Goal: Task Accomplishment & Management: Use online tool/utility

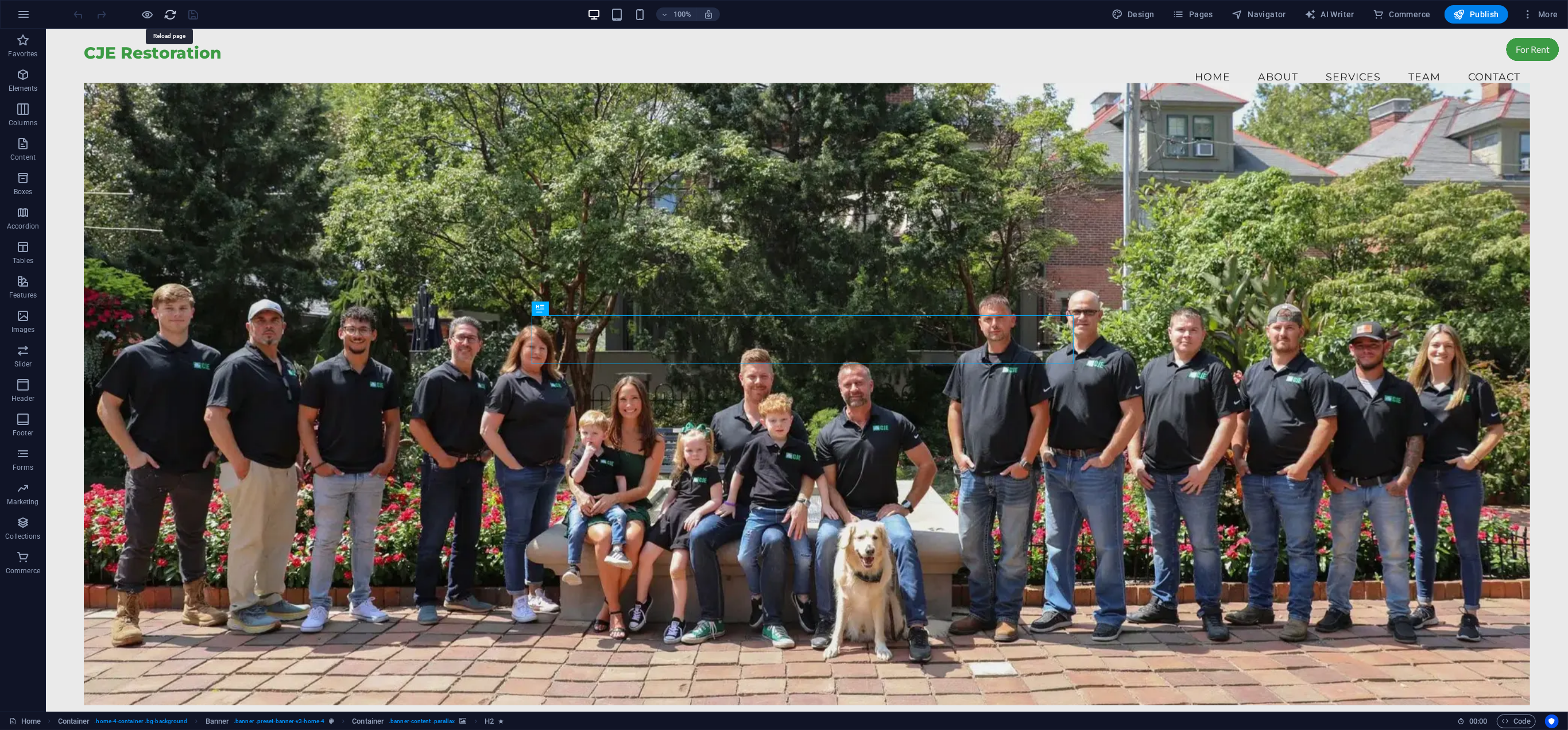
click at [170, 14] on icon "reload" at bounding box center [171, 14] width 13 height 13
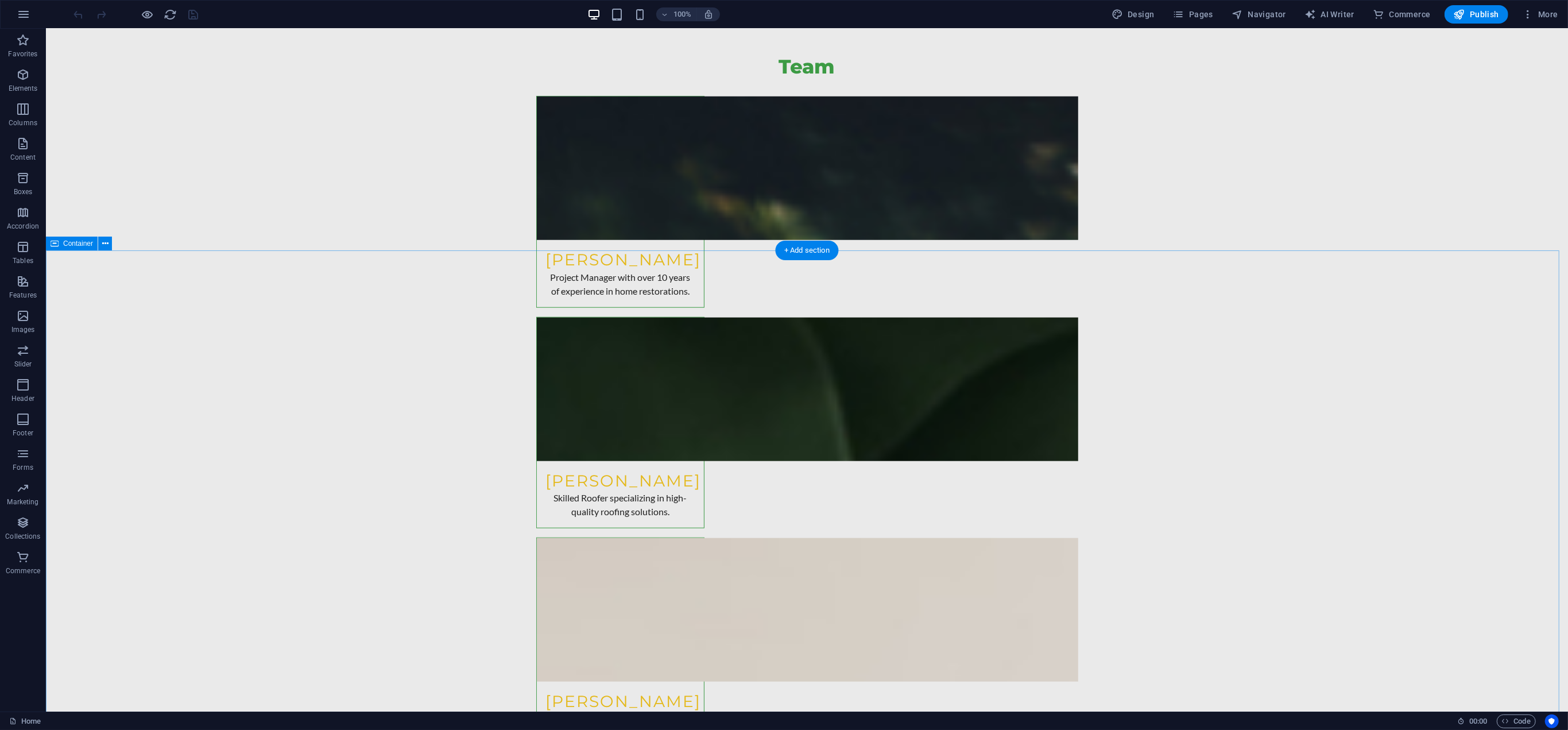
scroll to position [5798, 0]
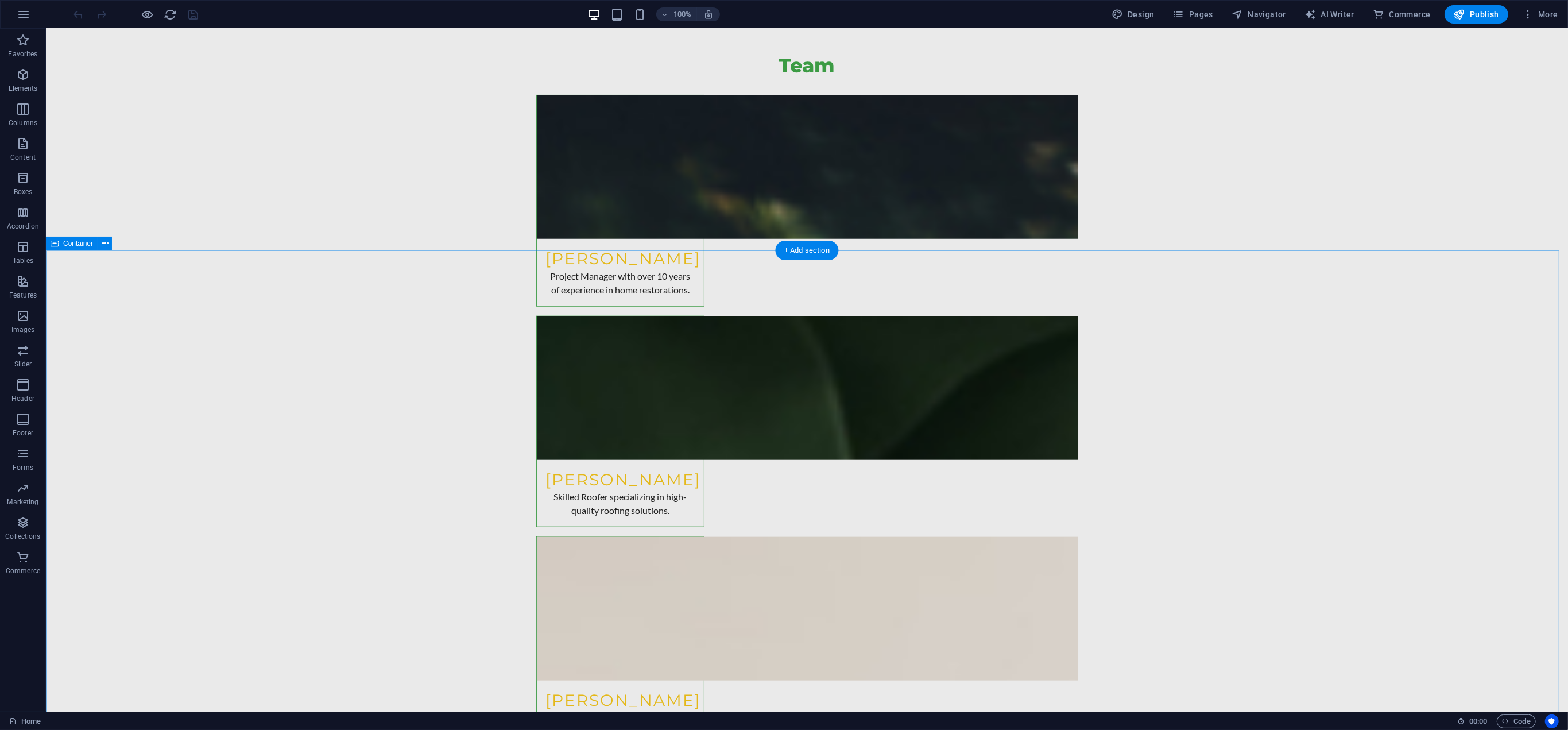
click at [71, 244] on span "Container" at bounding box center [78, 243] width 30 height 7
click at [80, 244] on span "Container" at bounding box center [78, 243] width 30 height 7
click at [80, 244] on span "Container" at bounding box center [78, 243] width 30 height 7
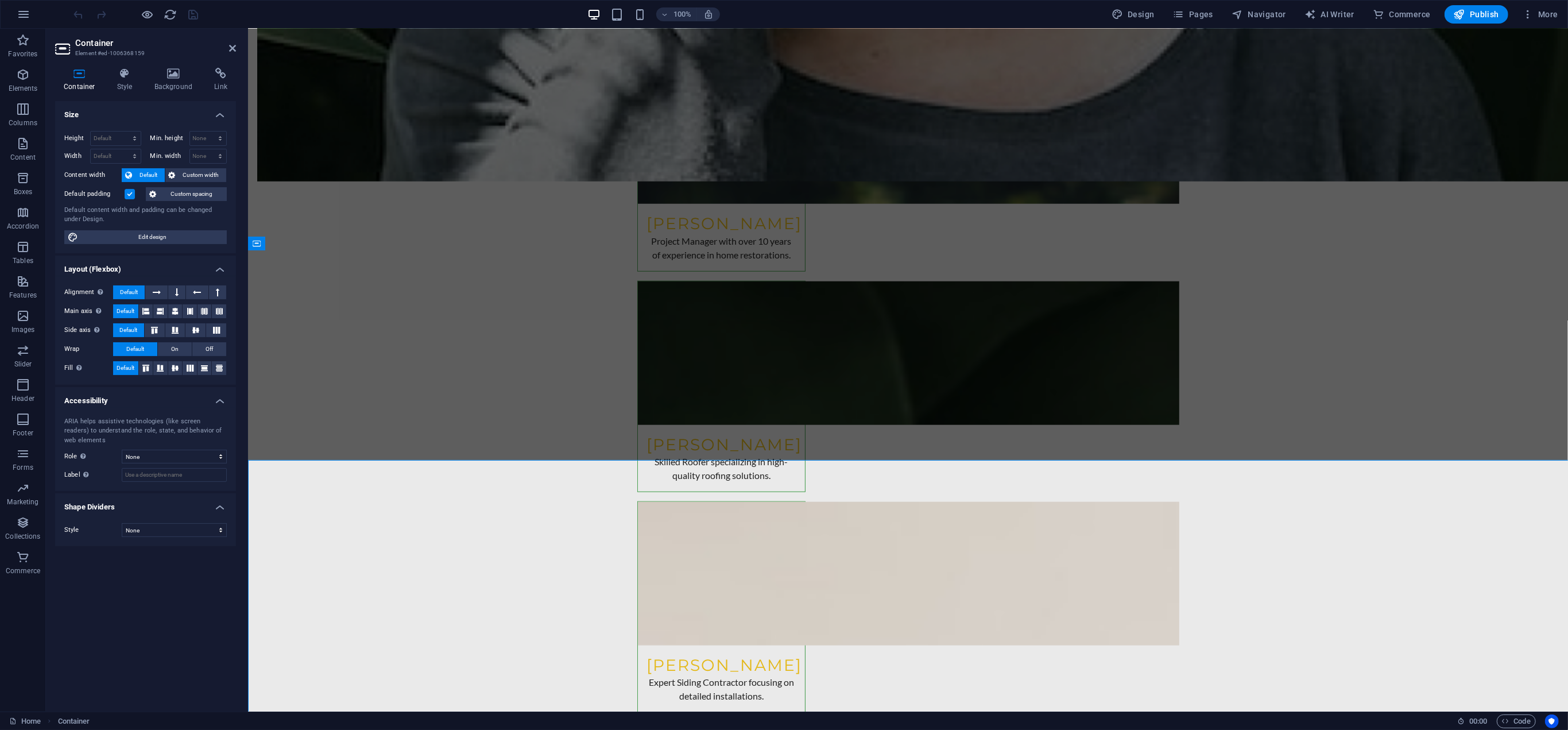
scroll to position [5647, 0]
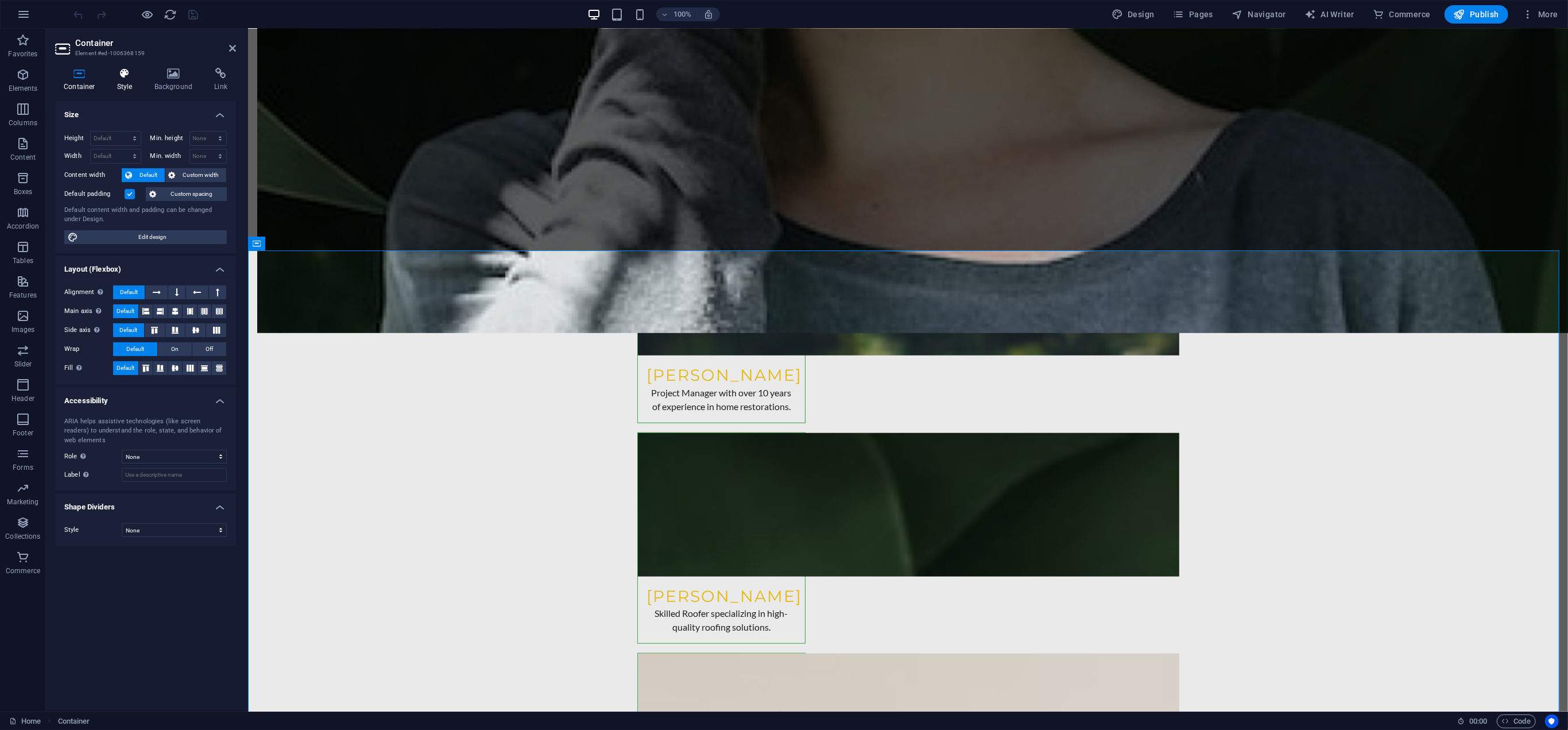
click at [123, 84] on h4 "Style" at bounding box center [127, 80] width 38 height 24
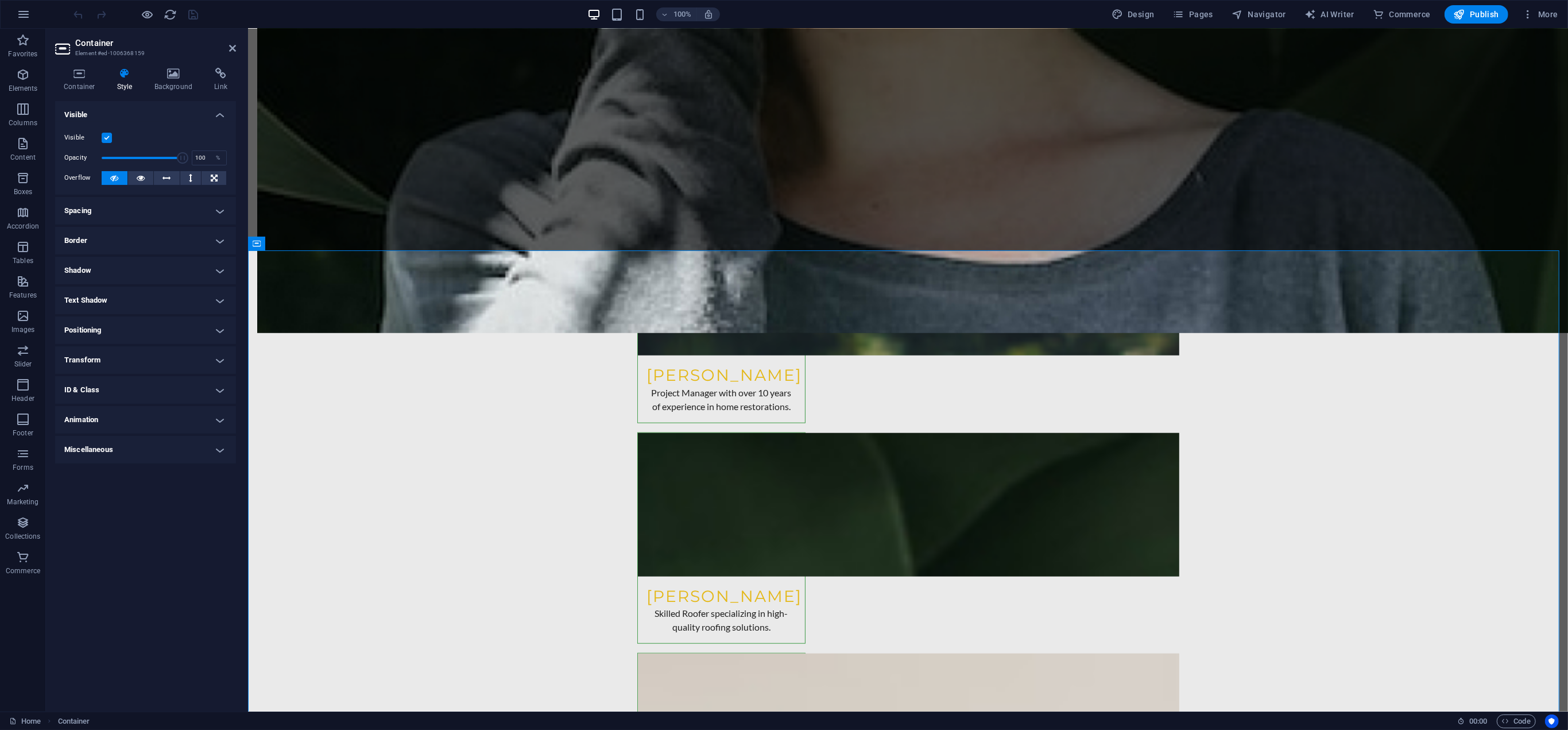
click at [106, 139] on label at bounding box center [107, 138] width 10 height 10
click at [0, 0] on input "Visible" at bounding box center [0, 0] width 0 height 0
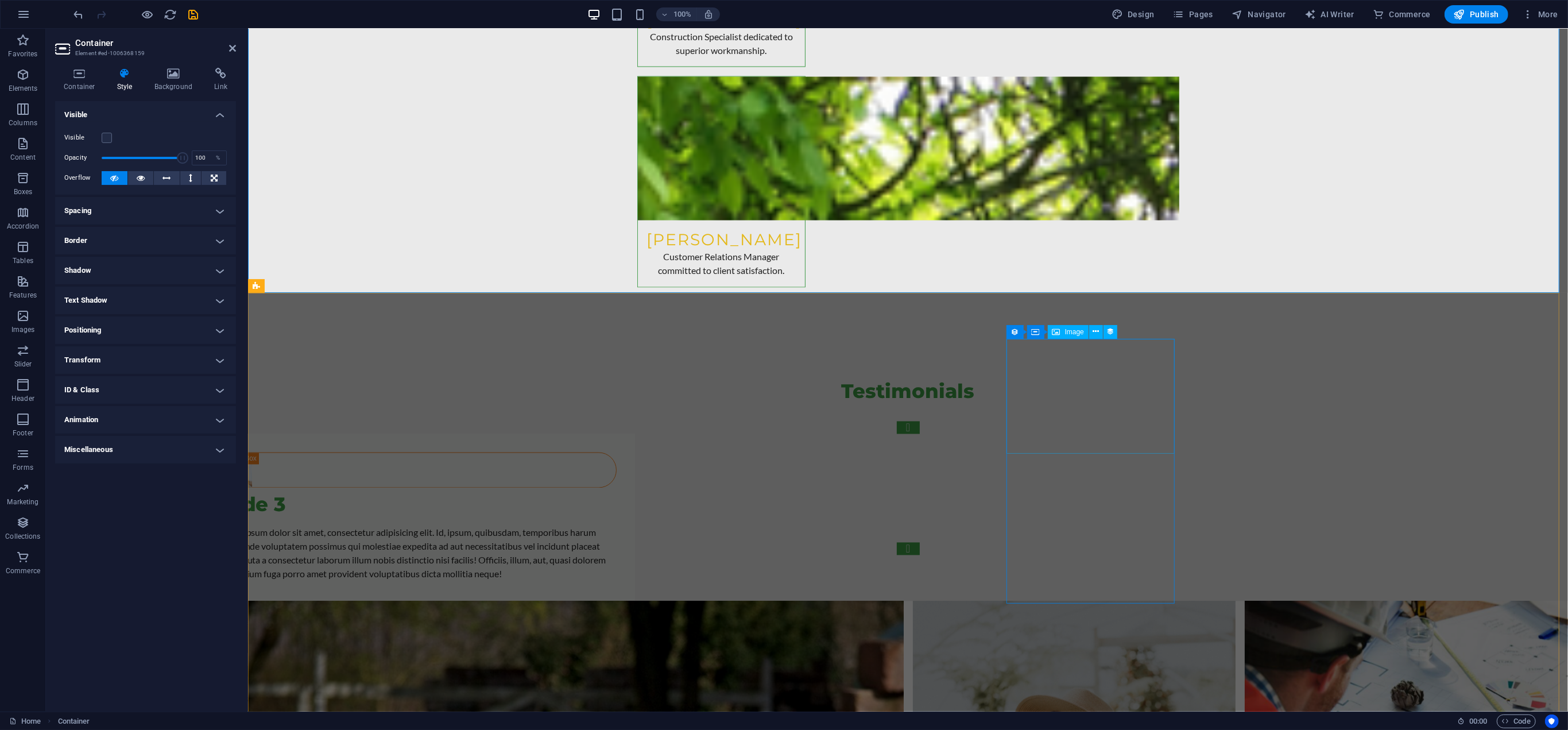
scroll to position [6967, 0]
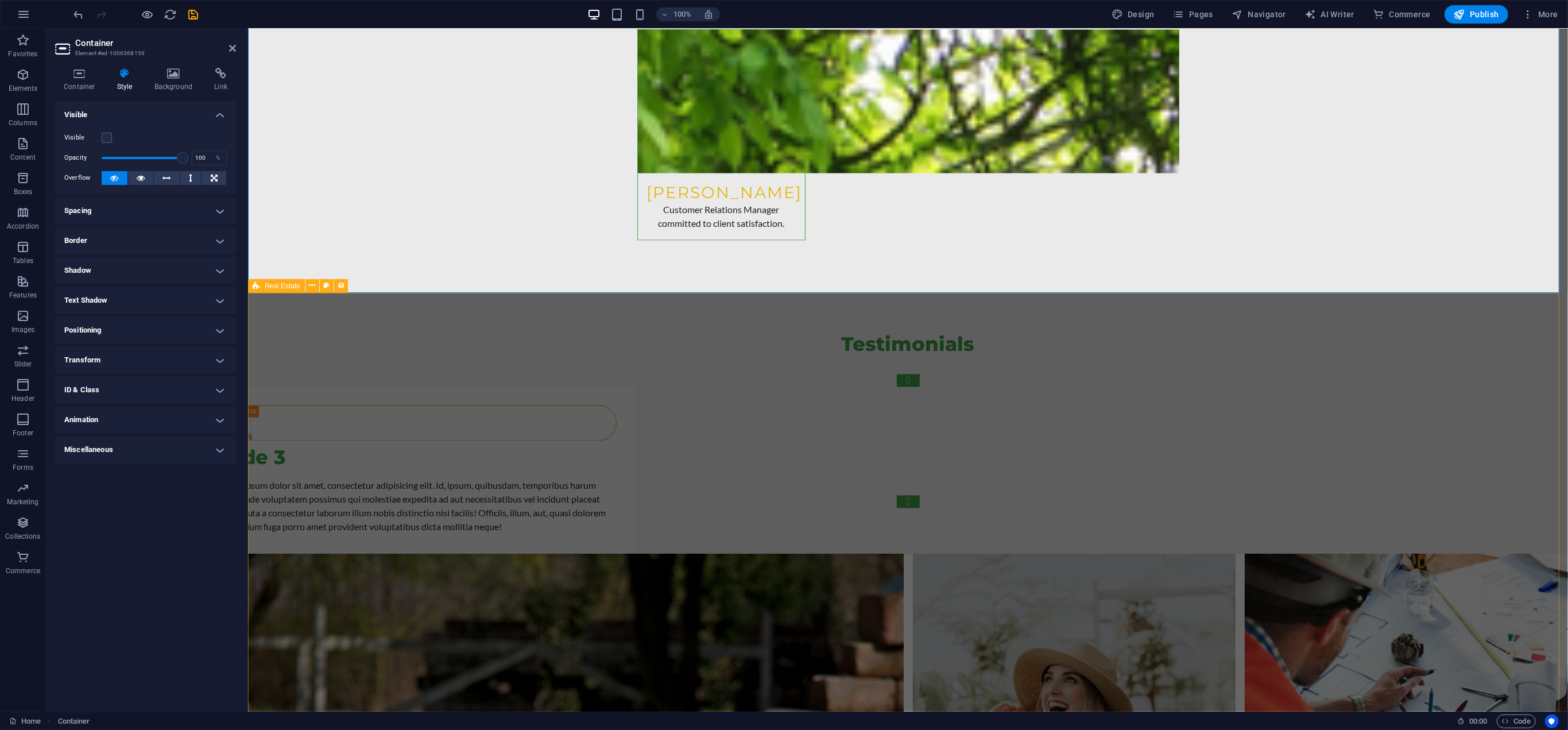
select select "68df0e335e423380fd0f4ba9"
select select "createdAt_DESC"
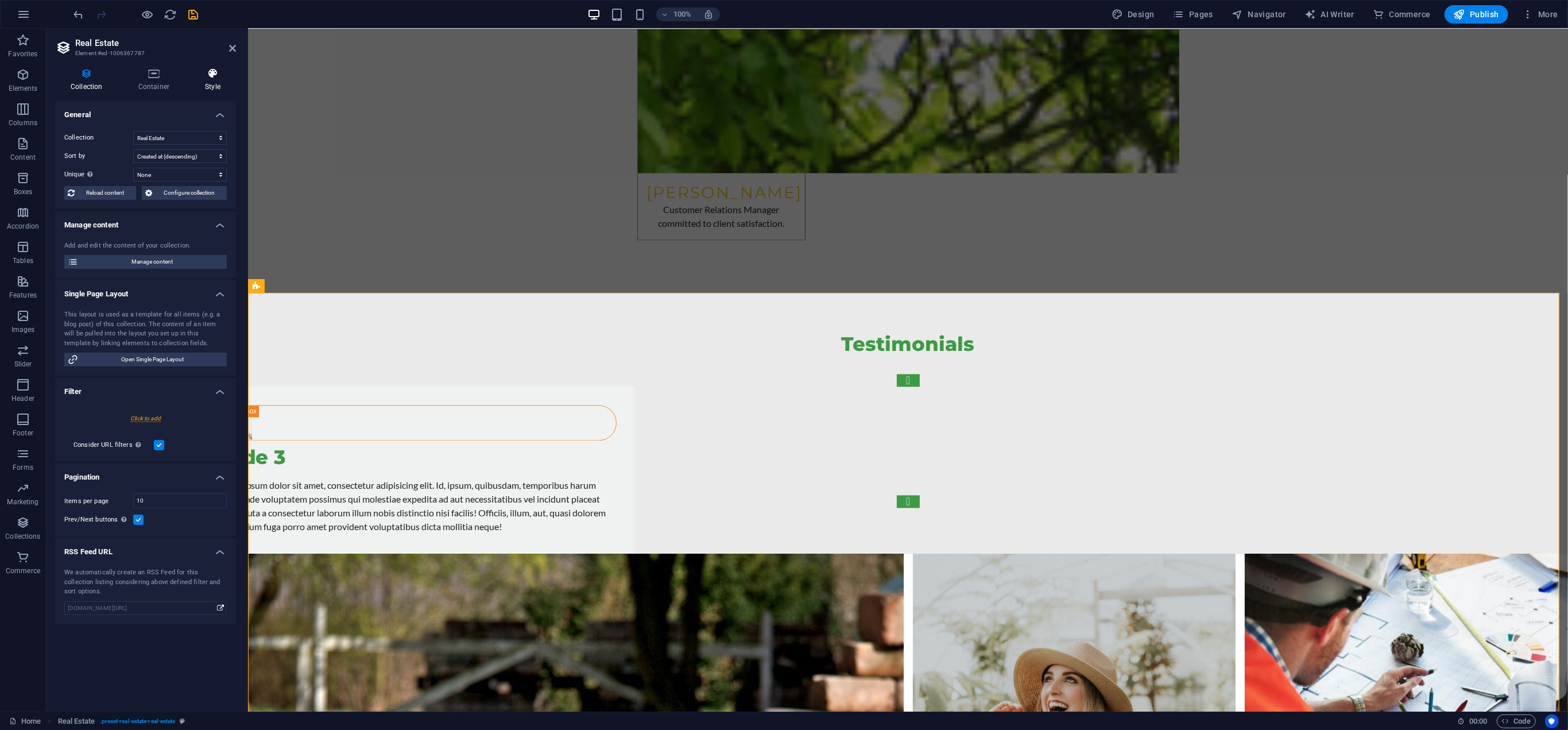
click at [212, 81] on h4 "Style" at bounding box center [212, 80] width 46 height 24
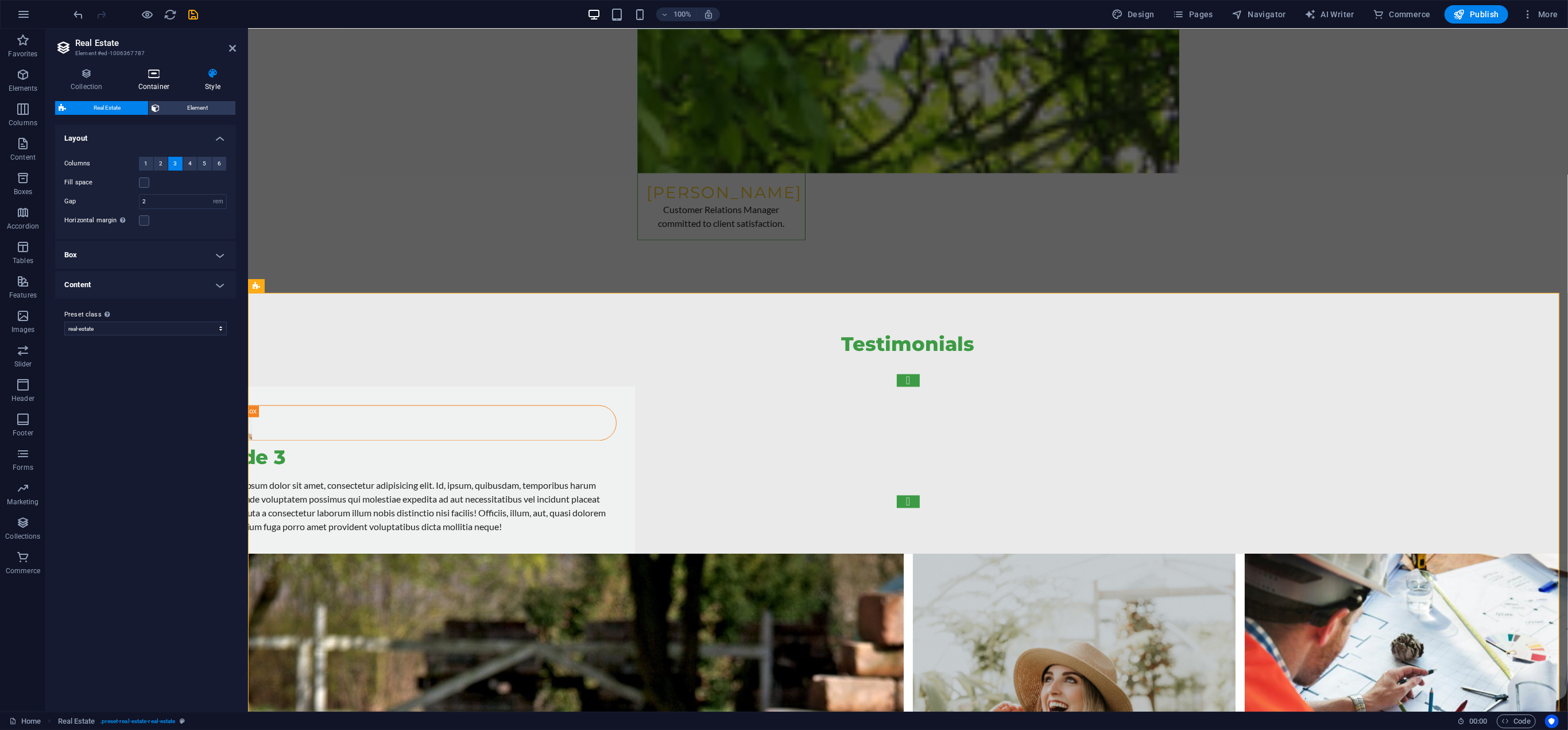
click at [155, 82] on h4 "Container" at bounding box center [155, 80] width 67 height 24
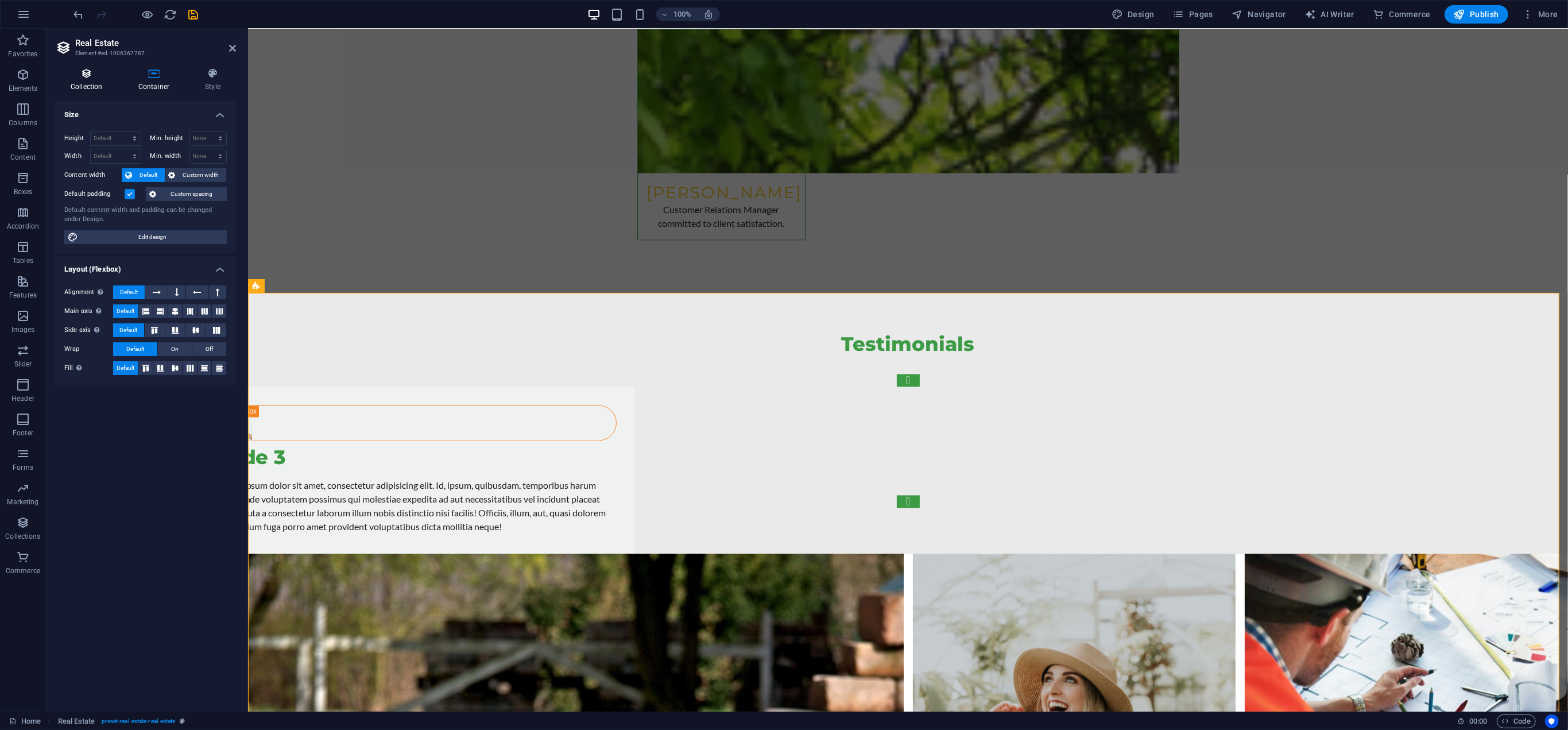
click at [83, 74] on icon at bounding box center [87, 74] width 63 height 11
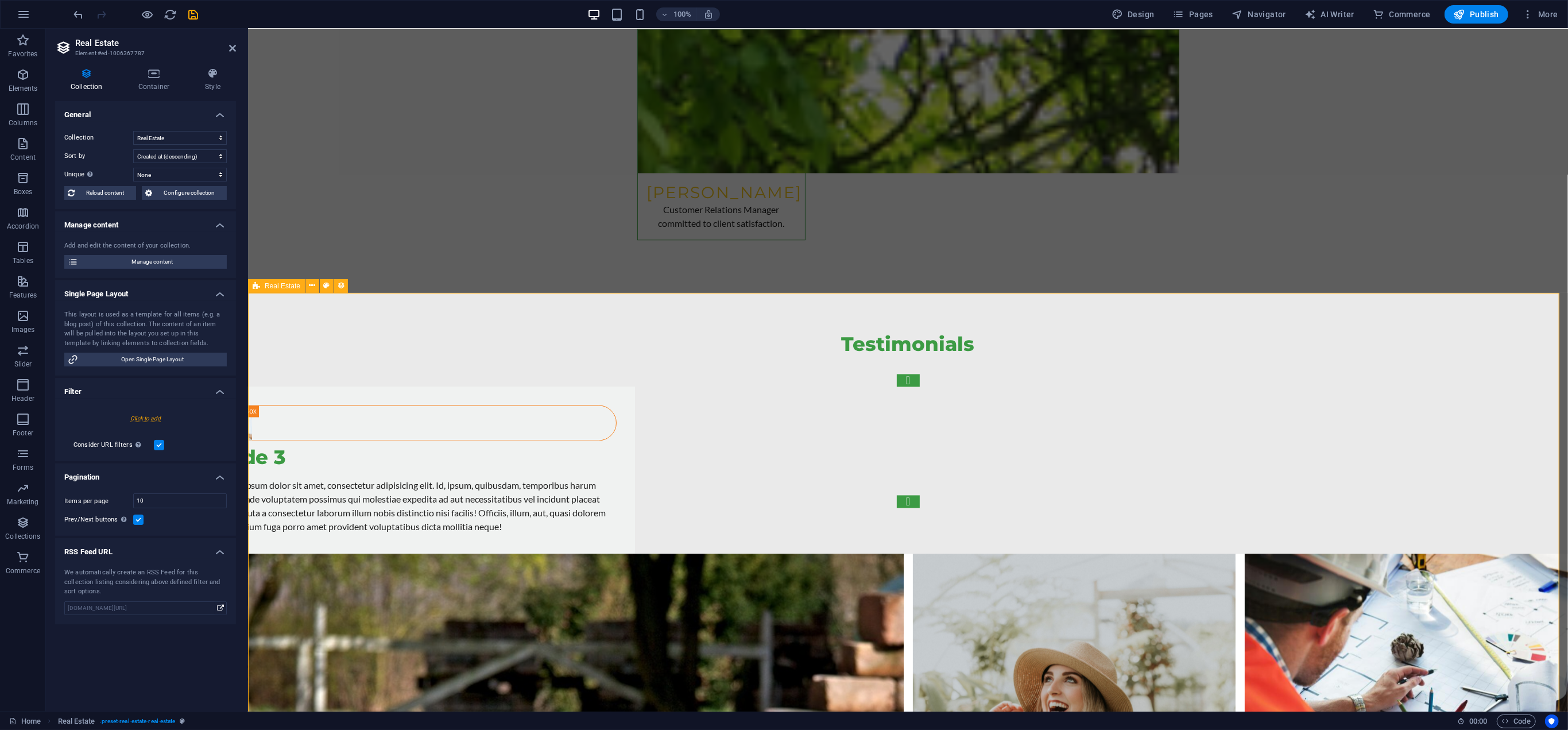
click at [276, 289] on span "Real Estate" at bounding box center [282, 286] width 35 height 7
click at [213, 78] on icon at bounding box center [212, 74] width 46 height 11
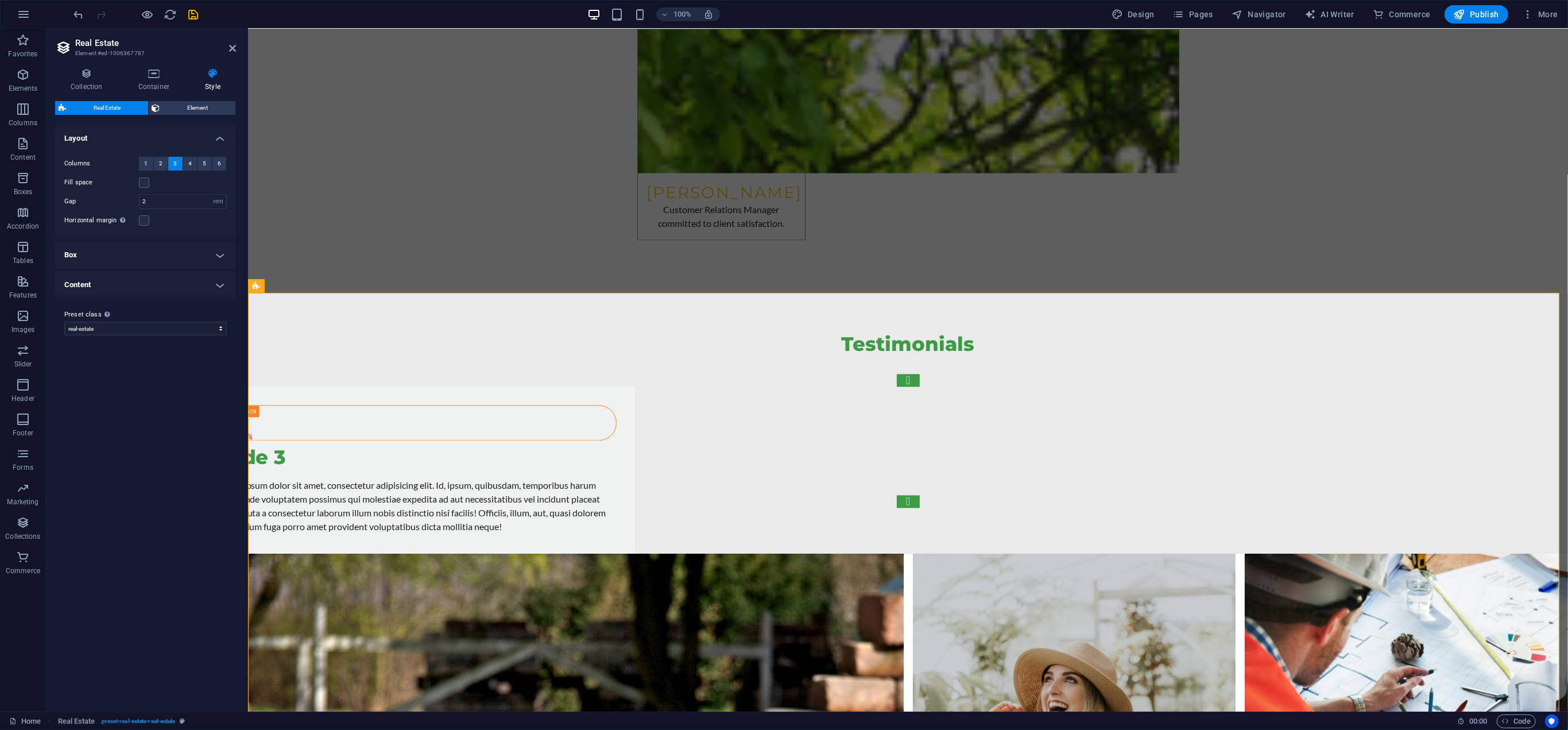
click at [208, 251] on h4 "Box" at bounding box center [146, 255] width 181 height 27
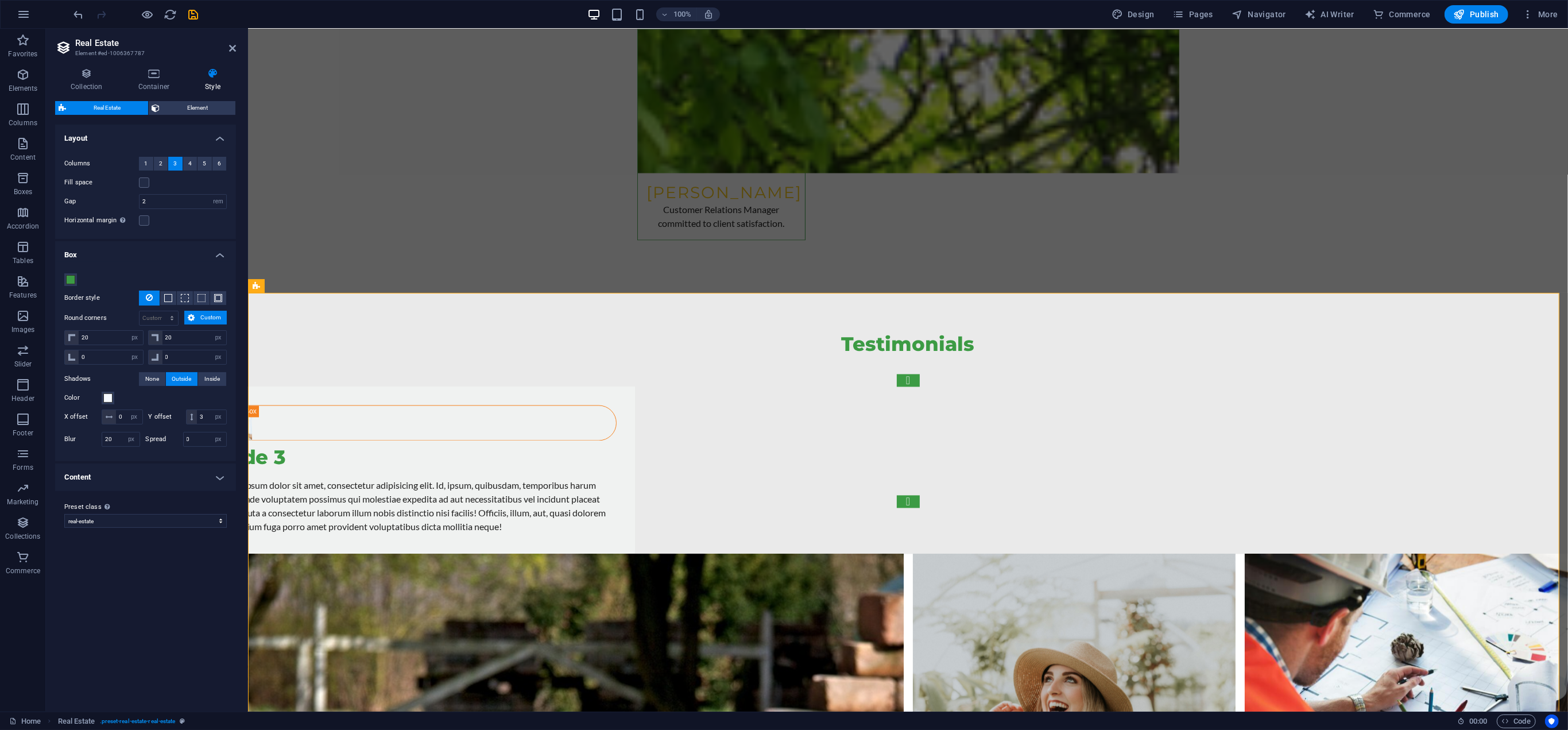
click at [212, 491] on h4 "Content" at bounding box center [146, 477] width 181 height 27
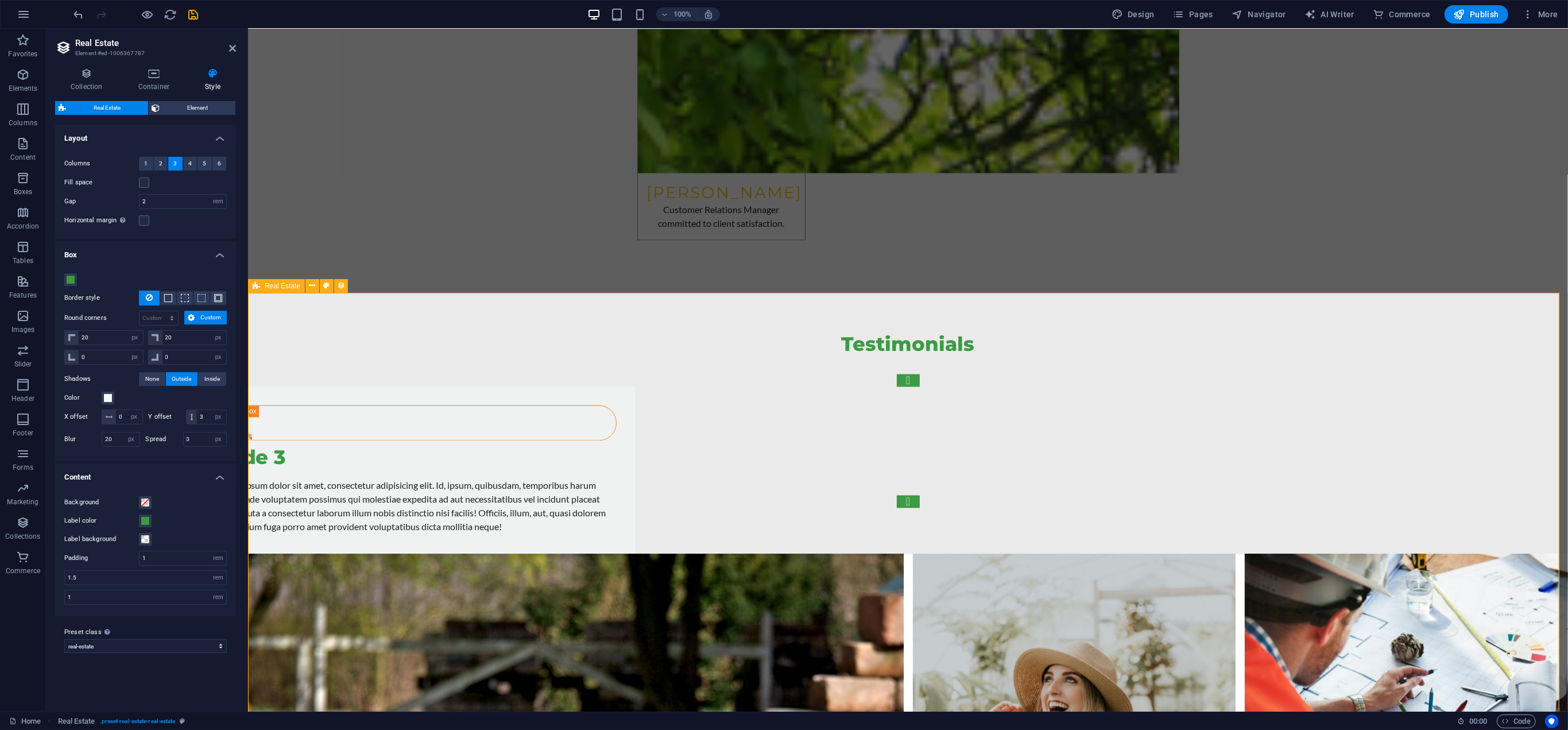
click at [339, 285] on icon at bounding box center [341, 285] width 8 height 12
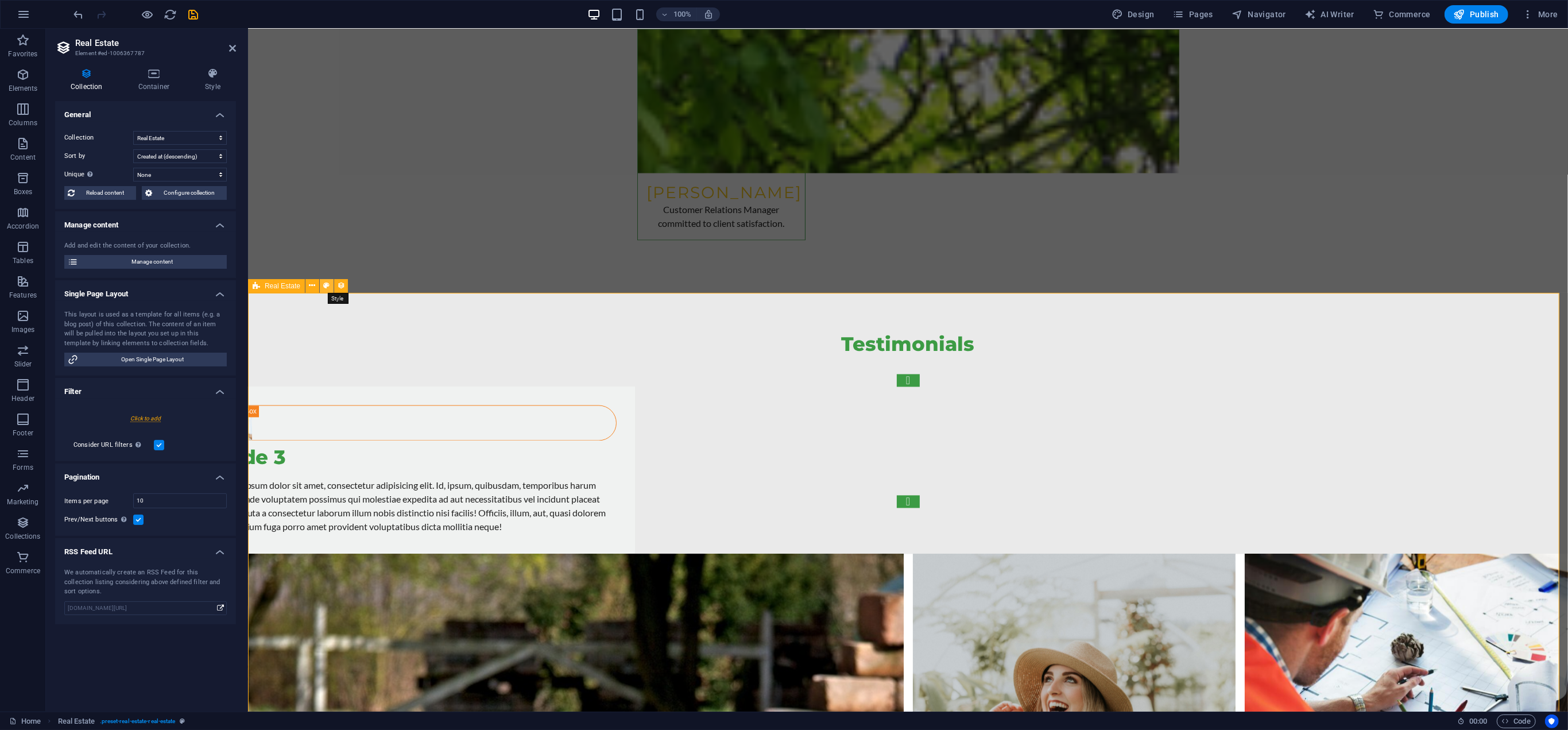
click at [324, 287] on icon at bounding box center [327, 285] width 6 height 12
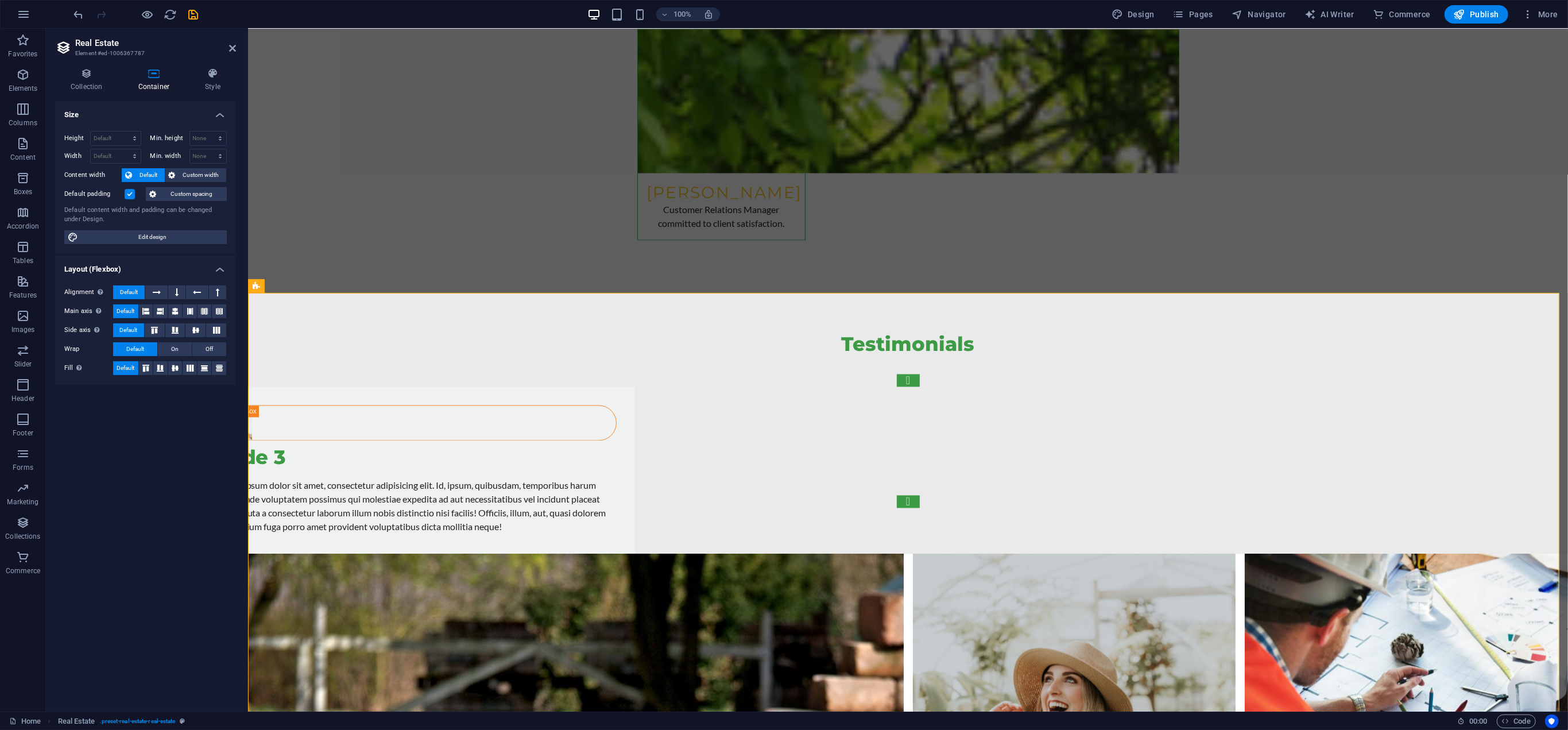
click at [116, 486] on div "Size Height Default px rem % vh vw Min. height None px rem % vh vw Width Defaul…" at bounding box center [146, 401] width 181 height 601
click at [216, 86] on h4 "Style" at bounding box center [212, 80] width 46 height 24
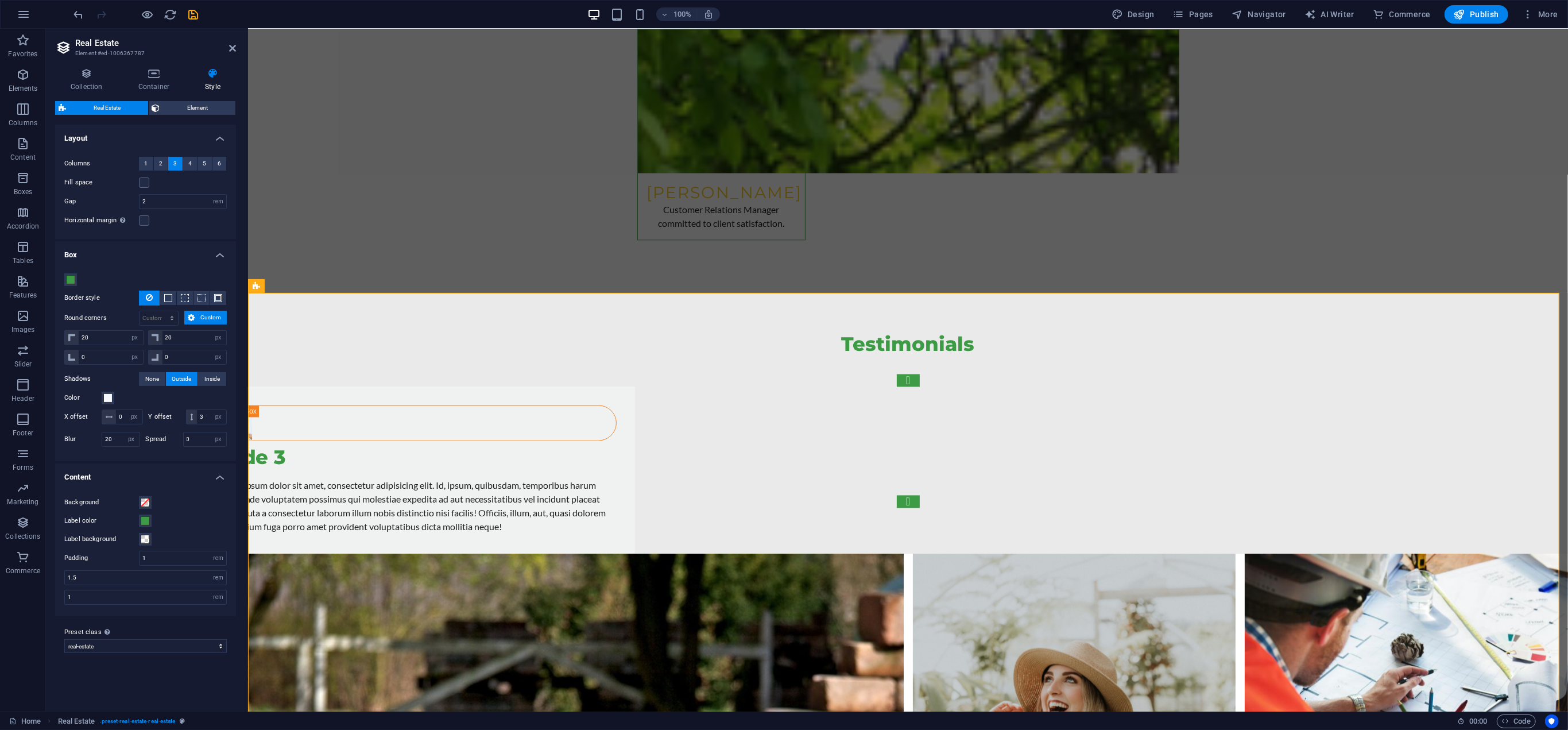
click at [220, 137] on h4 "Layout" at bounding box center [146, 135] width 181 height 21
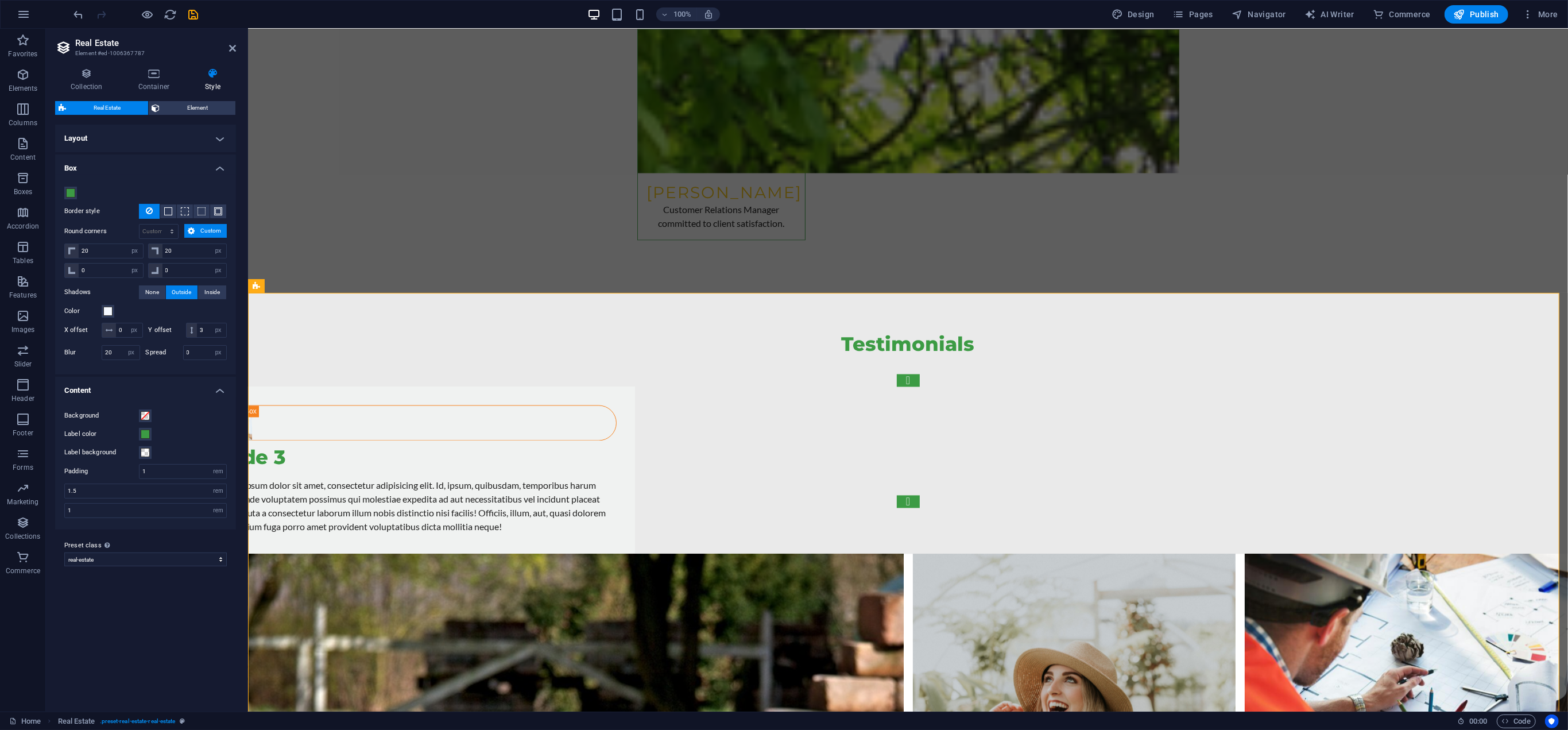
click at [220, 136] on h4 "Layout" at bounding box center [146, 138] width 181 height 27
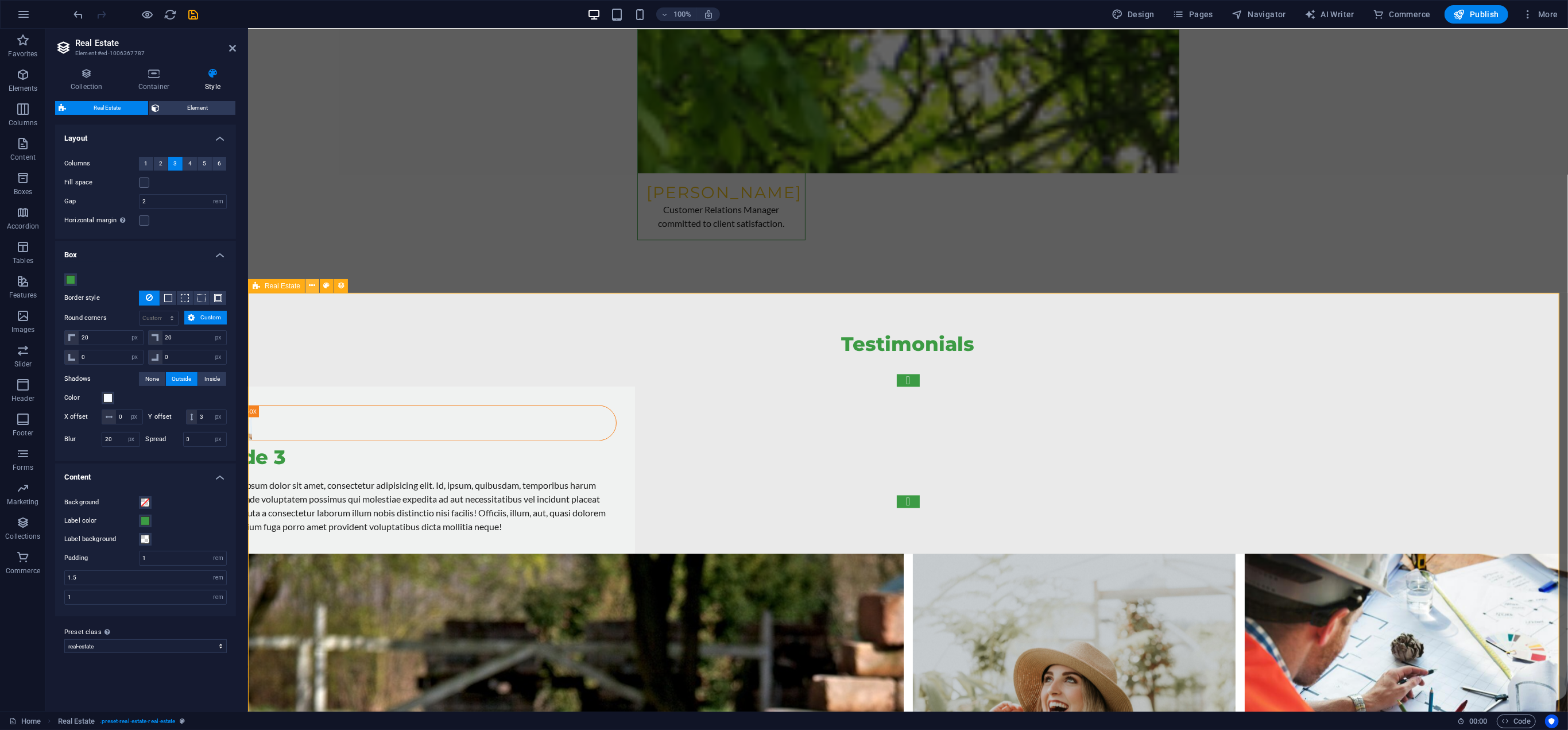
click at [309, 284] on icon at bounding box center [312, 285] width 6 height 12
click at [255, 283] on icon at bounding box center [256, 285] width 7 height 14
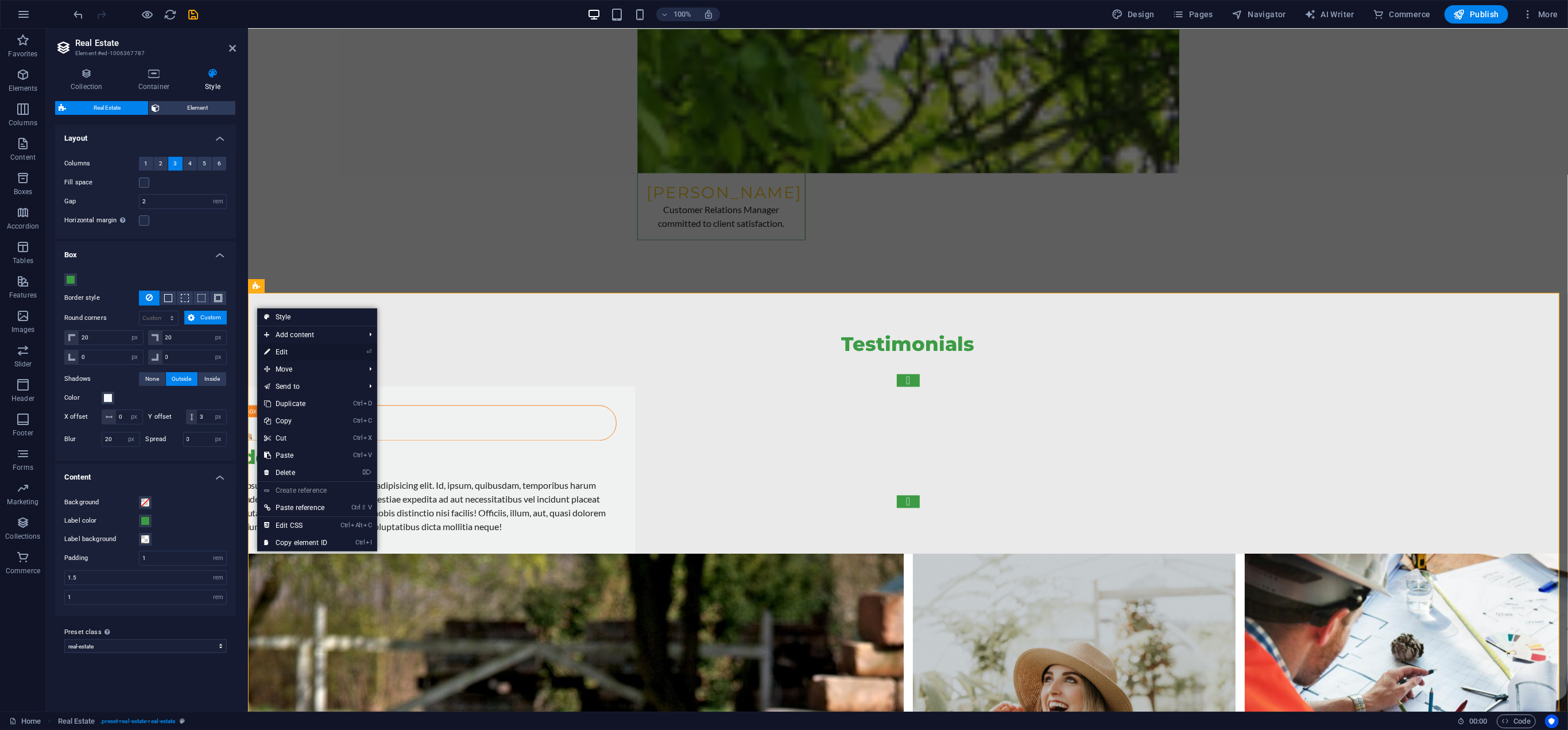
click at [295, 351] on link "⏎ Edit" at bounding box center [296, 351] width 77 height 17
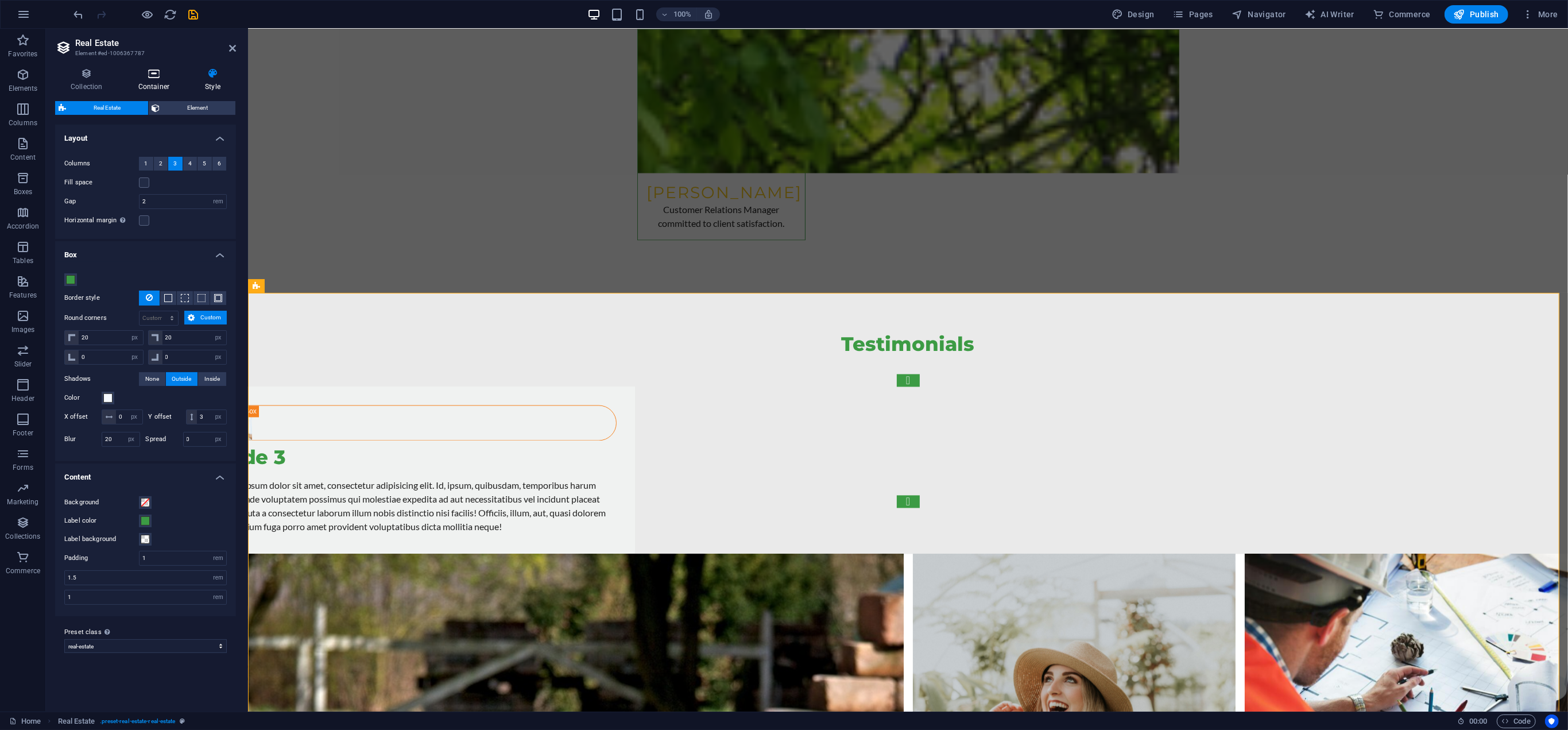
click at [147, 83] on h4 "Container" at bounding box center [155, 80] width 67 height 24
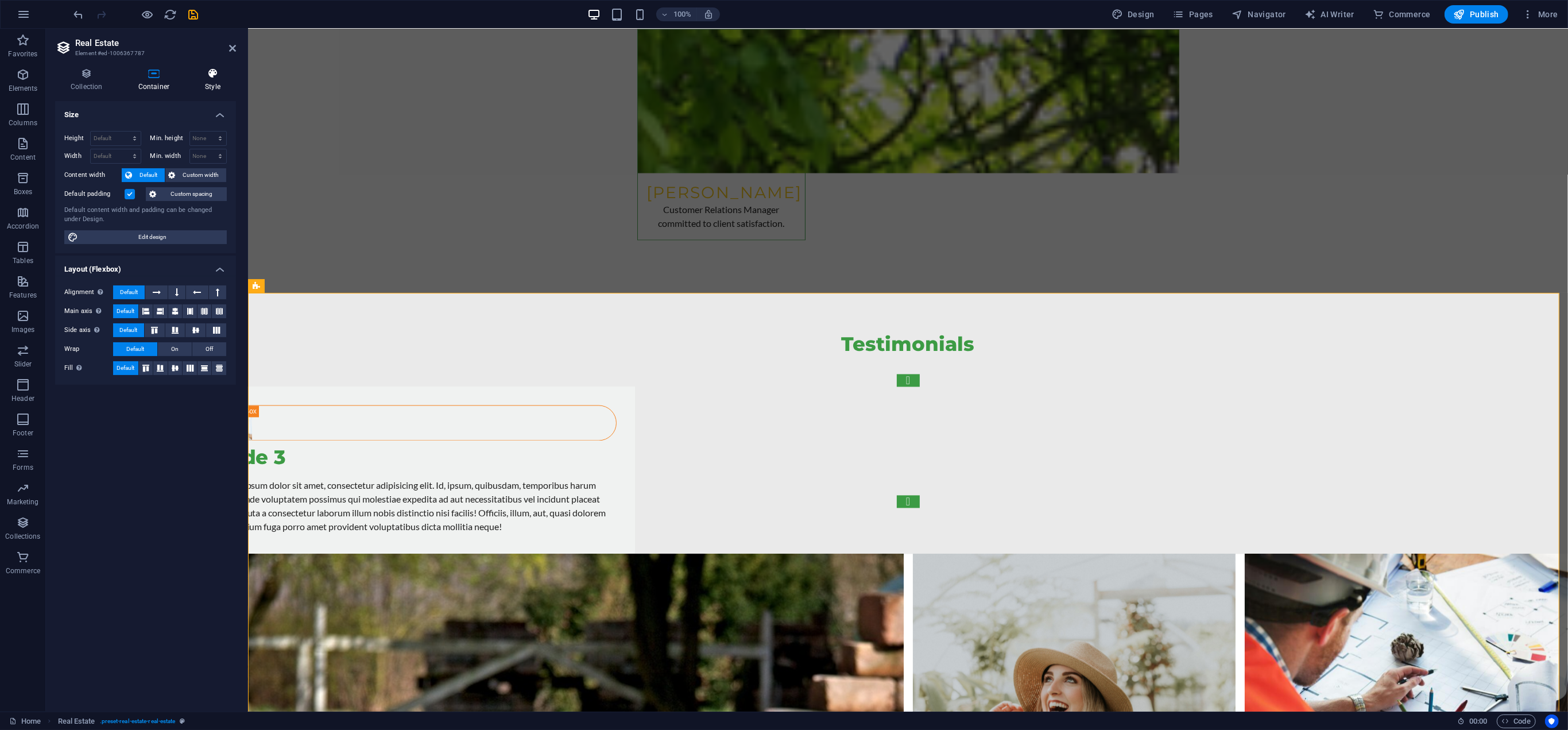
click at [220, 76] on icon at bounding box center [212, 74] width 46 height 11
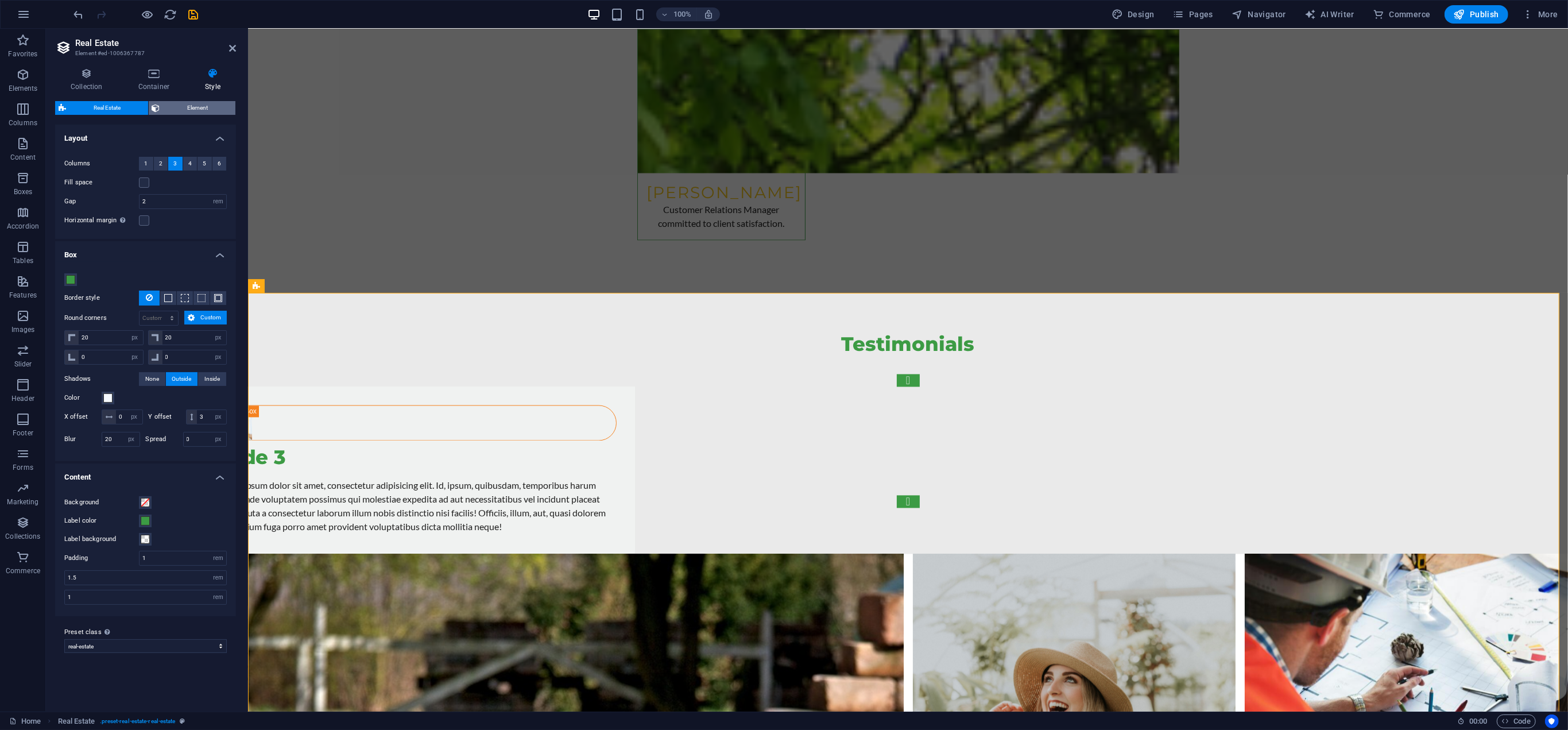
click at [224, 102] on span "Element" at bounding box center [198, 107] width 69 height 14
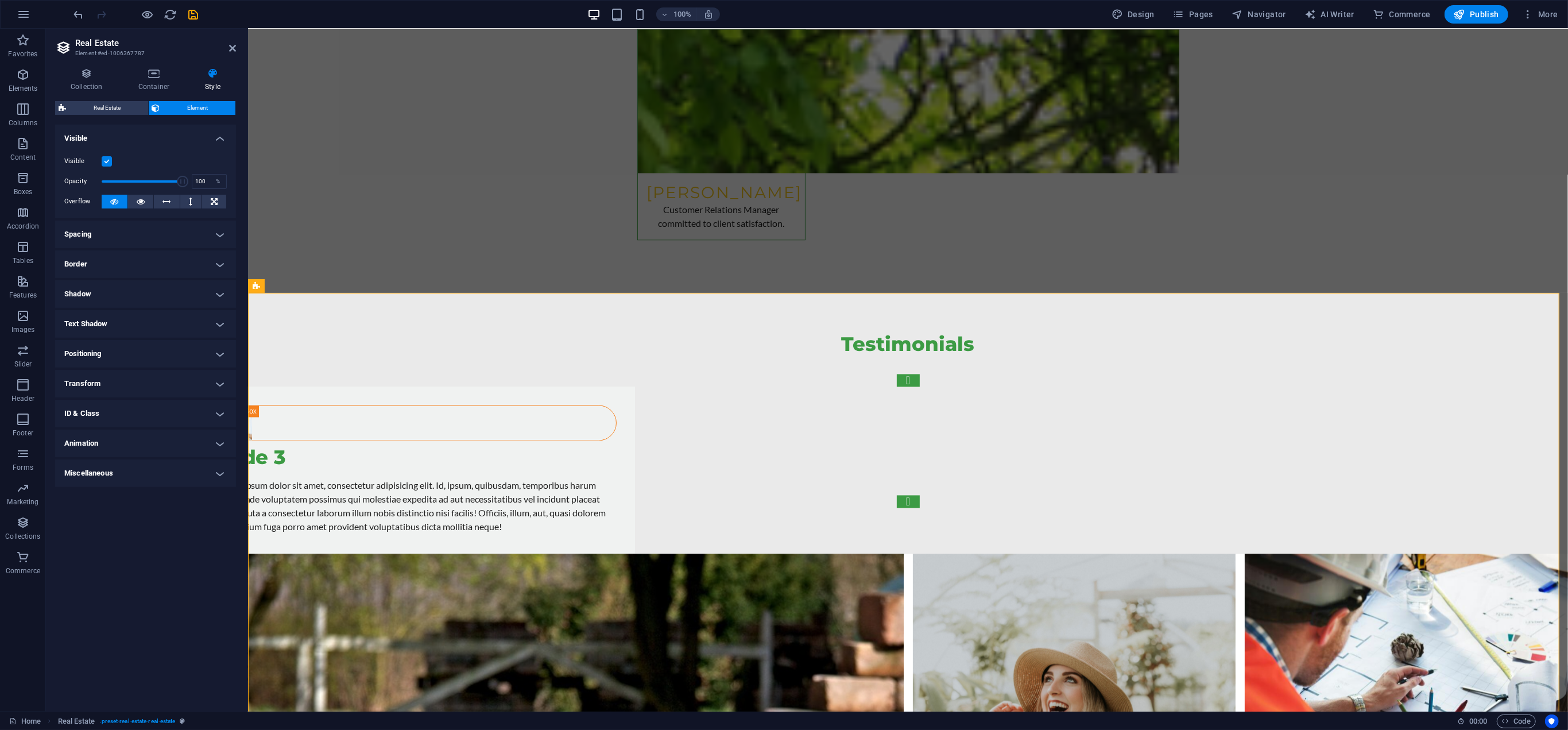
click at [106, 158] on label at bounding box center [107, 161] width 10 height 10
click at [0, 0] on input "Visible" at bounding box center [0, 0] width 0 height 0
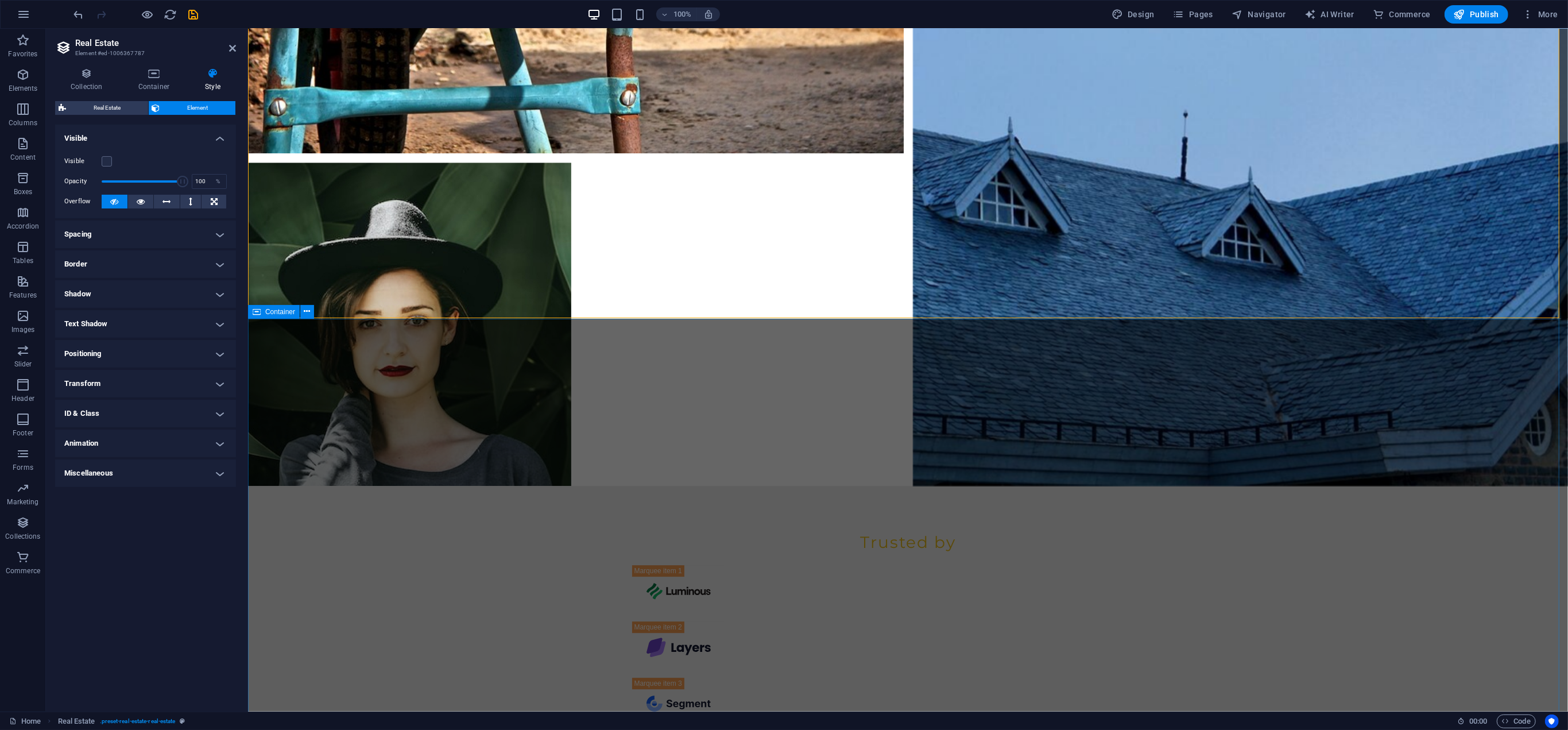
scroll to position [8058, 0]
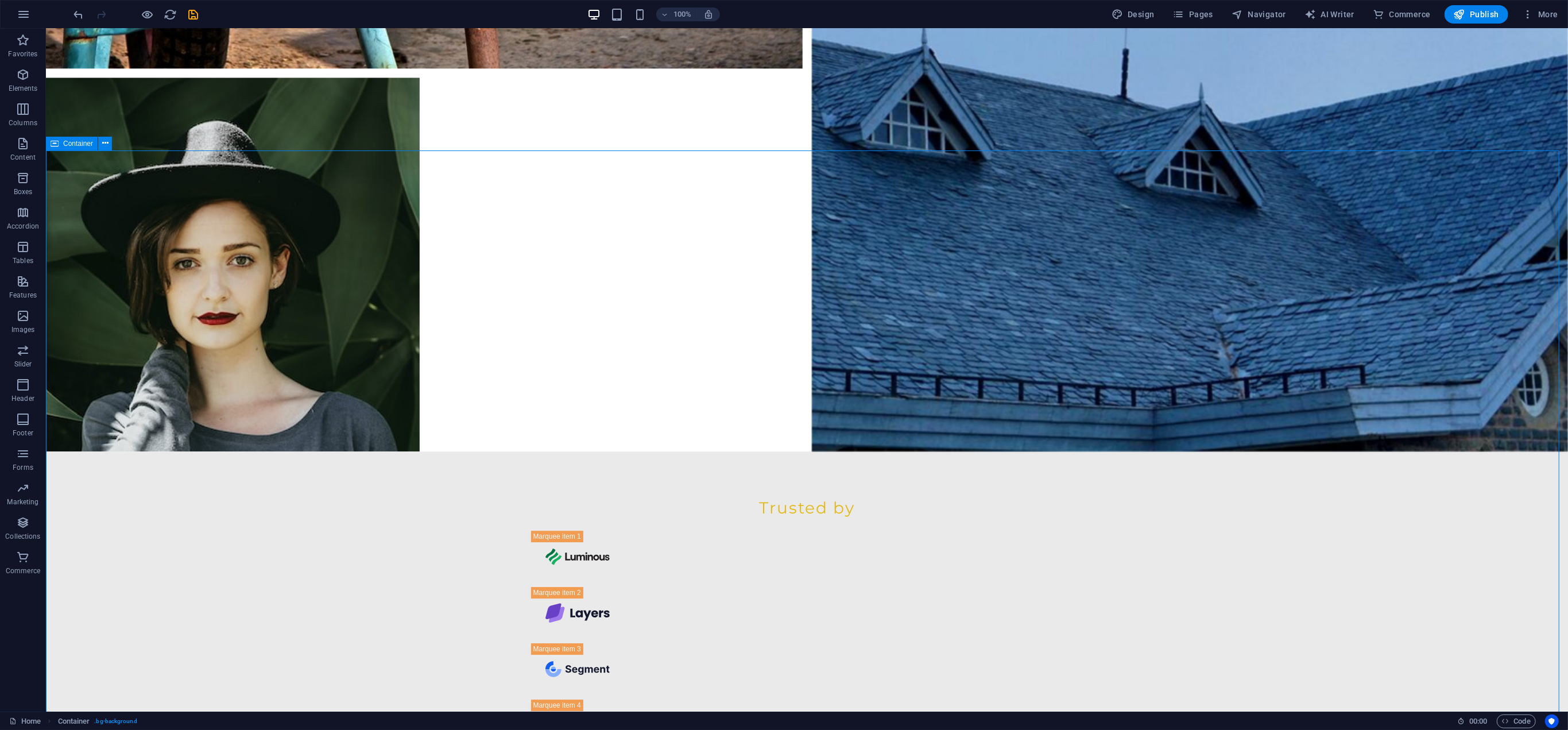
click at [75, 145] on span "Container" at bounding box center [78, 143] width 30 height 7
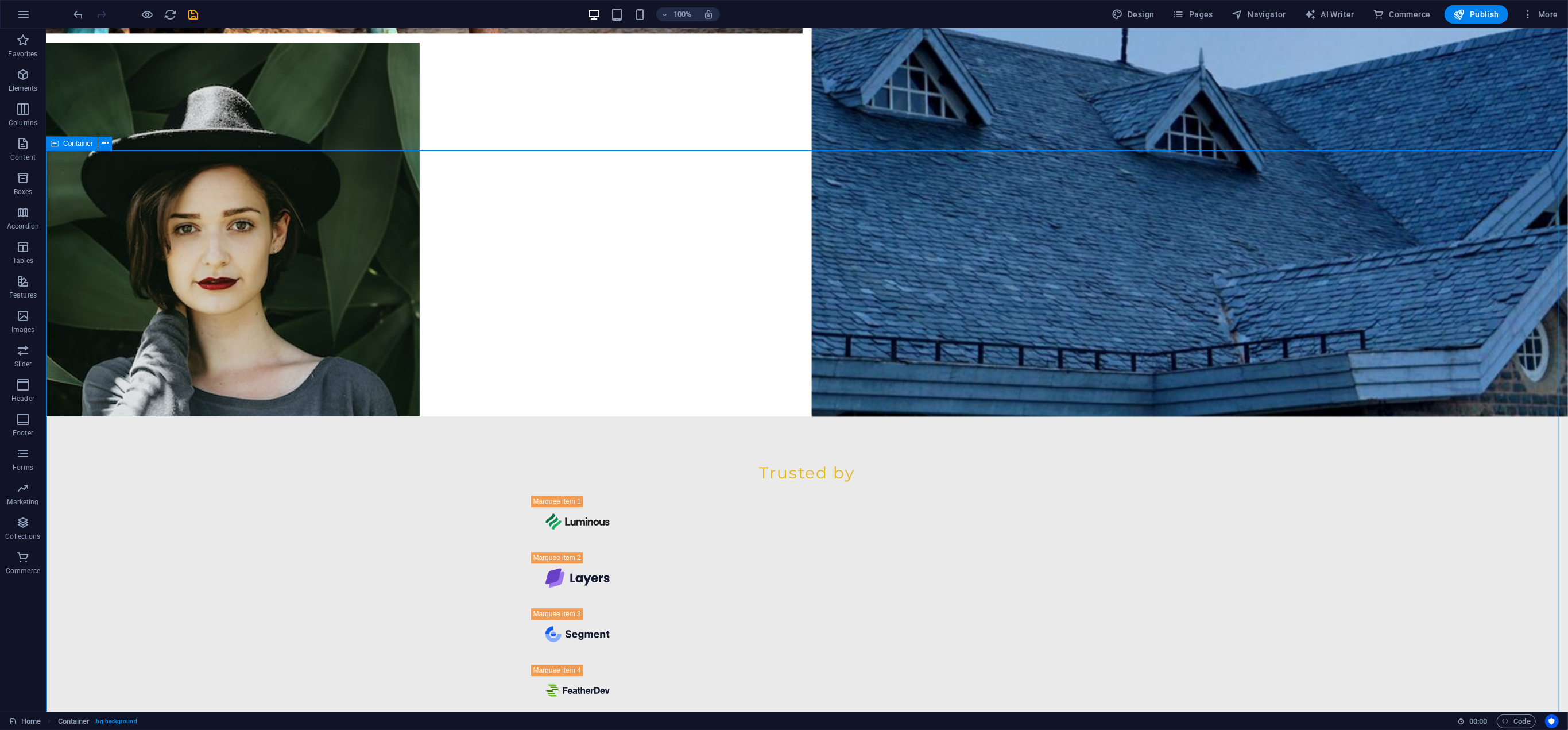
scroll to position [8058, 0]
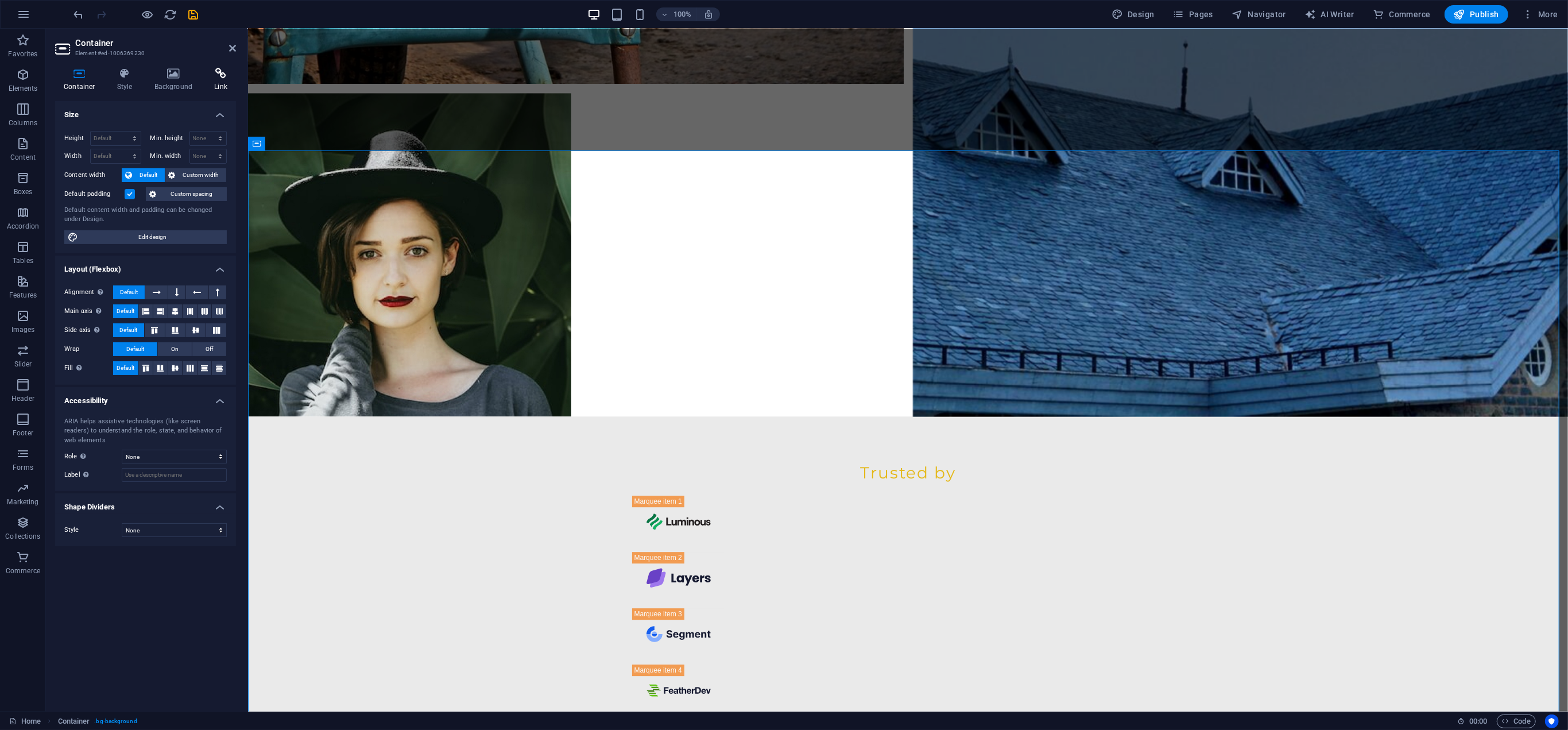
click at [214, 75] on icon at bounding box center [220, 74] width 30 height 11
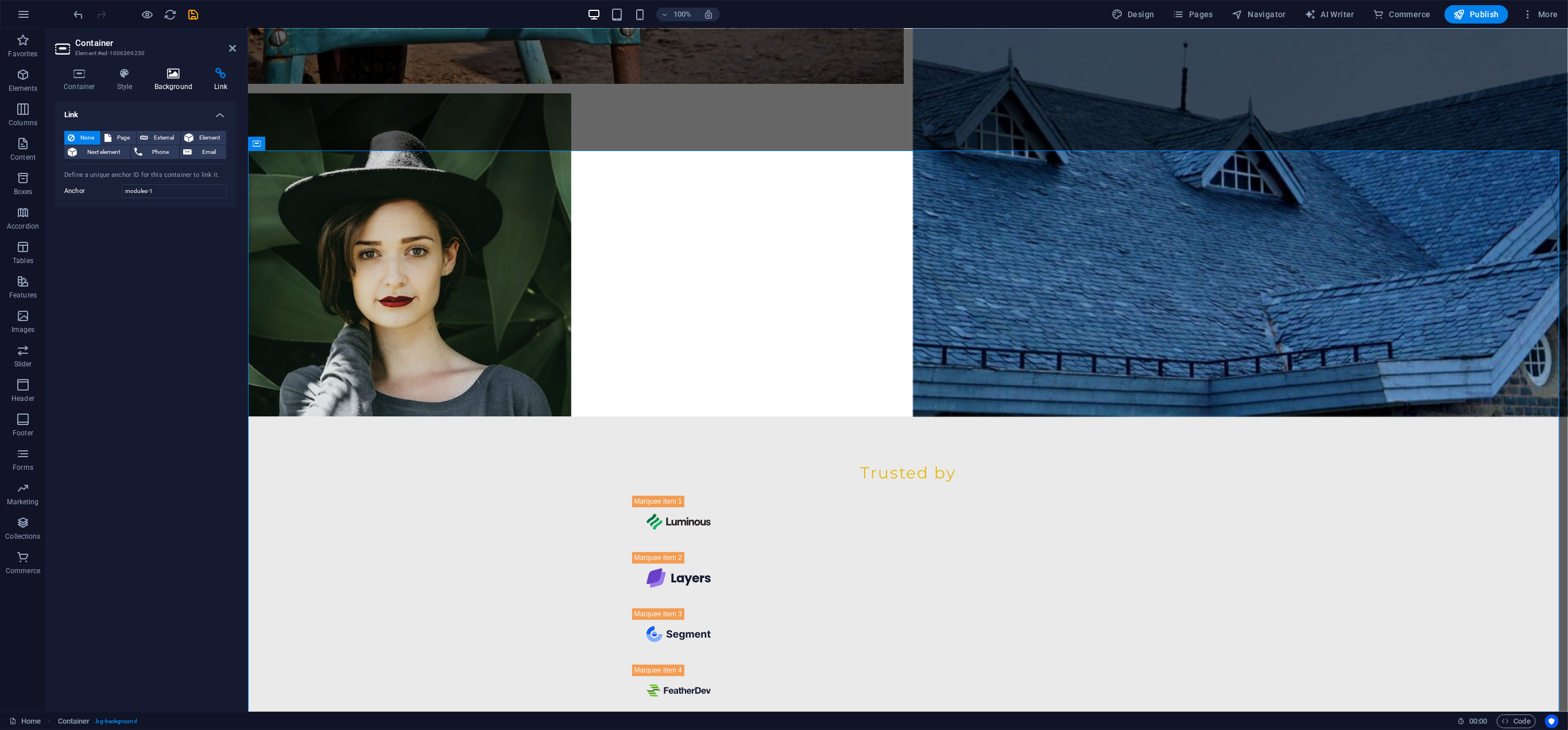
click at [189, 75] on icon at bounding box center [173, 74] width 55 height 11
click at [135, 80] on h4 "Style" at bounding box center [127, 80] width 38 height 24
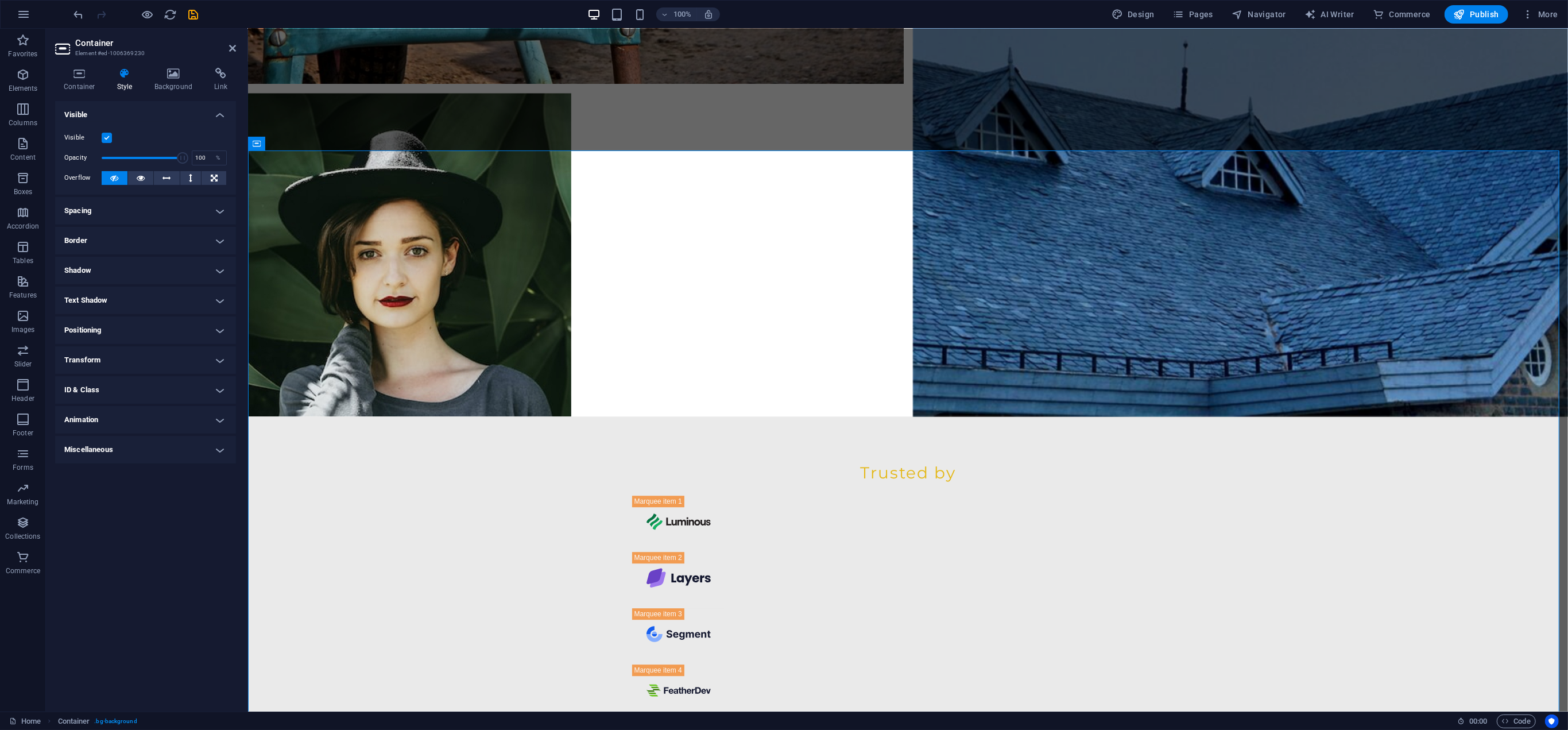
click at [108, 135] on label at bounding box center [107, 138] width 10 height 10
click at [0, 0] on input "Visible" at bounding box center [0, 0] width 0 height 0
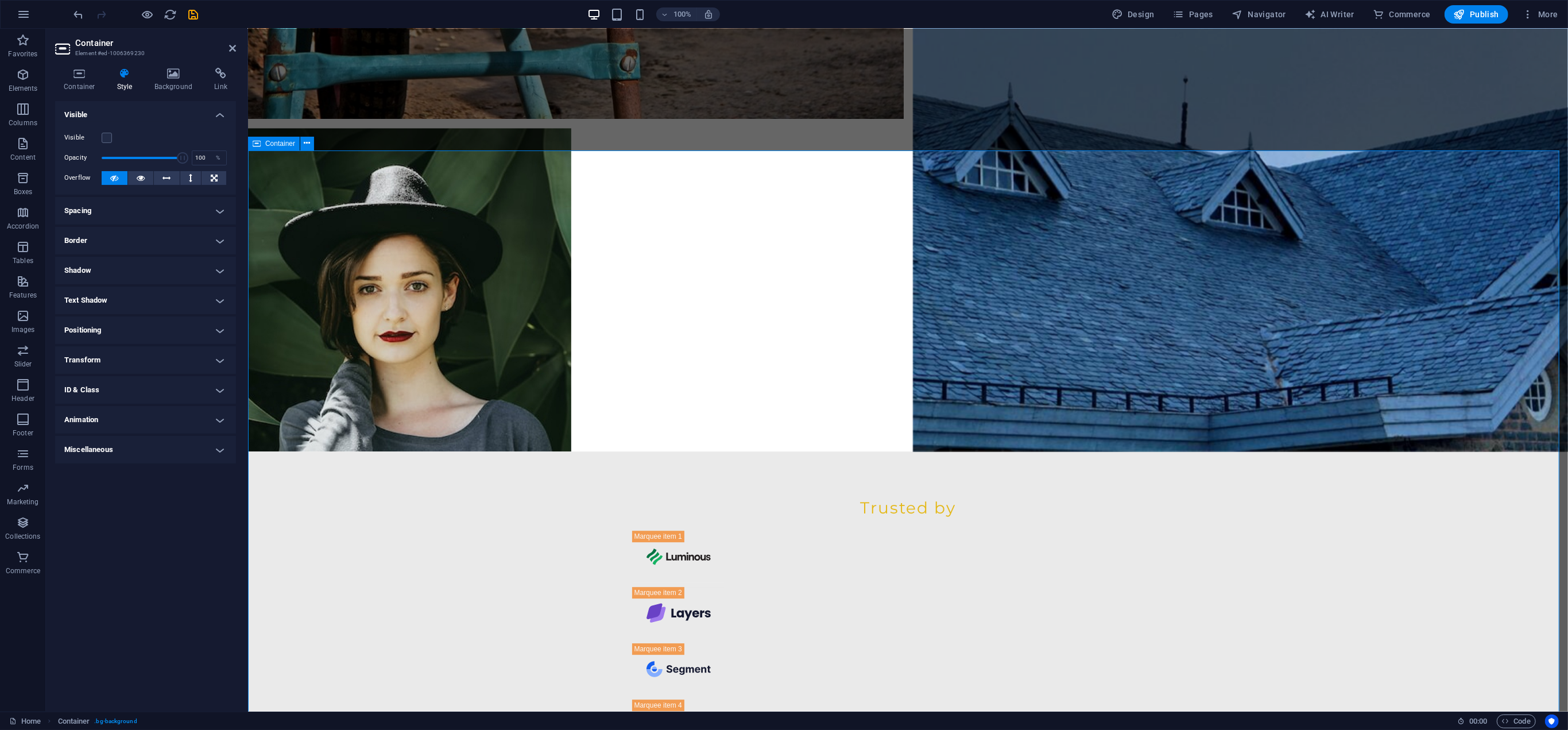
drag, startPoint x: 581, startPoint y: 431, endPoint x: 574, endPoint y: 430, distance: 7.1
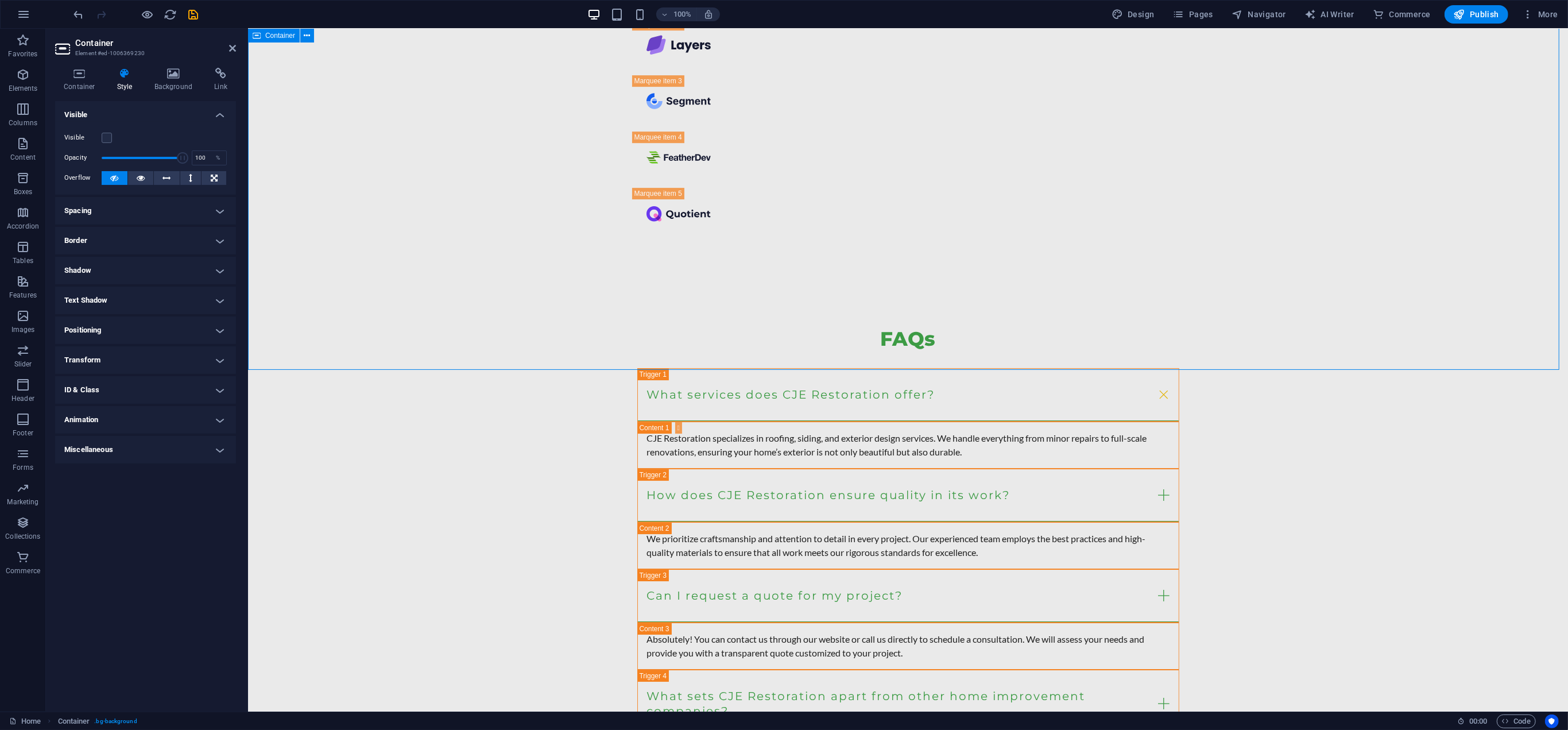
scroll to position [8633, 0]
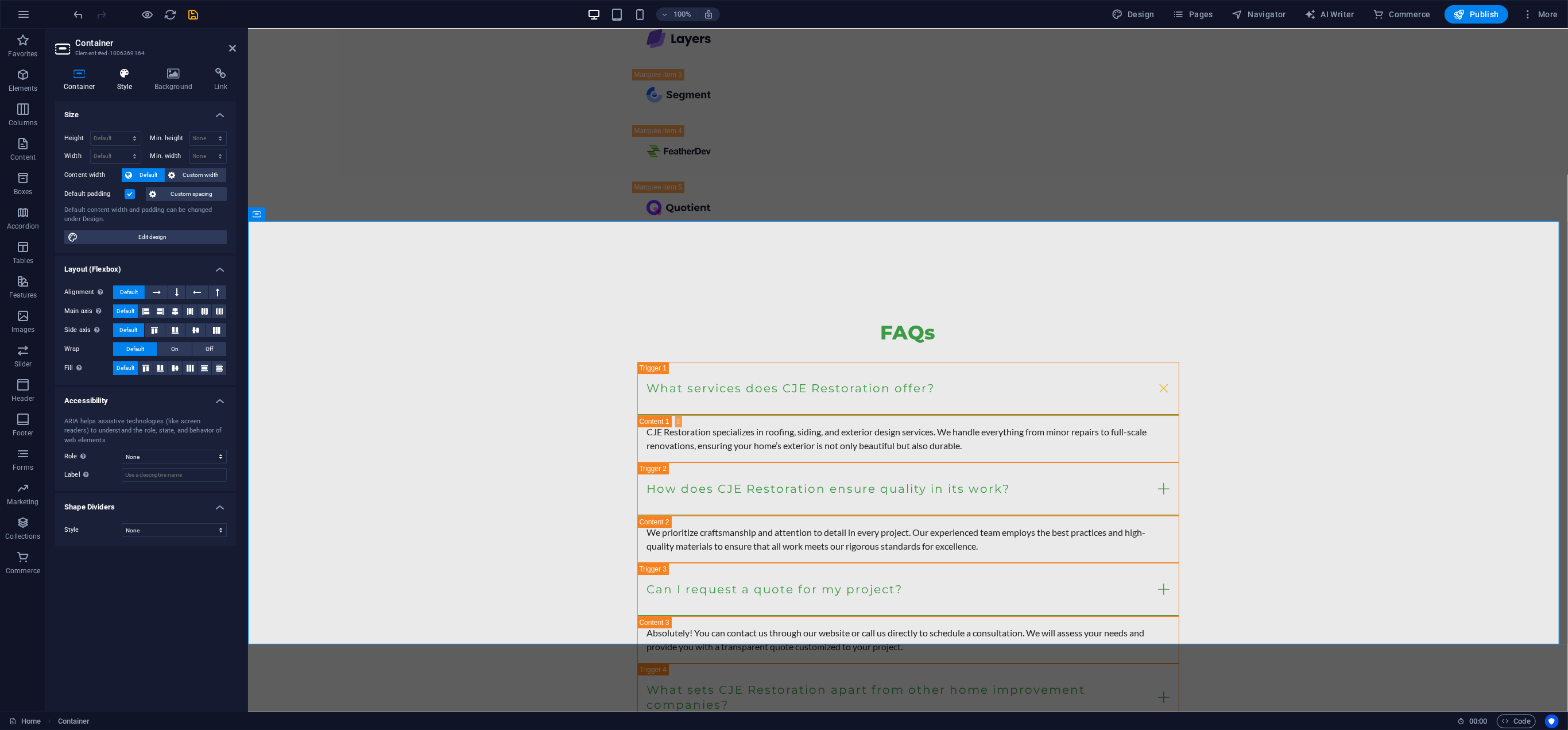
click at [125, 81] on h4 "Style" at bounding box center [127, 80] width 38 height 24
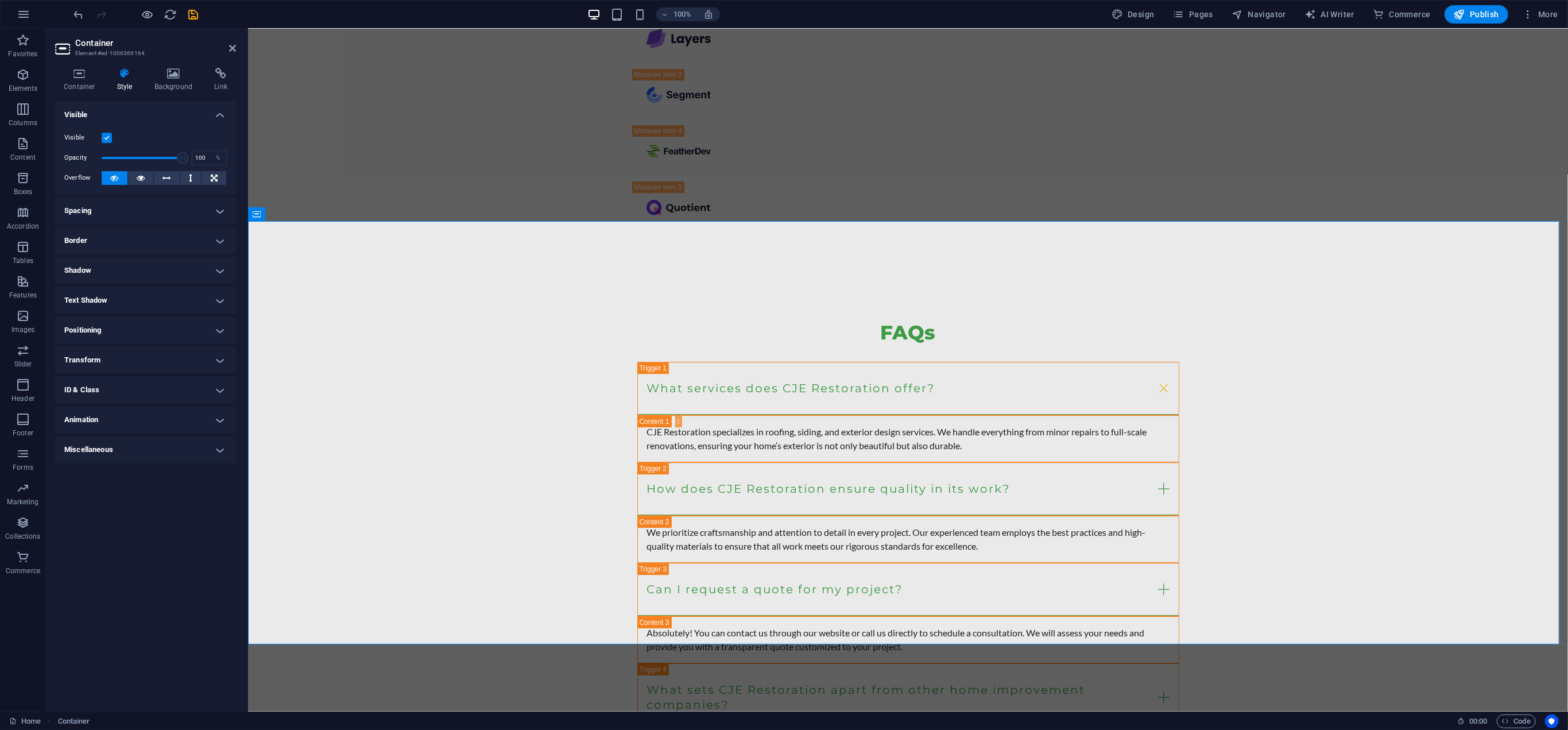
click at [108, 137] on label at bounding box center [107, 138] width 10 height 10
click at [0, 0] on input "Visible" at bounding box center [0, 0] width 0 height 0
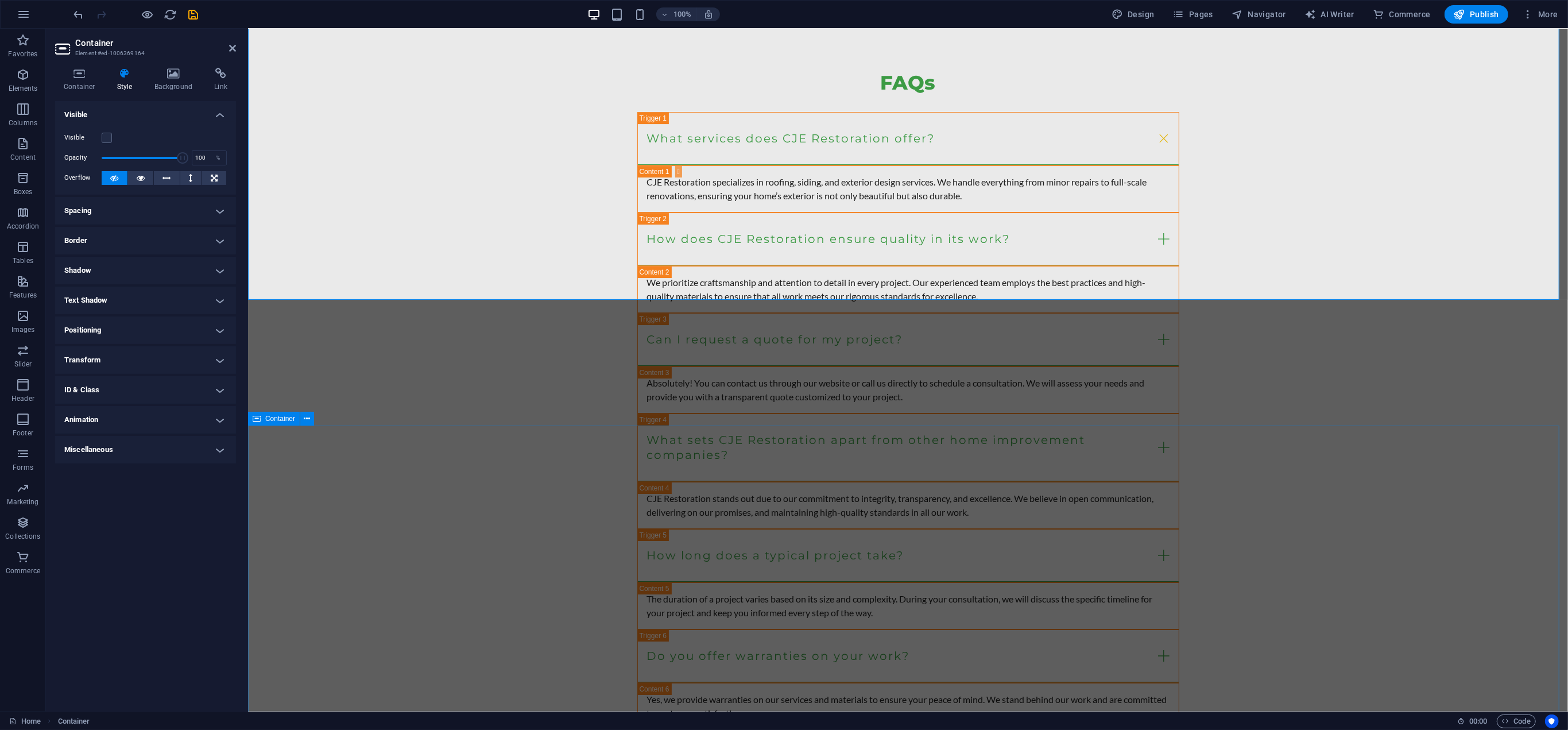
scroll to position [8977, 0]
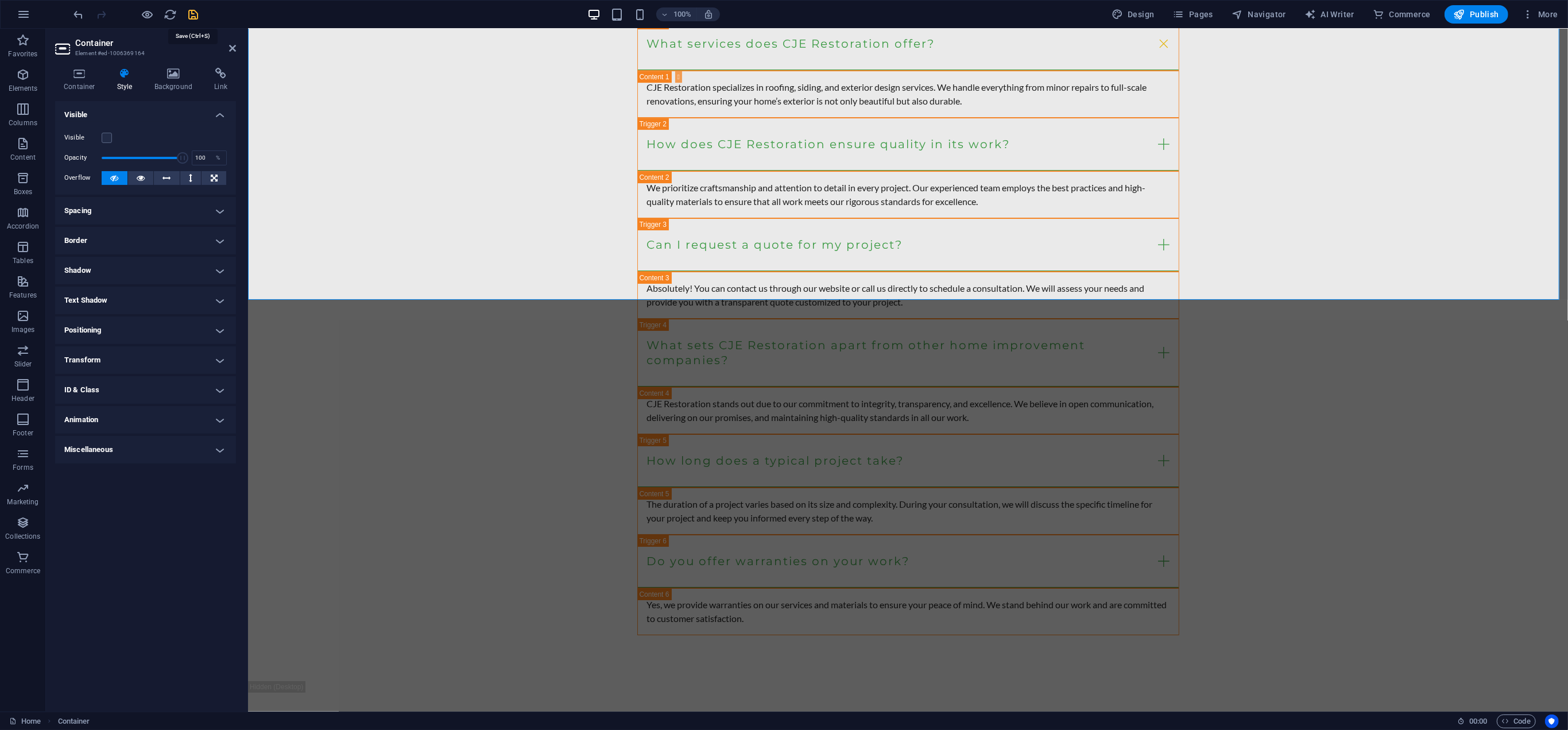
click at [191, 10] on icon "save" at bounding box center [194, 14] width 13 height 13
checkbox input "false"
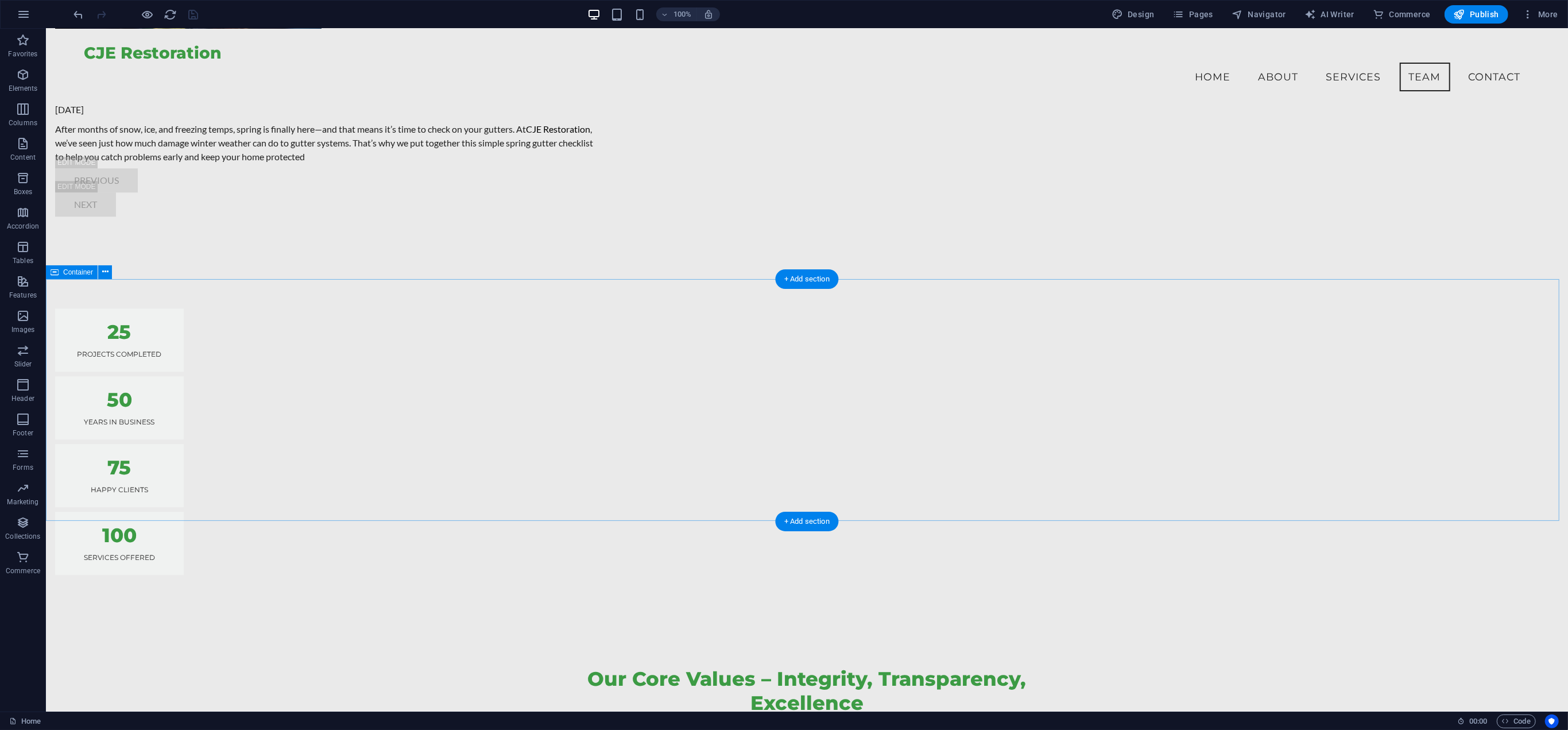
scroll to position [3386, 0]
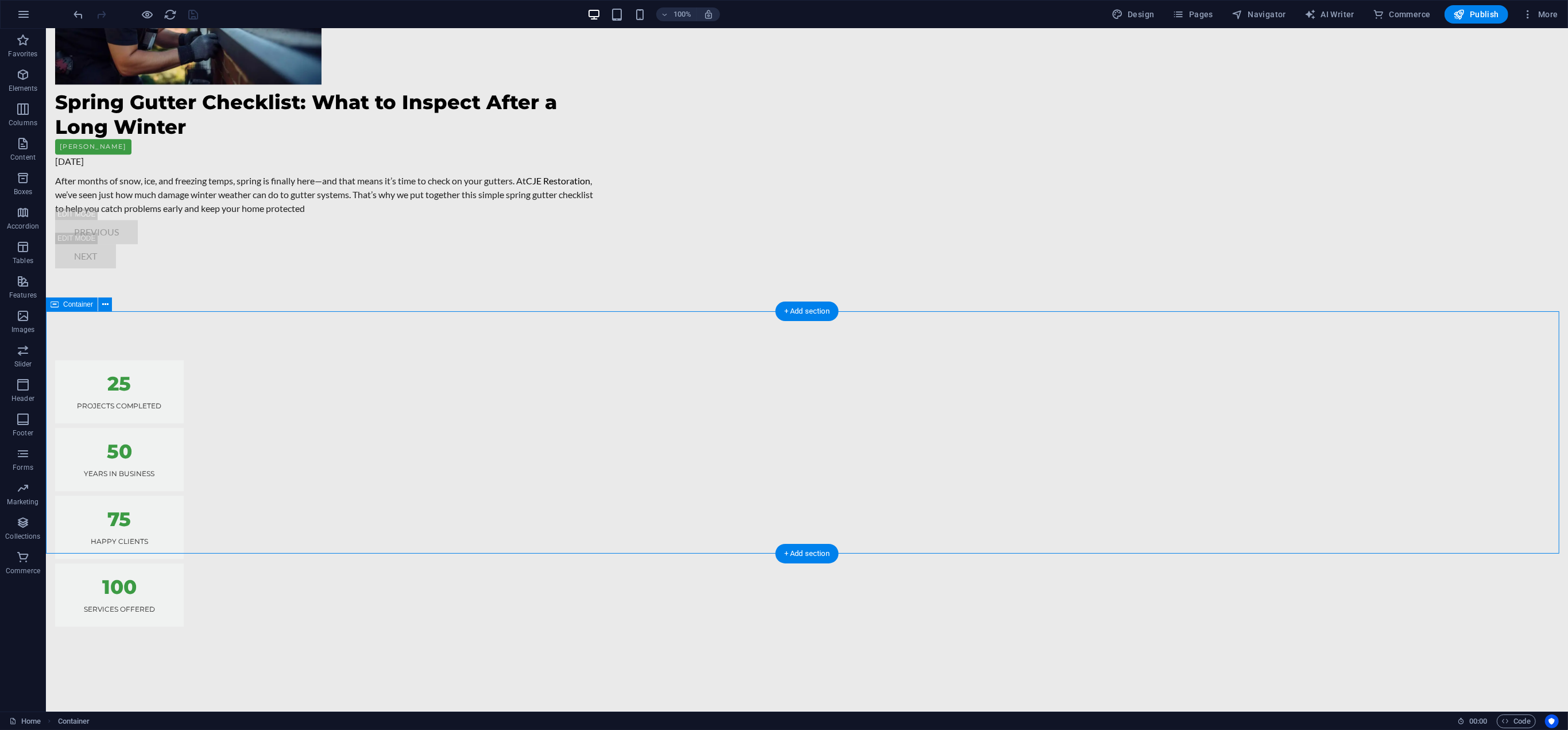
scroll to position [3445, 0]
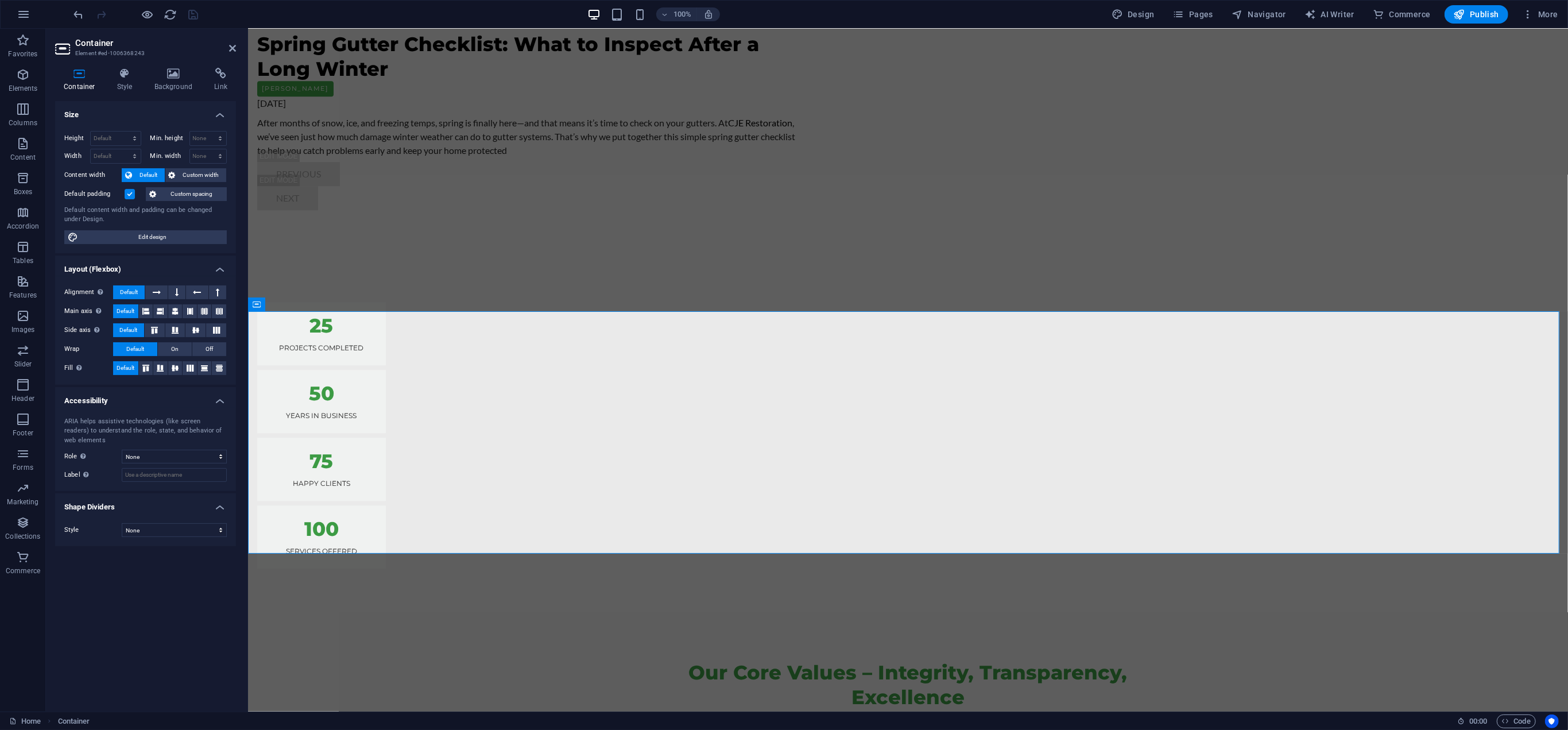
click at [151, 615] on div "Size Height Default px rem % vh vw Min. height None px rem % vh vw Width Defaul…" at bounding box center [146, 401] width 181 height 601
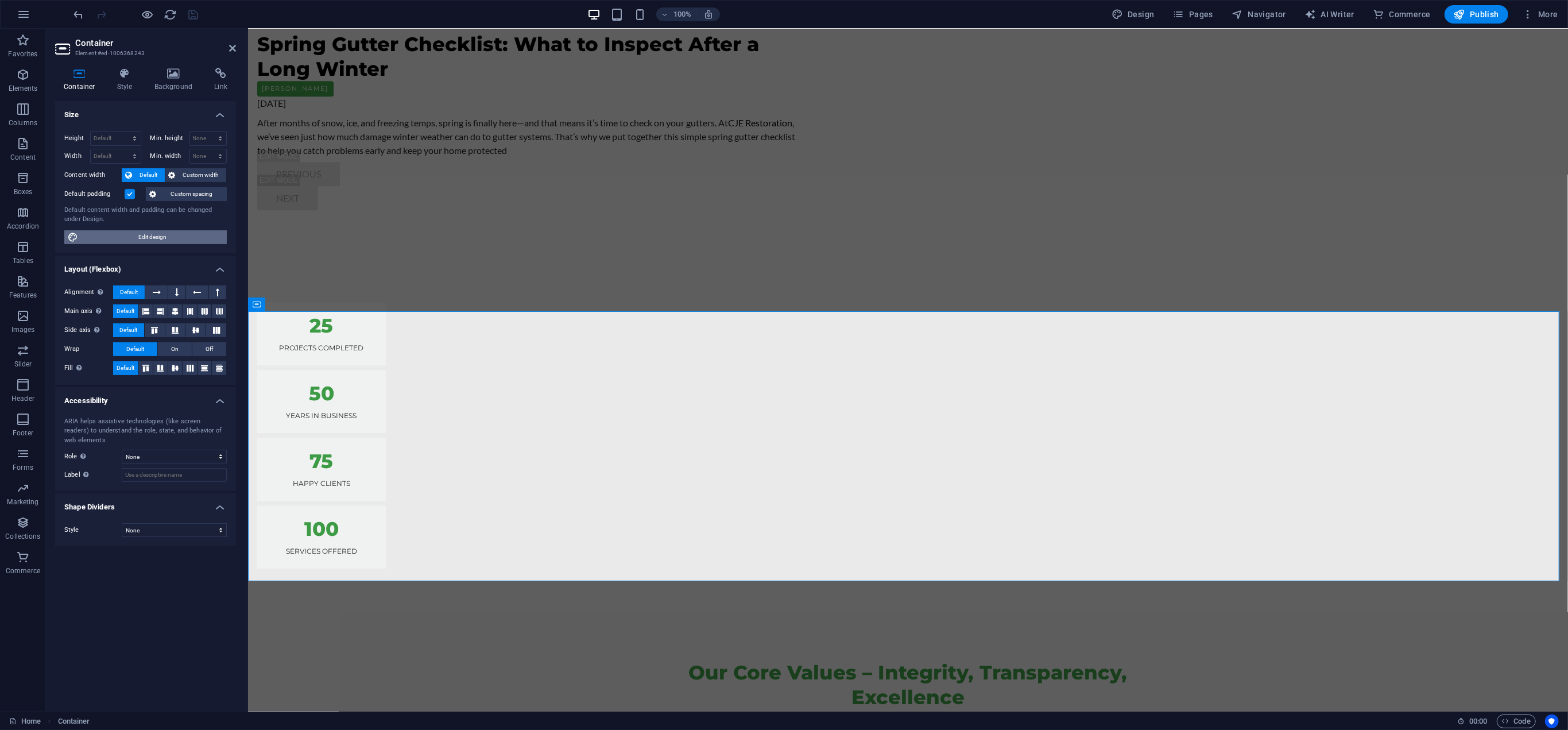
click at [175, 232] on span "Edit design" at bounding box center [152, 236] width 142 height 14
select select "px"
select select "200"
select select "px"
select select "rem"
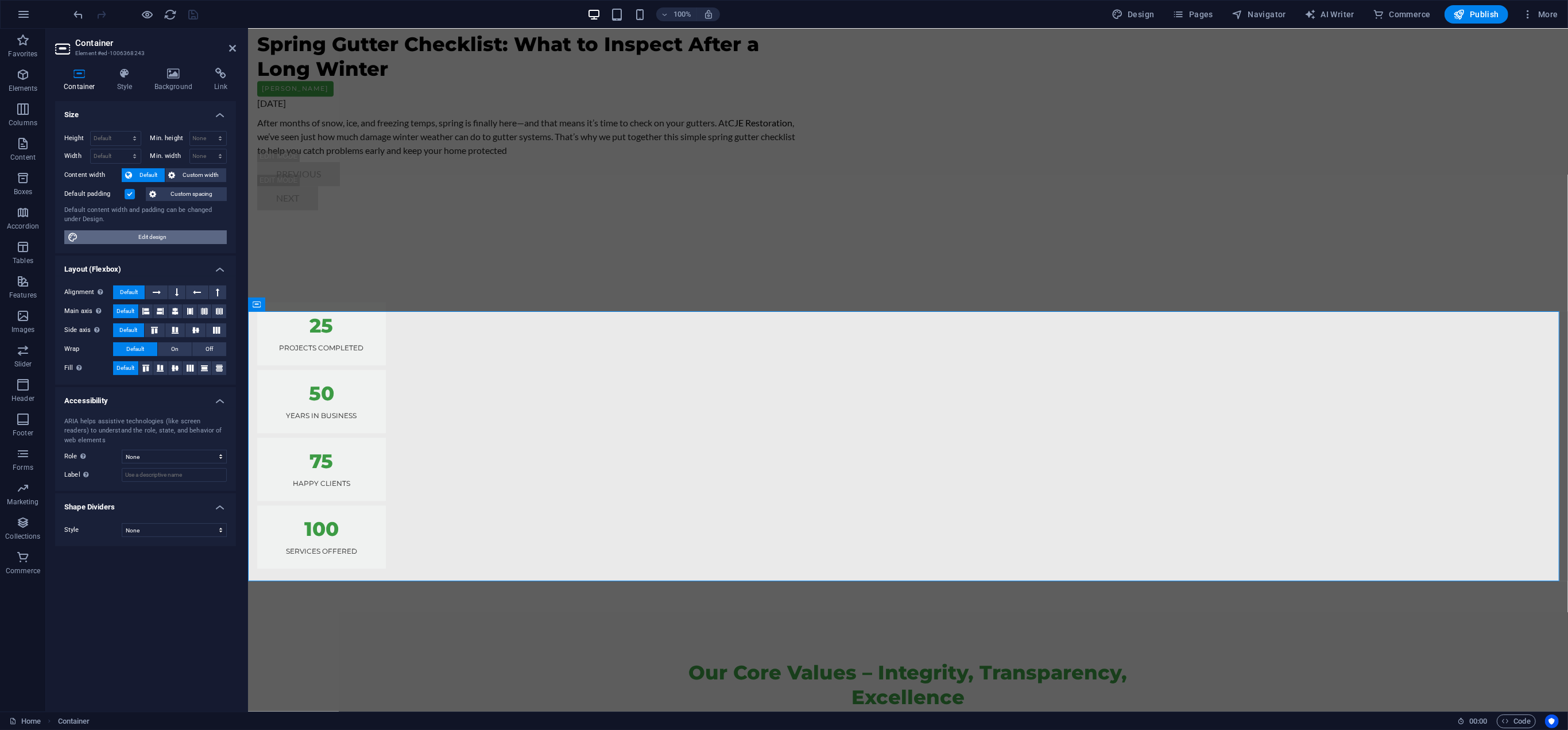
select select "ease-in-out"
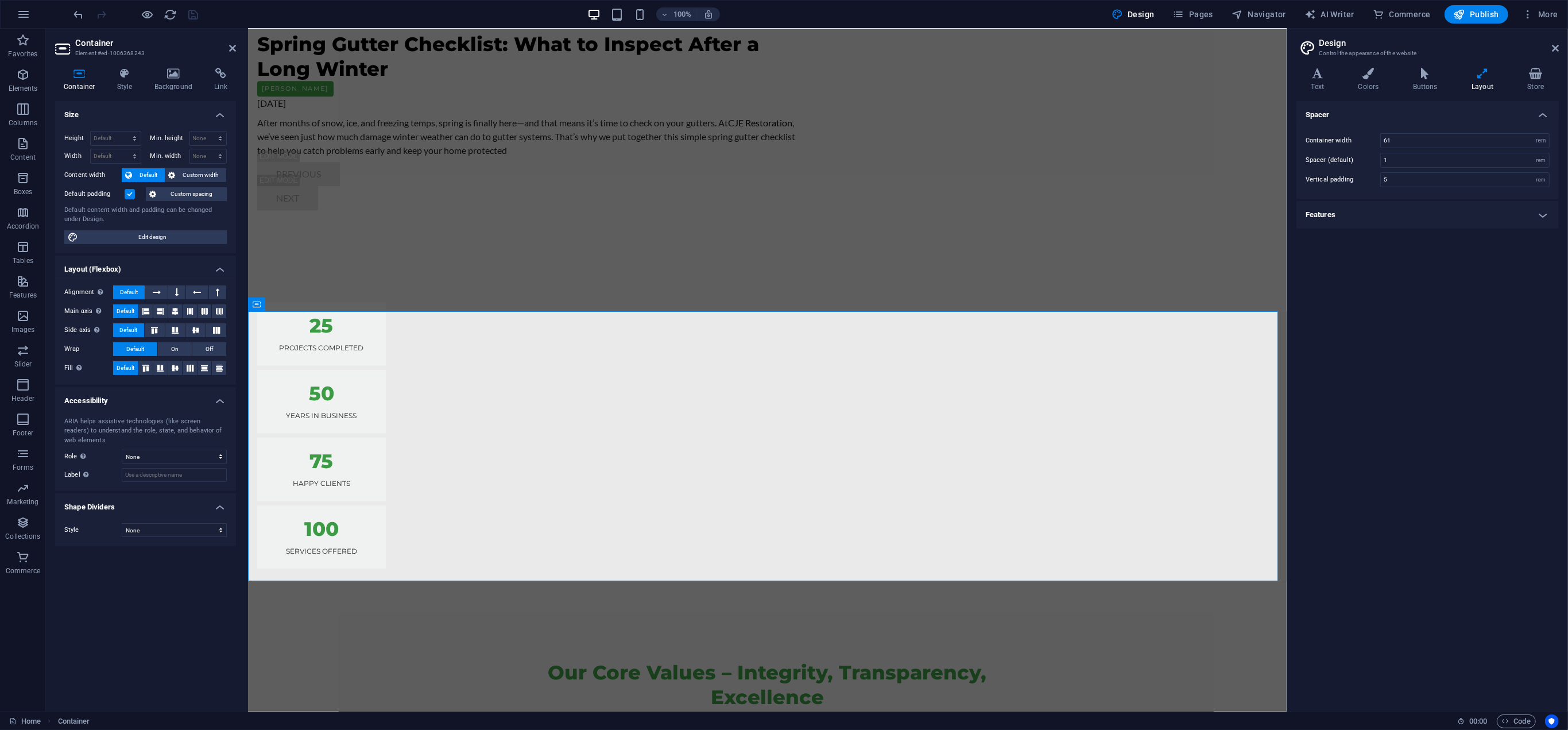
click at [1511, 218] on h4 "Features" at bounding box center [1427, 215] width 262 height 27
click at [1424, 417] on div "Spacer Container width 61 rem px Spacer (default) 1 rem Vertical padding 5 rem …" at bounding box center [1427, 401] width 262 height 601
click at [1426, 421] on div "Spacer Container width 61 rem px Spacer (default) 1 rem Vertical padding 5 rem …" at bounding box center [1427, 401] width 262 height 601
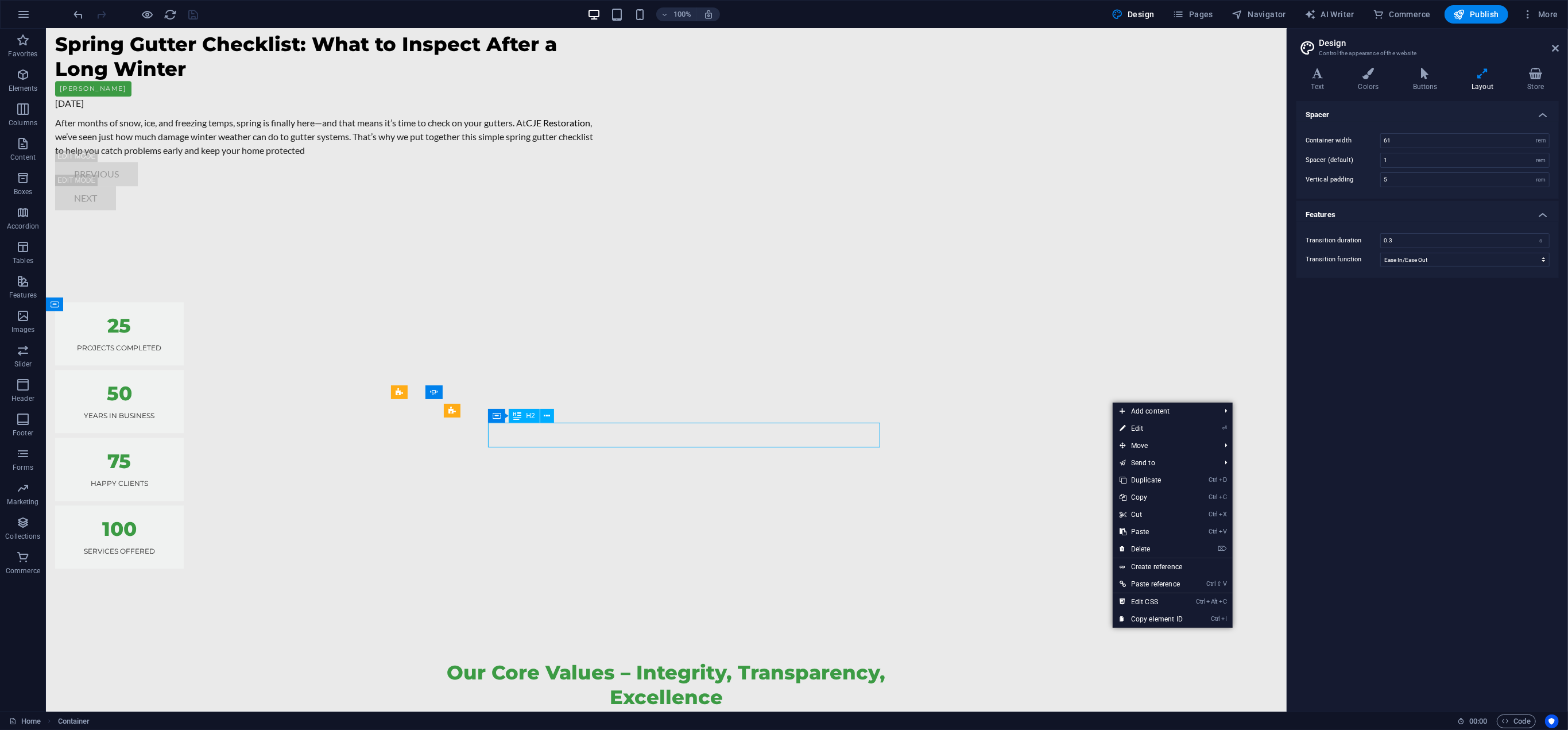
drag, startPoint x: 566, startPoint y: 445, endPoint x: 766, endPoint y: 445, distance: 200.0
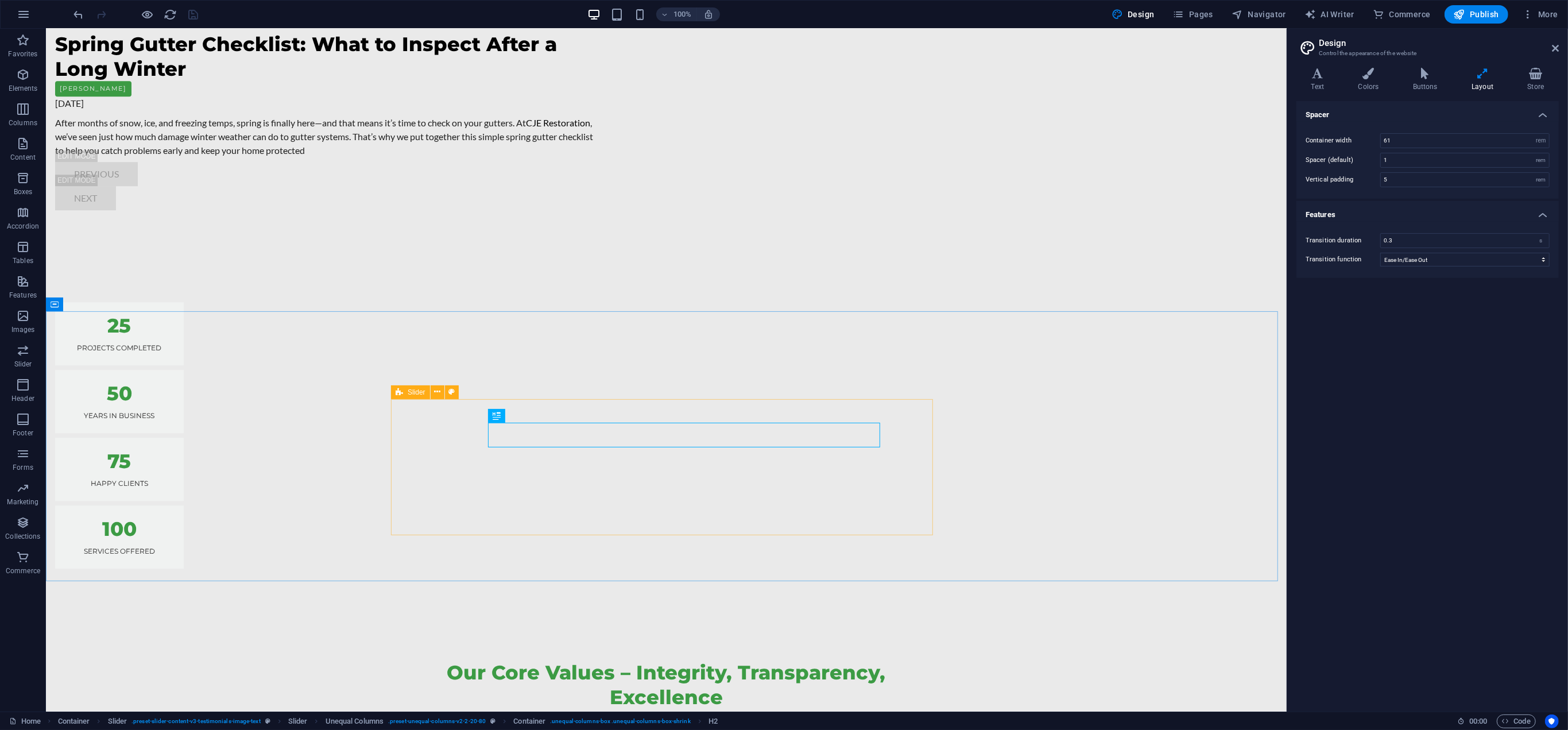
click at [417, 392] on span "Slider" at bounding box center [417, 392] width 18 height 7
click at [417, 392] on span "Slider" at bounding box center [417, 392] width 18 height 7
click at [438, 389] on icon at bounding box center [437, 391] width 6 height 12
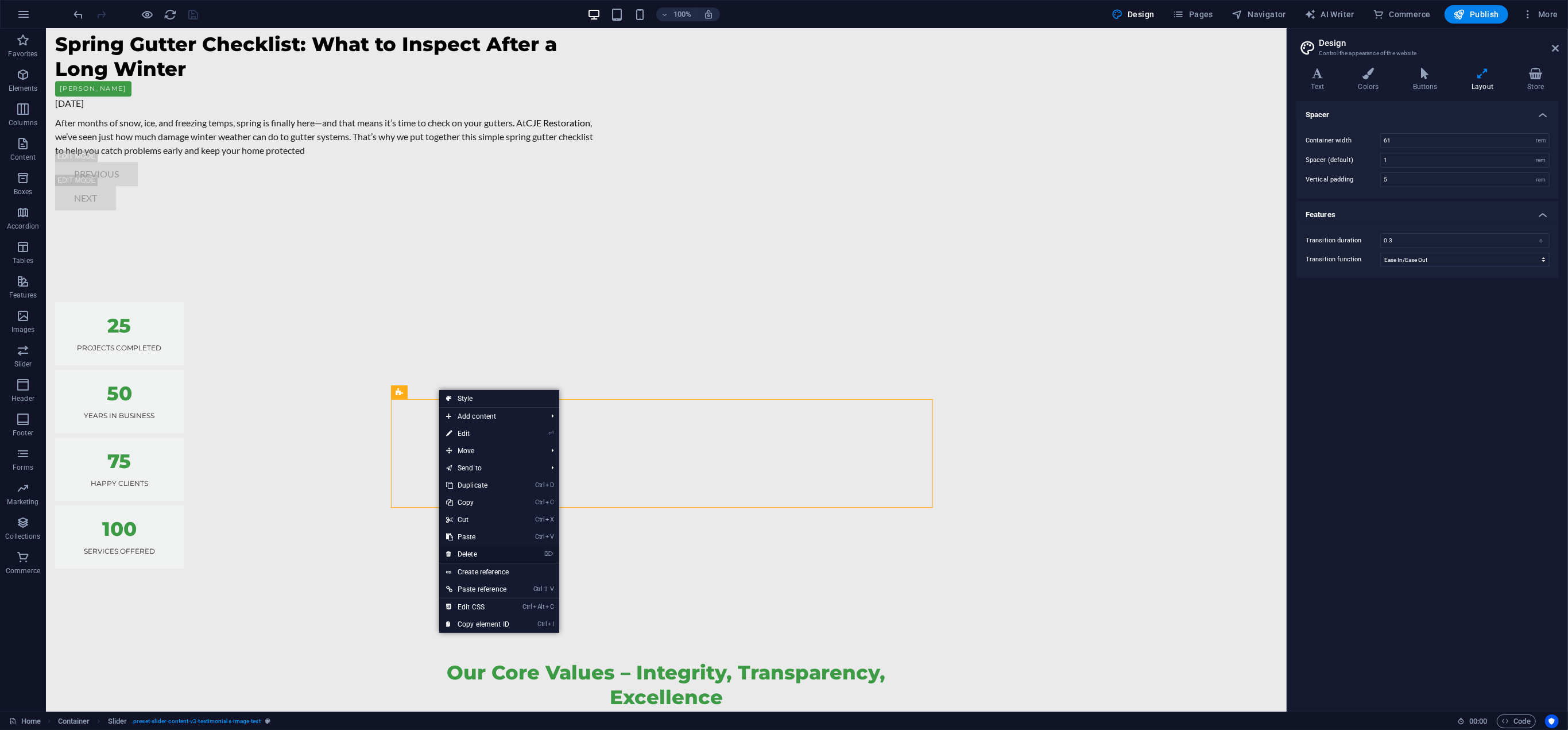
click at [473, 548] on link "⌦ Delete" at bounding box center [478, 554] width 77 height 17
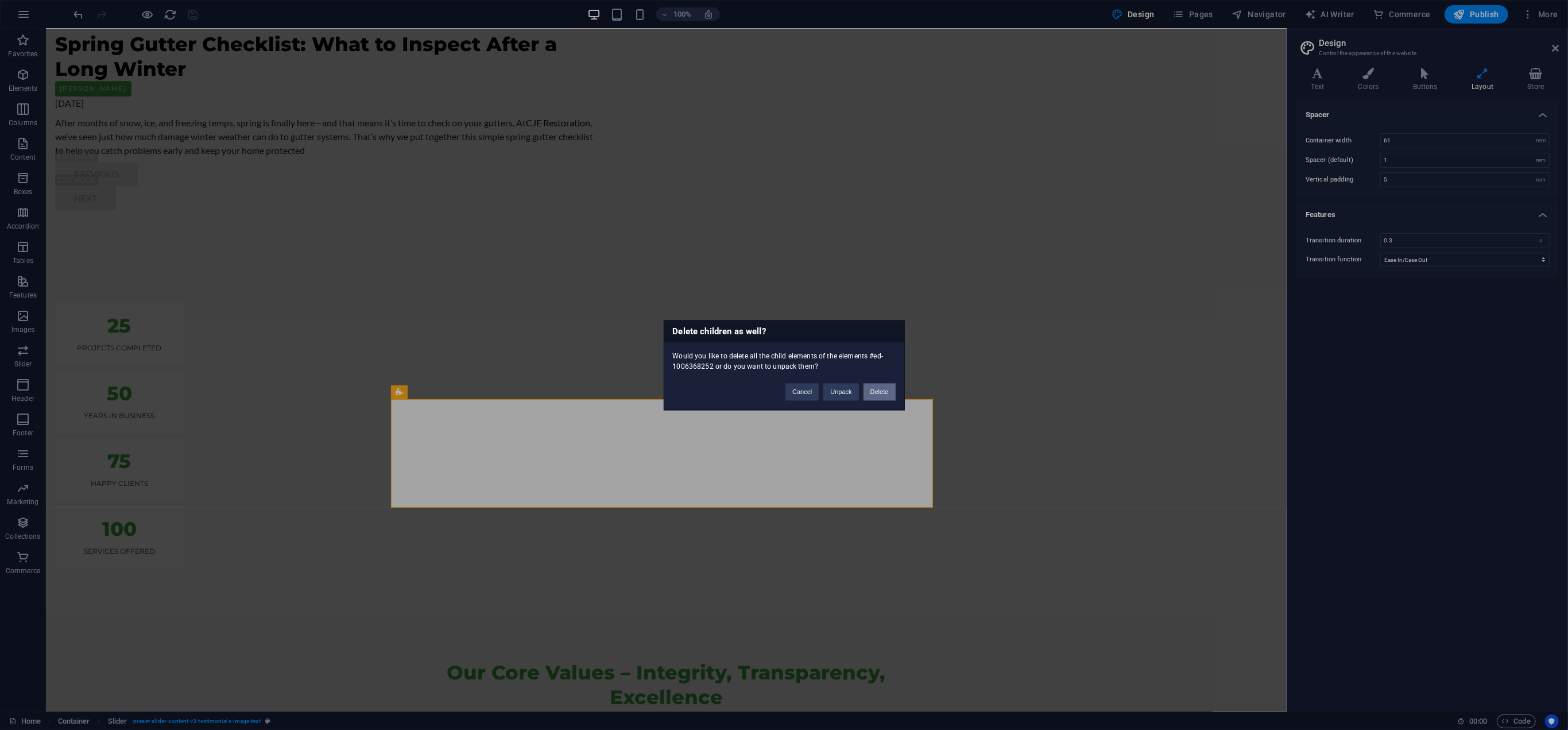
click at [877, 386] on button "Delete" at bounding box center [880, 391] width 32 height 17
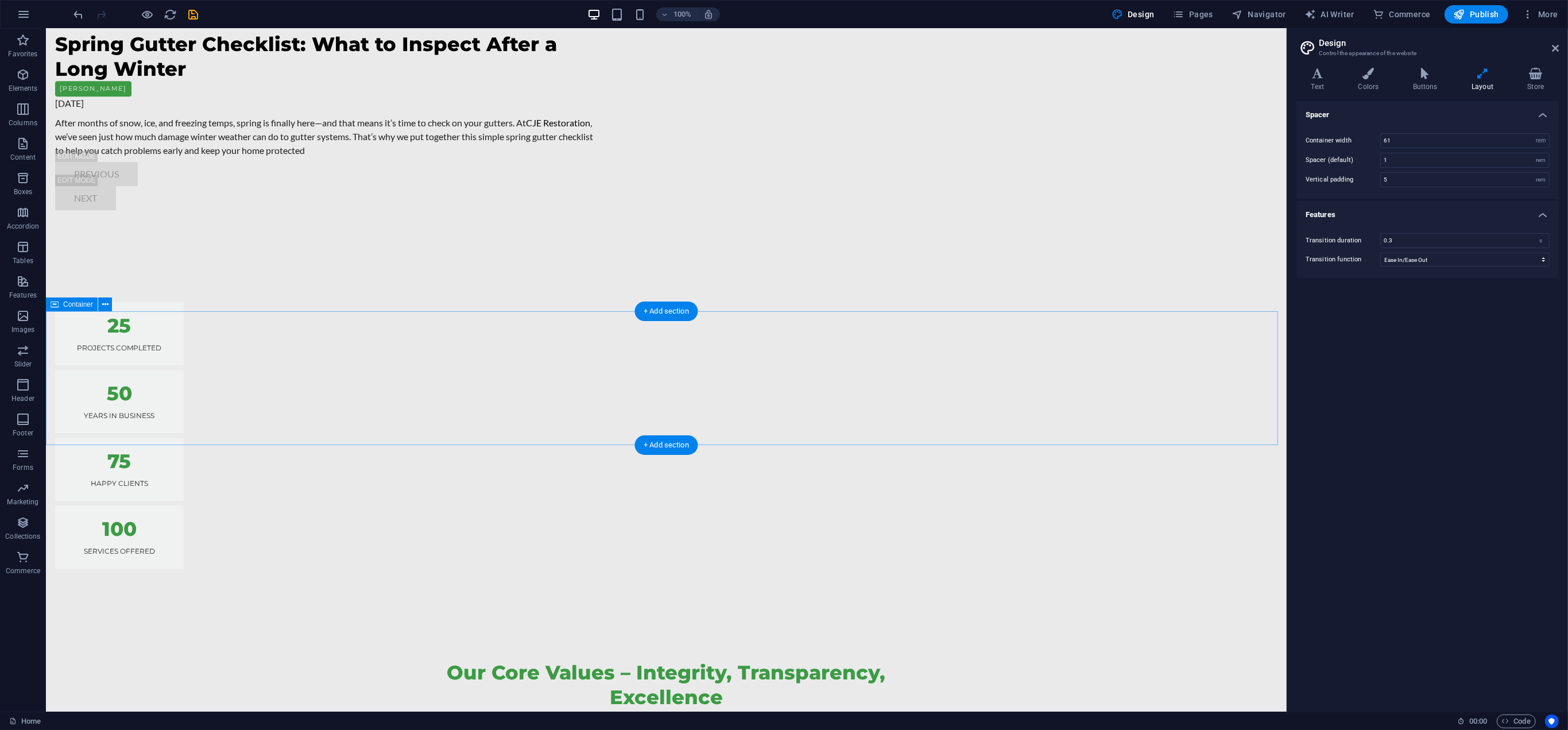
click at [19, 140] on icon "button" at bounding box center [22, 143] width 14 height 14
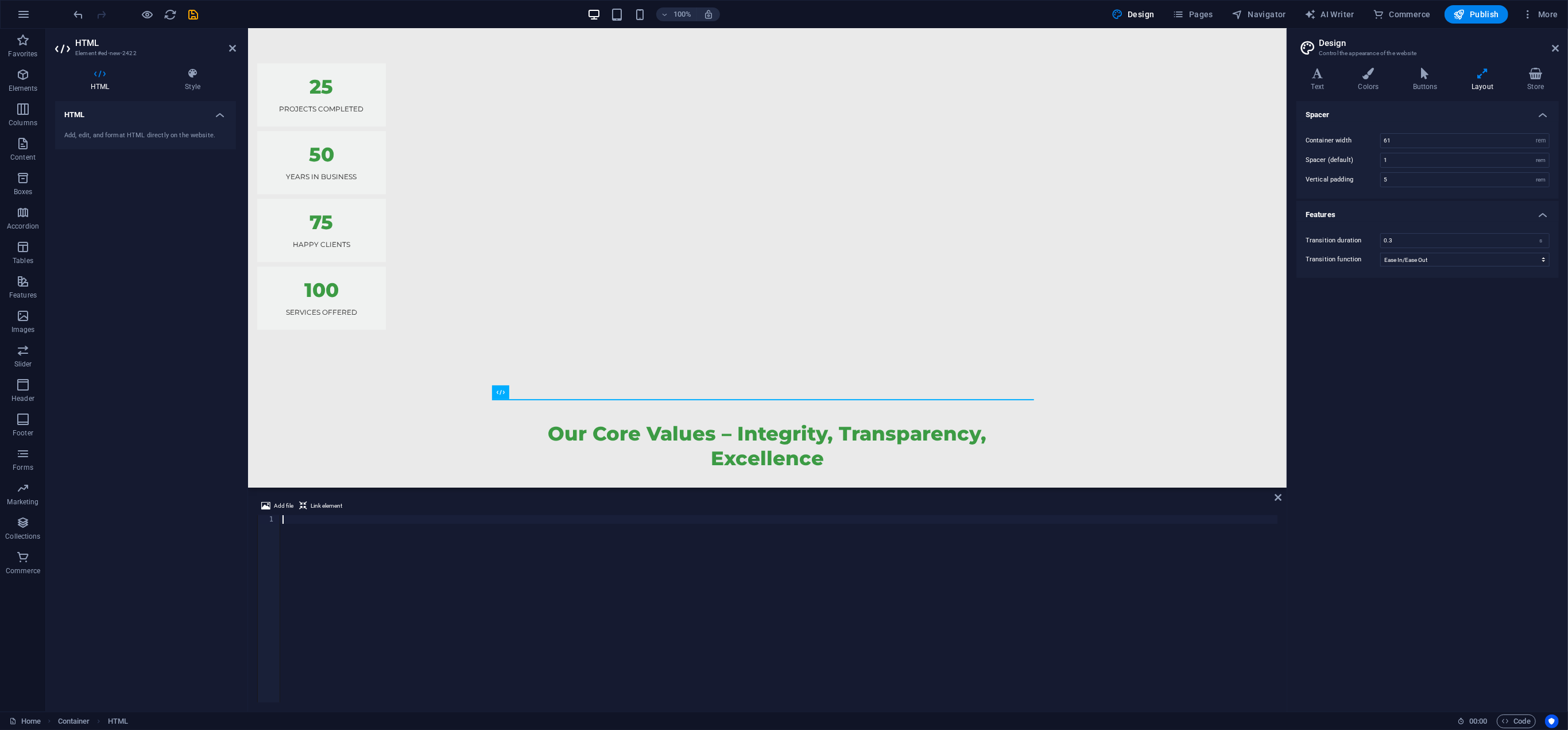
scroll to position [3254, 0]
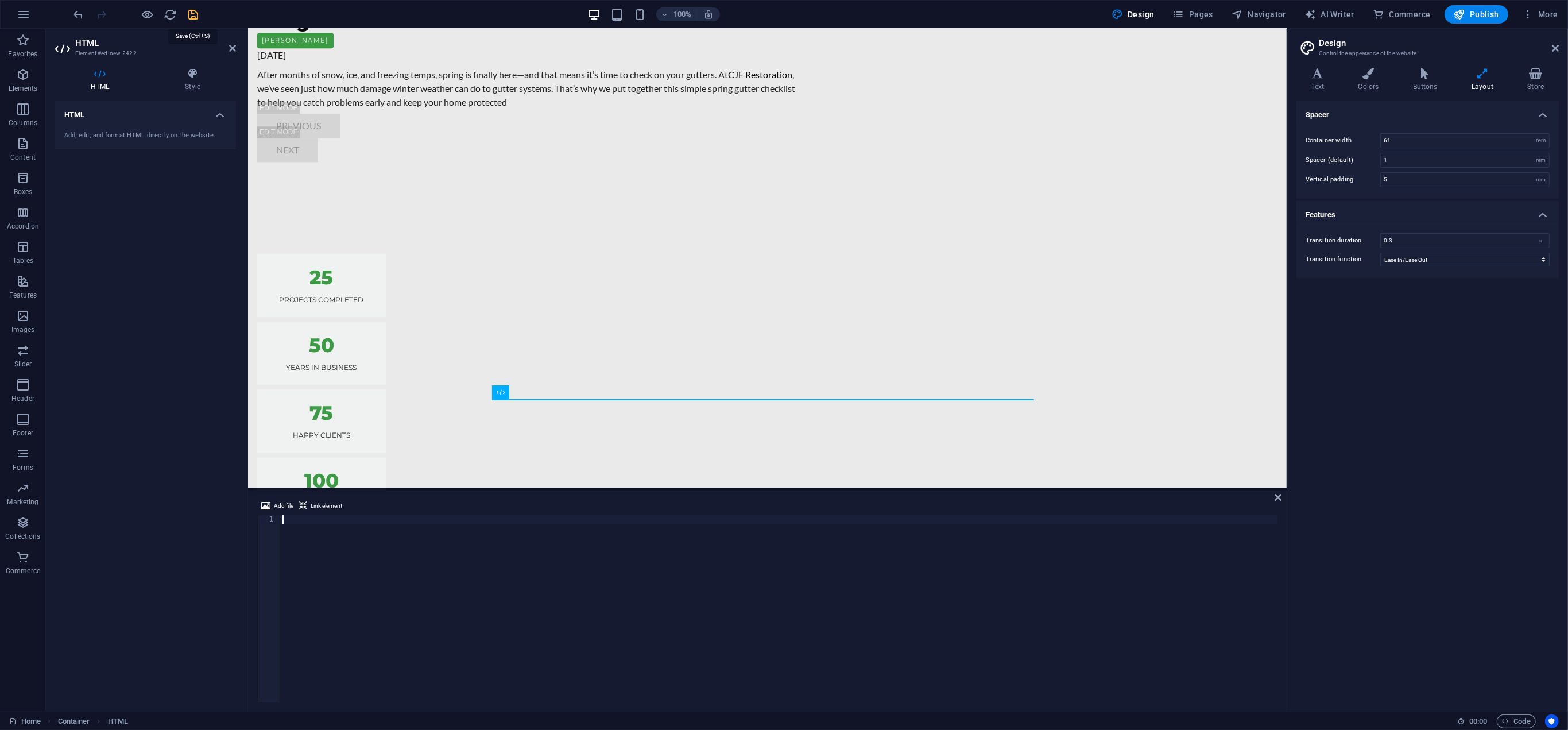
click at [190, 11] on icon "save" at bounding box center [194, 14] width 13 height 13
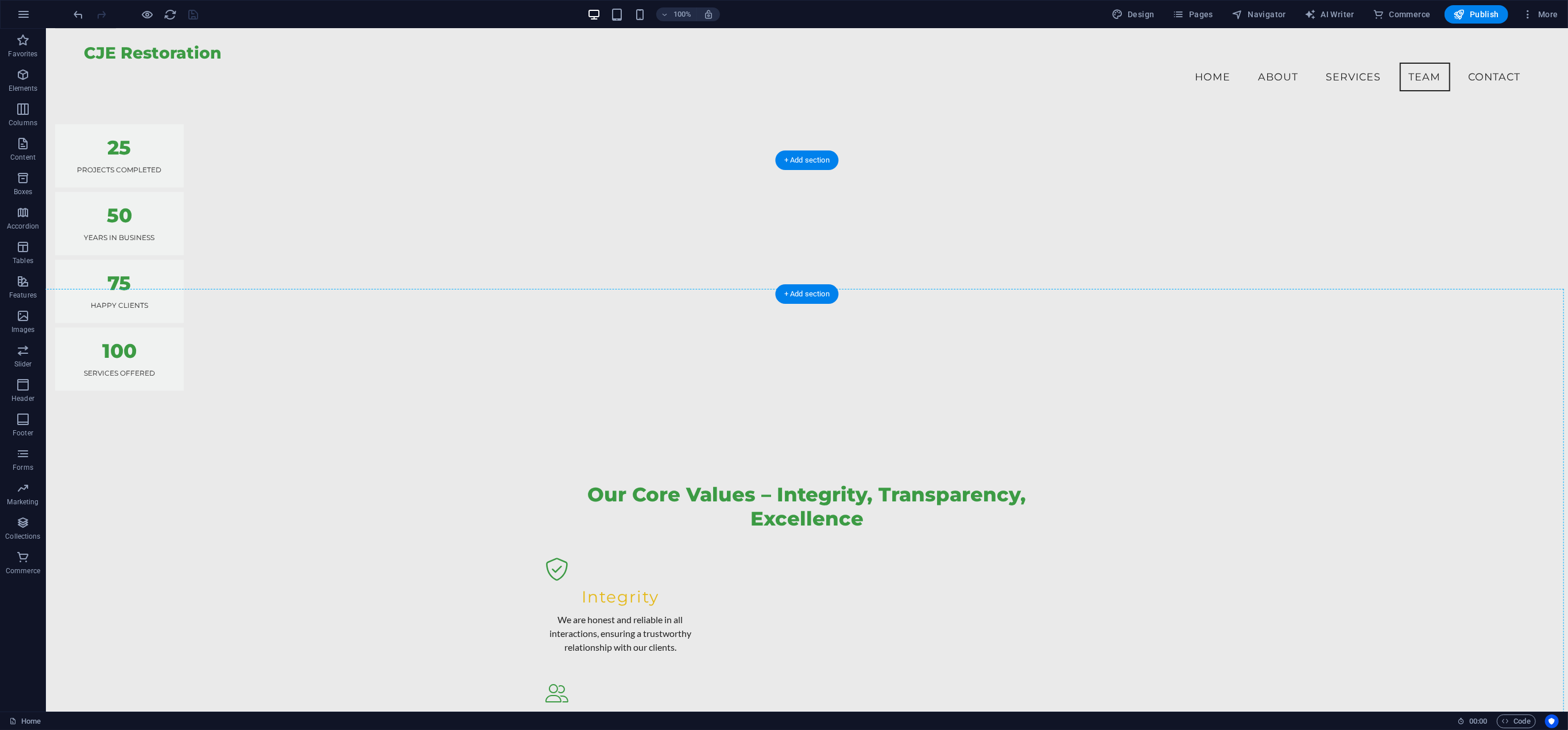
scroll to position [3502, 0]
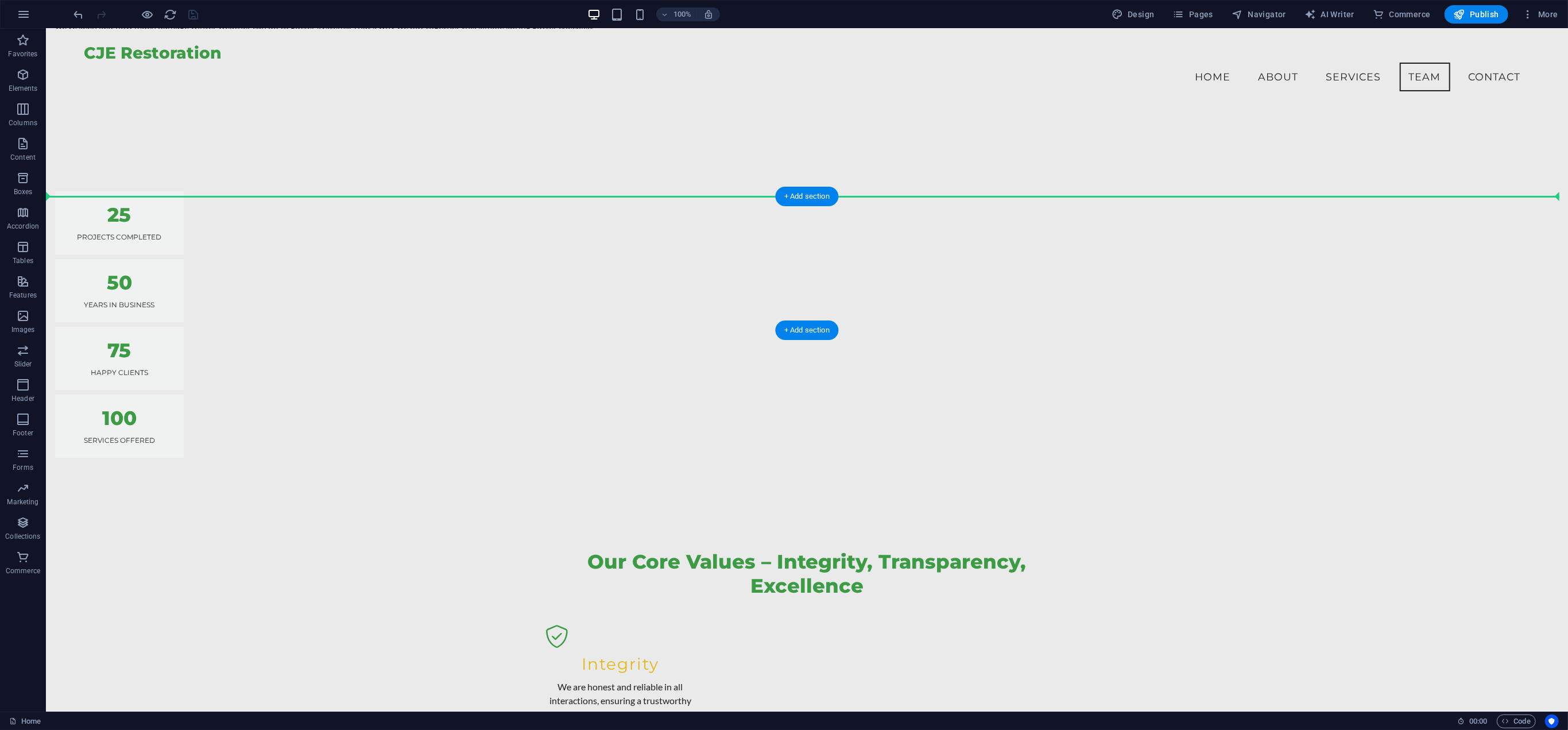
drag, startPoint x: 72, startPoint y: 281, endPoint x: 115, endPoint y: 224, distance: 71.4
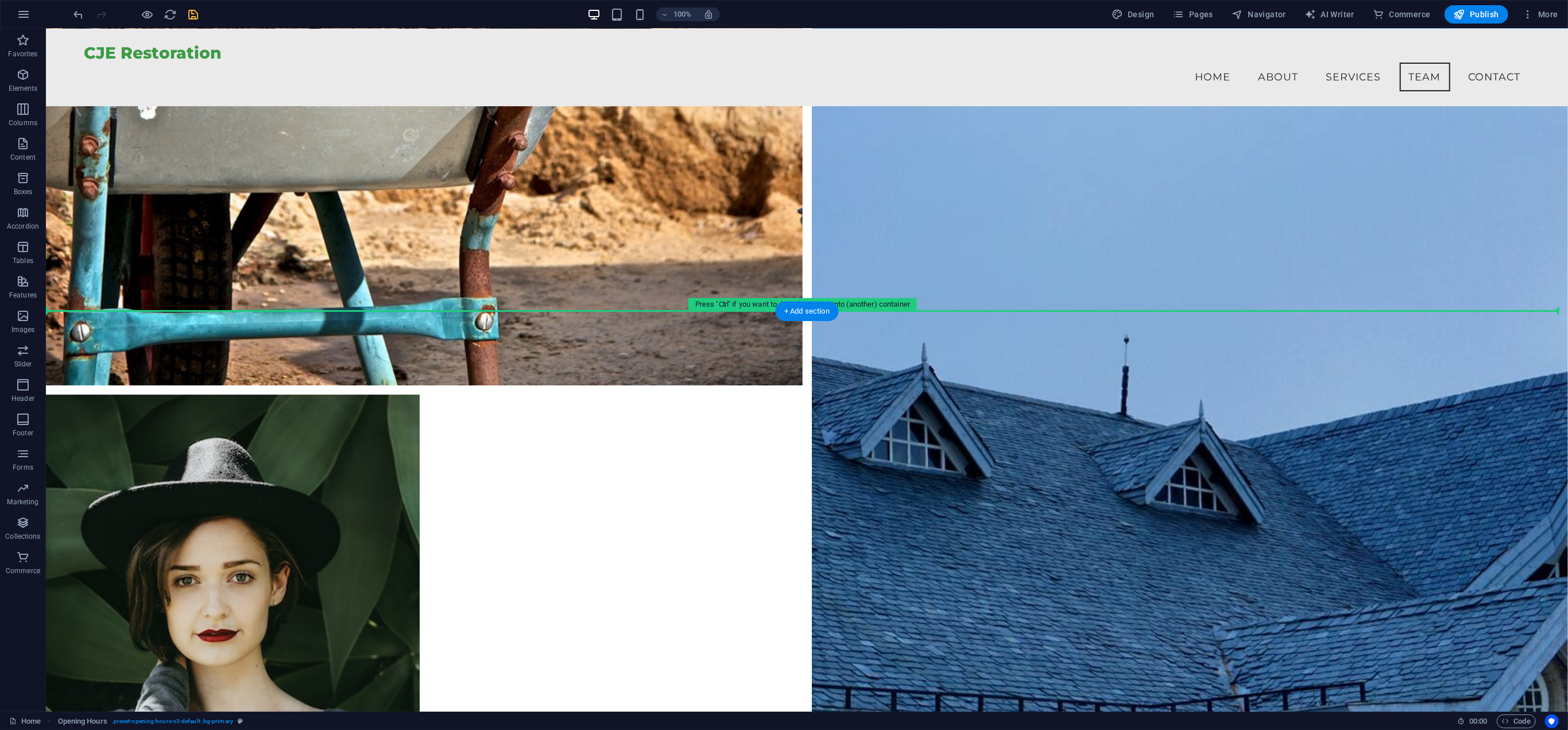
scroll to position [8439, 0]
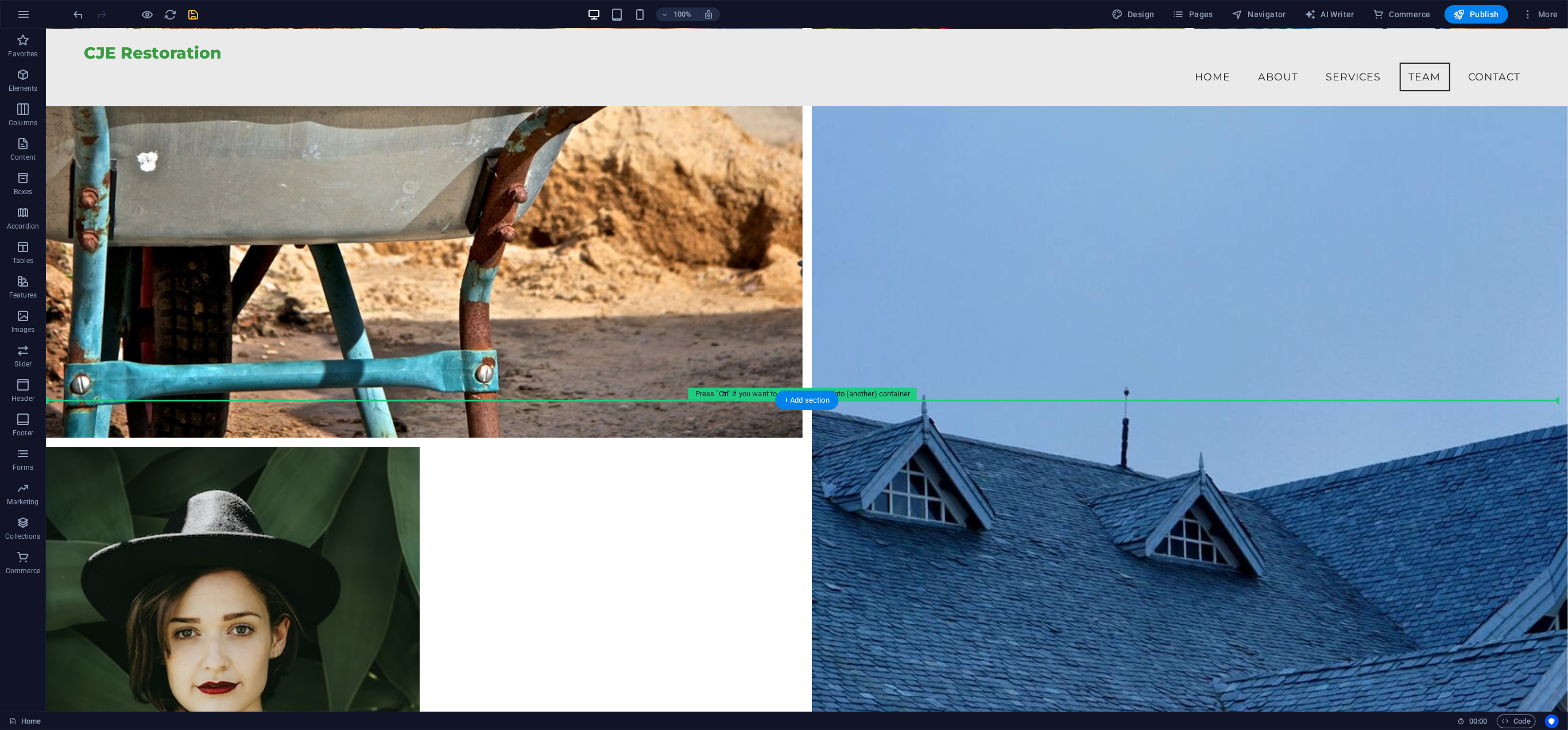
drag, startPoint x: 73, startPoint y: 394, endPoint x: 161, endPoint y: 335, distance: 105.9
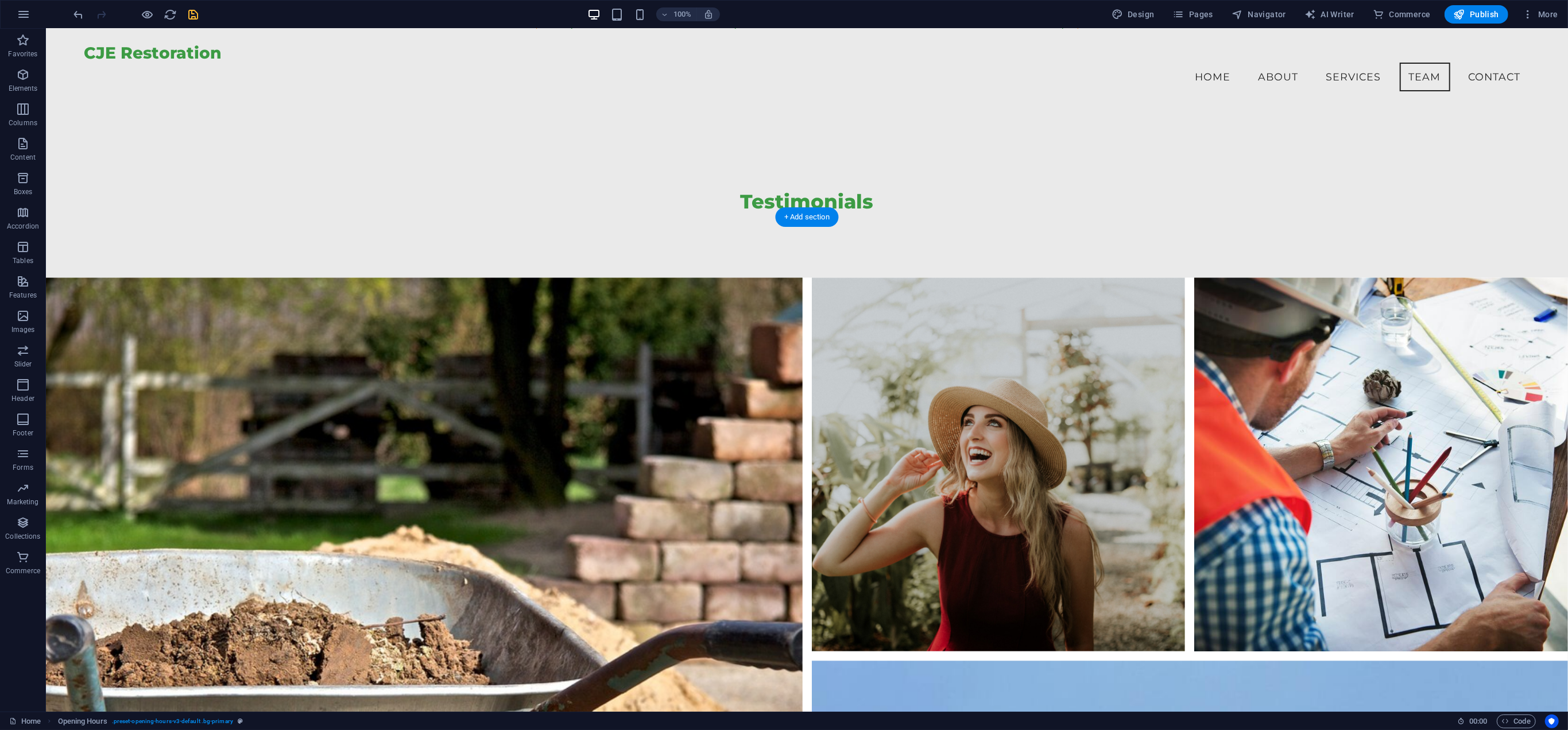
scroll to position [7807, 0]
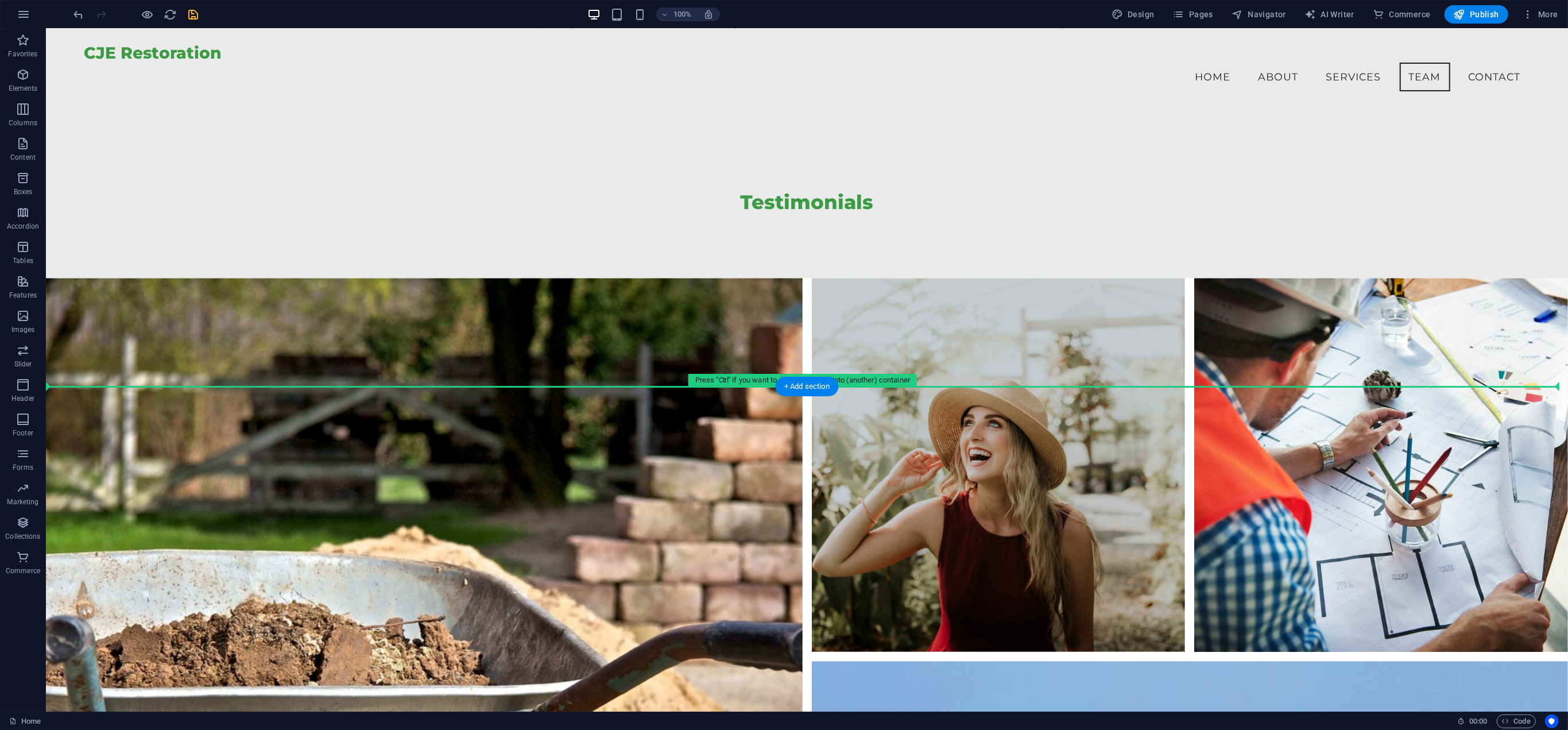
drag, startPoint x: 127, startPoint y: 477, endPoint x: 123, endPoint y: 327, distance: 150.1
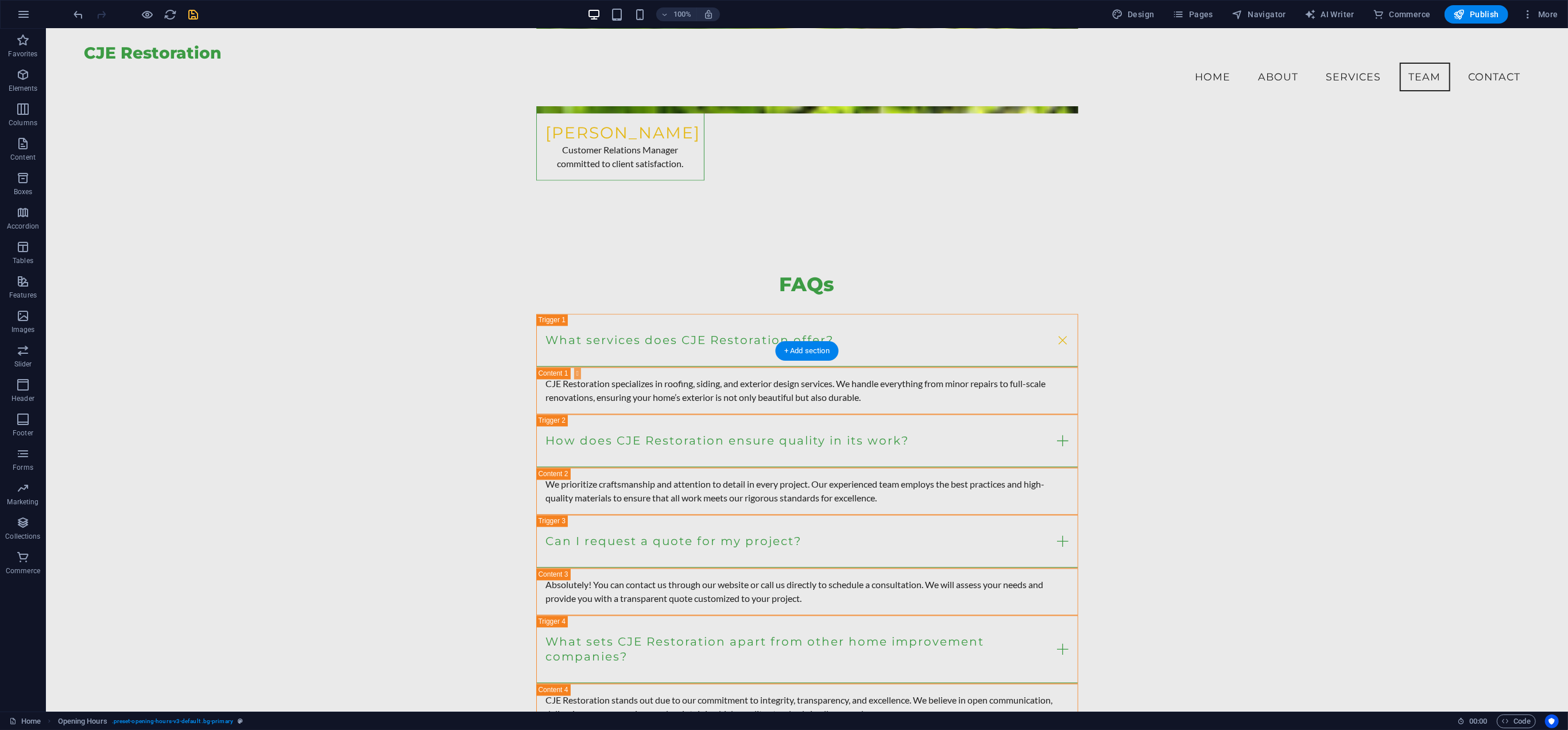
scroll to position [6888, 0]
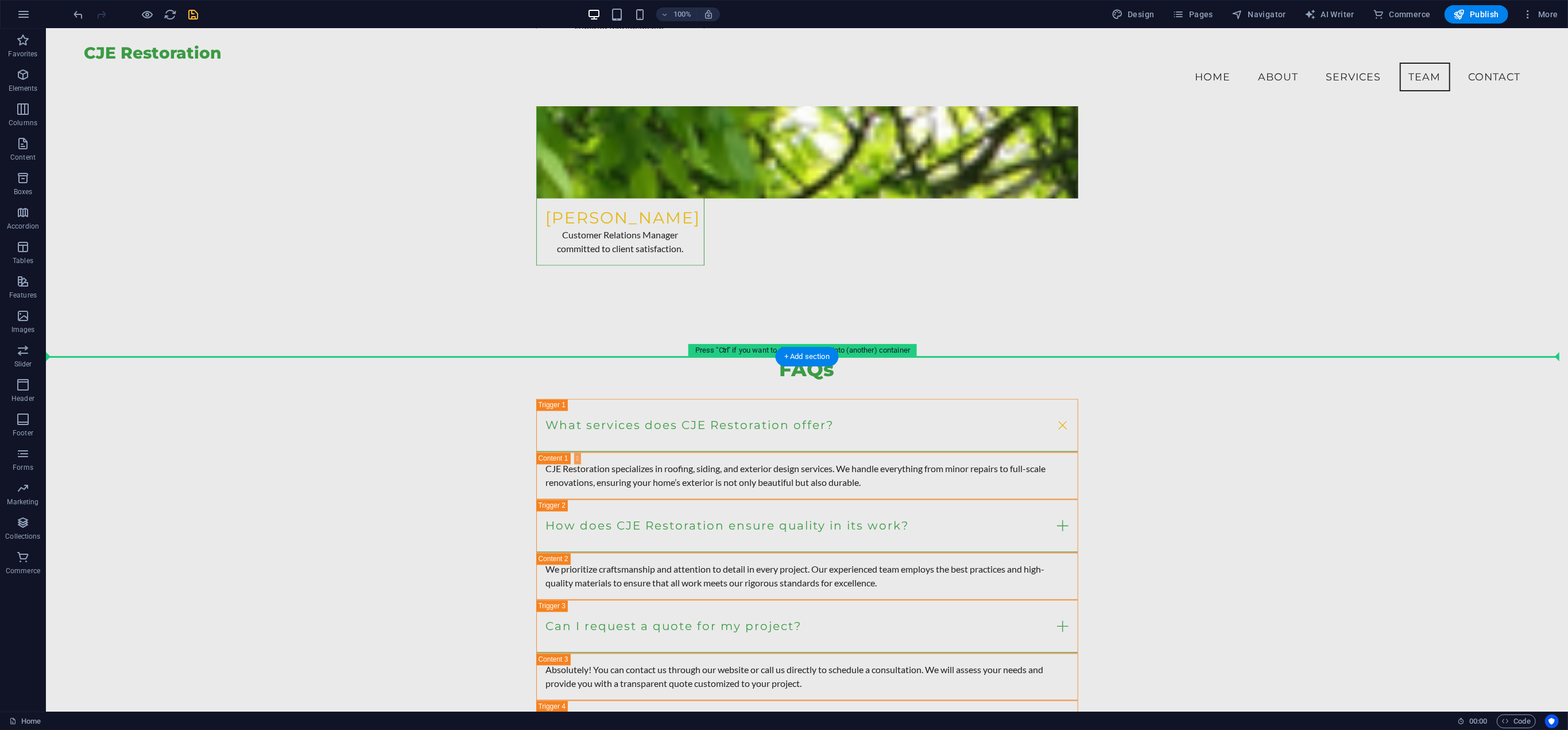
drag, startPoint x: 203, startPoint y: 461, endPoint x: 212, endPoint y: 365, distance: 96.4
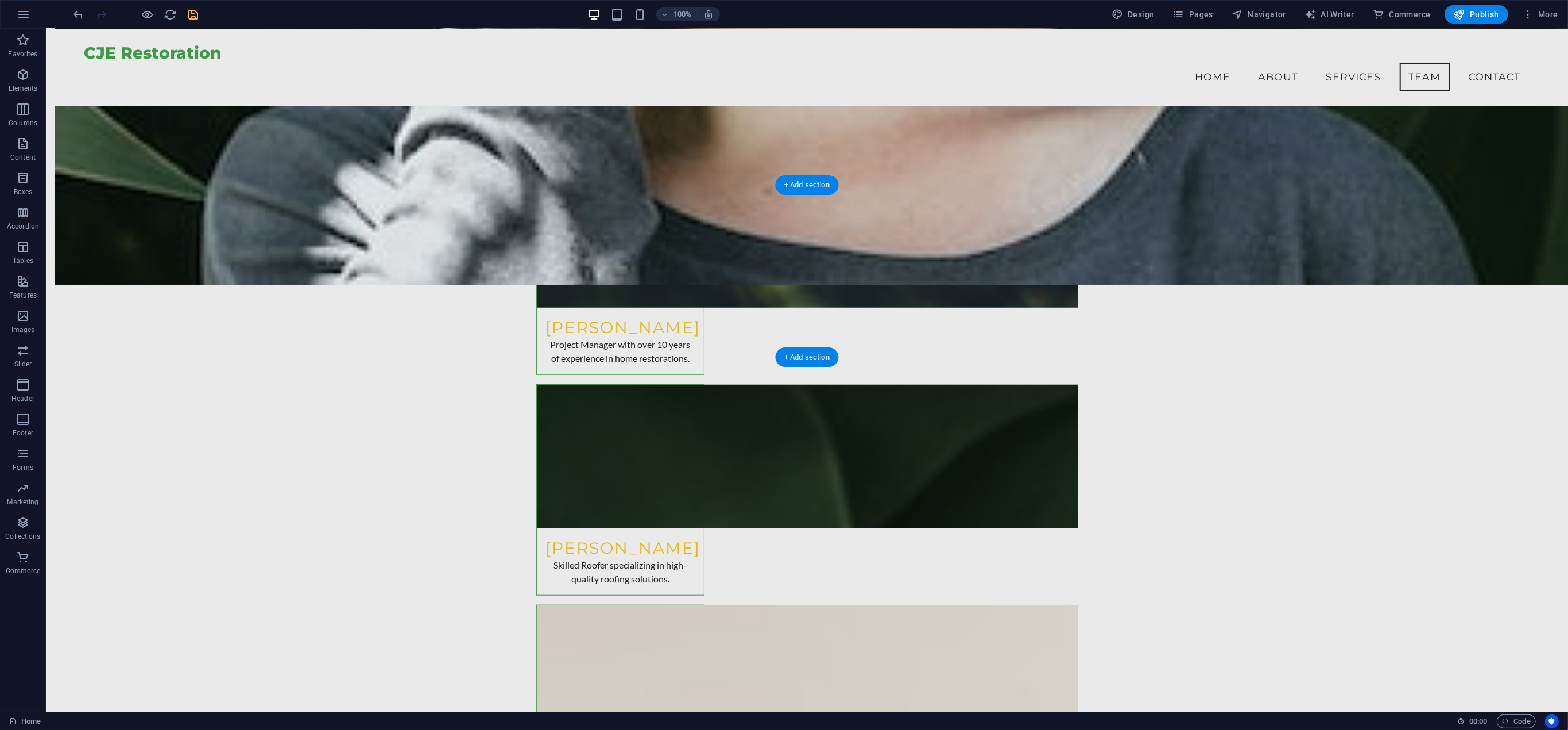
scroll to position [5511, 0]
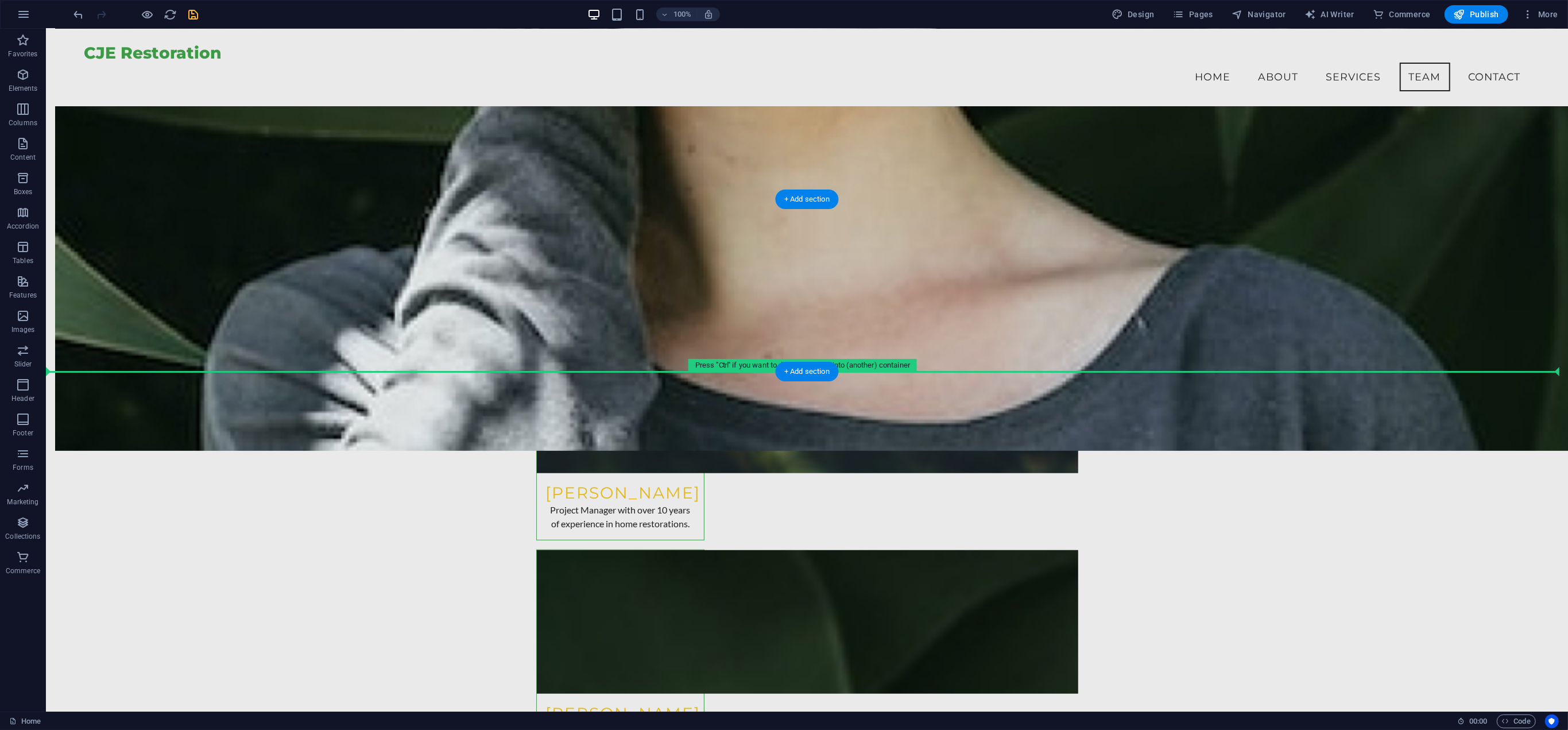
drag, startPoint x: 272, startPoint y: 541, endPoint x: 212, endPoint y: 351, distance: 199.2
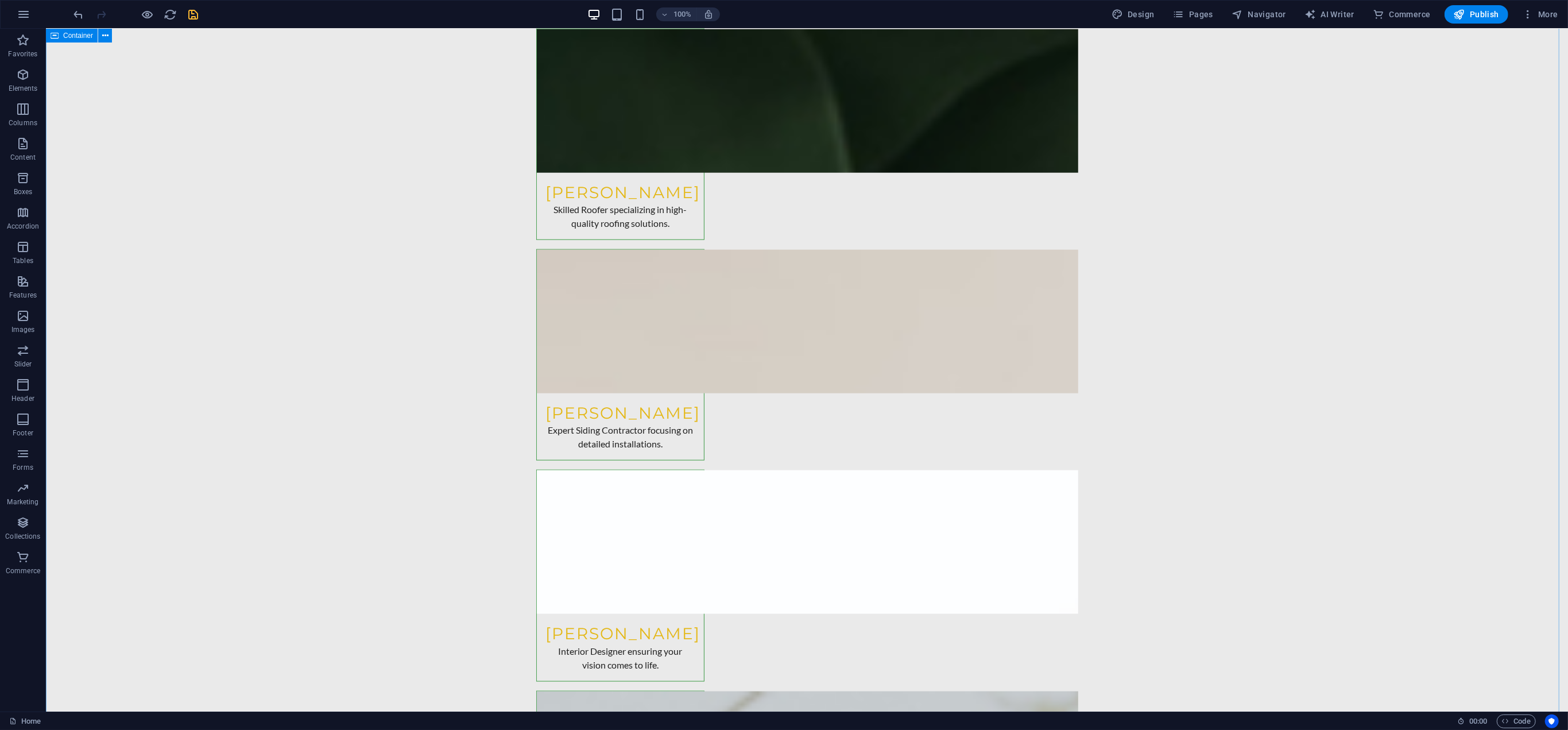
scroll to position [5905, 0]
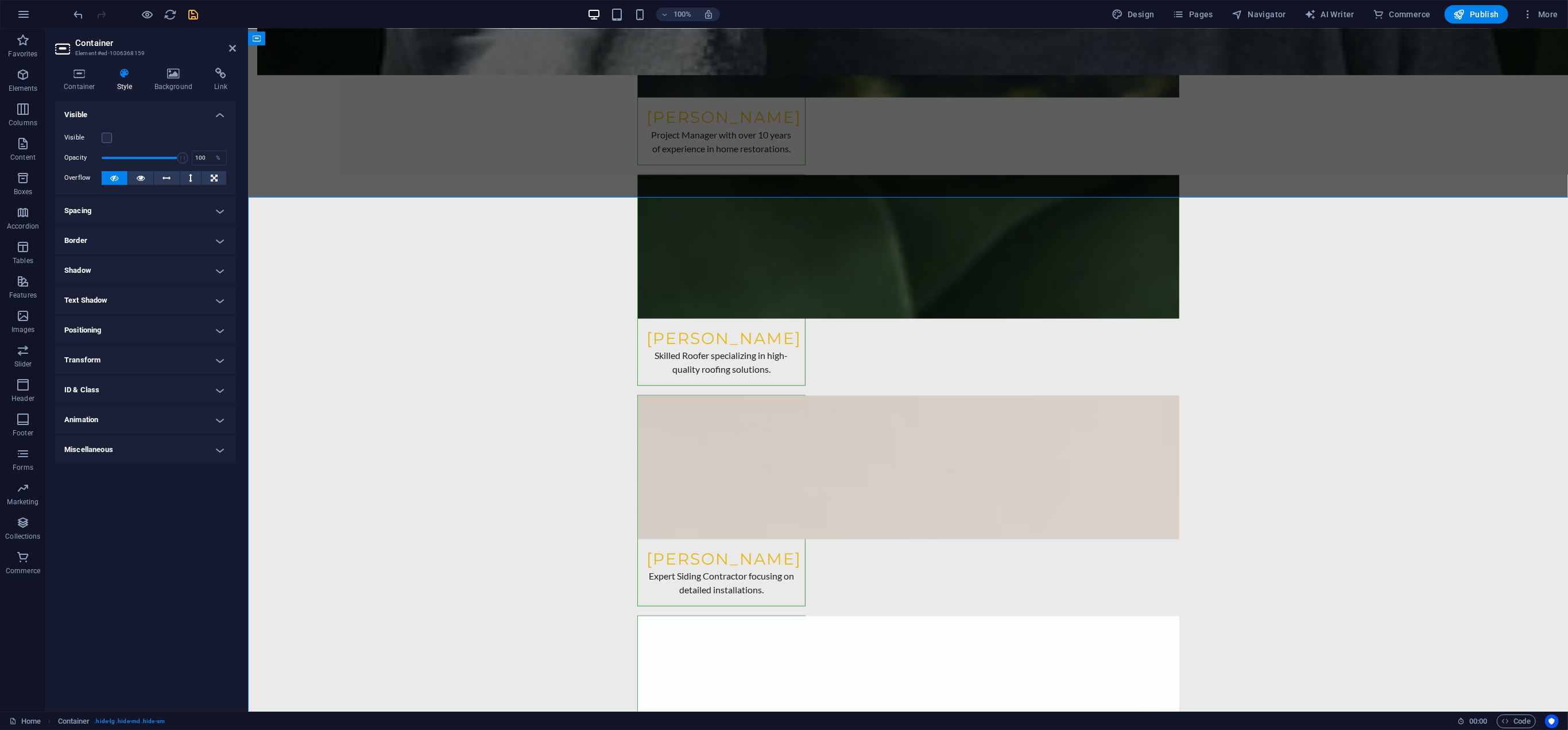
scroll to position [5811, 0]
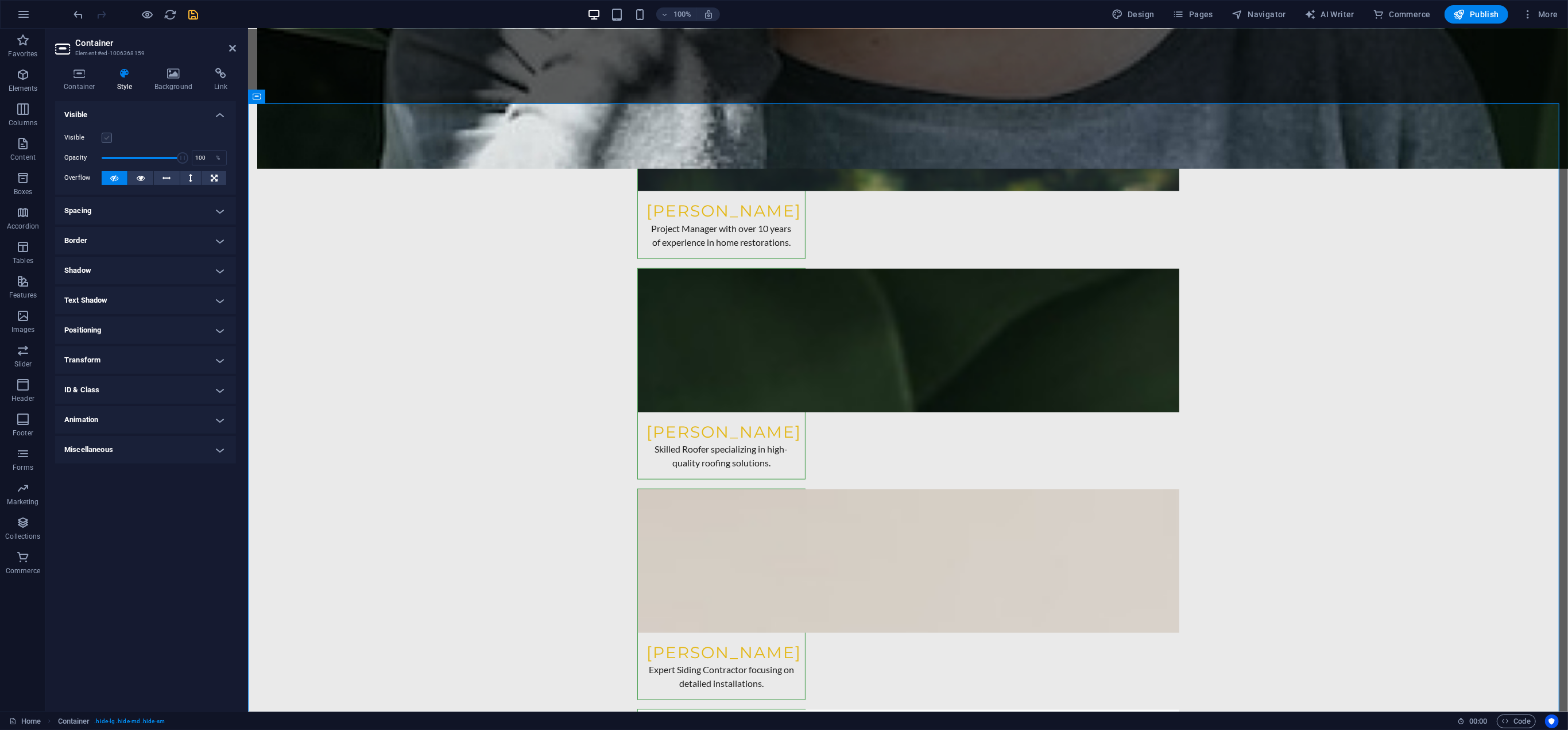
click at [107, 137] on label at bounding box center [107, 138] width 10 height 10
click at [0, 0] on input "Visible" at bounding box center [0, 0] width 0 height 0
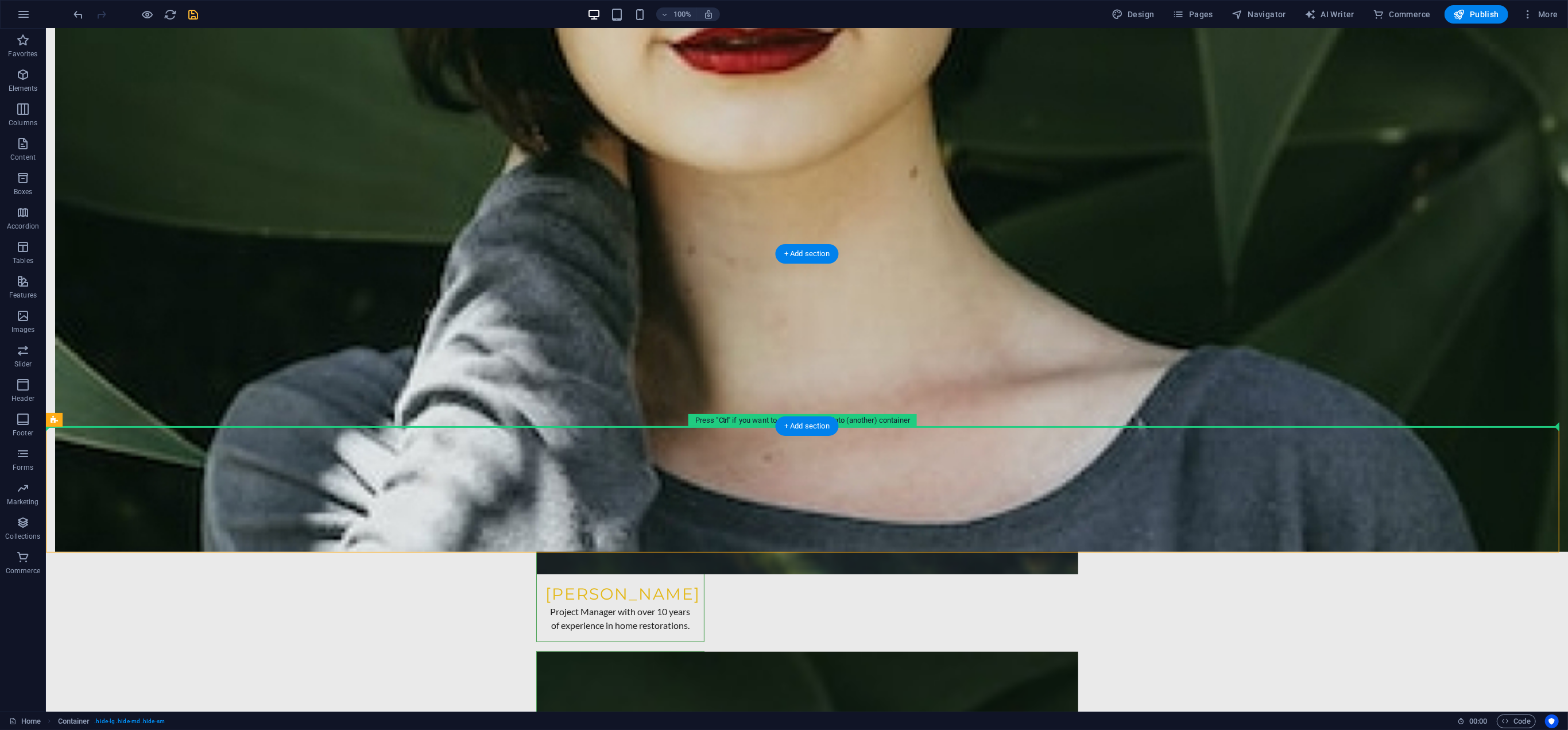
scroll to position [5514, 0]
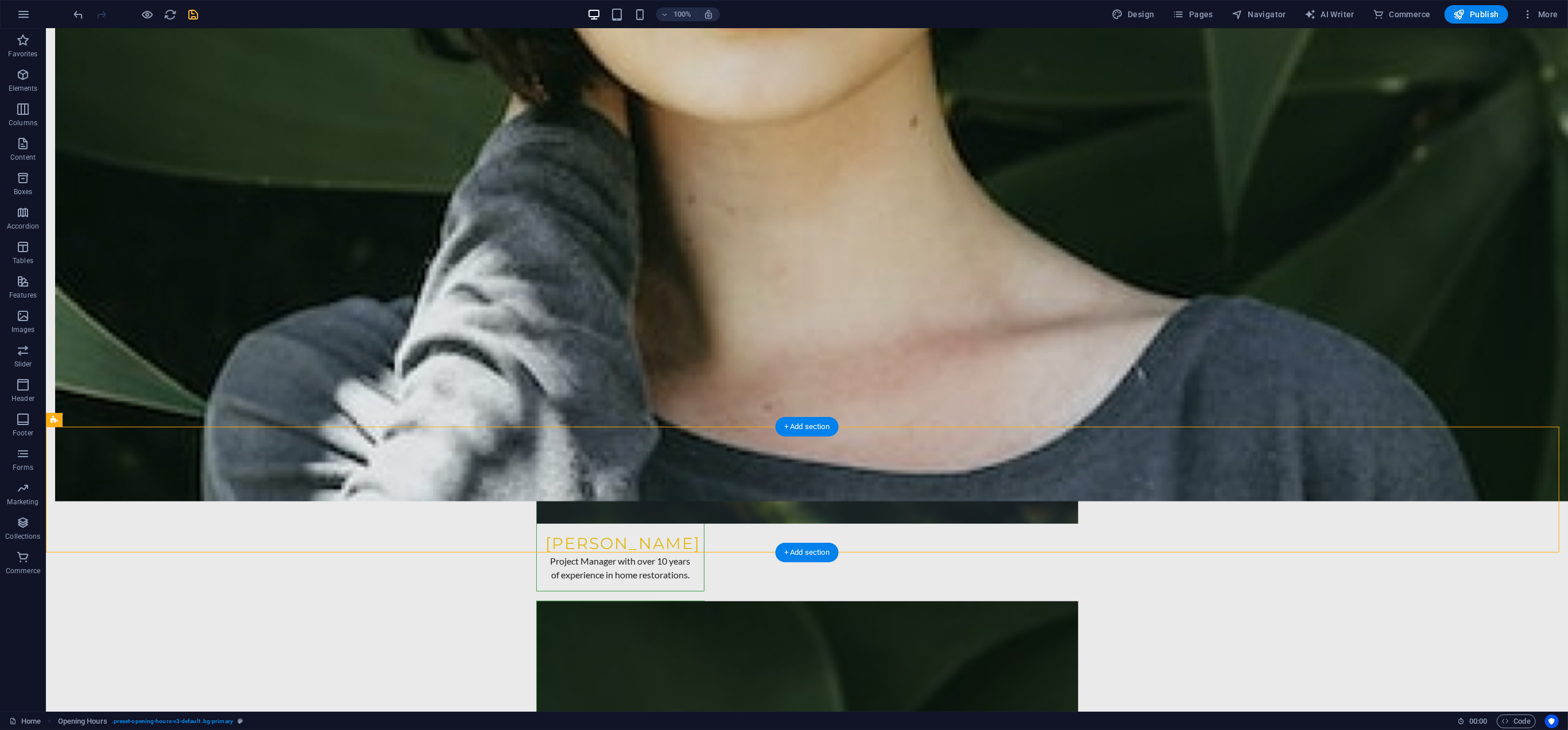
drag, startPoint x: 131, startPoint y: 360, endPoint x: 442, endPoint y: 510, distance: 345.3
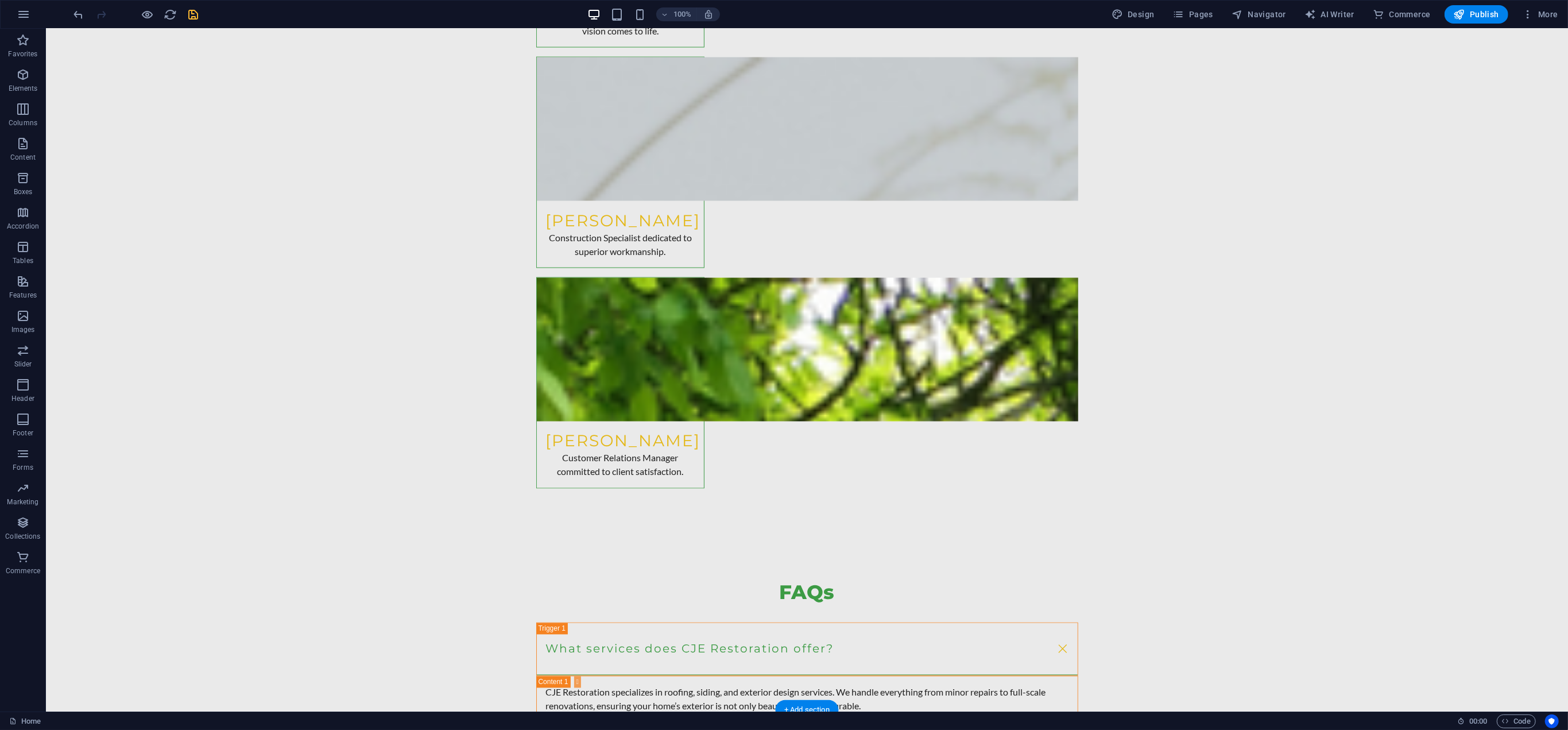
scroll to position [7007, 0]
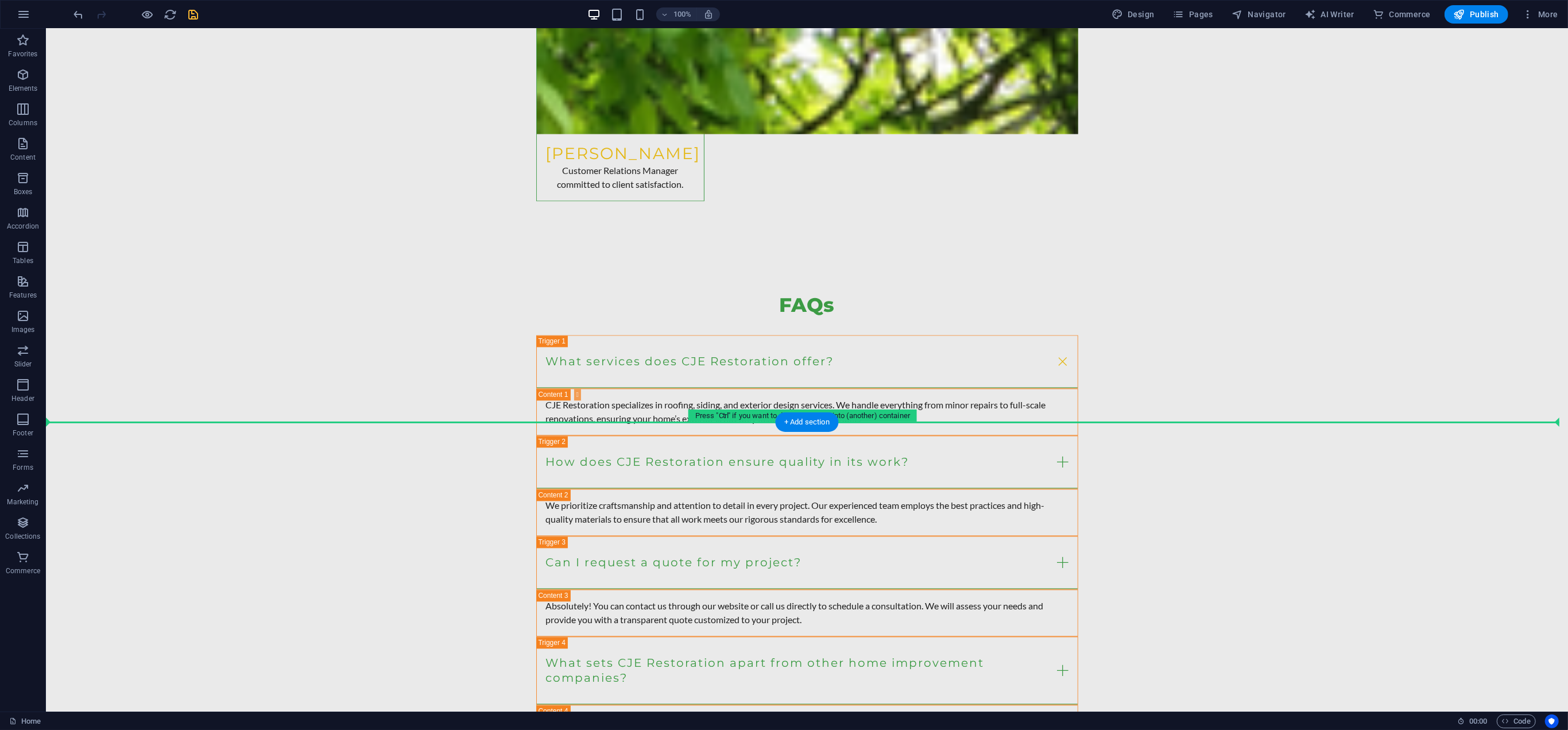
drag, startPoint x: 301, startPoint y: 502, endPoint x: 304, endPoint y: 441, distance: 61.1
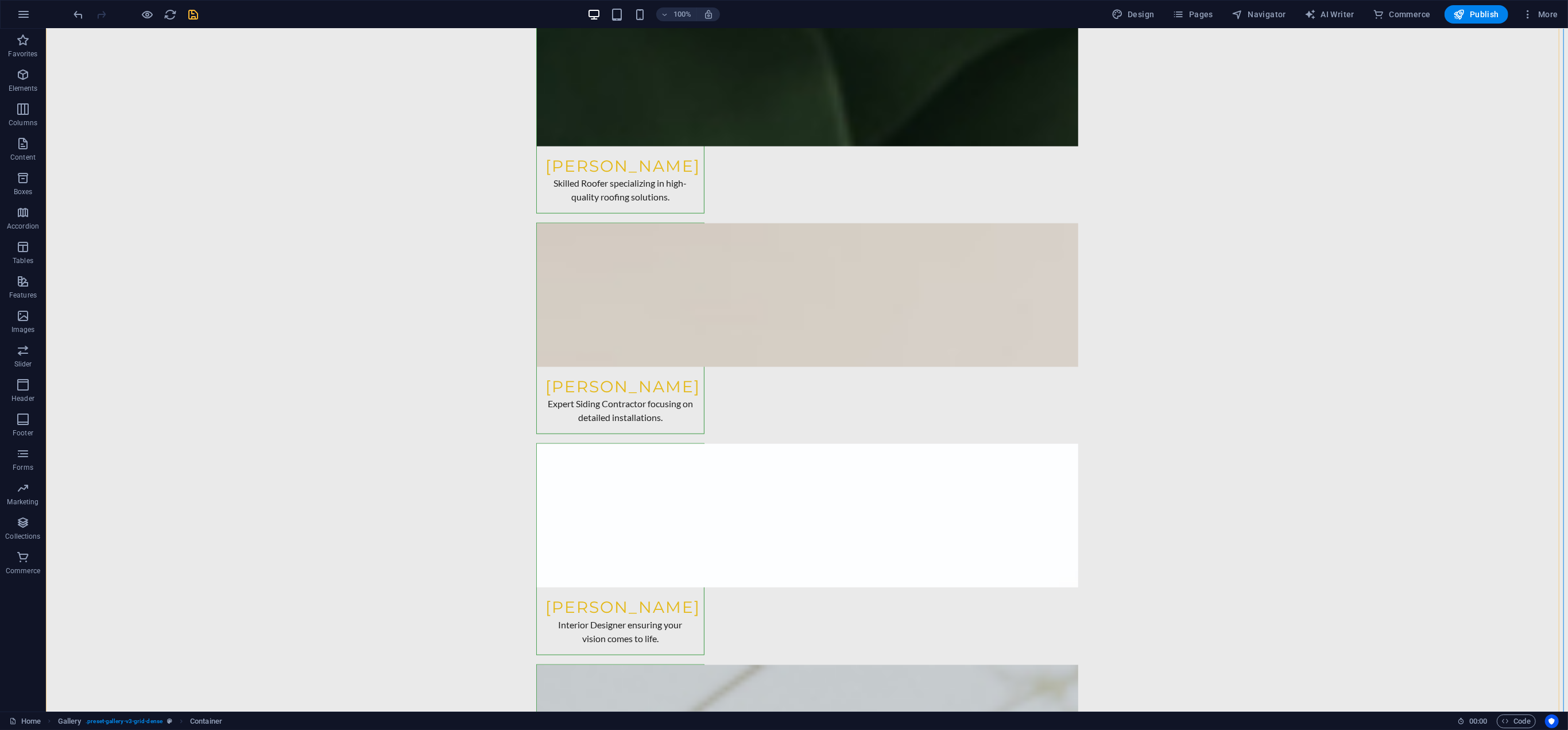
scroll to position [6086, 0]
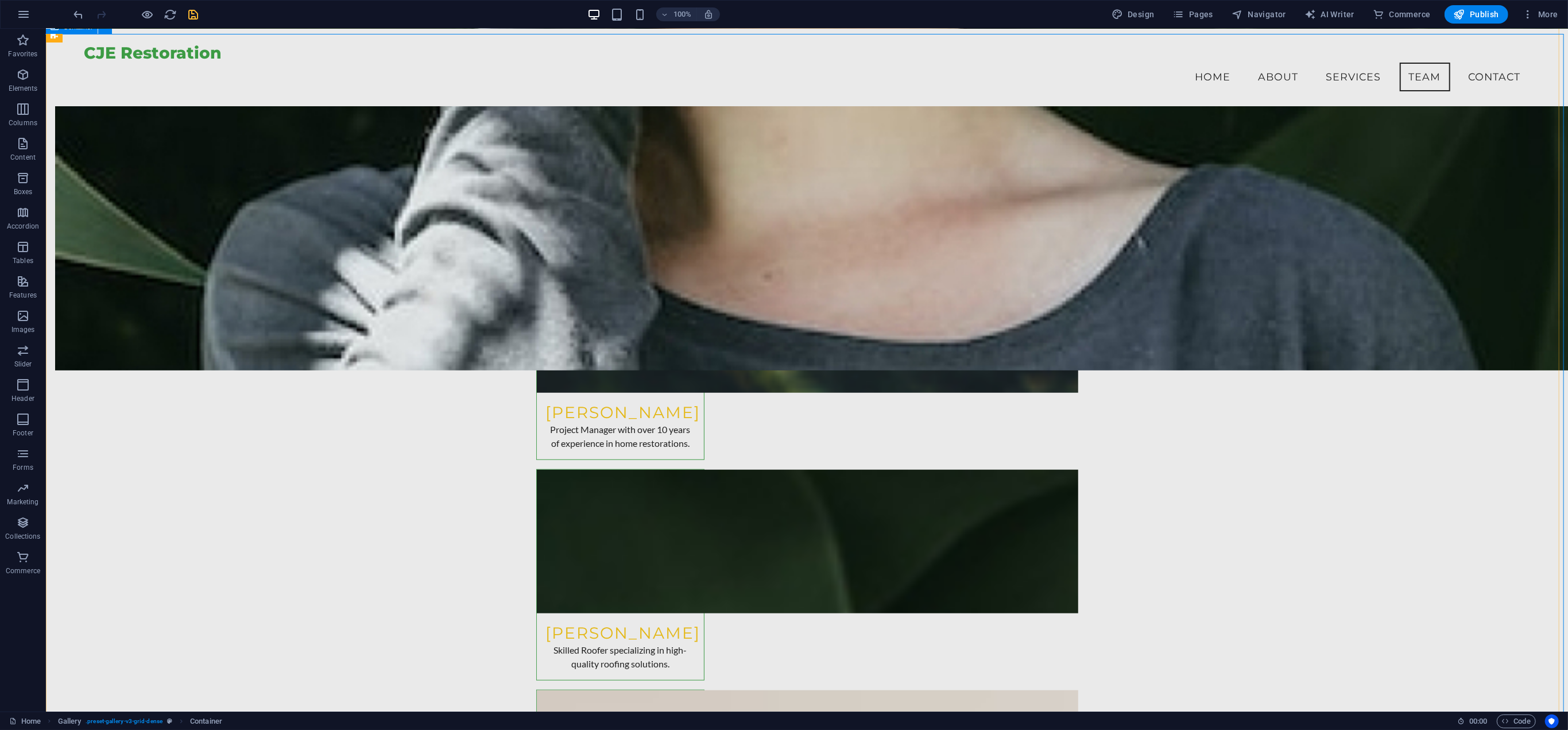
scroll to position [5278, 0]
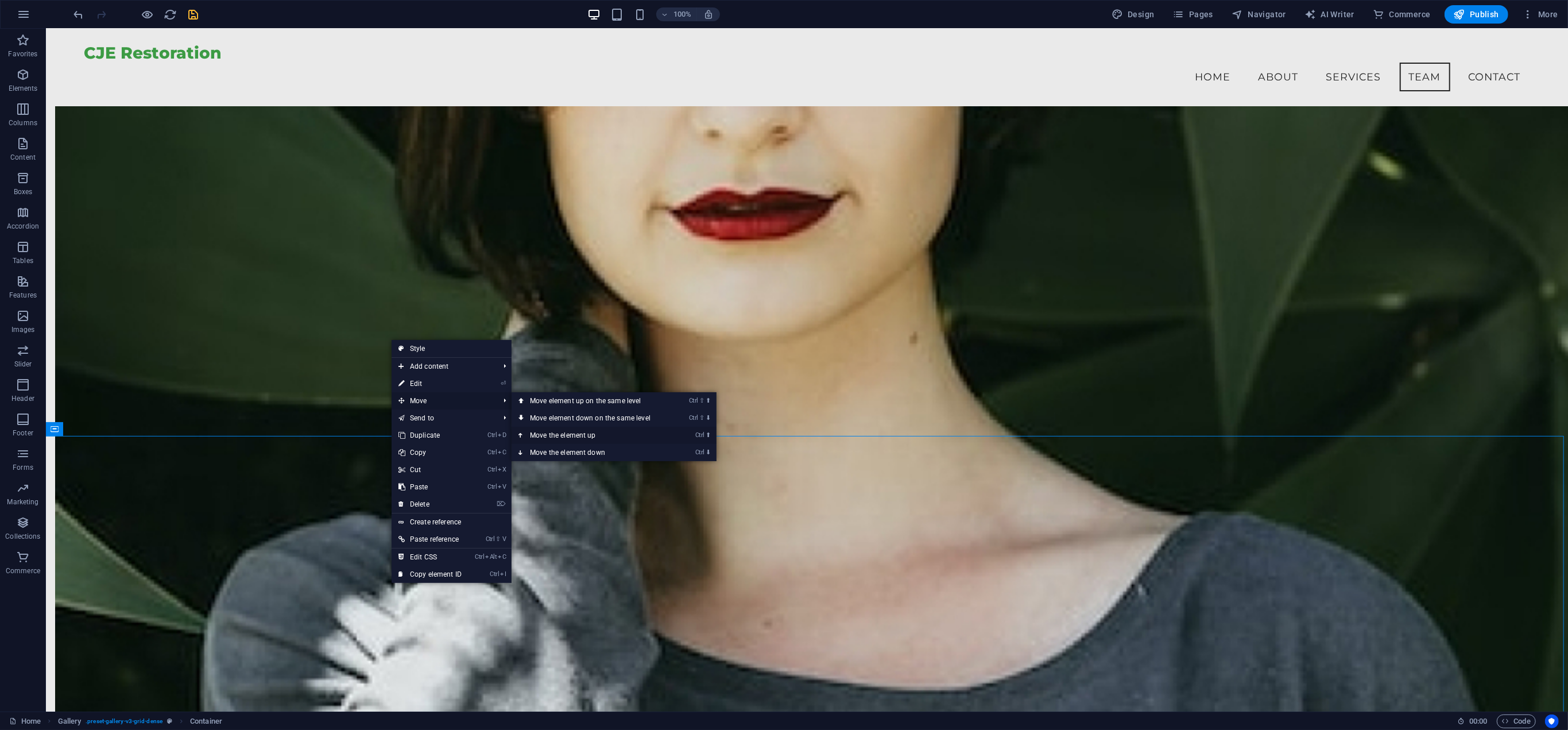
click at [602, 434] on link "Ctrl ⬆ Move the element up" at bounding box center [592, 434] width 162 height 17
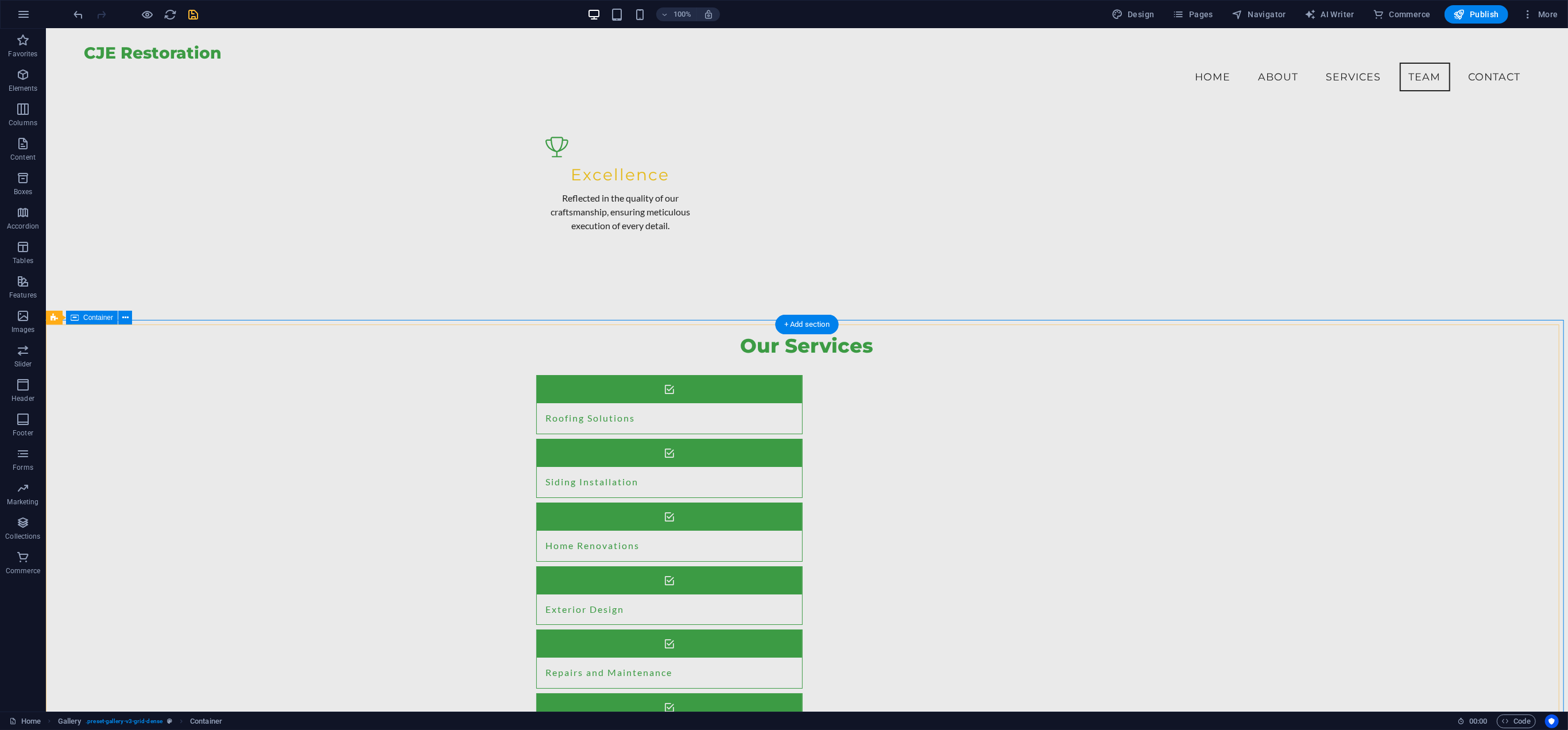
scroll to position [4195, 0]
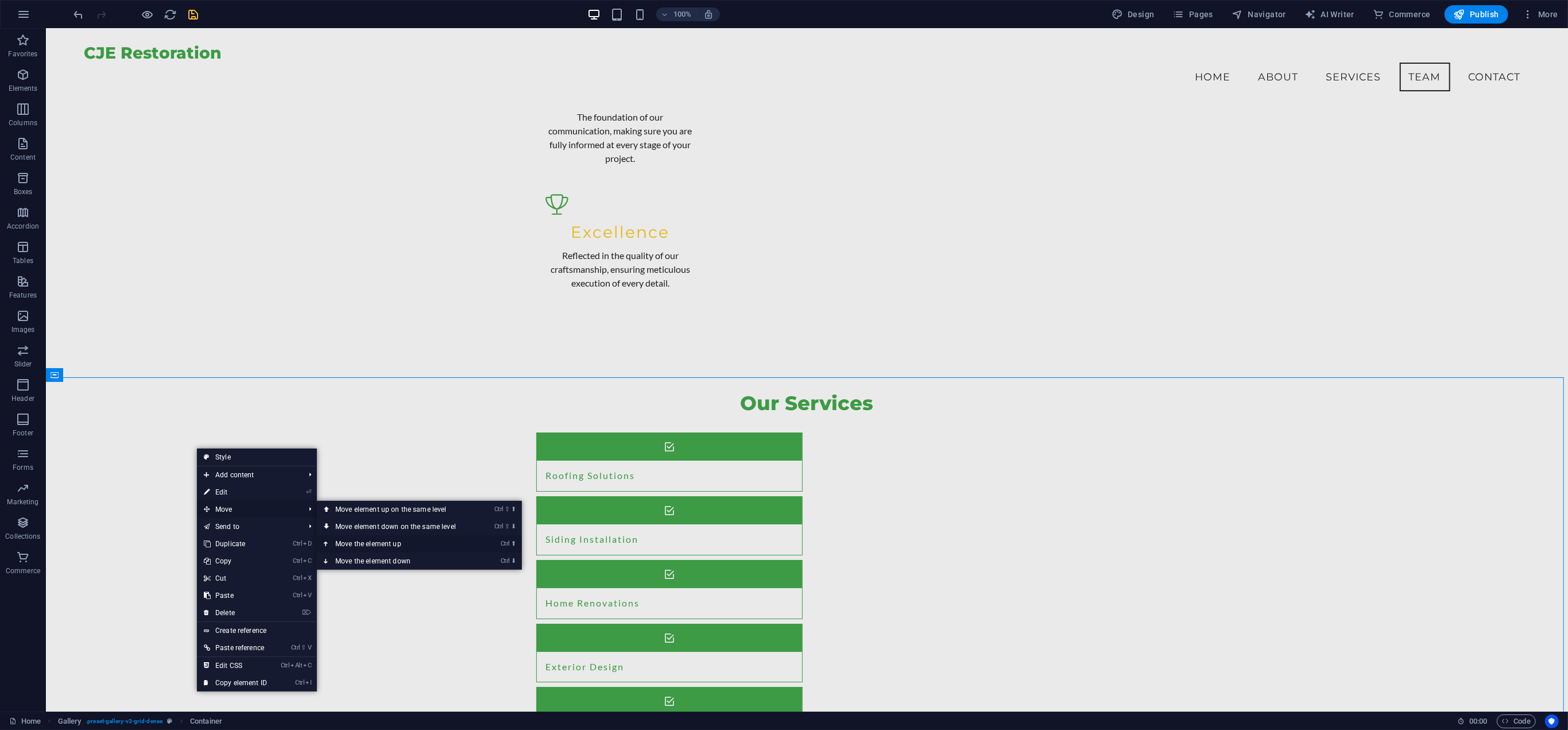
click at [350, 543] on link "Ctrl ⬆ Move the element up" at bounding box center [397, 543] width 162 height 17
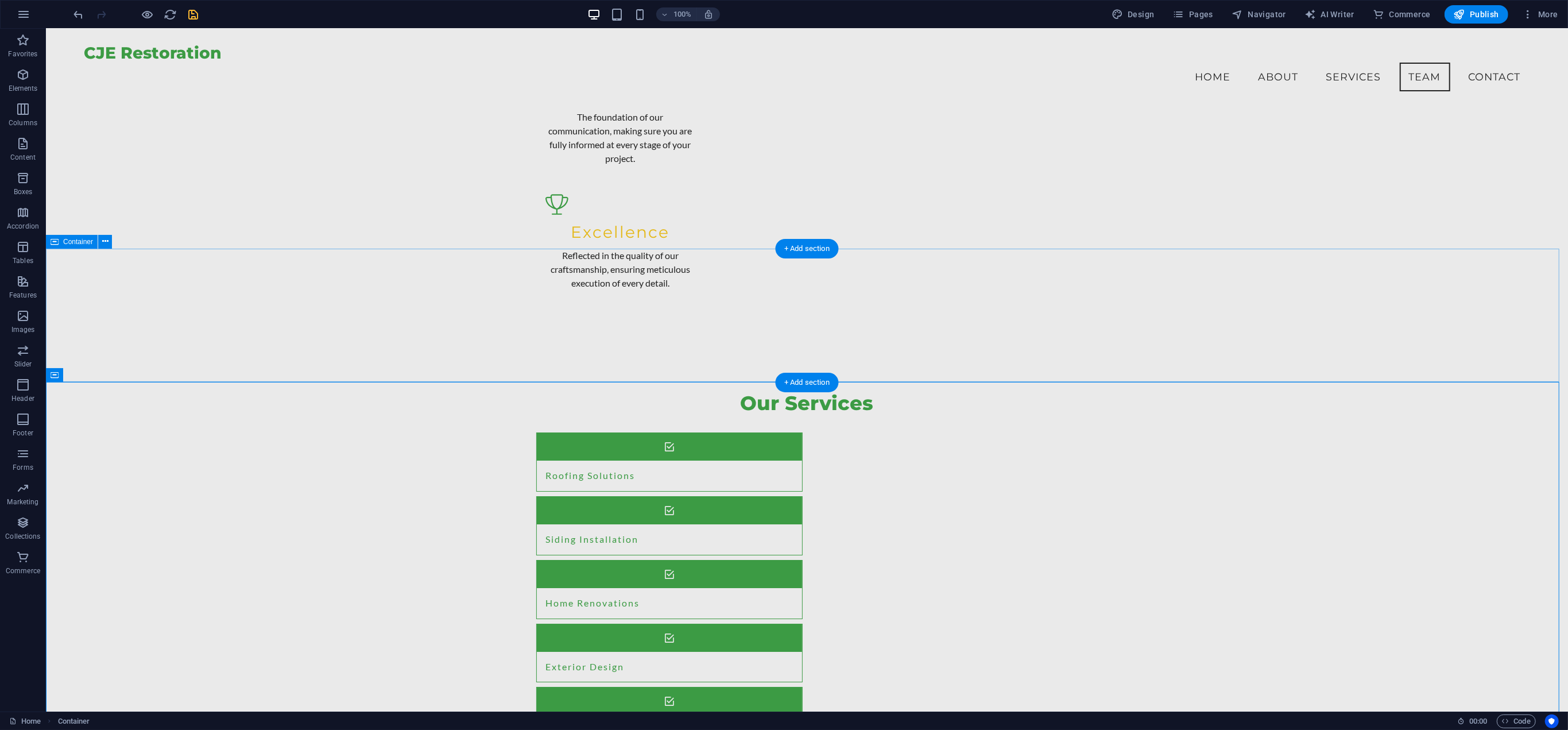
click at [76, 242] on span "Container" at bounding box center [78, 241] width 30 height 7
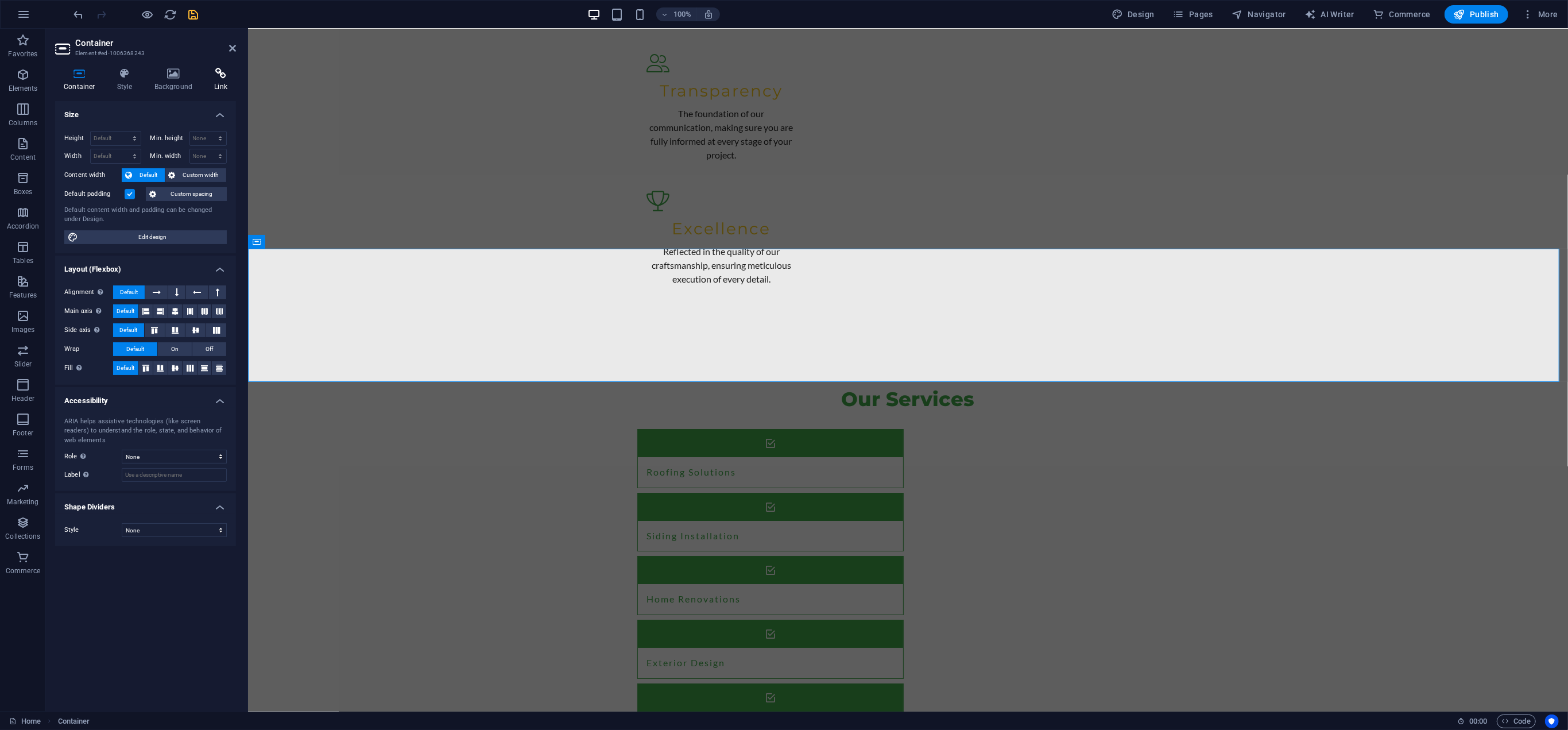
click at [210, 78] on icon at bounding box center [220, 74] width 30 height 11
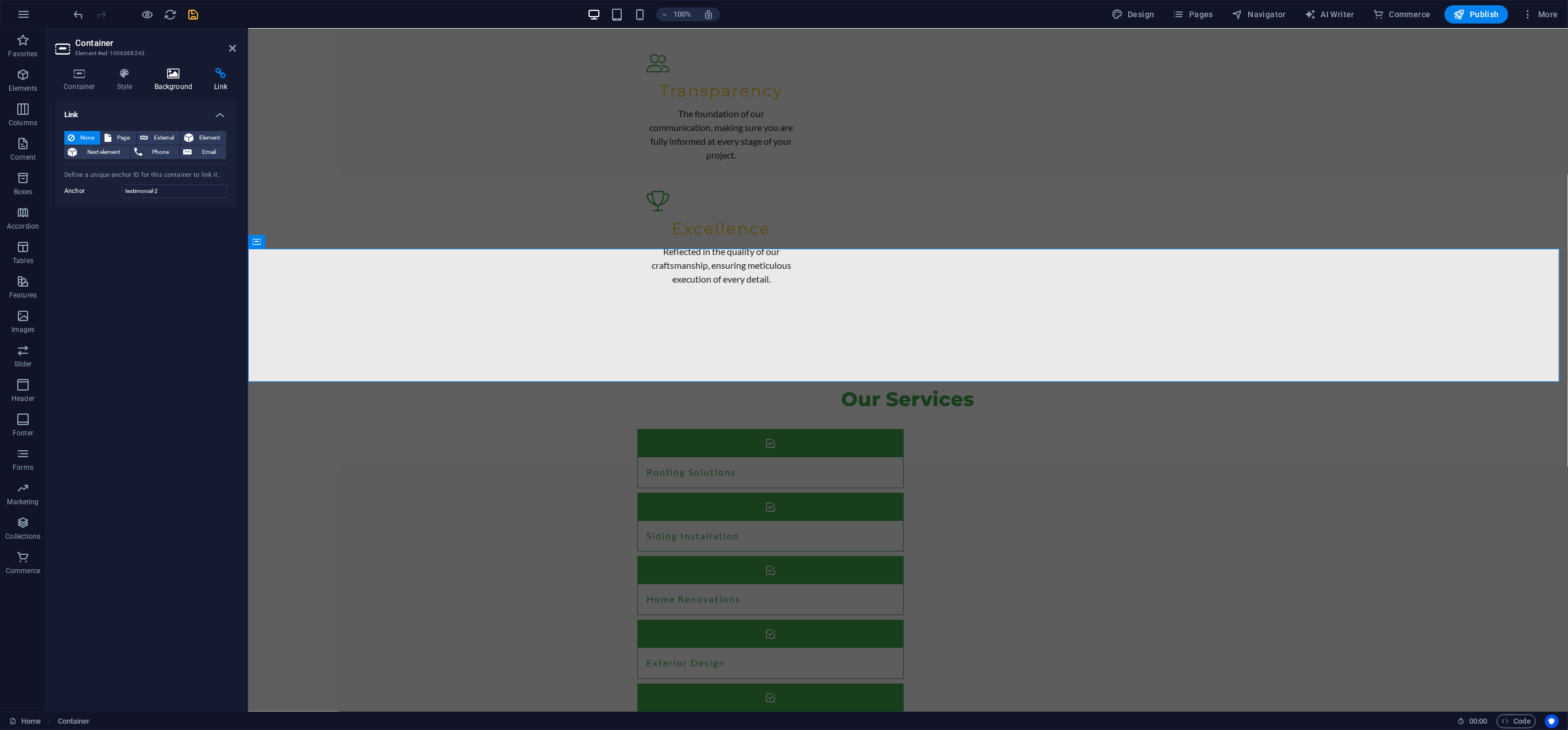
click at [173, 78] on icon at bounding box center [173, 74] width 55 height 11
click at [108, 82] on h4 "Style" at bounding box center [127, 80] width 38 height 24
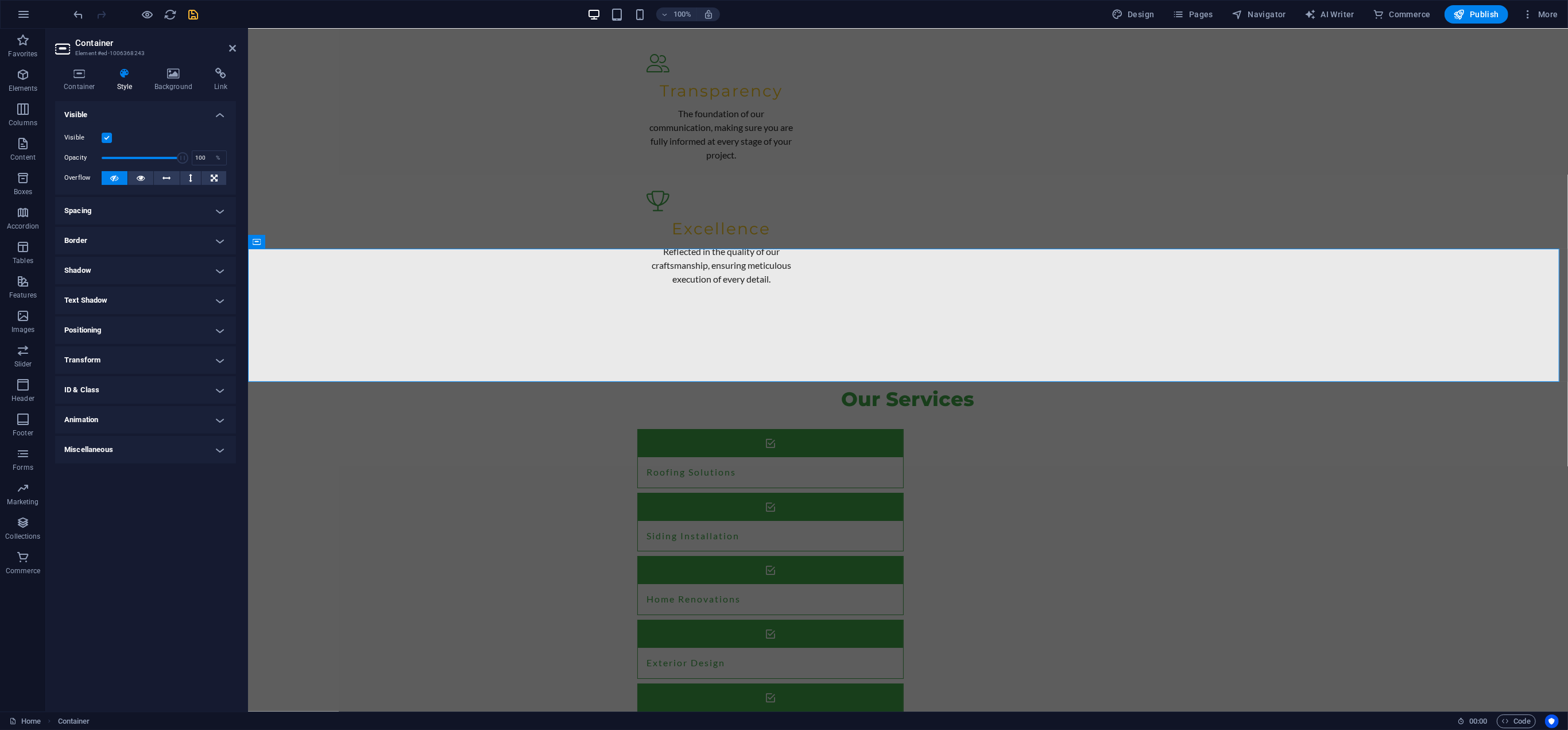
click at [104, 136] on label at bounding box center [107, 138] width 10 height 10
click at [0, 0] on input "Visible" at bounding box center [0, 0] width 0 height 0
drag, startPoint x: 294, startPoint y: 585, endPoint x: 511, endPoint y: 592, distance: 217.1
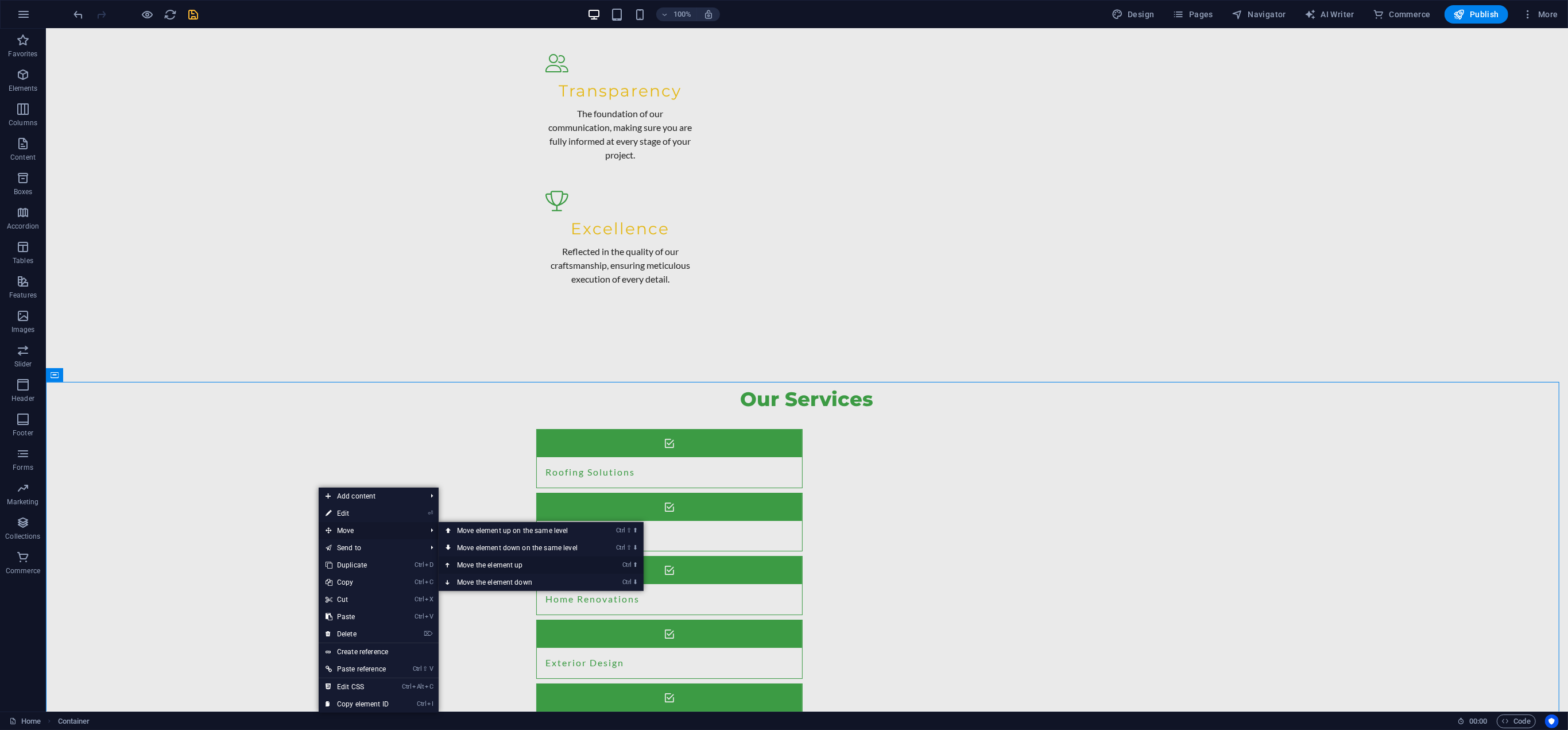
click at [489, 563] on link "Ctrl ⬆ Move the element up" at bounding box center [519, 564] width 162 height 17
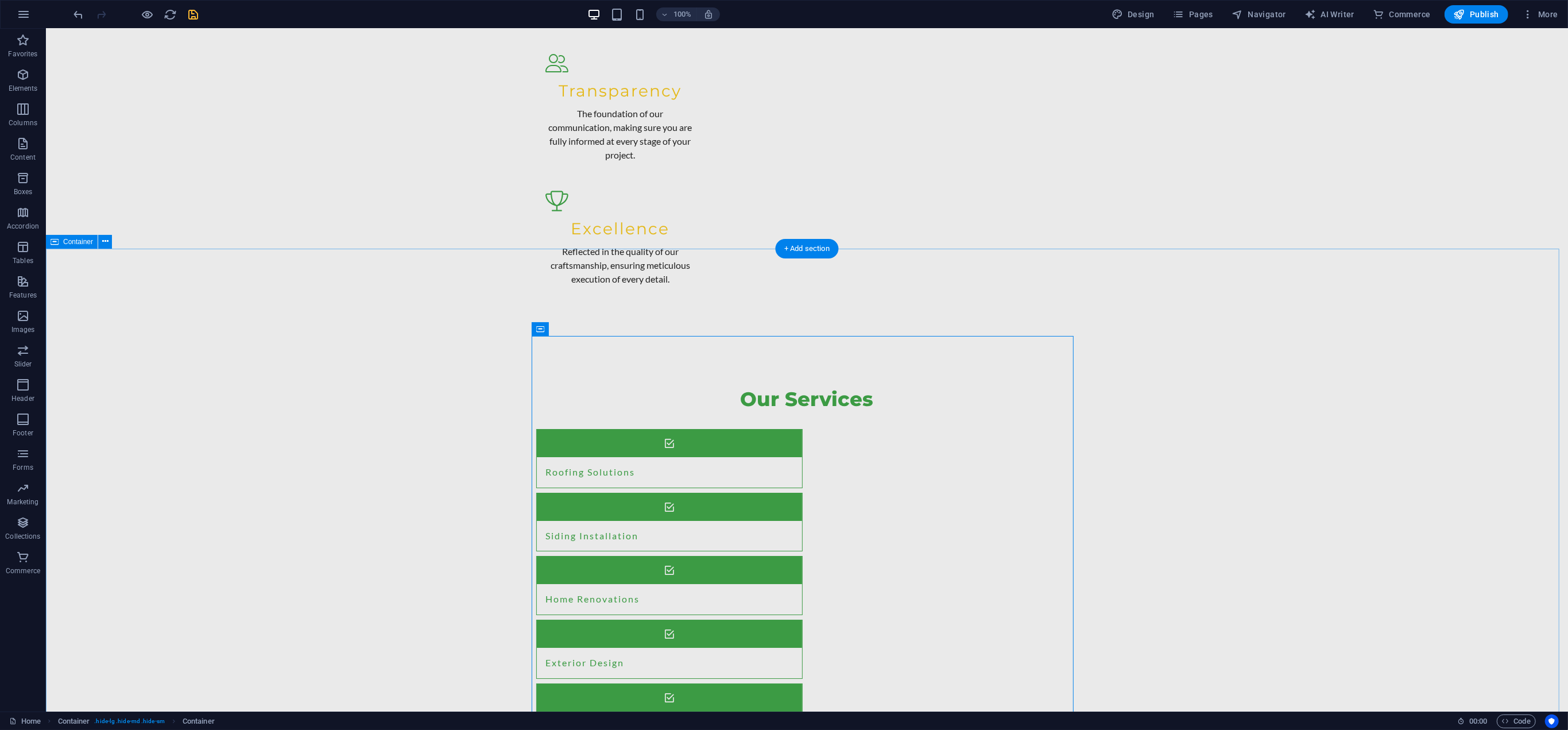
drag, startPoint x: 240, startPoint y: 478, endPoint x: 186, endPoint y: 394, distance: 99.9
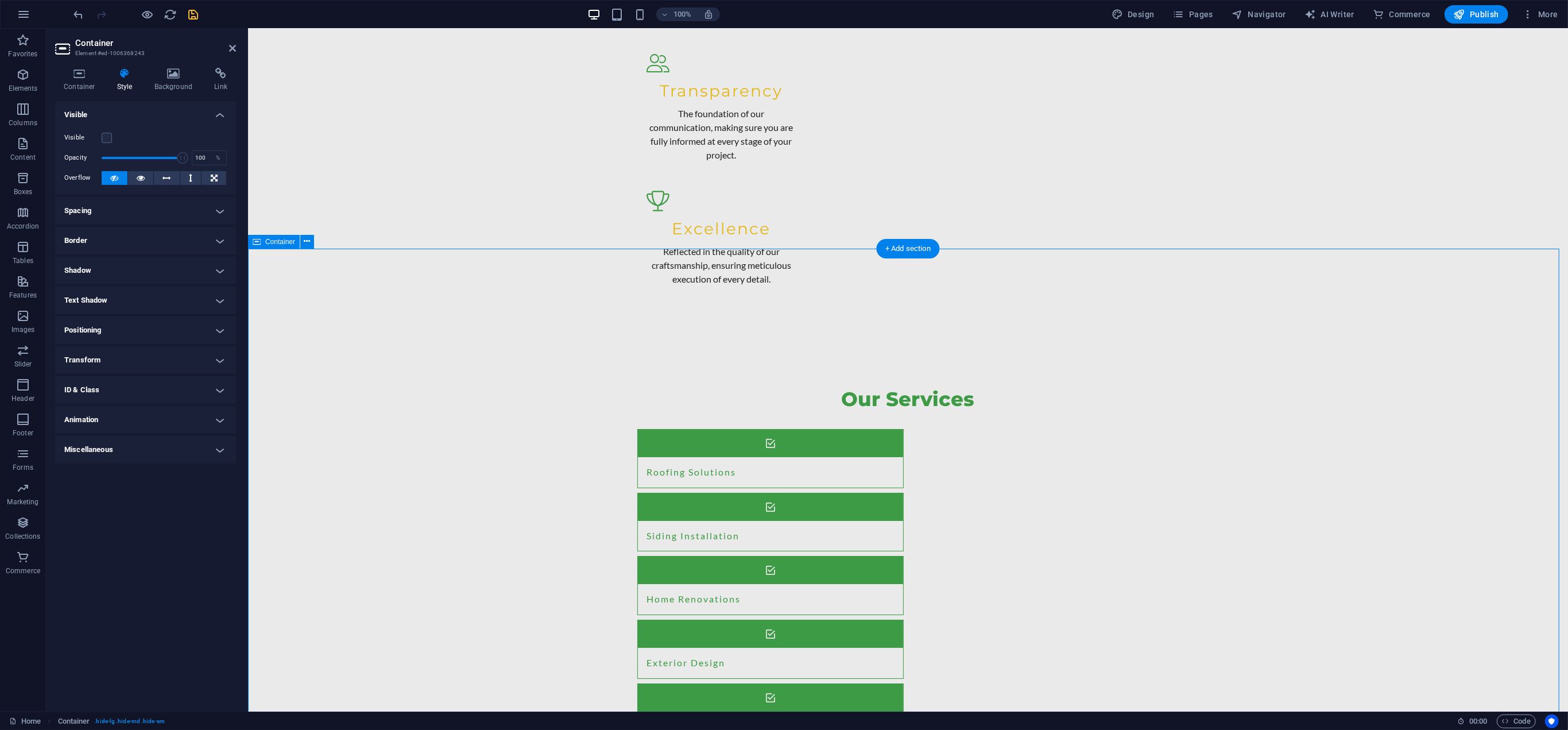
click at [76, 14] on icon "undo" at bounding box center [79, 14] width 13 height 13
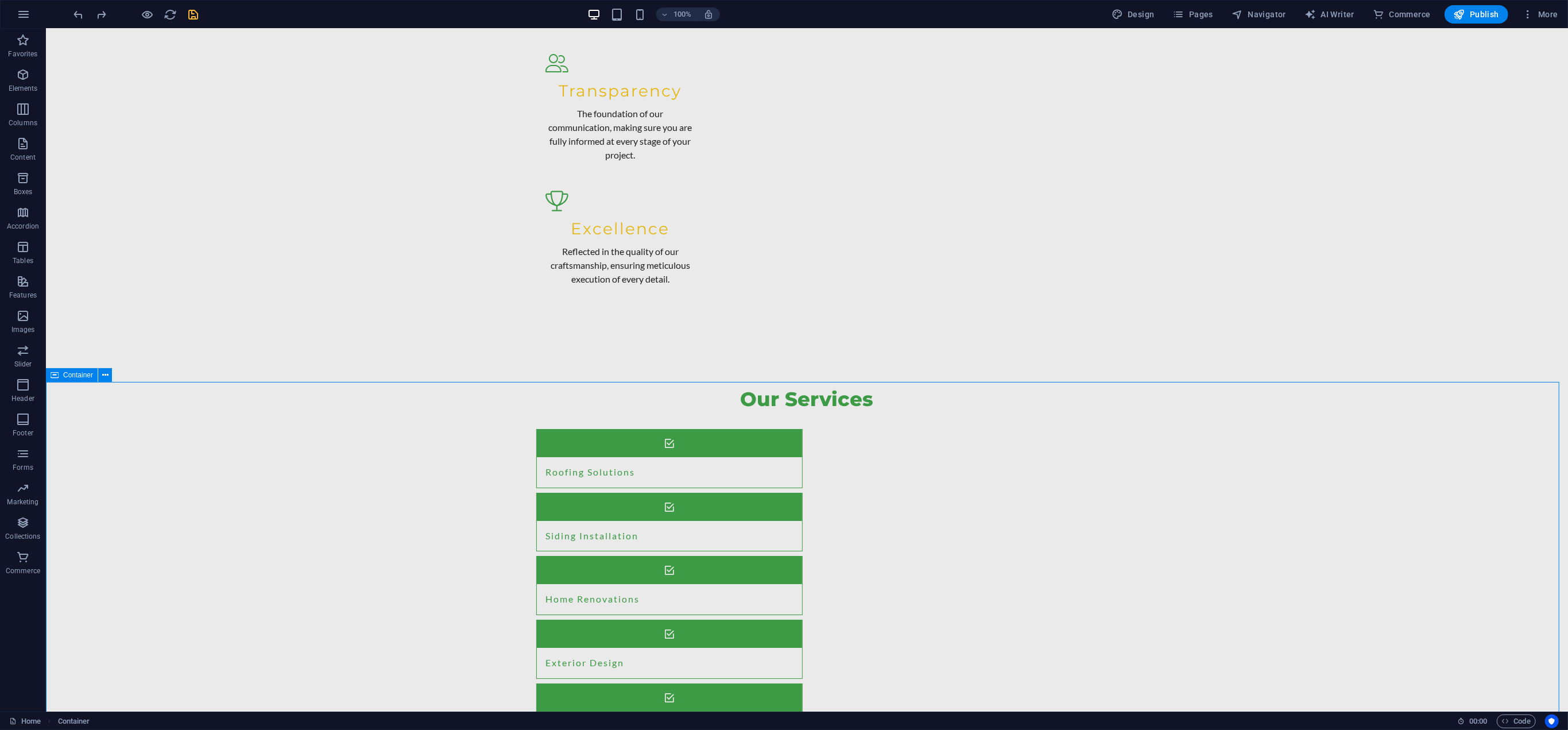
drag, startPoint x: 396, startPoint y: 595, endPoint x: 364, endPoint y: 583, distance: 34.2
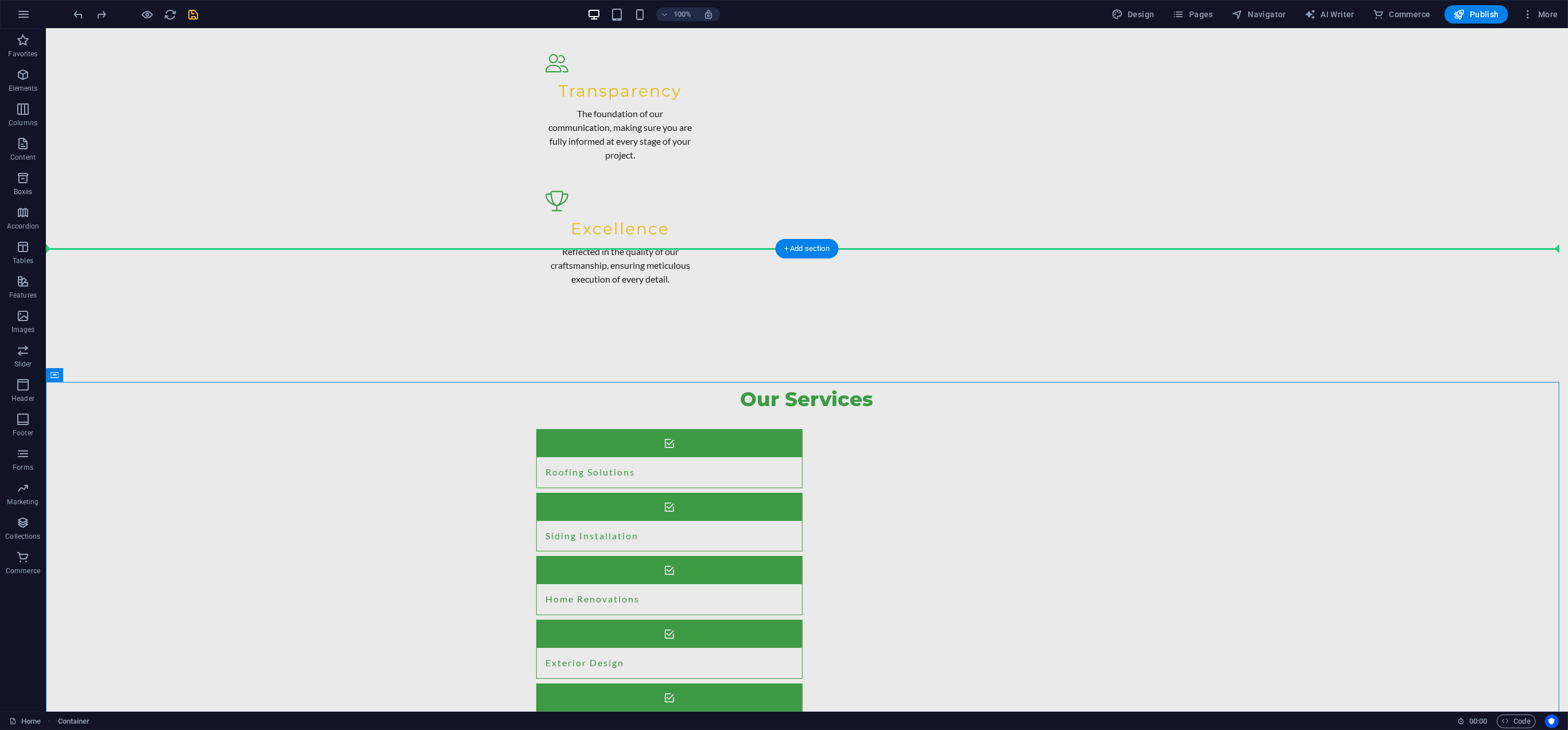
drag, startPoint x: 135, startPoint y: 458, endPoint x: 164, endPoint y: 237, distance: 222.9
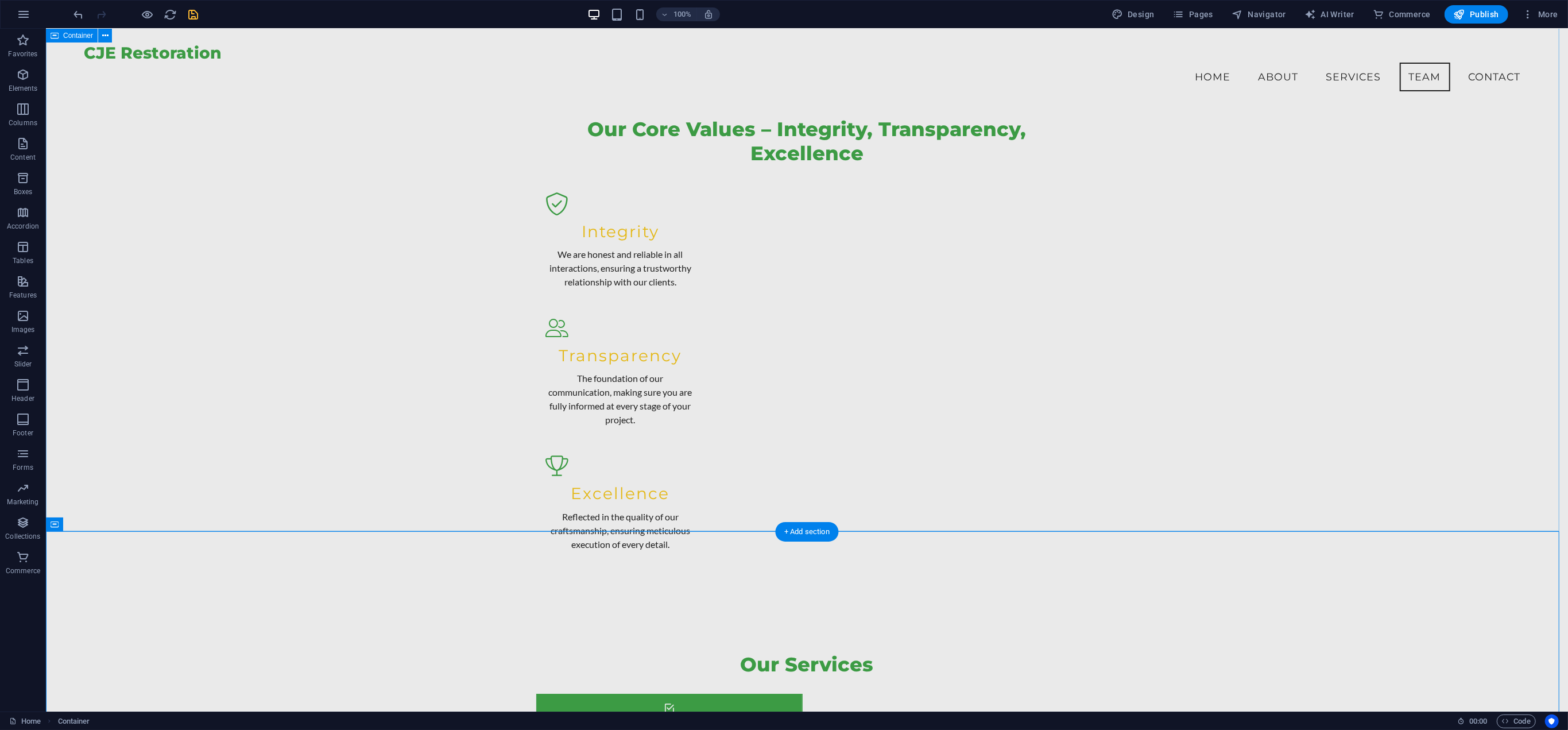
scroll to position [3907, 0]
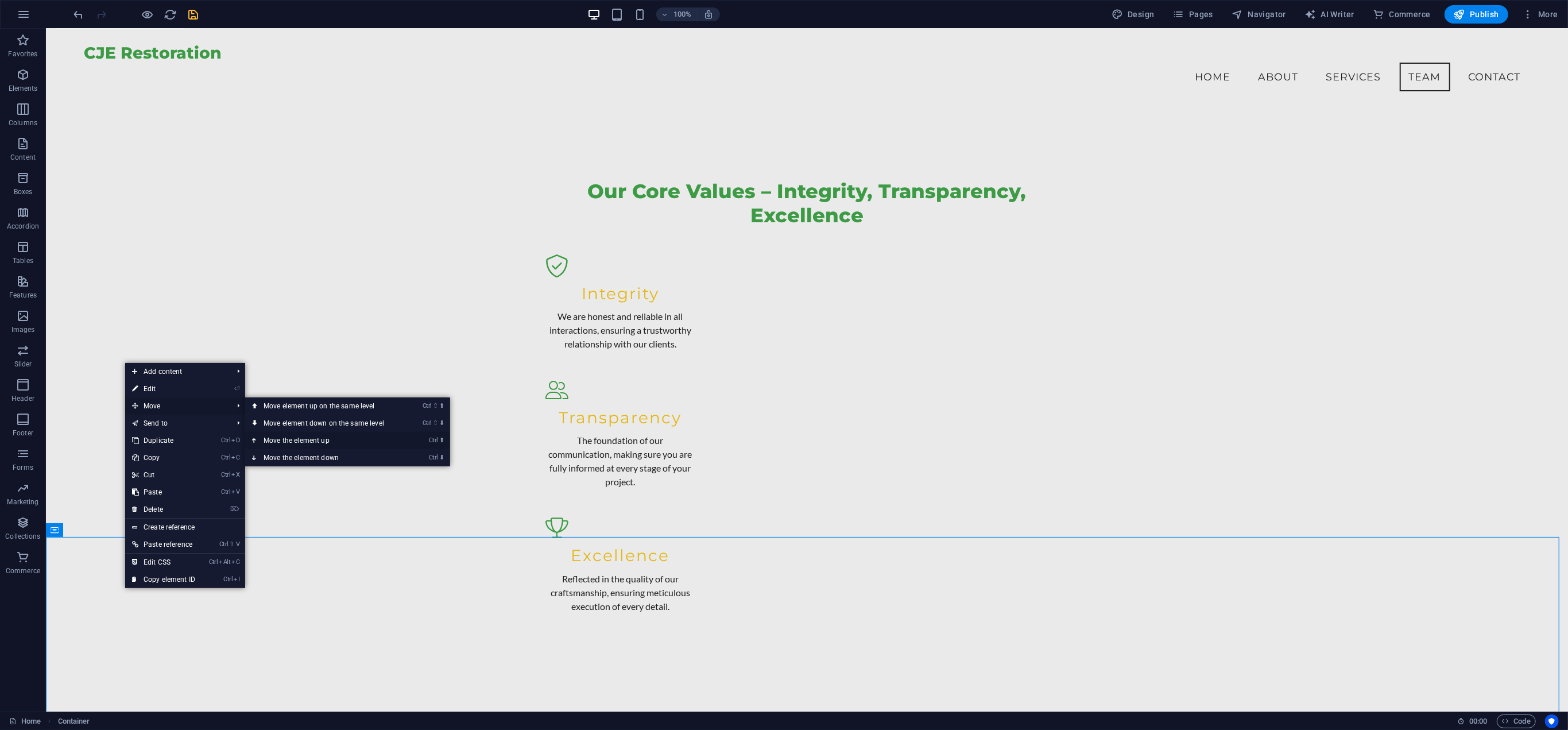
click at [307, 436] on link "Ctrl ⬆ Move the element up" at bounding box center [326, 440] width 162 height 17
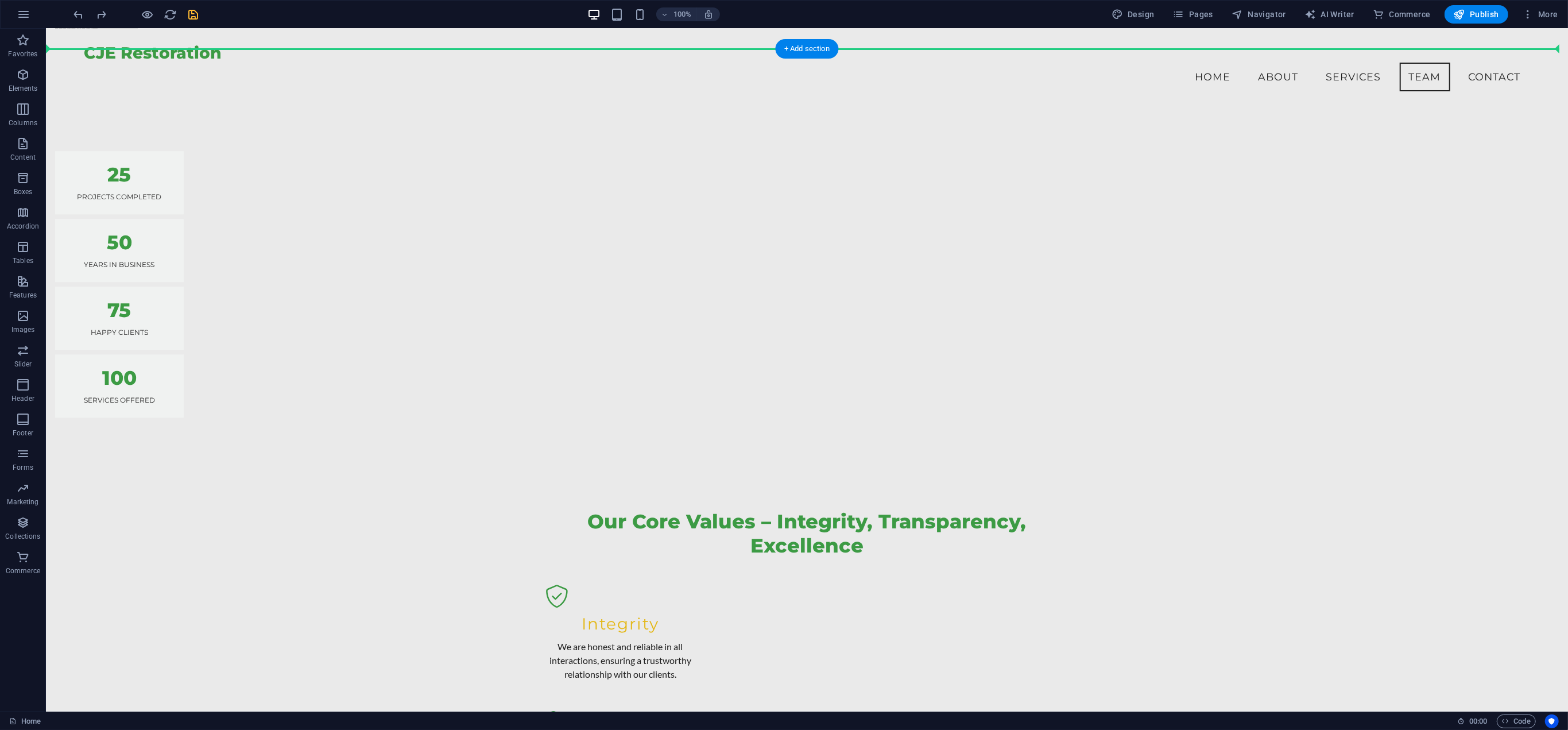
scroll to position [3447, 0]
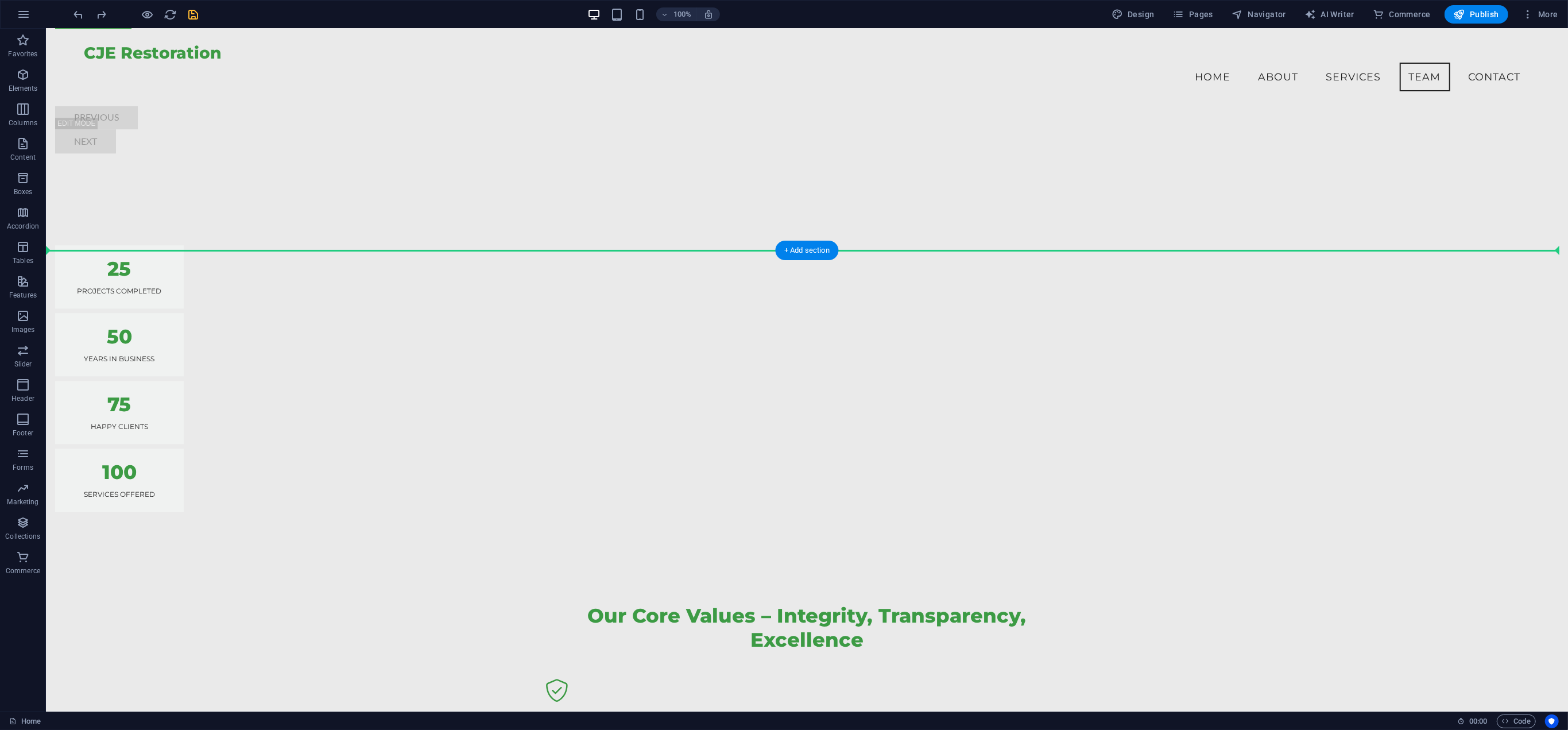
drag, startPoint x: 165, startPoint y: 572, endPoint x: 224, endPoint y: 258, distance: 319.5
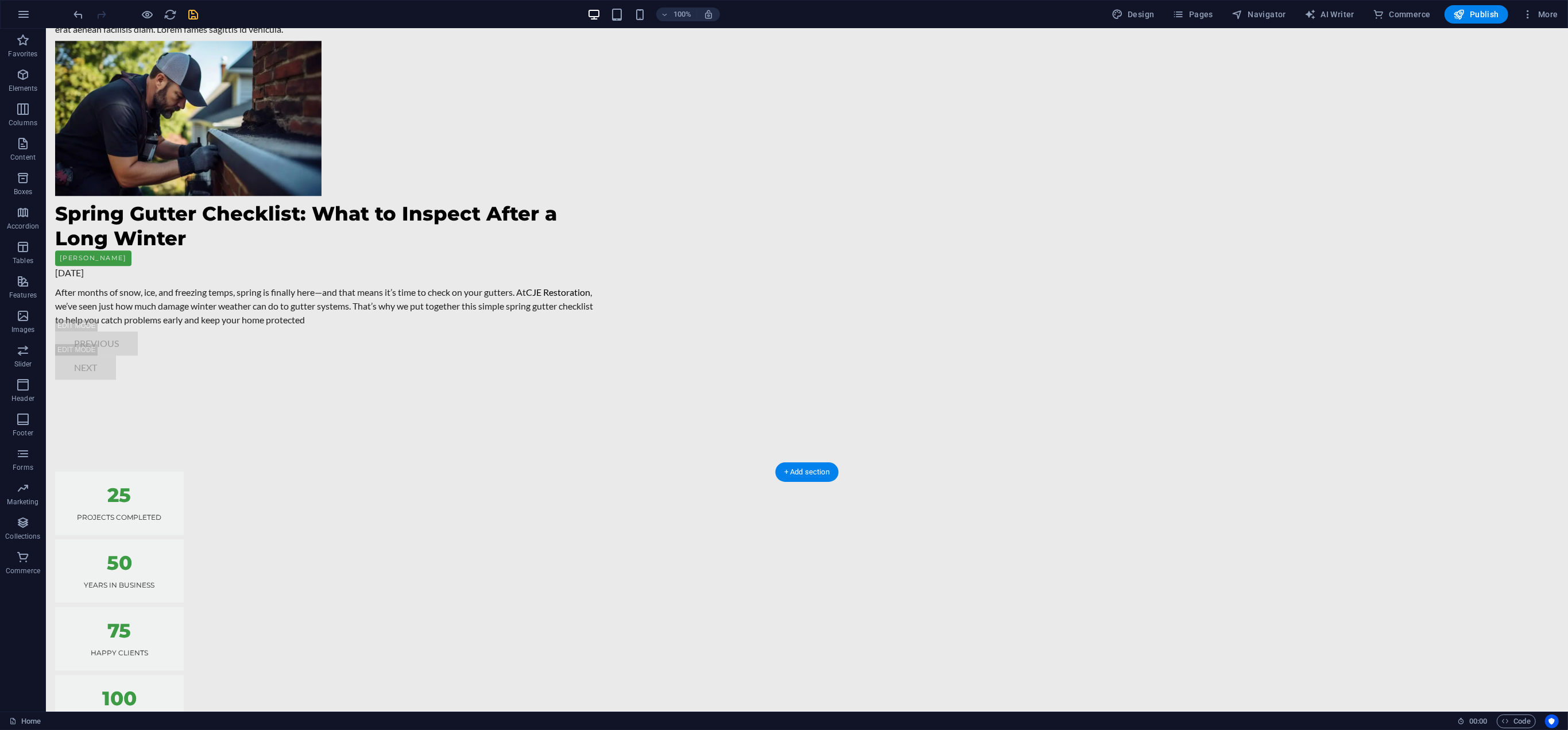
scroll to position [3563, 0]
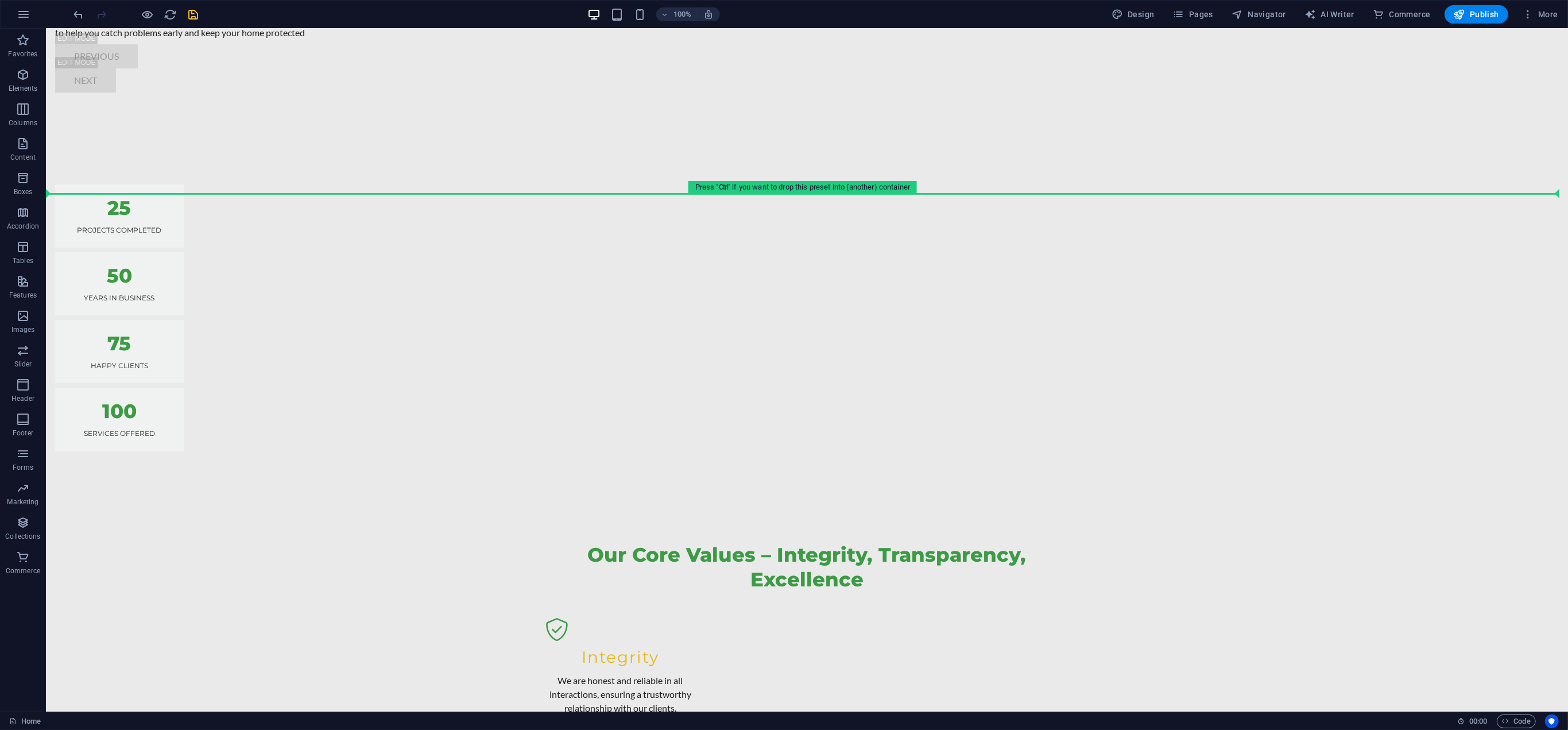
drag, startPoint x: 145, startPoint y: 201, endPoint x: 230, endPoint y: 236, distance: 91.9
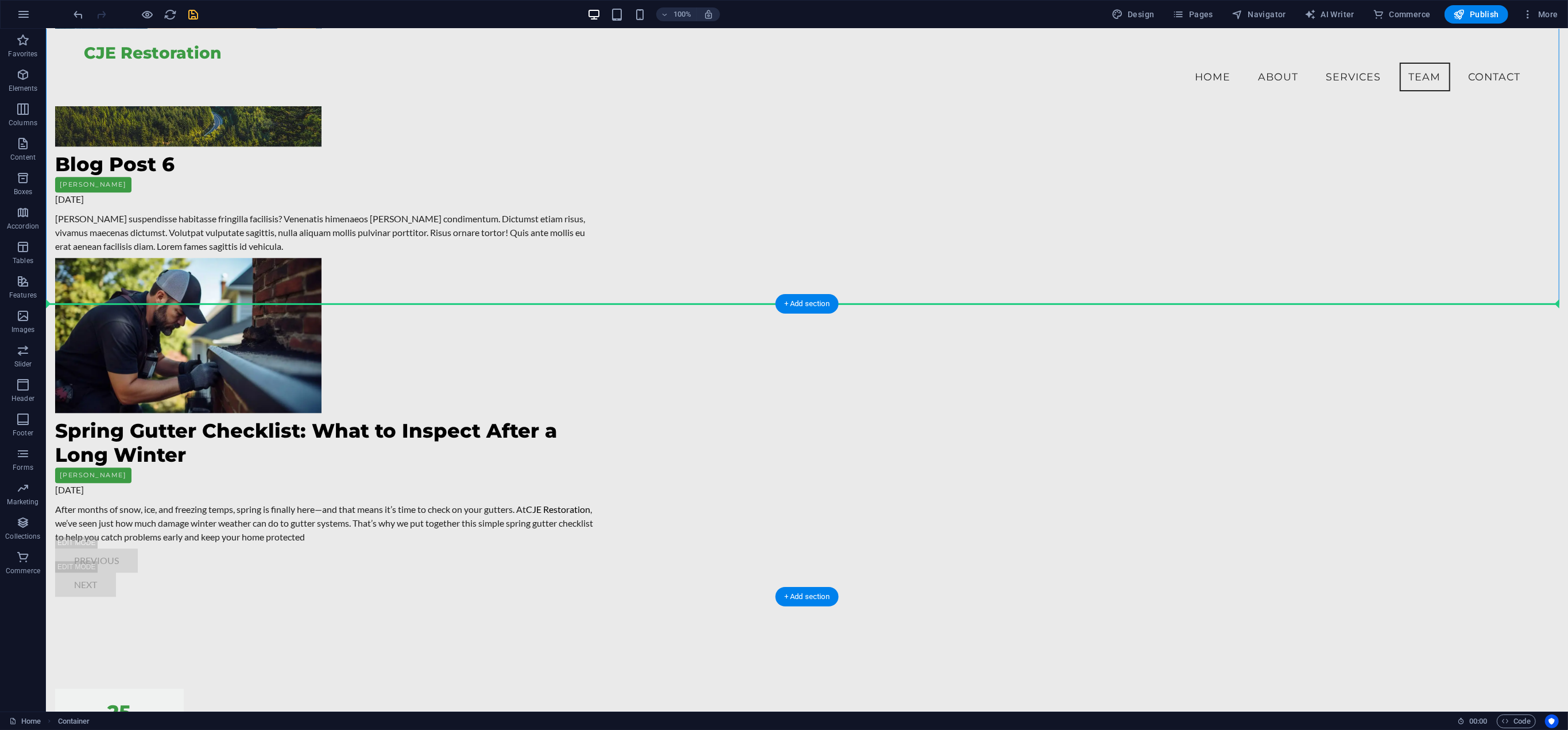
scroll to position [3212, 0]
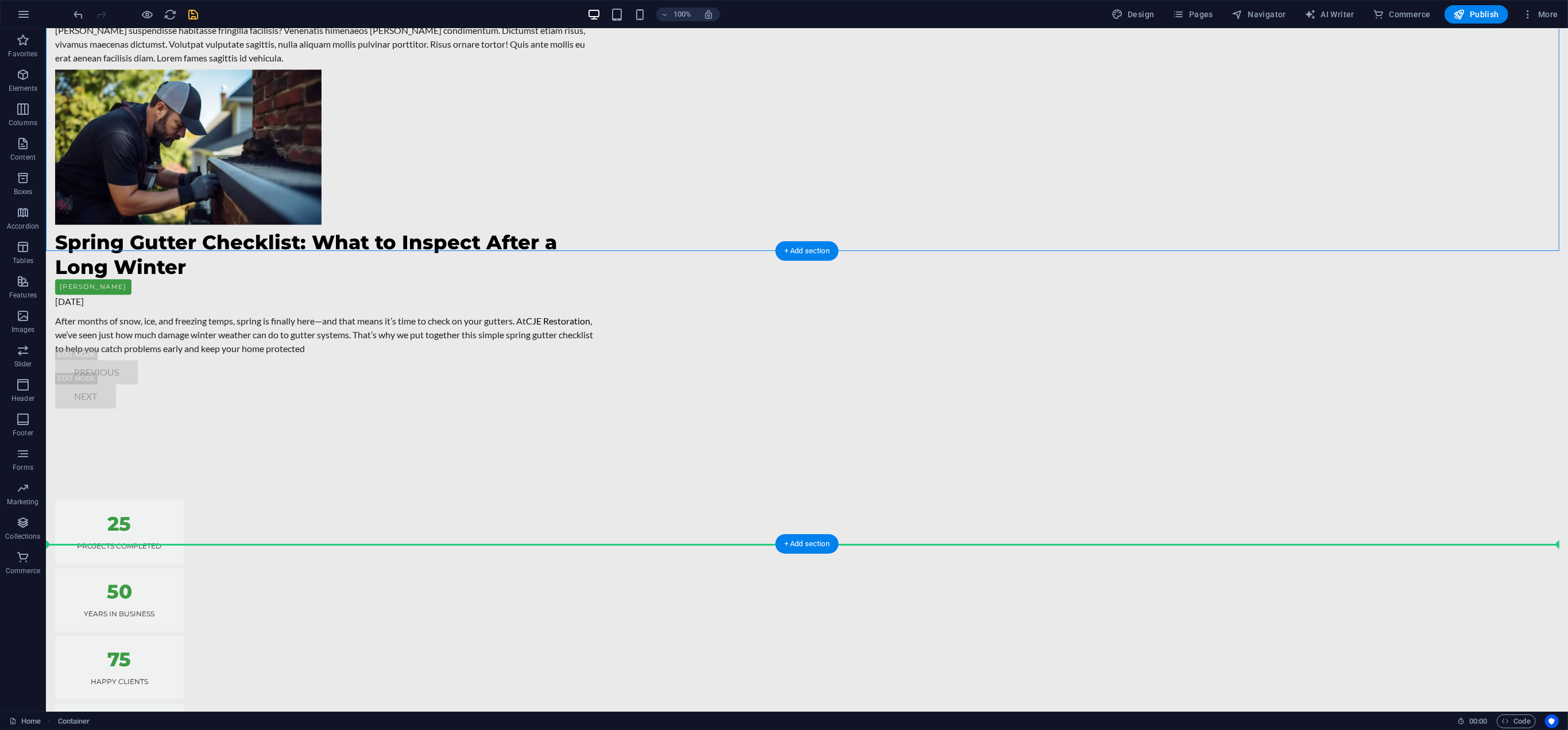
drag, startPoint x: 358, startPoint y: 177, endPoint x: 361, endPoint y: 494, distance: 317.0
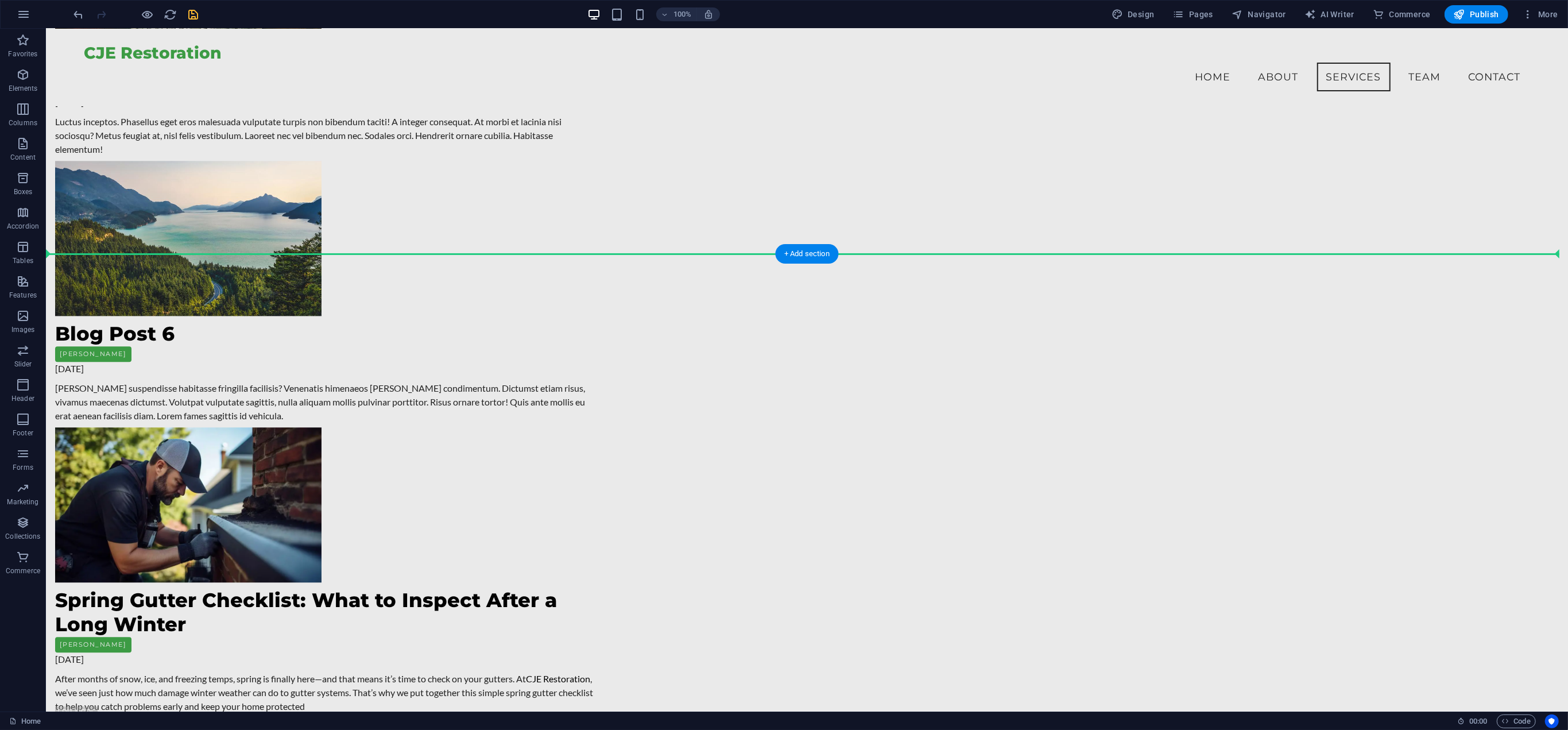
scroll to position [2640, 0]
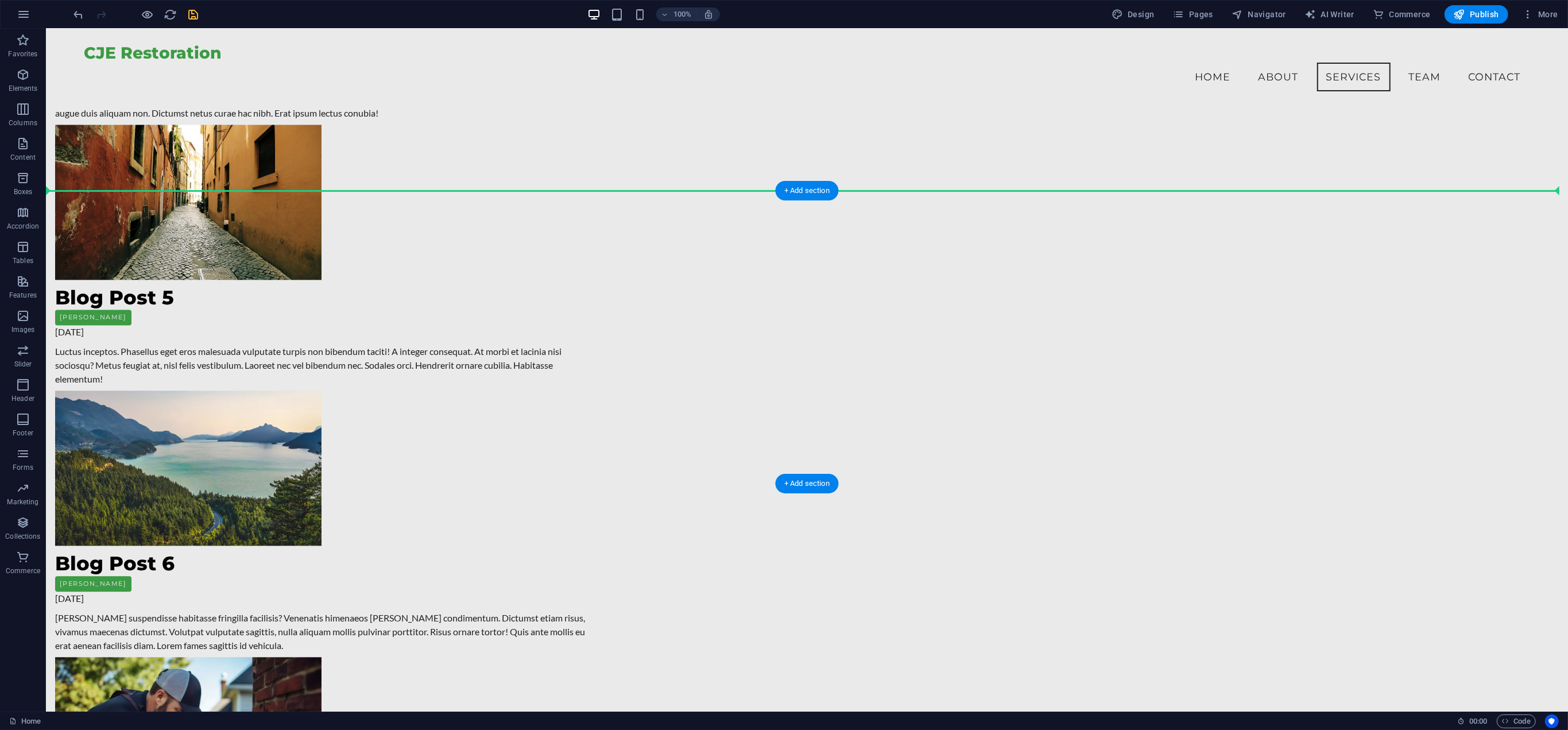
drag, startPoint x: 308, startPoint y: 477, endPoint x: 360, endPoint y: 214, distance: 268.1
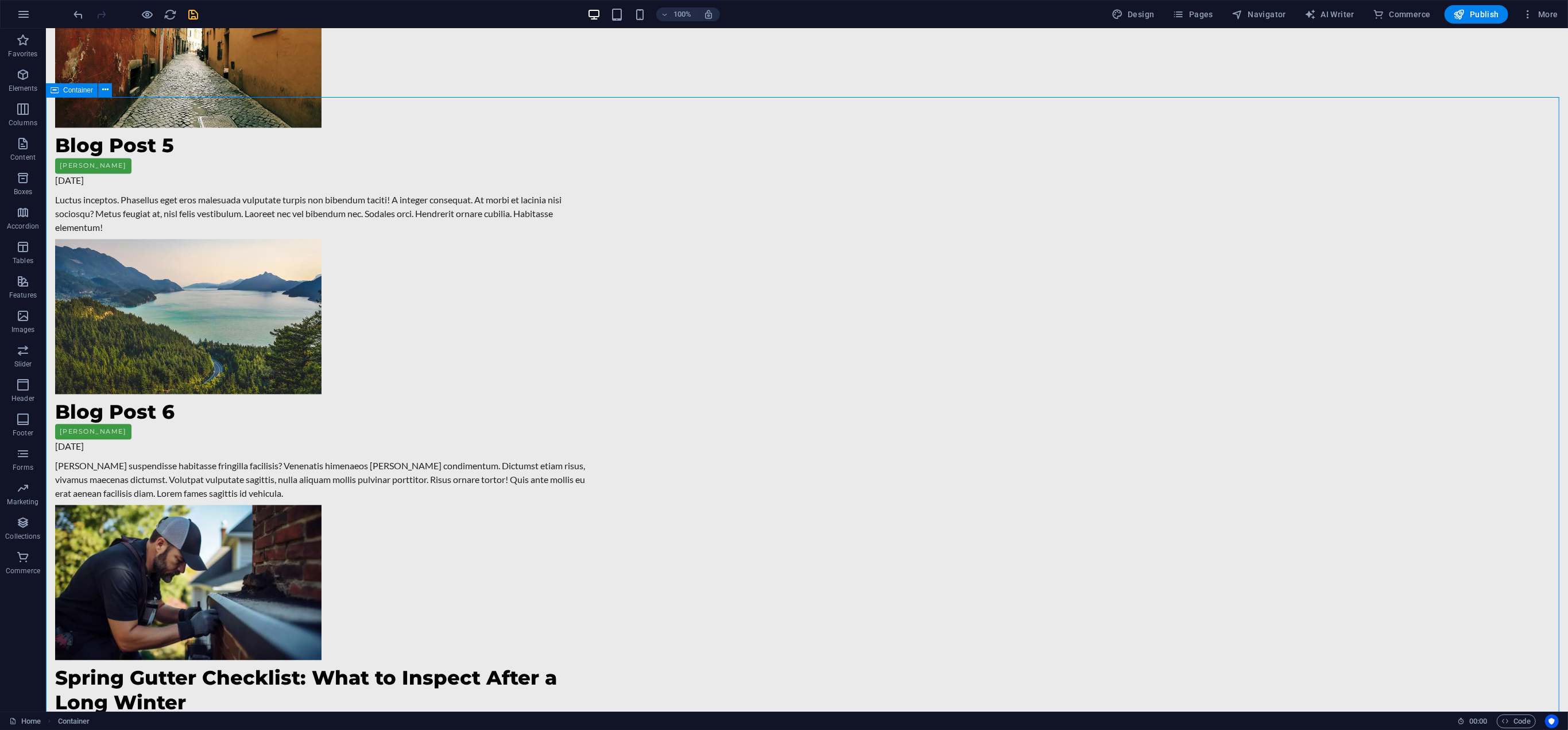
scroll to position [2821, 0]
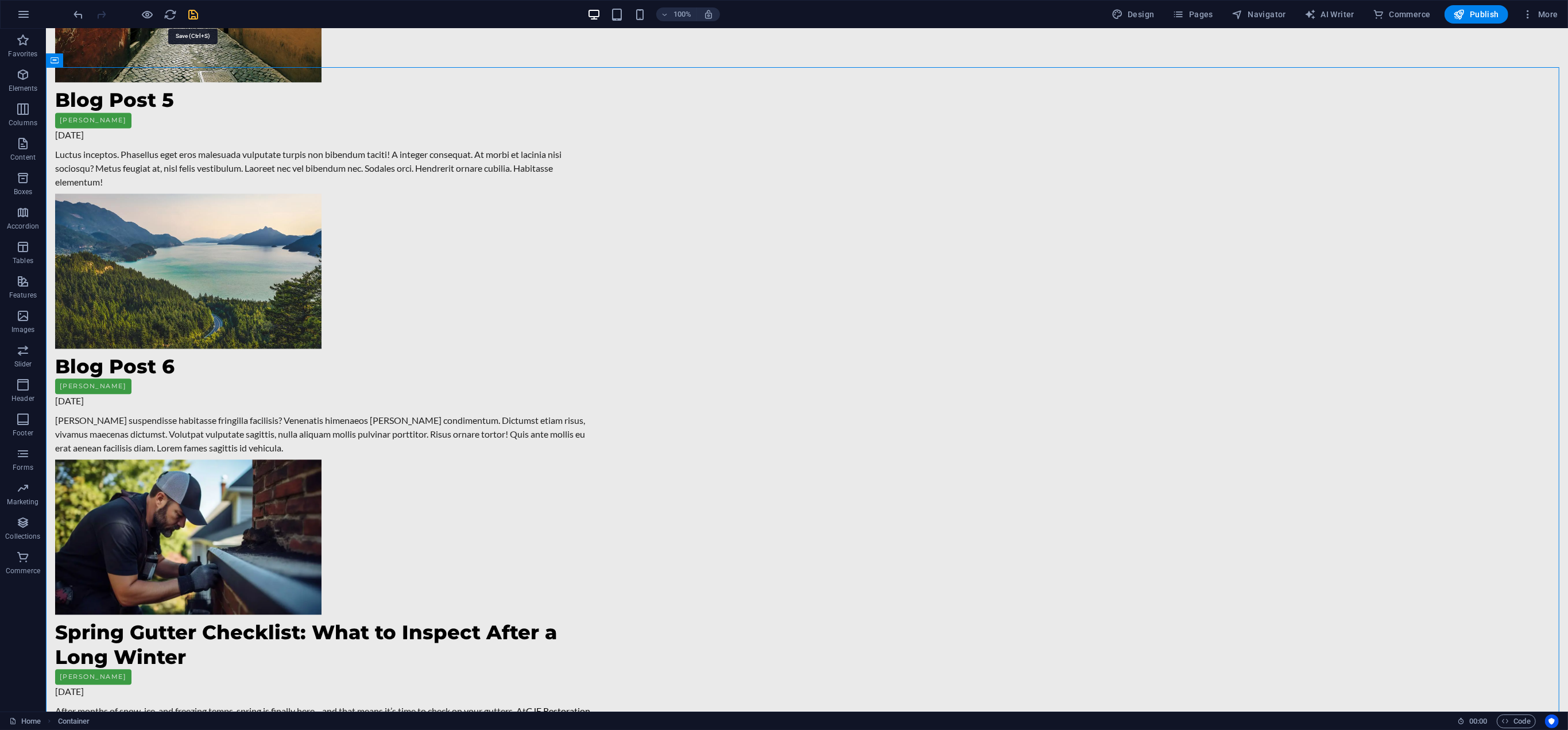
click at [195, 11] on icon "save" at bounding box center [194, 14] width 13 height 13
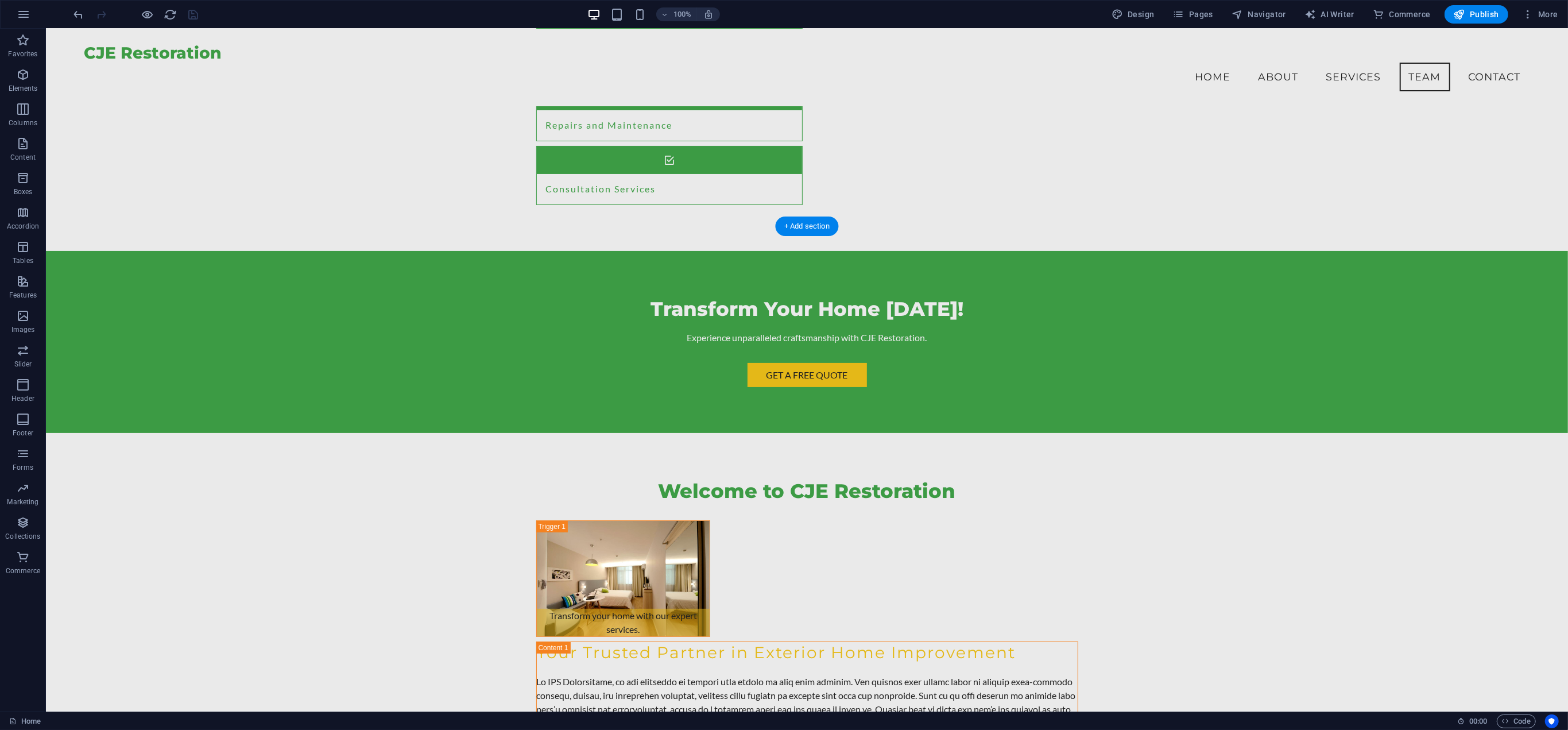
scroll to position [4818, 0]
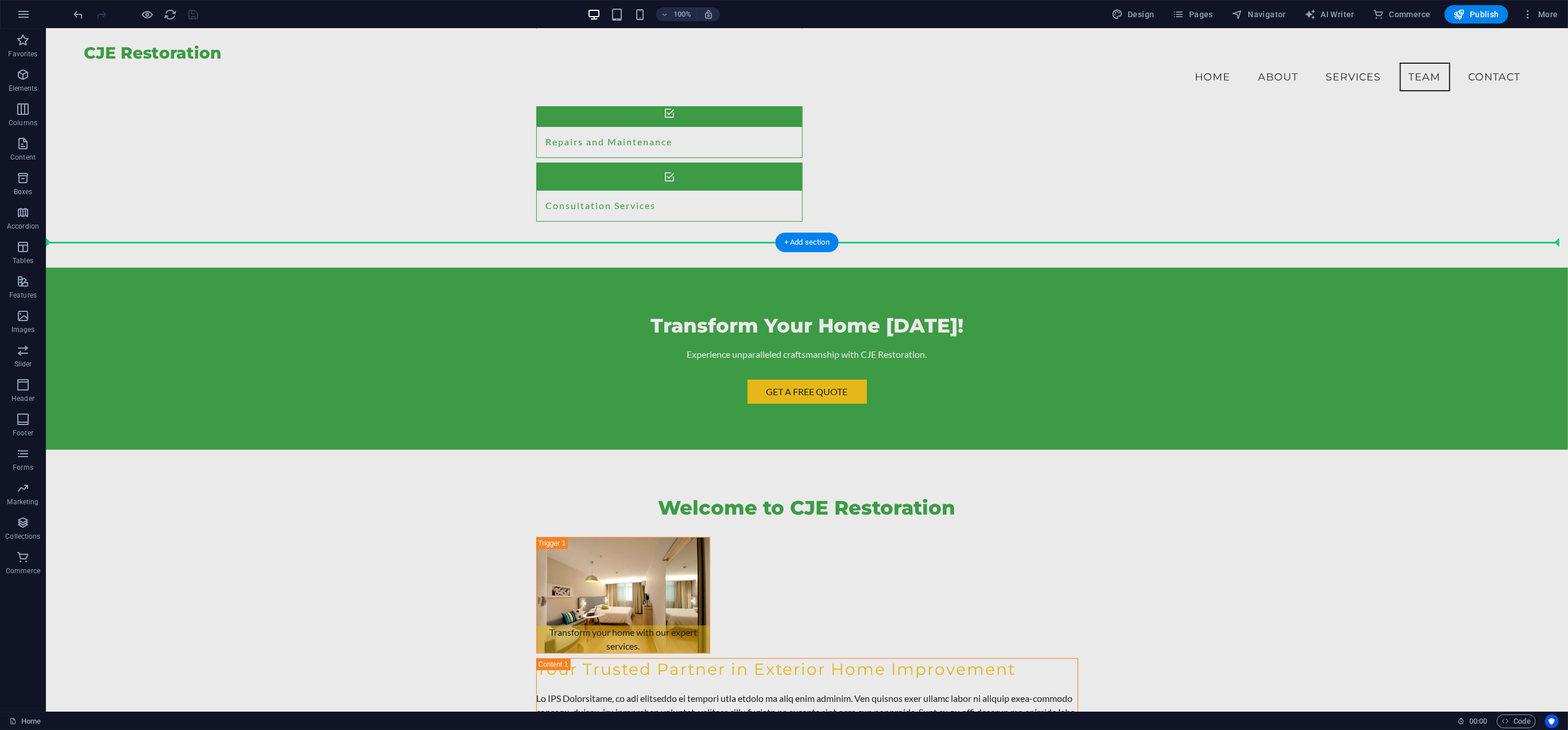
drag, startPoint x: 219, startPoint y: 674, endPoint x: 264, endPoint y: 252, distance: 424.4
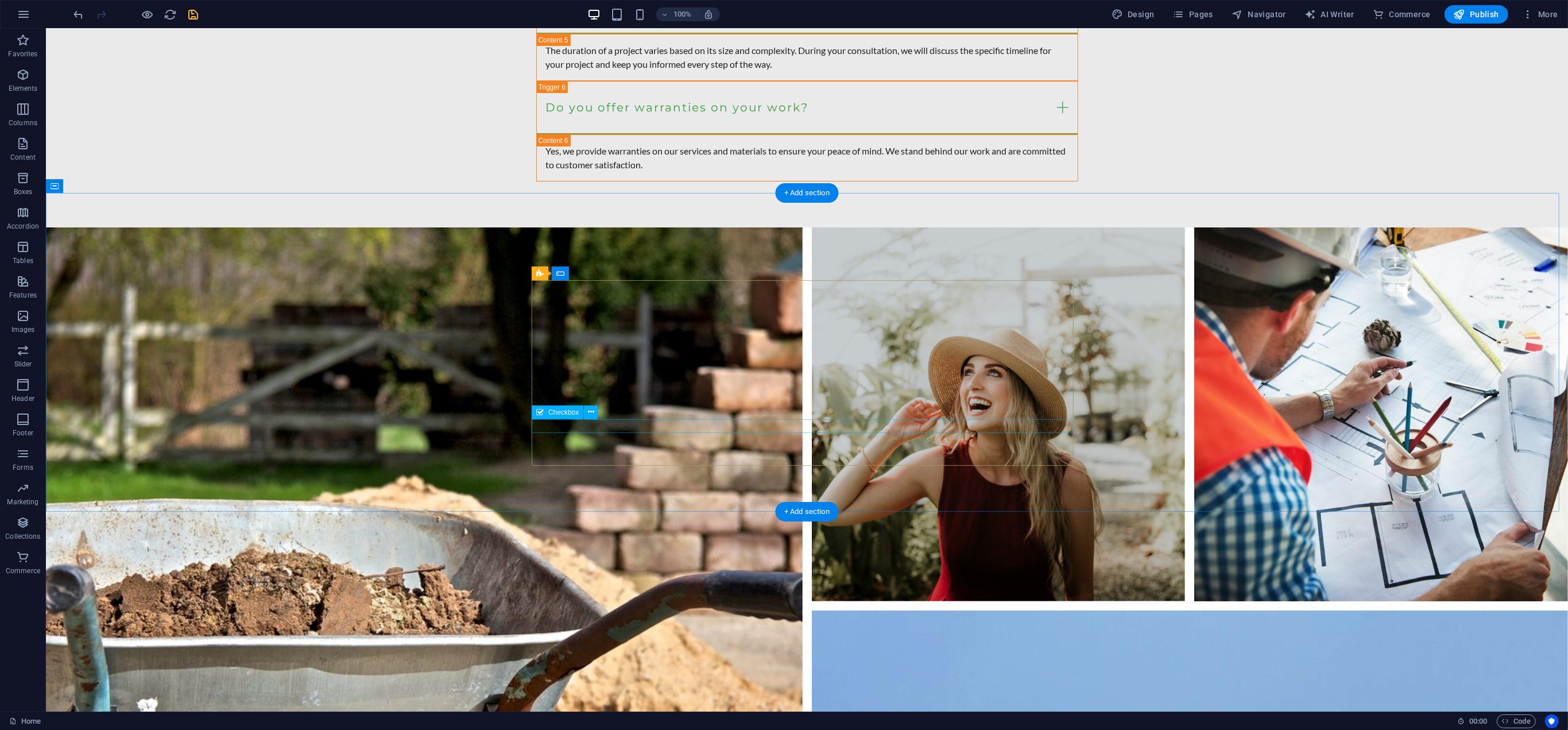
scroll to position [9270, 0]
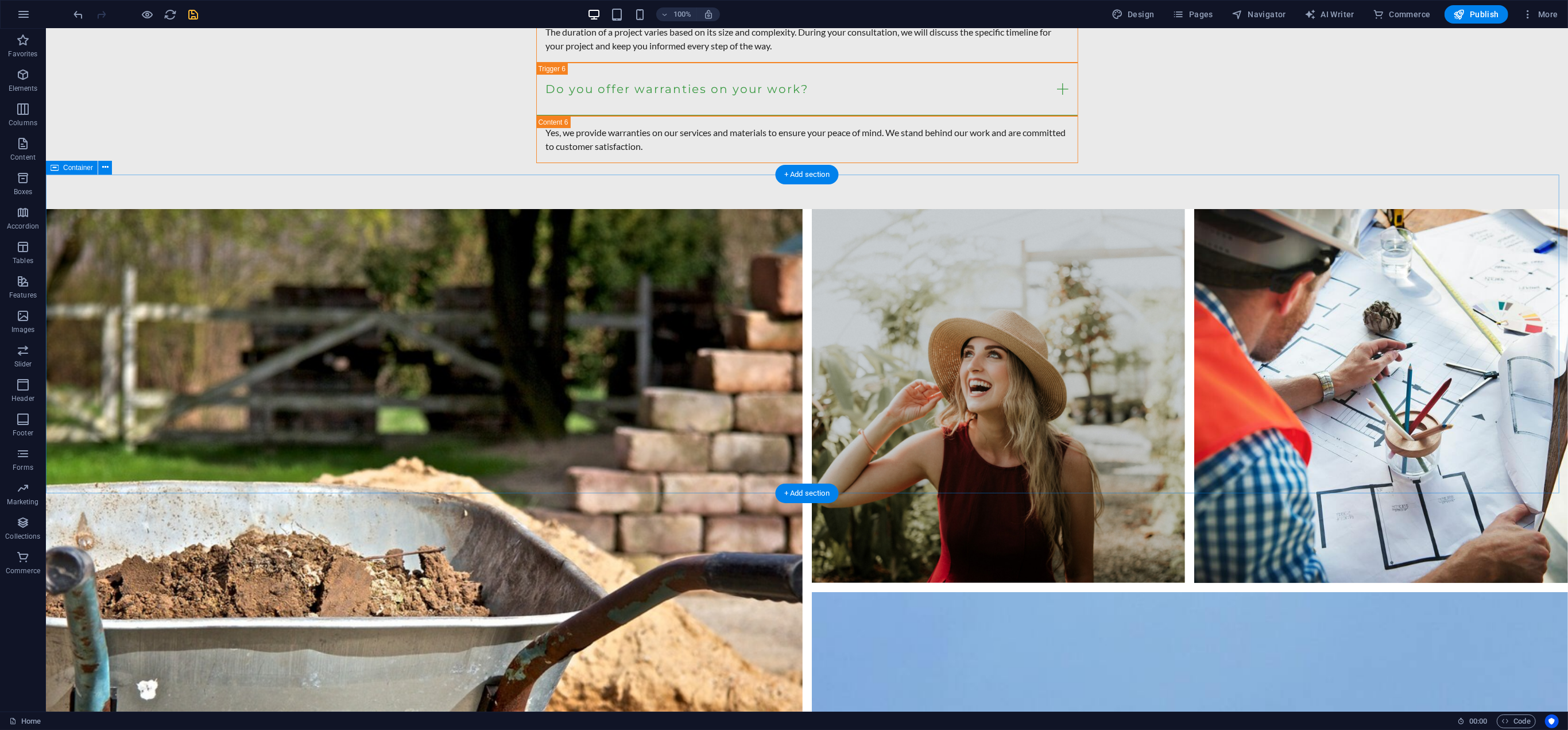
click at [191, 14] on icon "save" at bounding box center [194, 14] width 13 height 13
checkbox input "false"
click at [1474, 12] on span "Publish" at bounding box center [1476, 14] width 46 height 11
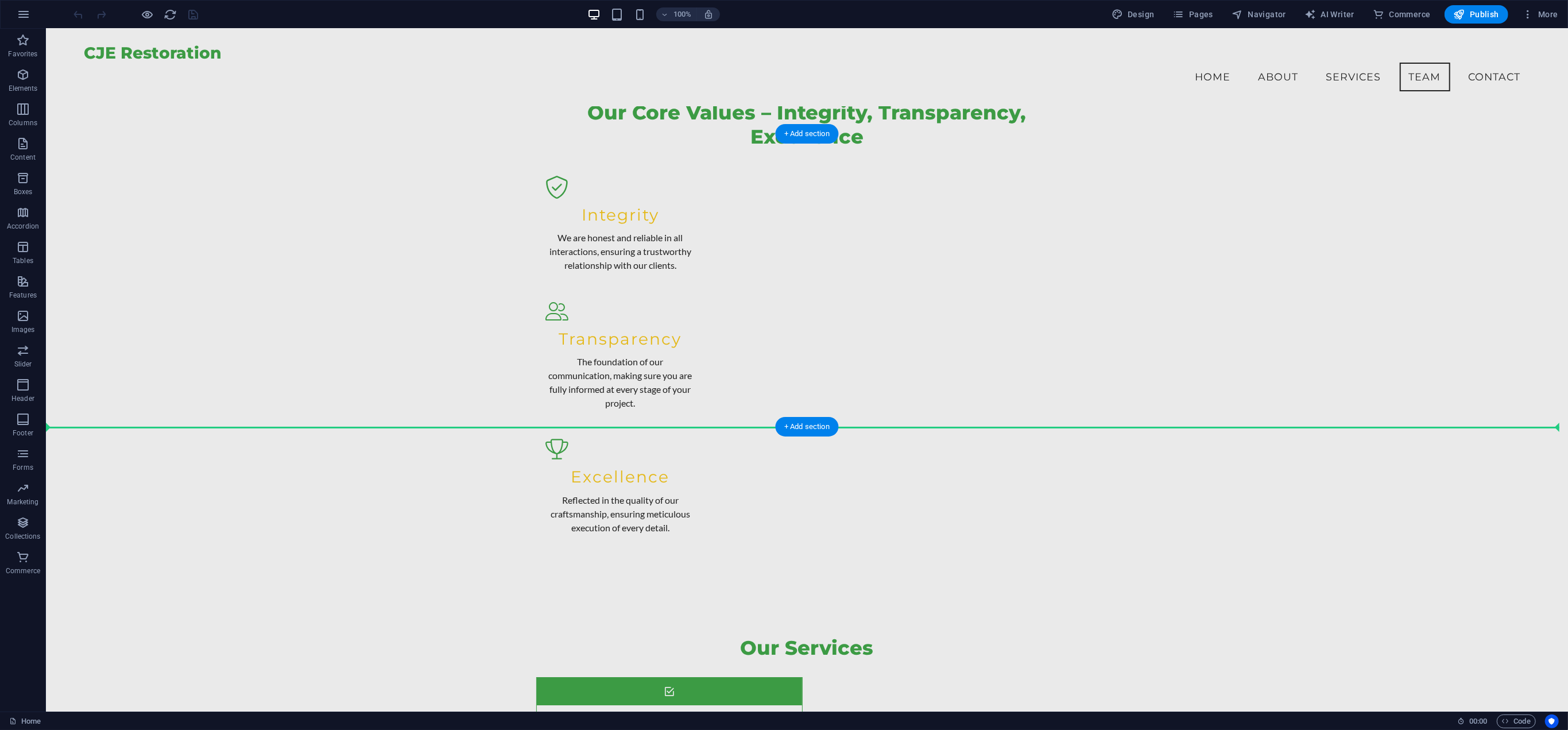
scroll to position [3960, 0]
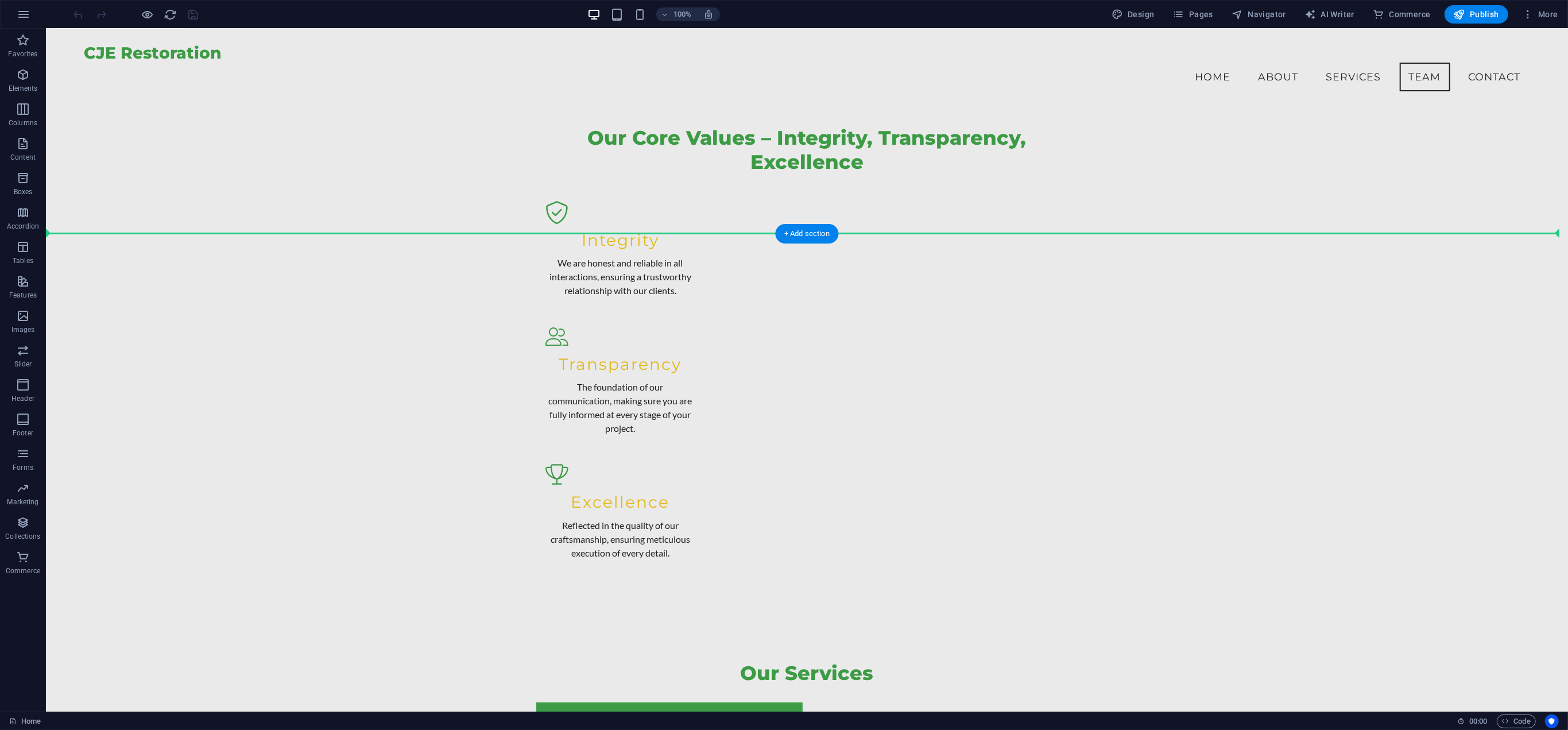
drag, startPoint x: 240, startPoint y: 495, endPoint x: 274, endPoint y: 231, distance: 266.2
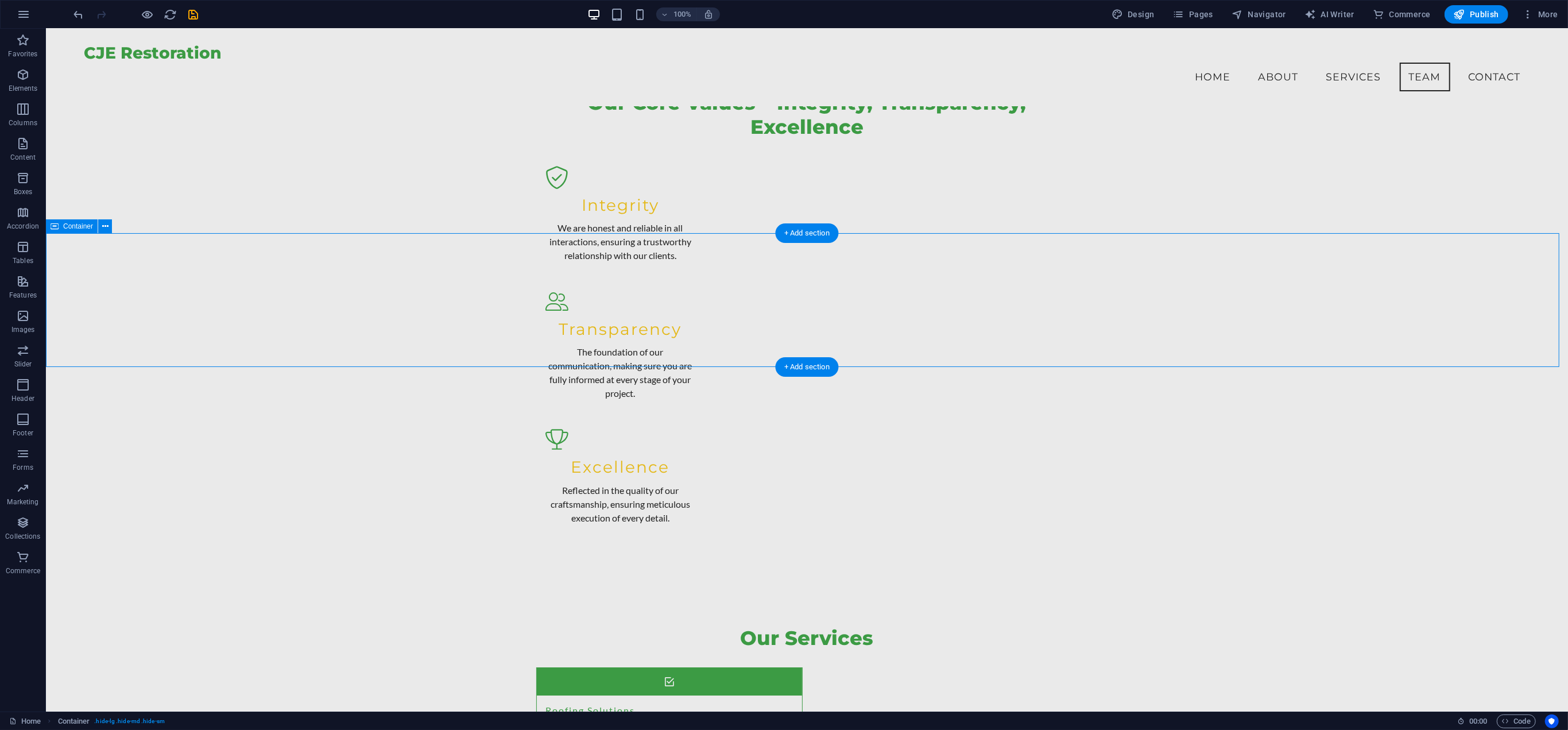
drag, startPoint x: 228, startPoint y: 337, endPoint x: 46, endPoint y: 341, distance: 182.0
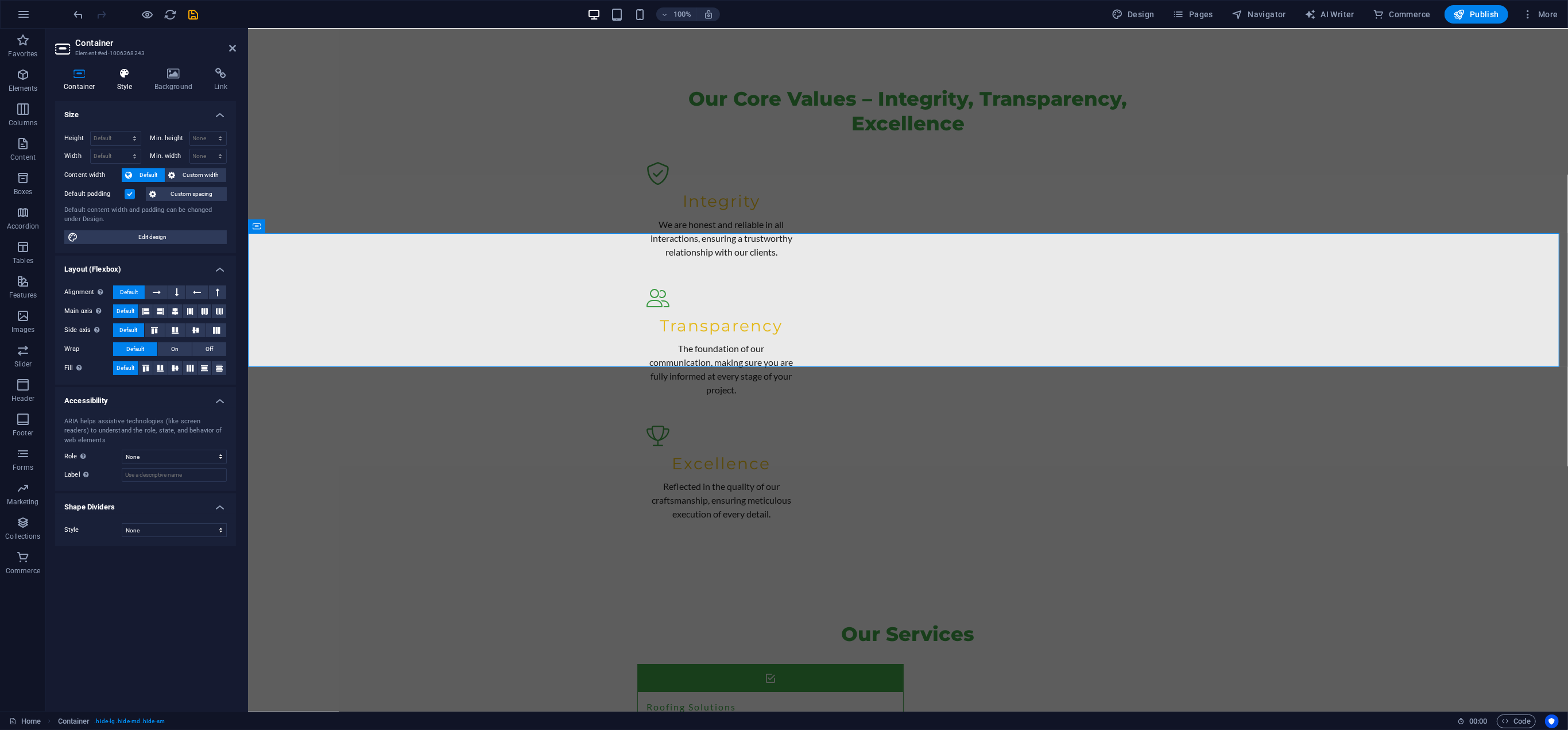
click at [134, 87] on h4 "Style" at bounding box center [127, 80] width 38 height 24
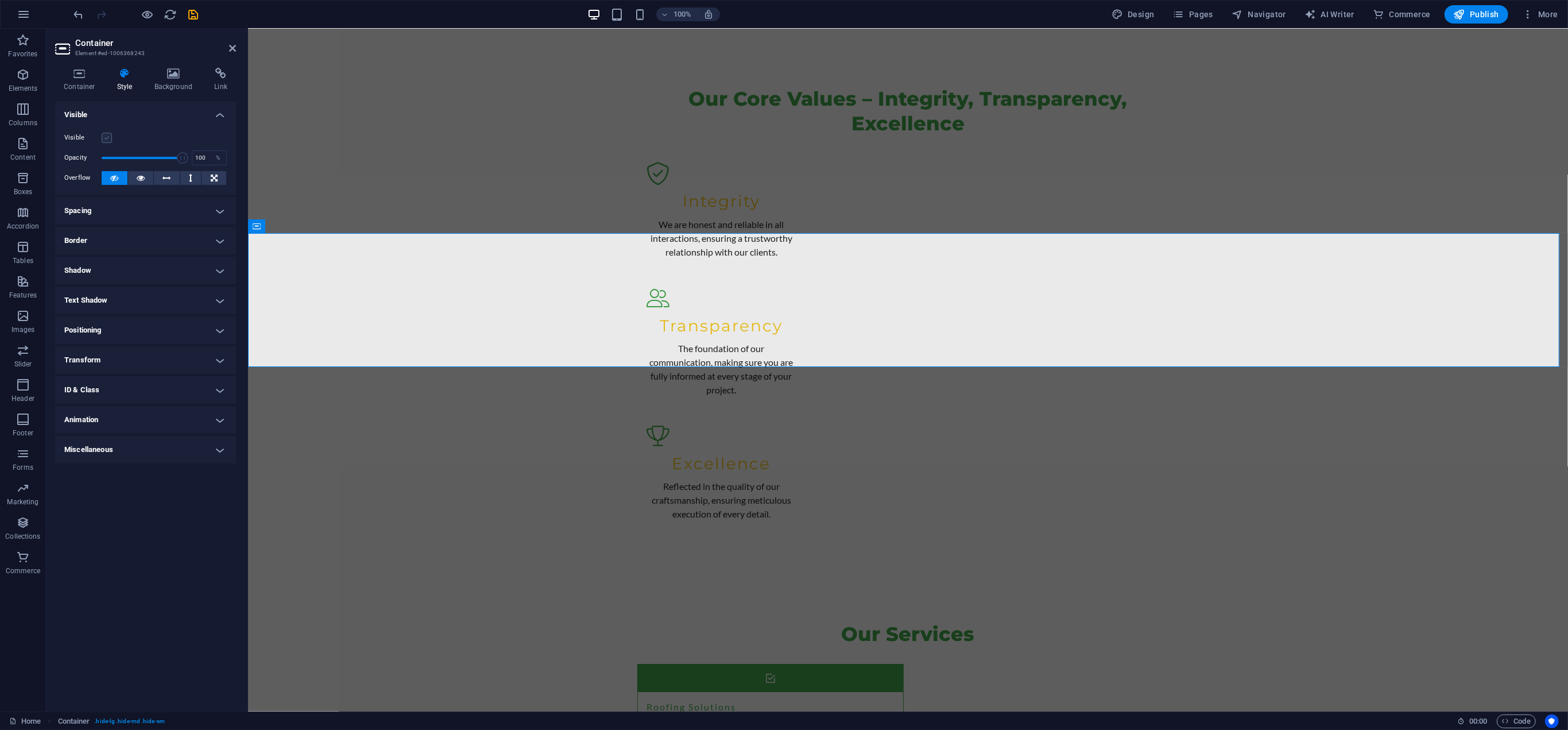
click at [103, 136] on label at bounding box center [107, 138] width 10 height 10
click at [0, 0] on input "Visible" at bounding box center [0, 0] width 0 height 0
click at [22, 81] on icon "button" at bounding box center [22, 75] width 14 height 14
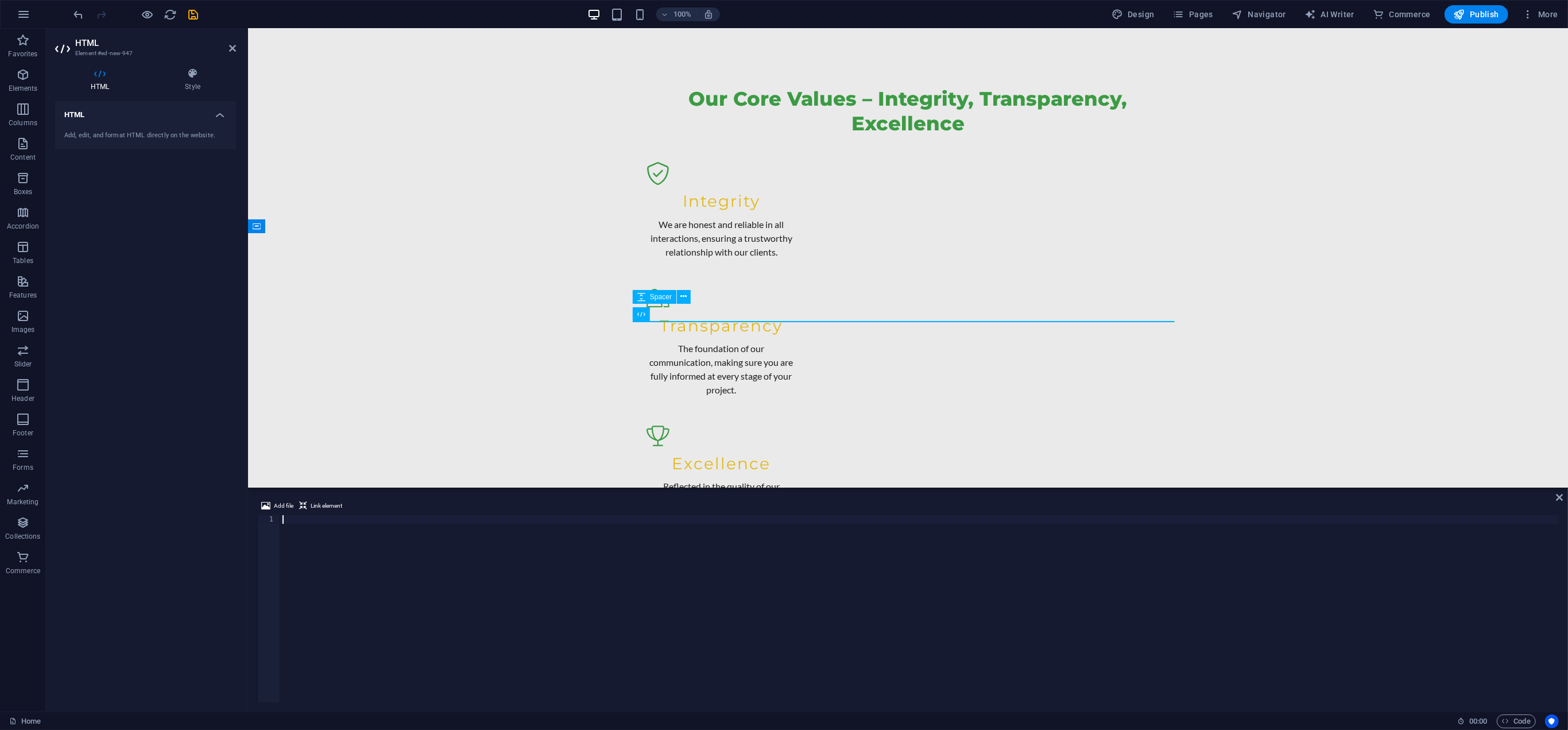
scroll to position [3828, 0]
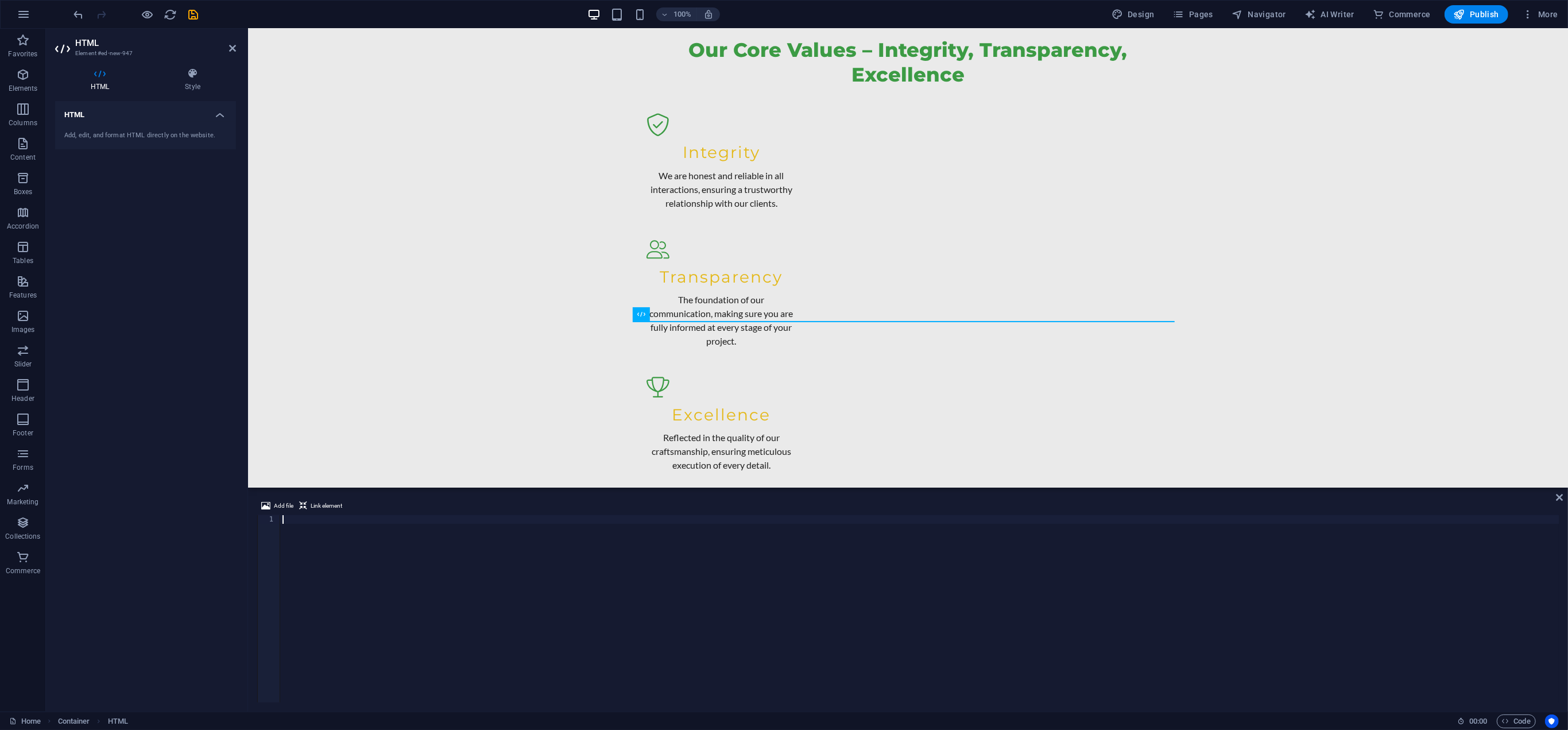
type textarea "<script defer async src='https://cdn.trustindex.io/loader.js?357dd425519e488a22…"
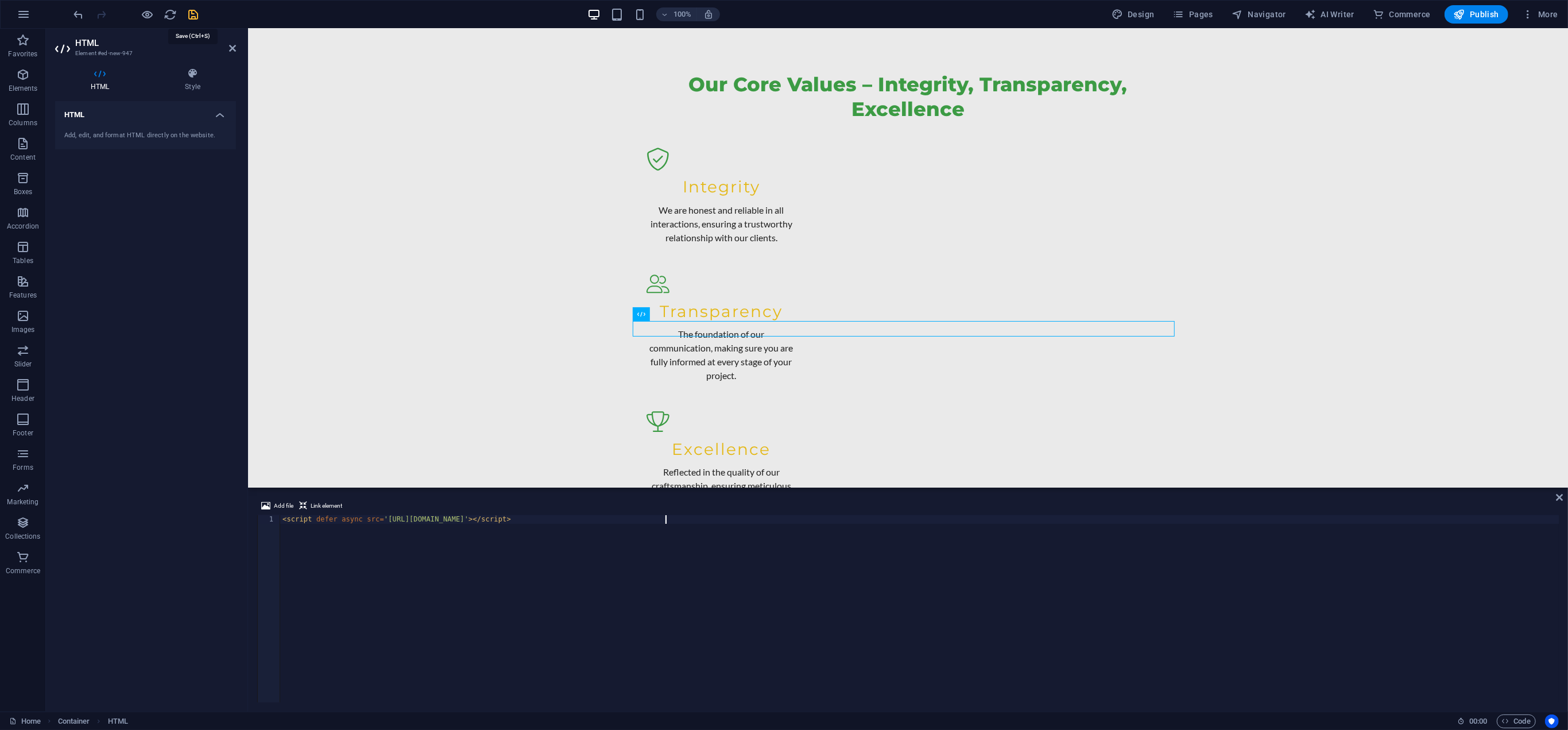
click at [195, 14] on icon "save" at bounding box center [194, 14] width 13 height 13
checkbox input "false"
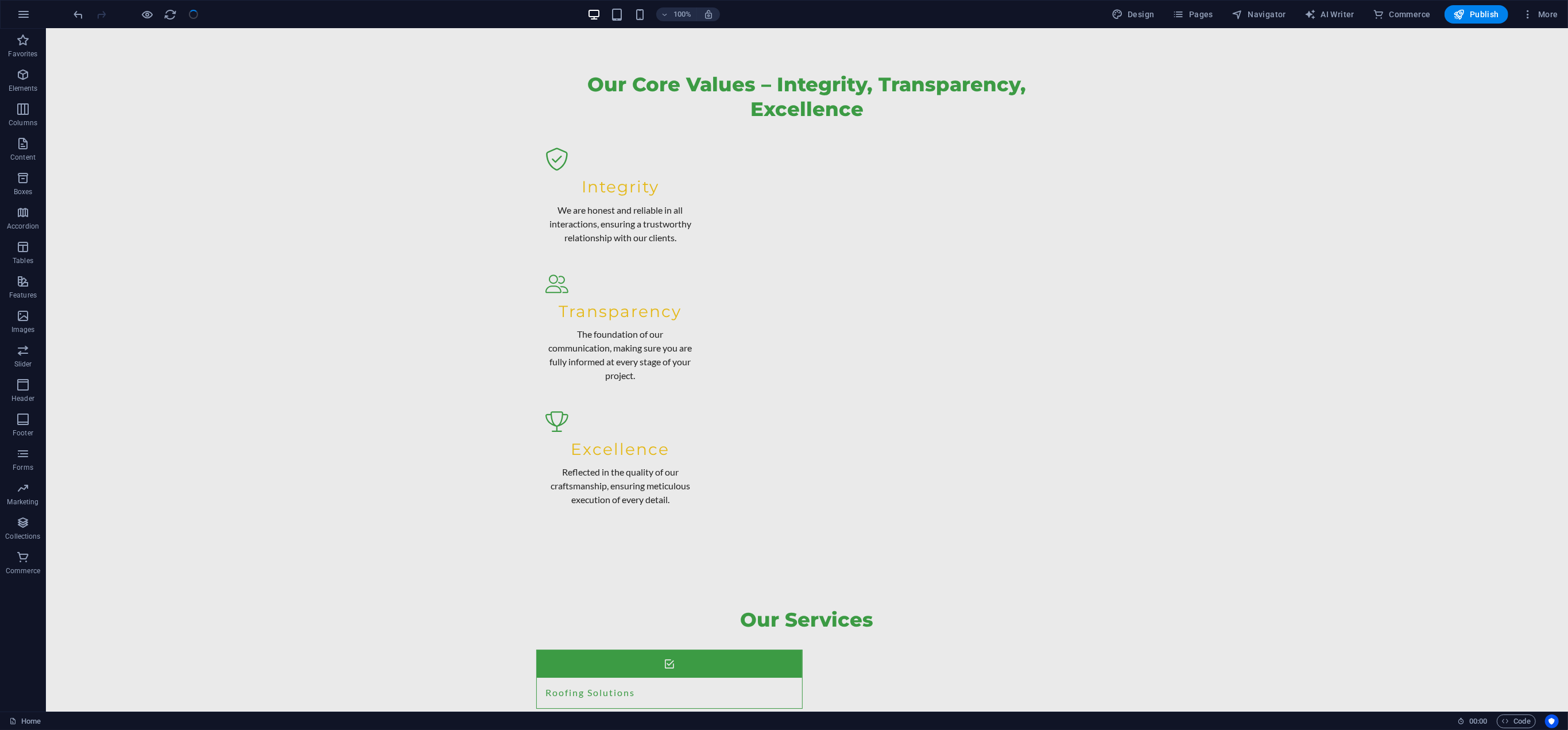
scroll to position [4019, 0]
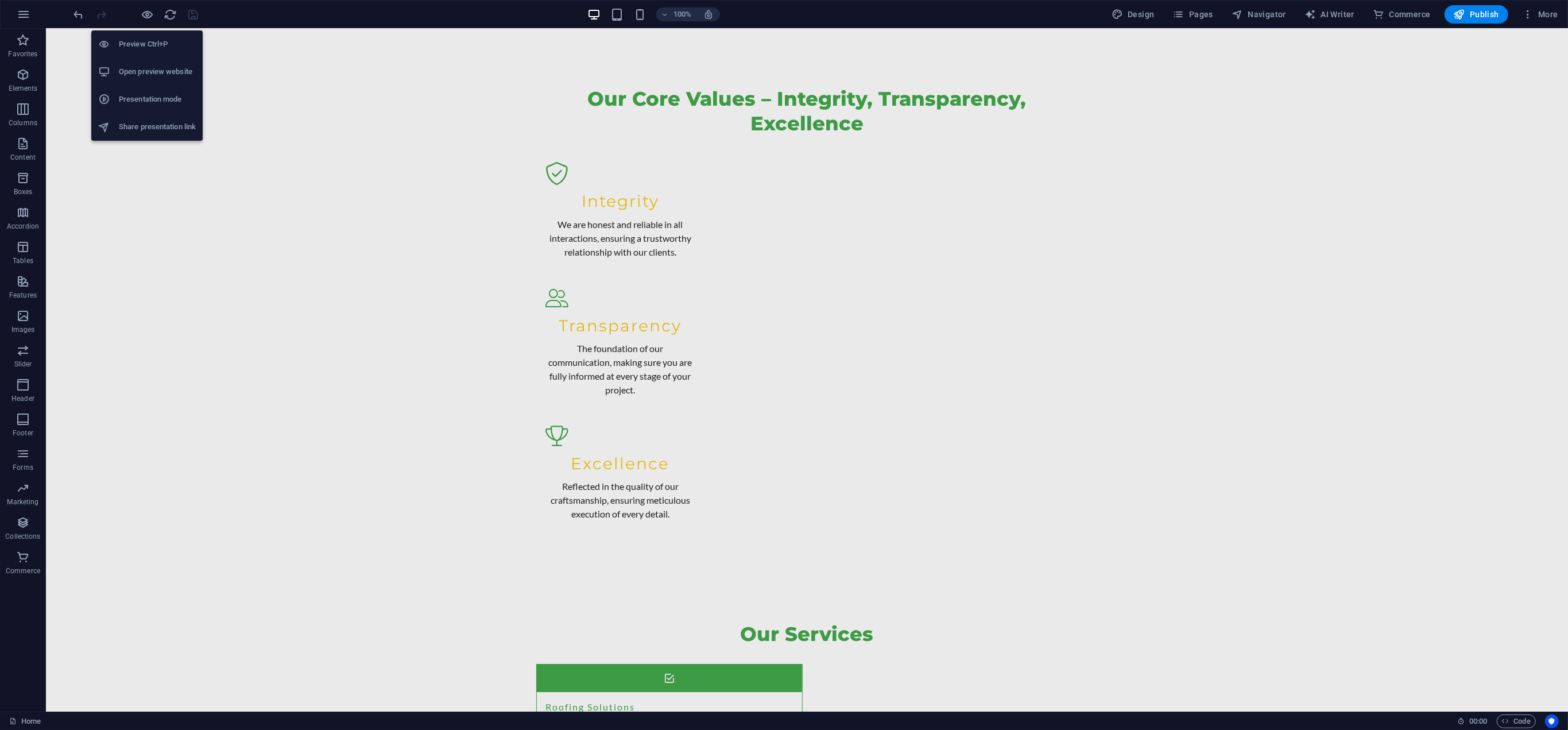
click at [143, 34] on li "Preview Ctrl+P" at bounding box center [147, 44] width 111 height 27
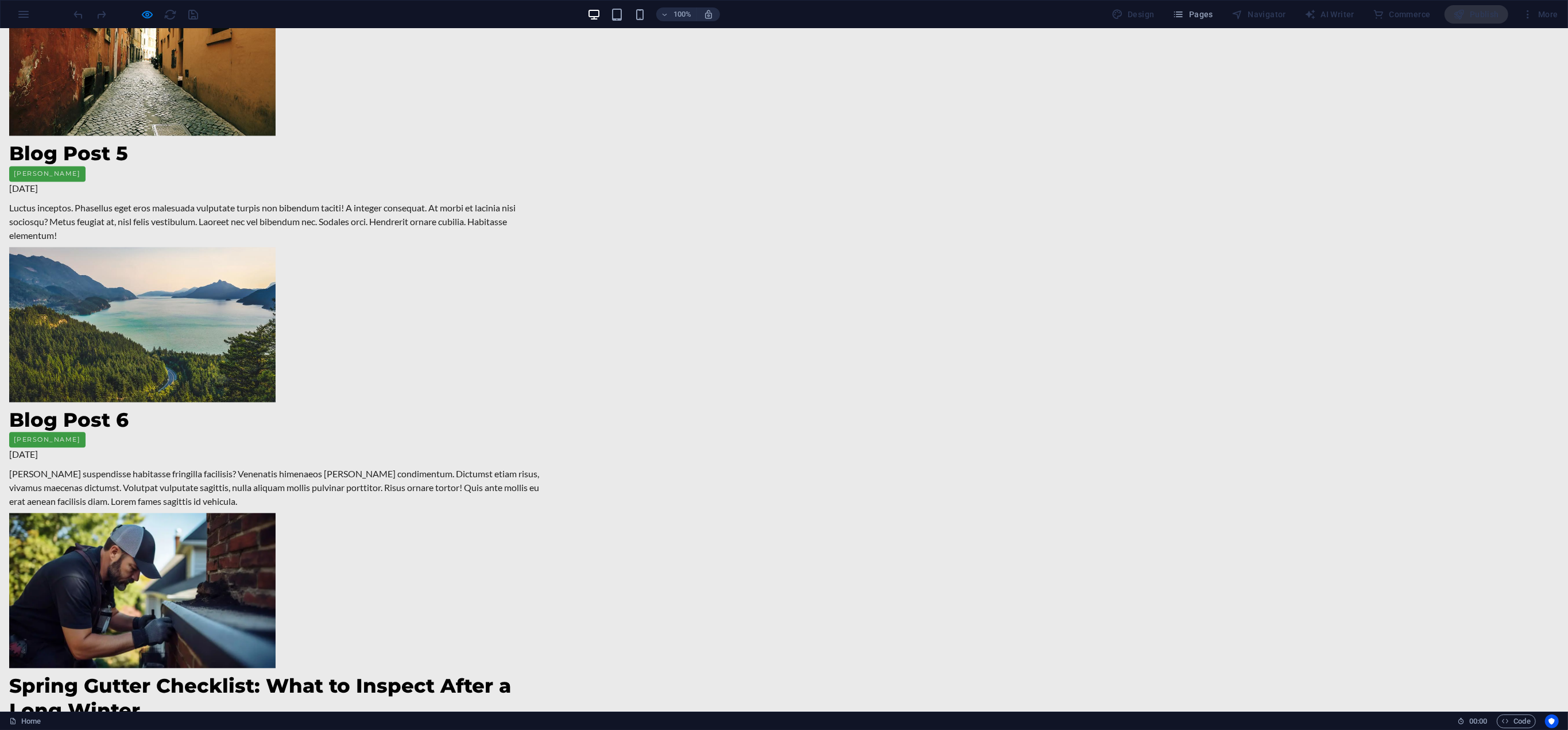
scroll to position [2780, 0]
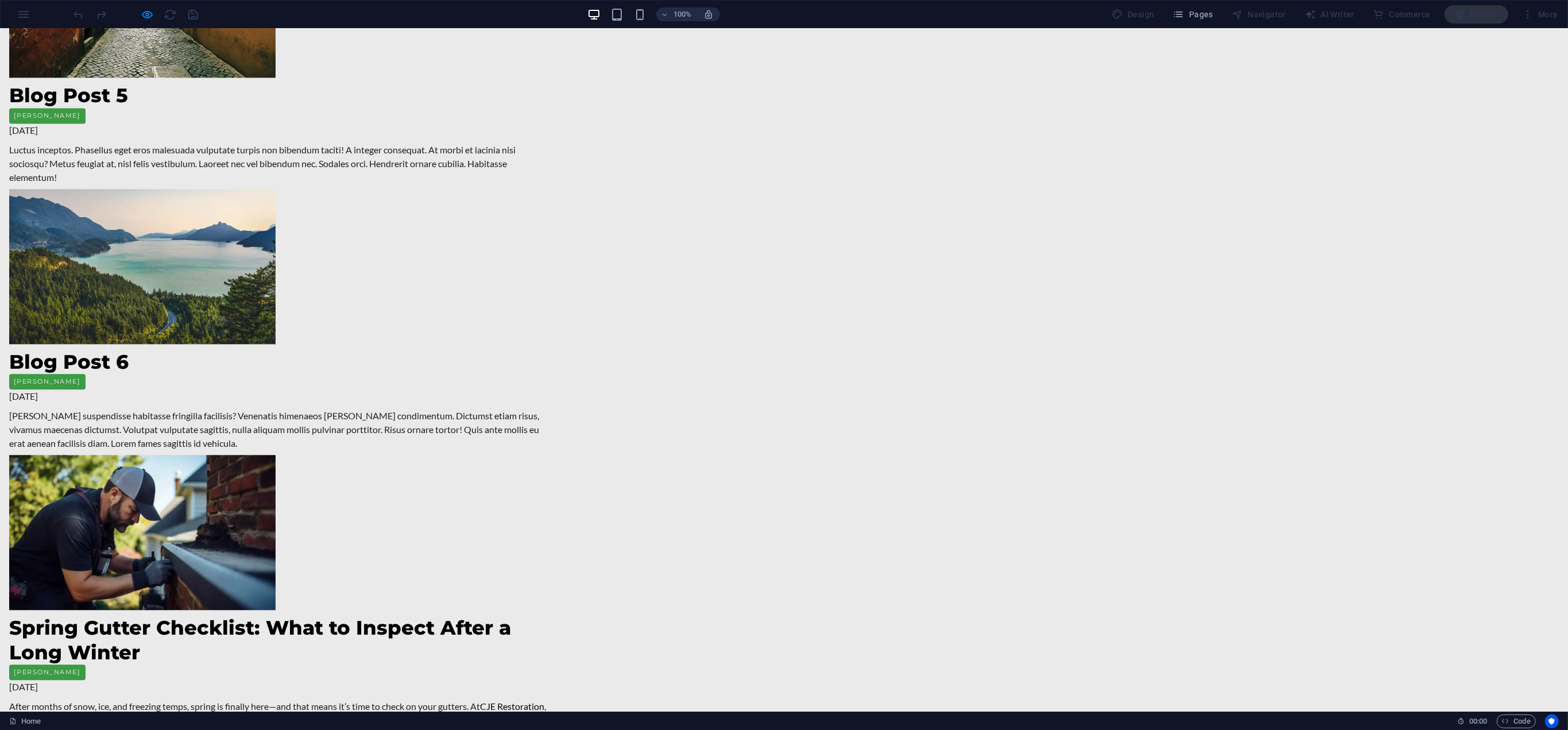
click at [191, 10] on div at bounding box center [136, 14] width 128 height 18
drag, startPoint x: 1466, startPoint y: 13, endPoint x: 1365, endPoint y: 22, distance: 101.4
click at [1425, 14] on div "Design Pages Navigator AI Writer Commerce Publish More" at bounding box center [1334, 14] width 456 height 18
click at [179, 9] on div at bounding box center [136, 14] width 128 height 18
click at [140, 11] on div at bounding box center [136, 14] width 128 height 18
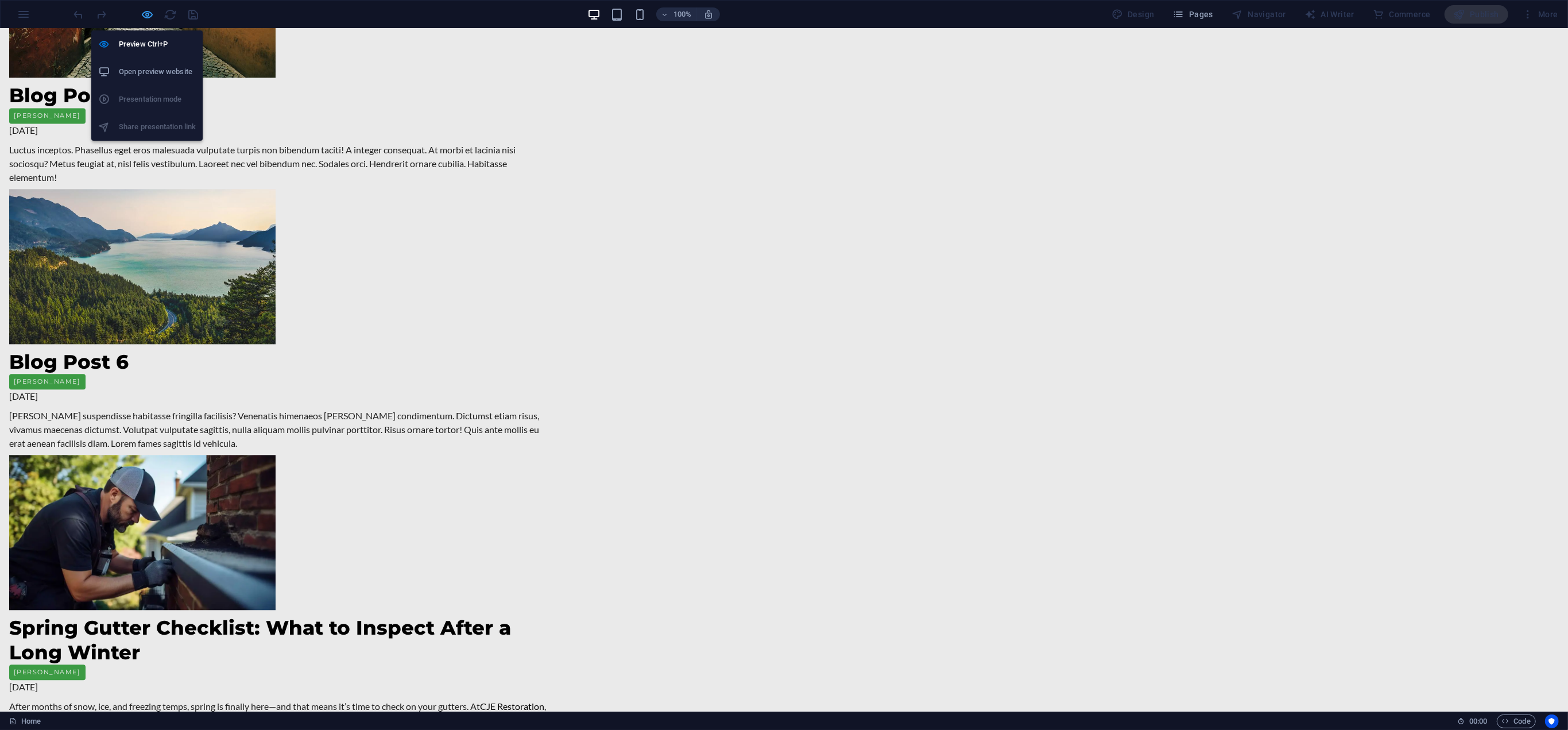
click at [149, 13] on icon "button" at bounding box center [147, 14] width 13 height 13
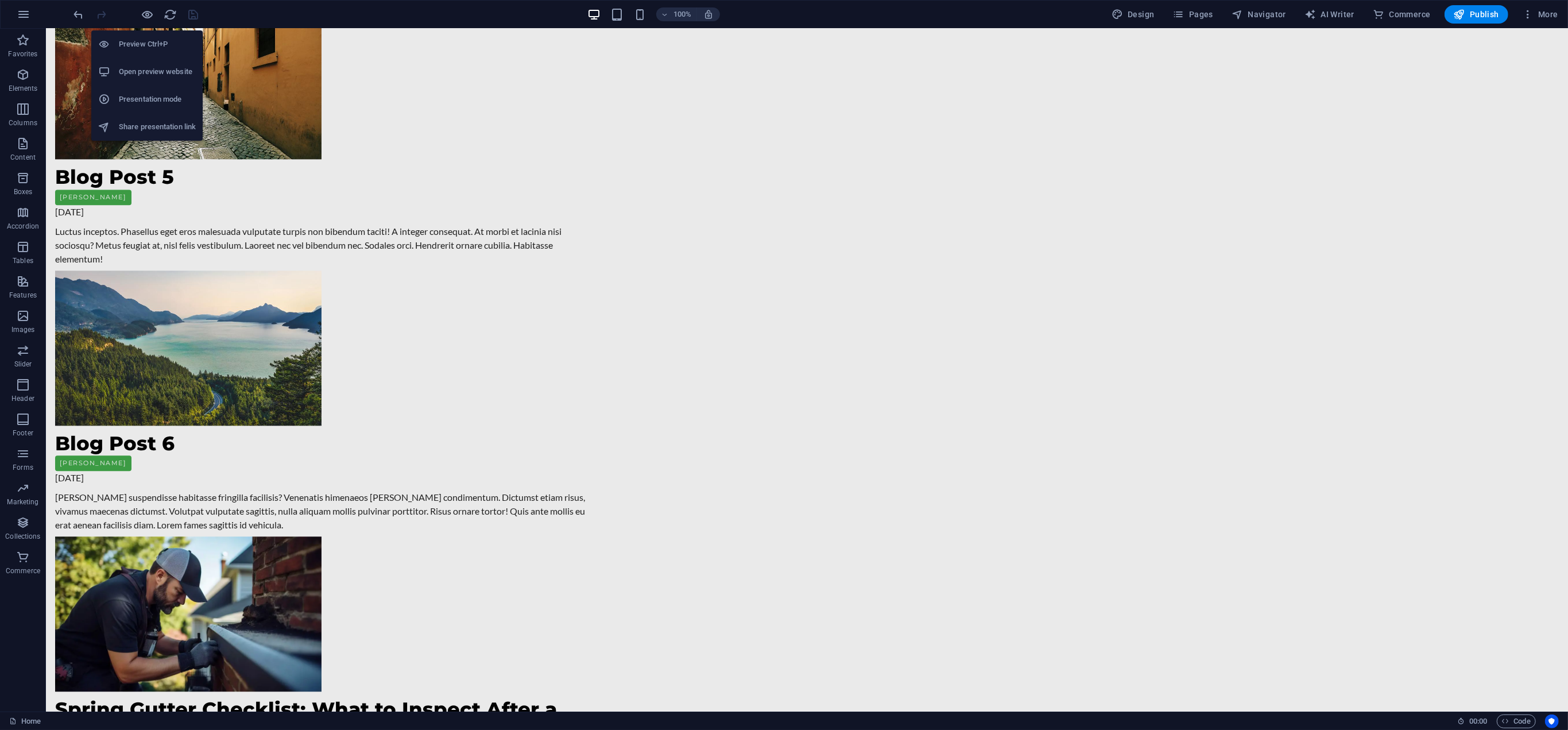
scroll to position [2813, 0]
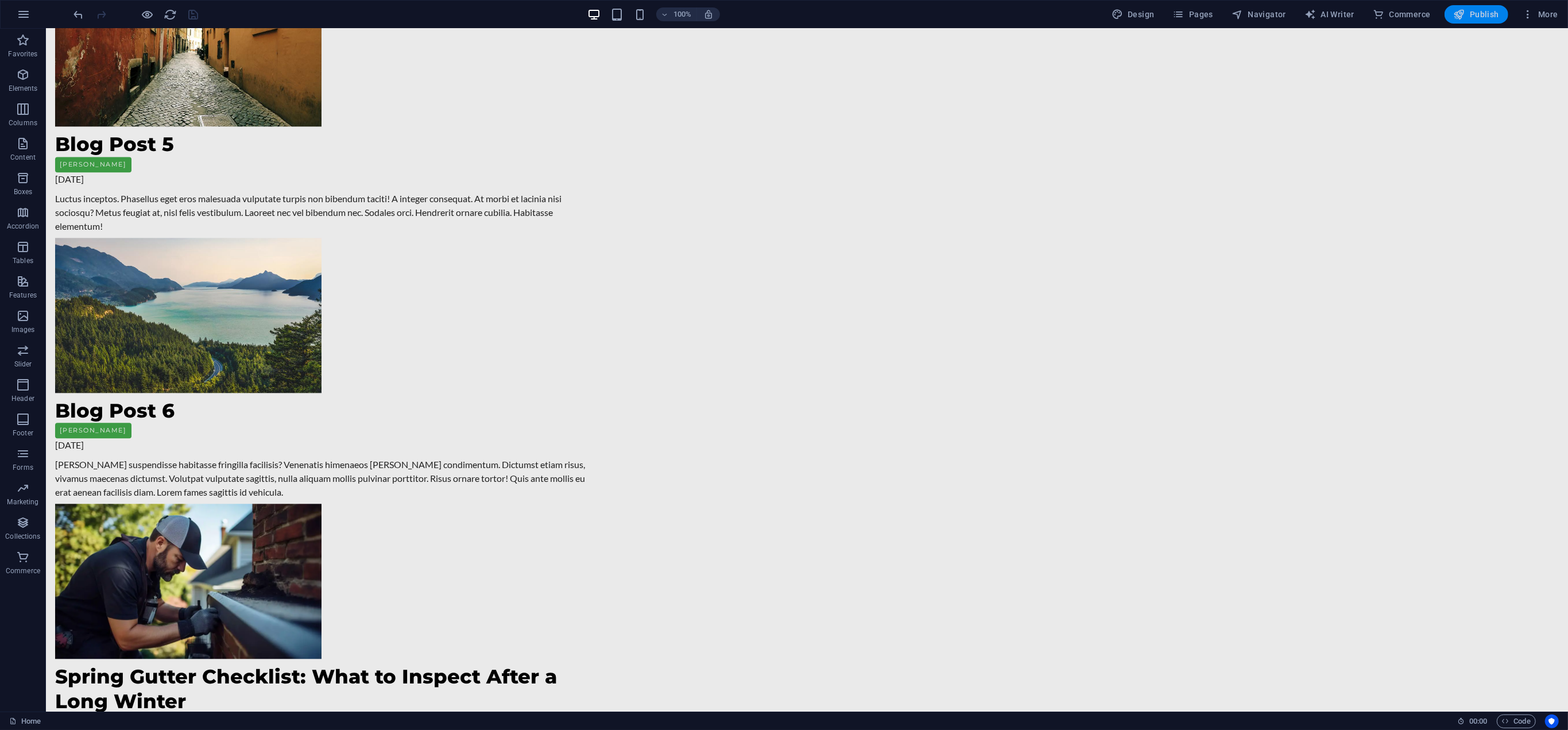
click at [1474, 10] on span "Publish" at bounding box center [1476, 14] width 46 height 11
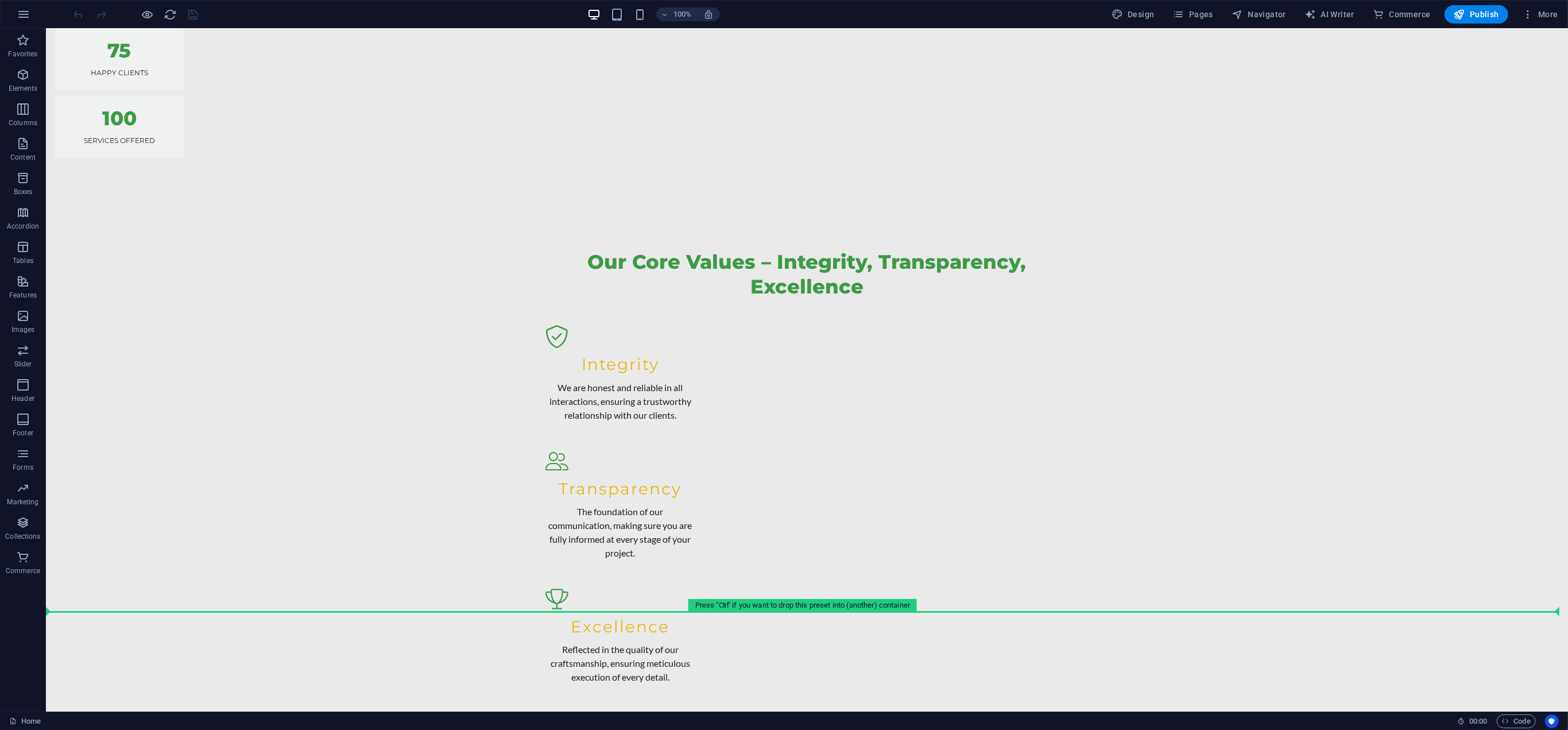
scroll to position [3904, 0]
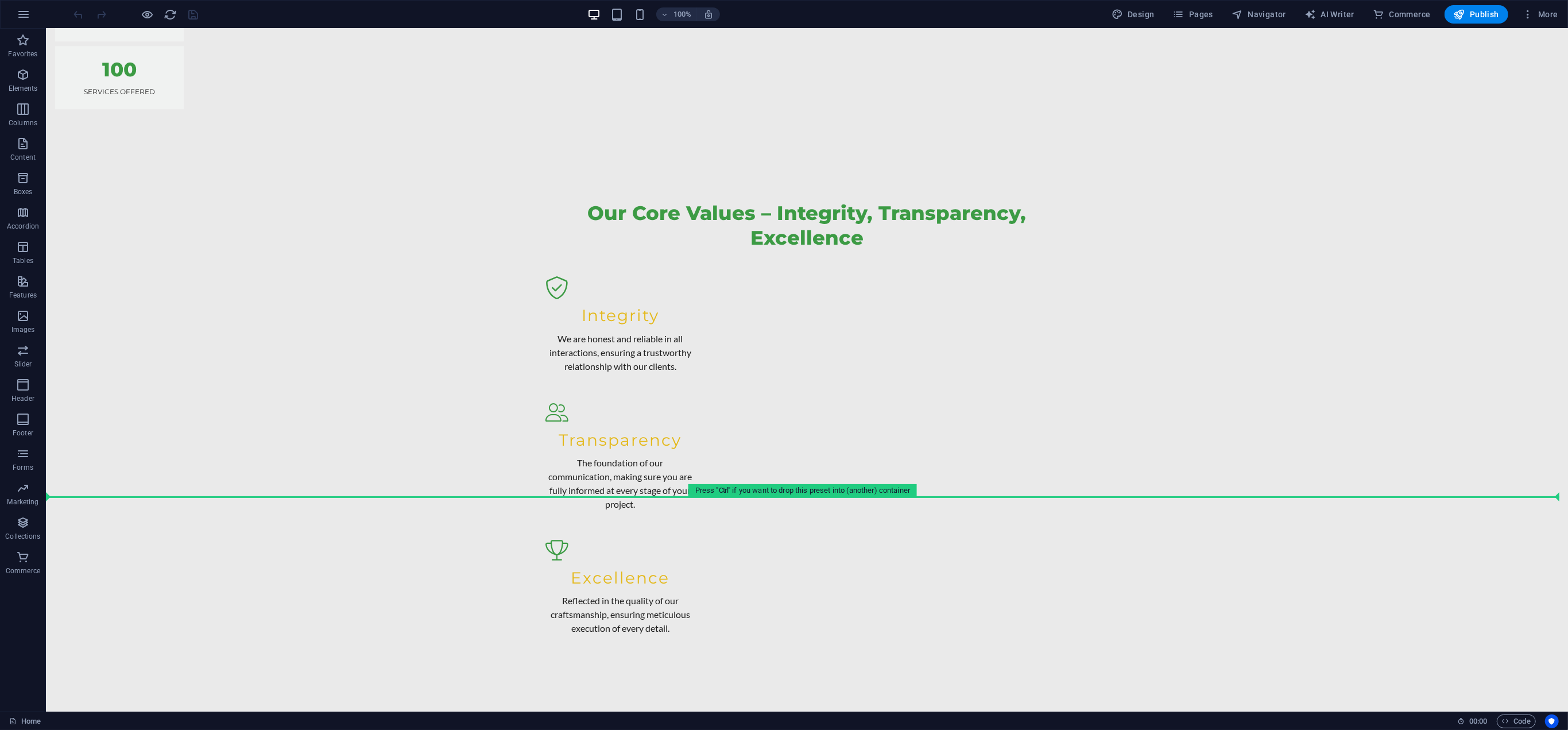
drag, startPoint x: 216, startPoint y: 246, endPoint x: 228, endPoint y: 513, distance: 267.3
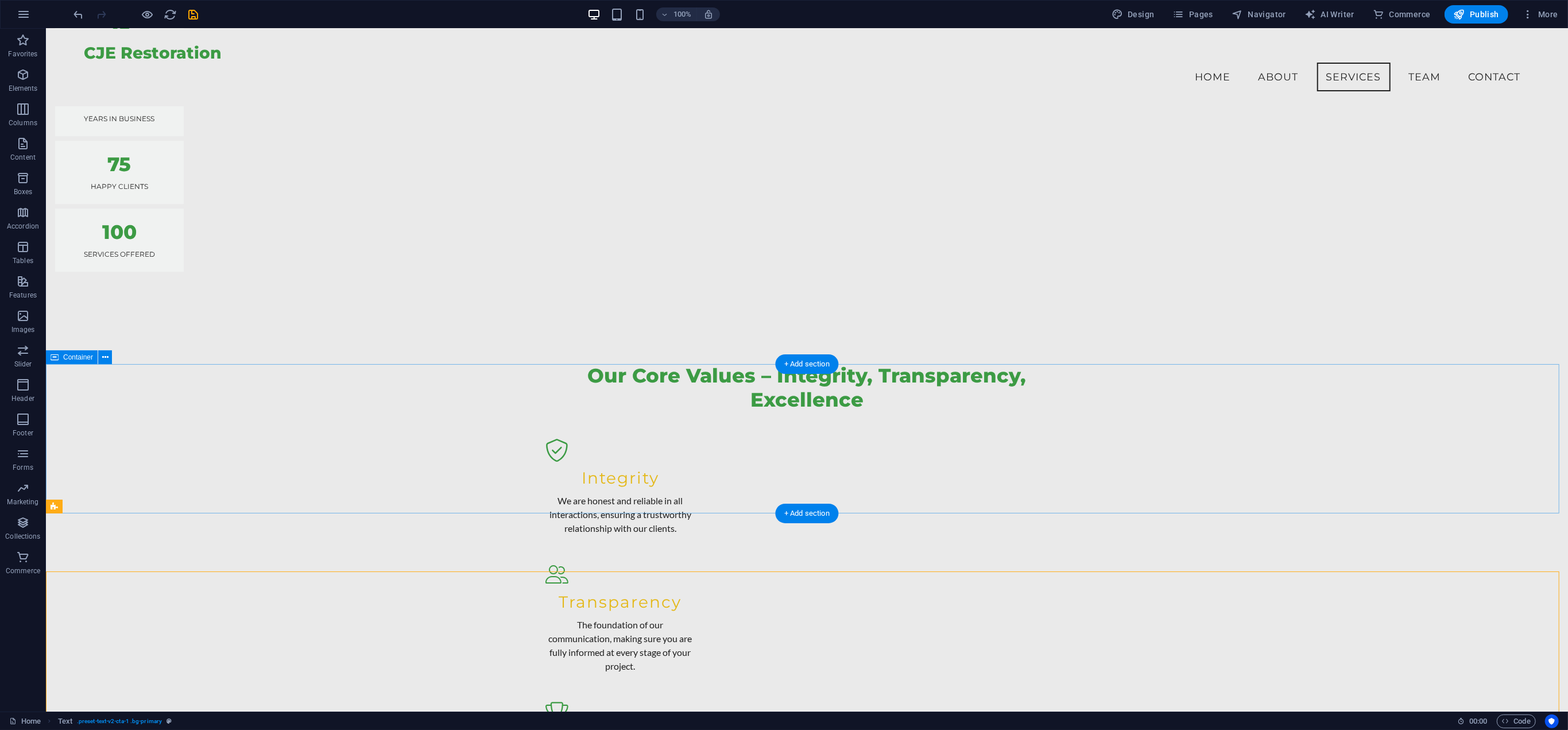
scroll to position [3608, 0]
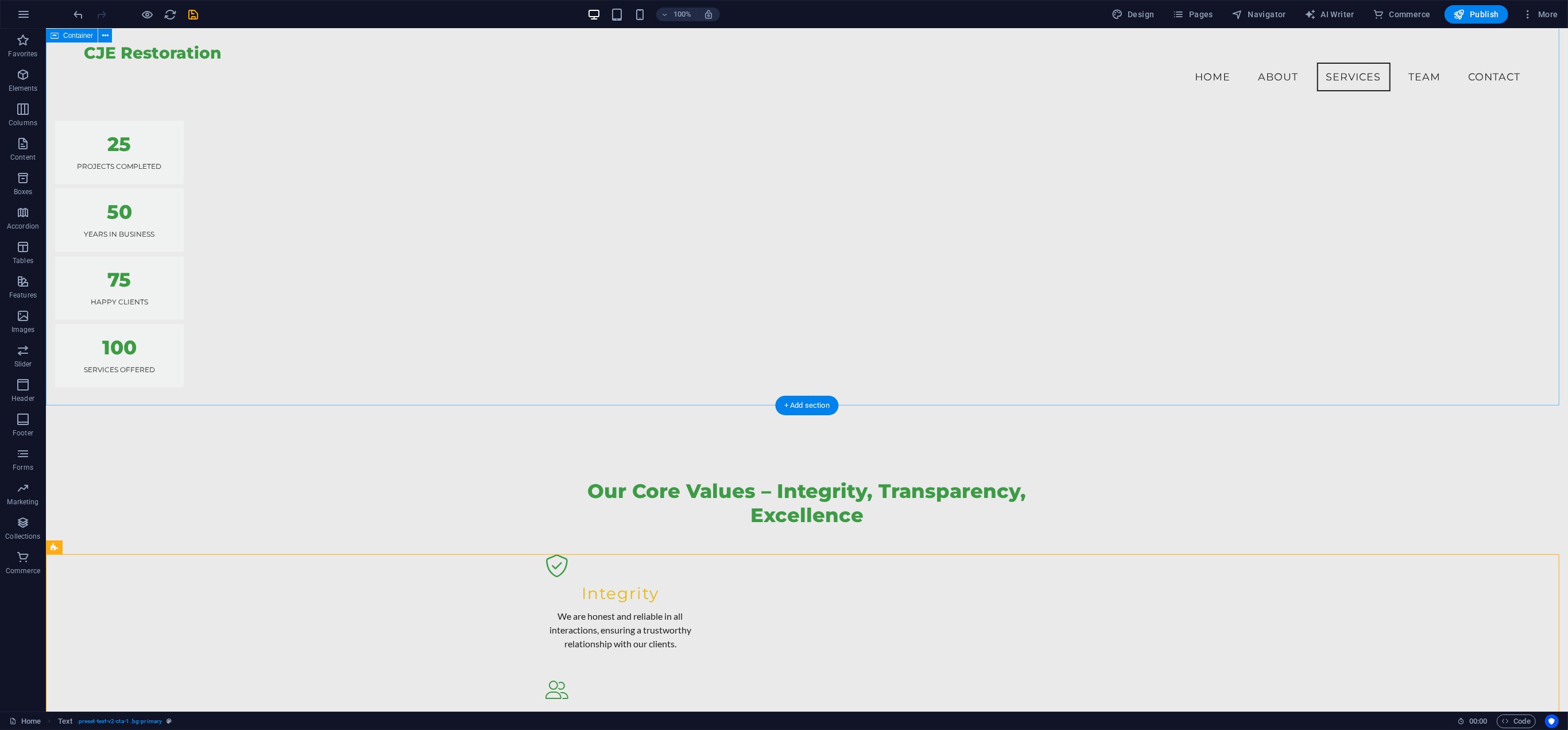
drag, startPoint x: 270, startPoint y: 250, endPoint x: 69, endPoint y: 250, distance: 201.0
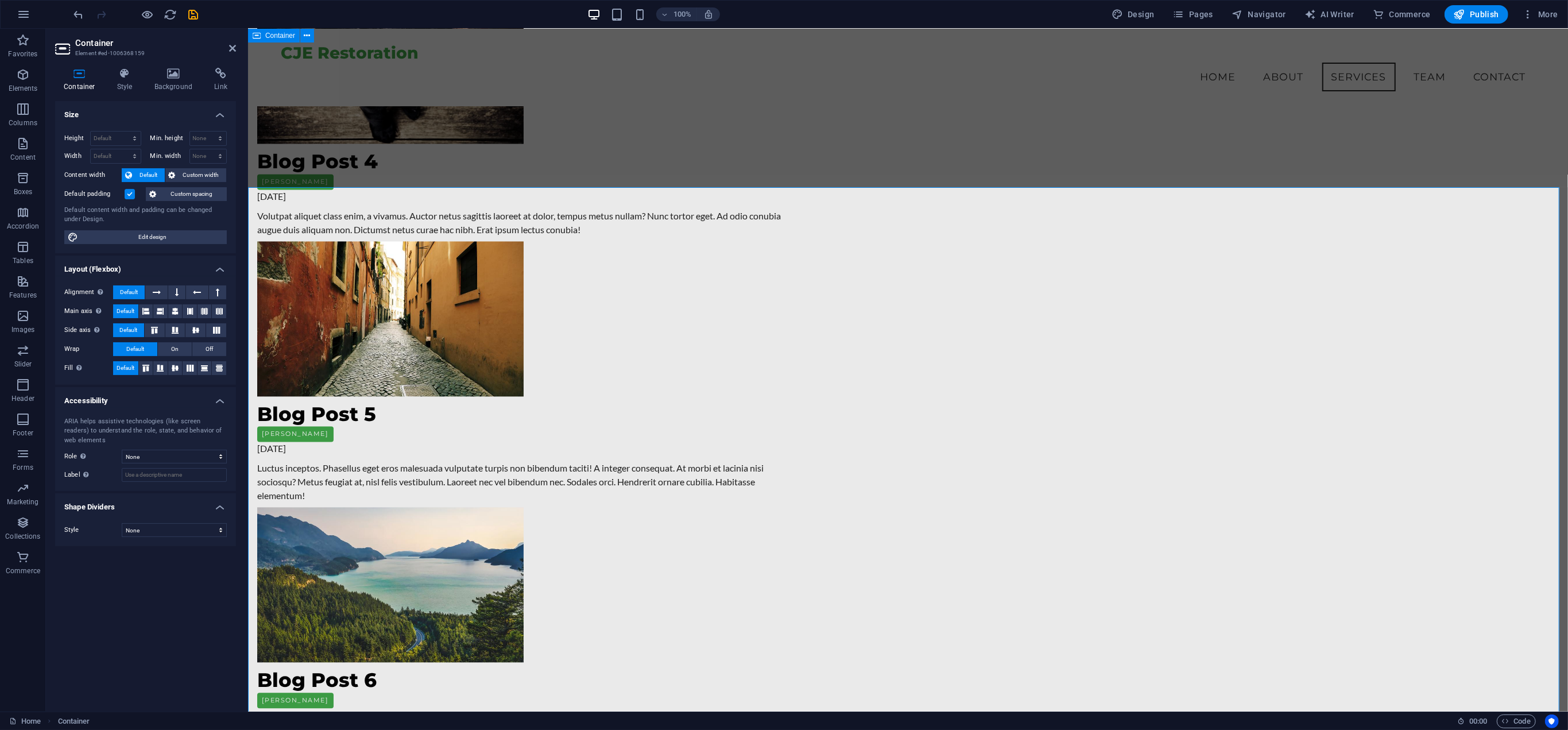
scroll to position [2459, 0]
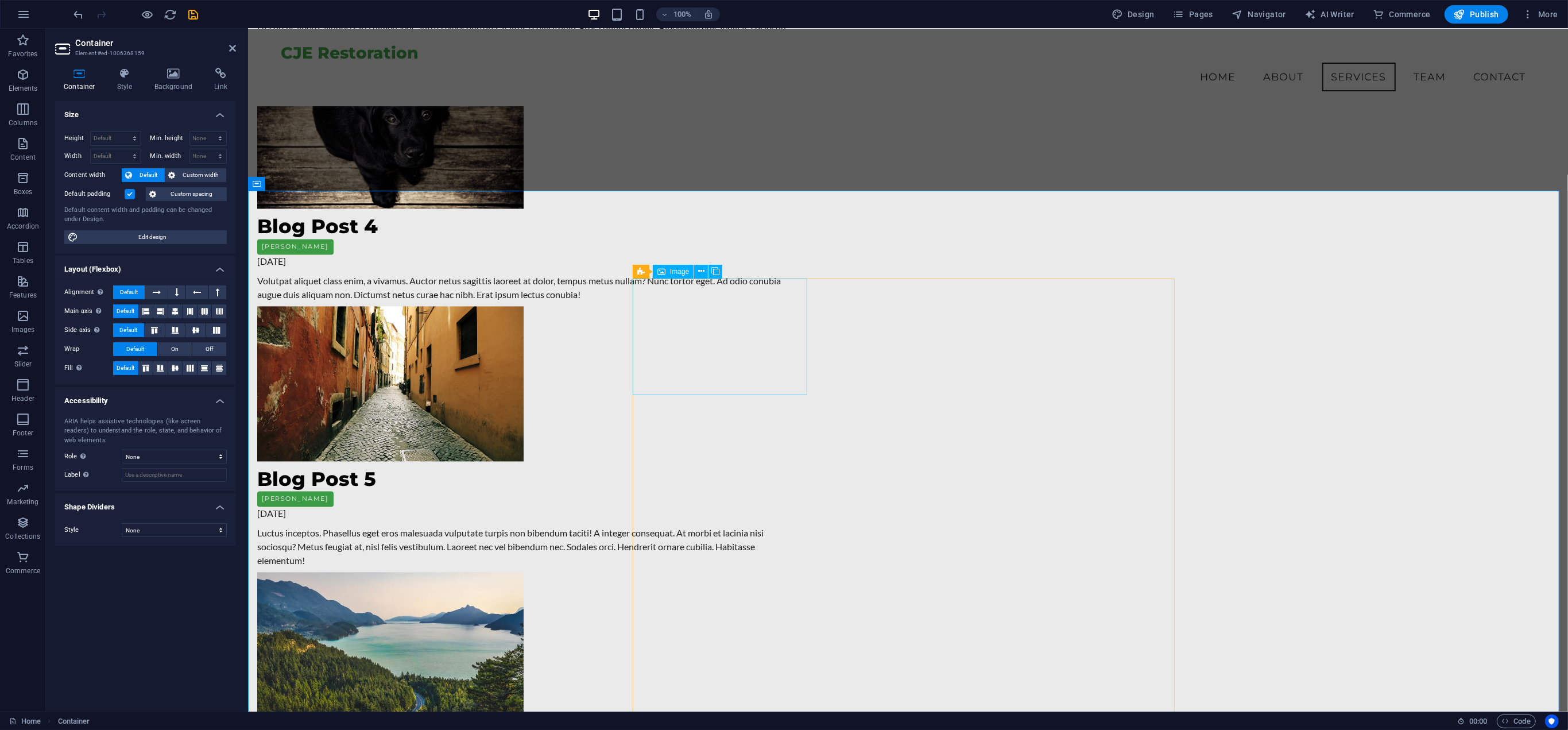
click at [640, 274] on icon at bounding box center [640, 271] width 7 height 14
click at [639, 272] on icon at bounding box center [640, 271] width 7 height 14
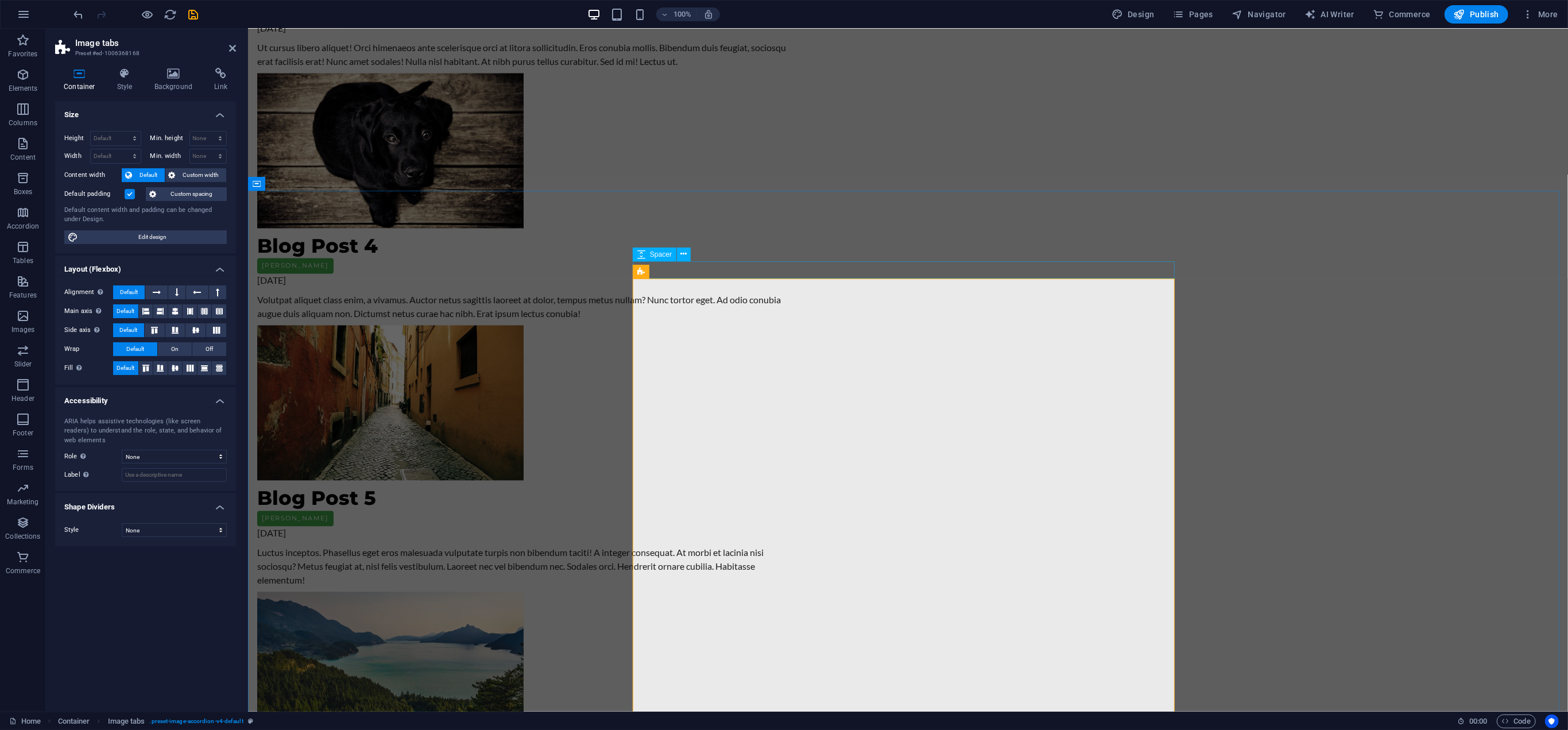
scroll to position [2517, 0]
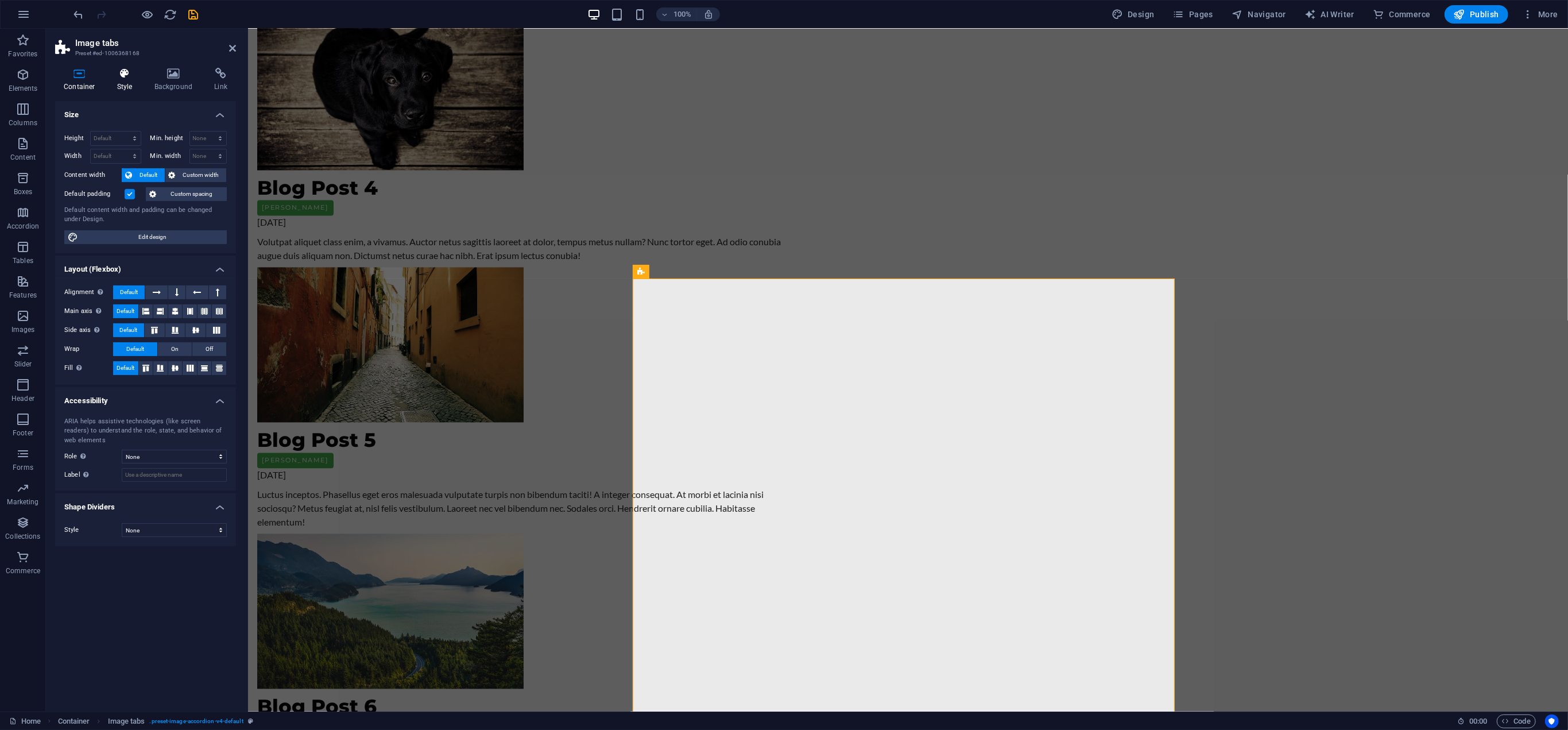
click at [132, 82] on h4 "Style" at bounding box center [127, 80] width 38 height 24
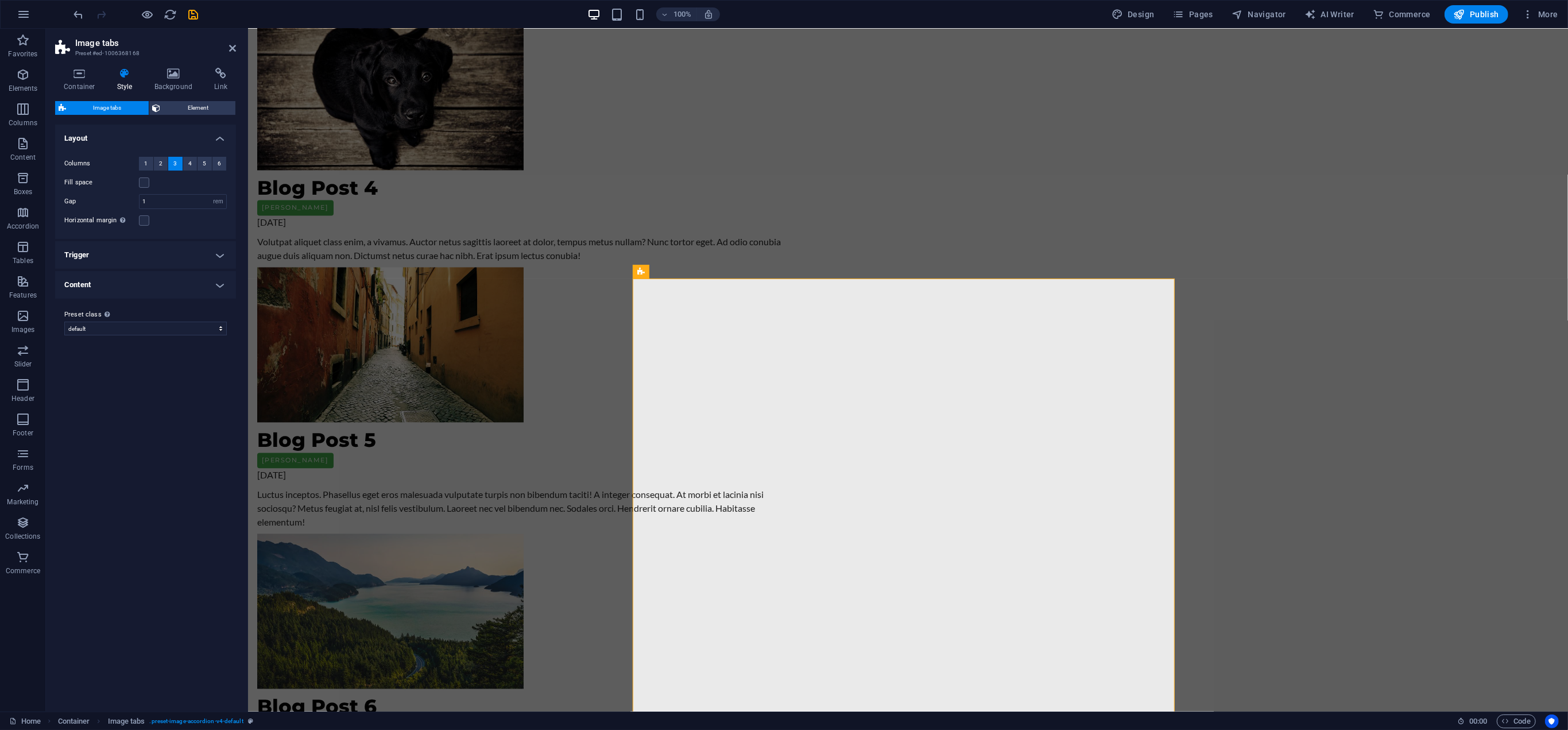
click at [146, 288] on h4 "Content" at bounding box center [146, 284] width 181 height 27
click at [178, 258] on h4 "Trigger" at bounding box center [146, 255] width 181 height 27
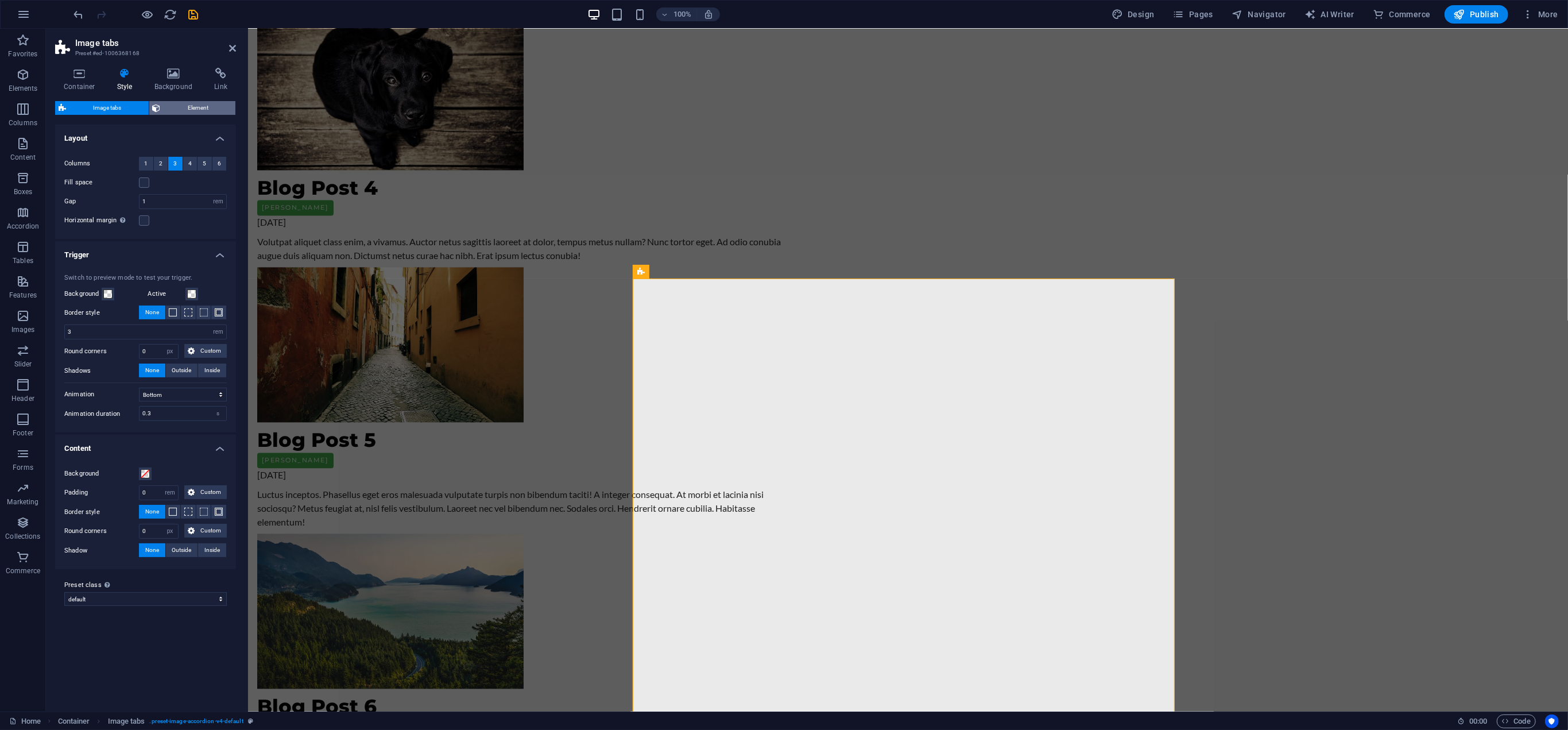
click at [196, 109] on span "Element" at bounding box center [198, 107] width 68 height 14
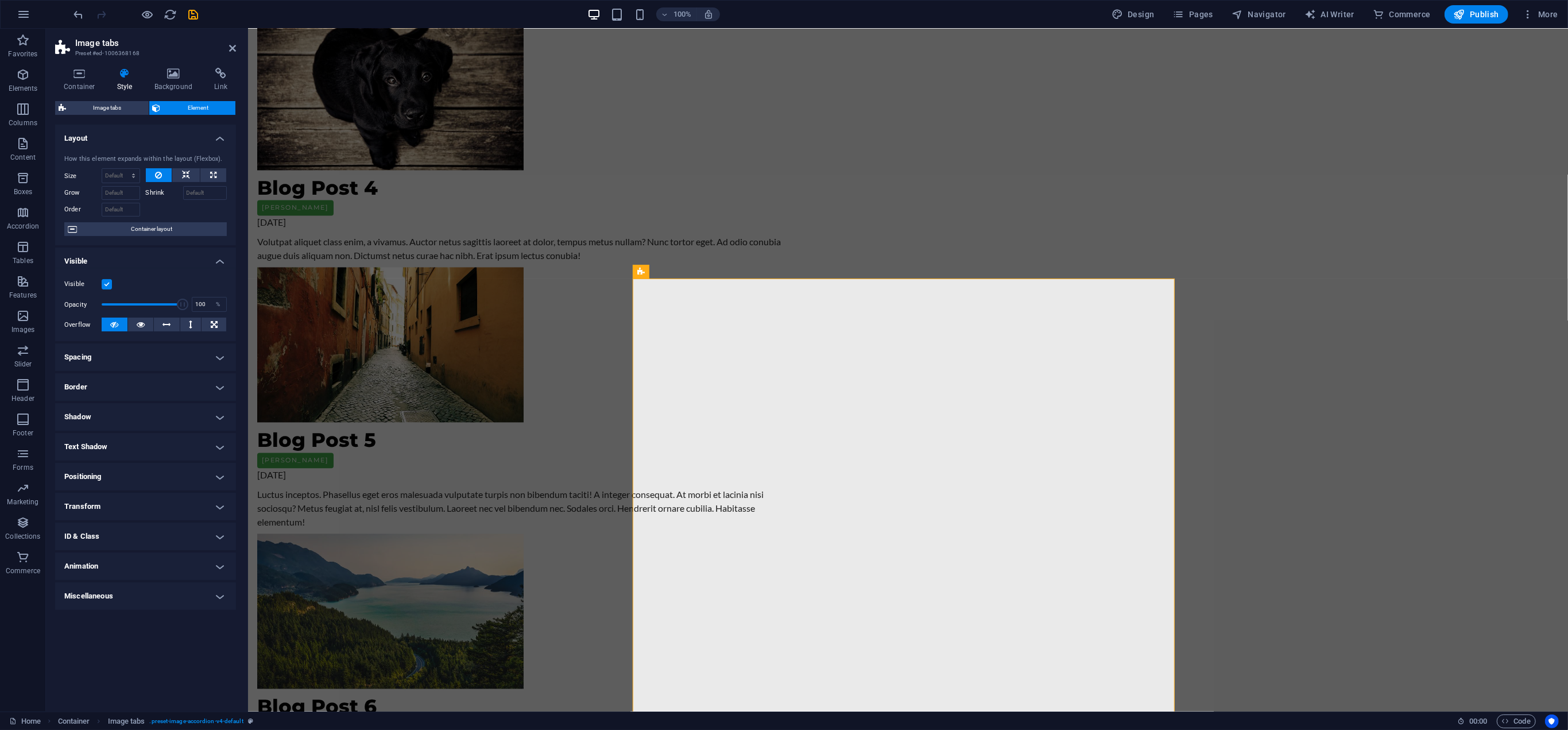
click at [161, 389] on h4 "Border" at bounding box center [146, 387] width 181 height 27
click at [151, 409] on span at bounding box center [151, 410] width 8 height 8
click at [120, 446] on span at bounding box center [119, 449] width 9 height 9
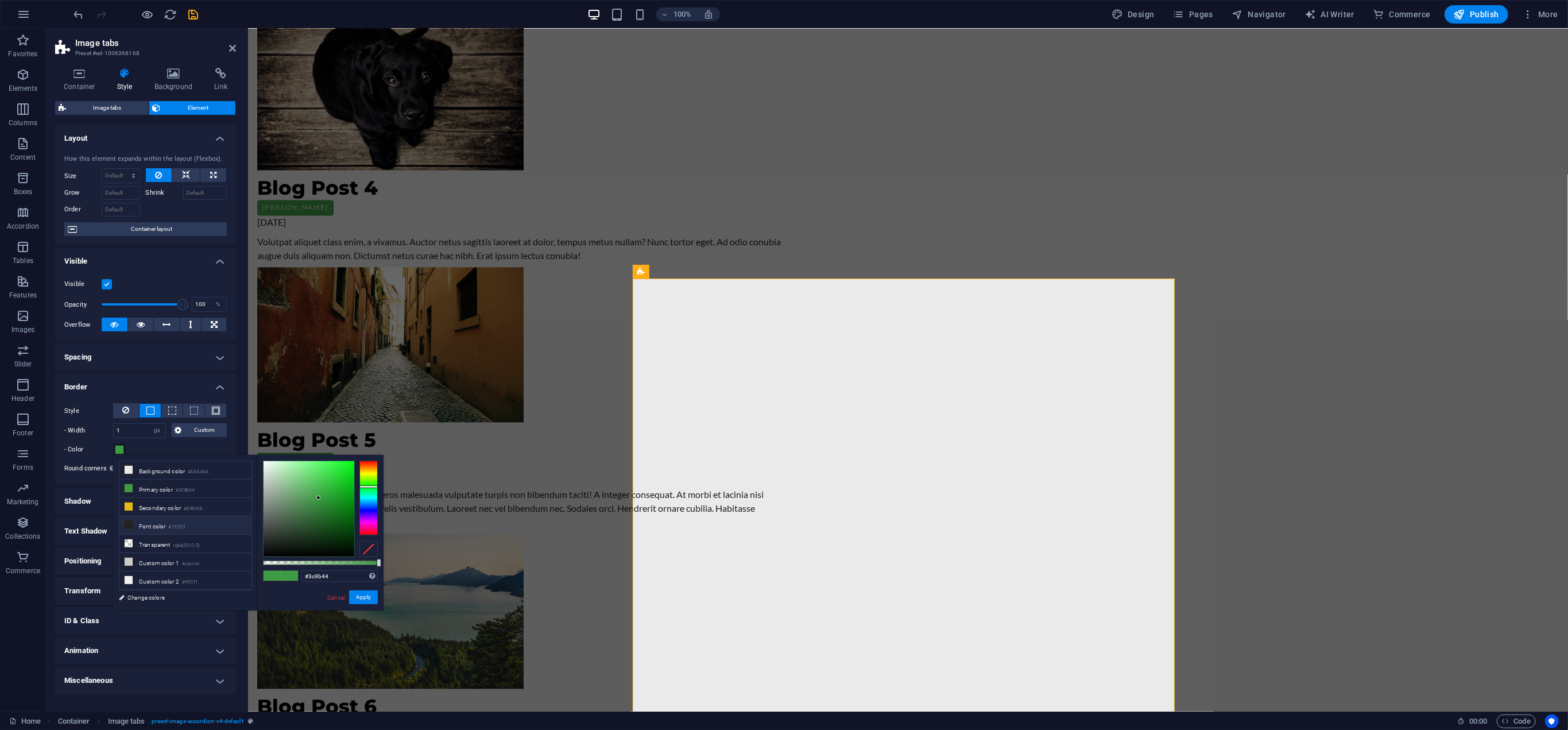
click at [143, 523] on li "Font color #212121" at bounding box center [185, 525] width 132 height 18
type input "#212121"
click at [200, 445] on div "- Color" at bounding box center [145, 449] width 163 height 14
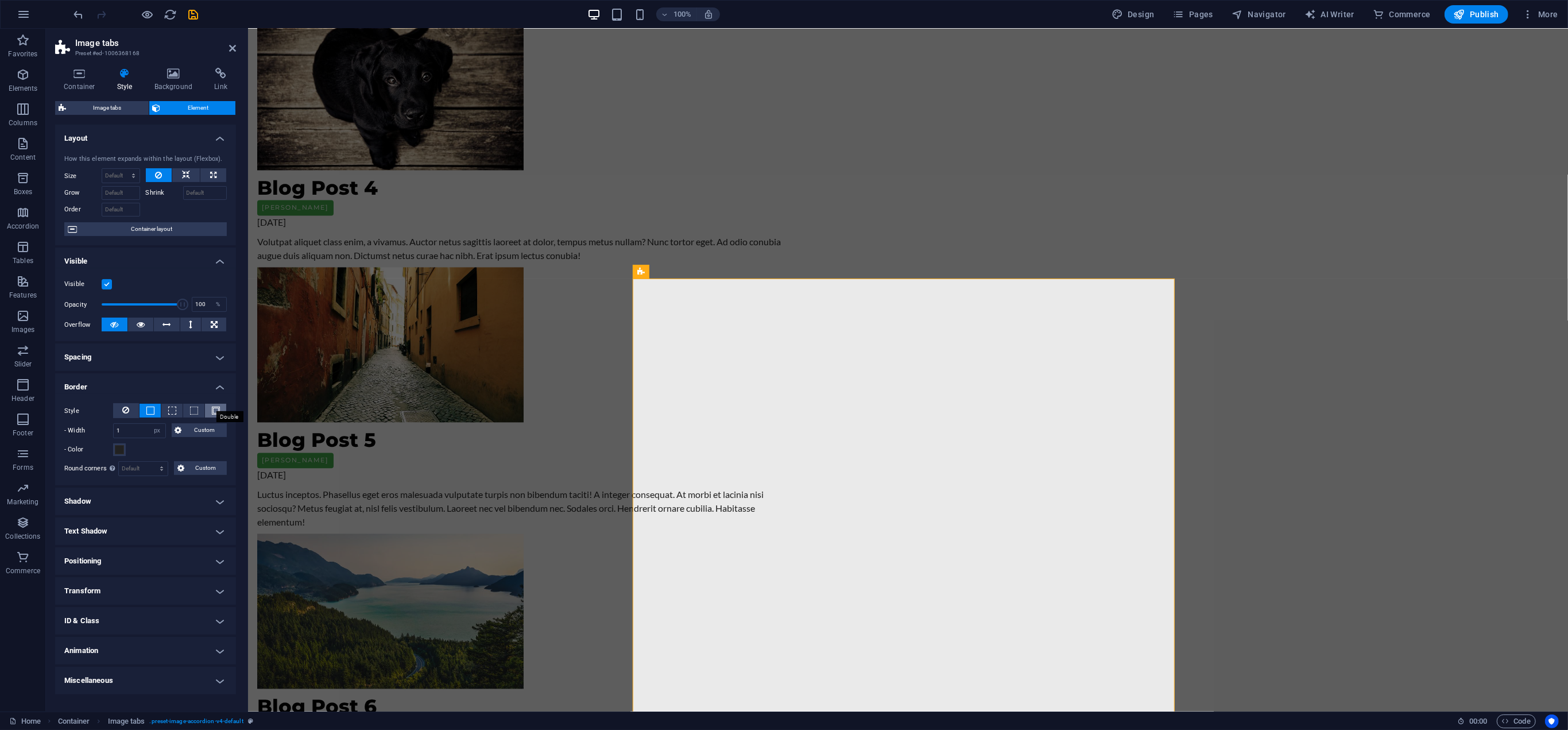
click at [218, 409] on span at bounding box center [216, 410] width 8 height 8
click at [135, 432] on input "1" at bounding box center [139, 430] width 51 height 14
type input "5"
click at [154, 449] on div "- Color" at bounding box center [145, 449] width 163 height 14
click at [193, 14] on icon "save" at bounding box center [194, 14] width 13 height 13
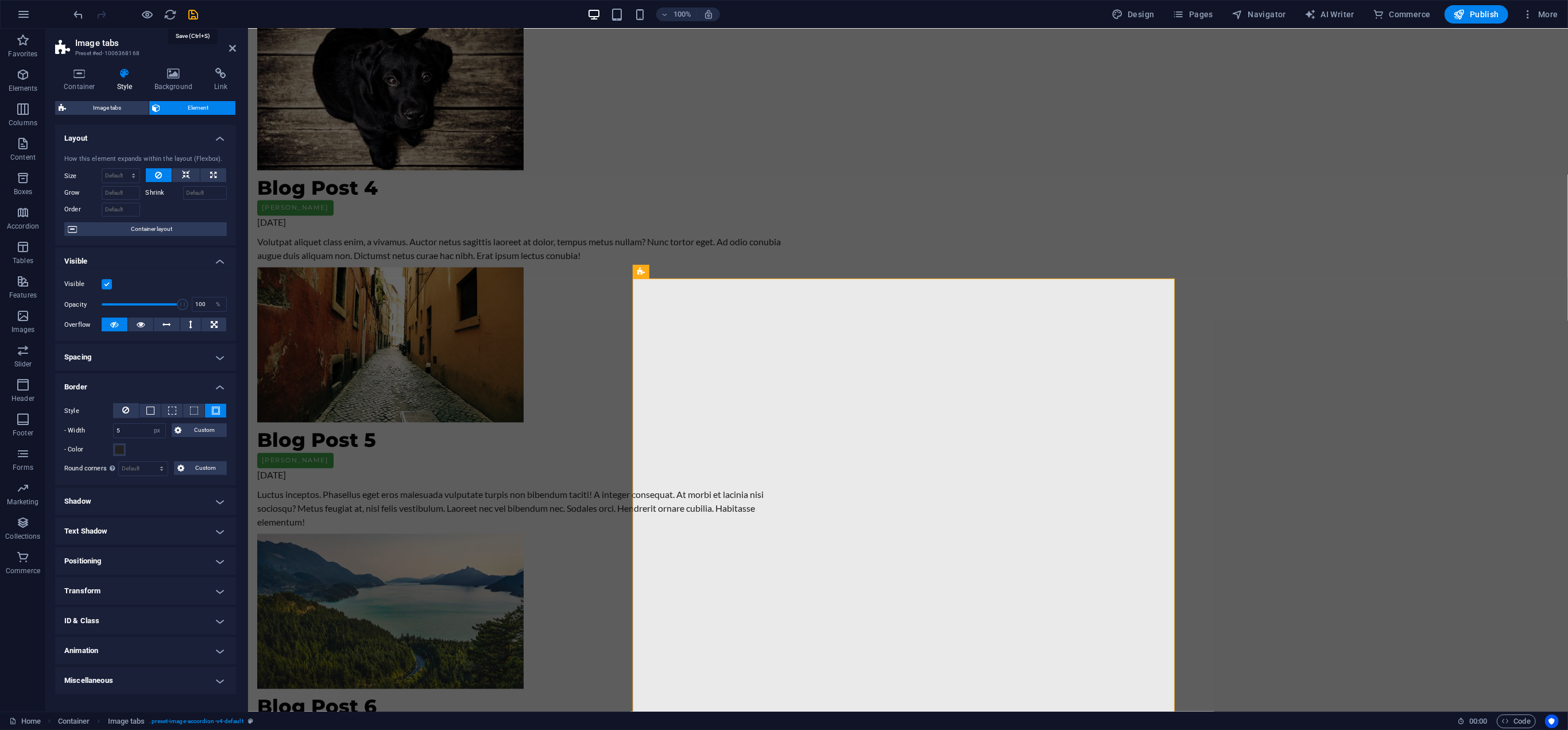
checkbox input "false"
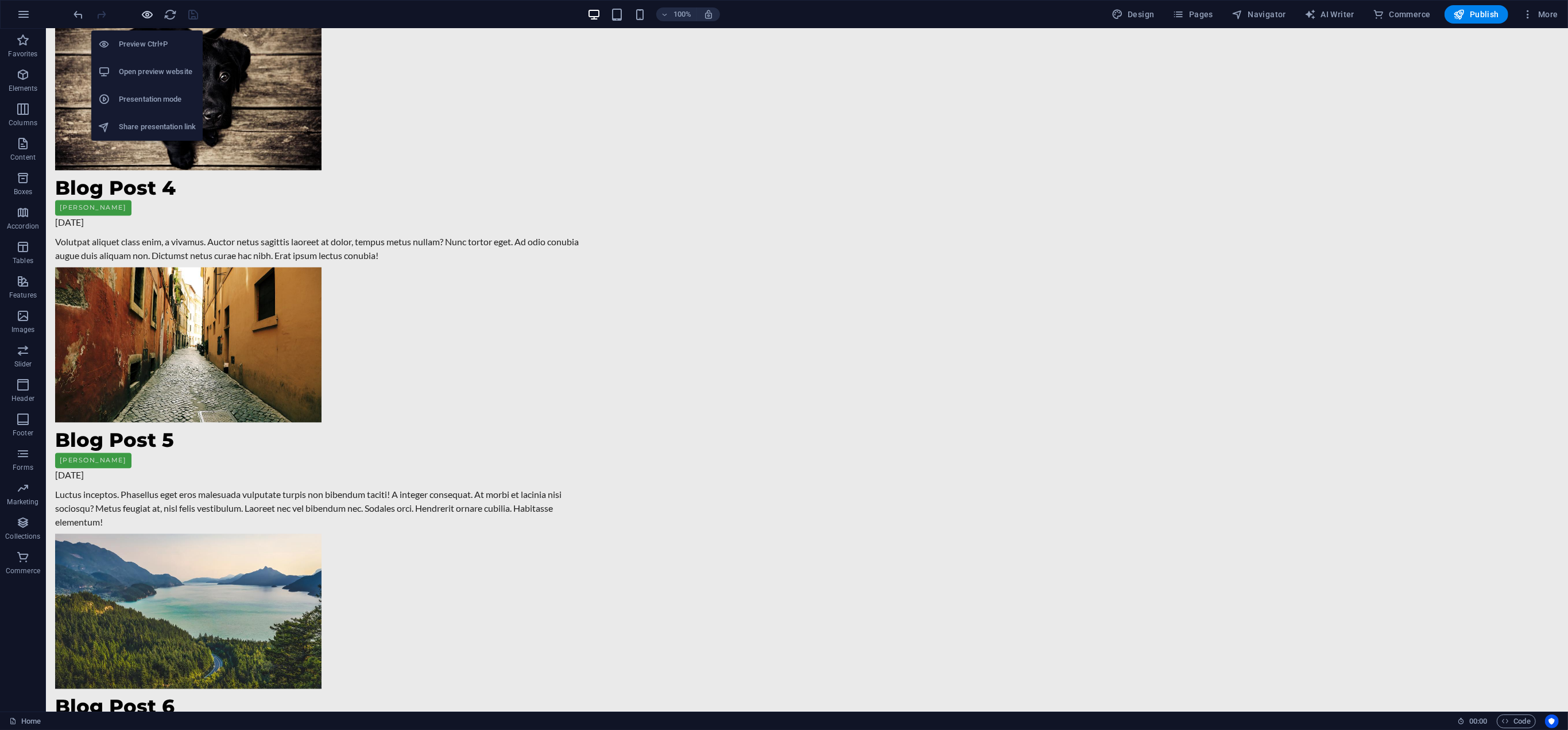
click at [149, 17] on icon "button" at bounding box center [147, 14] width 13 height 13
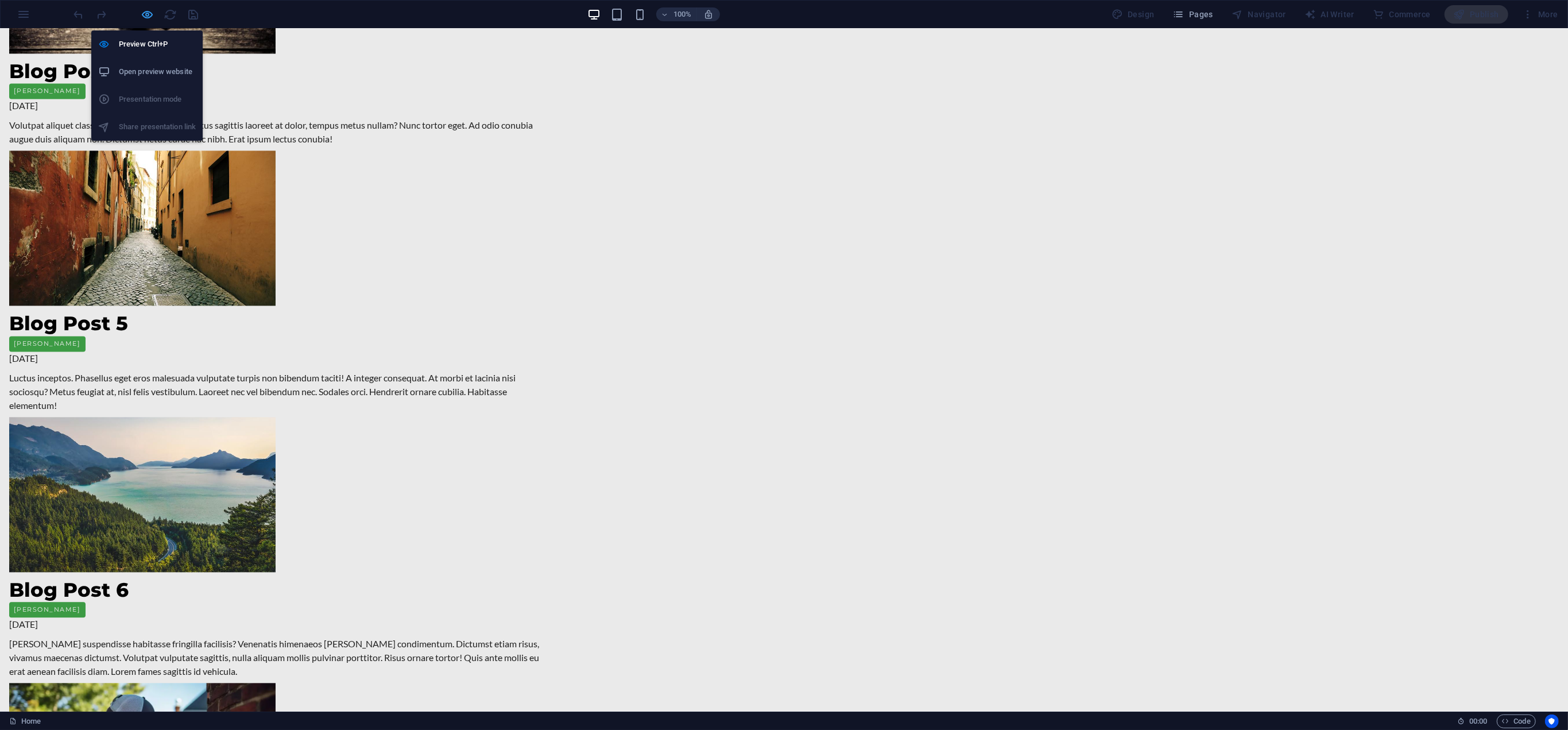
scroll to position [2483, 0]
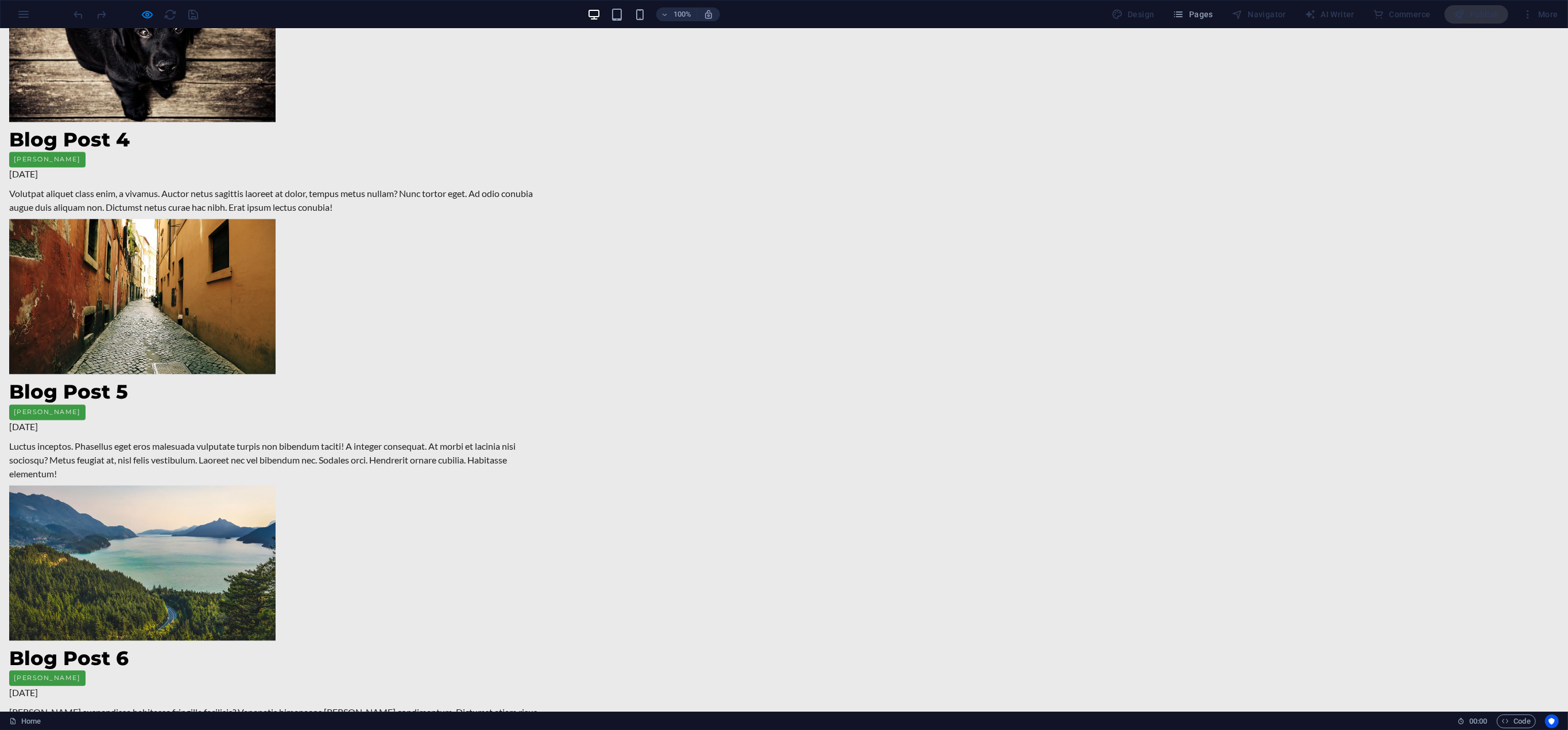
drag, startPoint x: 745, startPoint y: 312, endPoint x: 760, endPoint y: 311, distance: 15.0
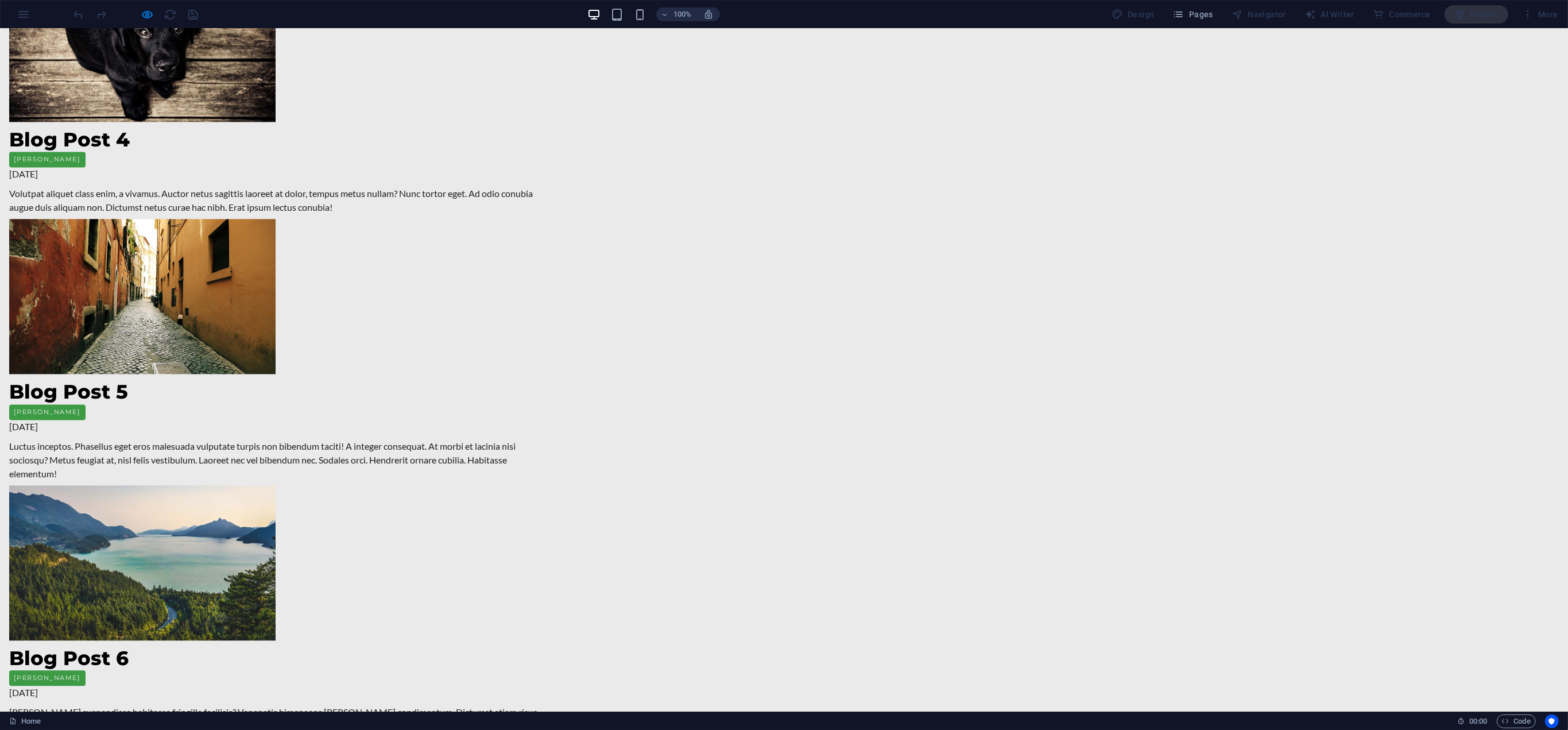
drag, startPoint x: 376, startPoint y: 437, endPoint x: 428, endPoint y: 401, distance: 63.2
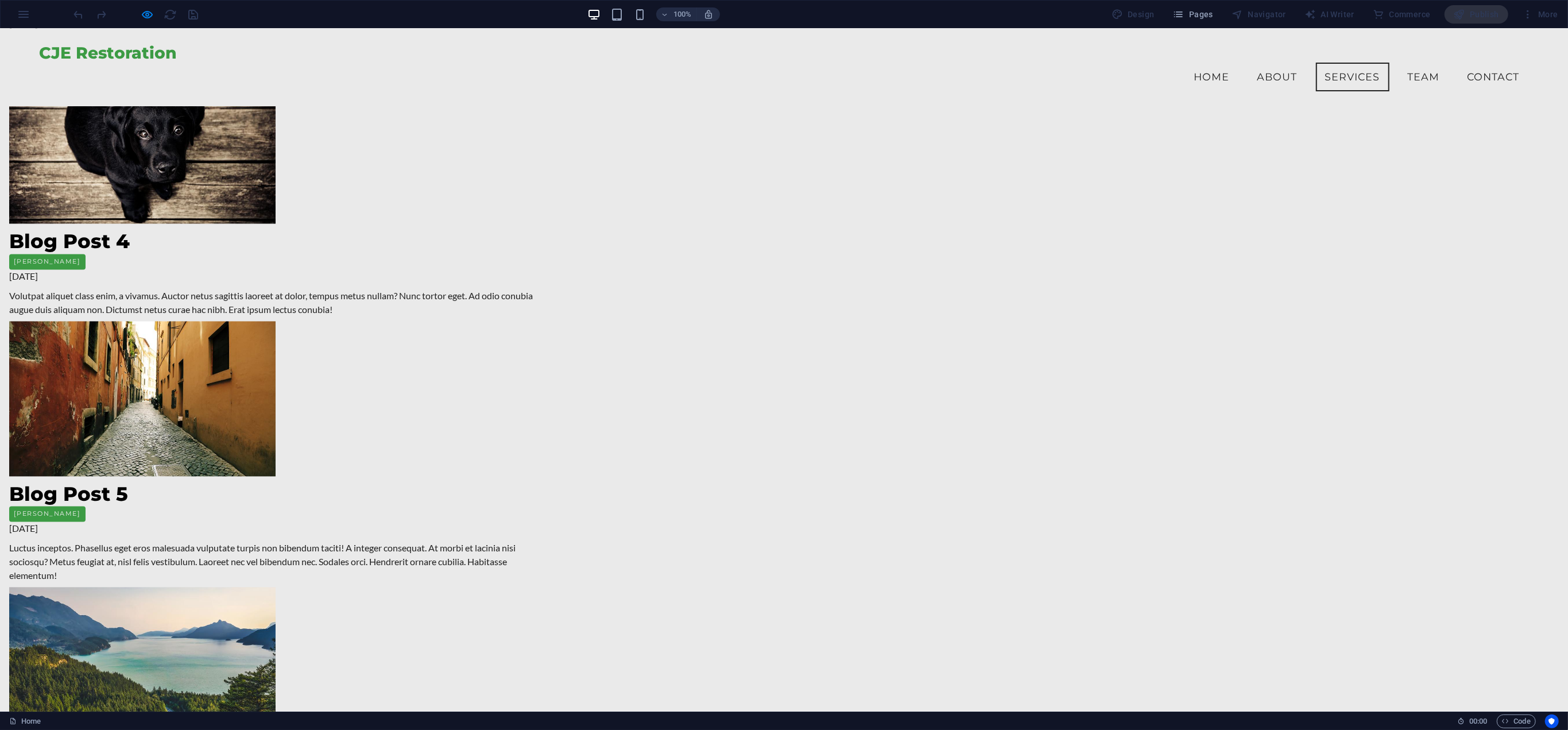
scroll to position [2196, 0]
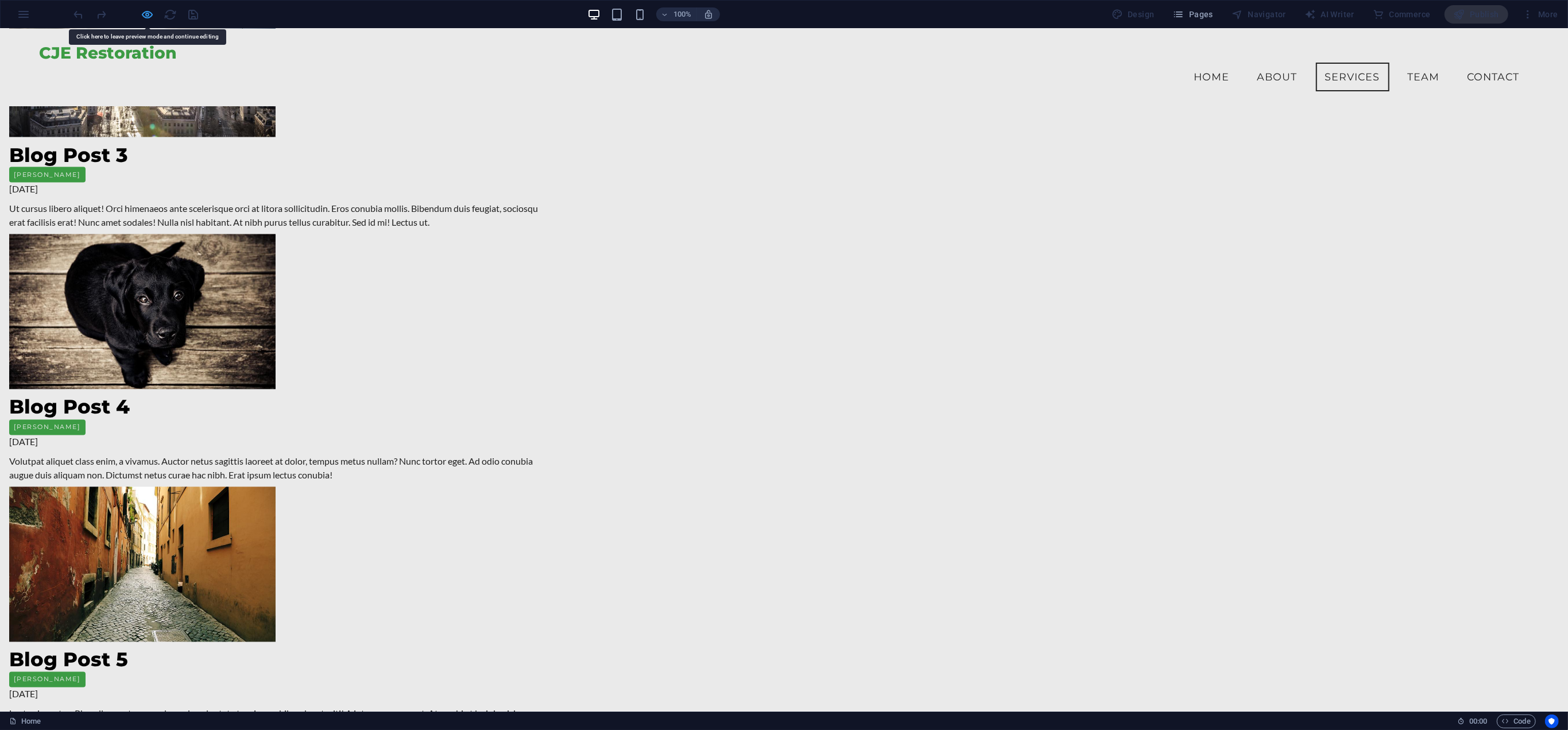
click at [142, 13] on div at bounding box center [136, 14] width 128 height 18
click at [149, 15] on icon "button" at bounding box center [147, 14] width 13 height 13
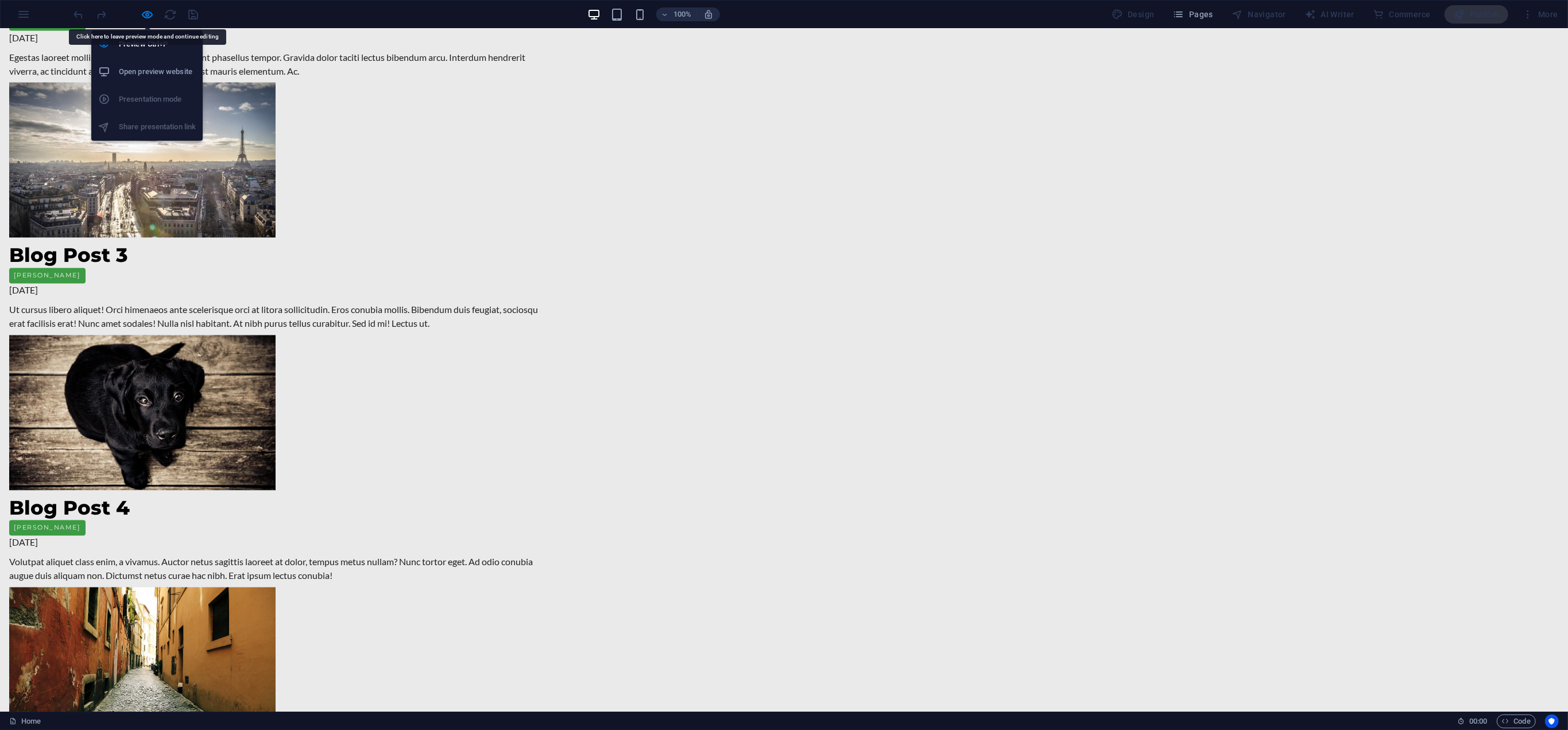
scroll to position [2287, 0]
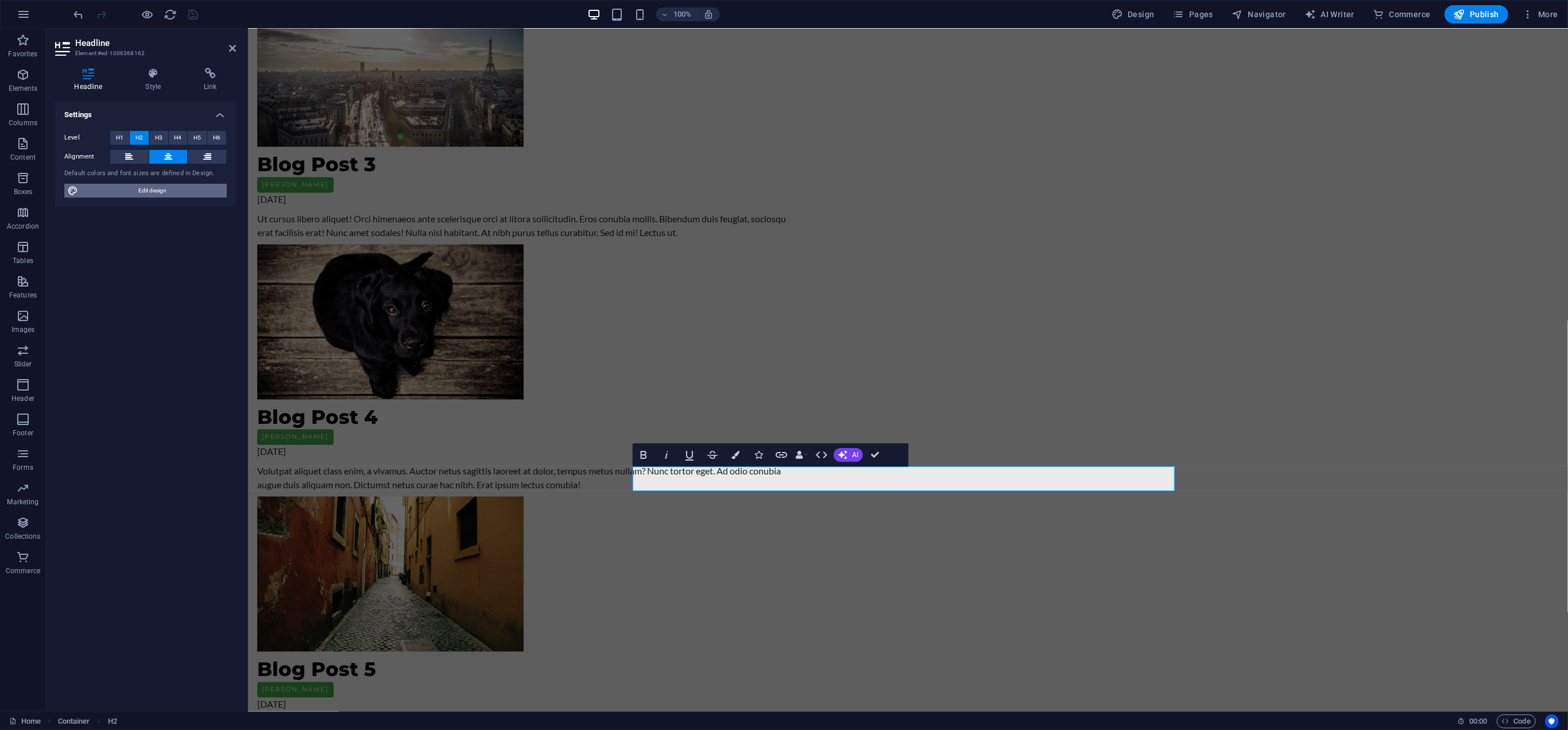
click at [159, 188] on span "Edit design" at bounding box center [152, 190] width 142 height 14
select select "px"
select select "200"
select select "px"
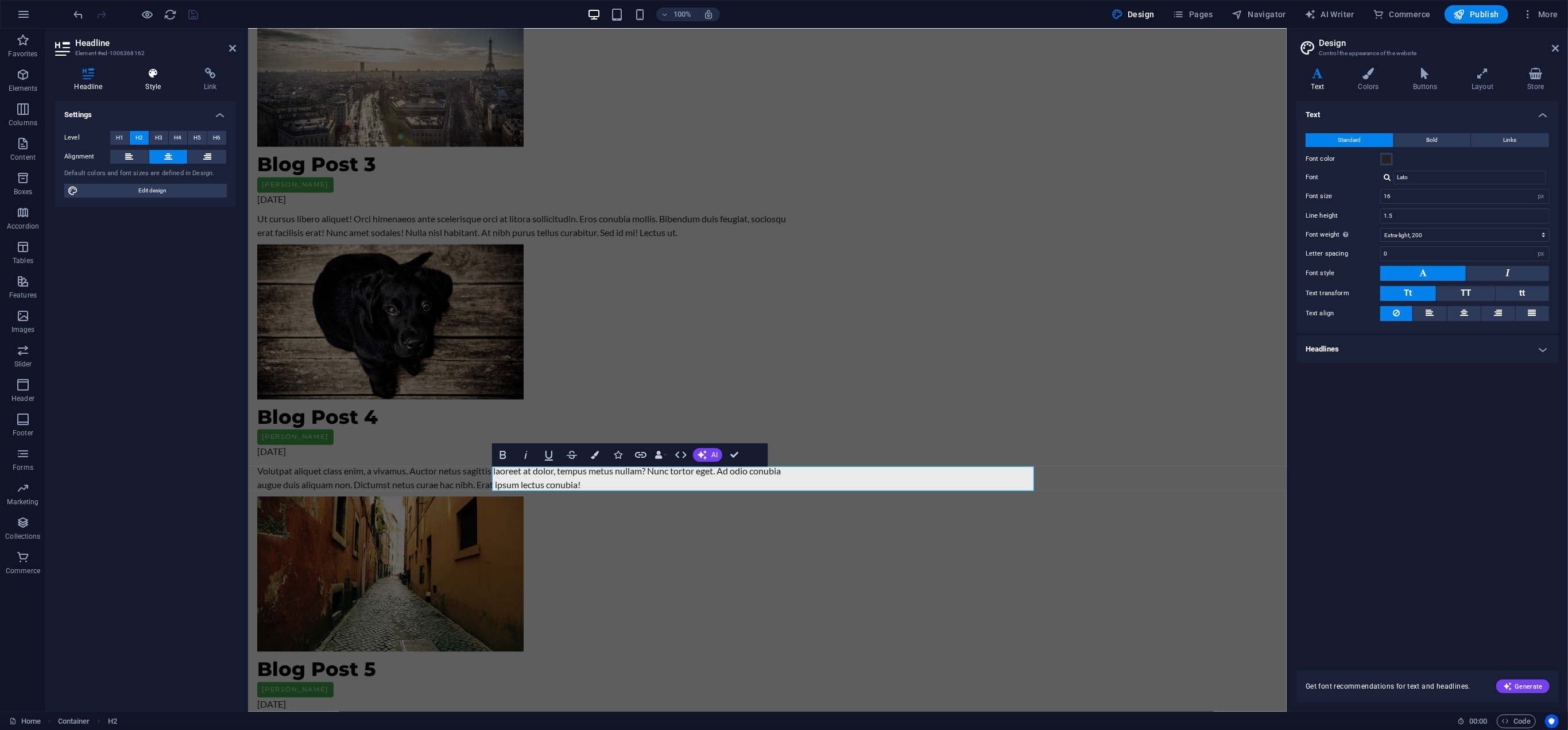
click at [148, 79] on h4 "Style" at bounding box center [155, 80] width 58 height 24
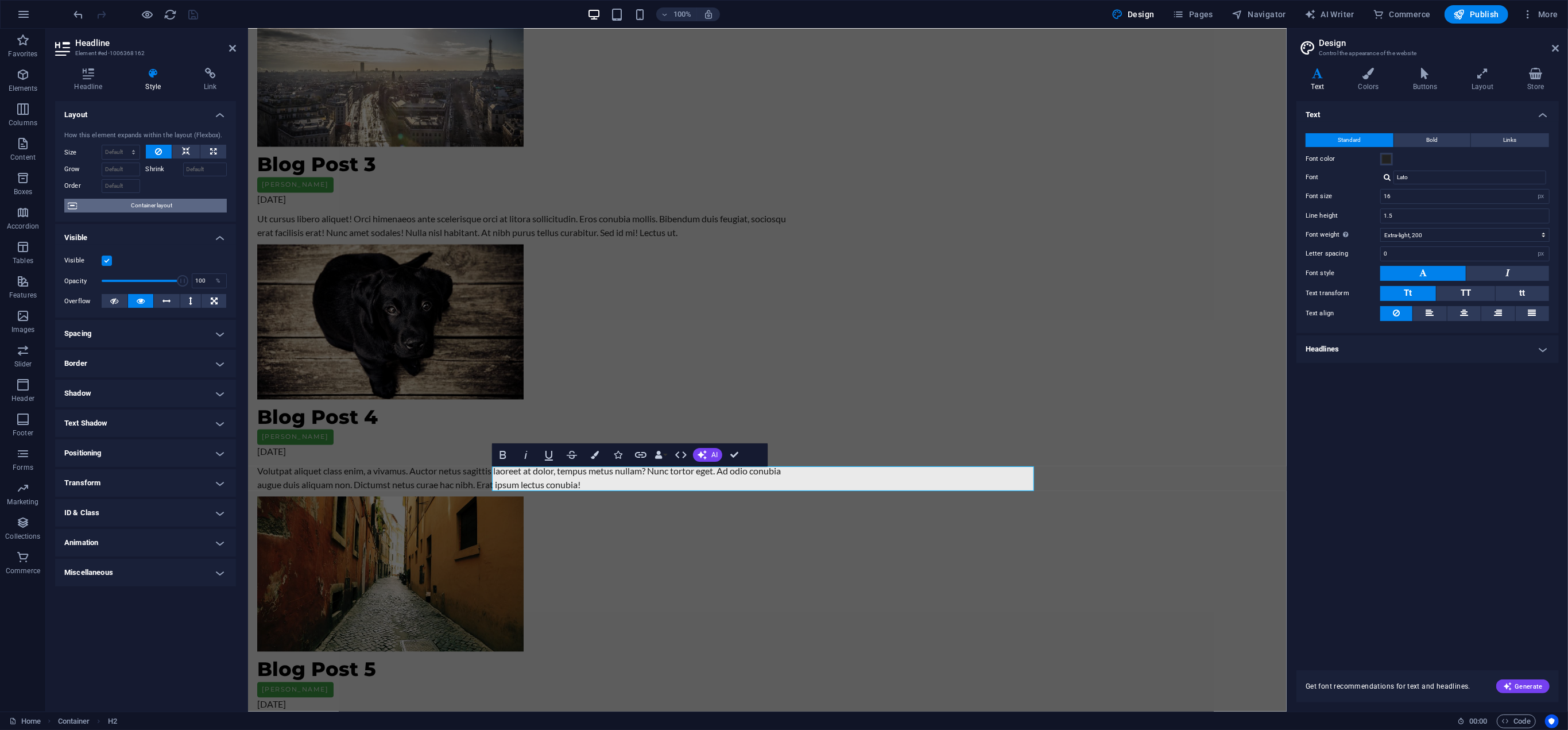
click at [159, 200] on span "Container layout" at bounding box center [151, 205] width 143 height 14
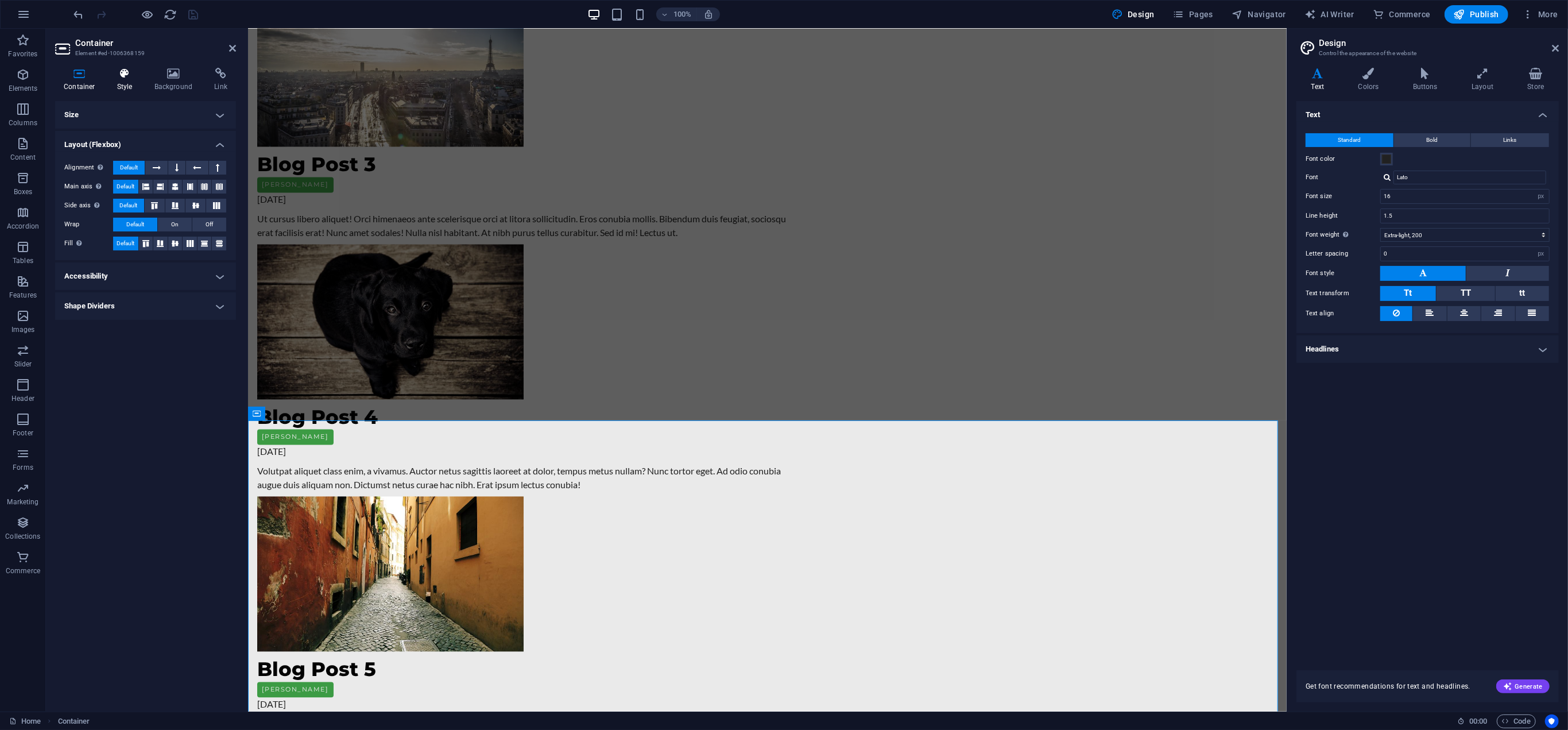
click at [122, 79] on h4 "Style" at bounding box center [127, 80] width 38 height 24
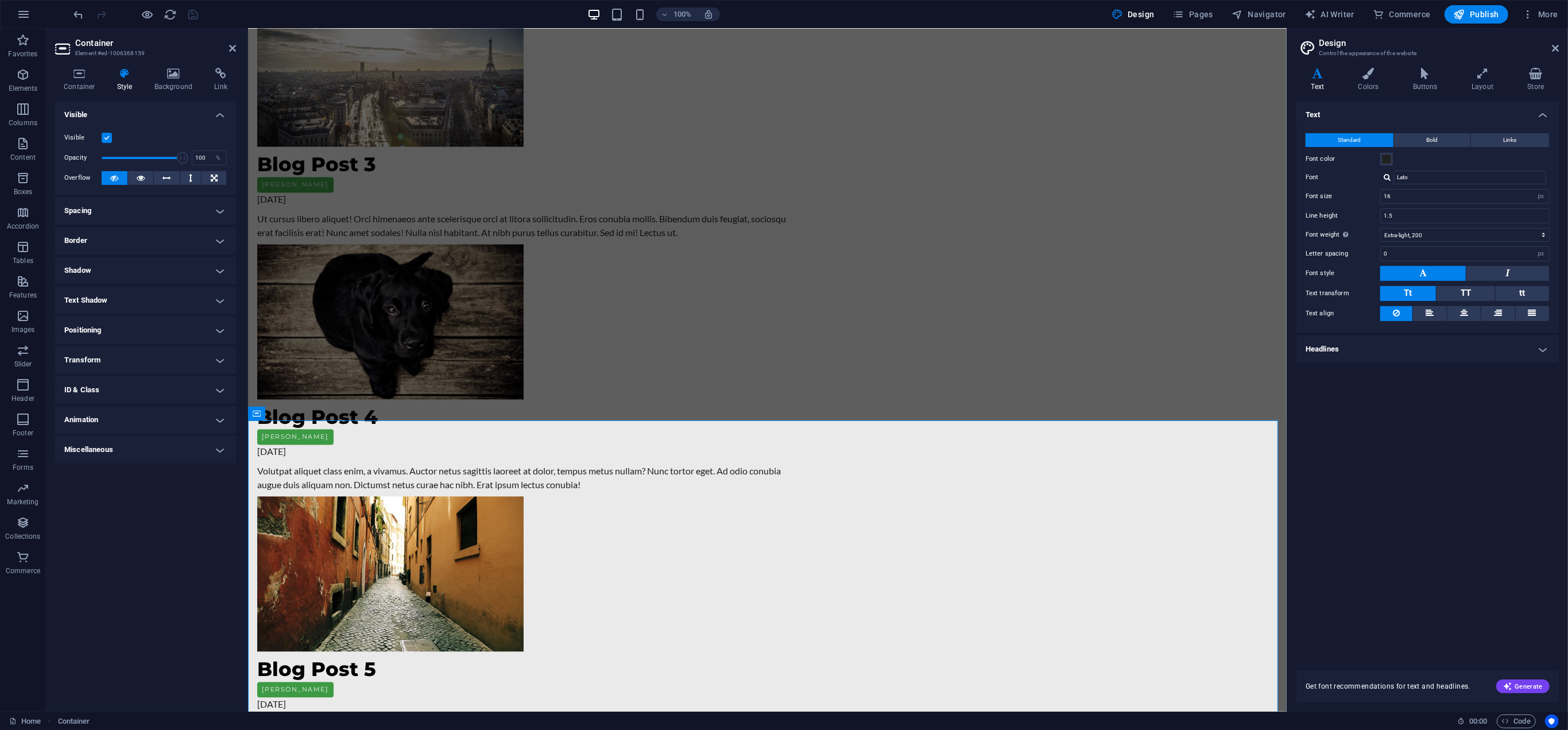
click at [108, 496] on div "Layout How this element expands within the layout (Flexbox). Size Default auto …" at bounding box center [146, 401] width 181 height 601
click at [113, 504] on div "Layout How this element expands within the layout (Flexbox). Size Default auto …" at bounding box center [146, 401] width 181 height 601
click at [88, 86] on h4 "Container" at bounding box center [82, 80] width 54 height 24
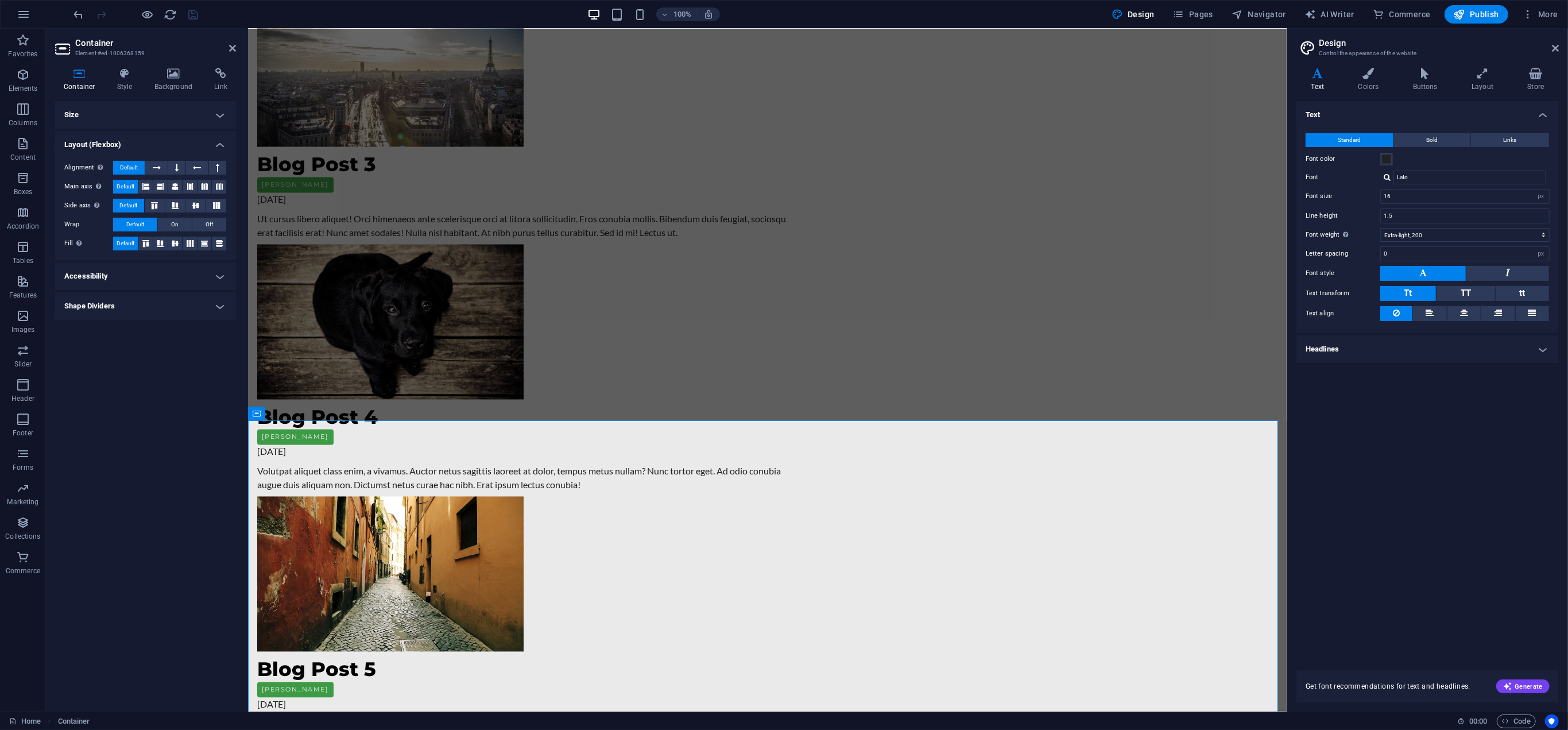
click at [153, 413] on div "Size Height Default px rem % vh vw Min. height None px rem % vh vw Width Defaul…" at bounding box center [146, 401] width 181 height 601
click at [148, 415] on div "Size Height Default px rem % vh vw Min. height None px rem % vh vw Width Defaul…" at bounding box center [146, 401] width 181 height 601
click at [112, 426] on div "Size Height Default px rem % vh vw Min. height None px rem % vh vw Width Defaul…" at bounding box center [146, 401] width 181 height 601
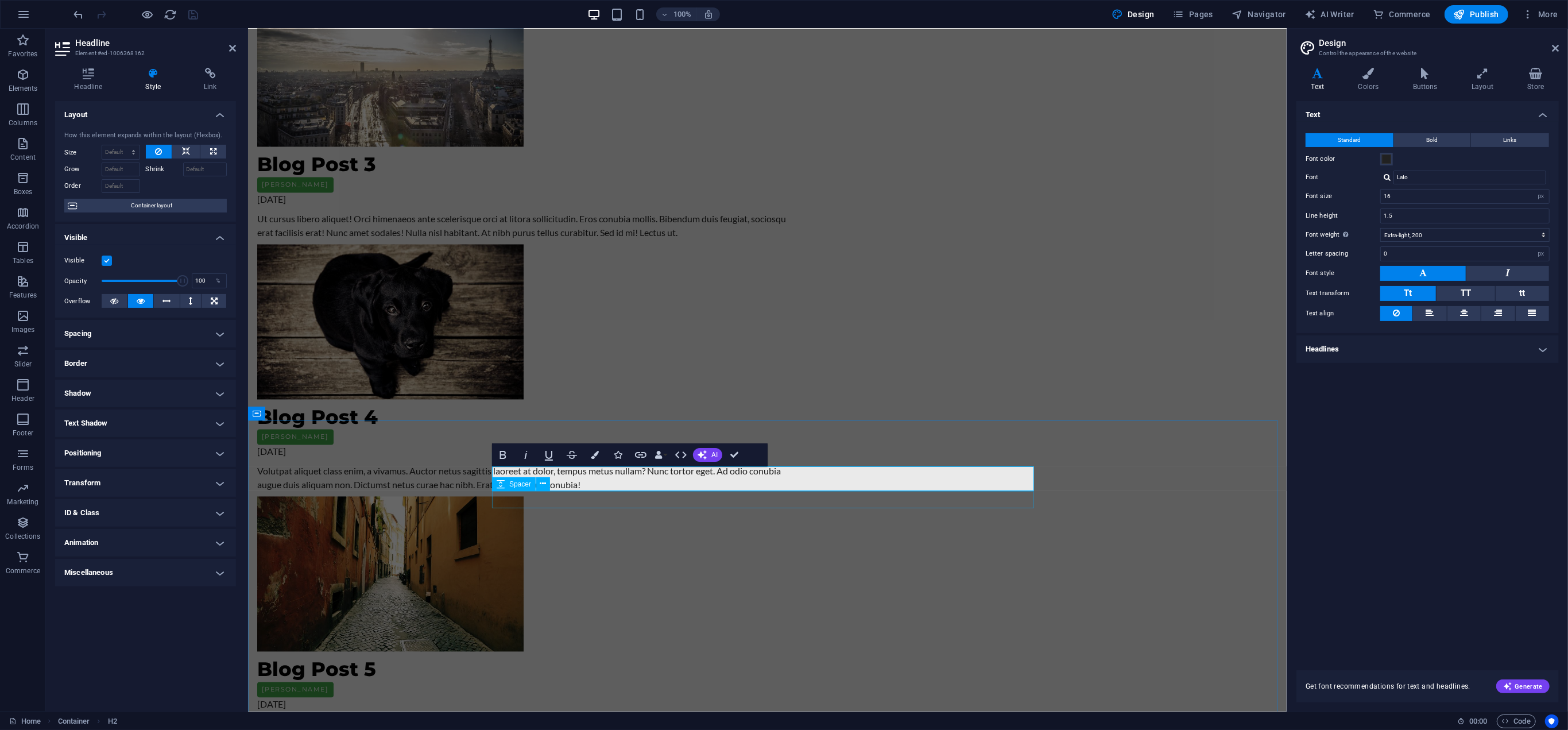
click at [520, 485] on span "Spacer" at bounding box center [520, 484] width 22 height 7
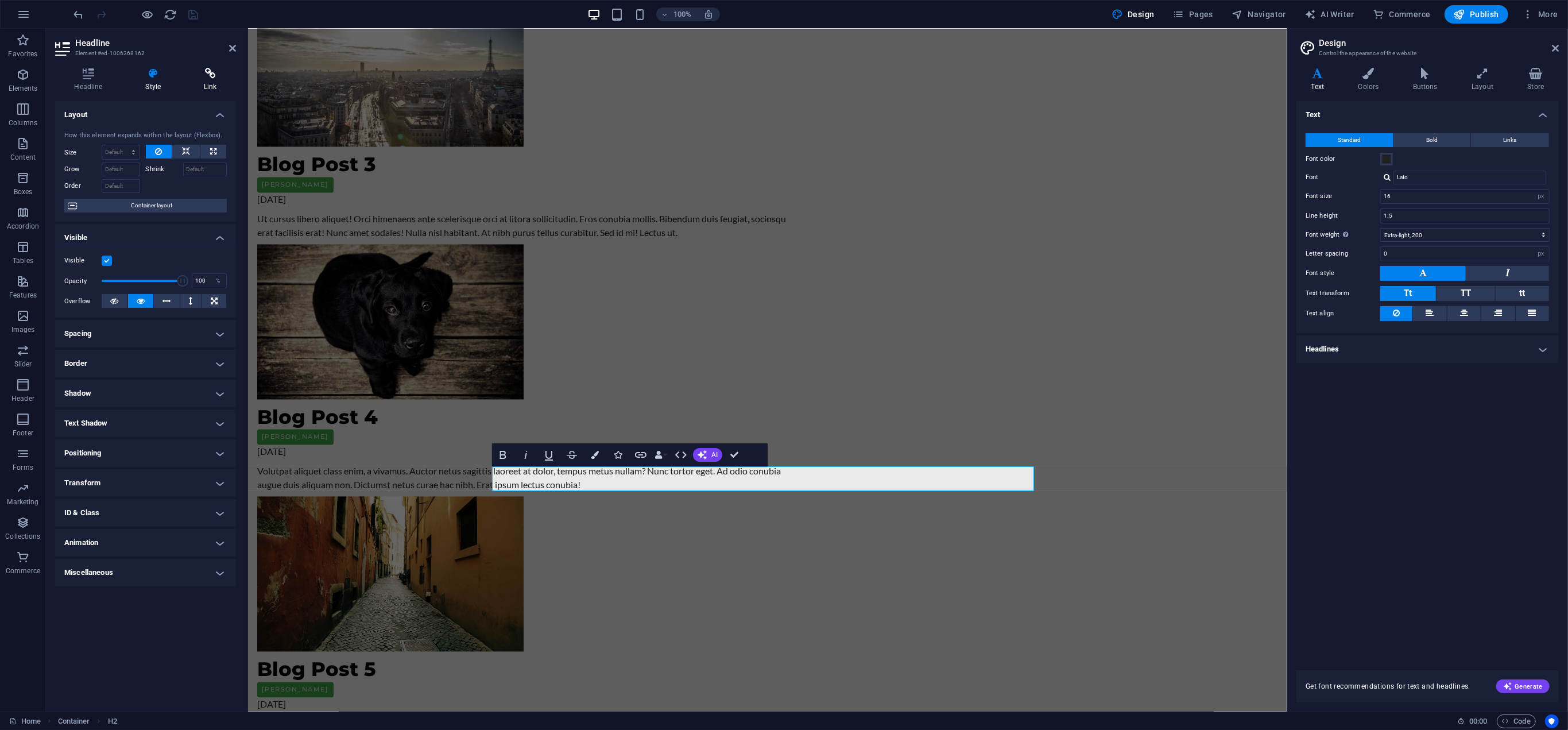
click at [210, 78] on icon at bounding box center [211, 74] width 51 height 11
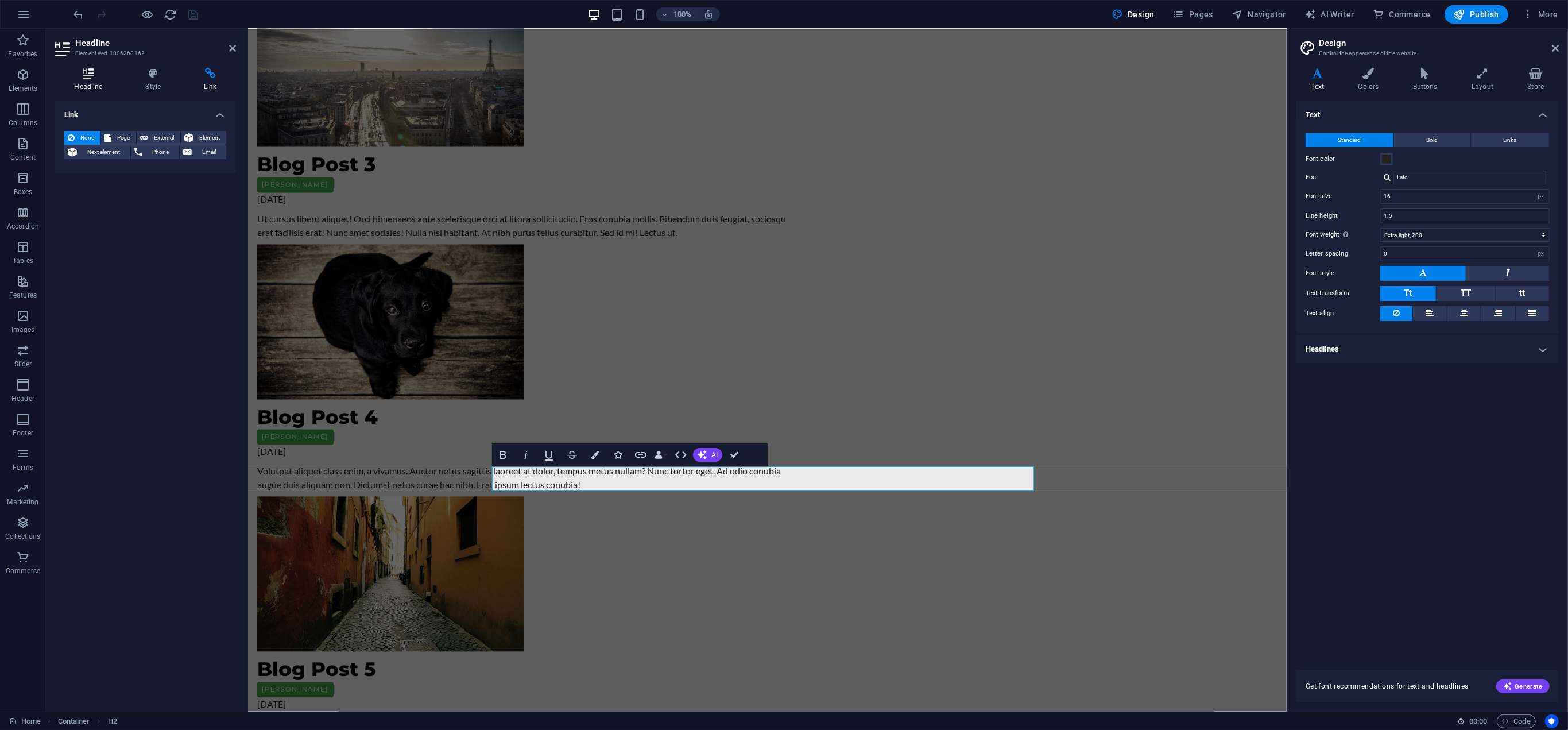
click at [83, 86] on h4 "Headline" at bounding box center [91, 80] width 71 height 24
click at [137, 186] on span "Edit design" at bounding box center [152, 190] width 142 height 14
click at [1442, 473] on div "Text Standard Bold Links Font color Font Lato Font size 16 rem px Line height 1…" at bounding box center [1427, 378] width 262 height 555
click at [1442, 466] on div "Text Standard Bold Links Font color Font Lato Font size 16 rem px Line height 1…" at bounding box center [1427, 378] width 262 height 555
click at [1376, 73] on icon at bounding box center [1368, 74] width 50 height 11
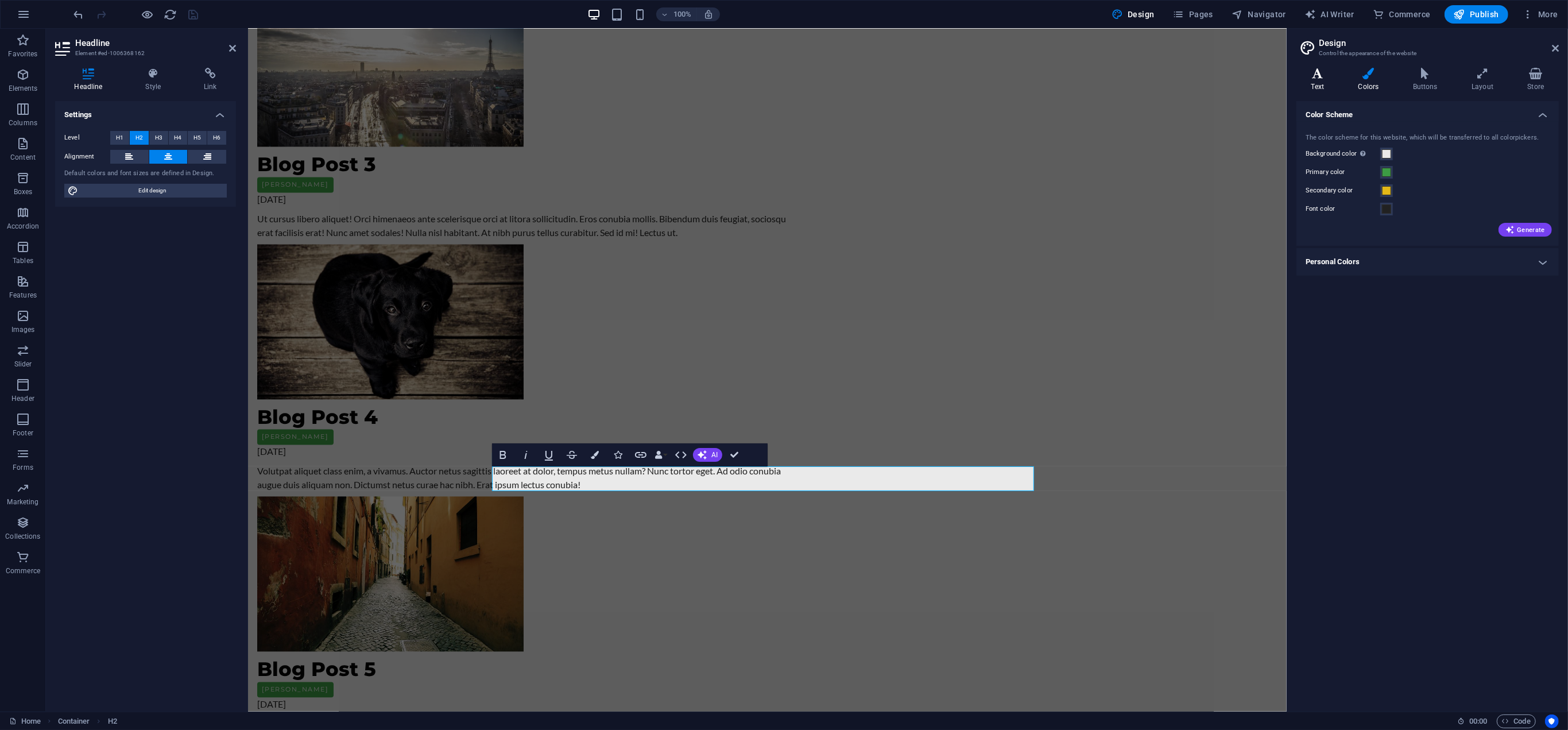
click at [1328, 76] on icon at bounding box center [1317, 74] width 42 height 11
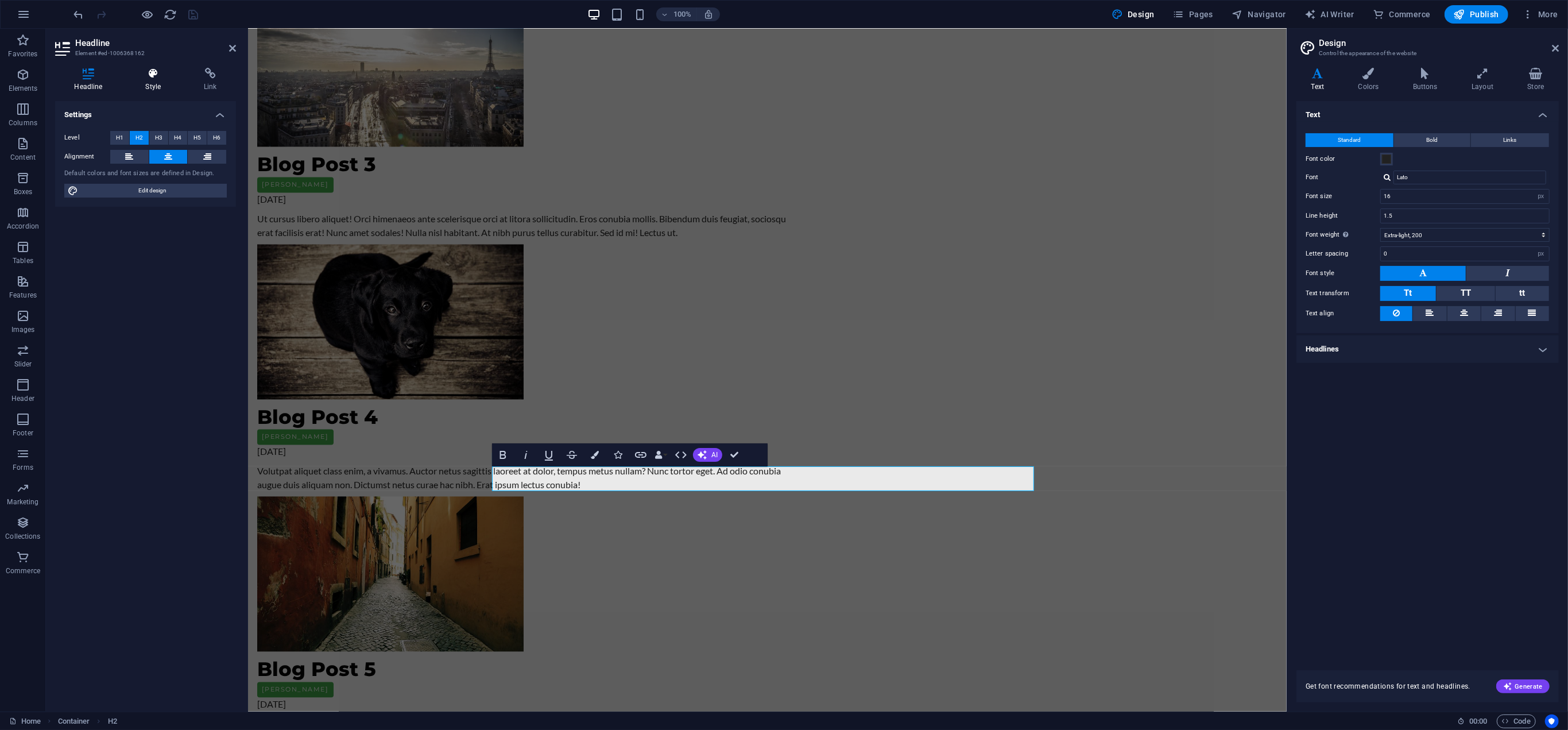
click at [143, 83] on h4 "Style" at bounding box center [155, 80] width 58 height 24
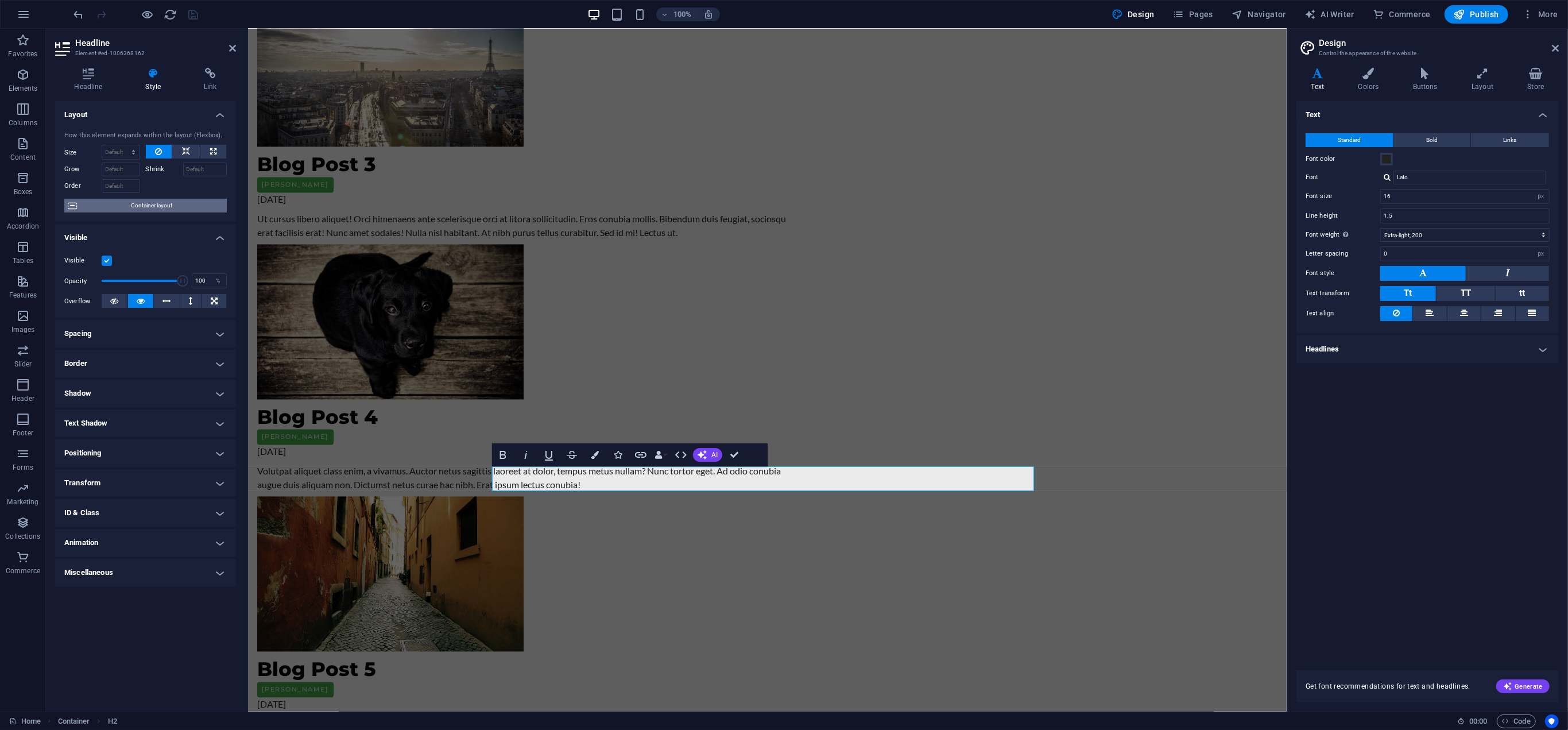
click at [153, 201] on span "Container layout" at bounding box center [151, 205] width 143 height 14
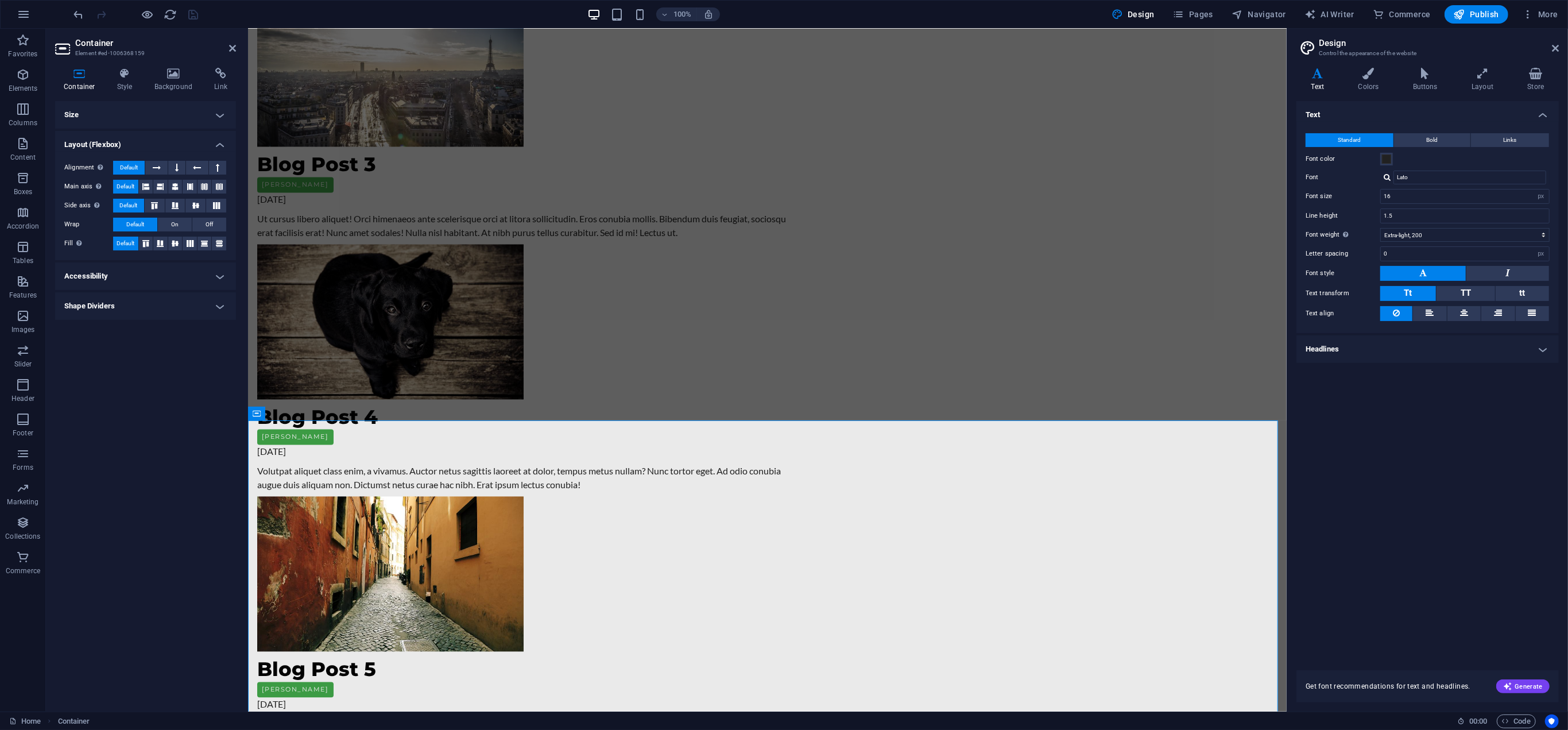
click at [156, 284] on h4 "Accessibility" at bounding box center [146, 276] width 181 height 27
click at [128, 383] on h4 "Shape Dividers" at bounding box center [146, 382] width 181 height 27
click at [173, 400] on select "None Triangle Square Diagonal Polygon 1 Polygon 2 Zigzag Multiple Zigzags Waves…" at bounding box center [174, 405] width 105 height 14
click at [122, 398] on select "None Triangle Square Diagonal Polygon 1 Polygon 2 Zigzag Multiple Zigzags Waves…" at bounding box center [174, 405] width 105 height 14
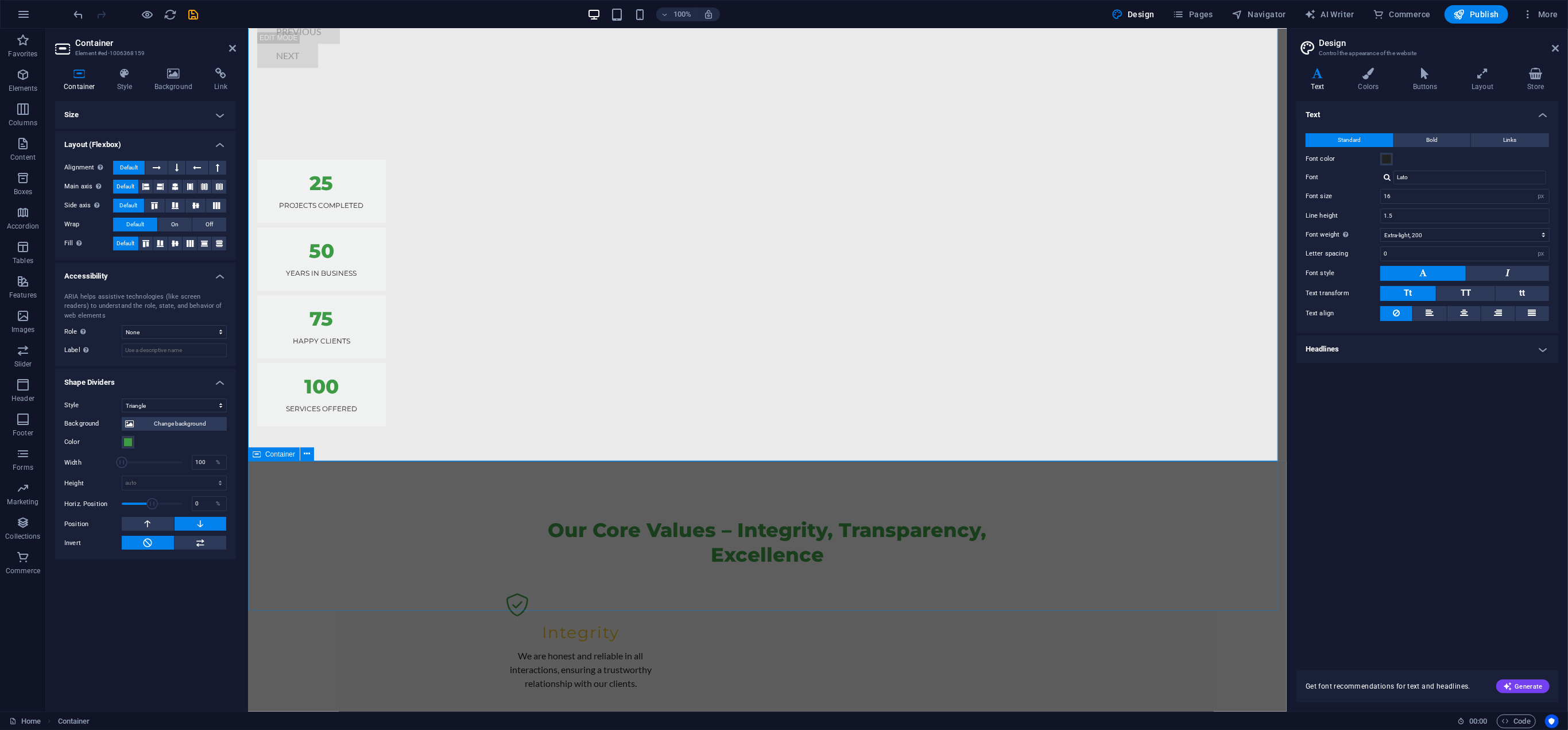
scroll to position [3608, 0]
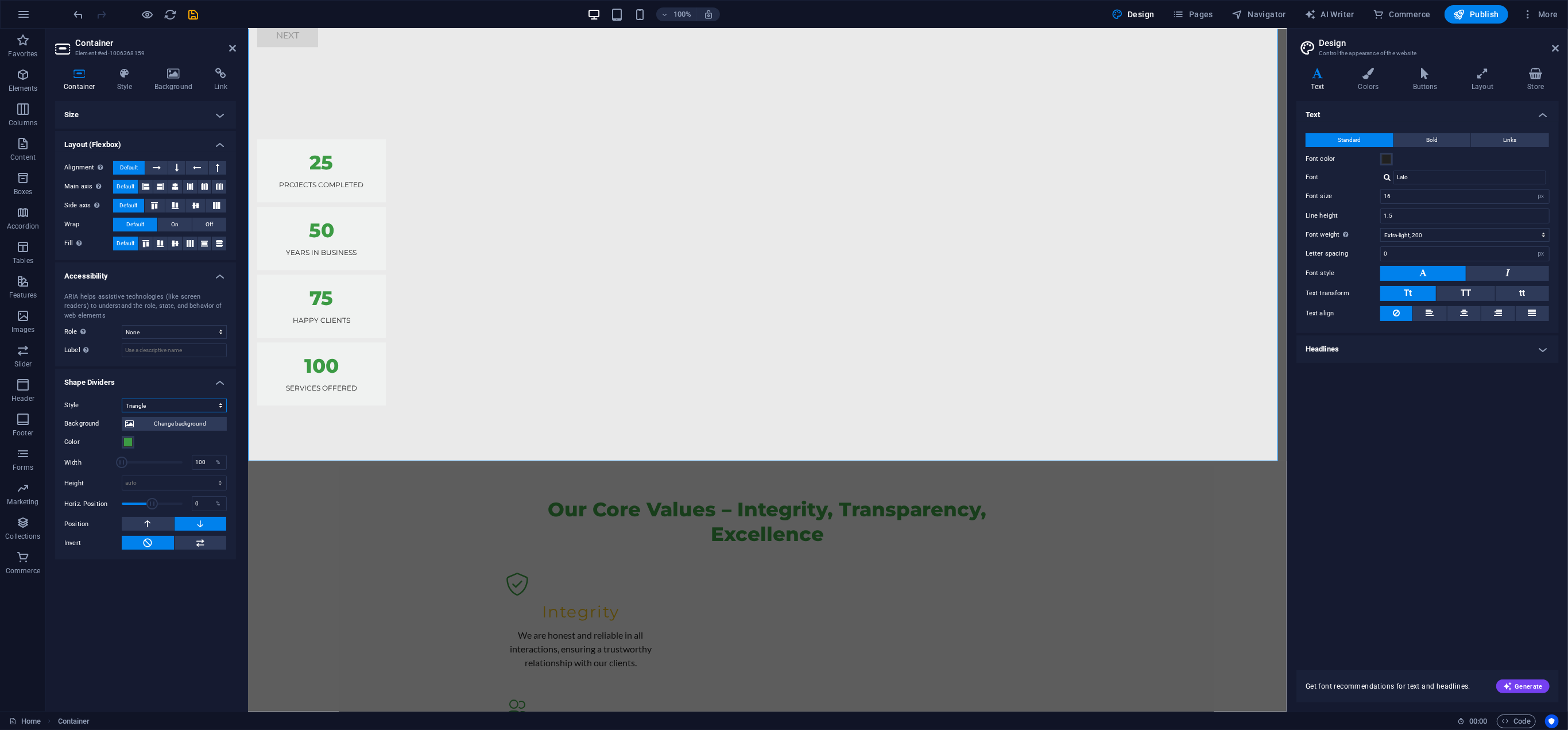
click at [205, 403] on select "None Triangle Square Diagonal Polygon 1 Polygon 2 Zigzag Multiple Zigzags Waves…" at bounding box center [174, 405] width 105 height 14
click at [122, 398] on select "None Triangle Square Diagonal Polygon 1 Polygon 2 Zigzag Multiple Zigzags Waves…" at bounding box center [174, 405] width 105 height 14
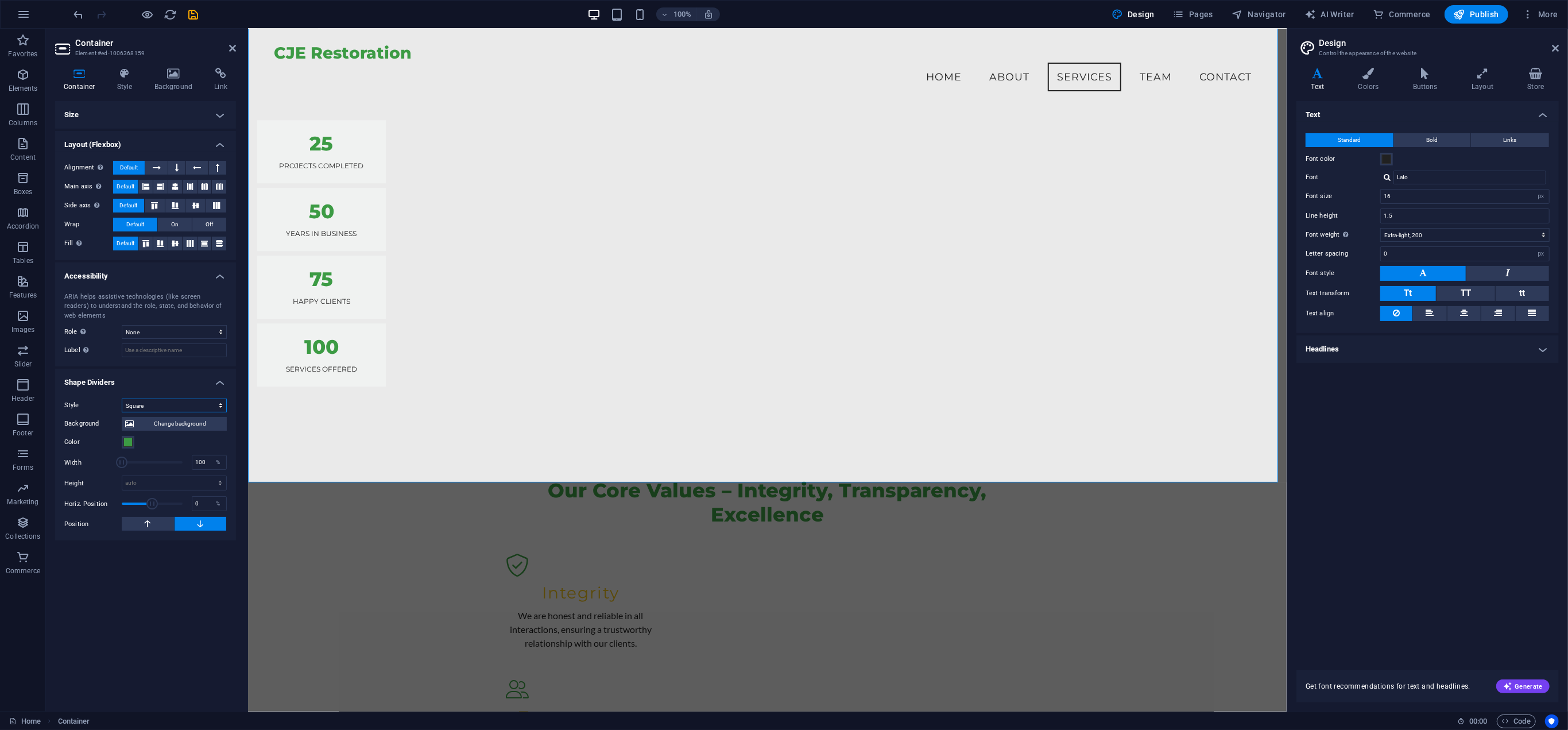
scroll to position [3586, 0]
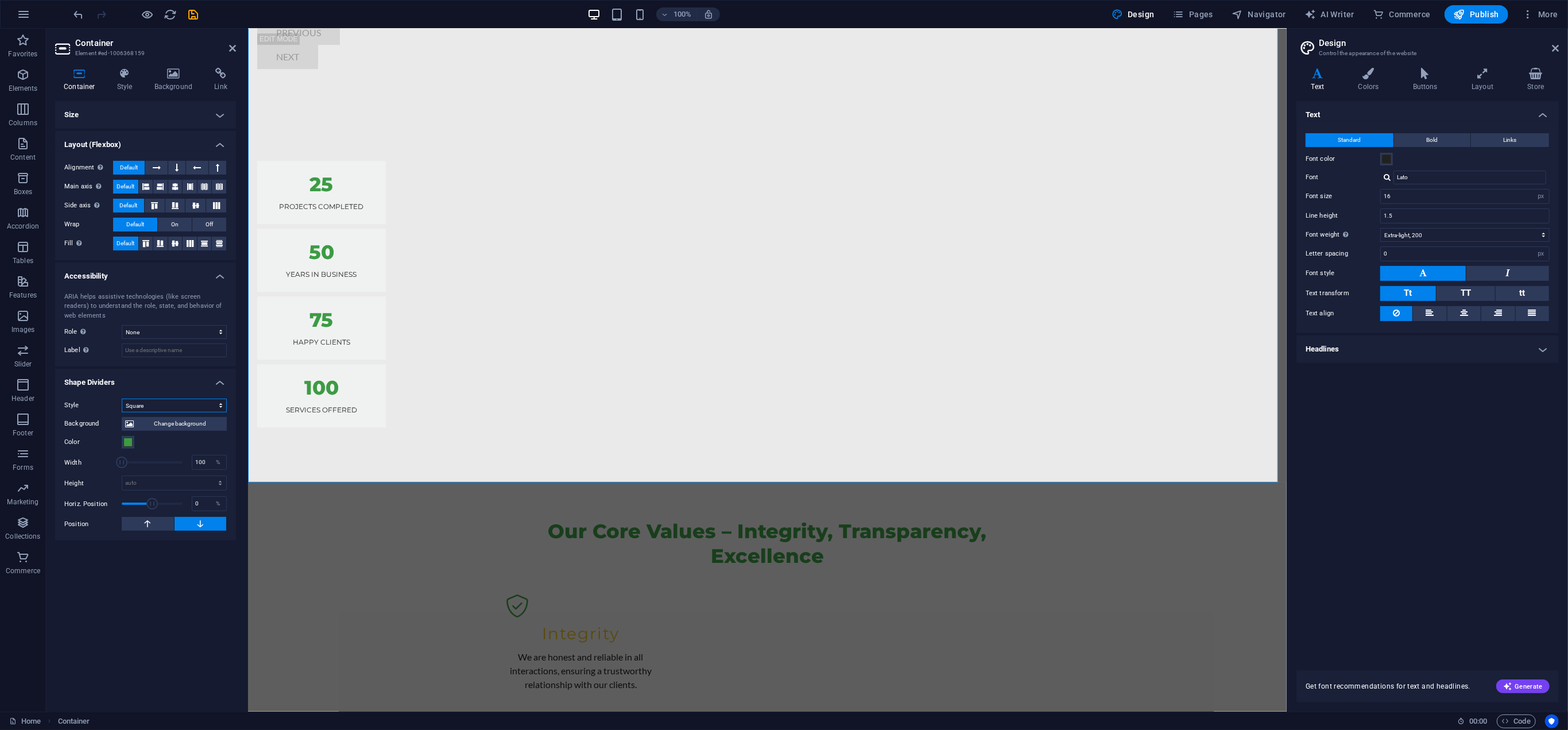
click at [191, 402] on select "None Triangle Square Diagonal Polygon 1 Polygon 2 Zigzag Multiple Zigzags Waves…" at bounding box center [174, 405] width 105 height 14
click at [122, 398] on select "None Triangle Square Diagonal Polygon 1 Polygon 2 Zigzag Multiple Zigzags Waves…" at bounding box center [174, 405] width 105 height 14
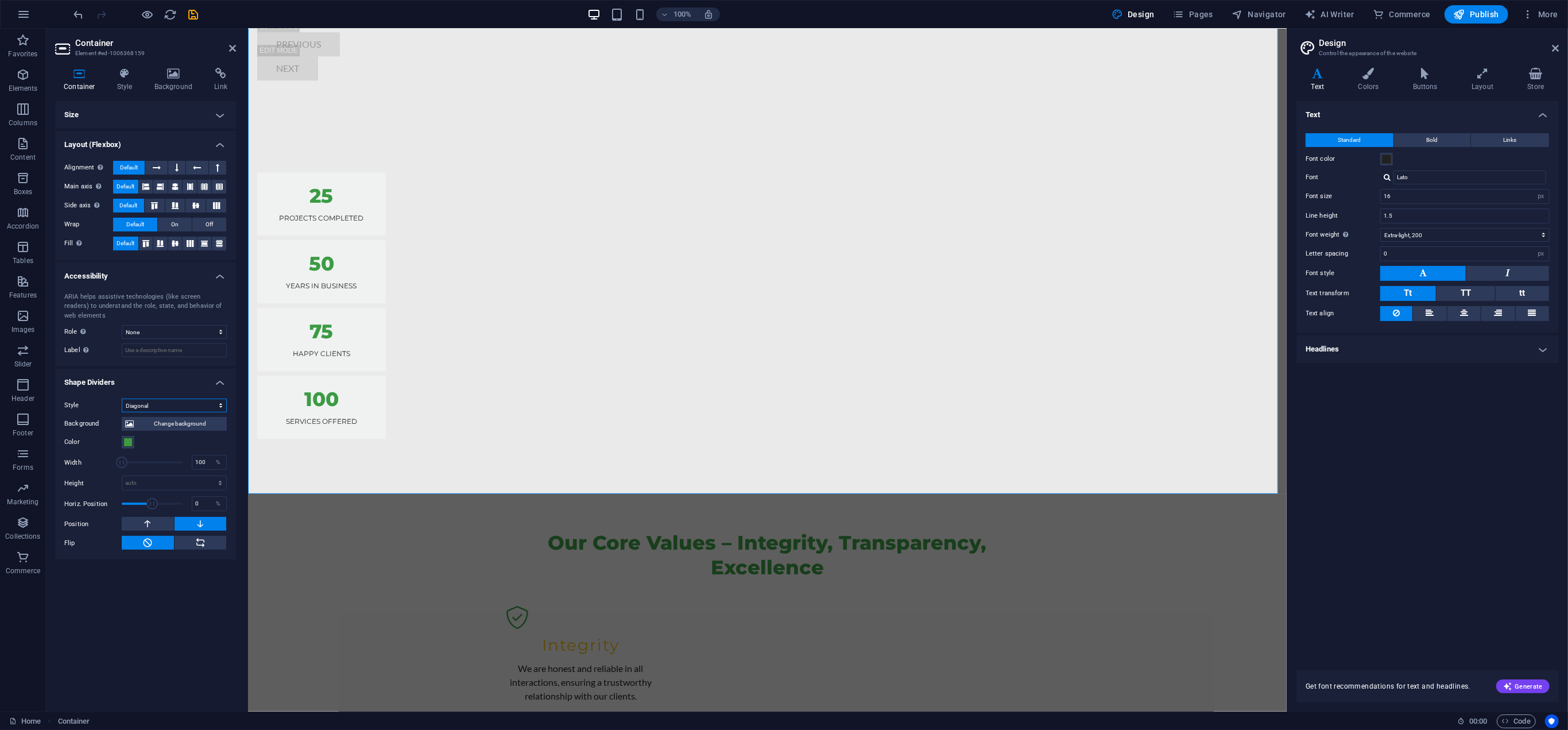
click at [185, 406] on select "None Triangle Square Diagonal Polygon 1 Polygon 2 Zigzag Multiple Zigzags Waves…" at bounding box center [174, 405] width 105 height 14
click at [122, 398] on select "None Triangle Square Diagonal Polygon 1 Polygon 2 Zigzag Multiple Zigzags Waves…" at bounding box center [174, 405] width 105 height 14
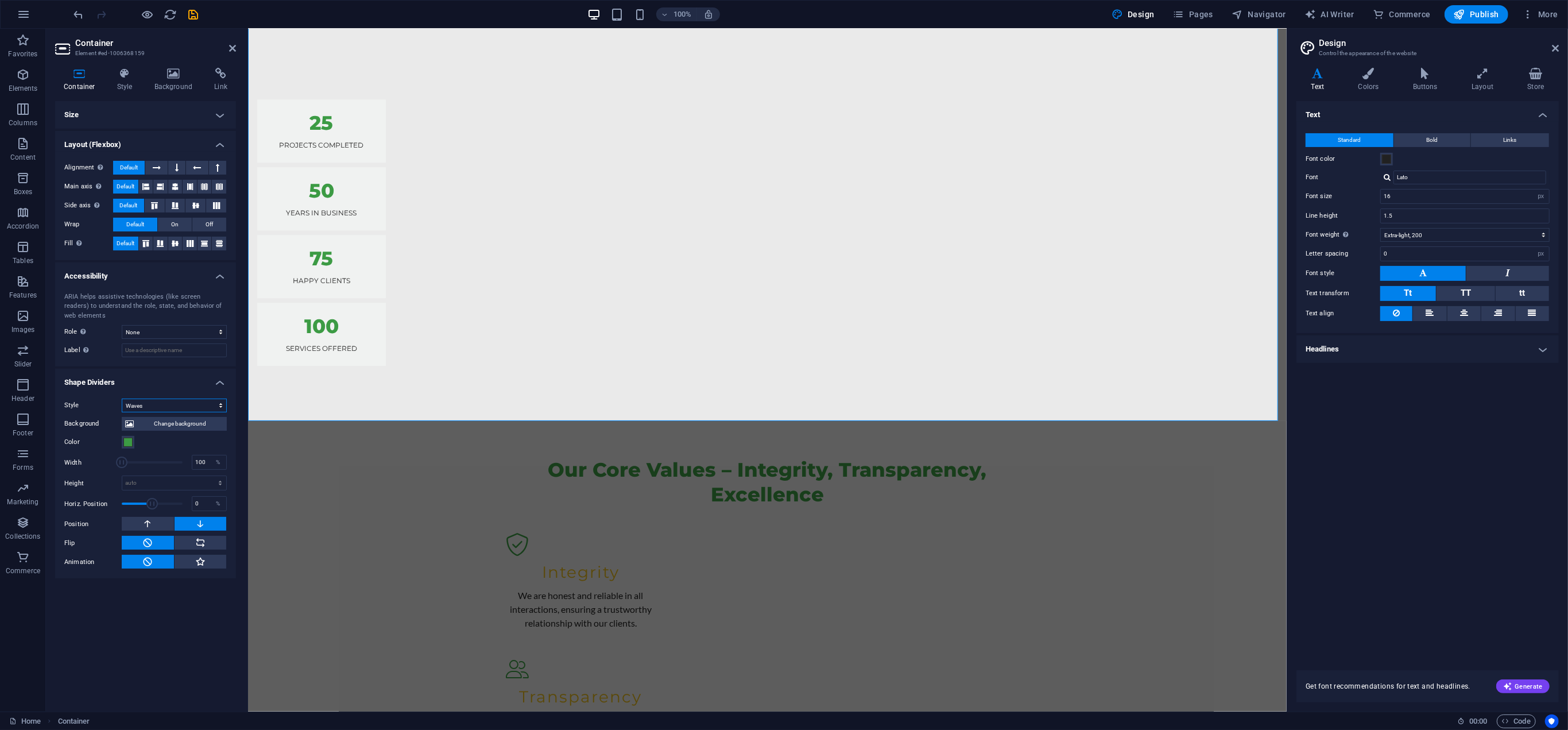
click at [203, 402] on select "None Triangle Square Diagonal Polygon 1 Polygon 2 Zigzag Multiple Zigzags Waves…" at bounding box center [174, 405] width 105 height 14
click at [122, 398] on select "None Triangle Square Diagonal Polygon 1 Polygon 2 Zigzag Multiple Zigzags Waves…" at bounding box center [174, 405] width 105 height 14
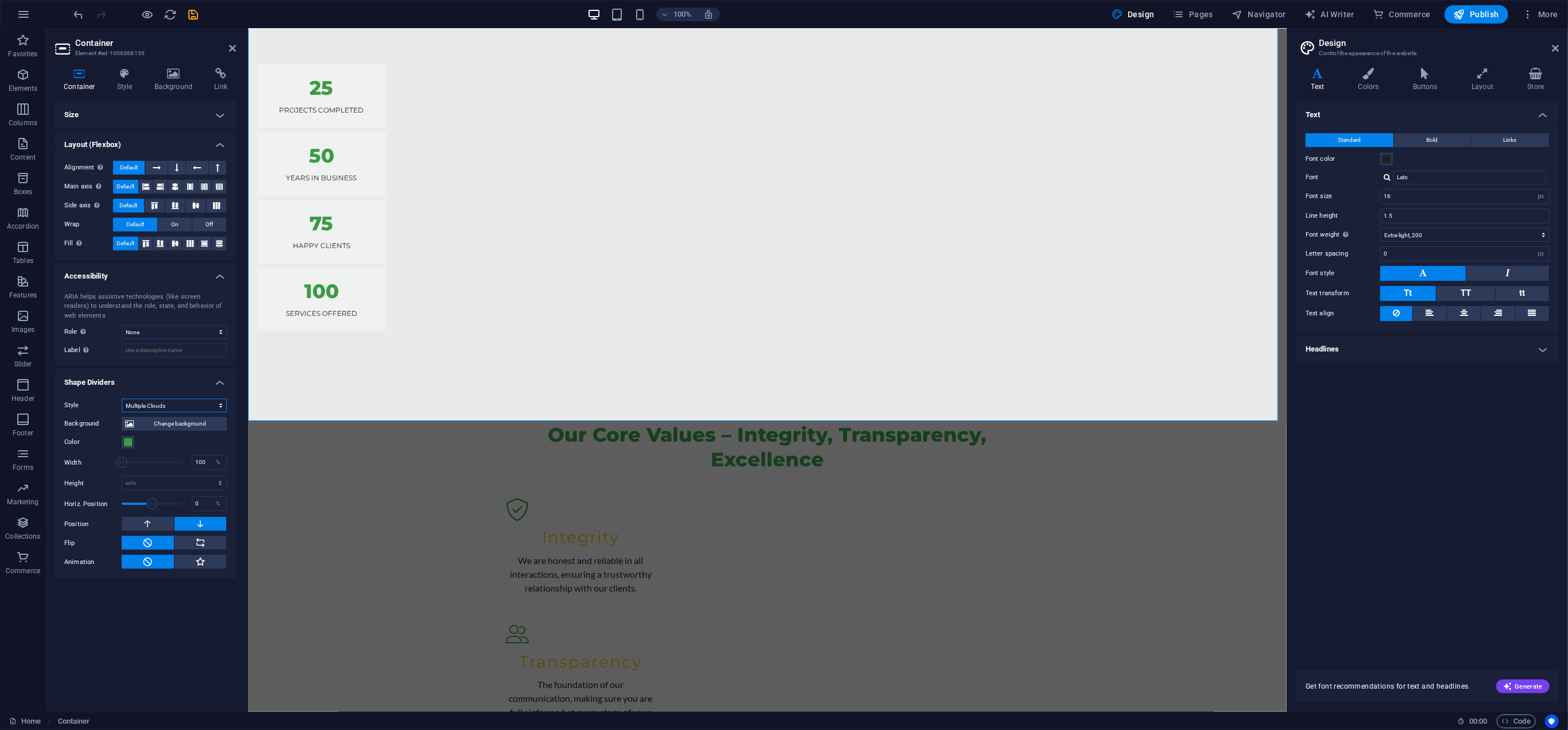
scroll to position [3504, 0]
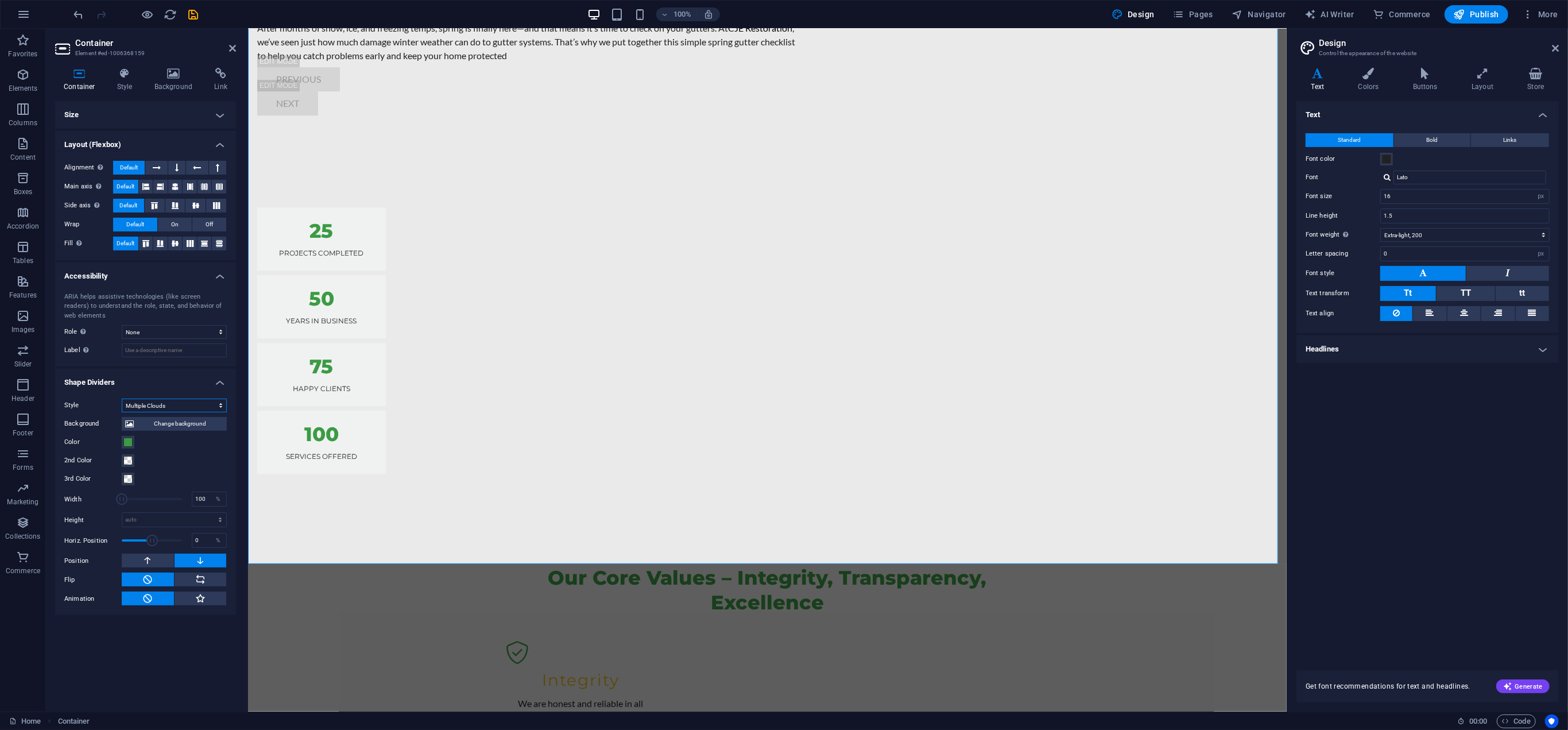
click at [191, 407] on select "None Triangle Square Diagonal Polygon 1 Polygon 2 Zigzag Multiple Zigzags Waves…" at bounding box center [174, 405] width 105 height 14
click at [122, 398] on select "None Triangle Square Diagonal Polygon 1 Polygon 2 Zigzag Multiple Zigzags Waves…" at bounding box center [174, 405] width 105 height 14
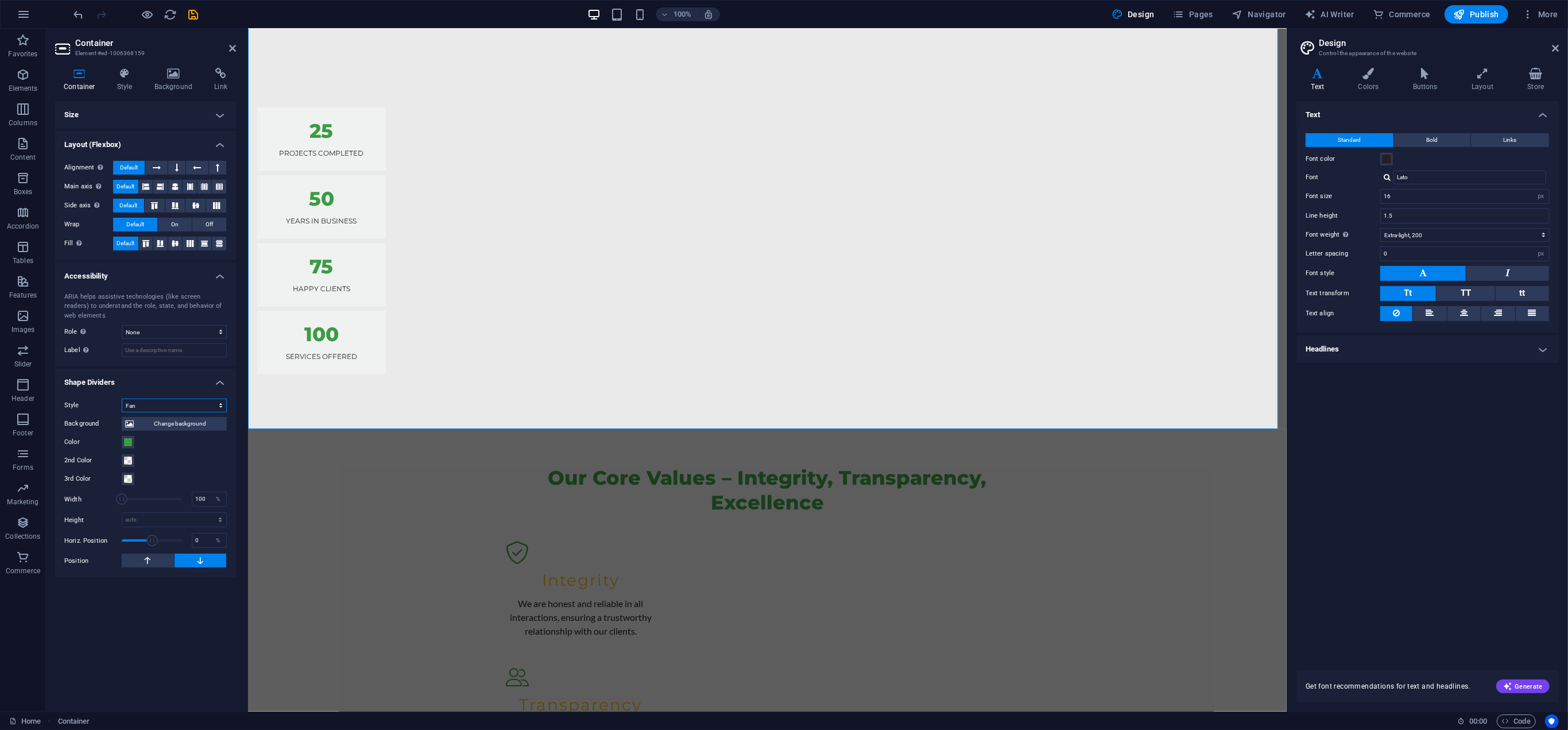
click at [185, 404] on select "None Triangle Square Diagonal Polygon 1 Polygon 2 Zigzag Multiple Zigzags Waves…" at bounding box center [174, 405] width 105 height 14
click at [122, 398] on select "None Triangle Square Diagonal Polygon 1 Polygon 2 Zigzag Multiple Zigzags Waves…" at bounding box center [174, 405] width 105 height 14
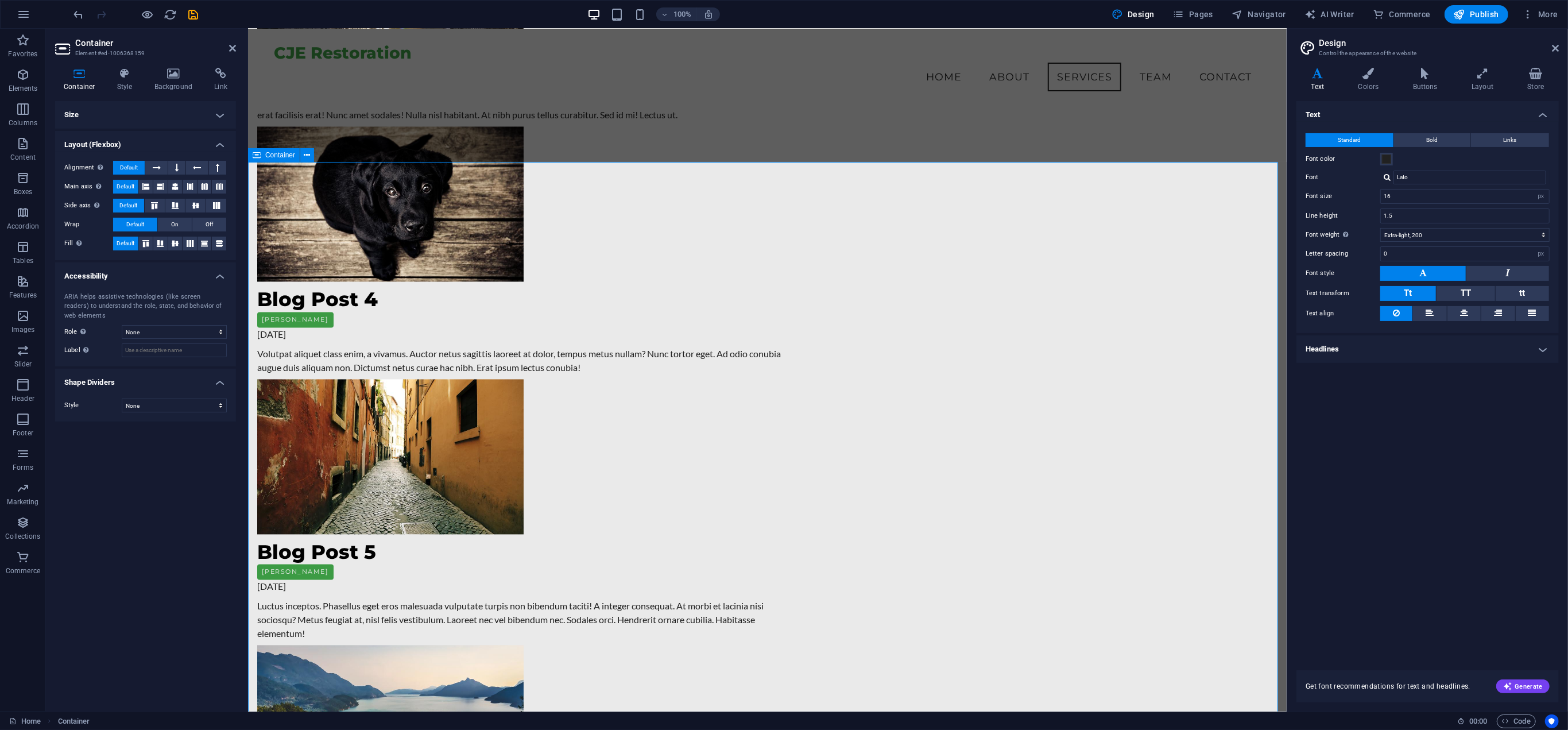
scroll to position [2258, 0]
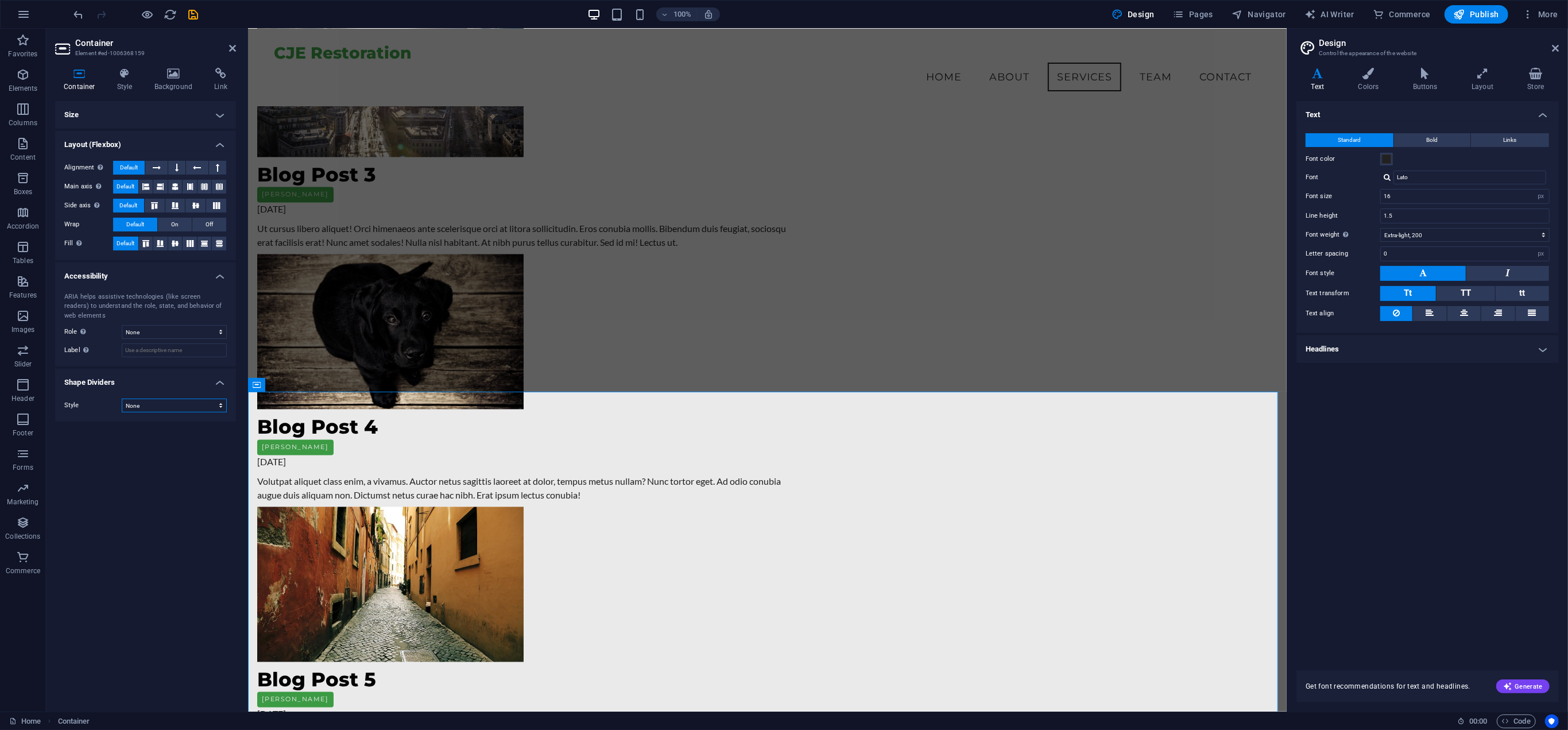
click at [187, 402] on select "None Triangle Square Diagonal Polygon 1 Polygon 2 Zigzag Multiple Zigzags Waves…" at bounding box center [174, 405] width 105 height 14
click at [187, 402] on select "None Triangle Square Diagonal Polygon 1 Polygon 2 Zigzag Multiple Zigzags Waves…" at bounding box center [174, 405] width 105 height 14
click at [185, 402] on select "None Triangle Square Diagonal Polygon 1 Polygon 2 Zigzag Multiple Zigzags Waves…" at bounding box center [174, 405] width 105 height 14
click at [122, 398] on select "None Triangle Square Diagonal Polygon 1 Polygon 2 Zigzag Multiple Zigzags Waves…" at bounding box center [174, 405] width 105 height 14
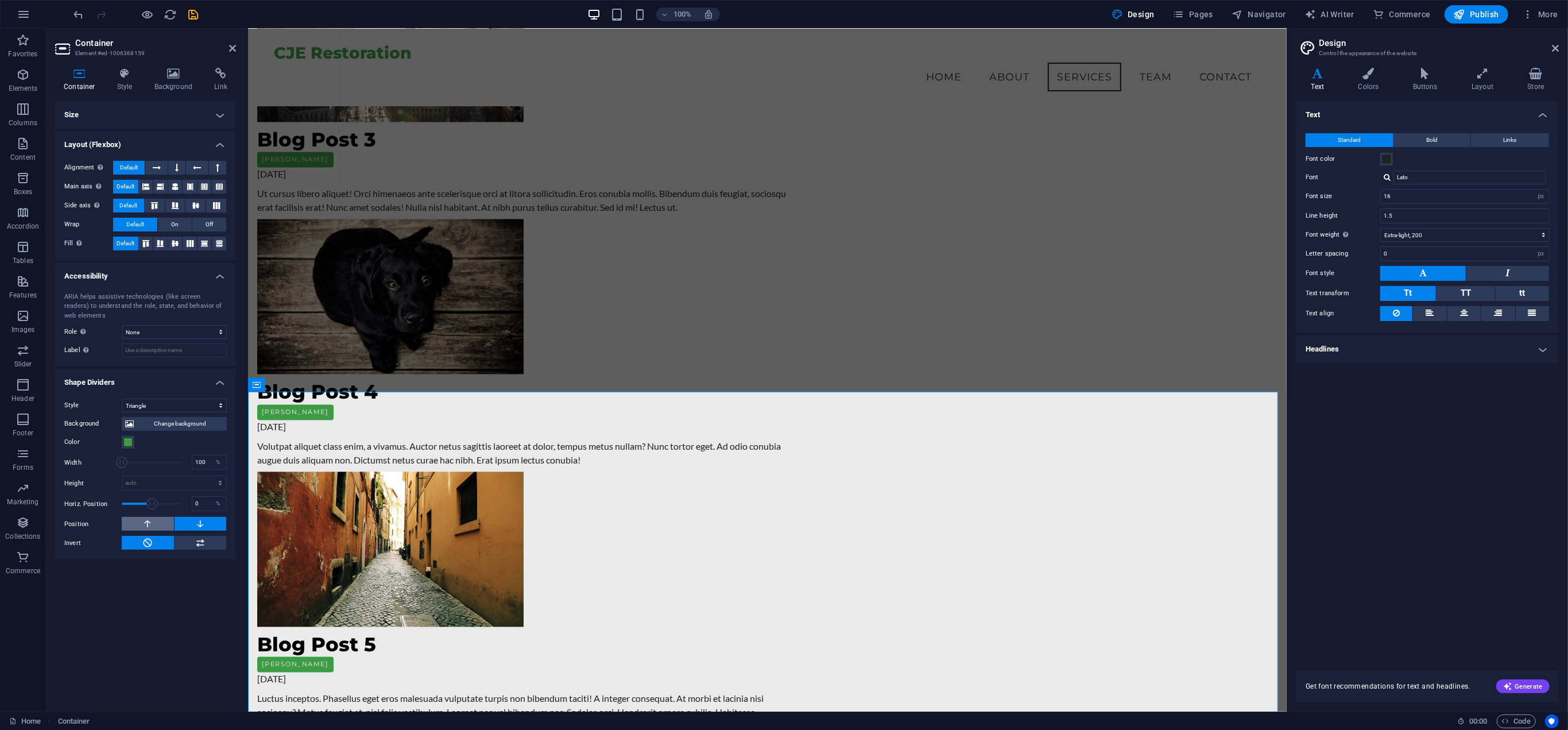
click at [161, 519] on button at bounding box center [147, 523] width 52 height 14
click at [187, 404] on select "None Triangle Square Diagonal Polygon 1 Polygon 2 Zigzag Multiple Zigzags Waves…" at bounding box center [174, 405] width 105 height 14
select select "multiple-clouds"
click at [122, 398] on select "None Triangle Square Diagonal Polygon 1 Polygon 2 Zigzag Multiple Zigzags Waves…" at bounding box center [174, 405] width 105 height 14
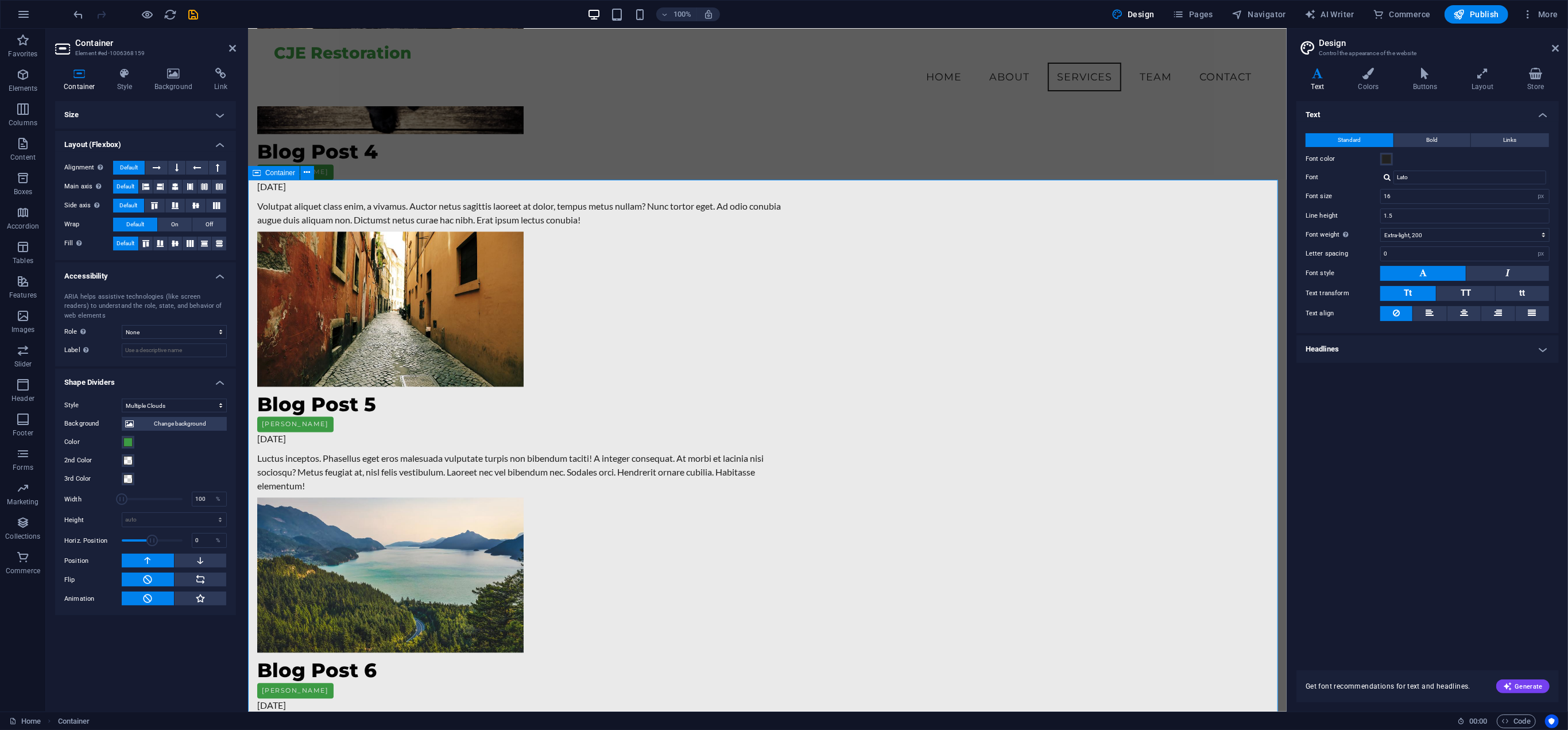
scroll to position [2432, 0]
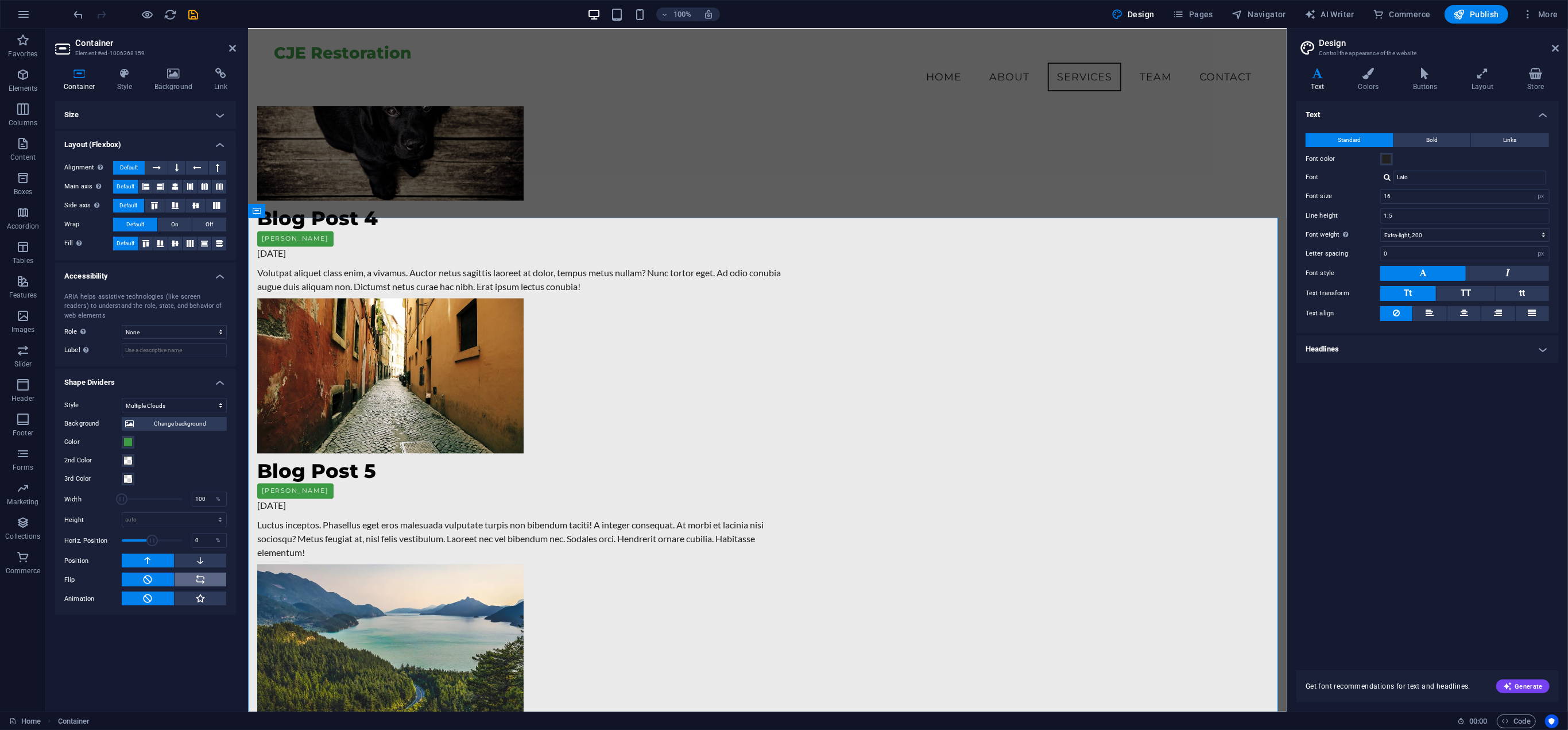
click at [208, 576] on button at bounding box center [200, 579] width 52 height 14
click at [200, 598] on icon at bounding box center [200, 598] width 10 height 14
drag, startPoint x: 182, startPoint y: 498, endPoint x: 147, endPoint y: 503, distance: 35.4
click at [143, 501] on span at bounding box center [143, 498] width 11 height 11
type input "145"
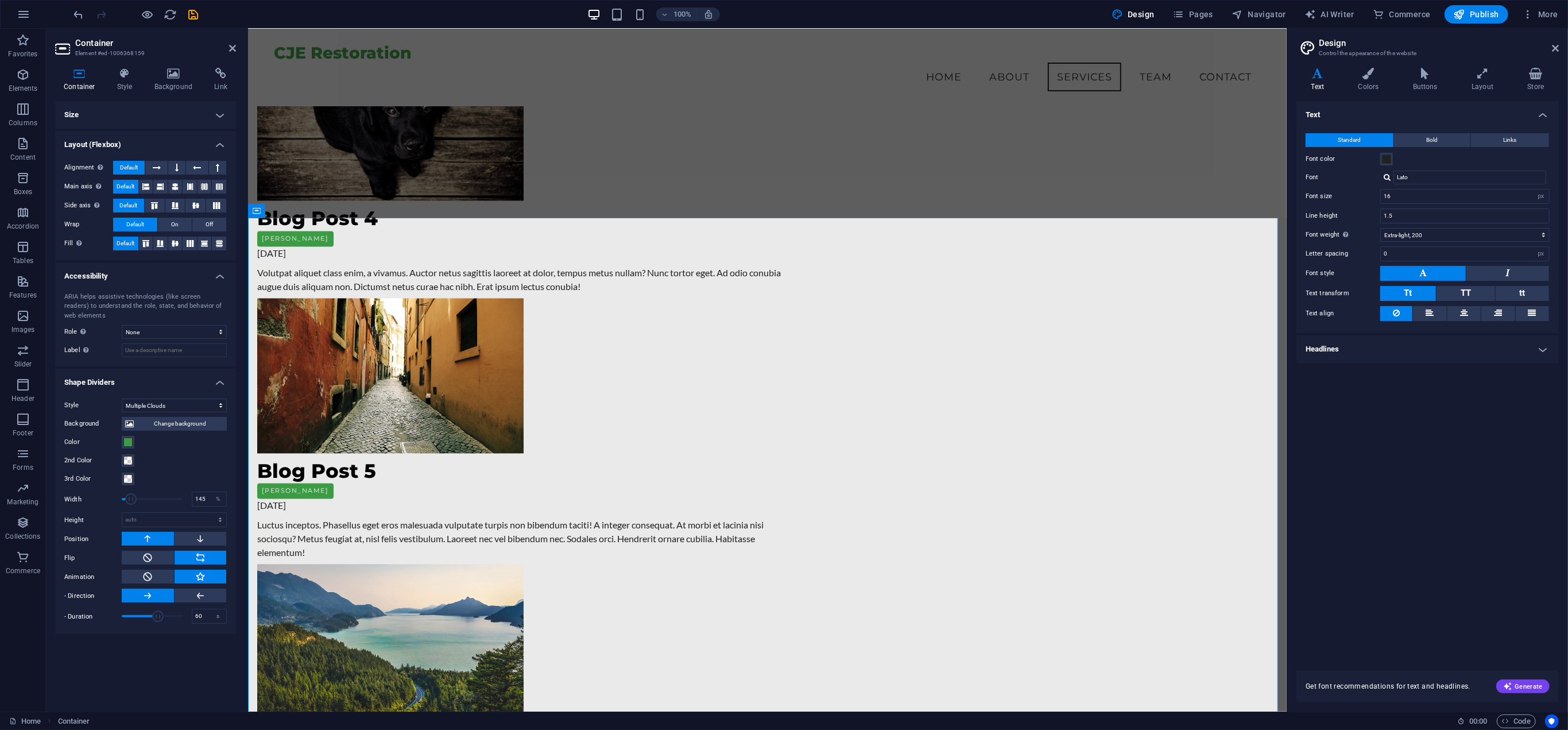
drag, startPoint x: 145, startPoint y: 496, endPoint x: 131, endPoint y: 500, distance: 14.6
click at [131, 500] on span at bounding box center [131, 498] width 11 height 11
click at [165, 665] on div "Size Height Default px rem % vh vw Min. height None px rem % vh vw Width Defaul…" at bounding box center [146, 401] width 181 height 601
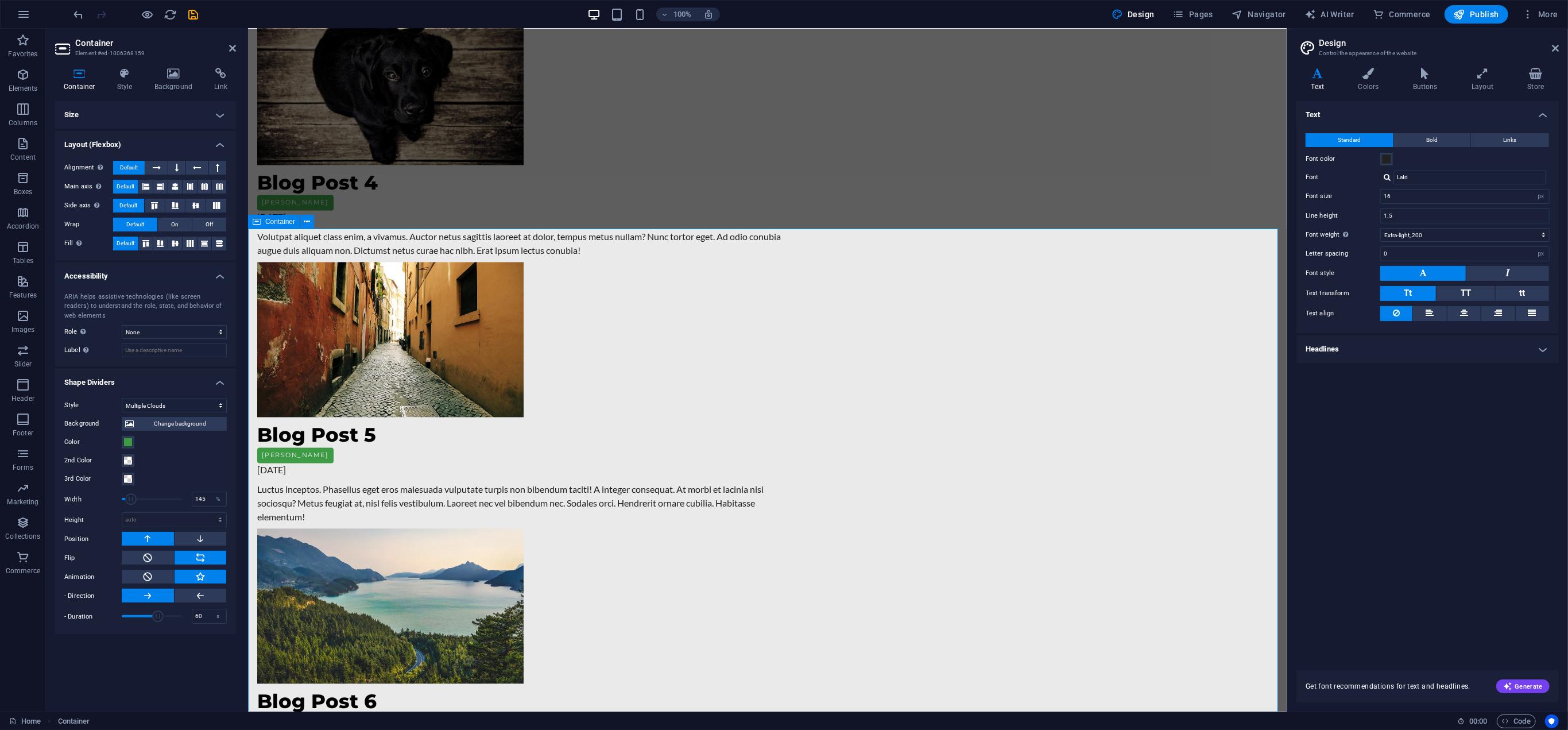
scroll to position [2490, 0]
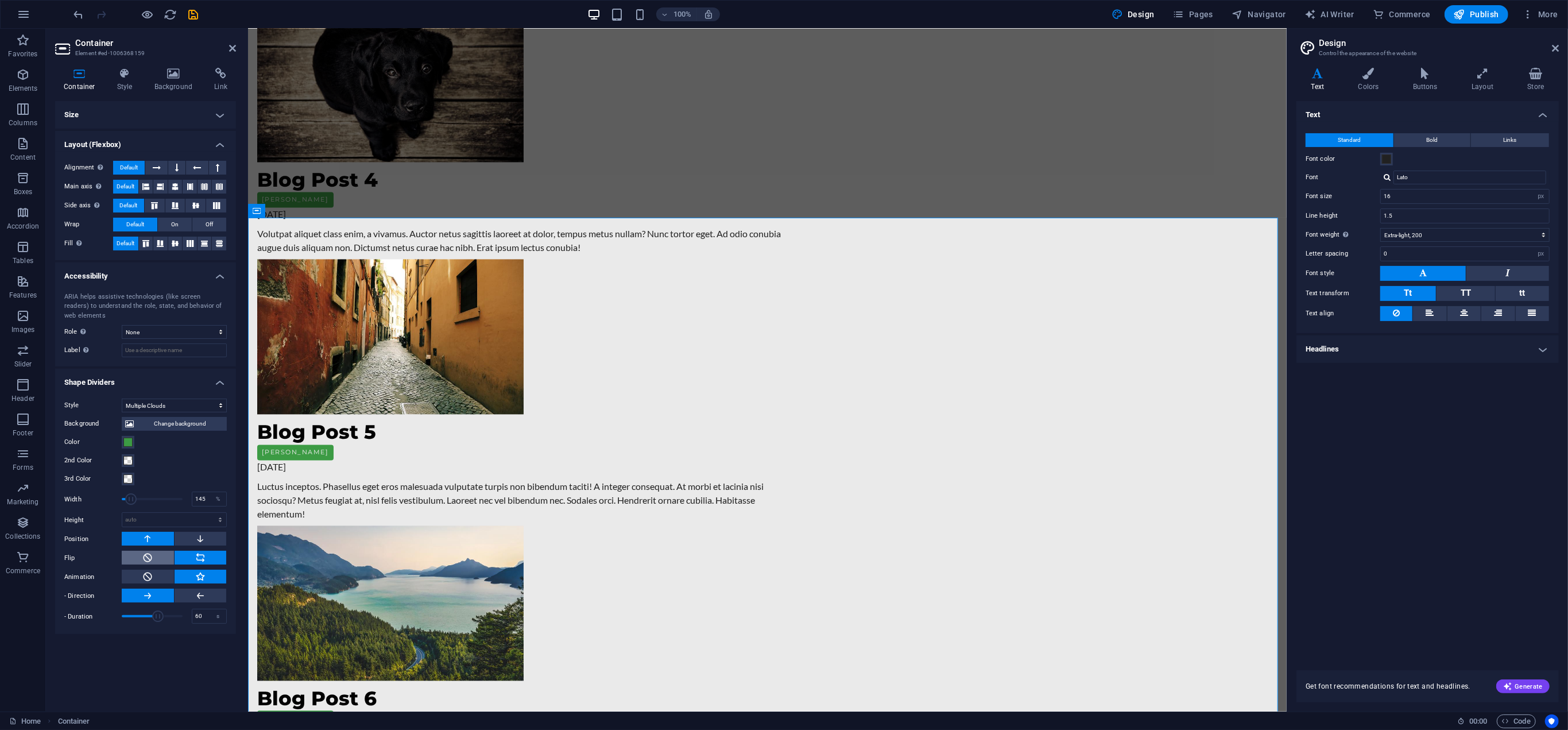
click at [151, 556] on icon at bounding box center [147, 557] width 10 height 14
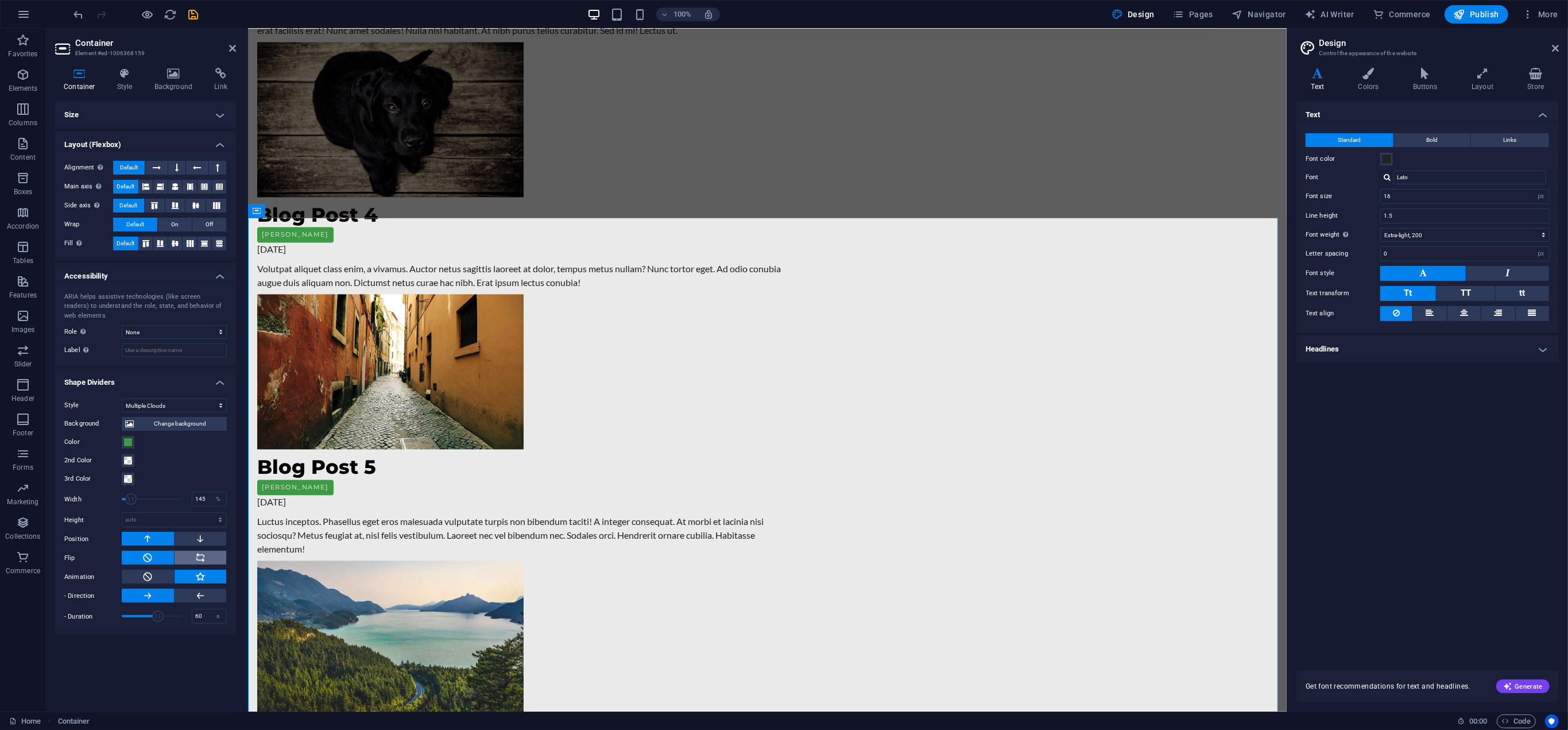
click at [225, 556] on button at bounding box center [200, 557] width 52 height 14
click at [149, 571] on icon at bounding box center [147, 576] width 10 height 14
click at [190, 600] on button at bounding box center [200, 598] width 52 height 14
click at [170, 644] on div "Size Height Default px rem % vh vw Min. height None px rem % vh vw Width Defaul…" at bounding box center [146, 401] width 181 height 601
type input "30.1"
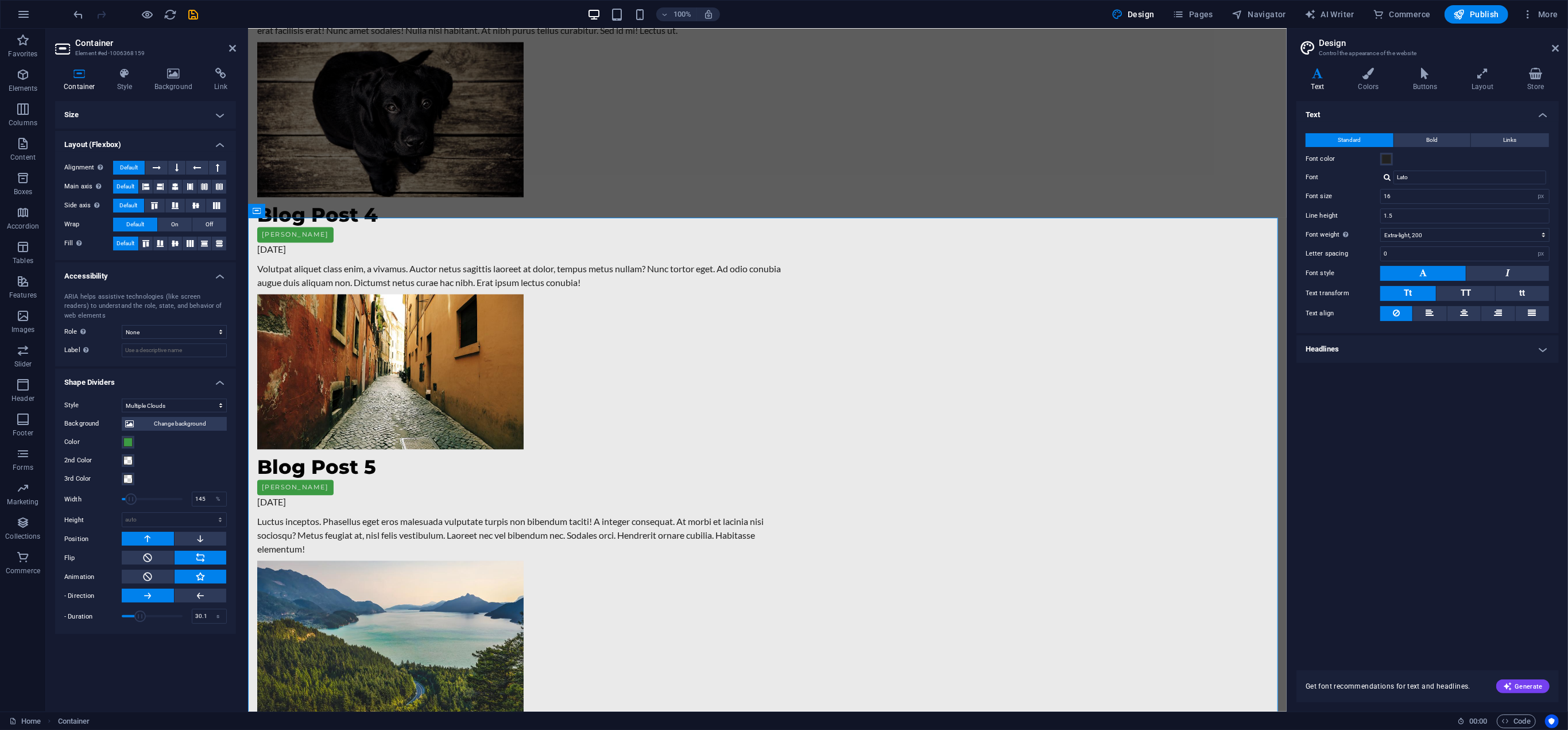
drag, startPoint x: 159, startPoint y: 614, endPoint x: 147, endPoint y: 638, distance: 26.8
click at [140, 615] on span at bounding box center [140, 616] width 11 height 11
click at [151, 655] on div "Size Height Default px rem % vh vw Min. height None px rem % vh vw Width Defaul…" at bounding box center [146, 401] width 181 height 601
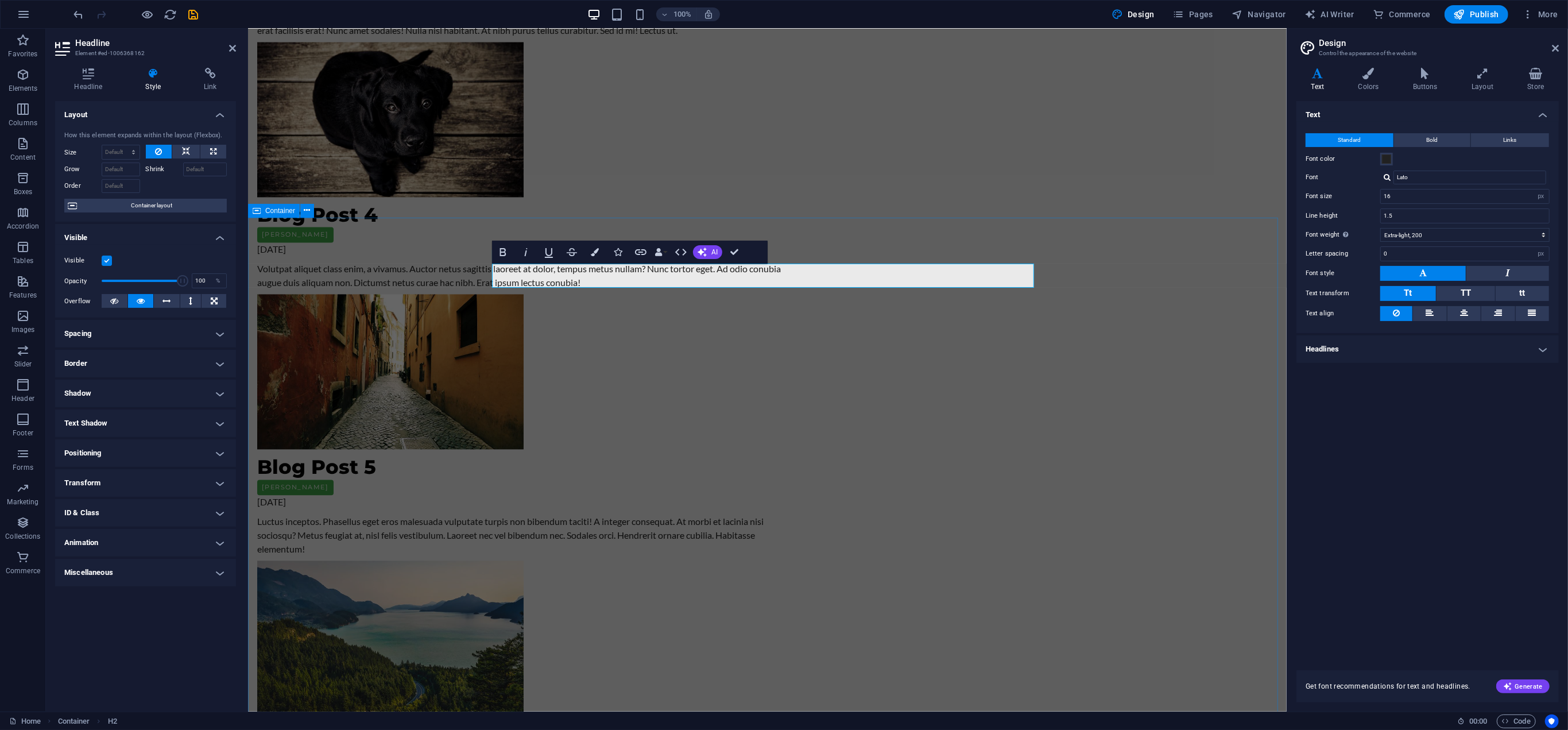
drag, startPoint x: 1086, startPoint y: 388, endPoint x: 1287, endPoint y: 385, distance: 201.0
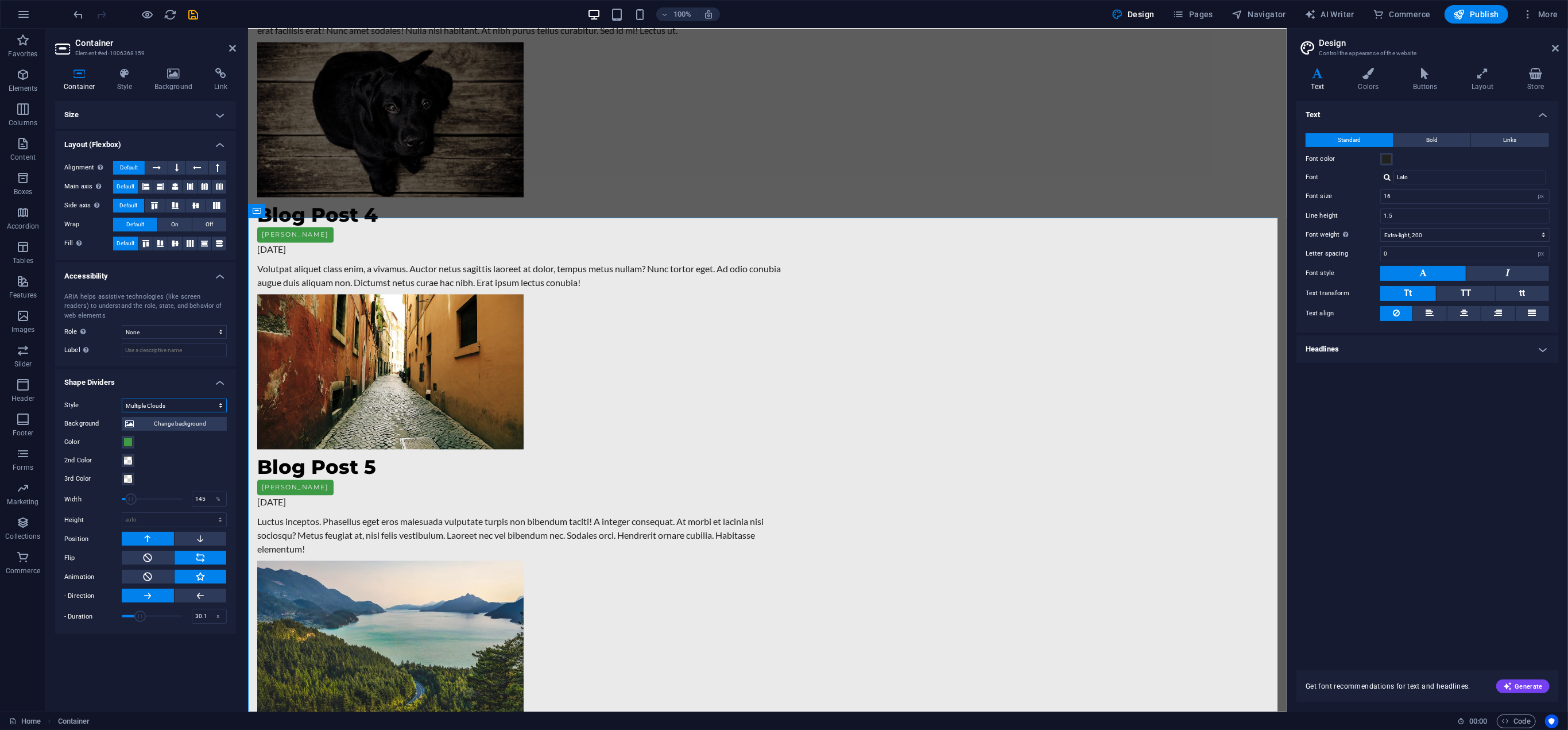
click at [193, 403] on select "None Triangle Square Diagonal Polygon 1 Polygon 2 Zigzag Multiple Zigzags Waves…" at bounding box center [174, 405] width 105 height 14
select select "none"
click at [122, 398] on select "None Triangle Square Diagonal Polygon 1 Polygon 2 Zigzag Multiple Zigzags Waves…" at bounding box center [174, 405] width 105 height 14
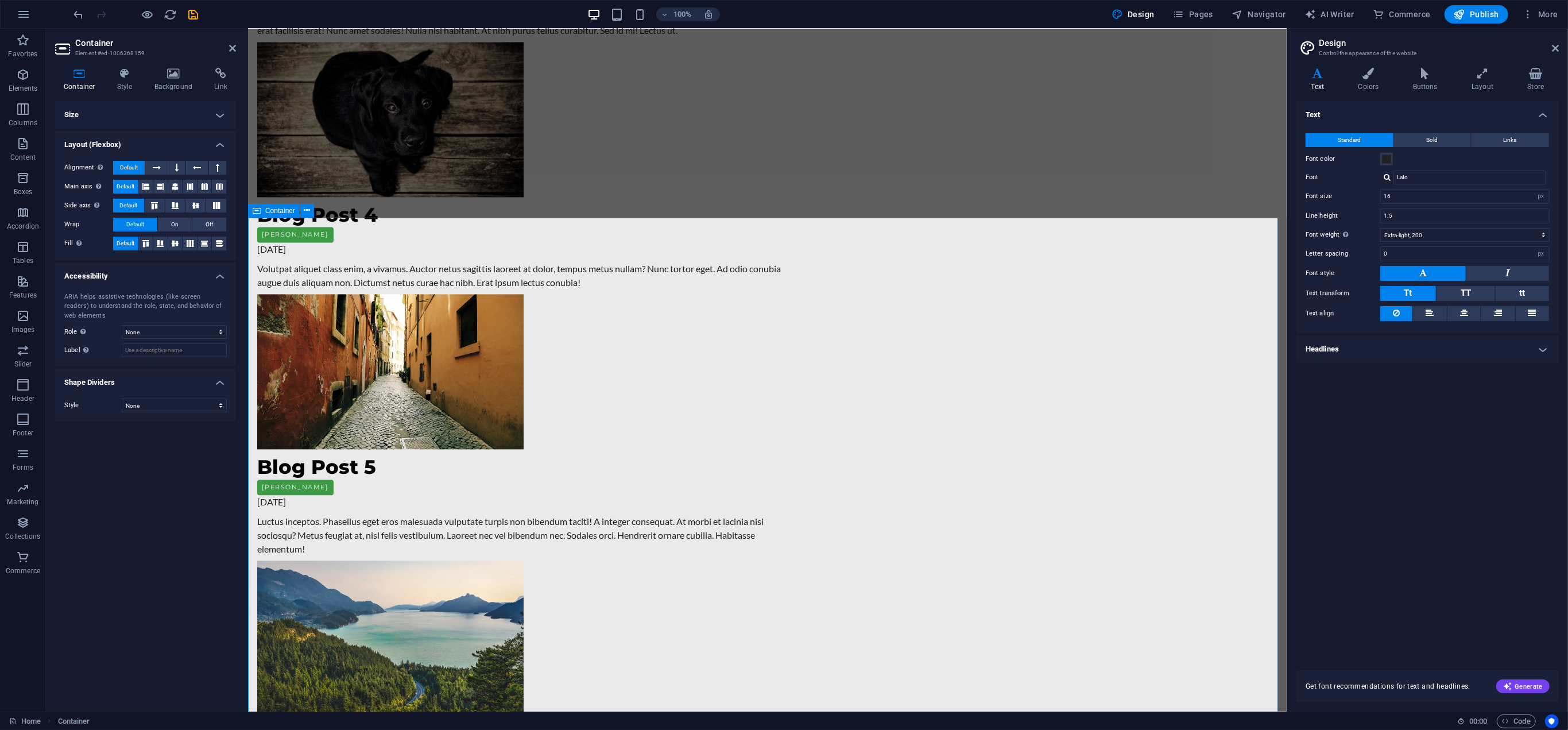
click at [177, 445] on div "Size Height Default px rem % vh vw Min. height None px rem % vh vw Width Defaul…" at bounding box center [146, 401] width 181 height 601
drag, startPoint x: 191, startPoint y: 9, endPoint x: 111, endPoint y: 124, distance: 140.1
click at [191, 9] on icon "save" at bounding box center [194, 14] width 13 height 13
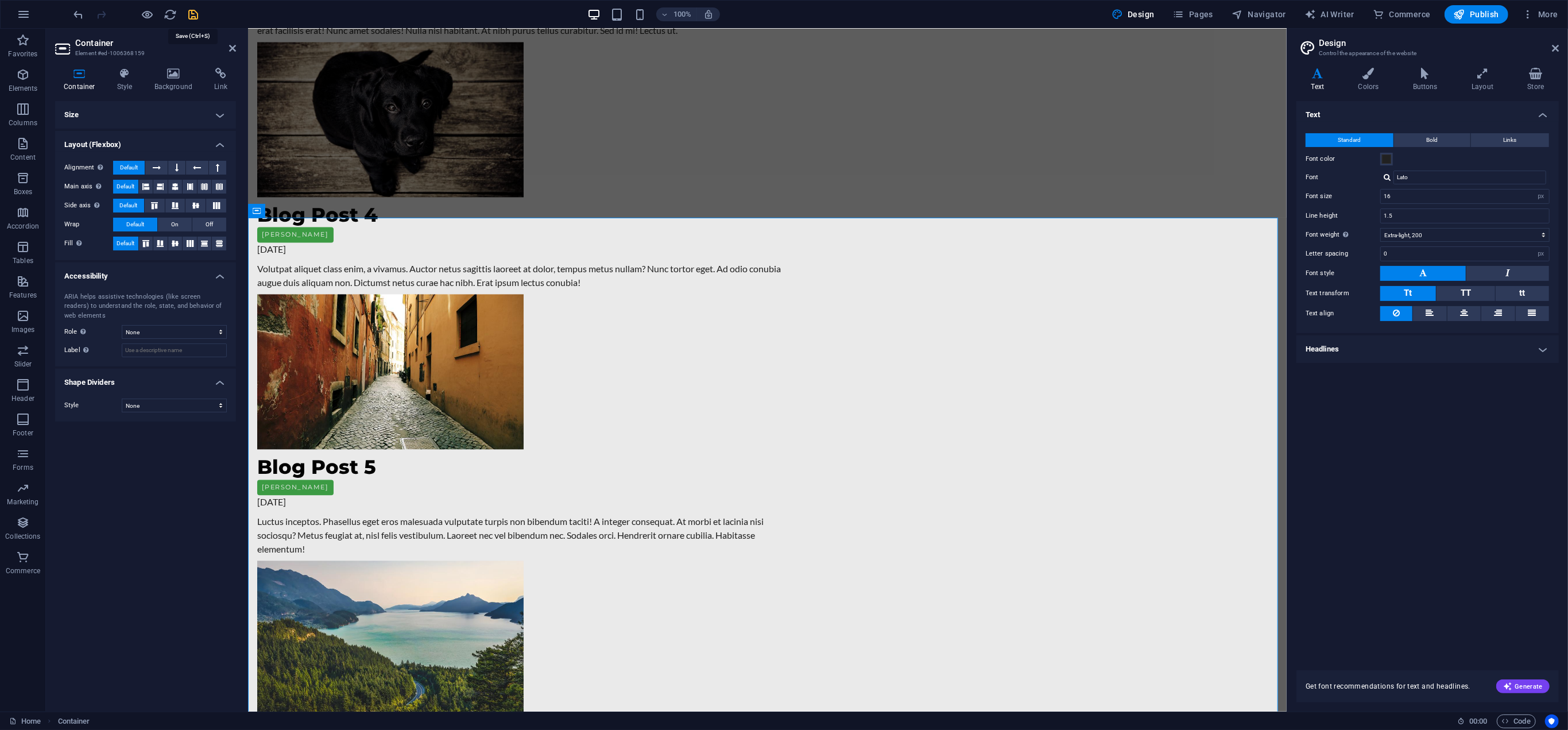
checkbox input "false"
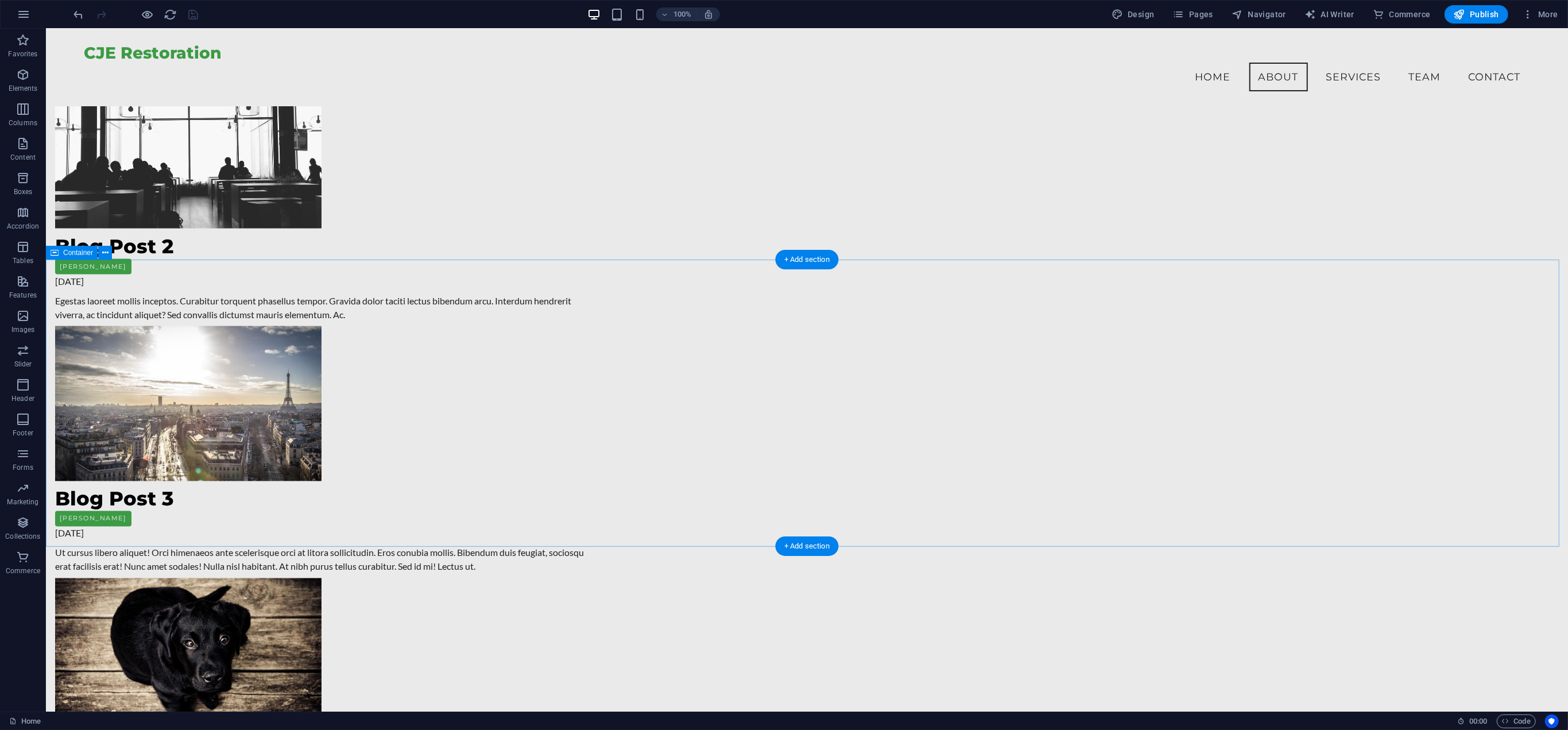
scroll to position [1857, 0]
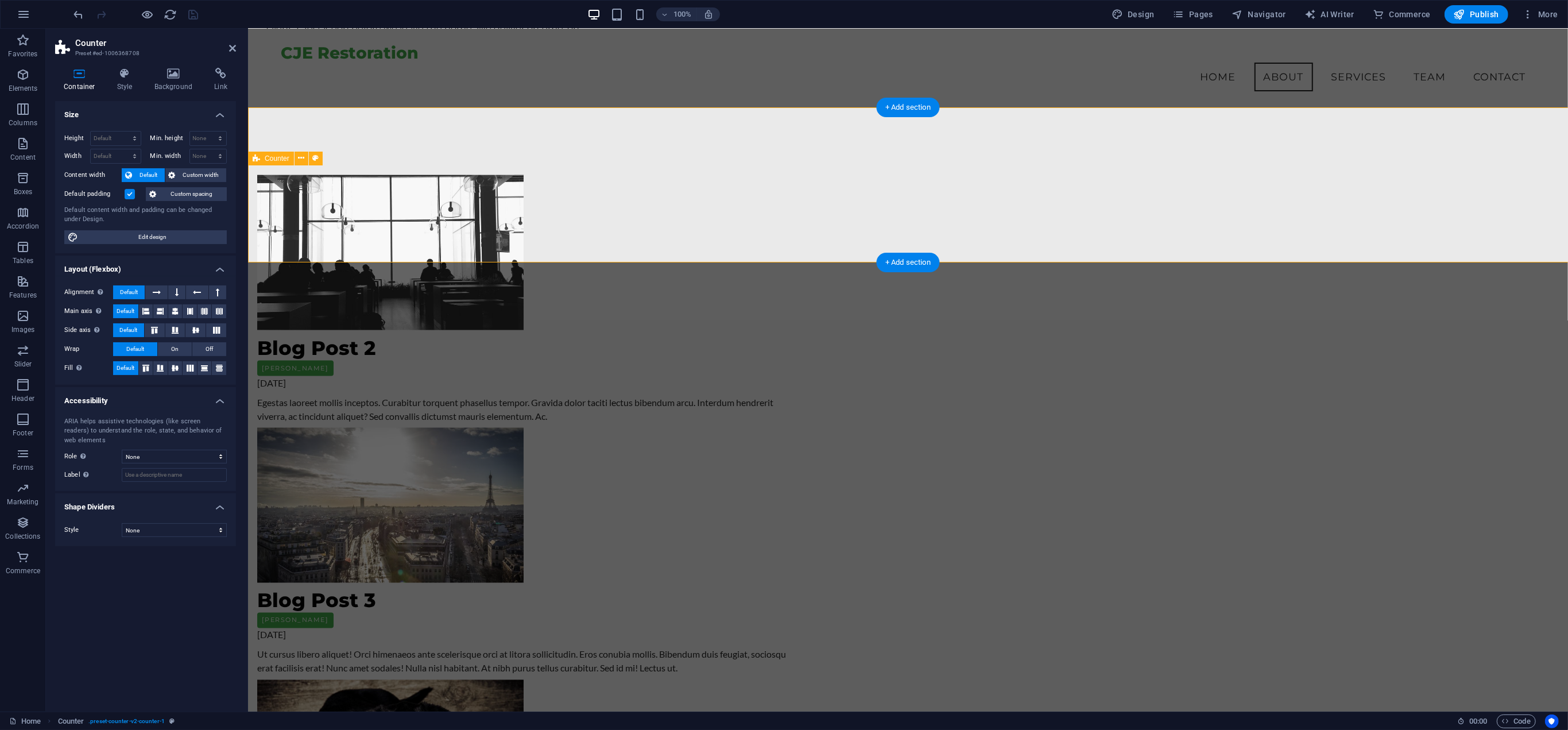
scroll to position [1856, 0]
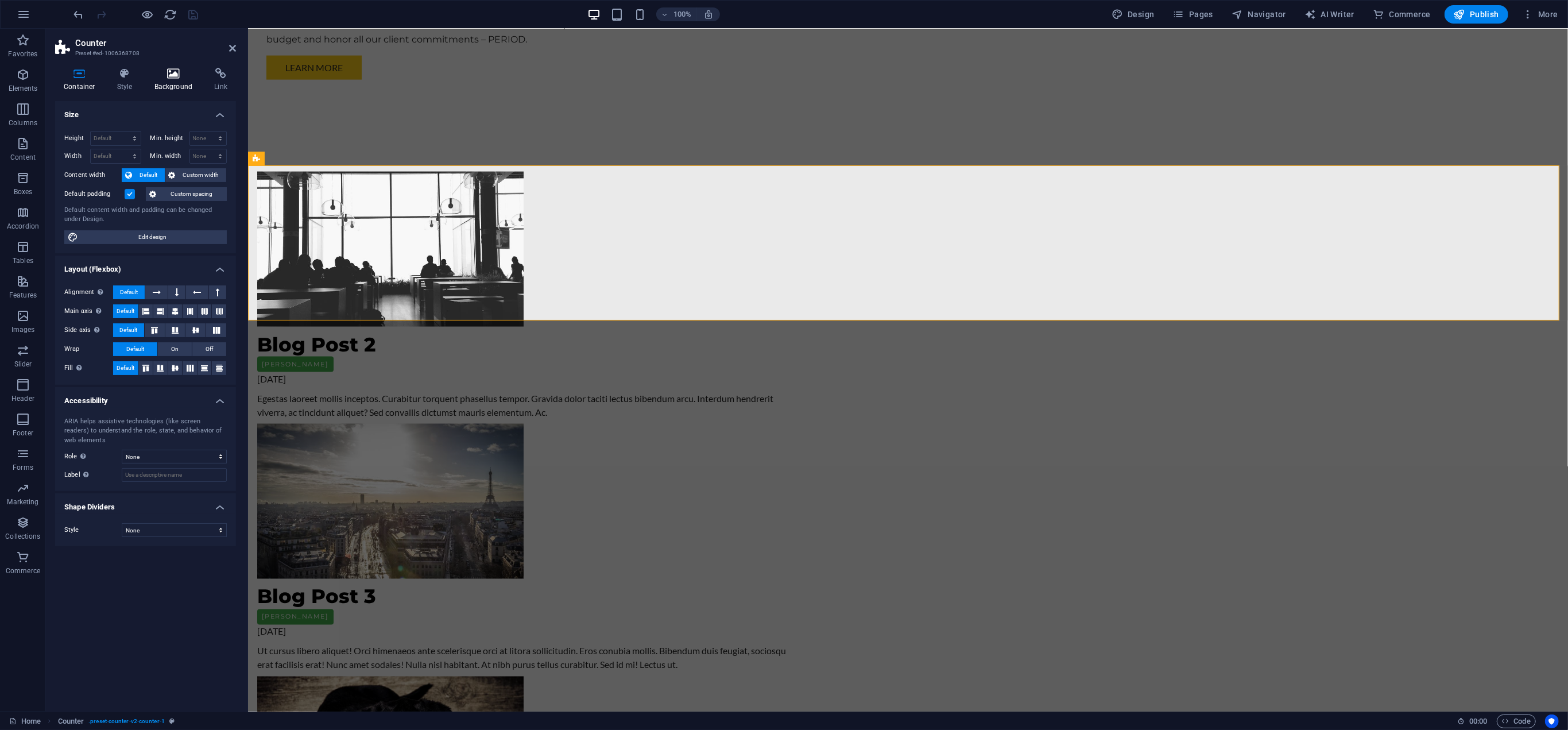
click at [161, 71] on icon at bounding box center [173, 74] width 55 height 11
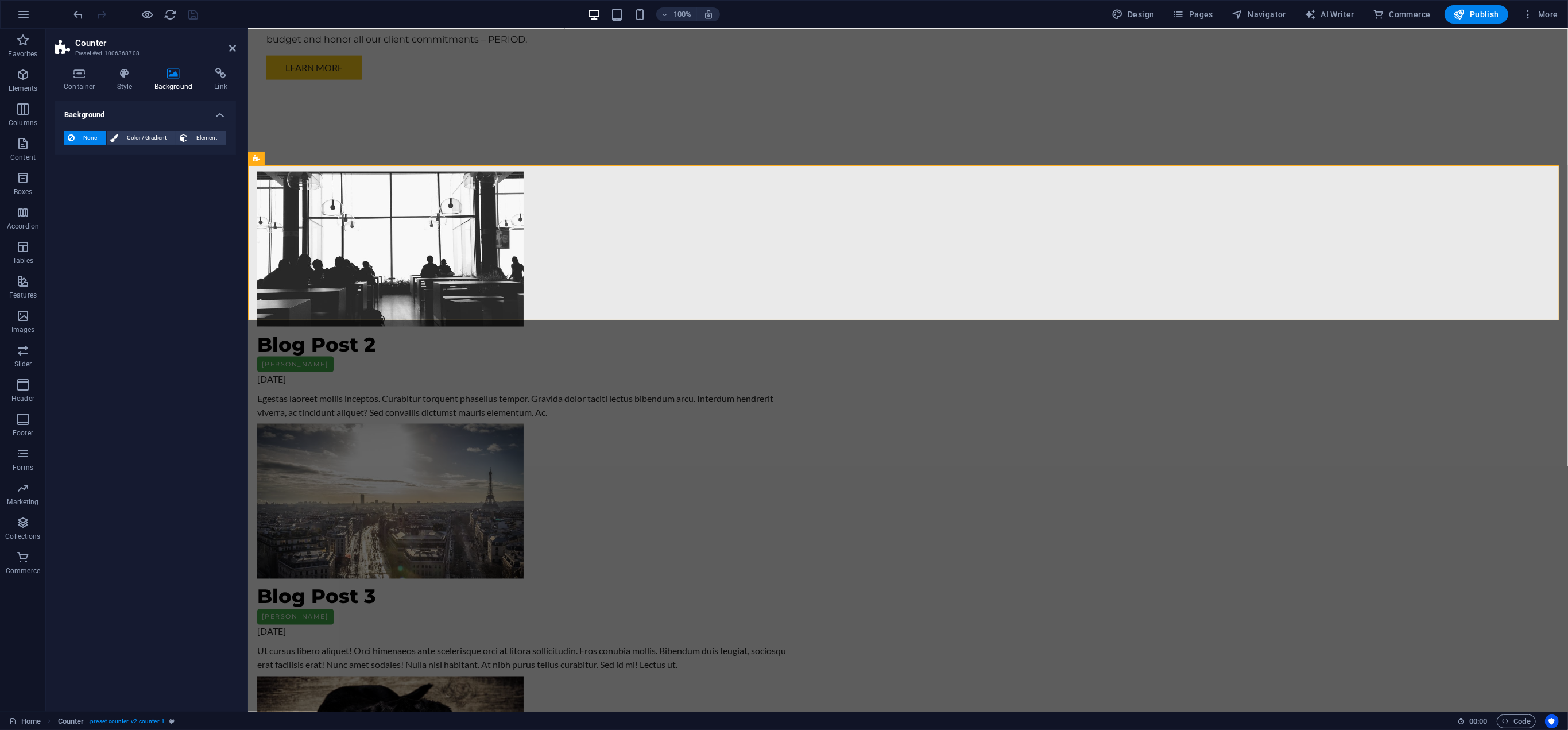
click at [135, 130] on div "None Color / Gradient Element Stretch background to full-width Color overlay Pl…" at bounding box center [146, 138] width 181 height 33
click at [137, 134] on span "Color / Gradient" at bounding box center [147, 137] width 50 height 14
click at [68, 182] on span at bounding box center [72, 184] width 13 height 13
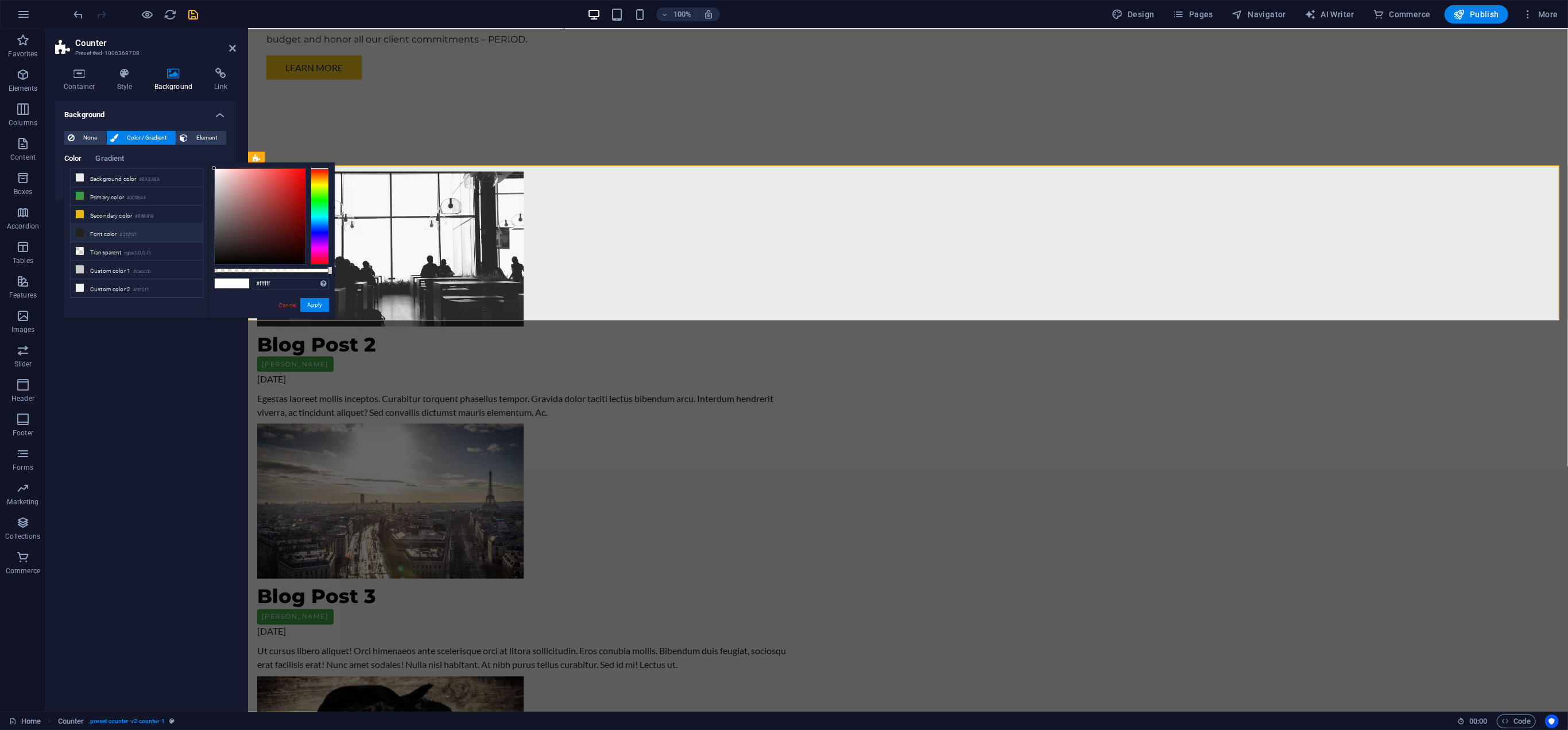
click at [83, 228] on icon at bounding box center [80, 232] width 8 height 8
click at [114, 212] on li "Secondary color #E4B818" at bounding box center [136, 214] width 132 height 18
click at [116, 192] on li "Primary color #3C9B44" at bounding box center [136, 196] width 132 height 18
type input "#3c9b44"
click at [39, 529] on span "Collections" at bounding box center [22, 529] width 46 height 27
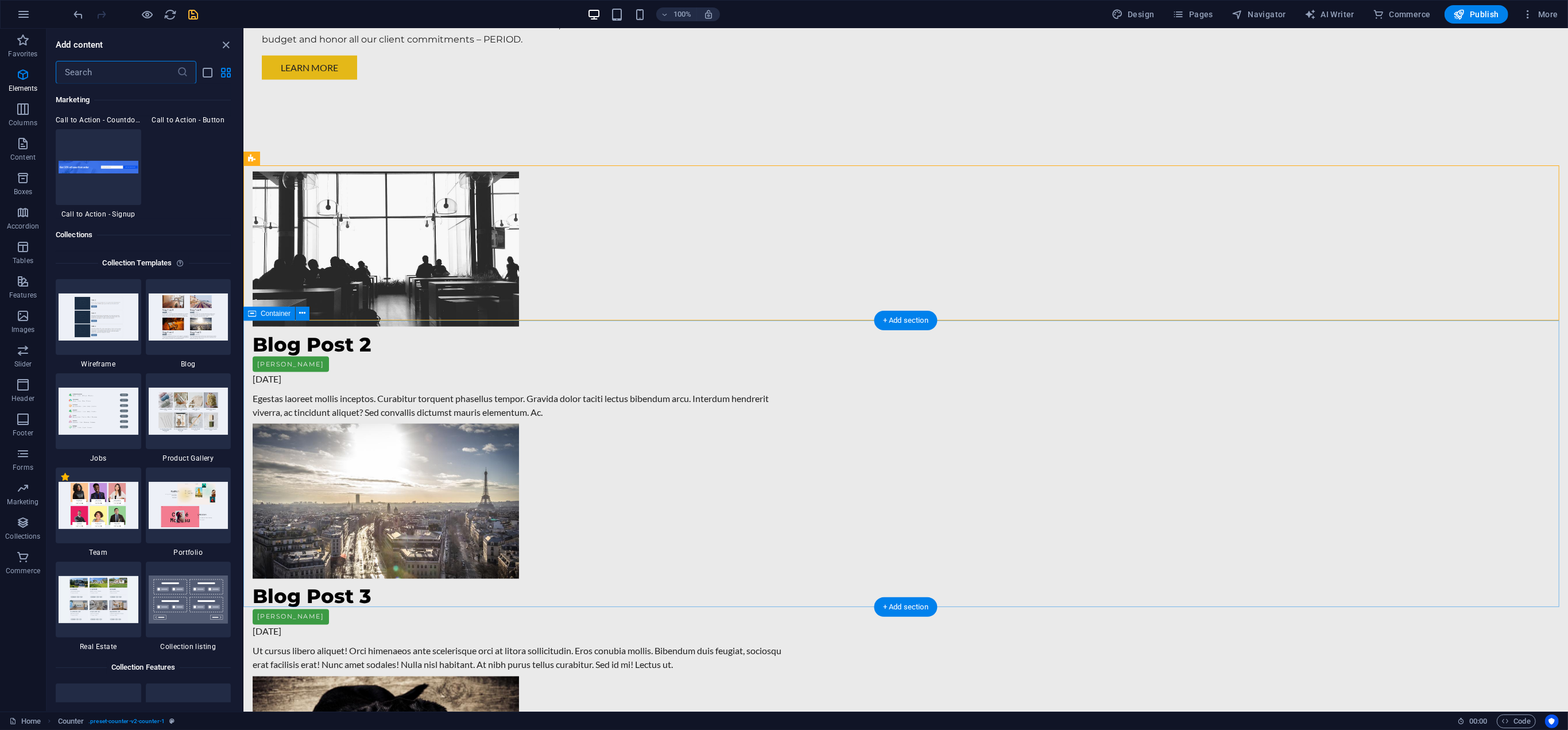
scroll to position [10604, 0]
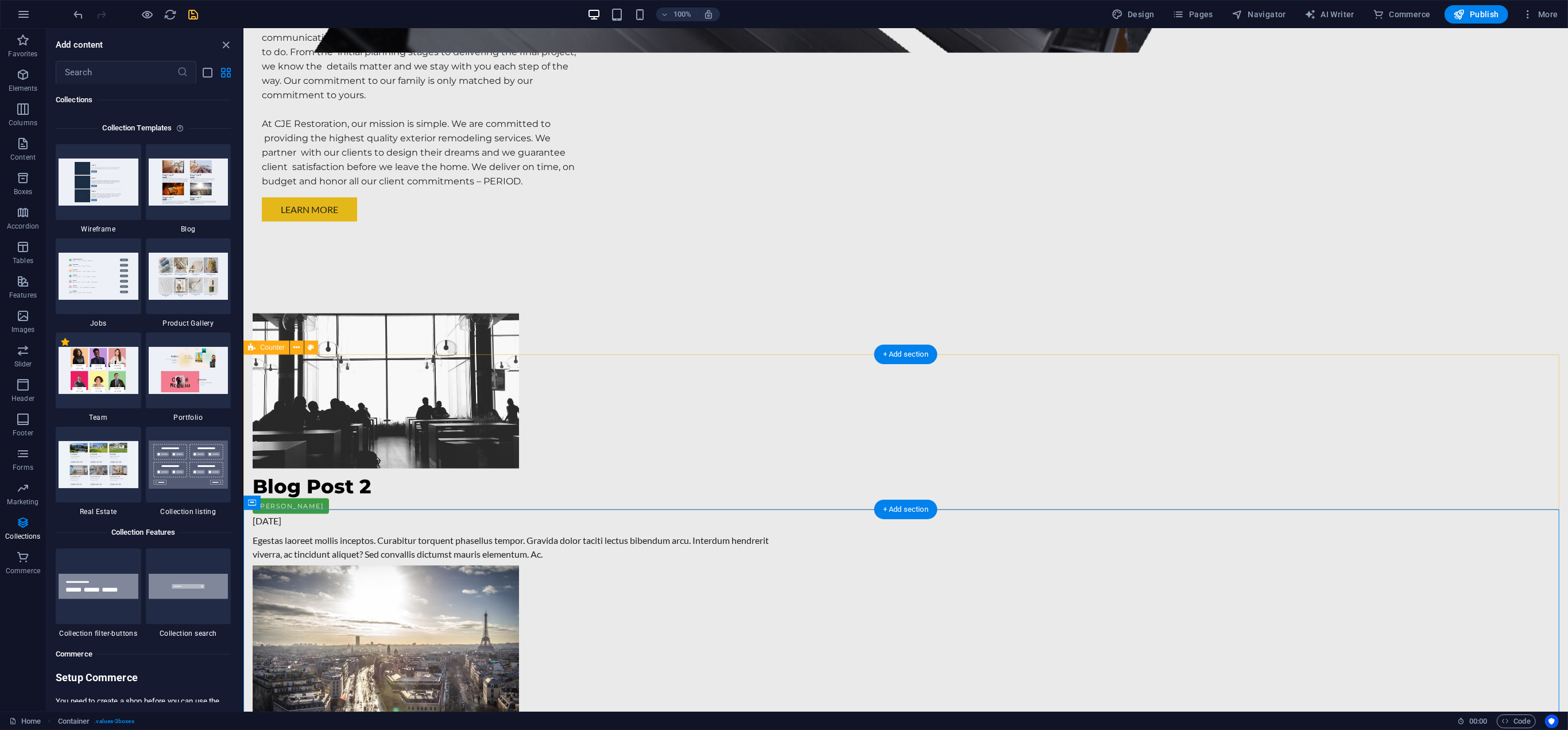
scroll to position [1741, 0]
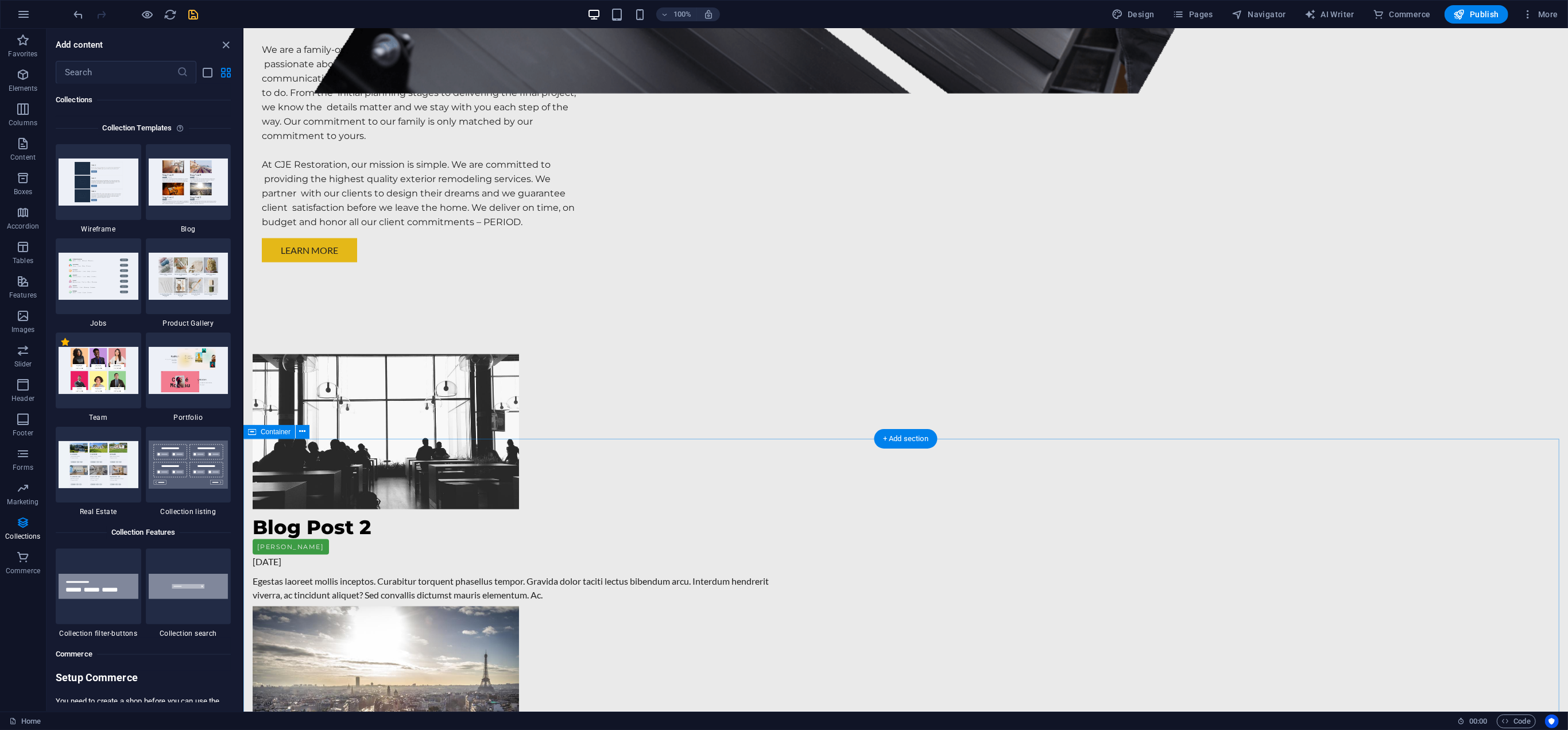
scroll to position [1737, 0]
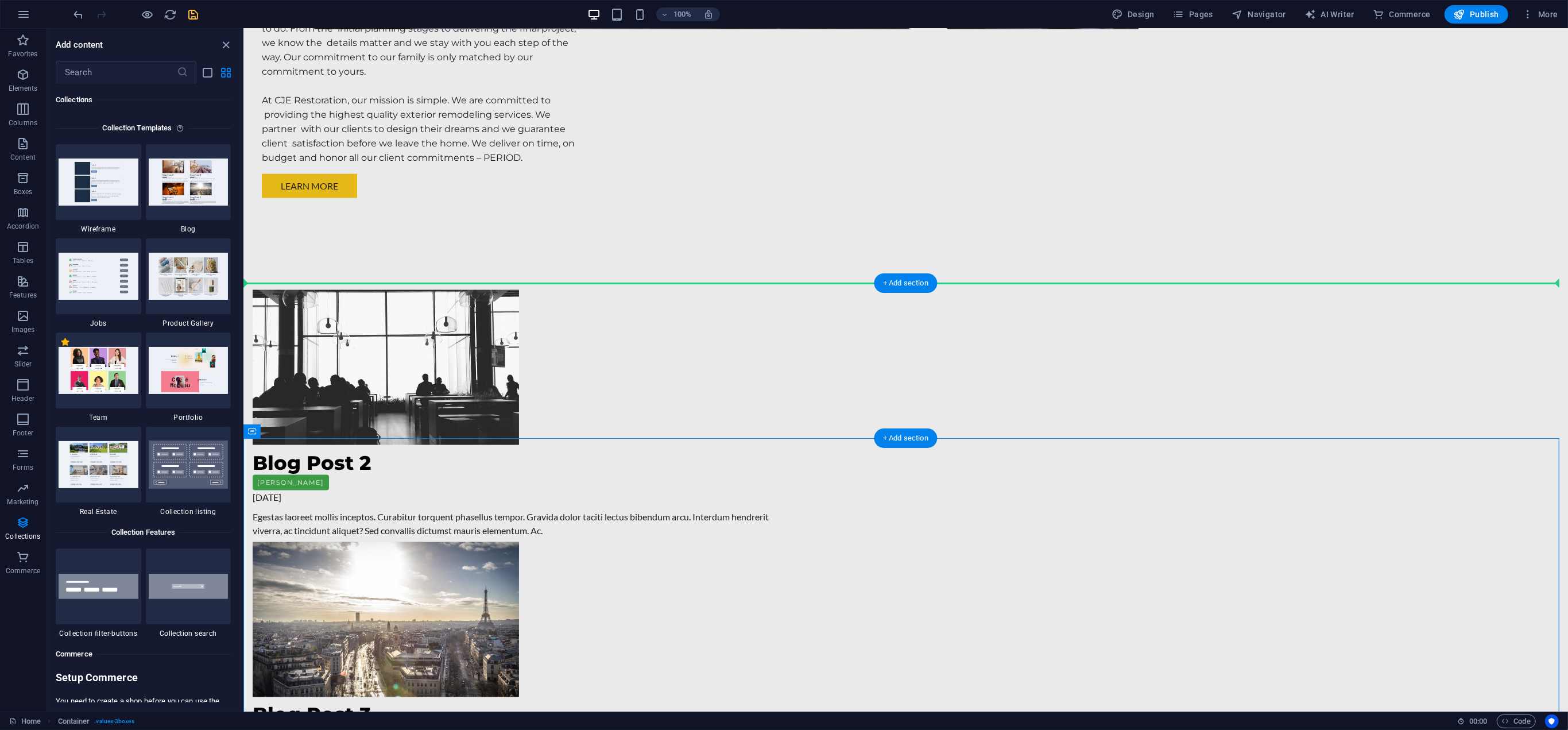
drag, startPoint x: 433, startPoint y: 569, endPoint x: 436, endPoint y: 300, distance: 269.0
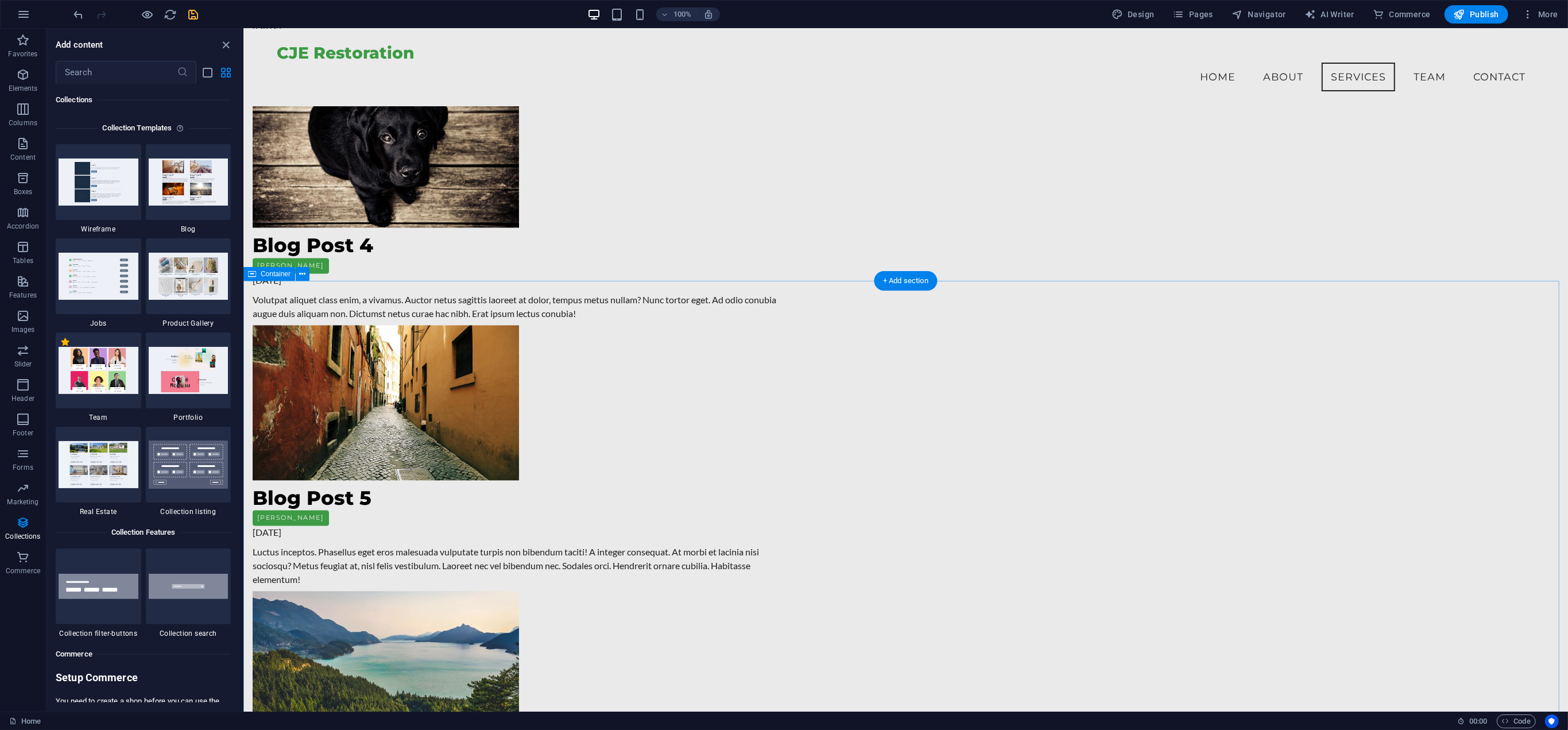
scroll to position [2369, 0]
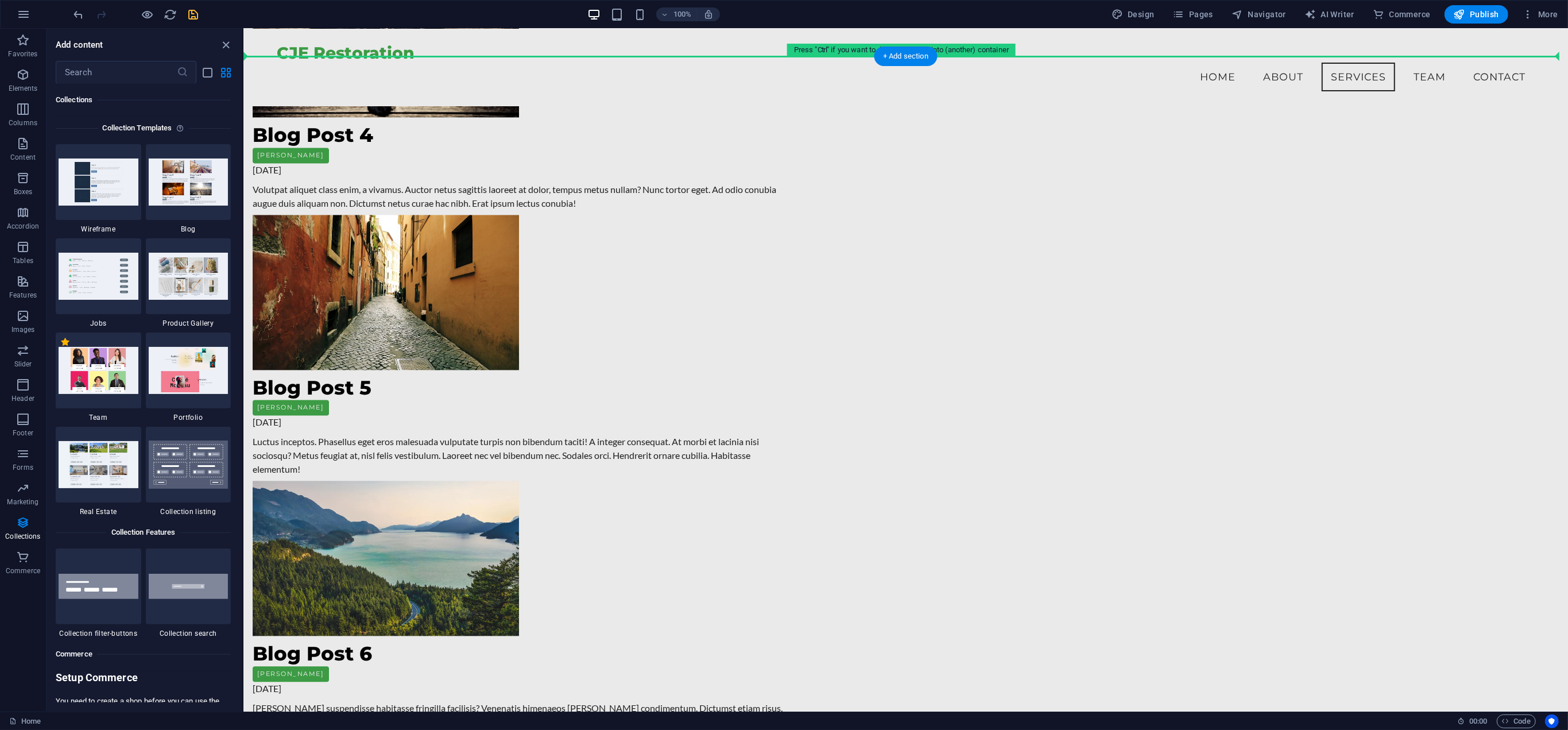
scroll to position [2482, 0]
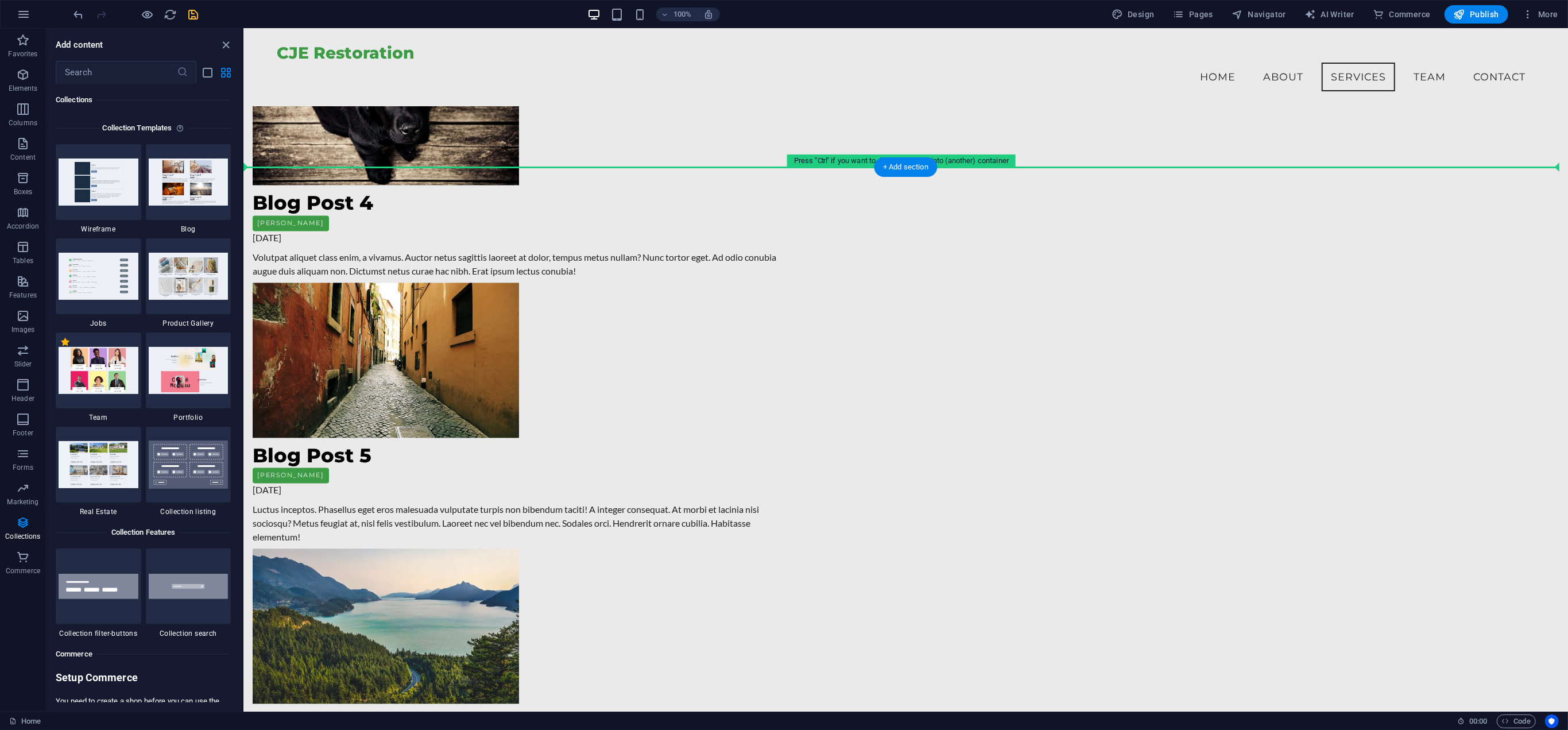
drag, startPoint x: 1212, startPoint y: 630, endPoint x: 1200, endPoint y: 191, distance: 439.2
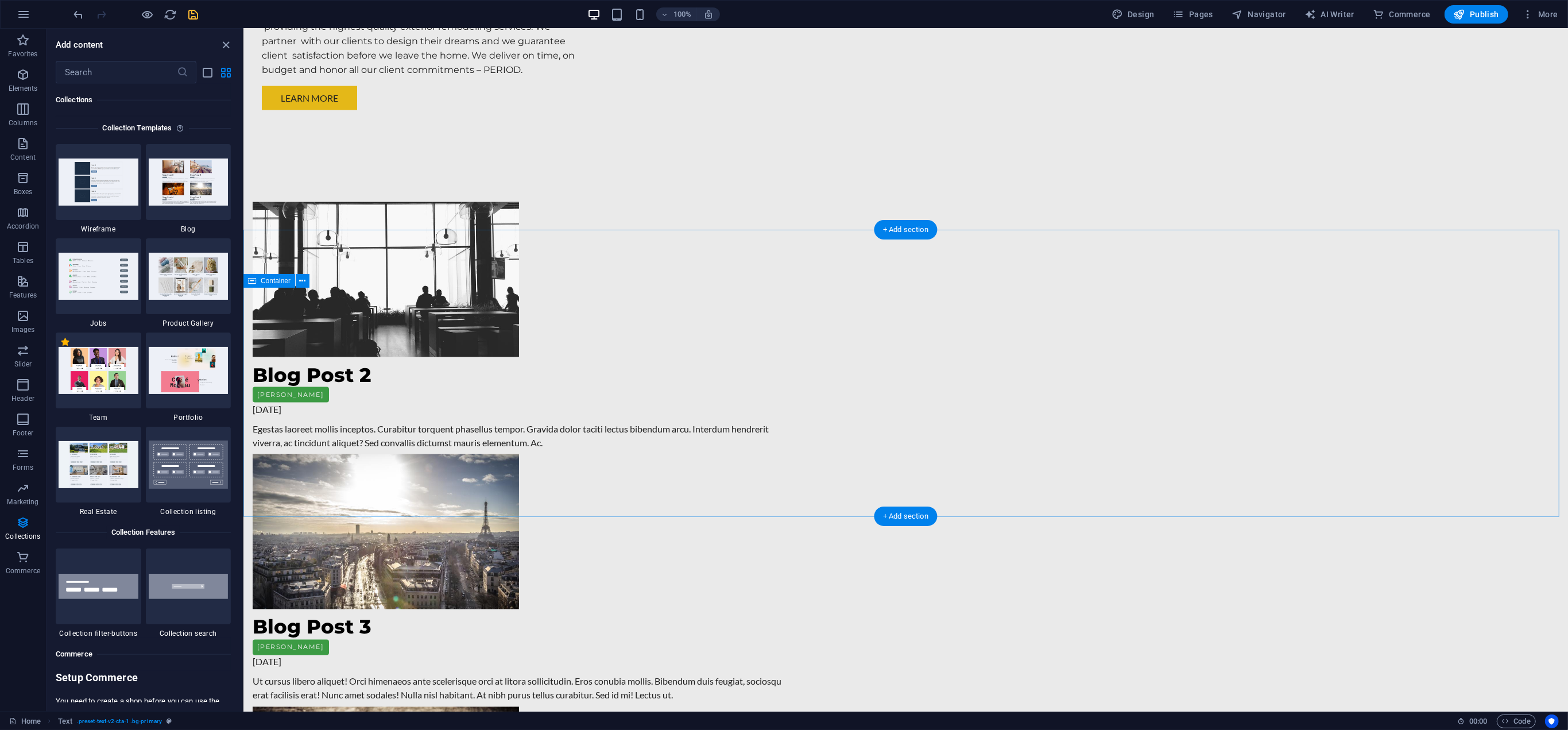
scroll to position [1848, 0]
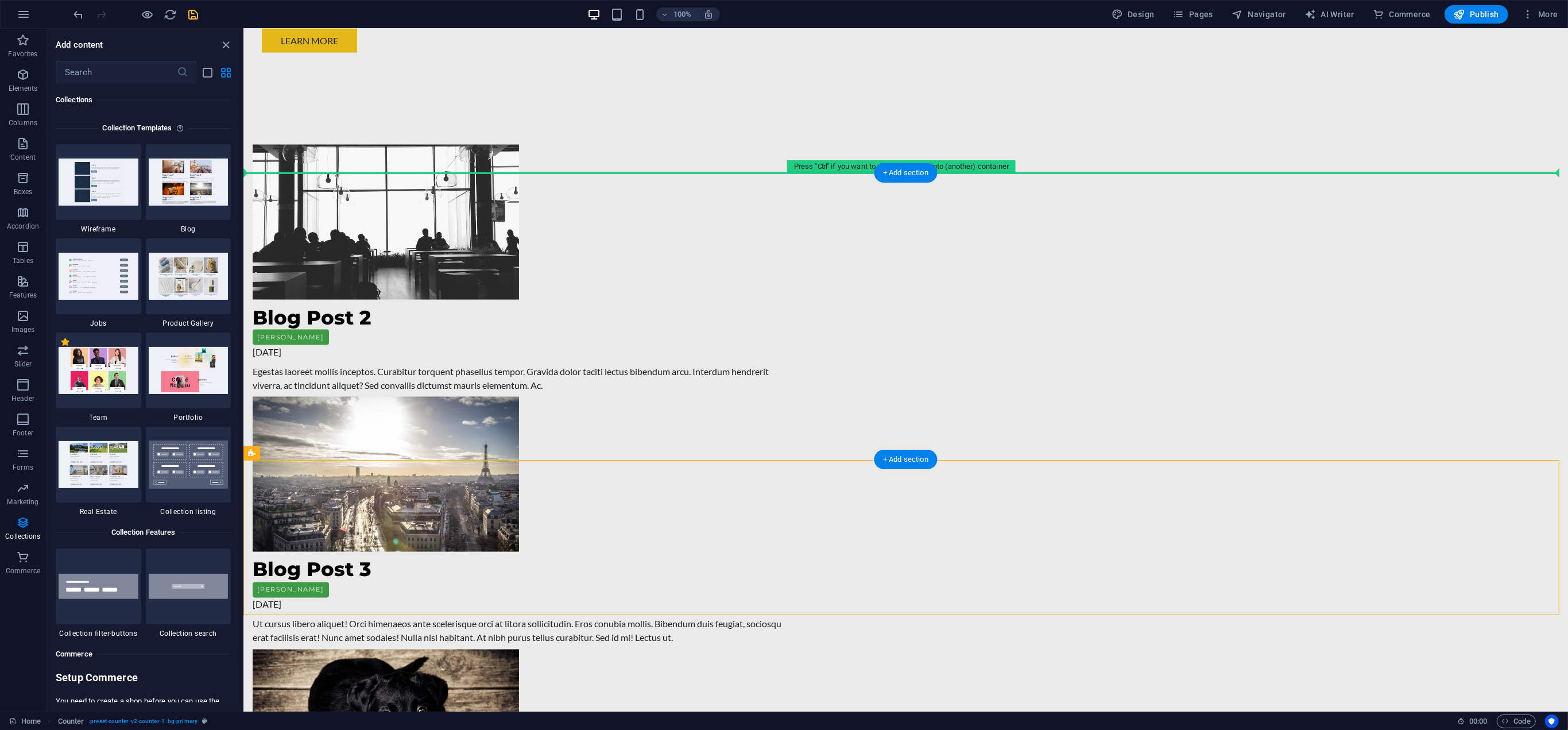
drag, startPoint x: 457, startPoint y: 541, endPoint x: 466, endPoint y: 238, distance: 303.1
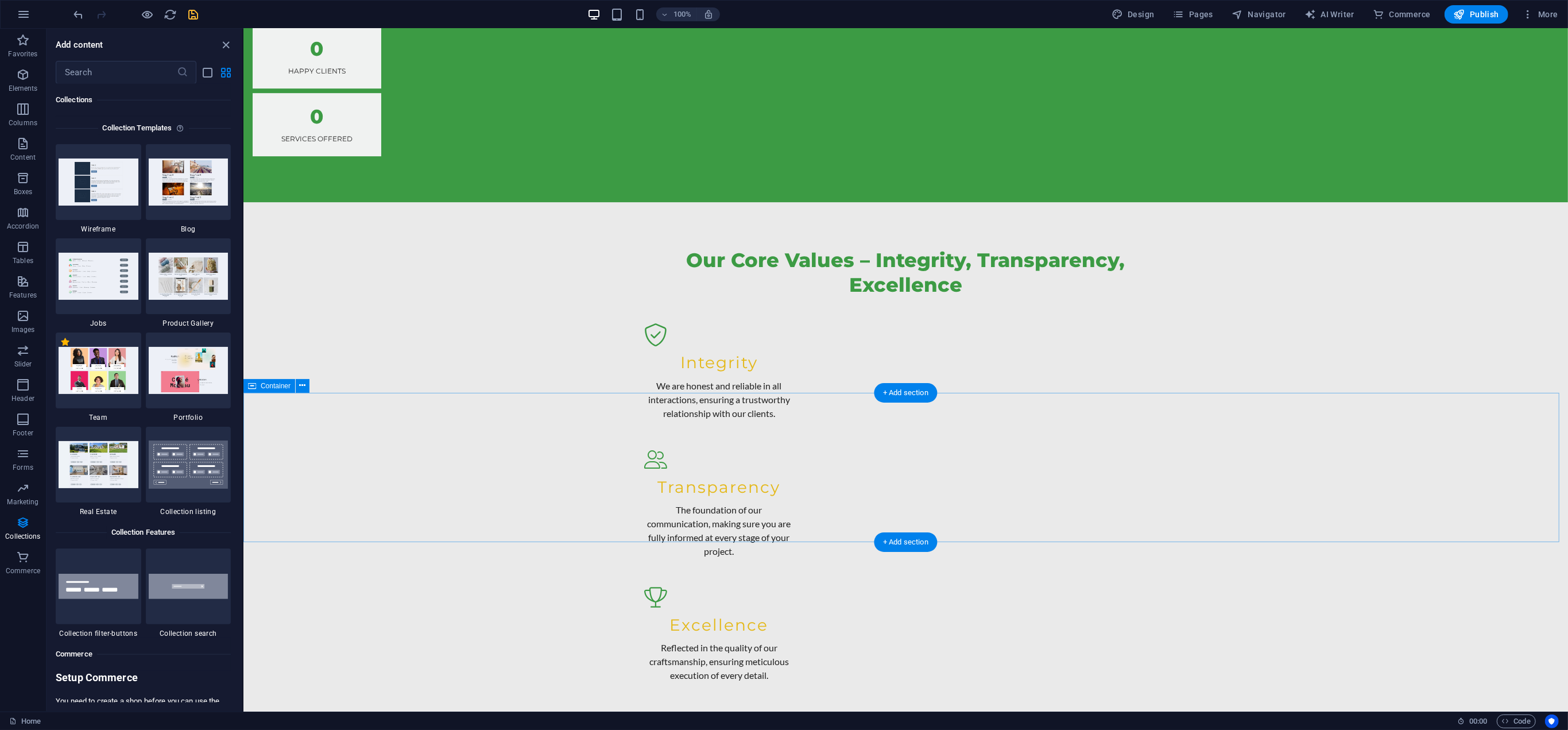
scroll to position [3914, 0]
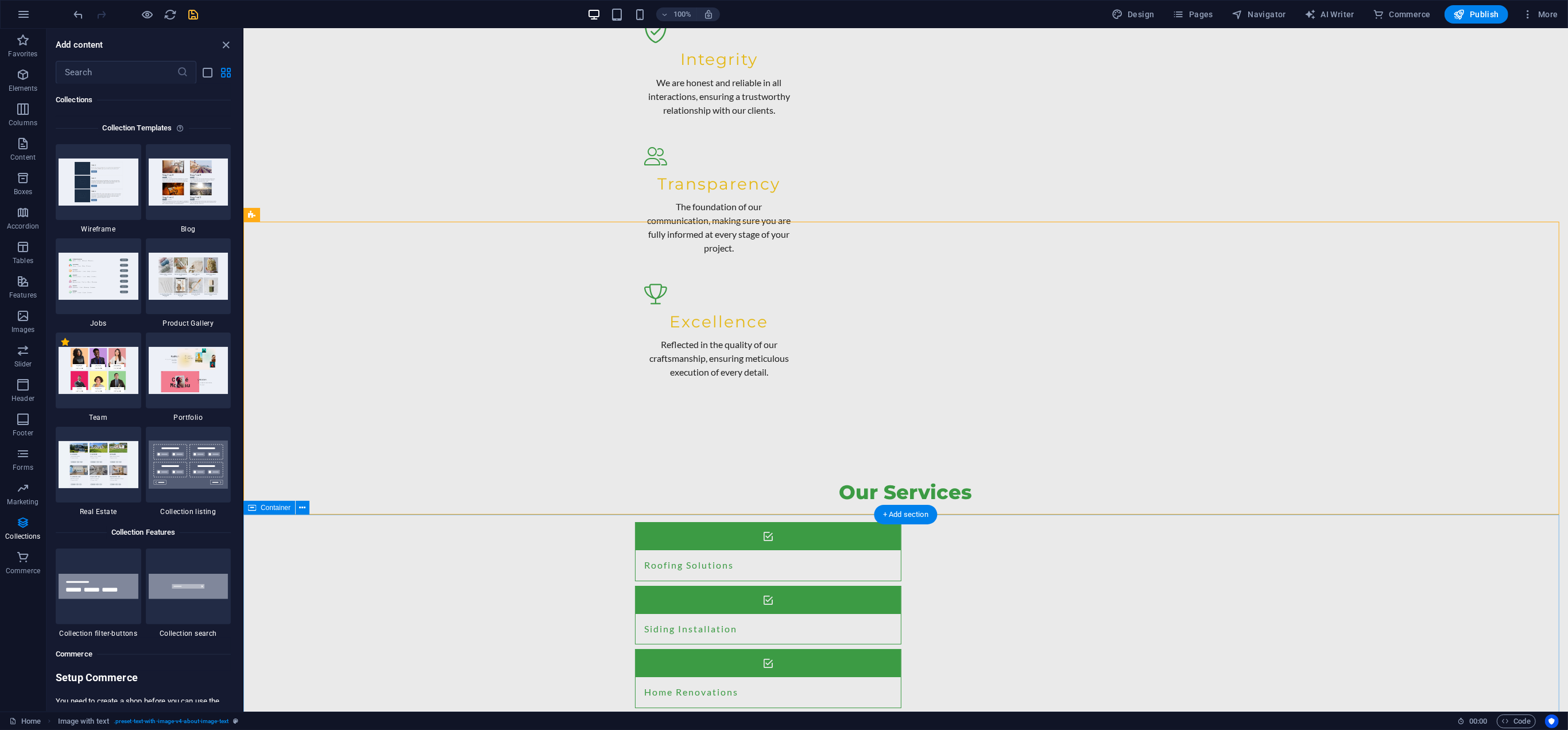
scroll to position [4201, 0]
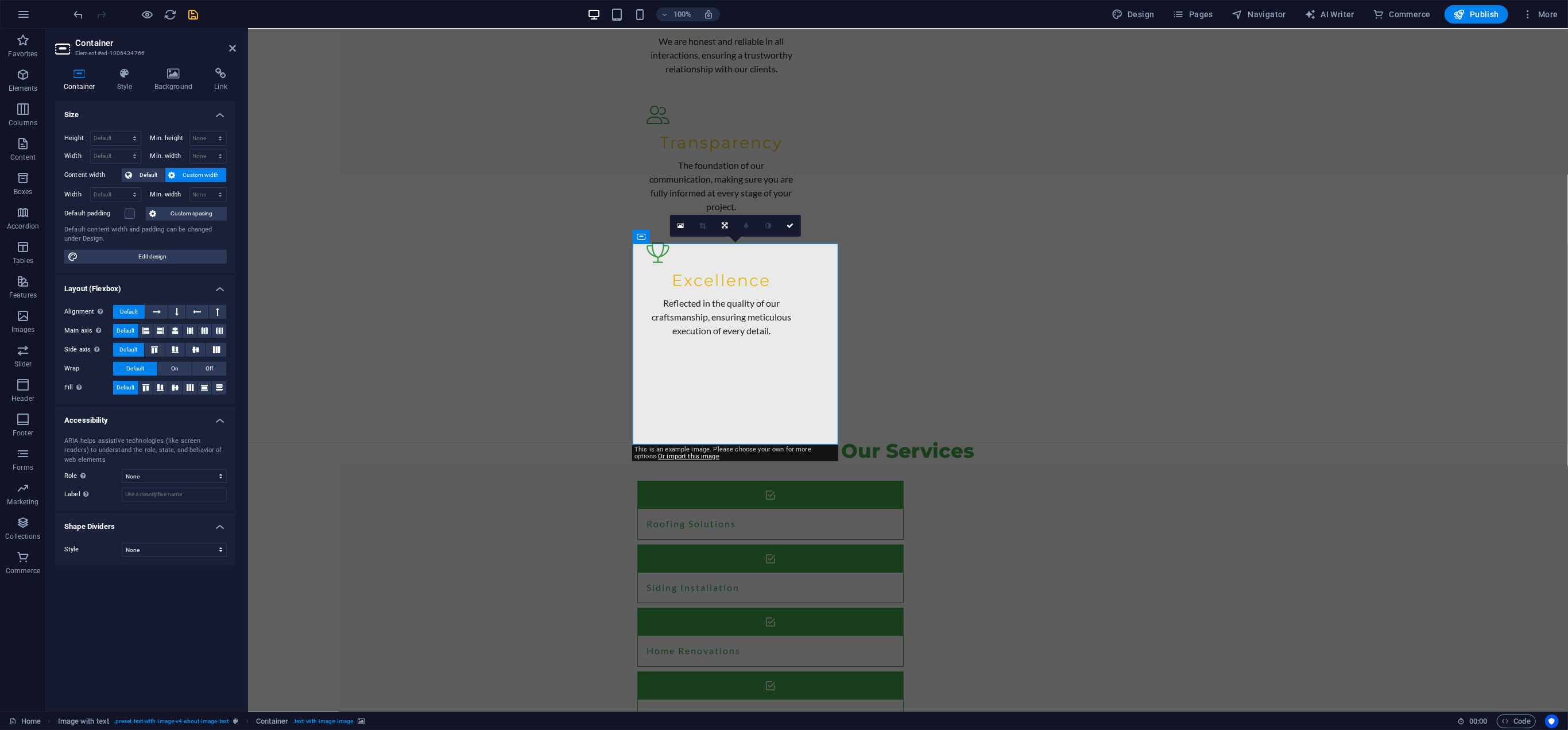
click at [175, 80] on h4 "Background" at bounding box center [175, 80] width 60 height 24
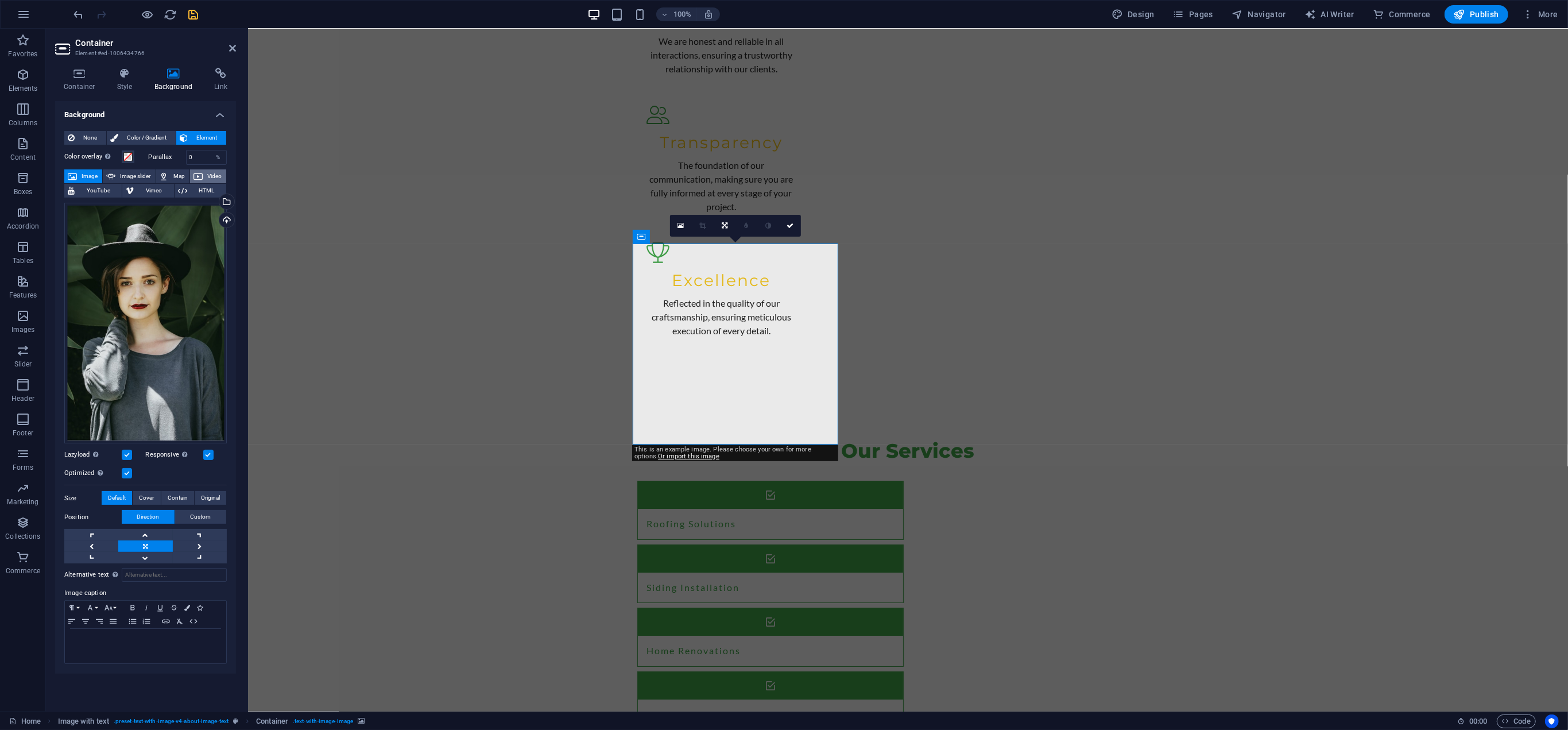
click at [205, 173] on button "Video" at bounding box center [208, 175] width 36 height 14
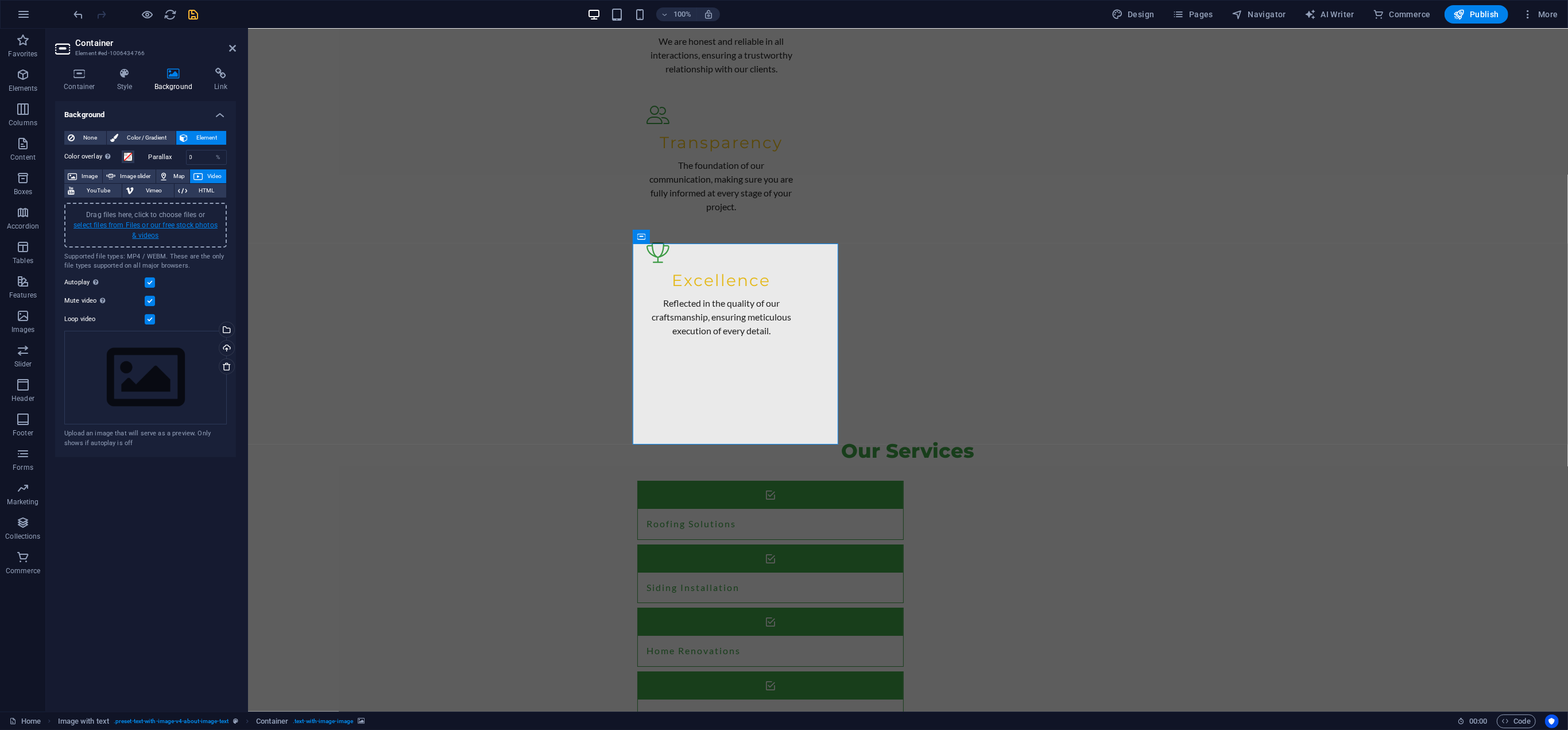
click at [146, 234] on link "select files from Files or our free stock photos & videos" at bounding box center [146, 230] width 144 height 18
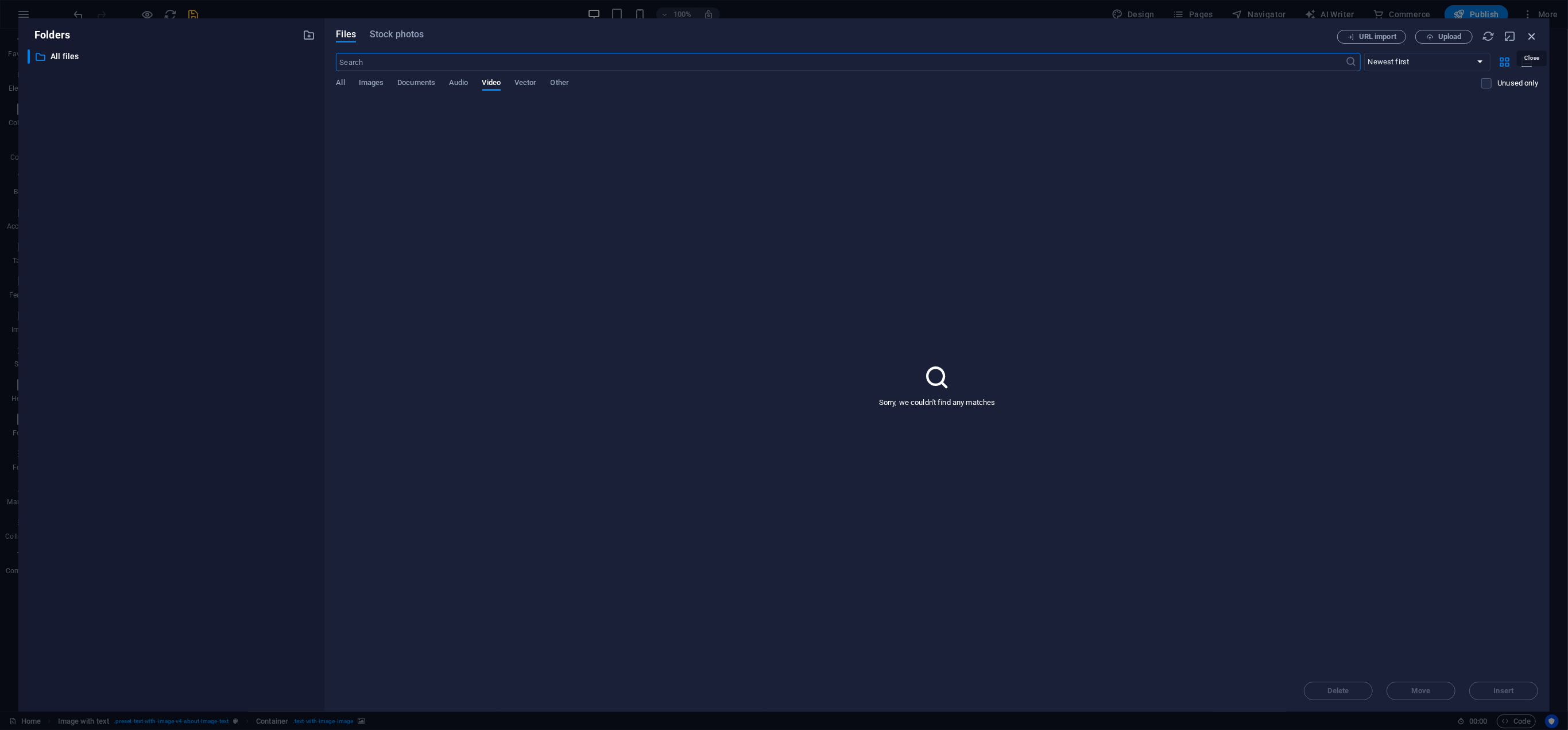
click at [1527, 38] on icon "button" at bounding box center [1532, 36] width 13 height 13
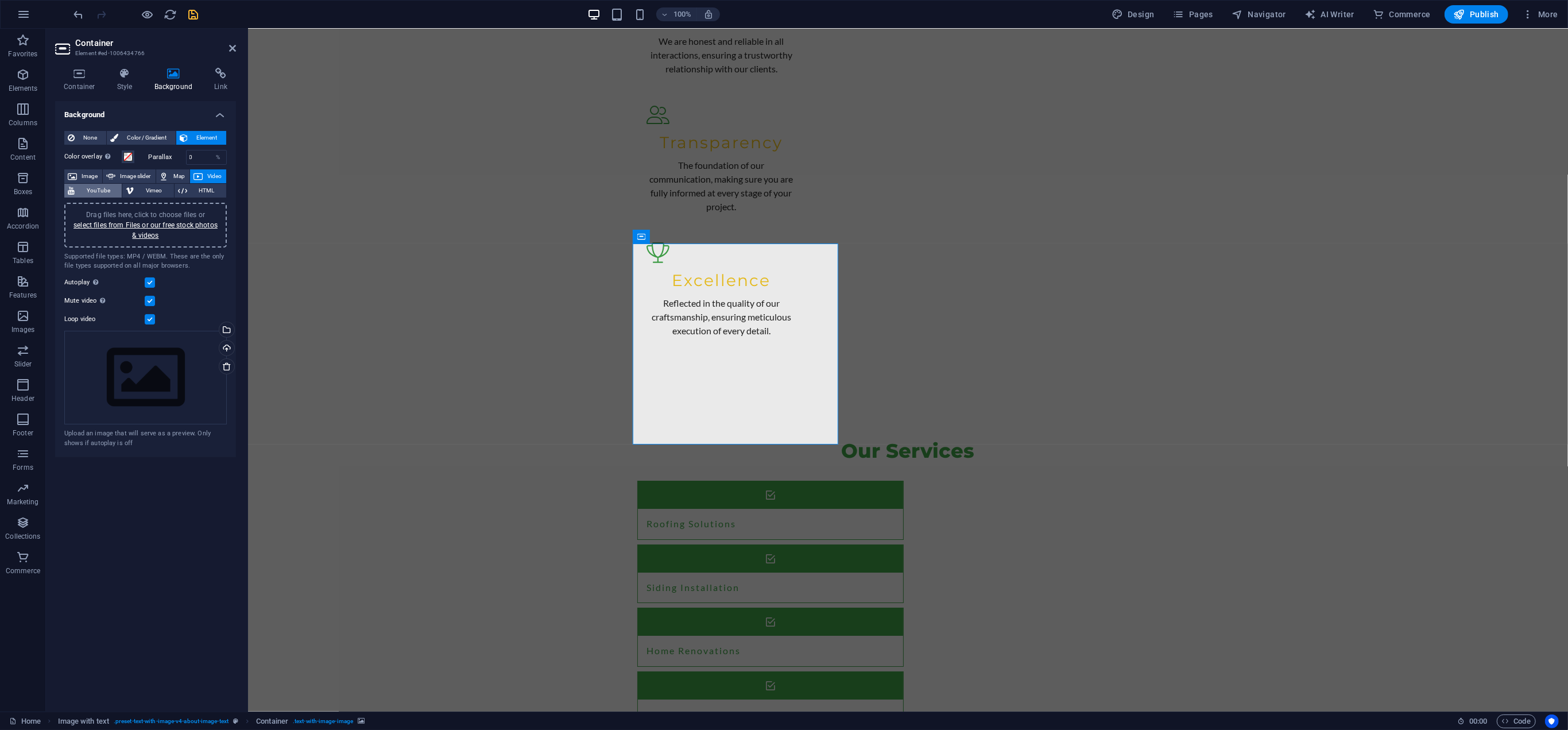
click at [104, 185] on span "YouTube" at bounding box center [98, 190] width 40 height 14
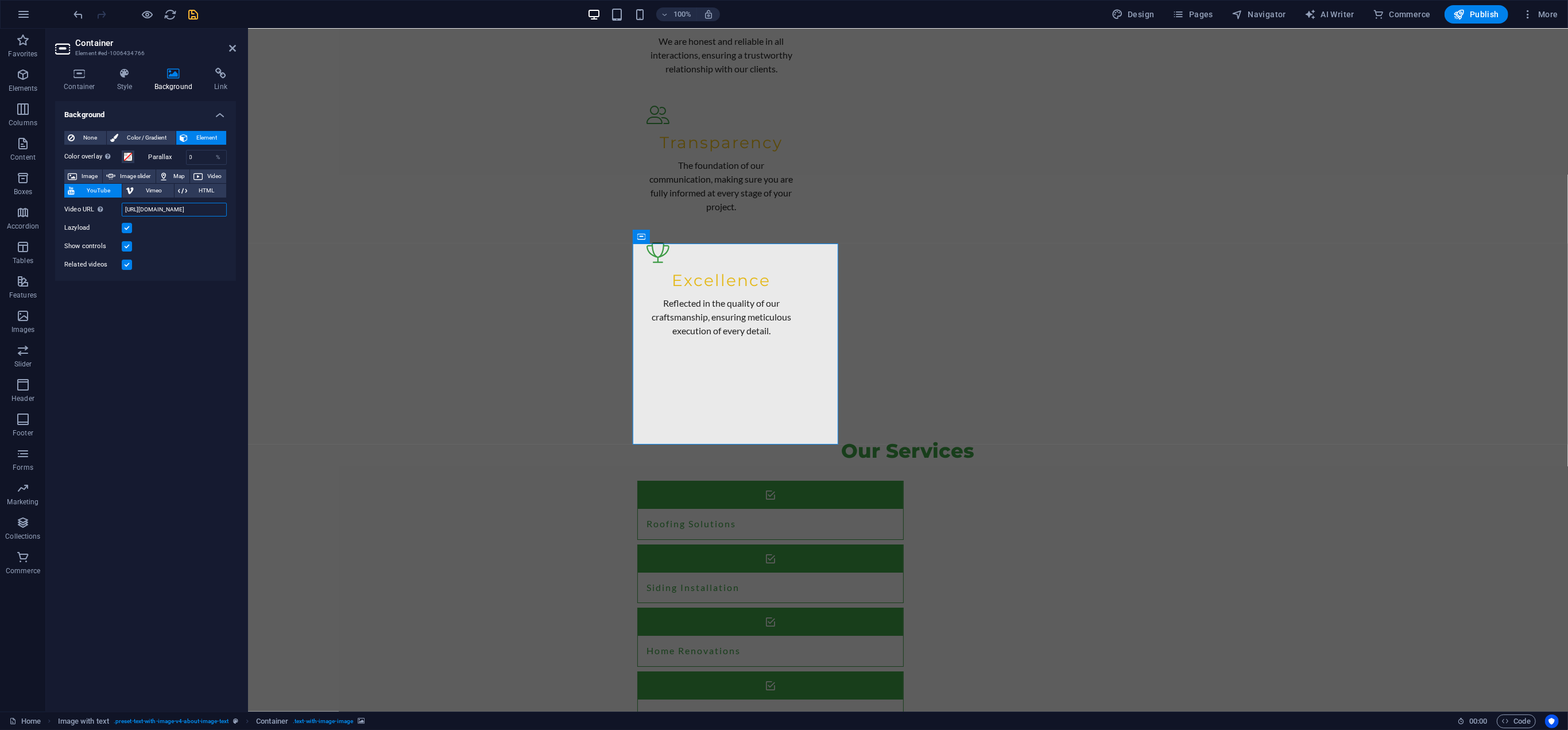
click at [172, 208] on input "https://www.youtube.com/watch?v=hnoviHgPHkY" at bounding box center [174, 209] width 105 height 14
paste input "<script defer async src='https://cdn.trustindex.io/loader.js?357dd425519e488a22…"
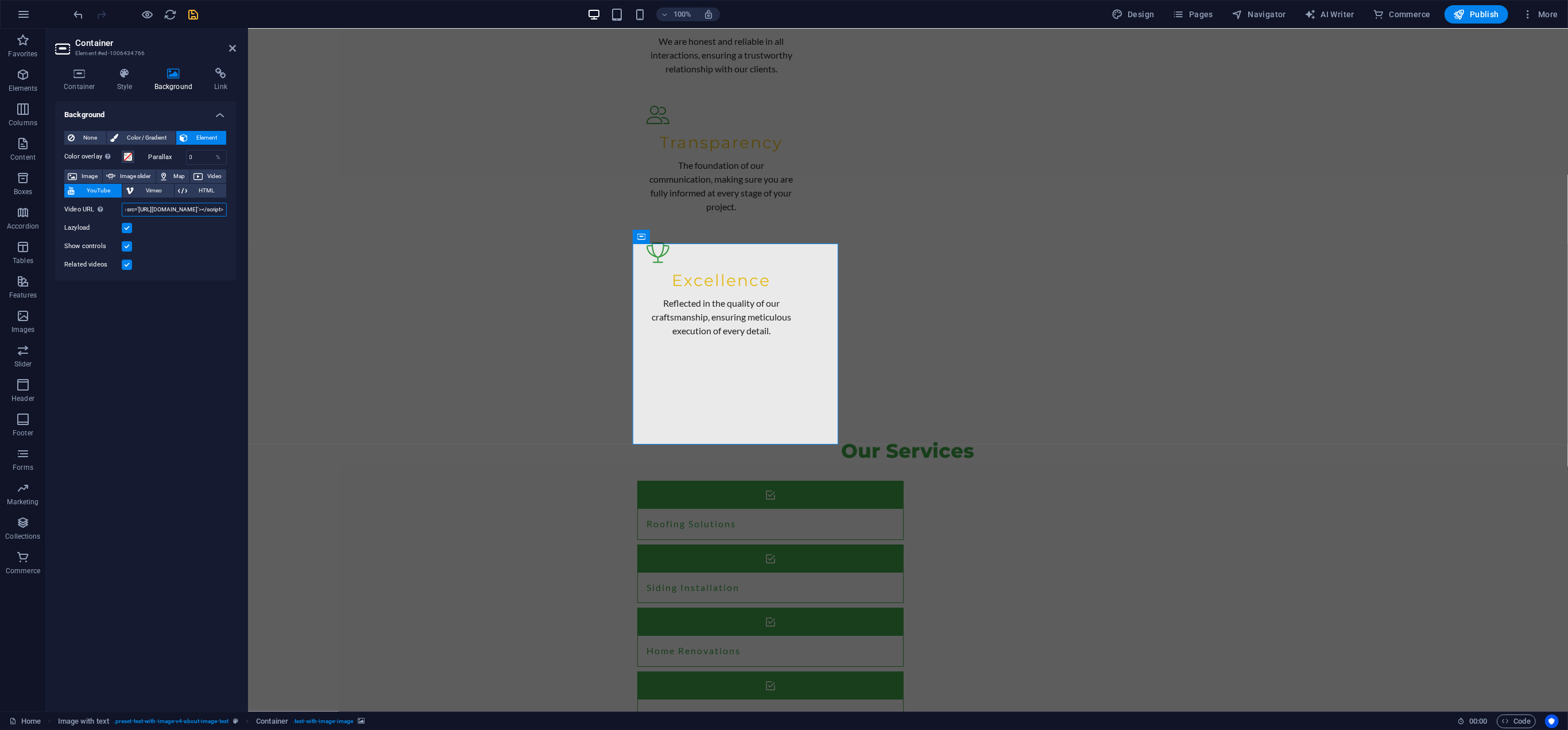
type input "<script defer async src='https://cdn.trustindex.io/loader.js?357dd425519e488a22…"
click at [150, 345] on div "Background None Color / Gradient Element Stretch background to full-width Color…" at bounding box center [146, 401] width 181 height 601
click at [191, 208] on input "<script defer async src='https://cdn.trustindex.io/loader.js?357dd425519e488a22…" at bounding box center [174, 209] width 105 height 14
drag, startPoint x: 186, startPoint y: 207, endPoint x: 45, endPoint y: 196, distance: 141.4
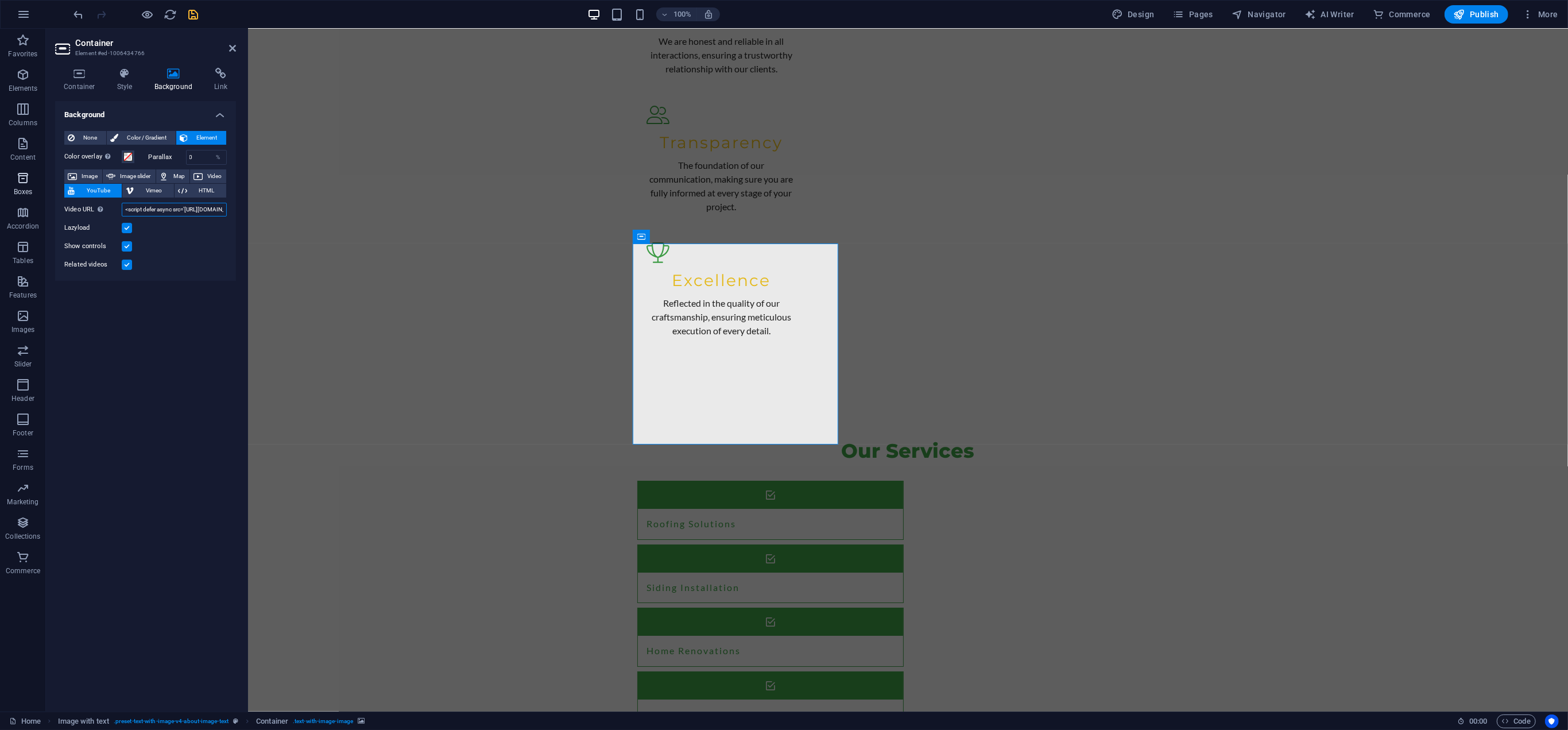
click at [43, 192] on section "Favorites Elements Columns Content Boxes Accordion Tables Features Images Slide…" at bounding box center [784, 370] width 1568 height 683
click at [155, 204] on input "Video URL Insert (or paste) a video URL." at bounding box center [174, 209] width 105 height 14
paste input "https://www.youtube.com/watch?v=Kw4mJUvwN34"
type input "https://www.youtube.com/watch?v=Kw4mJUvwN34"
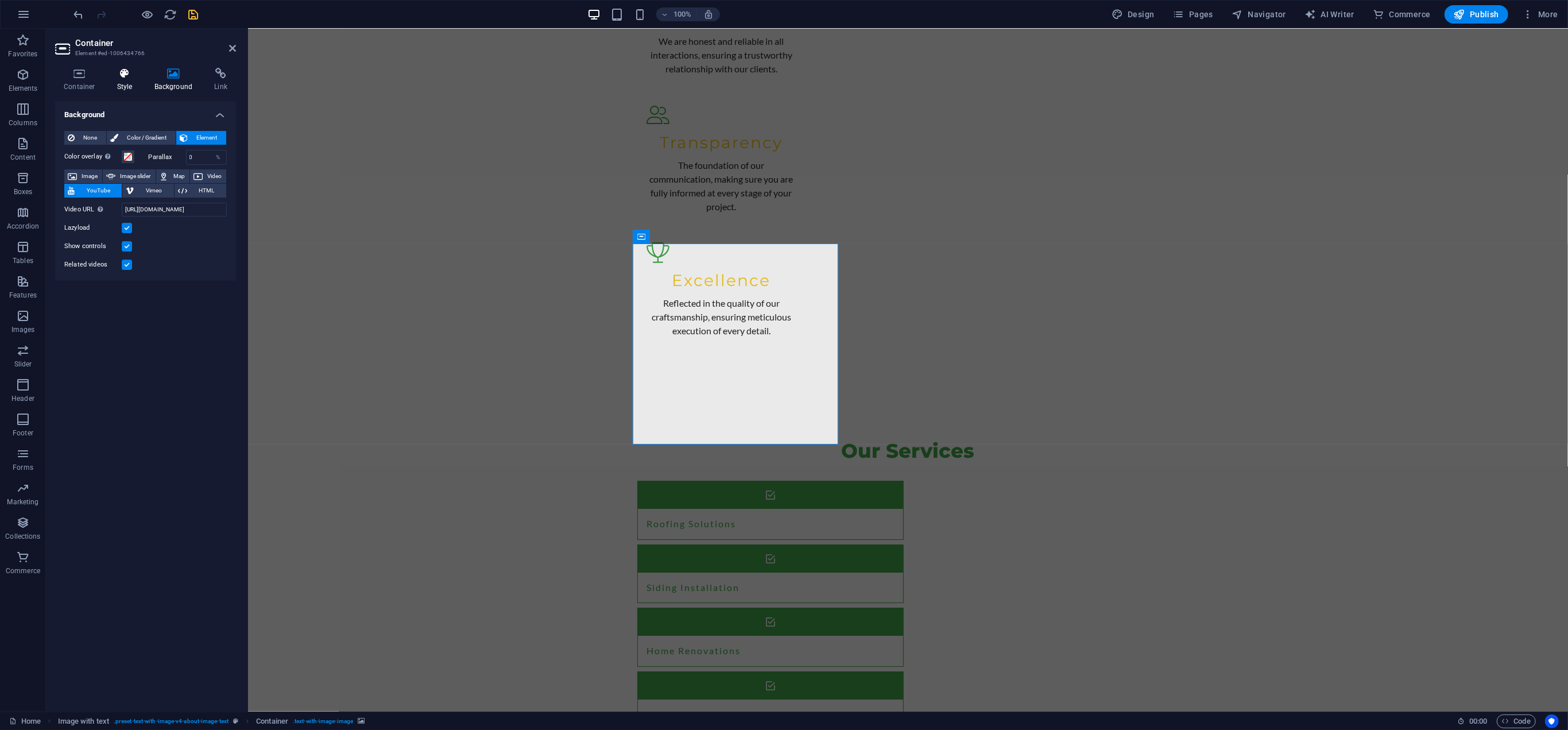
click at [119, 83] on h4 "Style" at bounding box center [127, 80] width 38 height 24
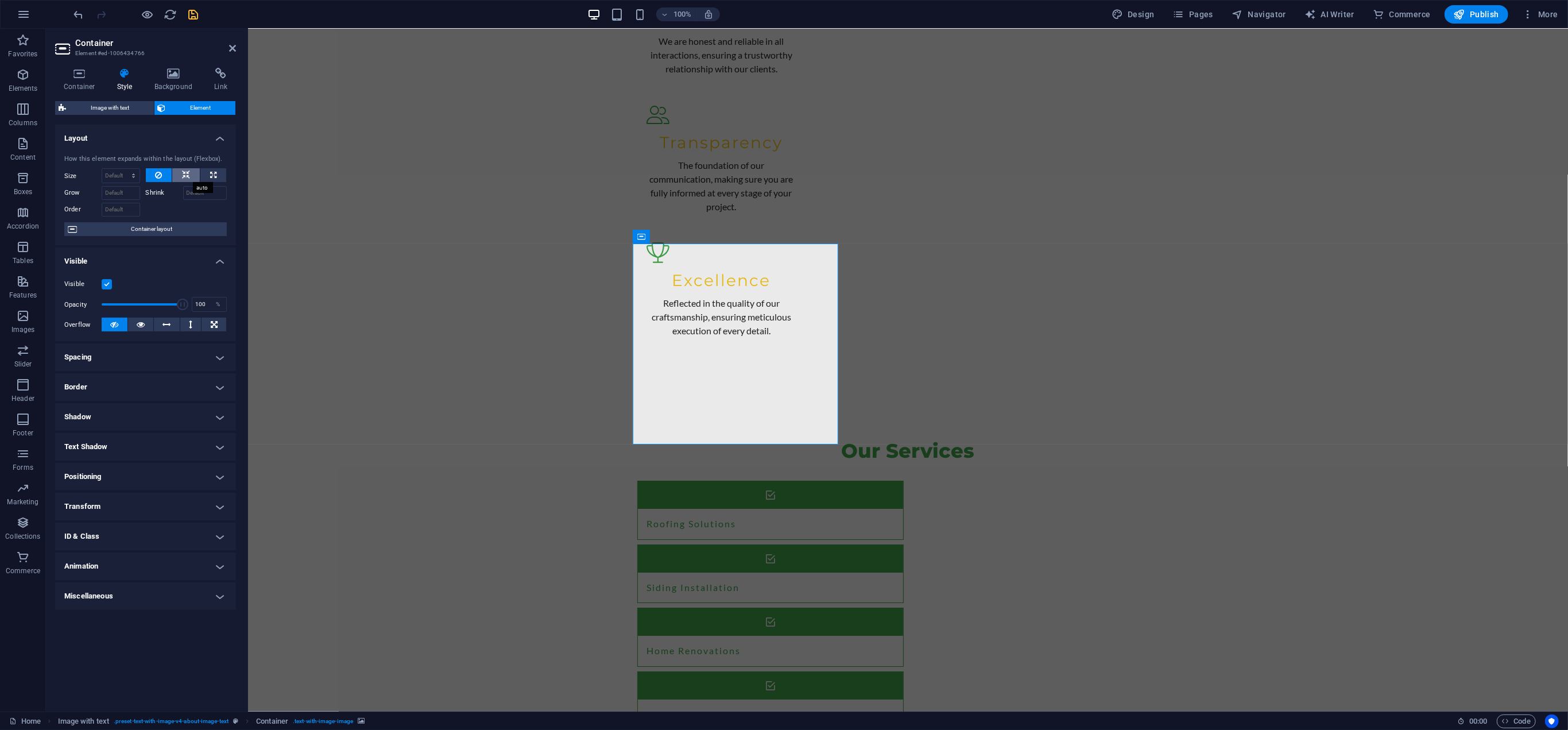
click at [183, 171] on icon at bounding box center [186, 175] width 8 height 14
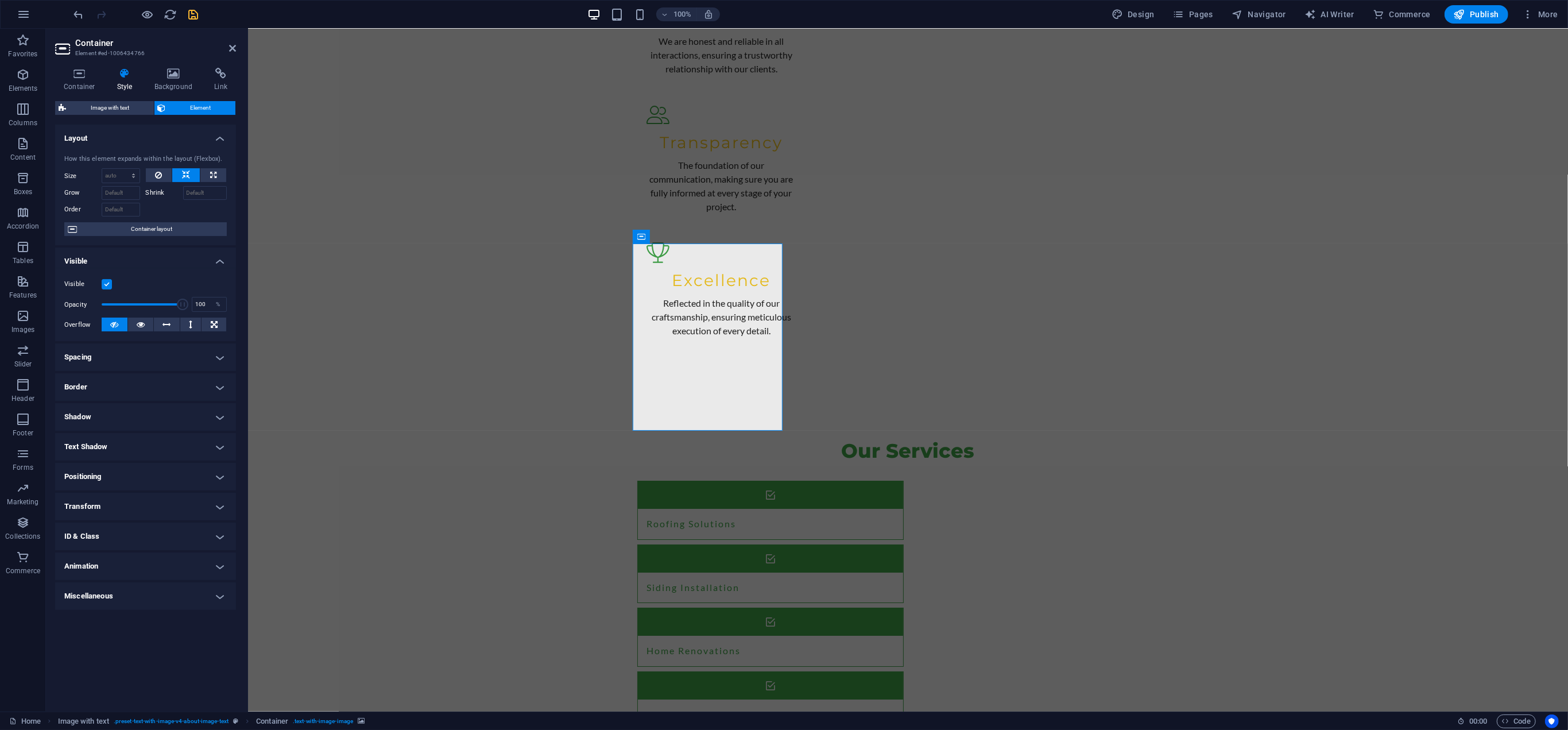
click at [185, 172] on icon at bounding box center [186, 175] width 8 height 14
click at [210, 173] on icon at bounding box center [213, 175] width 6 height 14
type input "100"
select select "%"
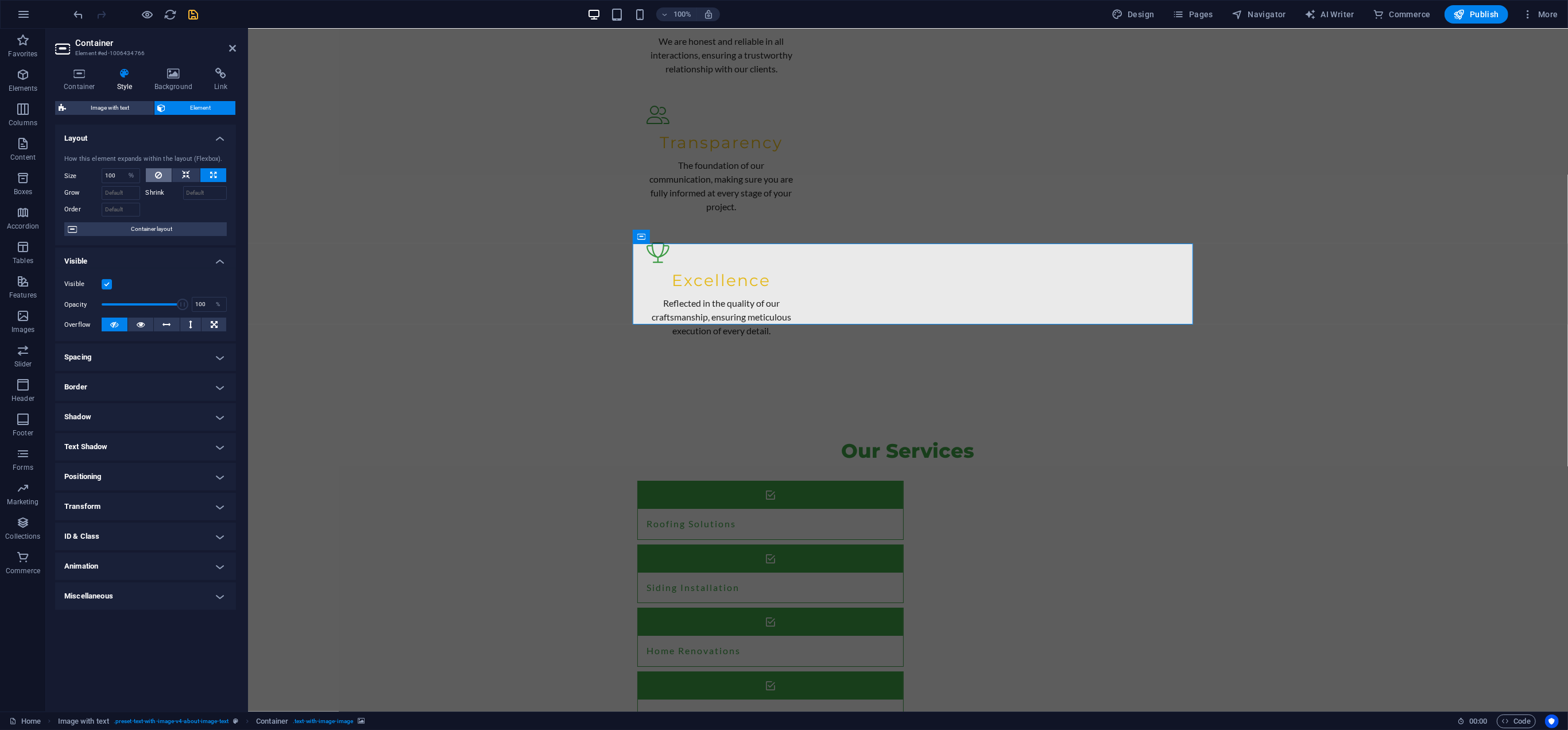
click at [162, 174] on button at bounding box center [159, 175] width 26 height 14
select select "DISABLED_OPTION_VALUE"
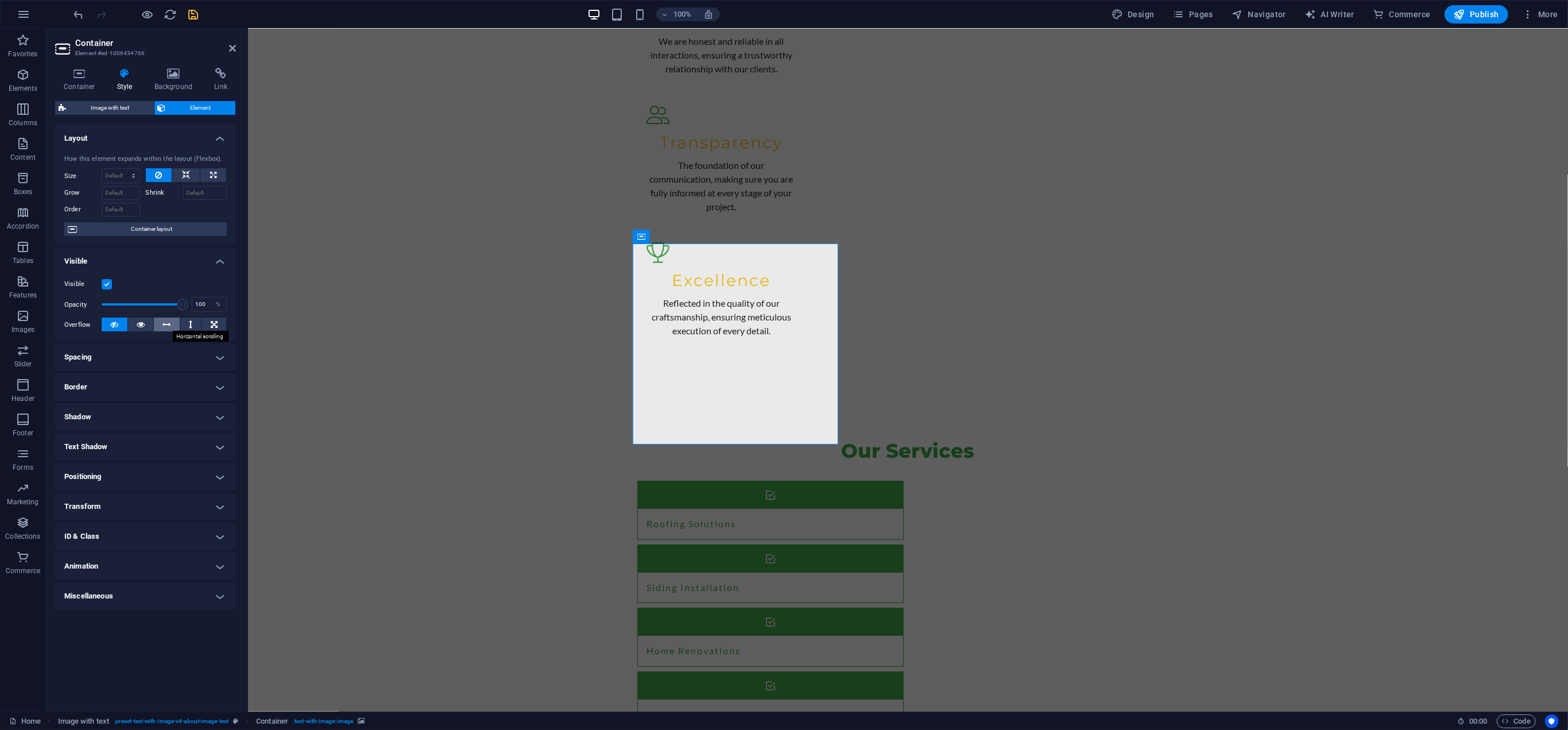
click at [166, 320] on icon at bounding box center [167, 324] width 8 height 14
click at [166, 321] on icon at bounding box center [167, 324] width 8 height 14
click at [187, 351] on h4 "Spacing" at bounding box center [146, 357] width 181 height 27
click at [187, 350] on h4 "Spacing" at bounding box center [146, 353] width 181 height 21
click at [88, 76] on icon at bounding box center [79, 74] width 49 height 11
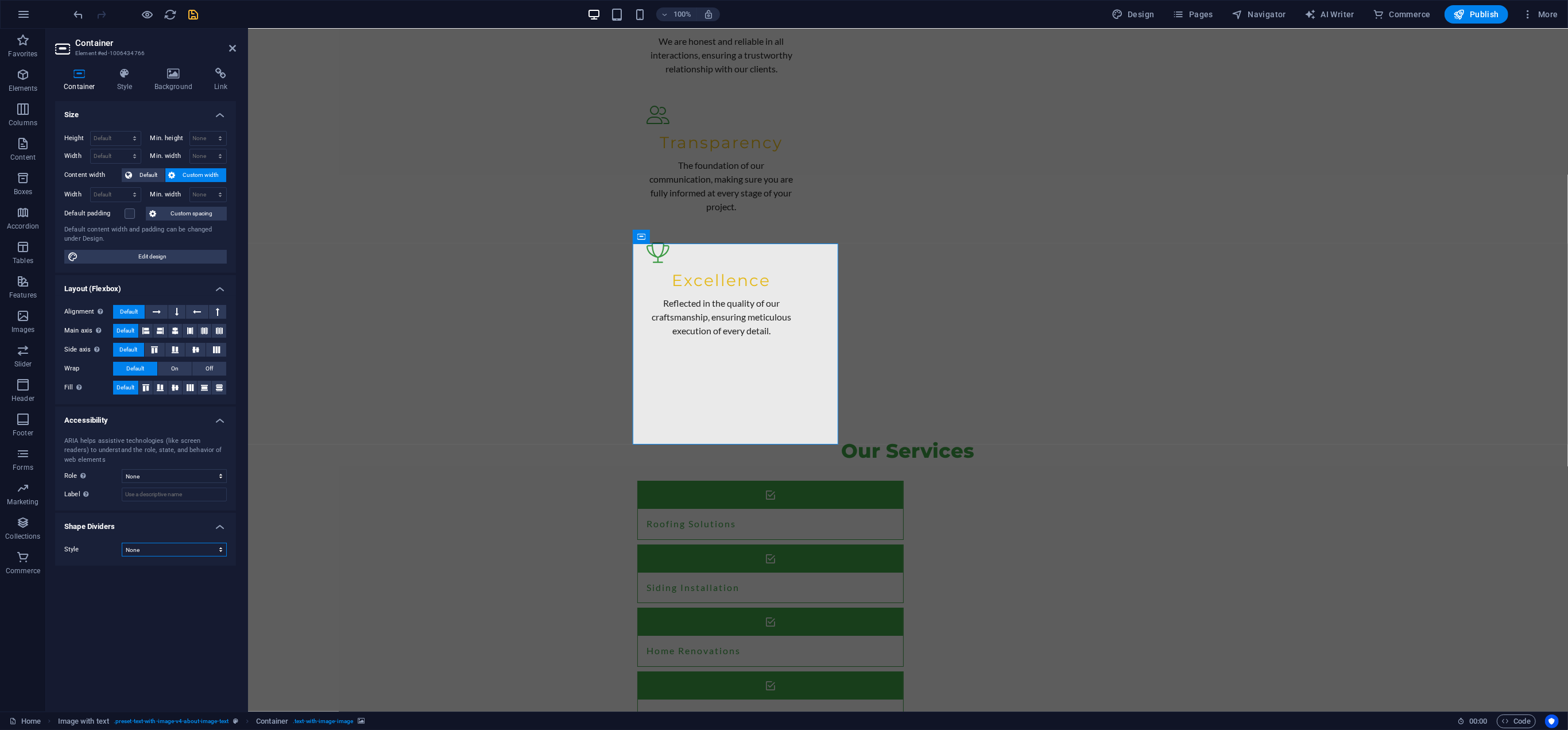
click at [191, 542] on select "None Triangle Square Diagonal Polygon 1 Polygon 2 Zigzag Multiple Zigzags Waves…" at bounding box center [174, 549] width 105 height 14
click at [122, 542] on select "None Triangle Square Diagonal Polygon 1 Polygon 2 Zigzag Multiple Zigzags Waves…" at bounding box center [174, 549] width 105 height 14
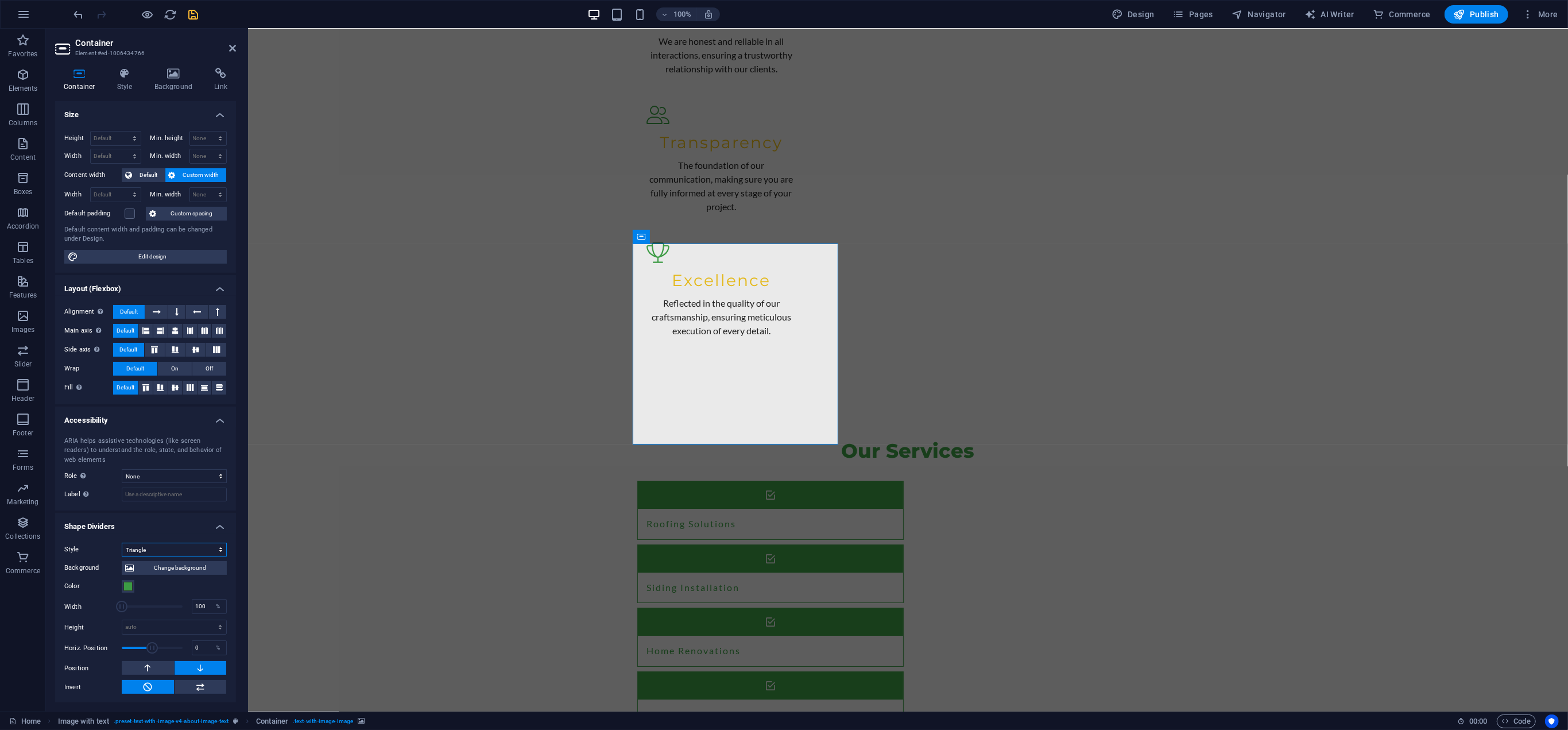
click at [179, 543] on select "None Triangle Square Diagonal Polygon 1 Polygon 2 Zigzag Multiple Zigzags Waves…" at bounding box center [174, 549] width 105 height 14
click at [122, 542] on select "None Triangle Square Diagonal Polygon 1 Polygon 2 Zigzag Multiple Zigzags Waves…" at bounding box center [174, 549] width 105 height 14
click at [163, 547] on select "None Triangle Square Diagonal Polygon 1 Polygon 2 Zigzag Multiple Zigzags Waves…" at bounding box center [174, 549] width 105 height 14
select select "none"
click at [122, 542] on select "None Triangle Square Diagonal Polygon 1 Polygon 2 Zigzag Multiple Zigzags Waves…" at bounding box center [174, 549] width 105 height 14
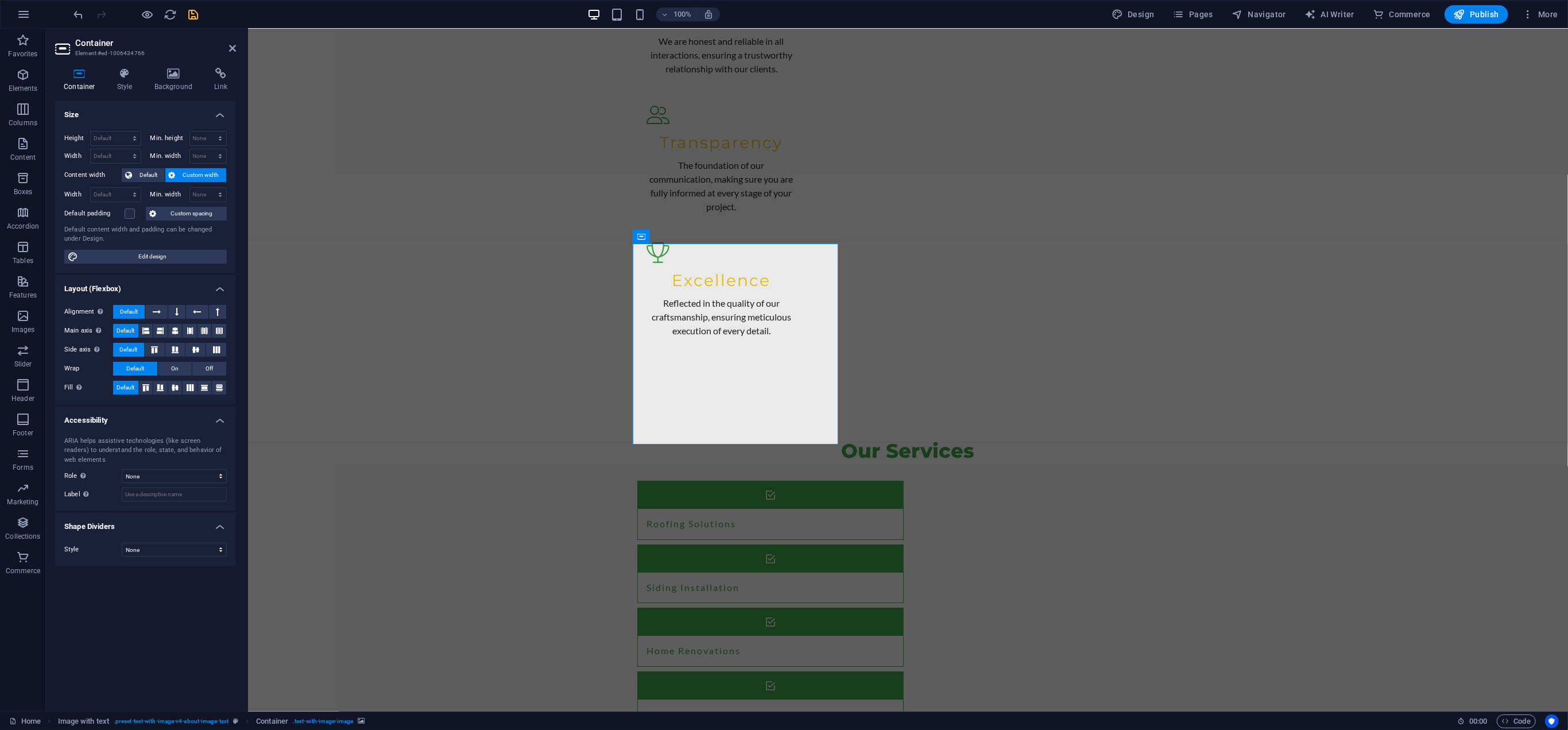
click at [122, 603] on div "Size Height Default px rem % vh vw Min. height None px rem % vh vw Width Defaul…" at bounding box center [146, 401] width 181 height 601
click at [692, 237] on icon at bounding box center [692, 236] width 6 height 12
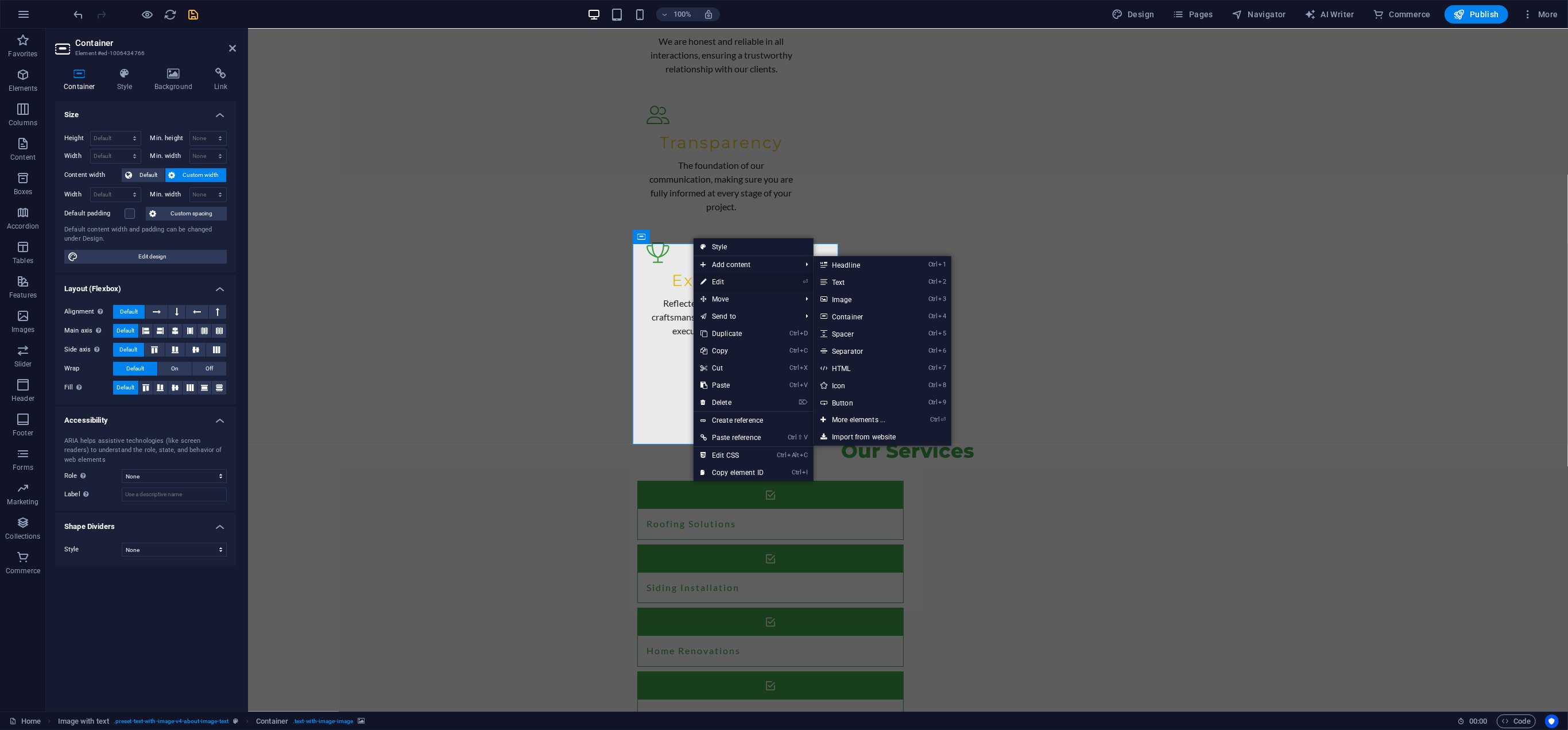
click at [723, 280] on link "⏎ Edit" at bounding box center [732, 281] width 77 height 17
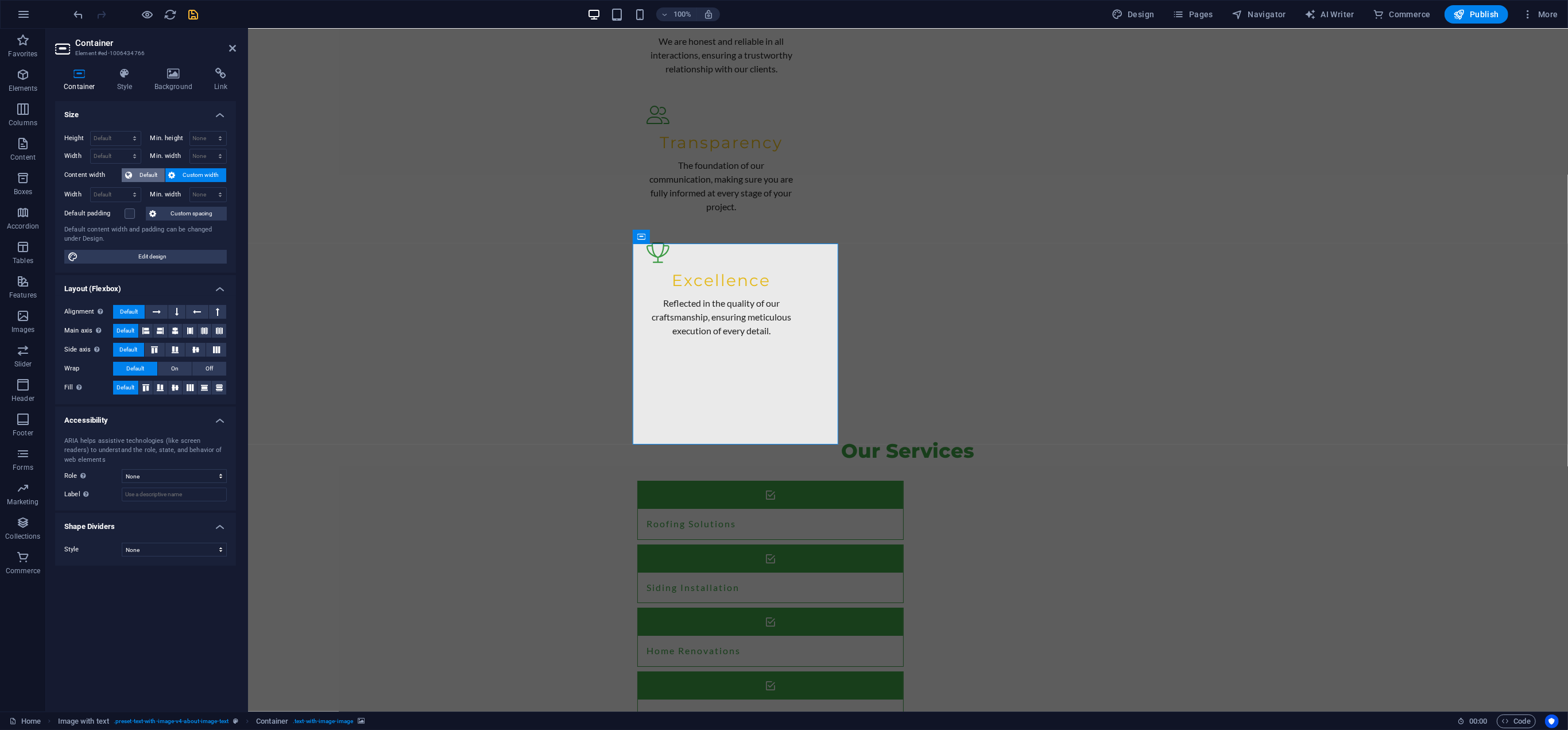
click at [143, 168] on span "Default" at bounding box center [148, 175] width 26 height 14
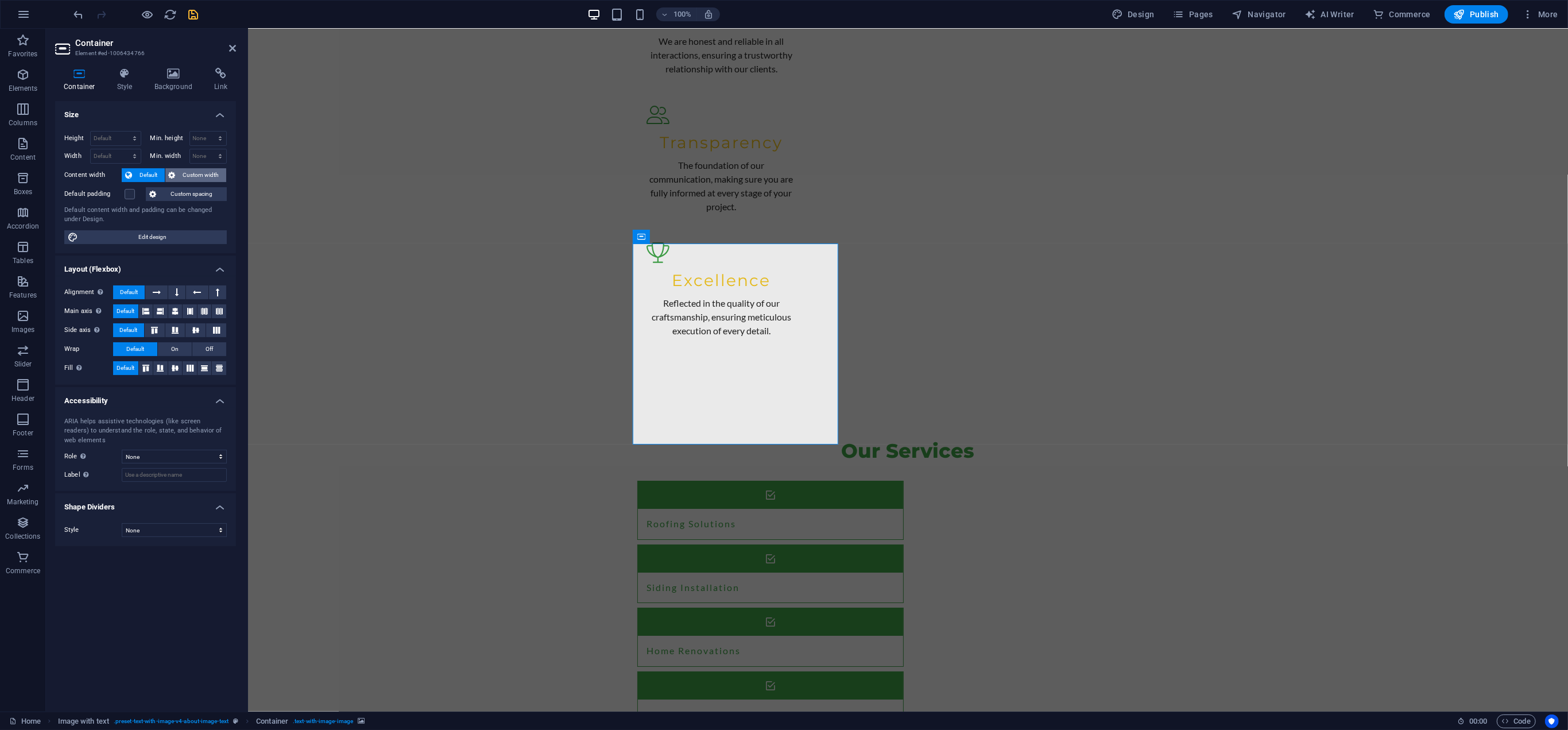
click at [201, 174] on span "Custom width" at bounding box center [201, 175] width 44 height 14
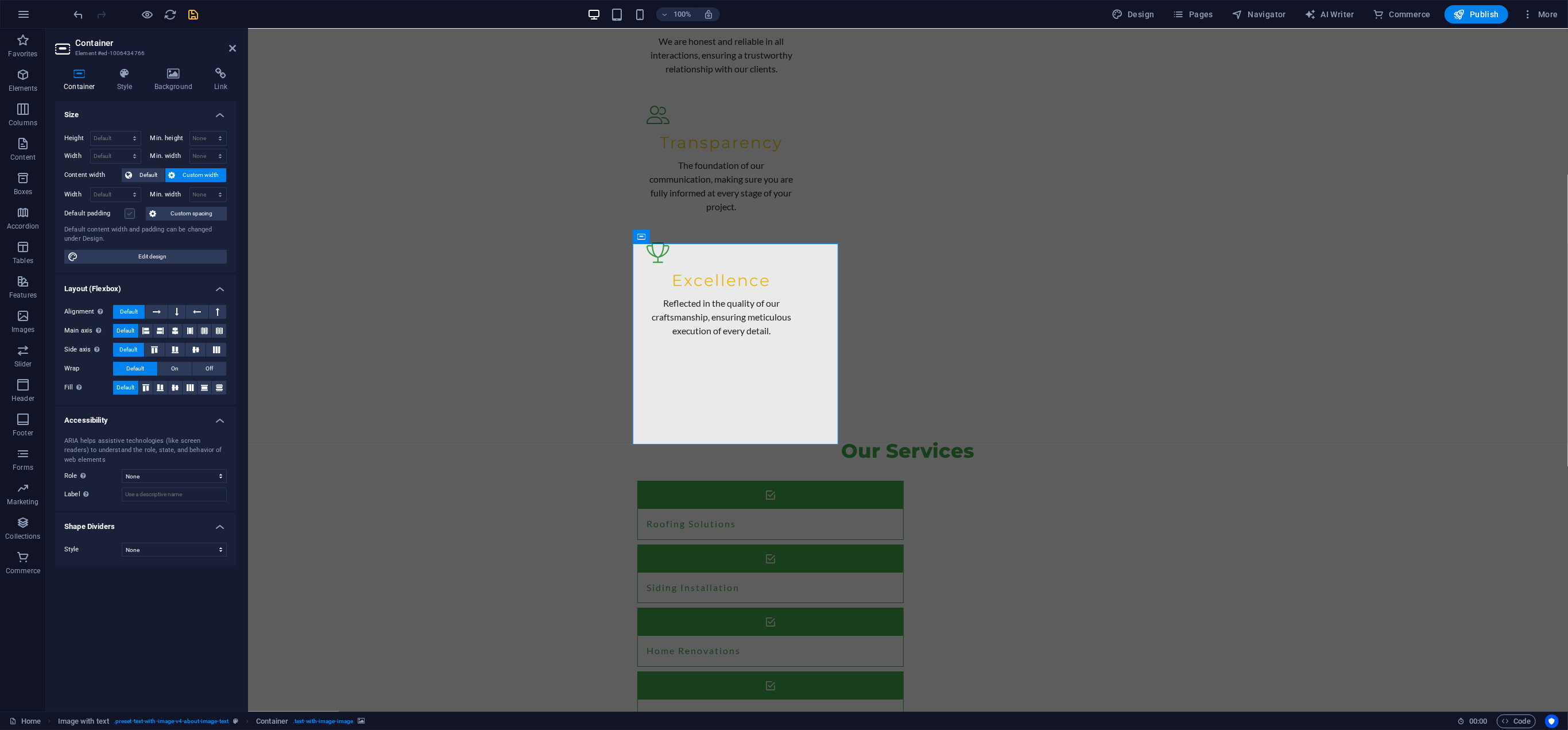
click at [130, 212] on label at bounding box center [129, 213] width 10 height 10
click at [0, 0] on input "Default padding" at bounding box center [0, 0] width 0 height 0
click at [119, 155] on select "Default px rem % em vh vw" at bounding box center [115, 155] width 50 height 14
select select "%"
click at [124, 149] on select "Default px rem % em vh vw" at bounding box center [115, 155] width 50 height 14
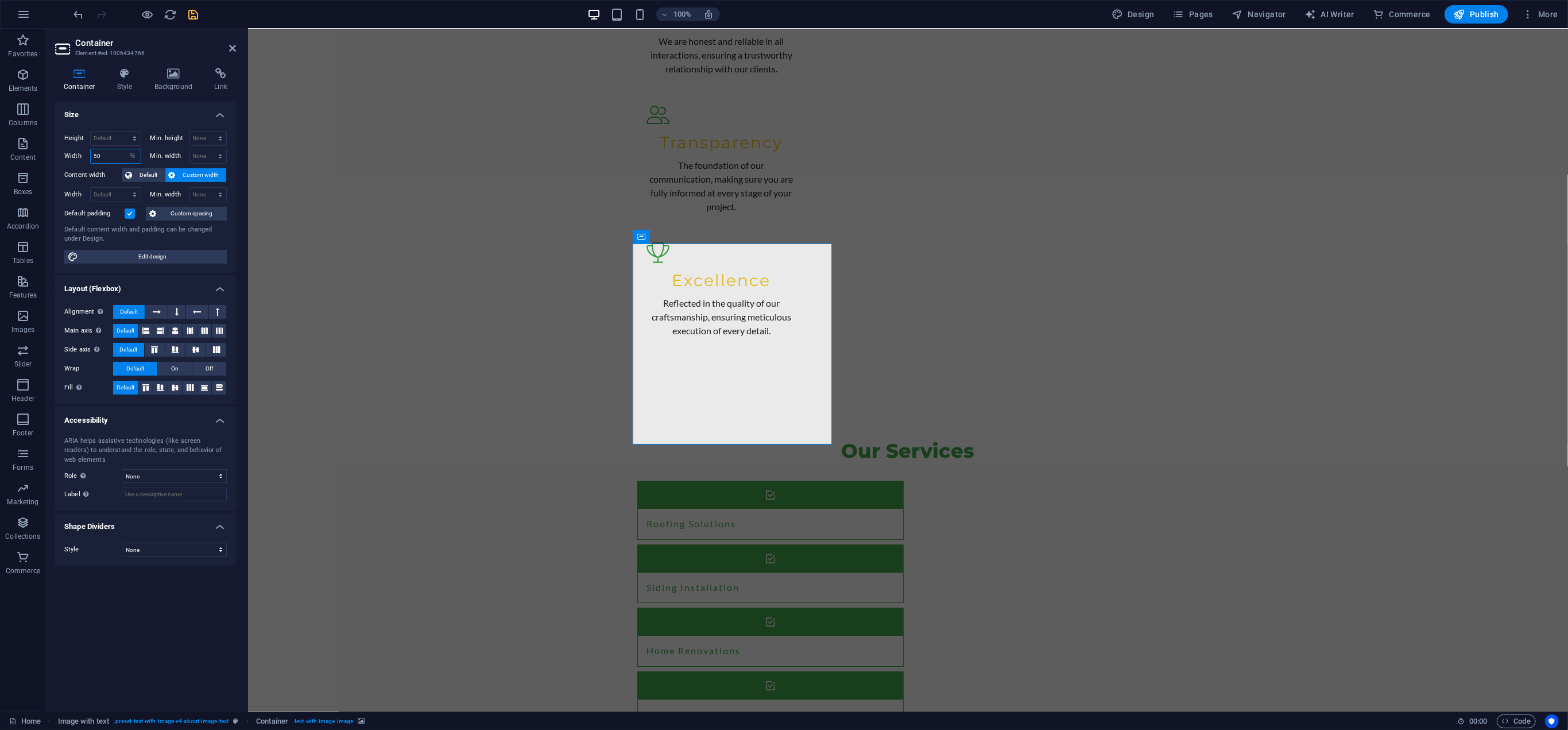
type input "50"
click at [100, 157] on input "50" at bounding box center [115, 155] width 50 height 14
click at [100, 156] on input "50" at bounding box center [115, 155] width 50 height 14
click at [205, 153] on select "None px rem % vh vw" at bounding box center [208, 155] width 37 height 14
click at [190, 149] on select "None px rem % vh vw" at bounding box center [208, 155] width 37 height 14
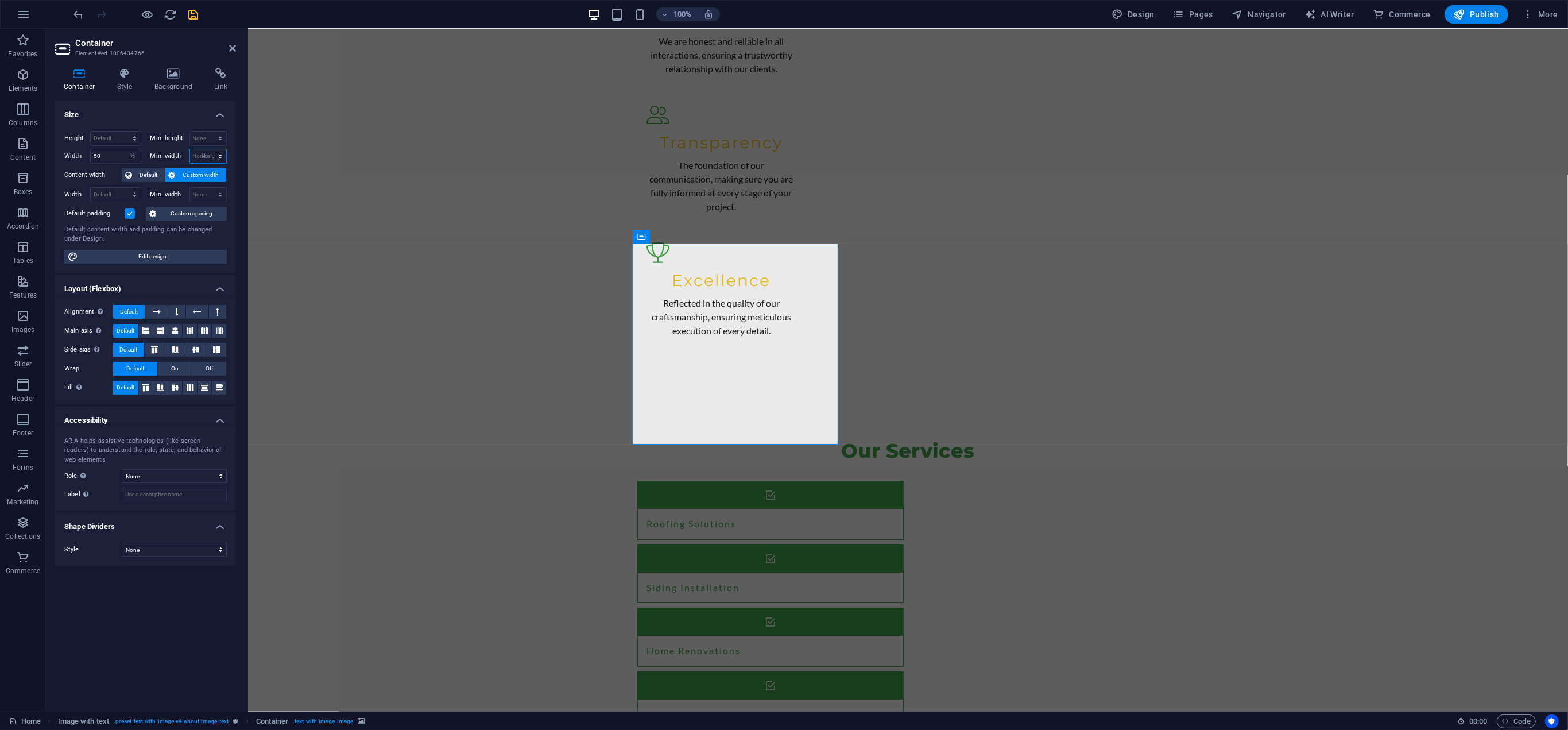
select select "DISABLED_OPTION_VALUE"
click at [139, 171] on span "Default" at bounding box center [148, 175] width 26 height 14
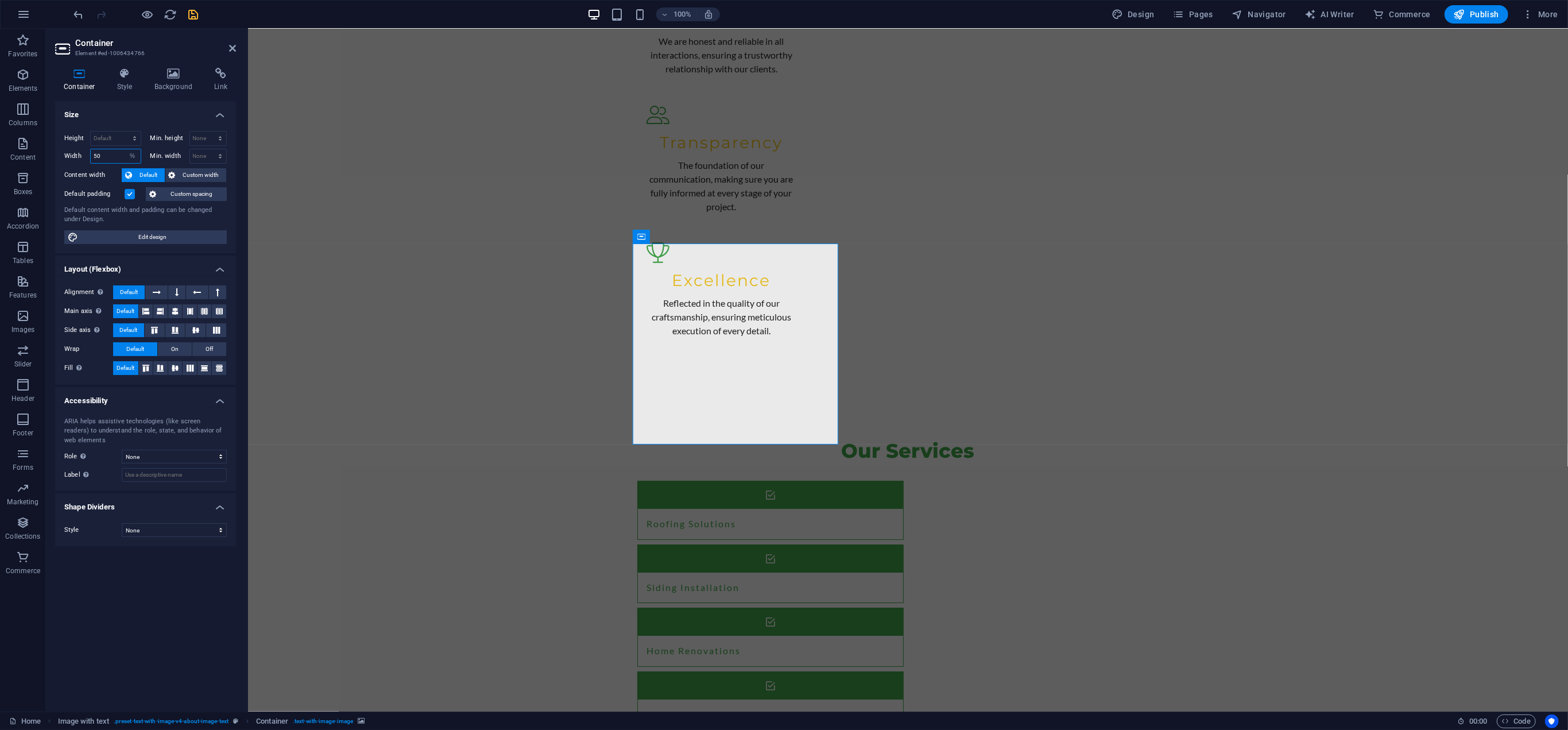
click at [107, 155] on input "50" at bounding box center [115, 155] width 50 height 14
type input "100"
click at [104, 139] on select "Default px rem % vh vw" at bounding box center [115, 138] width 50 height 14
click at [112, 133] on select "Default px rem % vh vw" at bounding box center [115, 138] width 50 height 14
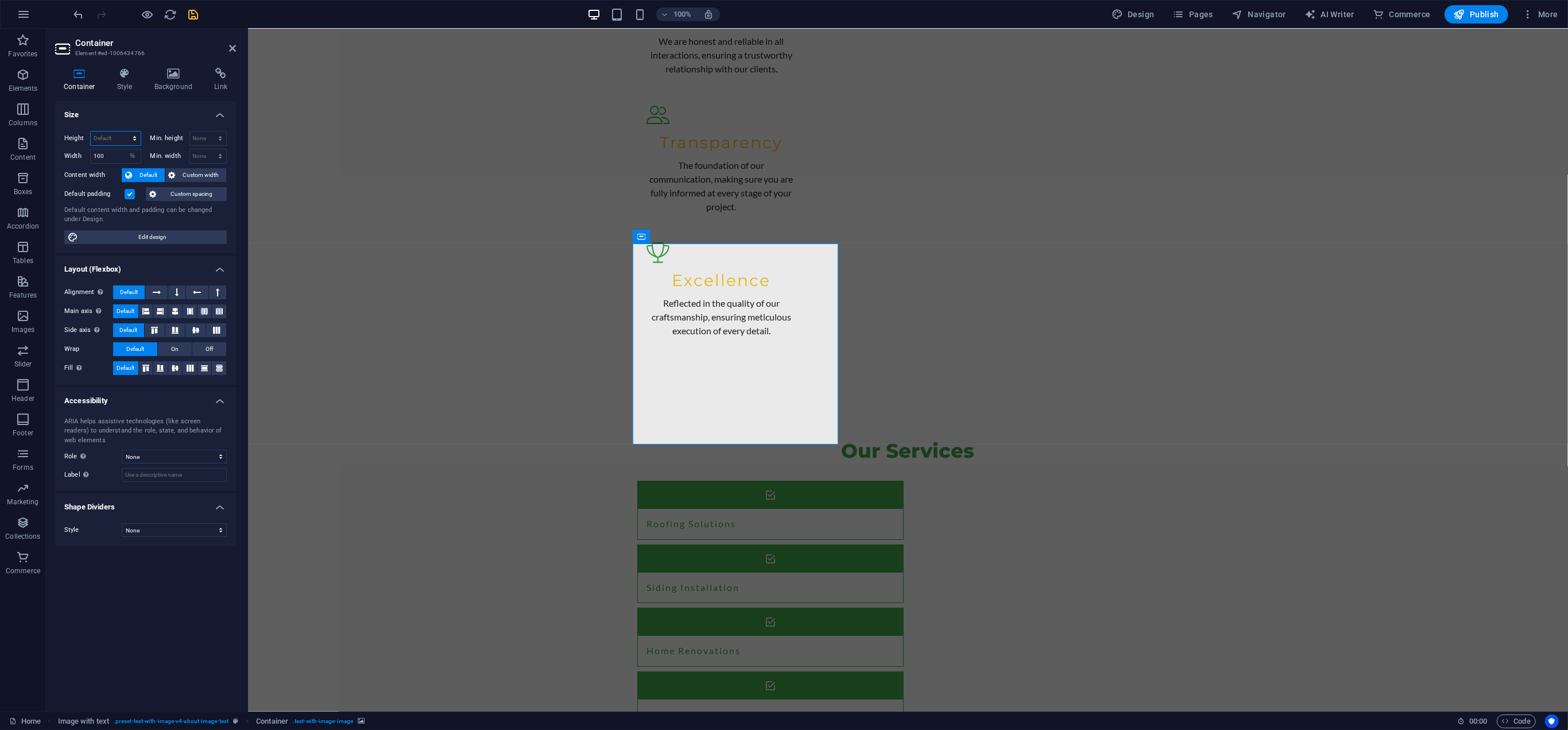
click at [108, 139] on select "Default px rem % vh vw" at bounding box center [115, 138] width 50 height 14
select select "%"
click at [124, 131] on select "Default px rem % vh vw" at bounding box center [115, 138] width 50 height 14
type input "100"
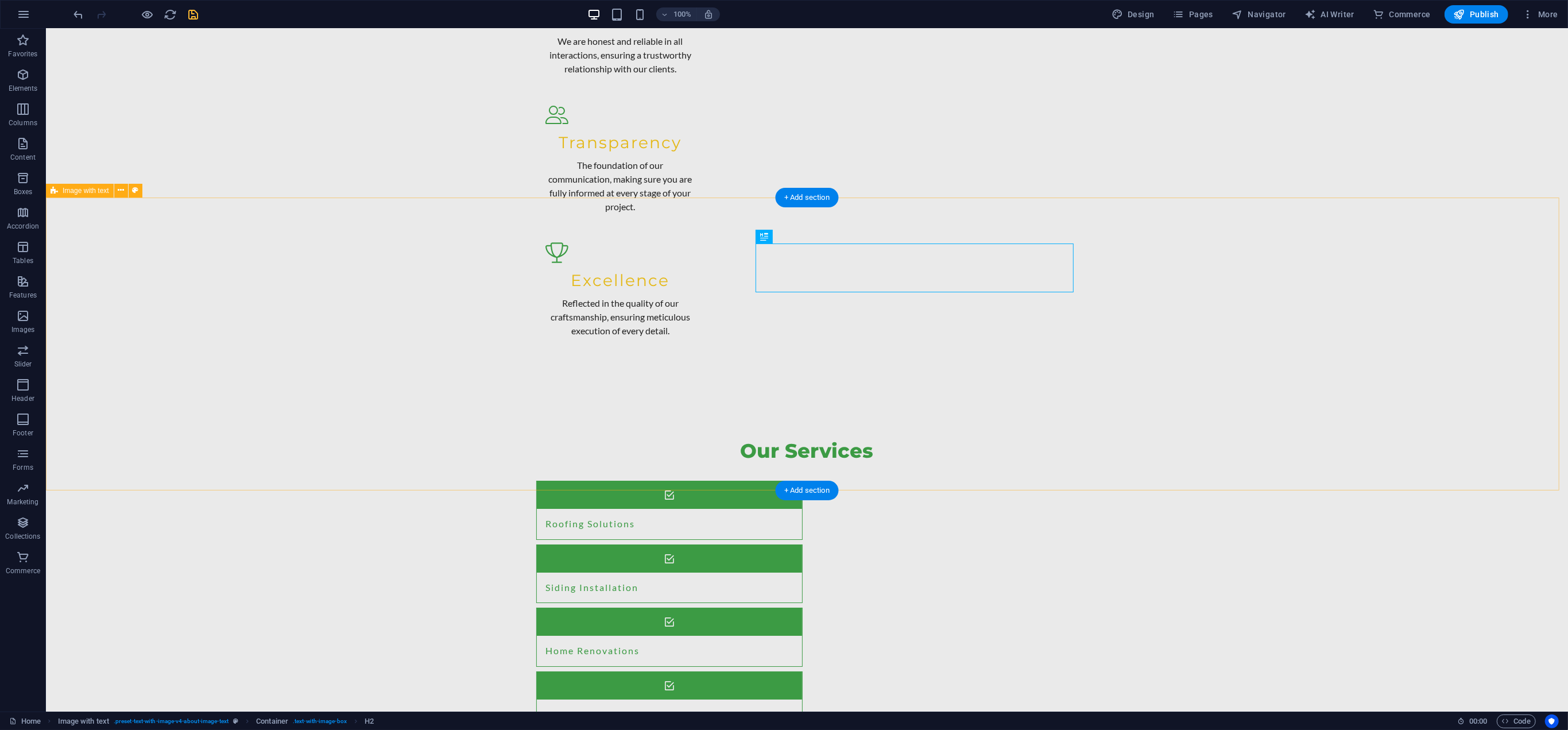
select select "rem"
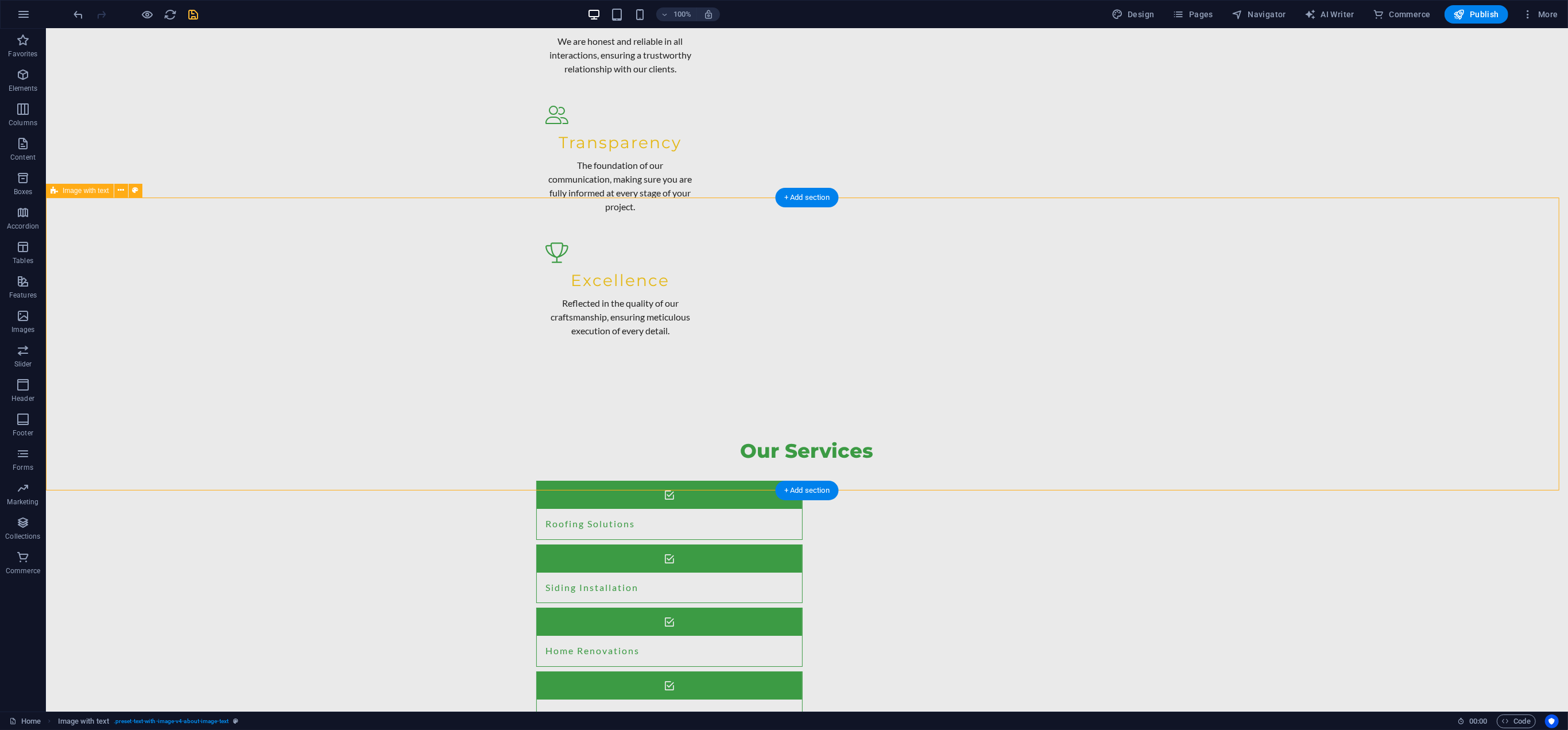
select select "px"
select select "preset-text-with-image-v4-about-image-text"
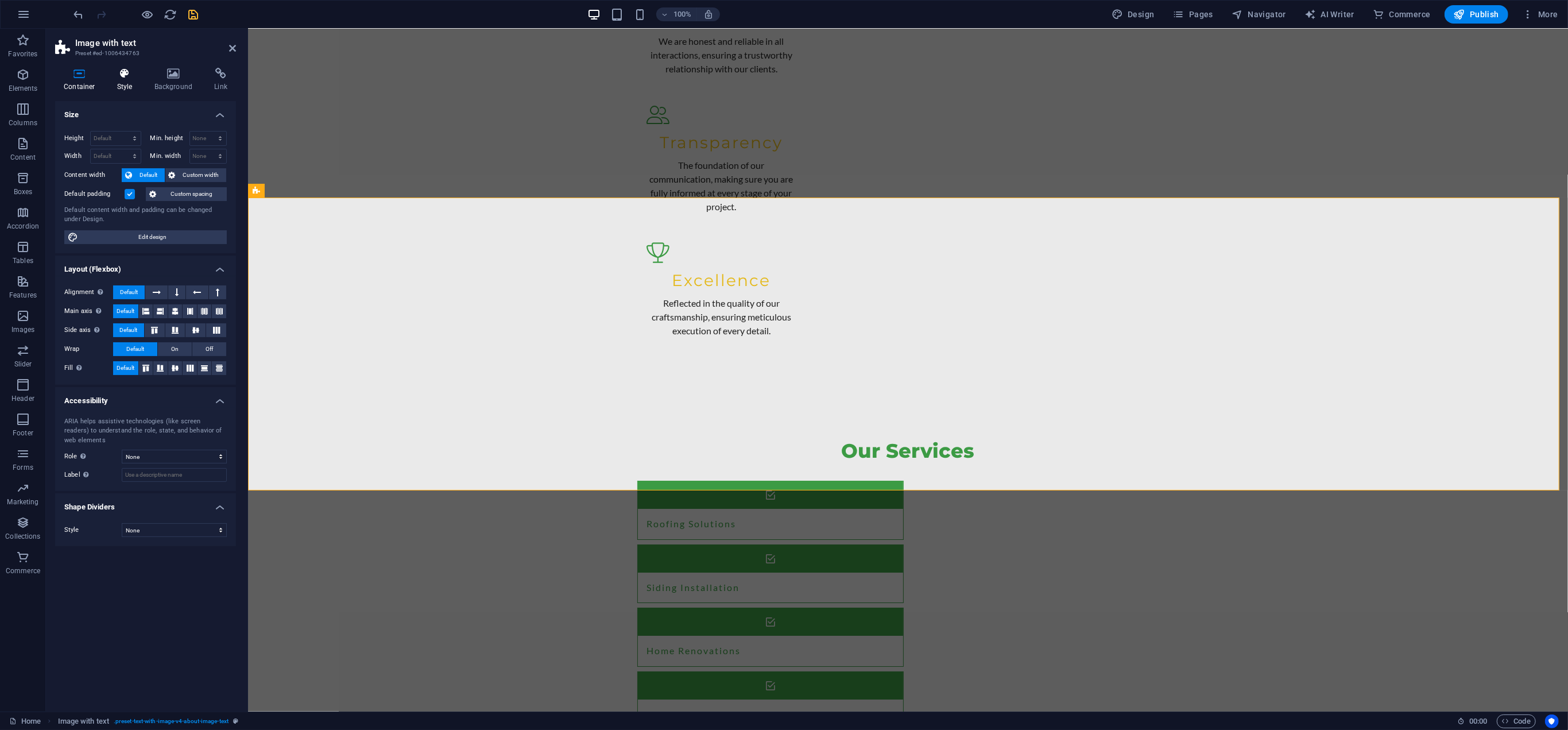
click at [119, 80] on h4 "Style" at bounding box center [127, 80] width 38 height 24
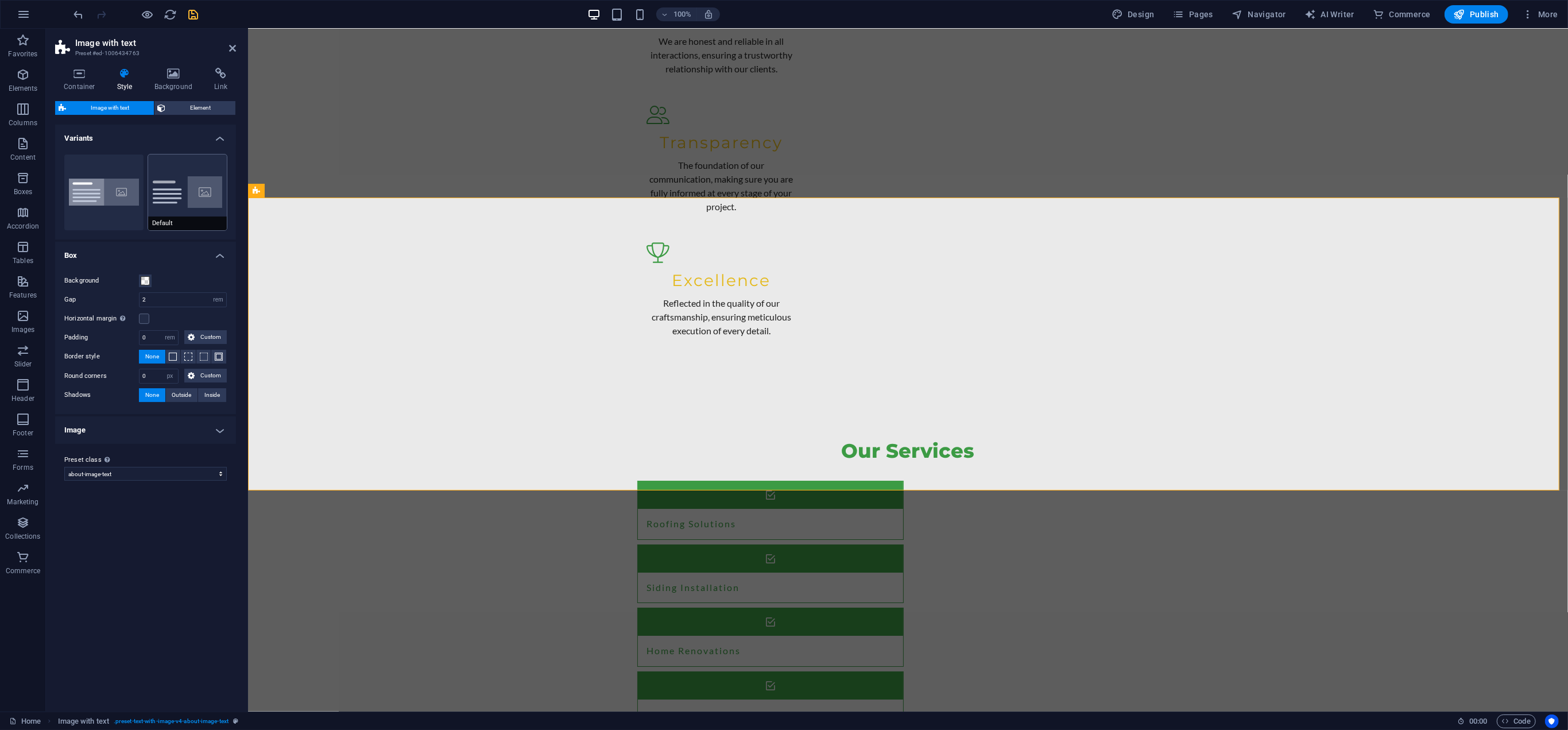
click at [189, 204] on button "Default" at bounding box center [187, 192] width 79 height 76
click at [96, 214] on button "Boxed" at bounding box center [103, 192] width 79 height 76
type input "0"
type input "2.5"
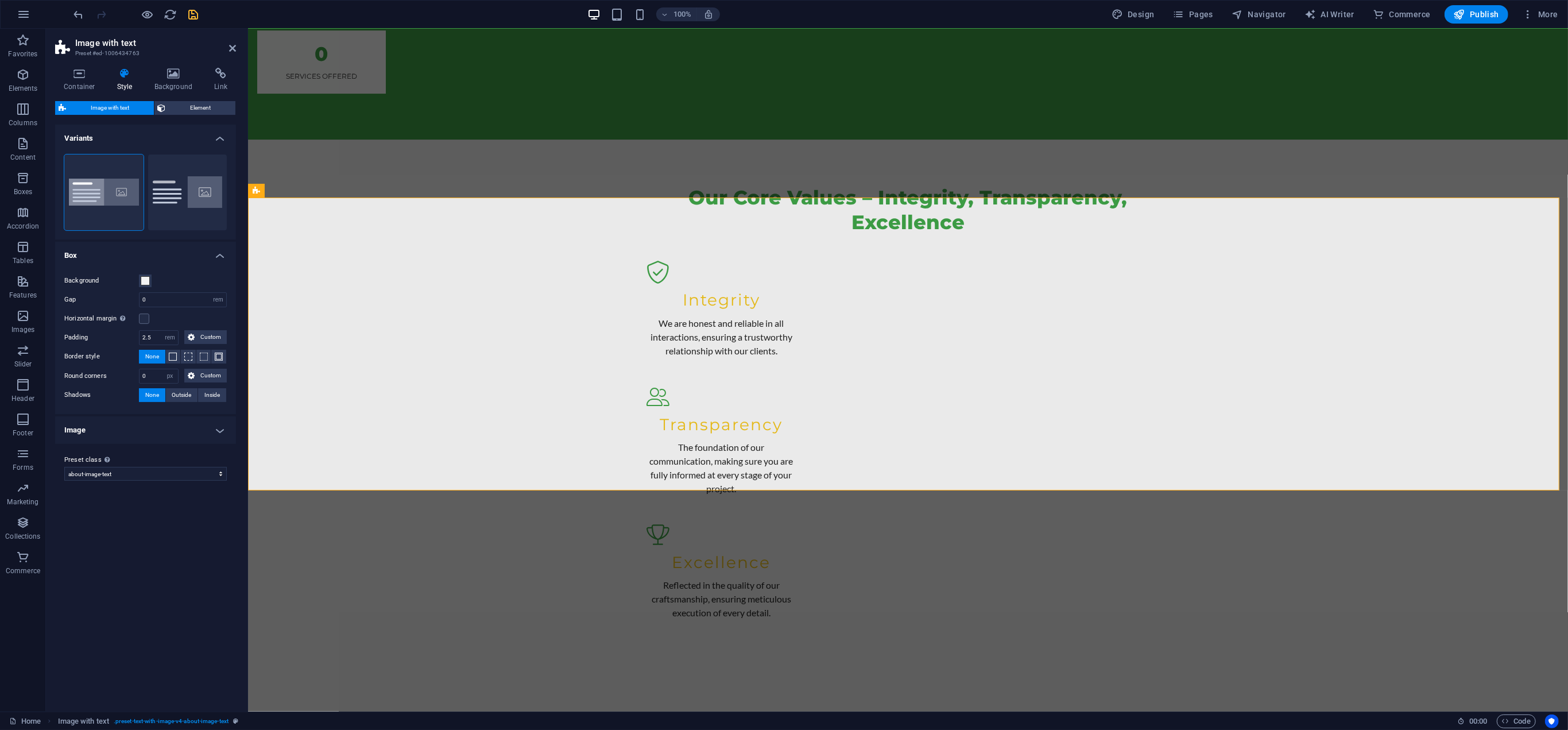
scroll to position [4374, 0]
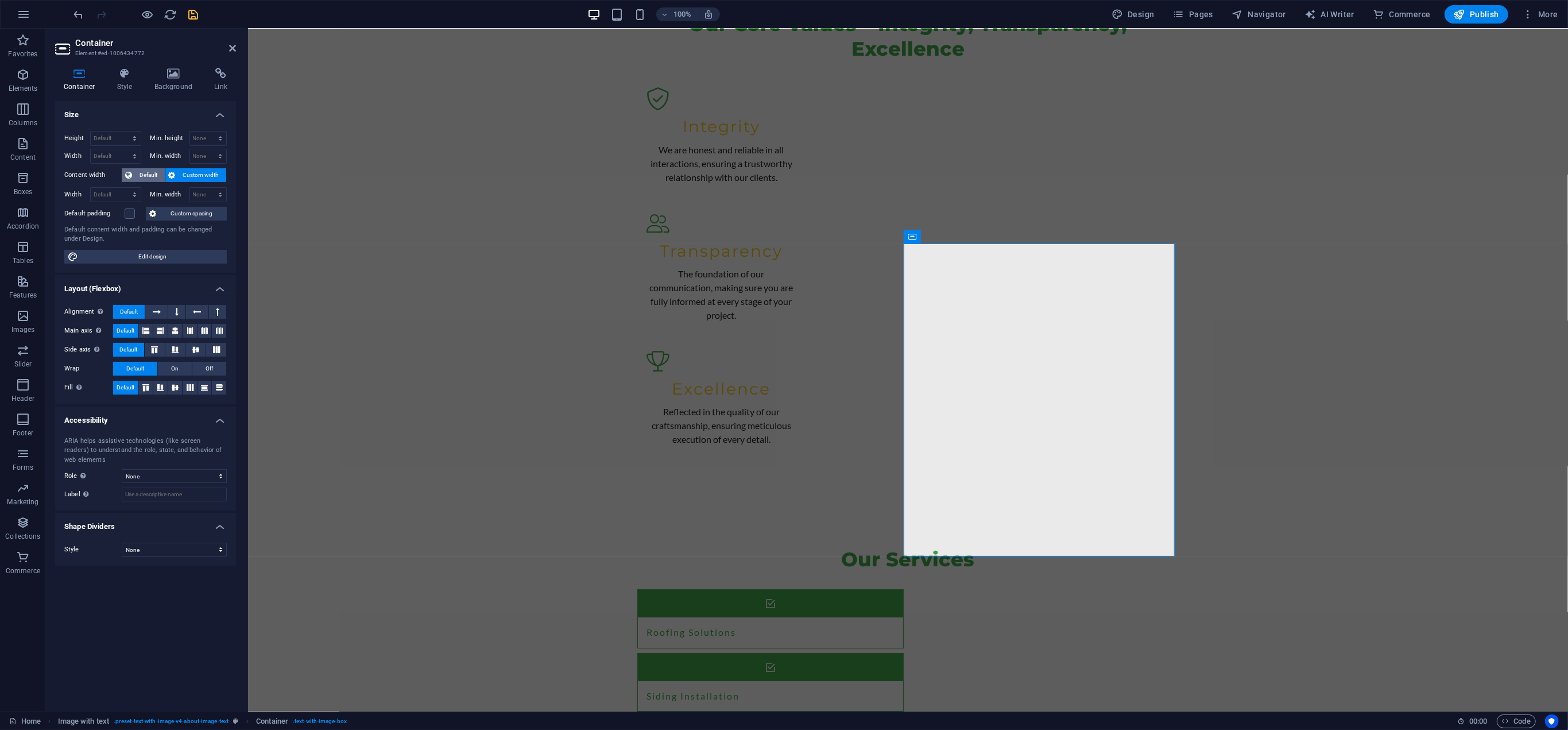
click at [151, 171] on span "Default" at bounding box center [148, 175] width 26 height 14
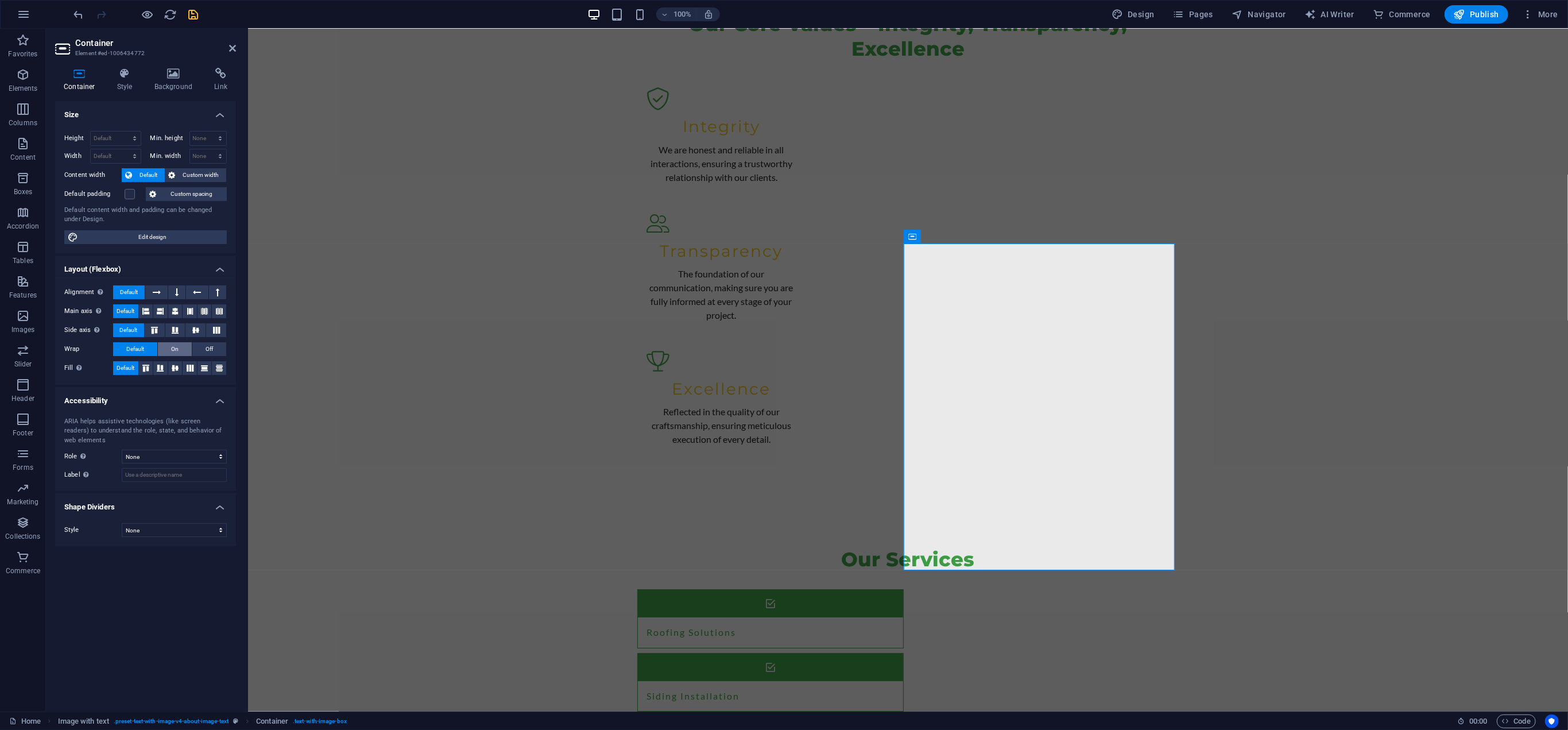
click at [177, 345] on span "On" at bounding box center [175, 349] width 7 height 14
click at [131, 349] on span "Default" at bounding box center [135, 349] width 18 height 14
click at [147, 365] on icon at bounding box center [145, 368] width 14 height 7
click at [205, 368] on icon at bounding box center [204, 368] width 14 height 7
click at [220, 368] on icon at bounding box center [219, 368] width 14 height 7
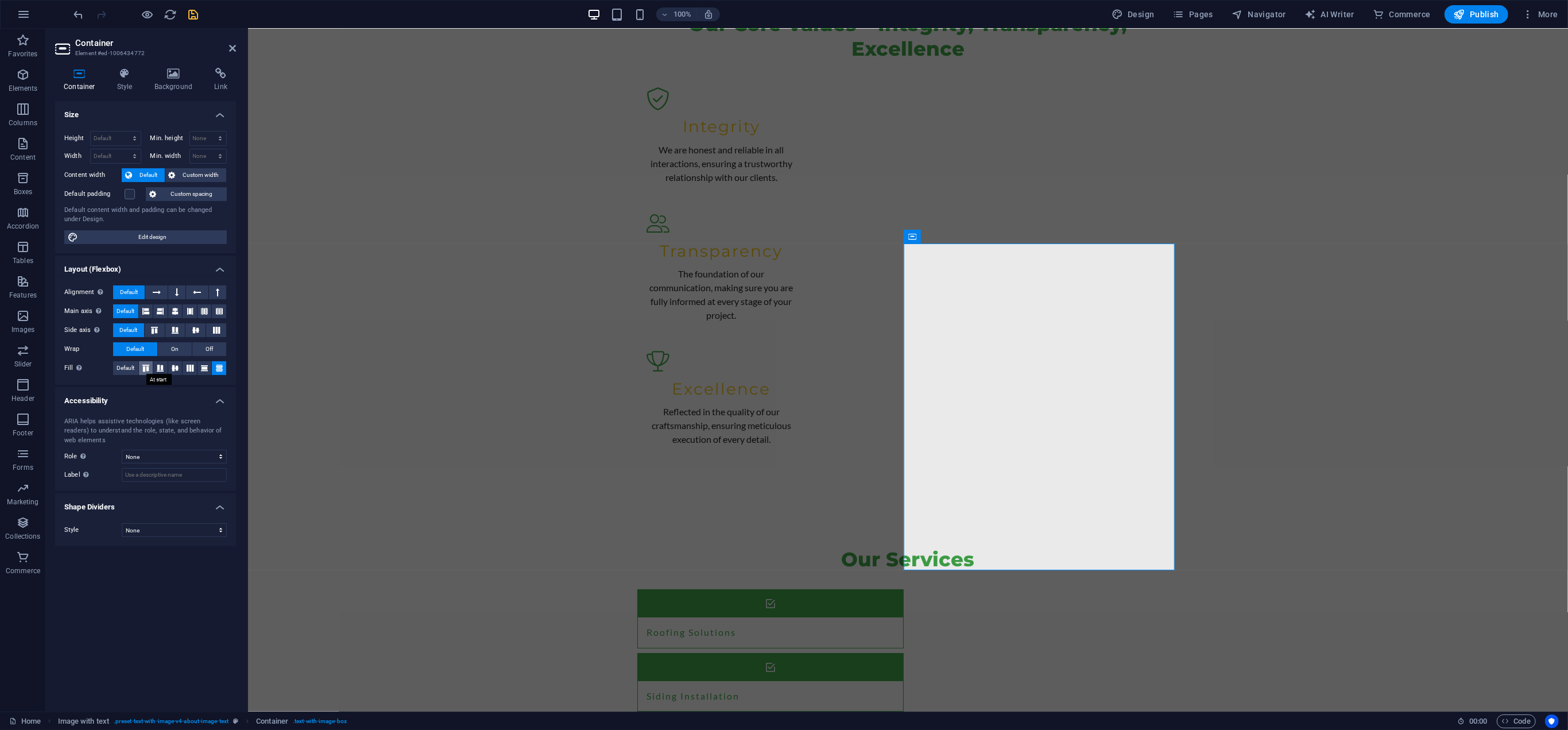
click at [151, 367] on icon at bounding box center [145, 368] width 14 height 7
click at [116, 364] on button "Default" at bounding box center [126, 368] width 26 height 14
click at [216, 288] on icon at bounding box center [217, 292] width 3 height 14
click at [201, 291] on button at bounding box center [196, 292] width 22 height 14
click at [127, 288] on span "Default" at bounding box center [129, 292] width 18 height 14
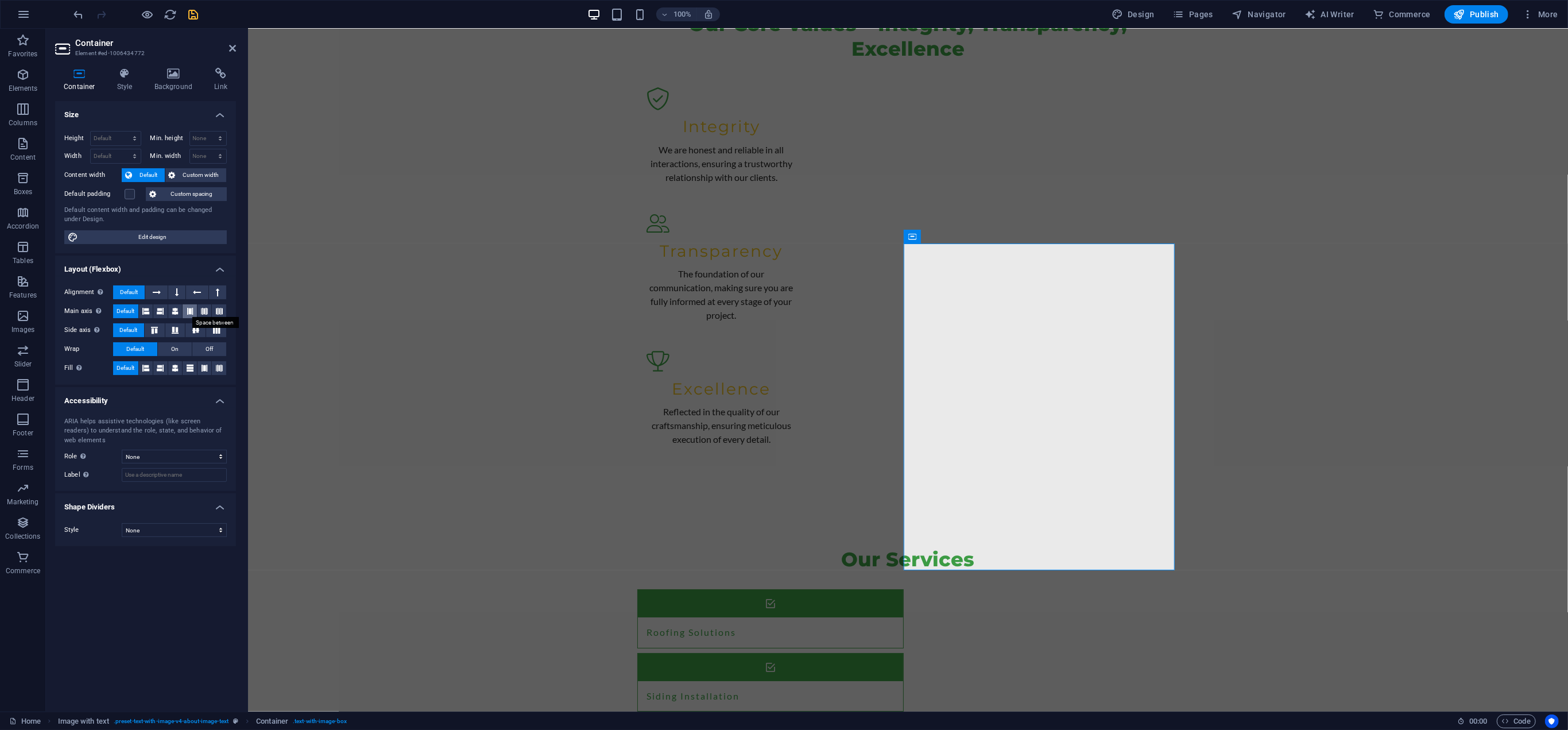
click at [190, 306] on icon at bounding box center [190, 311] width 7 height 14
click at [124, 306] on span "Default" at bounding box center [125, 311] width 18 height 14
click at [116, 136] on select "Default px rem % vh vw" at bounding box center [115, 138] width 50 height 14
click at [116, 135] on select "Default px rem % vh vw" at bounding box center [115, 138] width 50 height 14
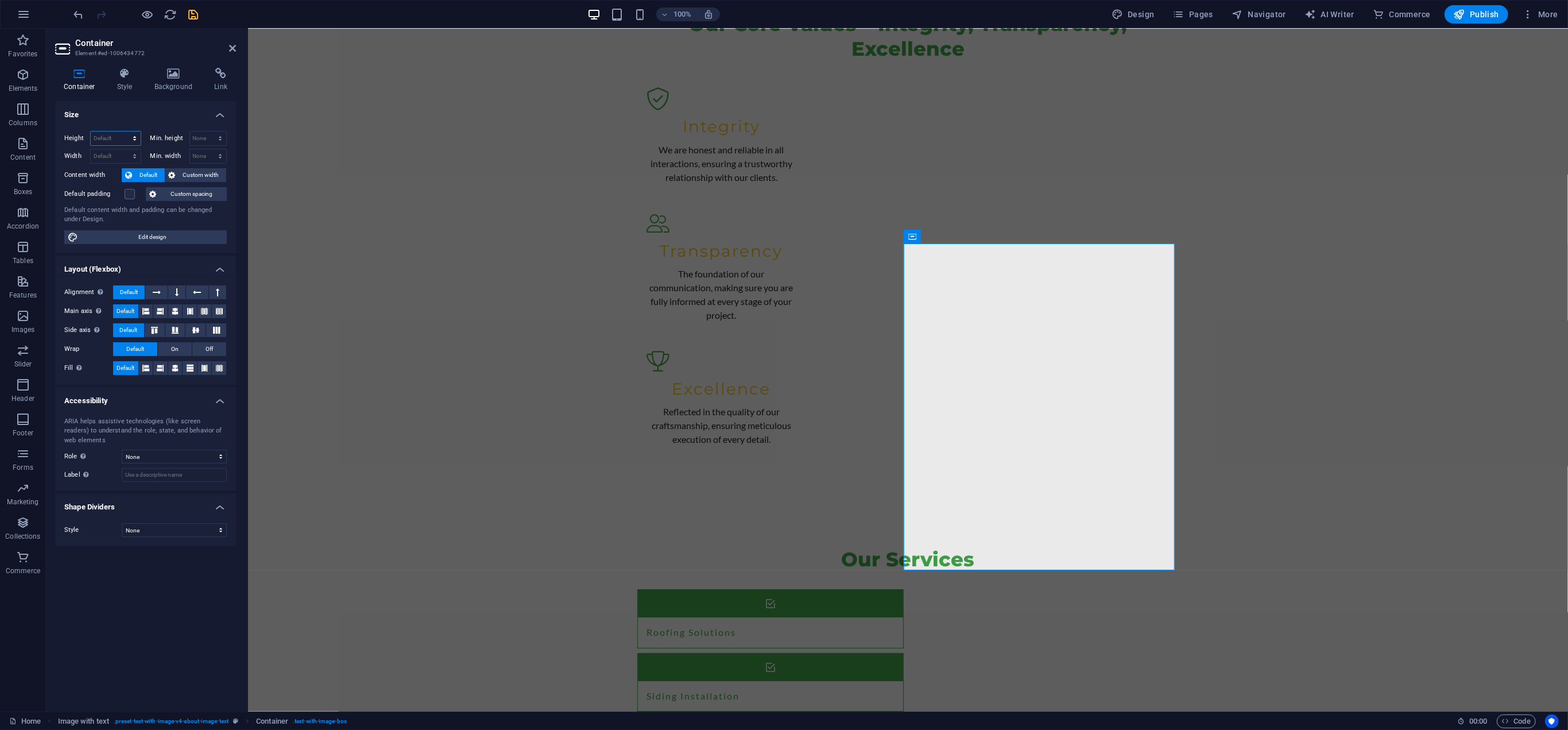
select select "px"
click at [124, 131] on select "Default px rem % vh vw" at bounding box center [115, 138] width 50 height 14
type input "489"
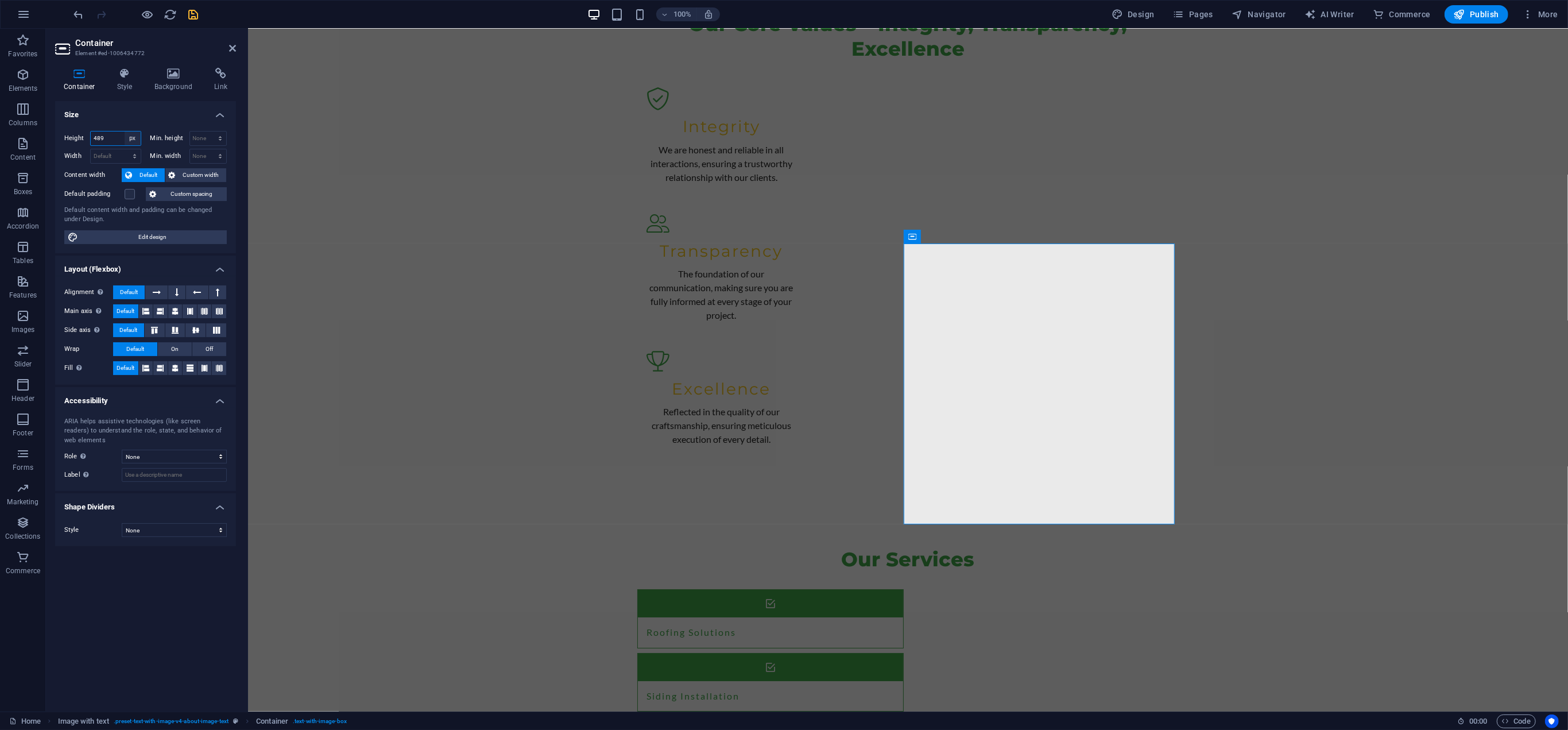
click at [133, 136] on select "Default px rem % vh vw" at bounding box center [132, 138] width 16 height 14
select select "%"
click at [124, 131] on select "Default px rem % vh vw" at bounding box center [132, 138] width 16 height 14
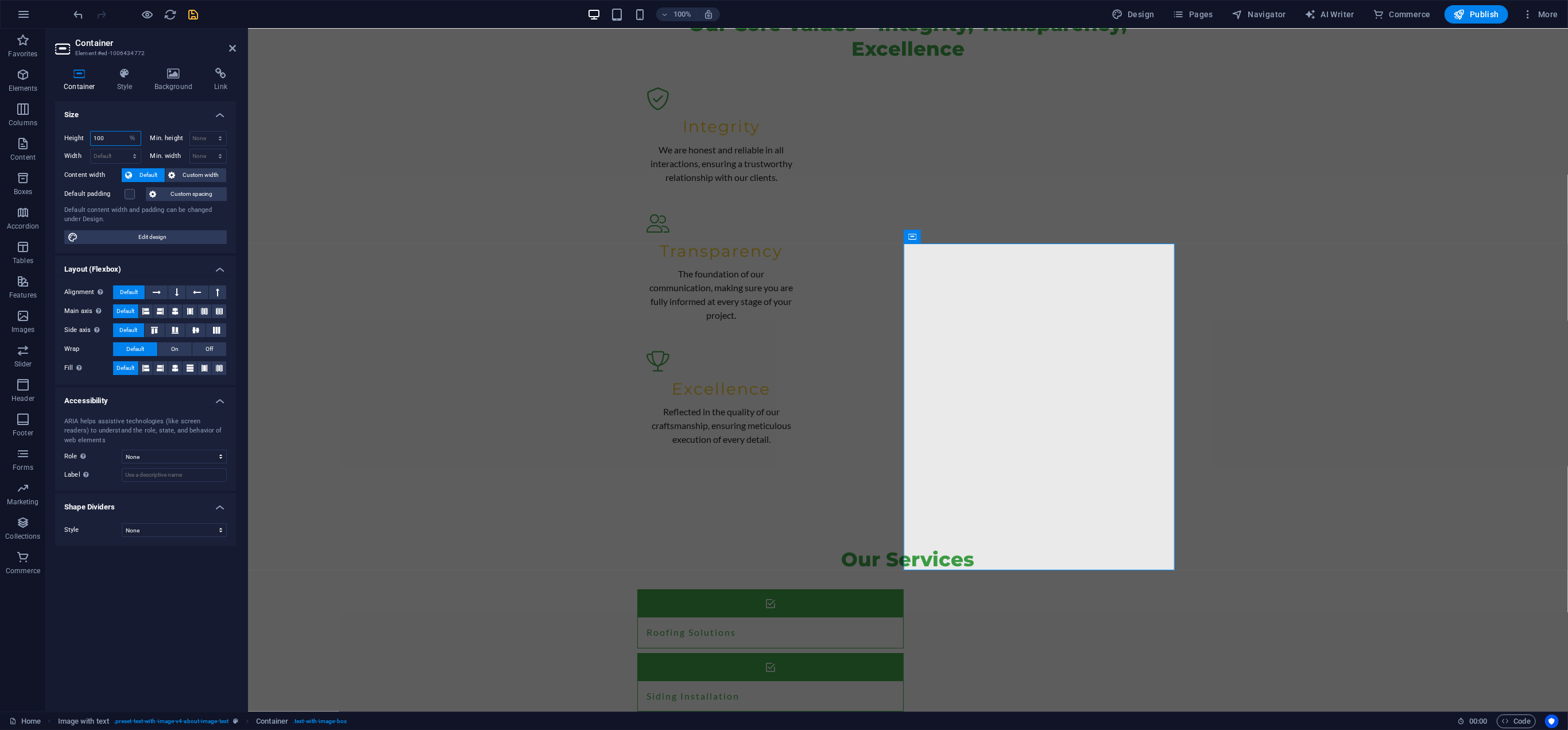
click at [115, 137] on input "100" at bounding box center [115, 138] width 50 height 14
click at [119, 116] on h4 "Size" at bounding box center [146, 111] width 181 height 21
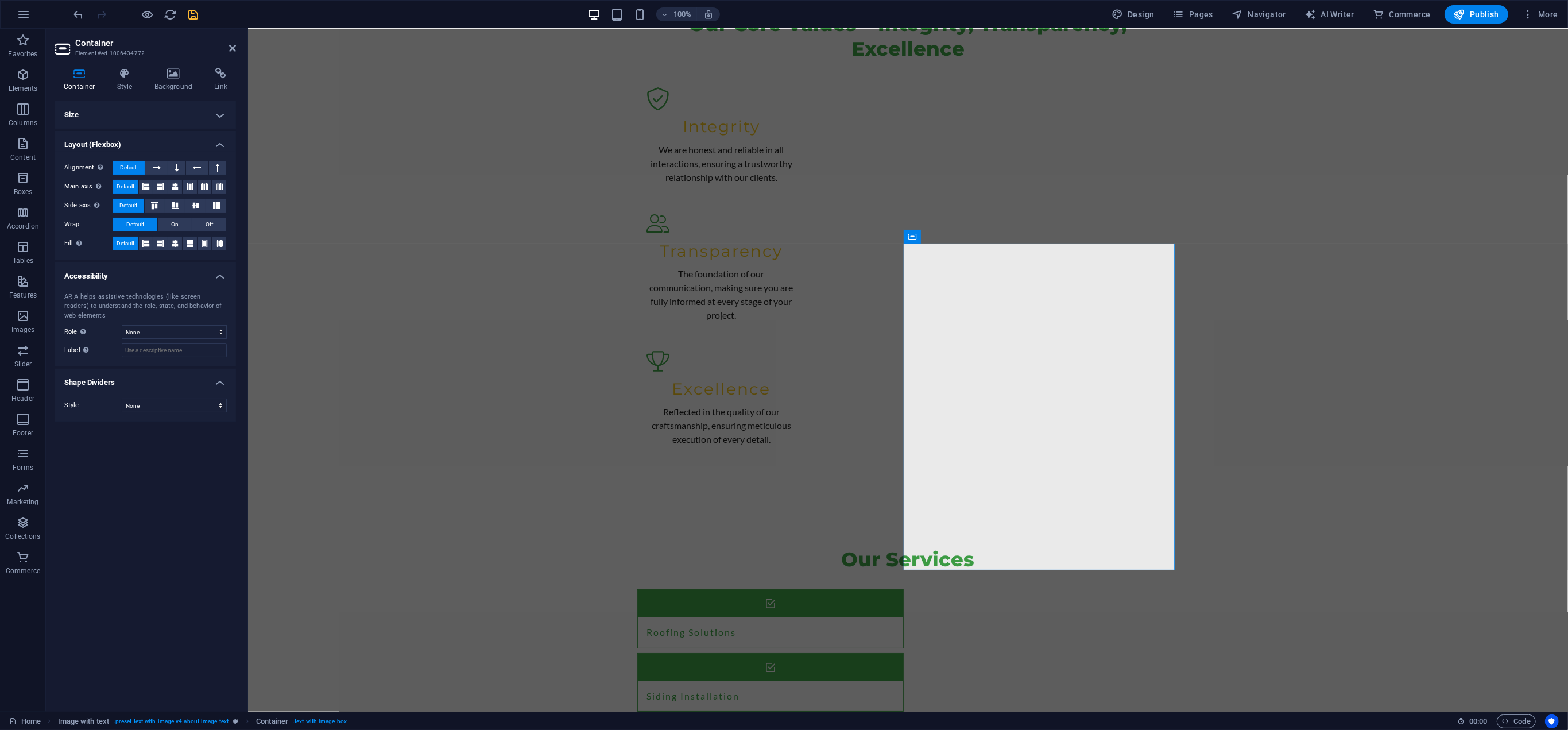
click at [119, 116] on h4 "Size" at bounding box center [146, 115] width 181 height 27
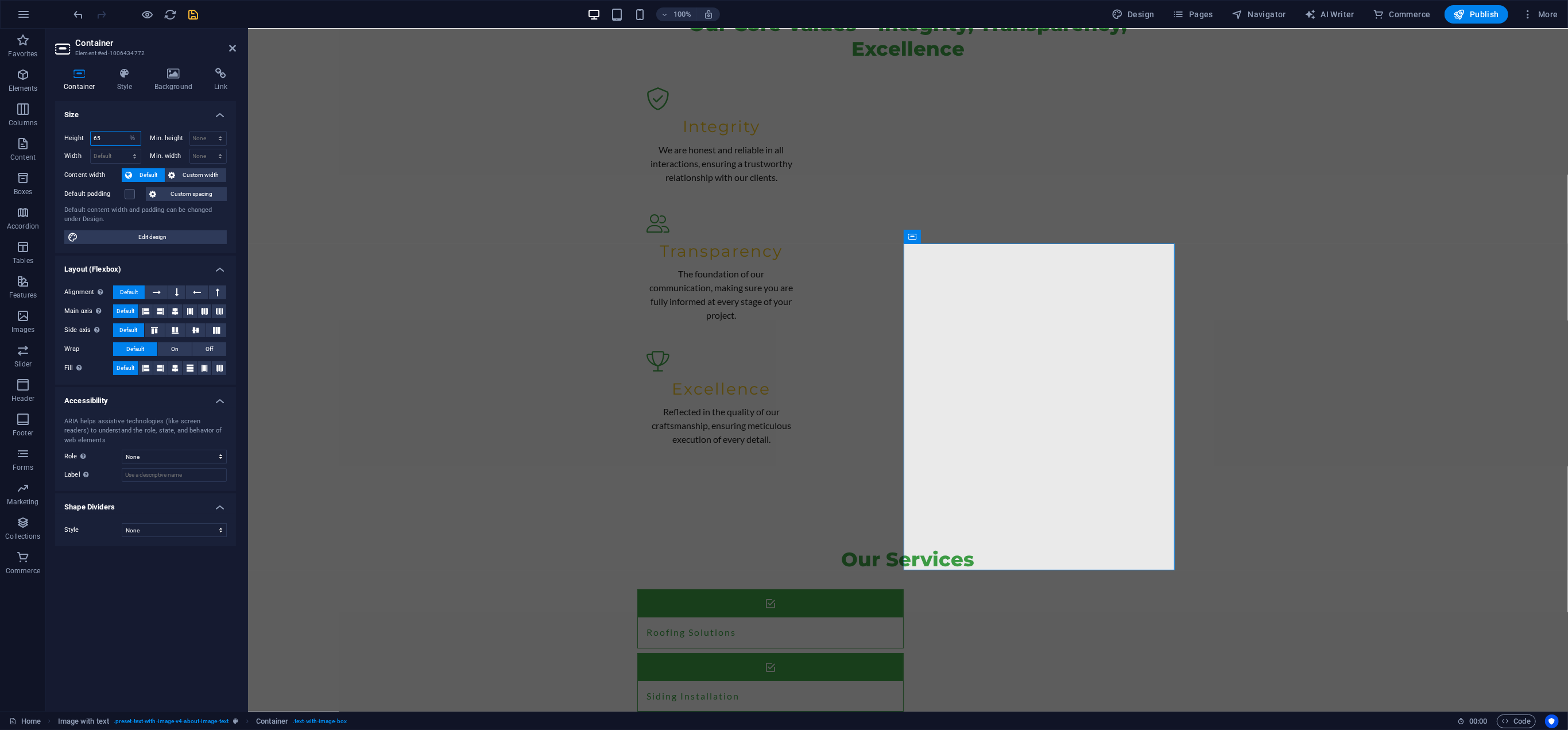
click at [114, 137] on input "65" at bounding box center [115, 138] width 50 height 14
type input "6"
type input "50"
click at [139, 150] on select "Default px rem % em vh vw" at bounding box center [115, 155] width 50 height 14
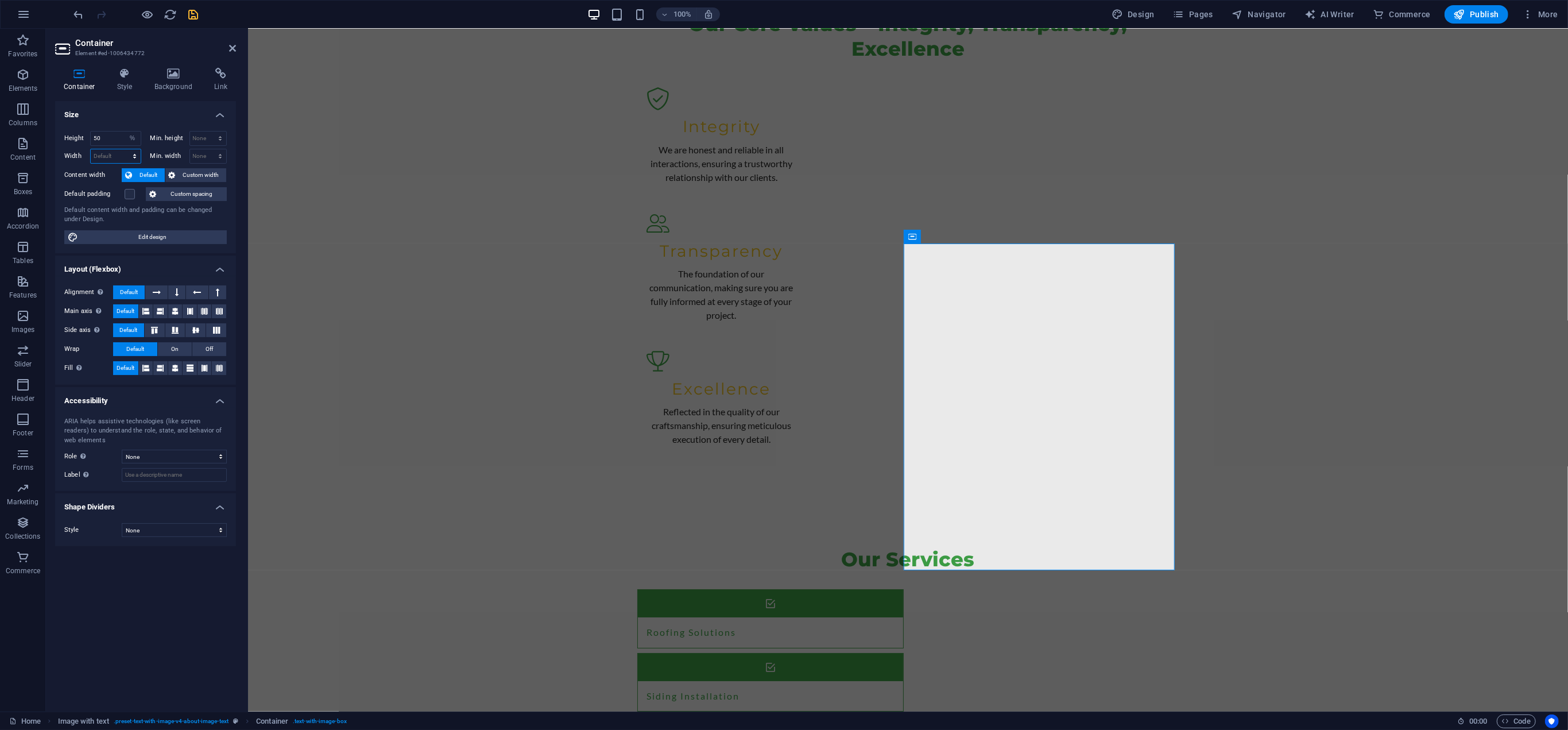
select select "%"
click at [124, 149] on select "Default px rem % em vh vw" at bounding box center [115, 155] width 50 height 14
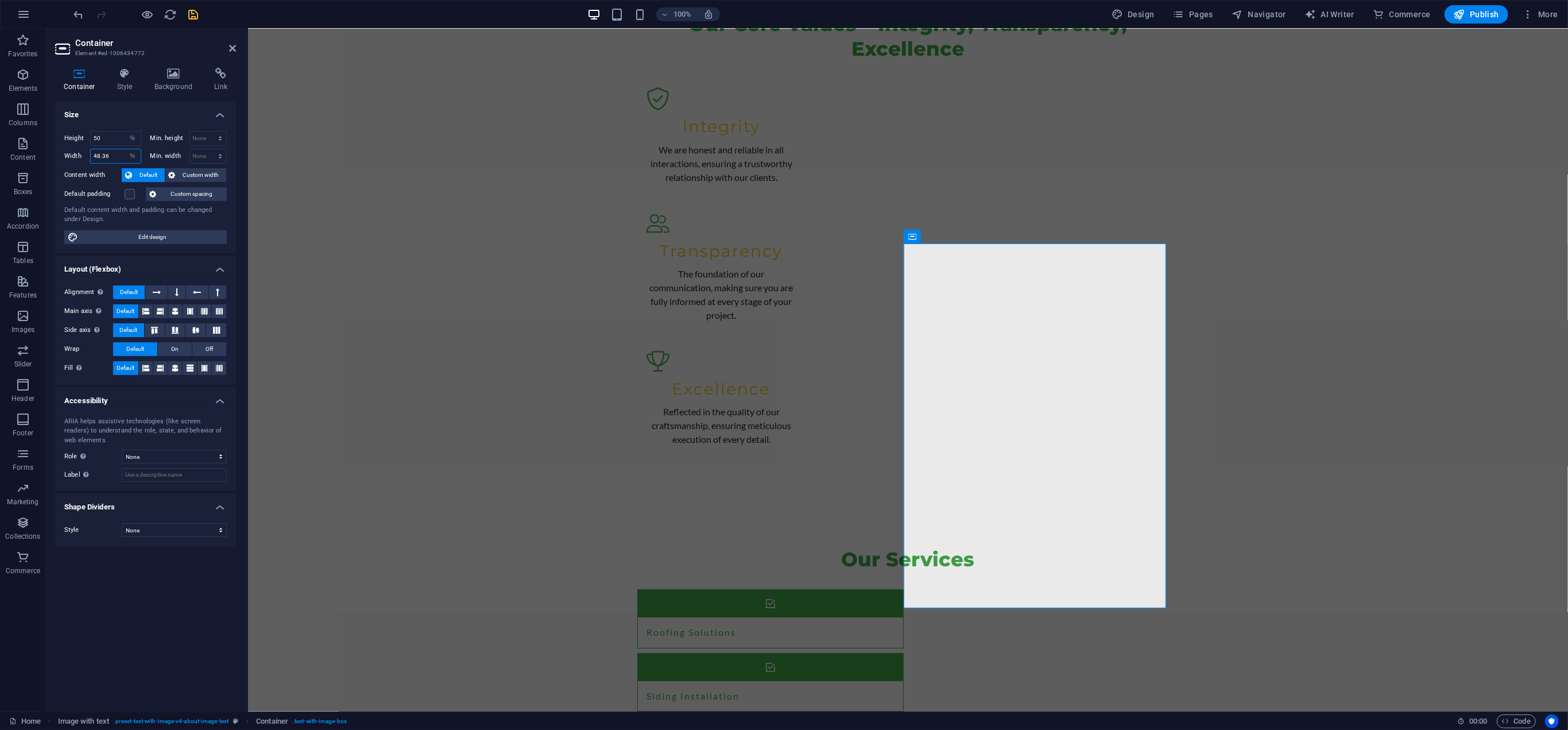
click at [121, 157] on input "48.36" at bounding box center [115, 155] width 50 height 14
type input "50"
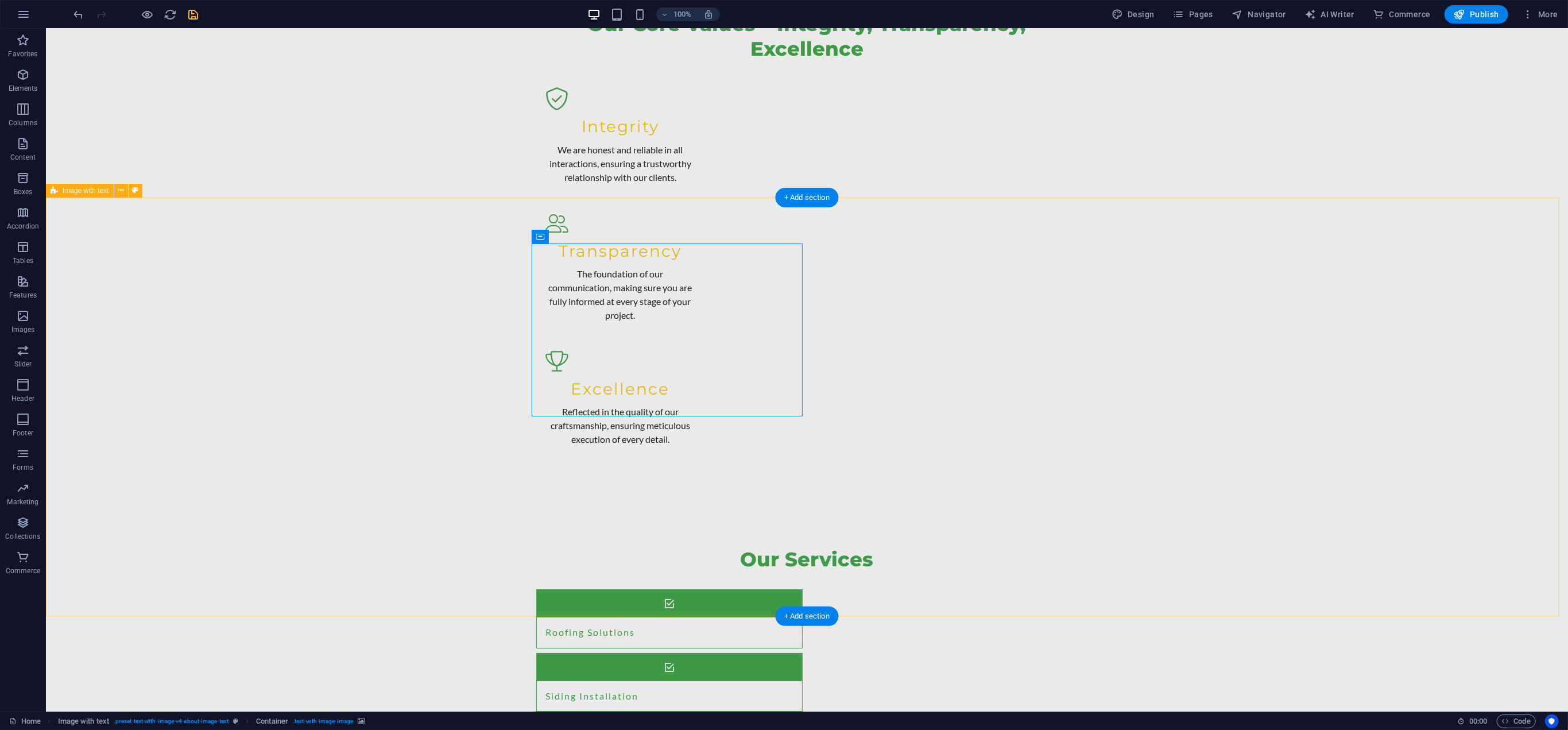
drag, startPoint x: 718, startPoint y: 260, endPoint x: 637, endPoint y: 402, distance: 163.5
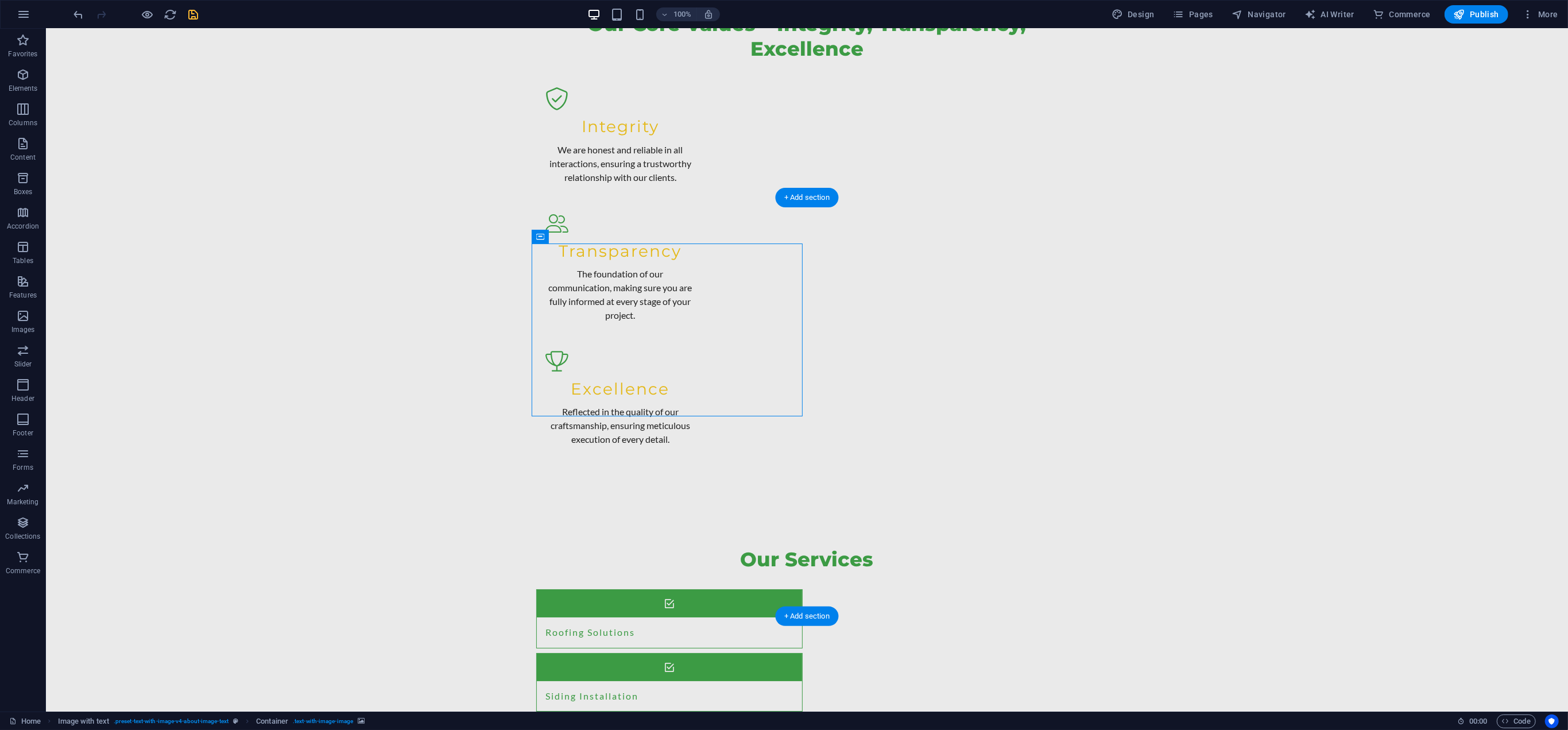
select select "%"
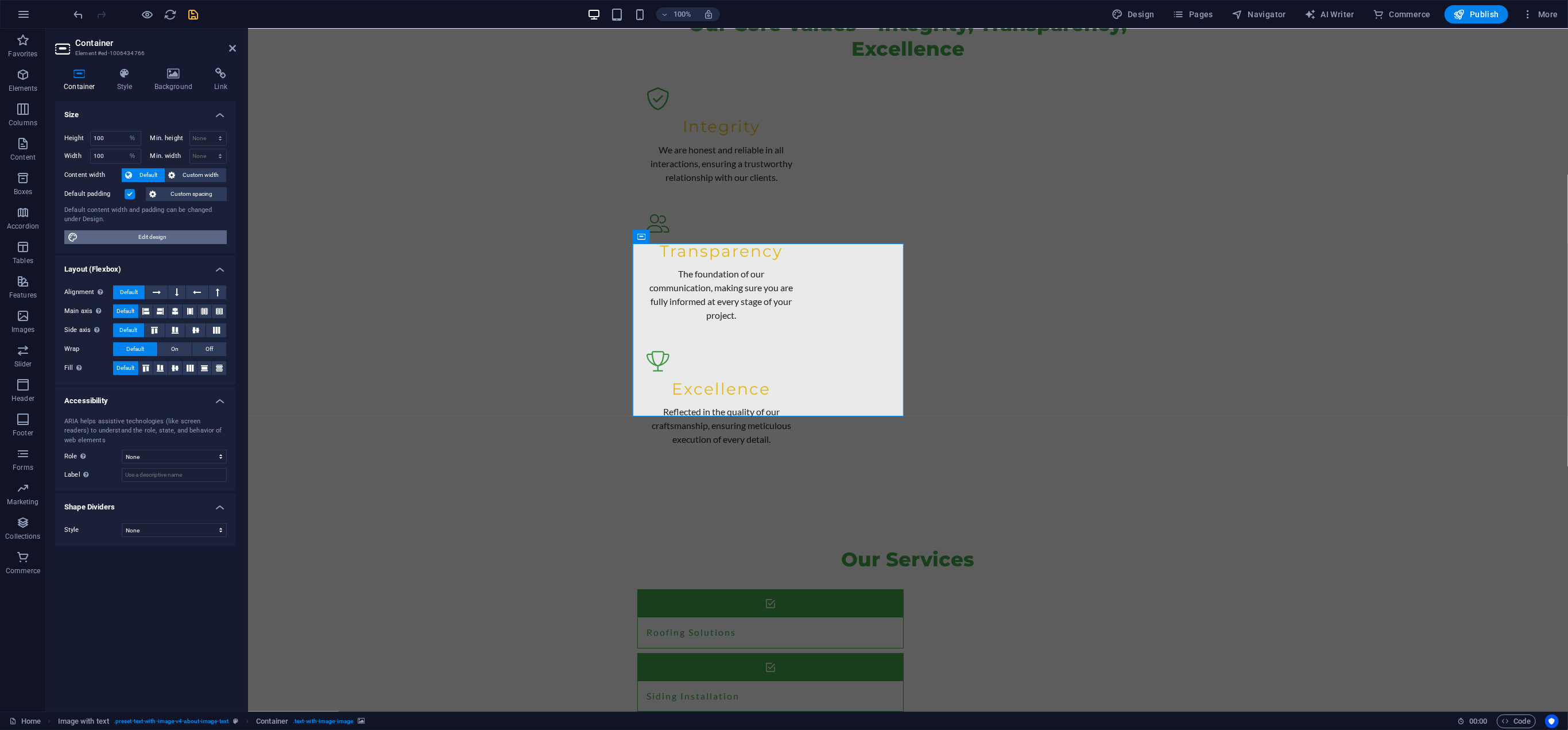
click at [151, 236] on span "Edit design" at bounding box center [152, 236] width 142 height 14
select select "rem"
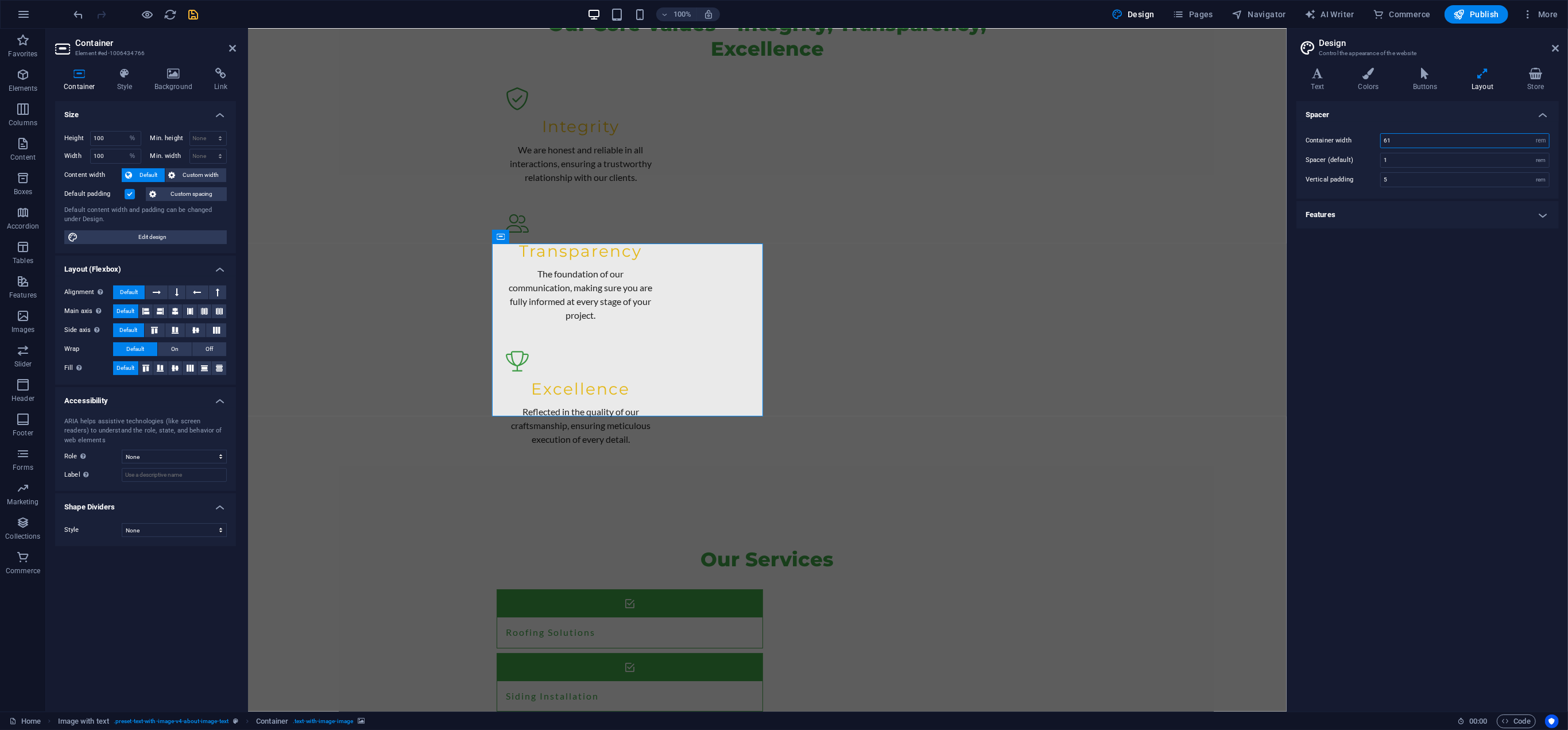
click at [1429, 139] on input "61" at bounding box center [1465, 140] width 168 height 14
click at [1447, 216] on h4 "Features" at bounding box center [1427, 215] width 262 height 27
click at [1429, 150] on div "Container width 61 rem px Spacer (default) 1 rem Vertical padding 5 rem" at bounding box center [1427, 160] width 267 height 77
click at [1423, 137] on input "61" at bounding box center [1465, 140] width 168 height 14
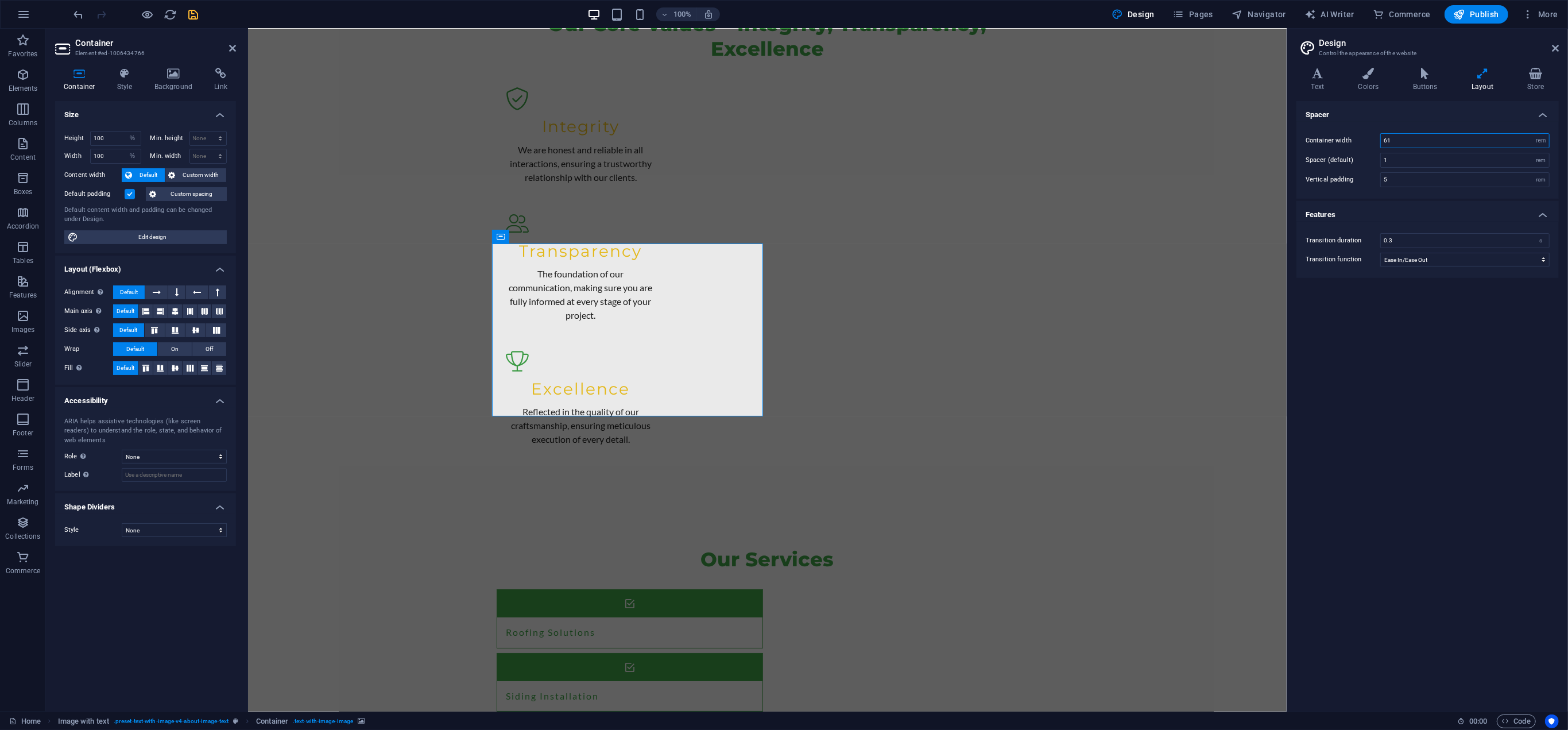
click at [1423, 137] on input "61" at bounding box center [1465, 140] width 168 height 14
select select "%"
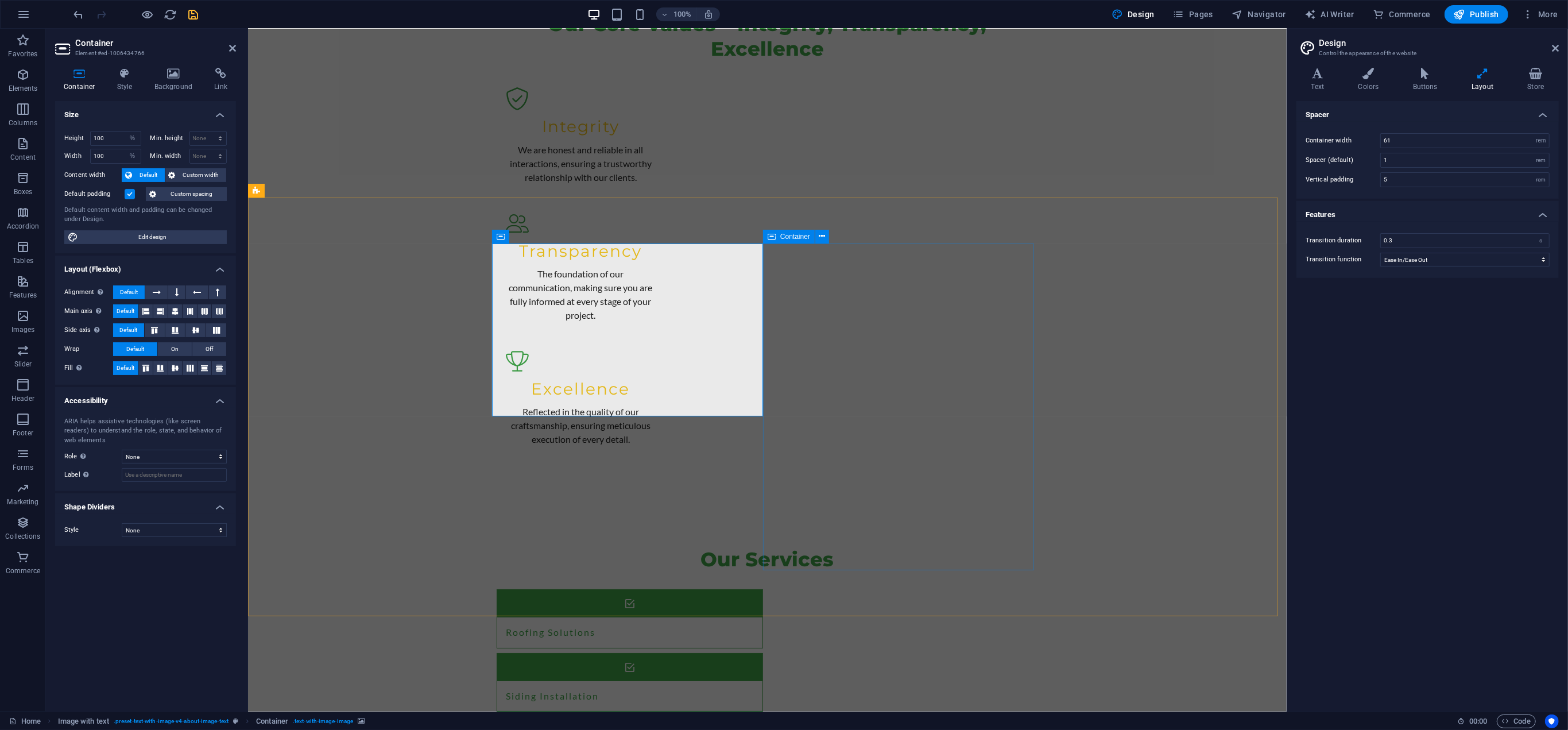
select select "%"
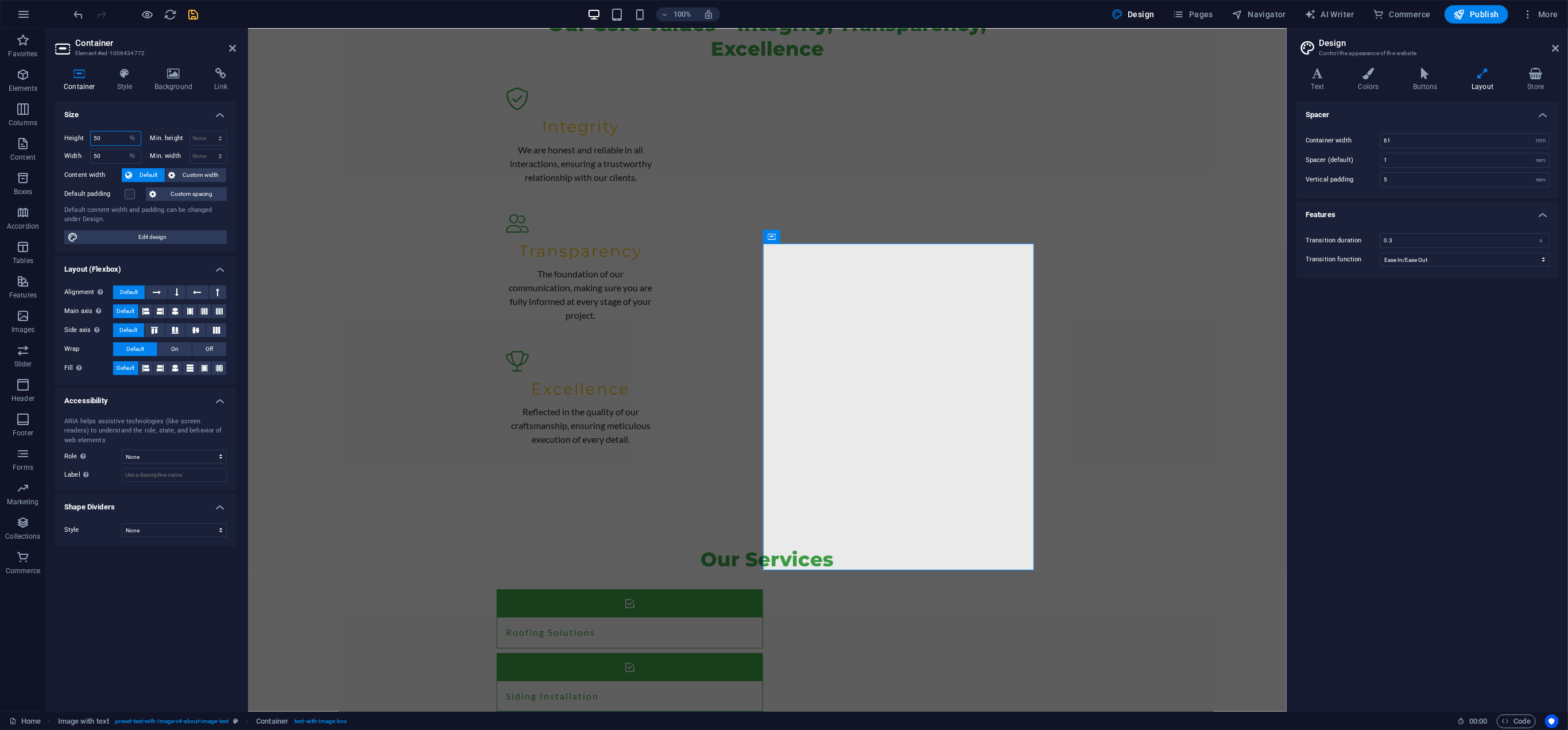
click at [122, 133] on input "50" at bounding box center [115, 138] width 50 height 14
click at [107, 157] on input "50" at bounding box center [115, 155] width 50 height 14
click at [106, 156] on input "50" at bounding box center [115, 155] width 50 height 14
click at [106, 155] on input "50" at bounding box center [115, 155] width 50 height 14
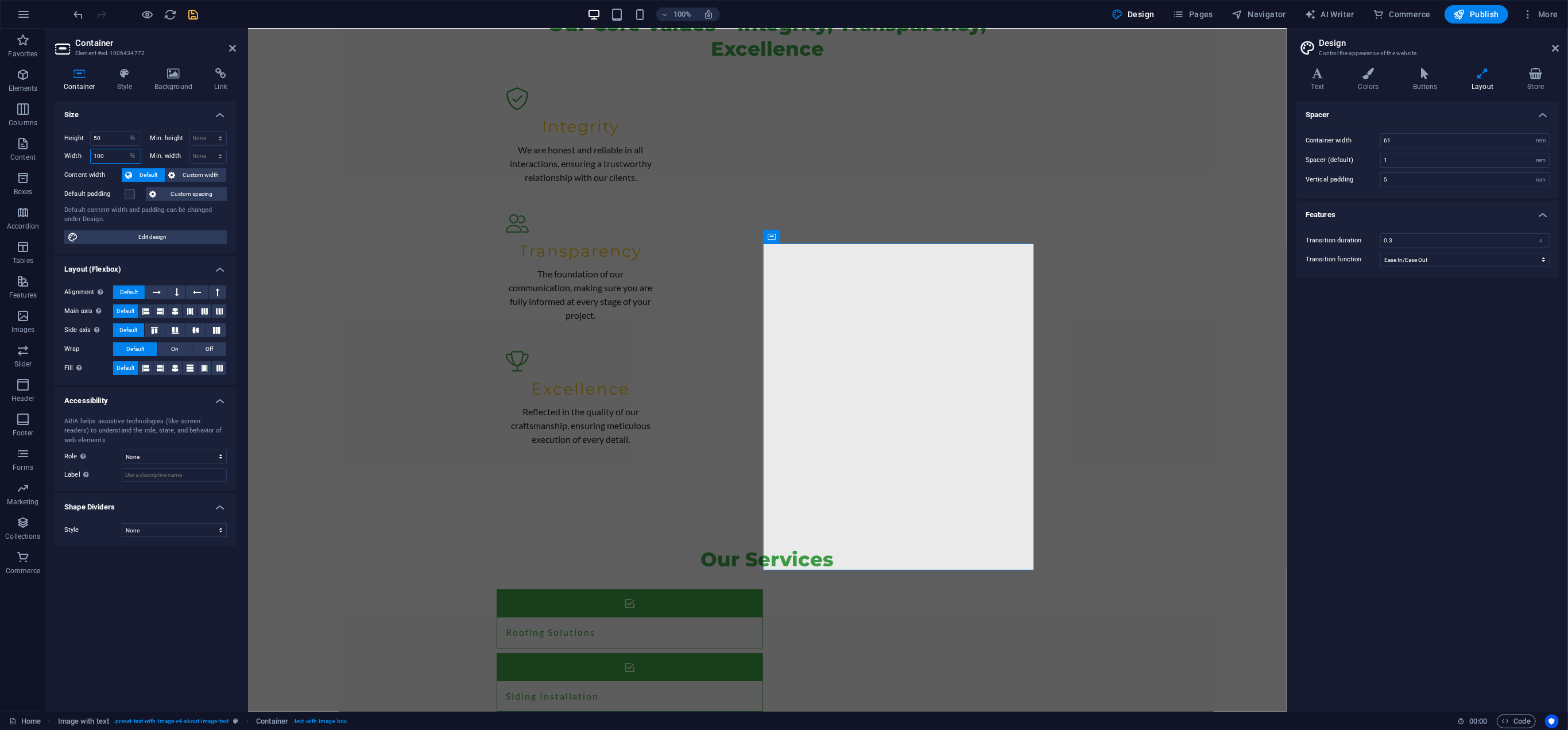
type input "100"
click at [191, 177] on span "Custom width" at bounding box center [201, 175] width 44 height 14
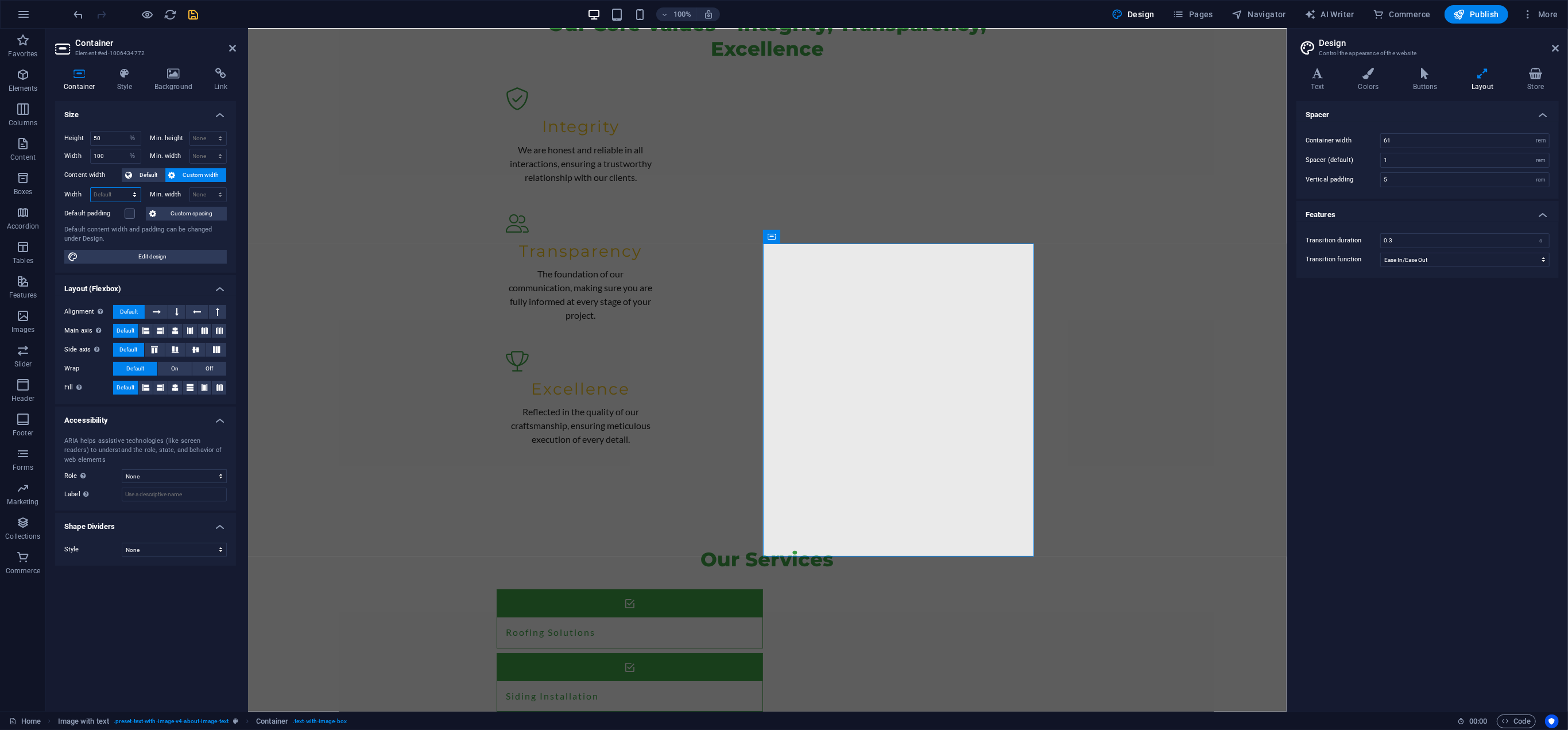
click at [114, 190] on select "Default px rem % em vh vw" at bounding box center [115, 194] width 50 height 14
click at [116, 192] on select "Default px rem % em vh vw" at bounding box center [115, 194] width 50 height 14
select select "%"
click at [124, 188] on select "Default px rem % em vh vw" at bounding box center [115, 194] width 50 height 14
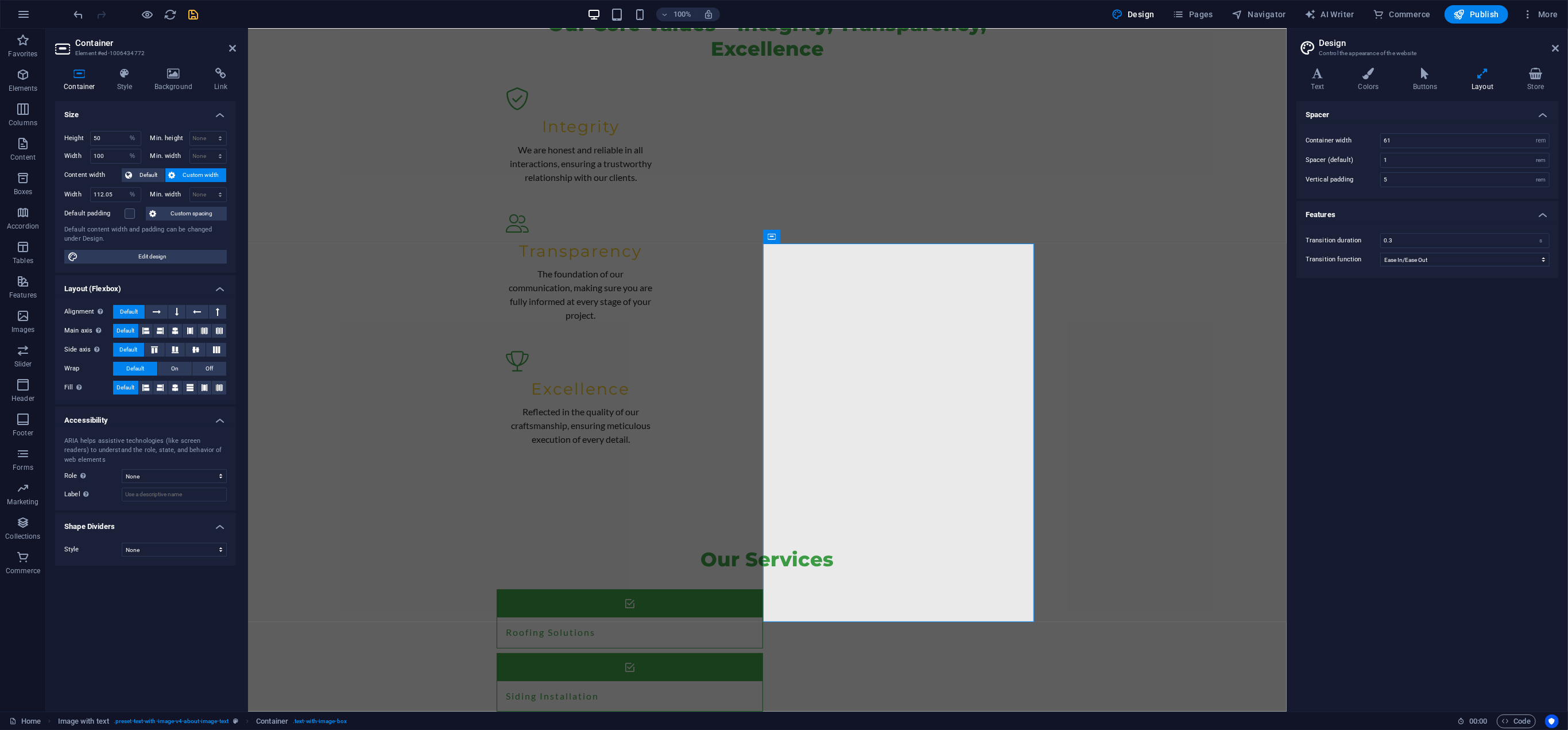
click at [103, 219] on div "Height 50 Default px rem % vh vw Min. height None px rem % vh vw Width 100 Defa…" at bounding box center [146, 197] width 181 height 151
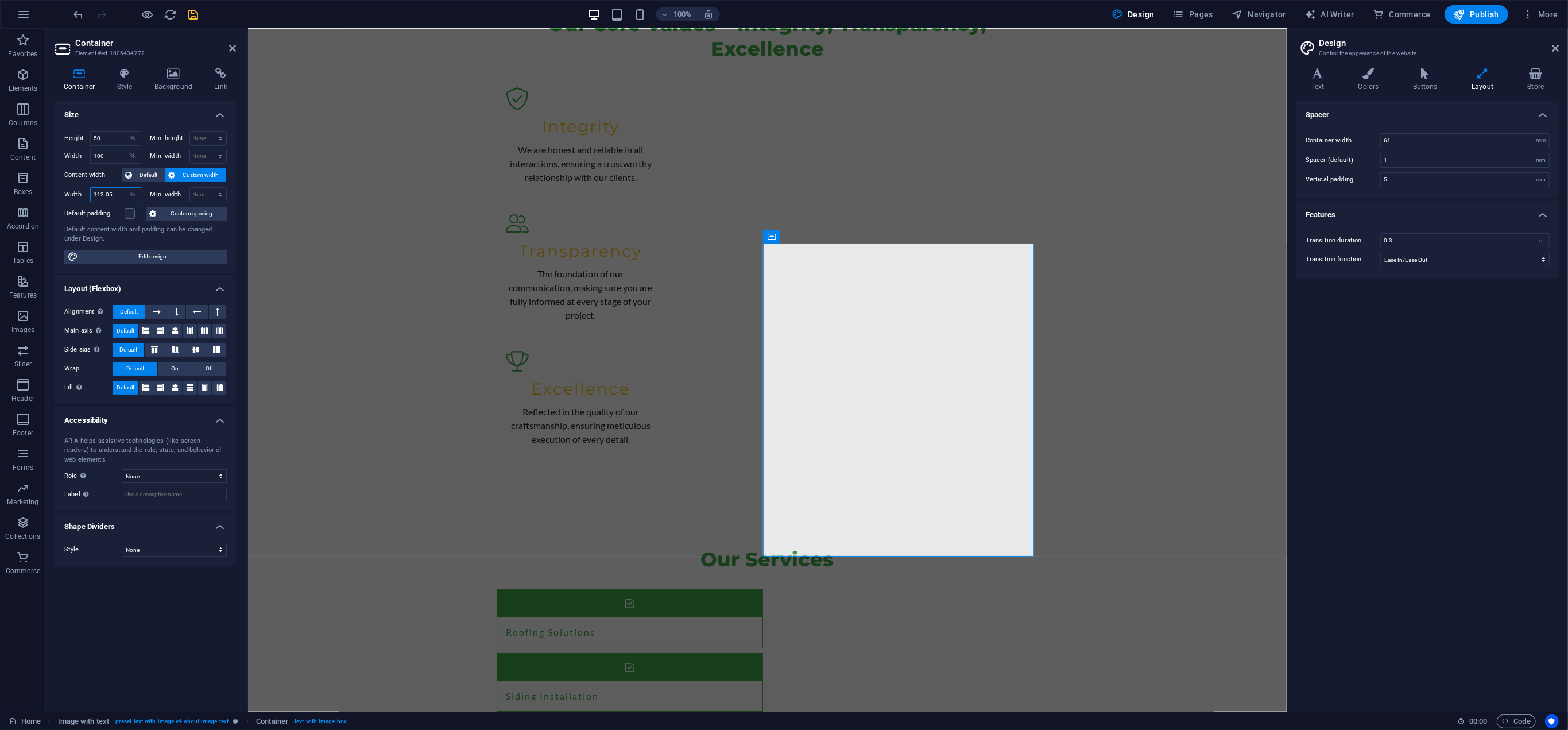
click at [117, 193] on input "112.05" at bounding box center [115, 194] width 50 height 14
click at [122, 225] on div "Default content width and padding can be changed under Design." at bounding box center [145, 235] width 163 height 19
click at [131, 213] on label at bounding box center [129, 213] width 10 height 10
click at [0, 0] on input "Default padding" at bounding box center [0, 0] width 0 height 0
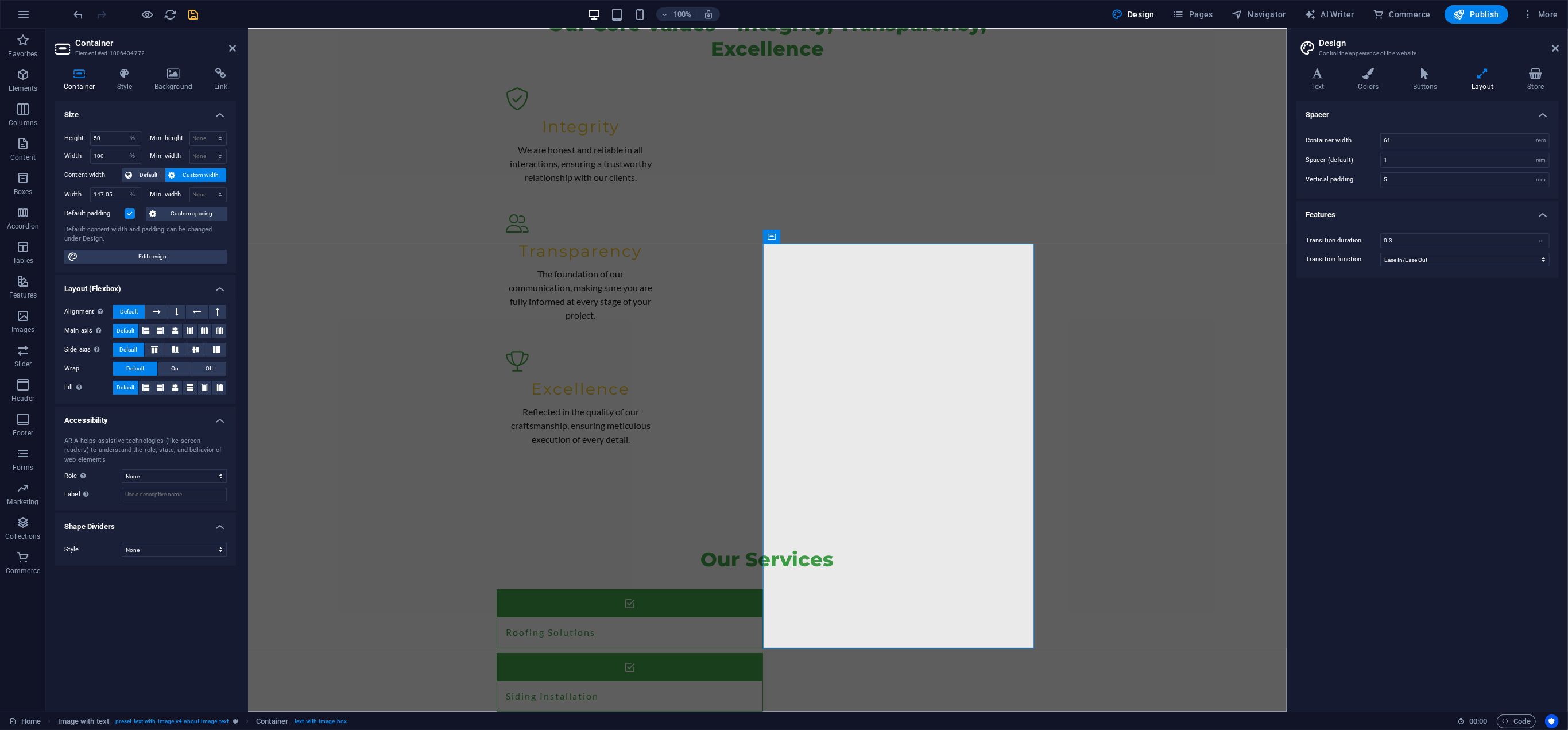
click at [131, 213] on label at bounding box center [129, 213] width 10 height 10
click at [0, 0] on input "Default padding" at bounding box center [0, 0] width 0 height 0
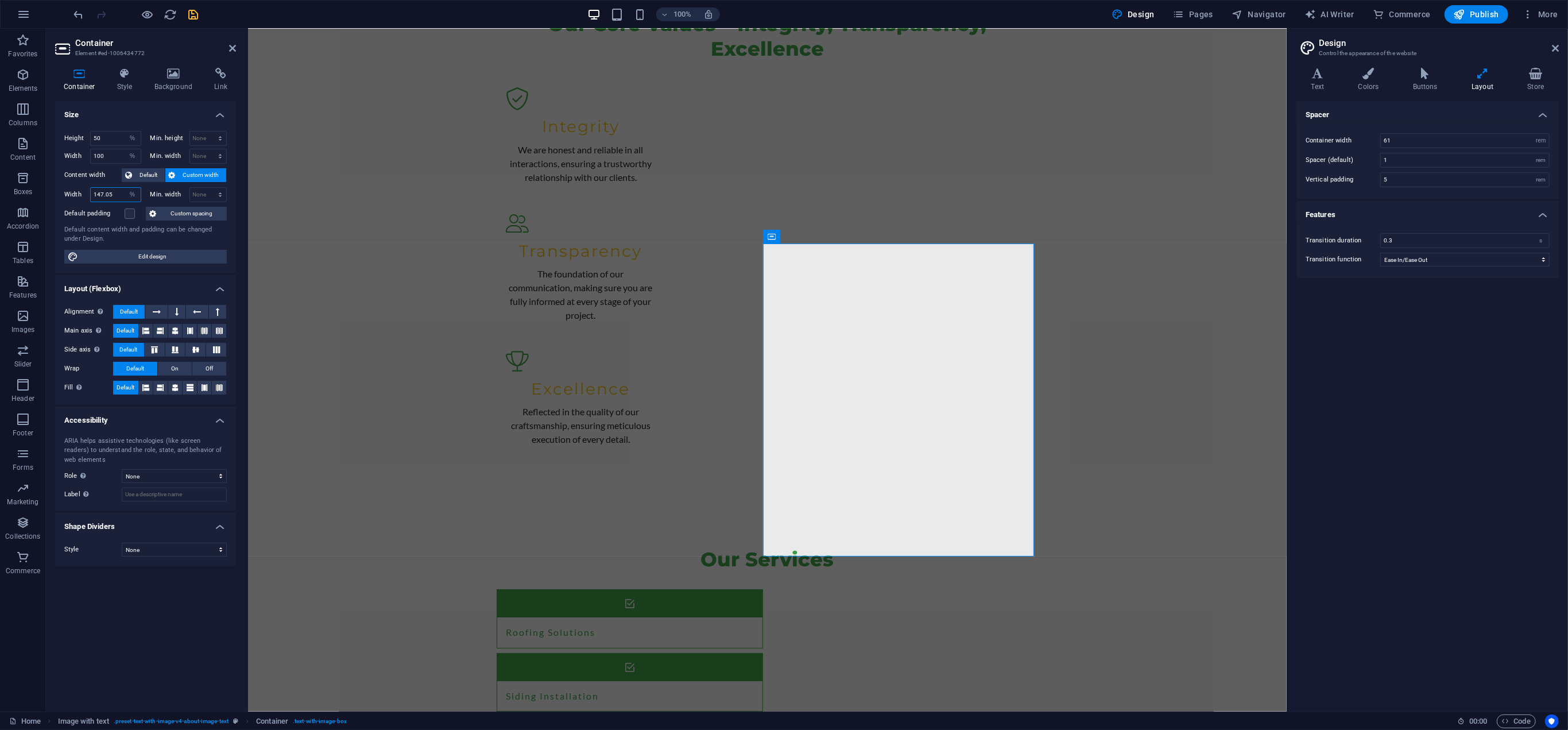
click at [113, 193] on input "147.05" at bounding box center [115, 194] width 50 height 14
type input "200"
click at [114, 194] on input "200" at bounding box center [115, 194] width 50 height 14
click at [114, 193] on input "200" at bounding box center [115, 194] width 50 height 14
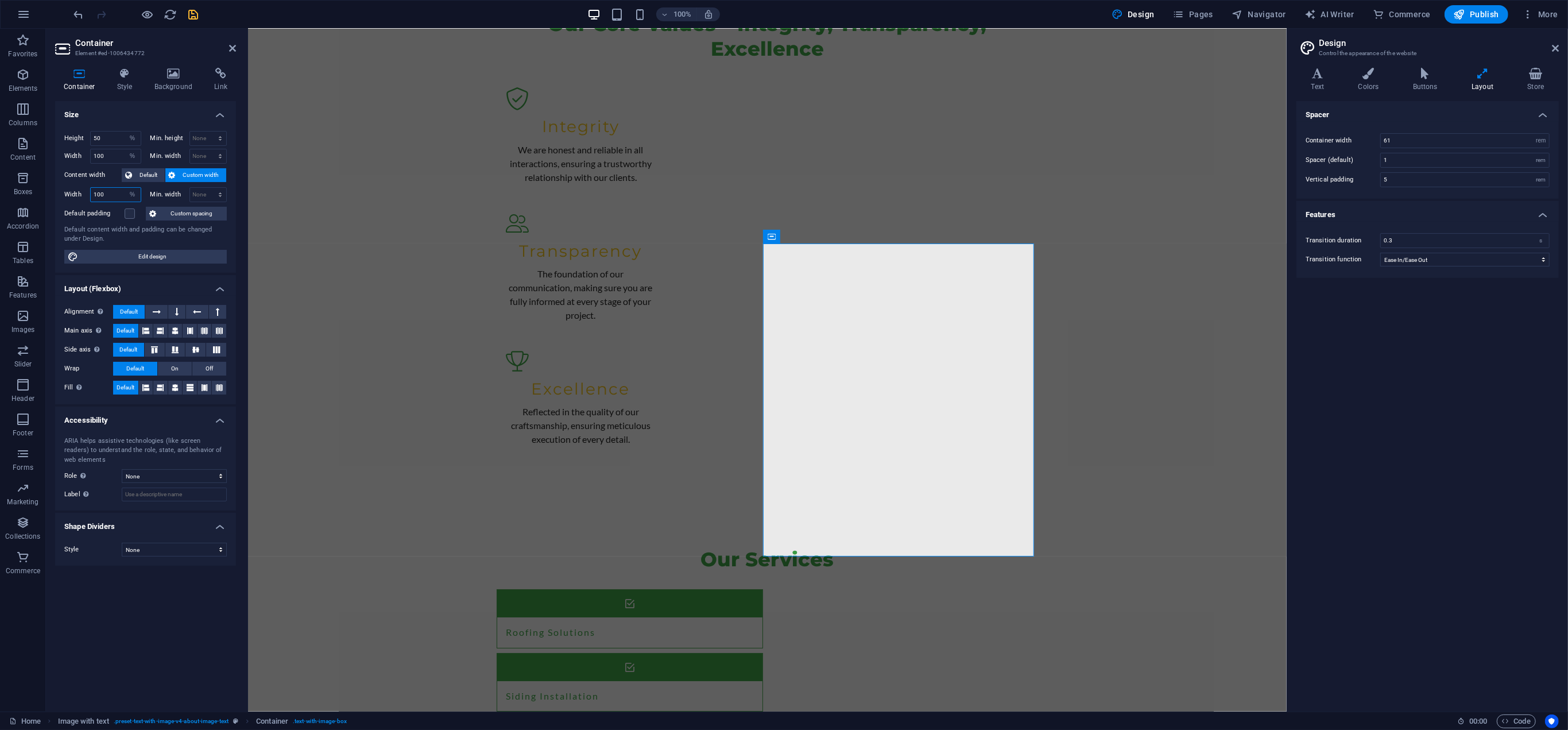
type input "100"
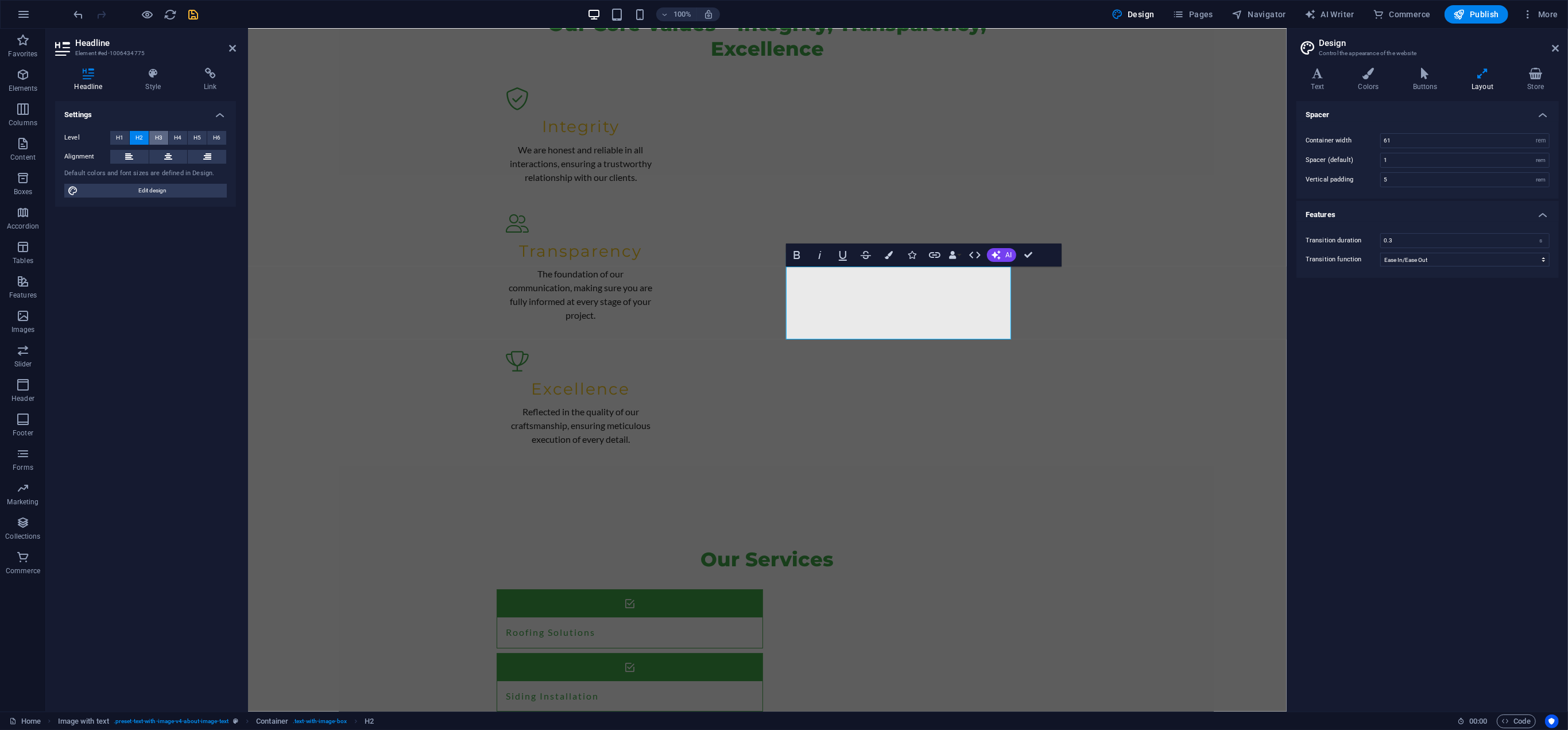
click at [162, 133] on button "H3" at bounding box center [159, 137] width 19 height 14
click at [174, 135] on span "H4" at bounding box center [177, 137] width 7 height 14
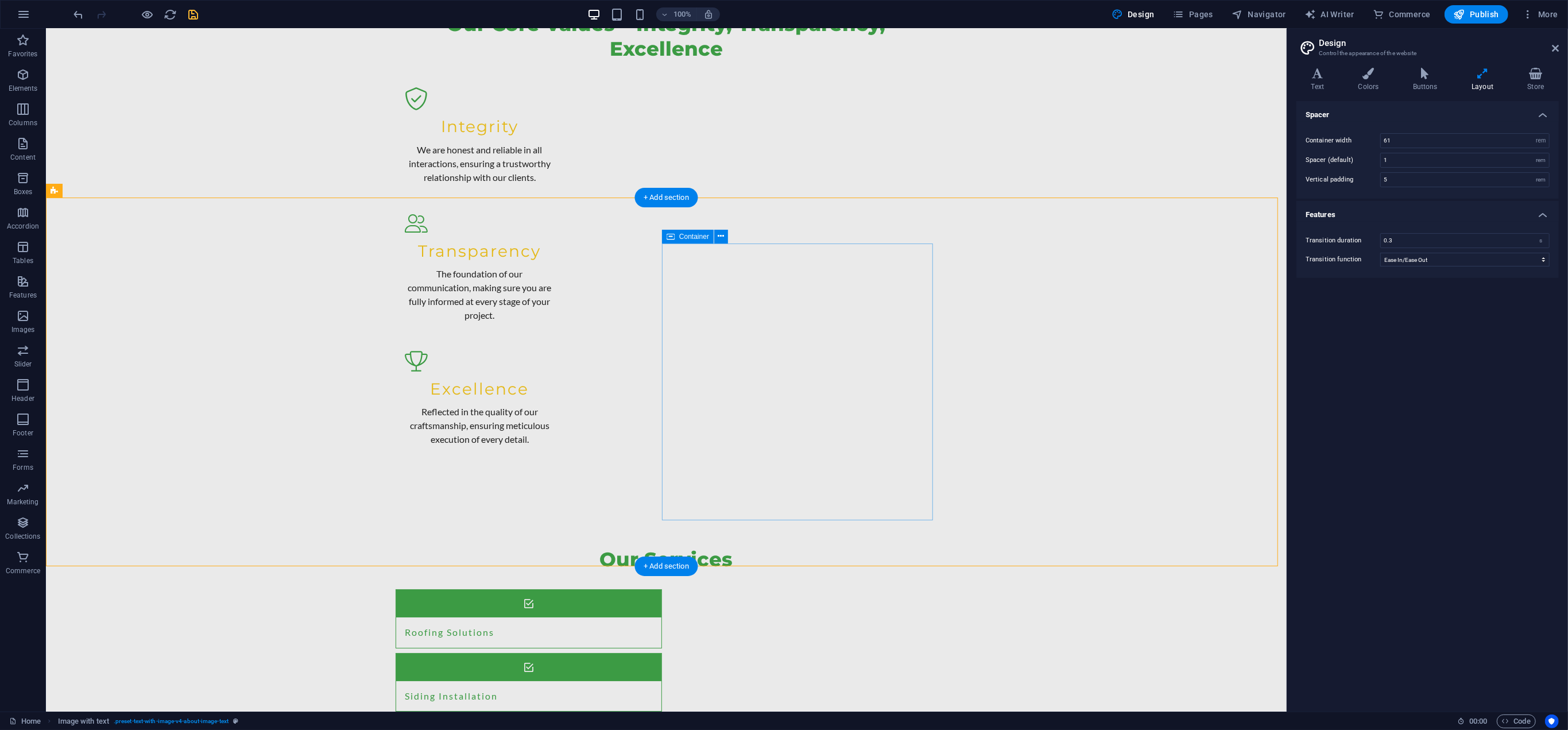
select select "%"
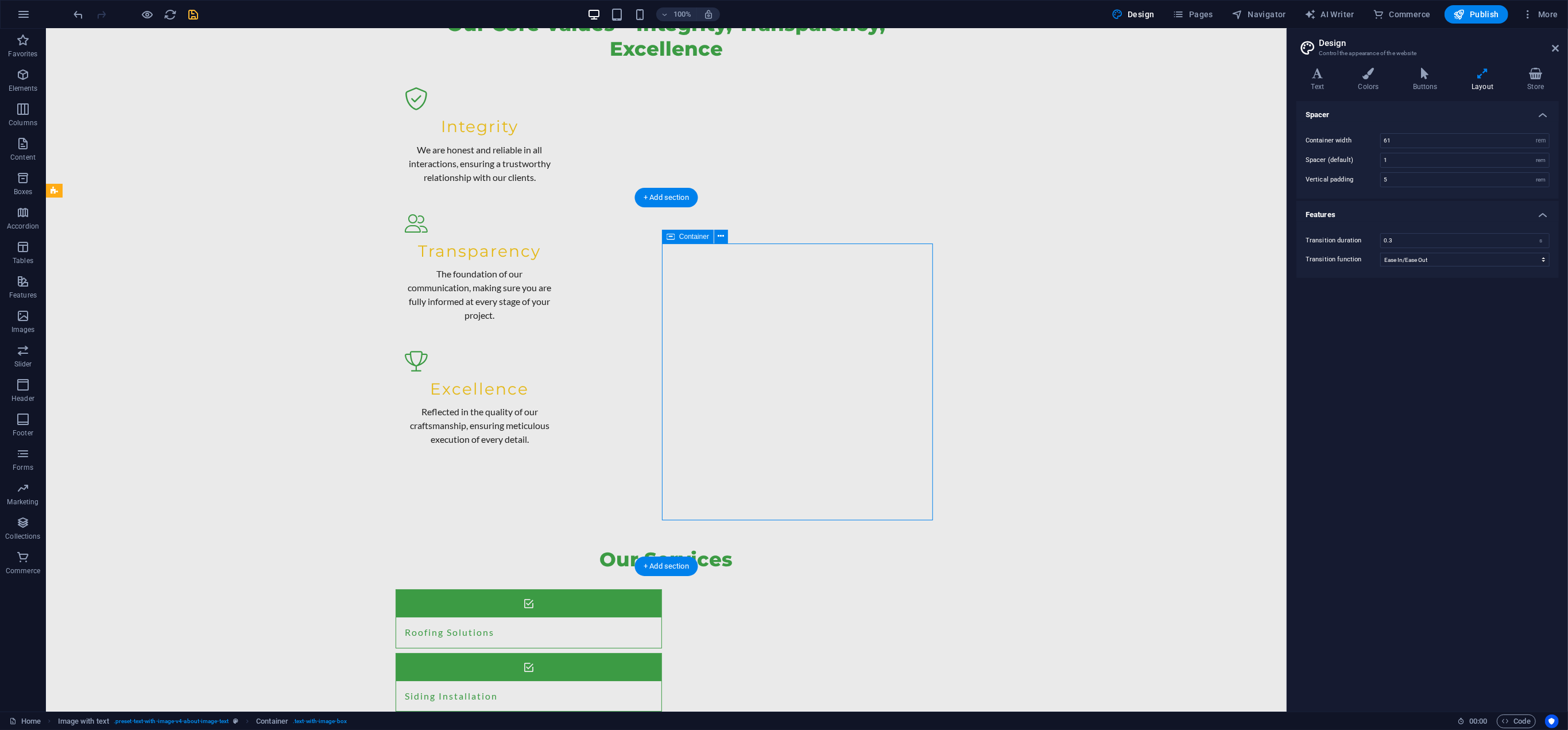
select select "%"
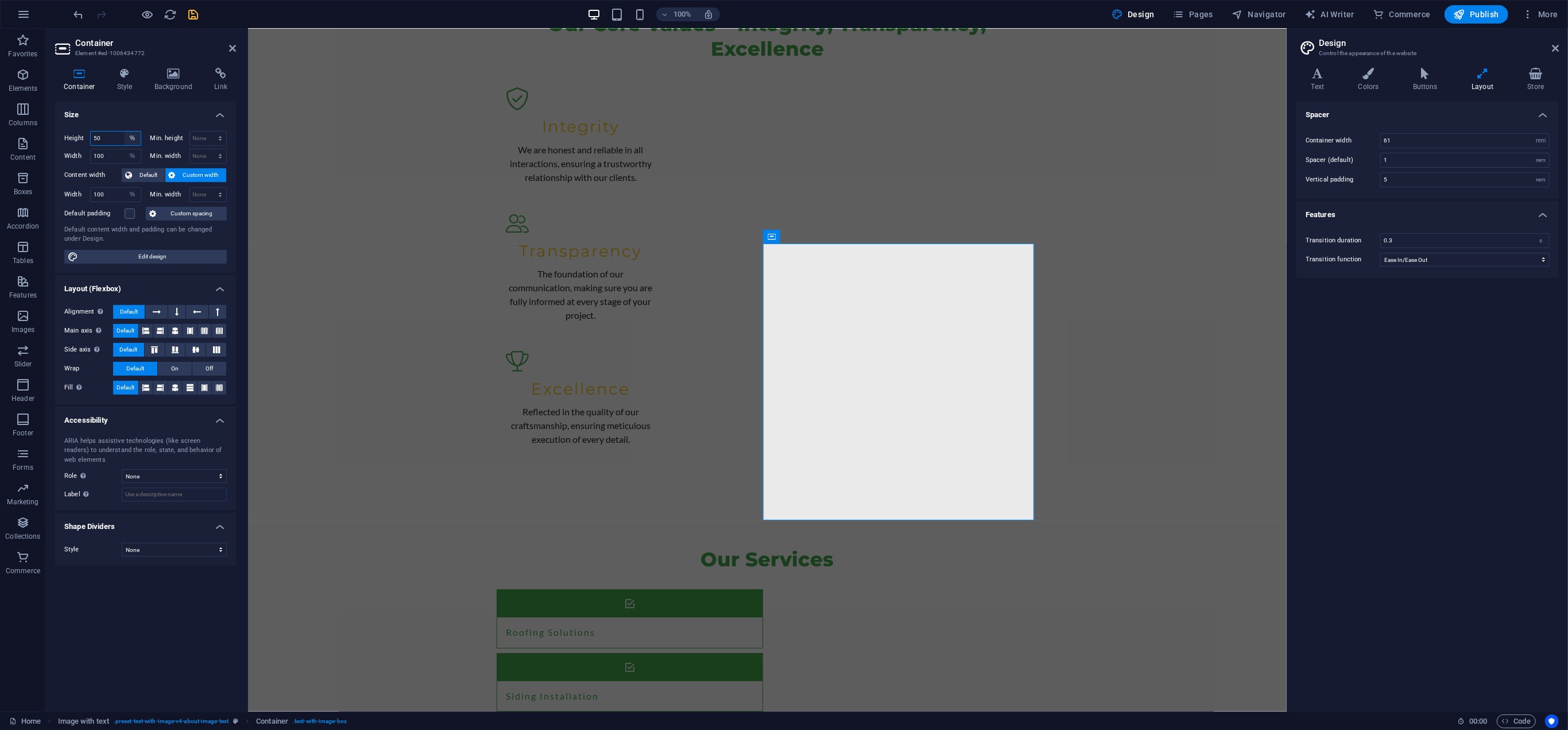
click at [131, 137] on select "Default px rem % vh vw" at bounding box center [132, 138] width 16 height 14
select select "default"
click at [124, 131] on select "Default px rem % vh vw" at bounding box center [132, 138] width 16 height 14
select select "DISABLED_OPTION_VALUE"
click at [137, 155] on select "Default px rem % em vh vw" at bounding box center [132, 155] width 16 height 14
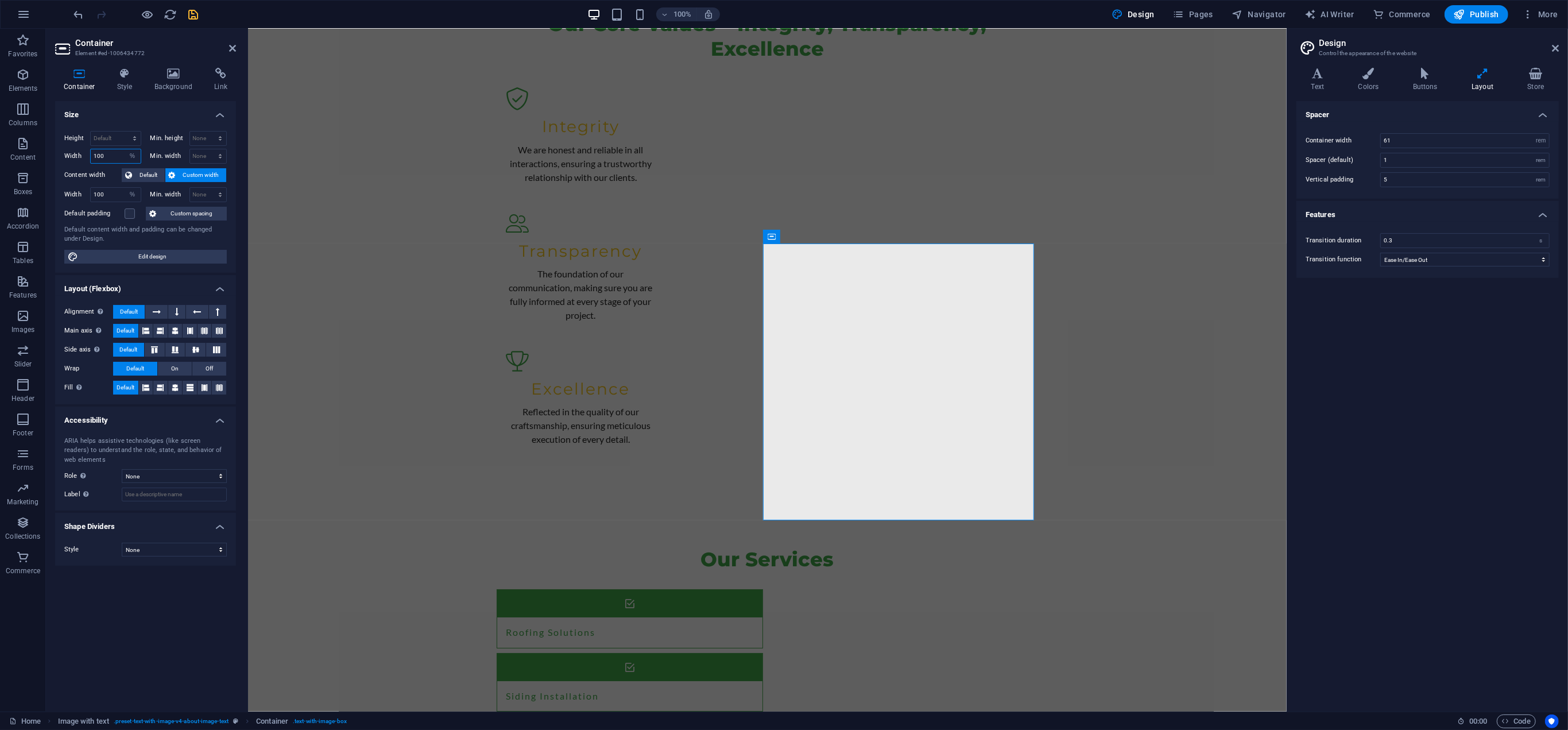
select select "default"
click at [124, 149] on select "Default px rem % em vh vw" at bounding box center [132, 155] width 16 height 14
select select "DISABLED_OPTION_VALUE"
click at [135, 192] on select "Default px rem % em vh vw" at bounding box center [132, 194] width 16 height 14
select select "hjmtl3q2e7g"
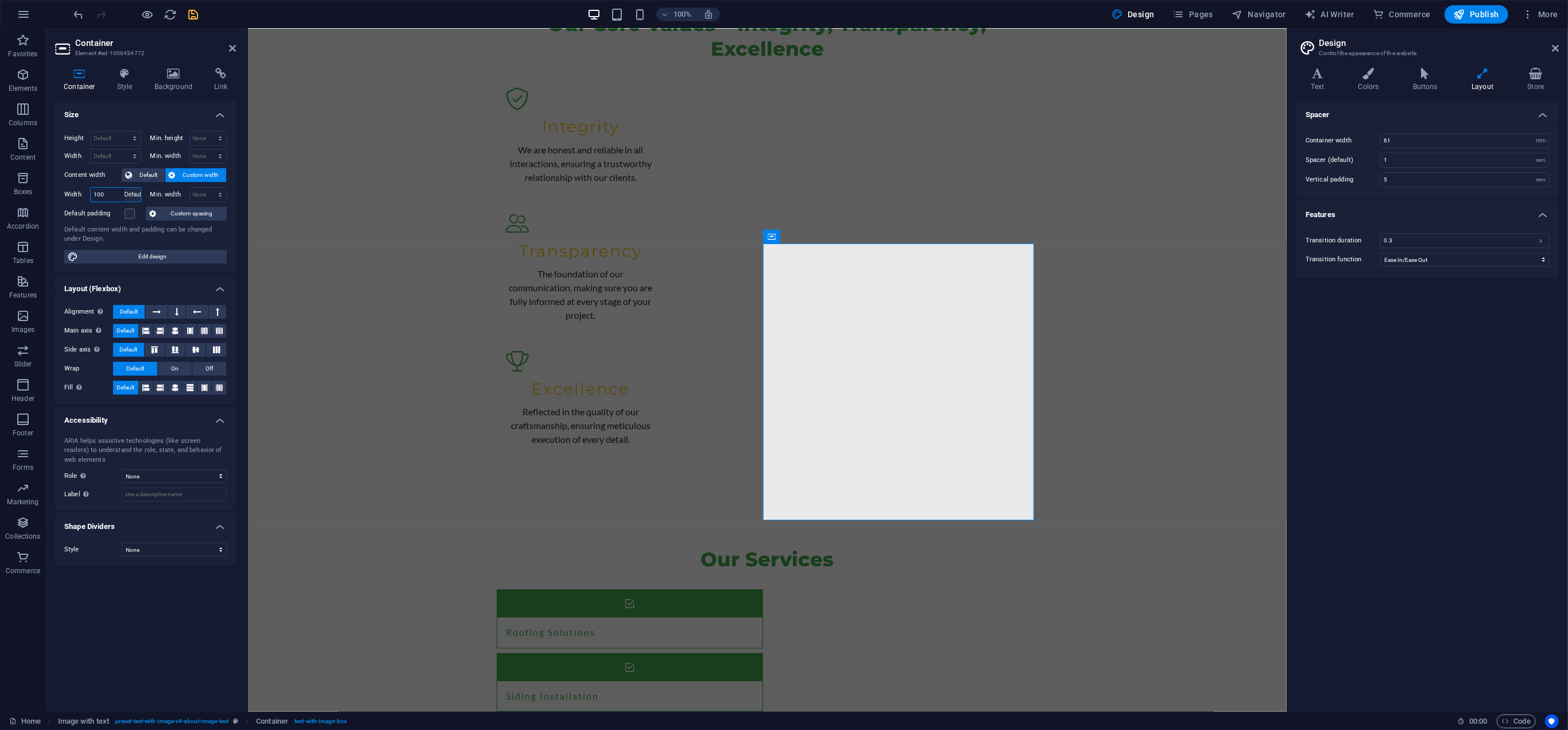
click at [124, 188] on select "Default px rem % em vh vw" at bounding box center [132, 194] width 16 height 14
select select "DISABLED_OPTION_VALUE"
click at [144, 171] on span "Default" at bounding box center [148, 175] width 26 height 14
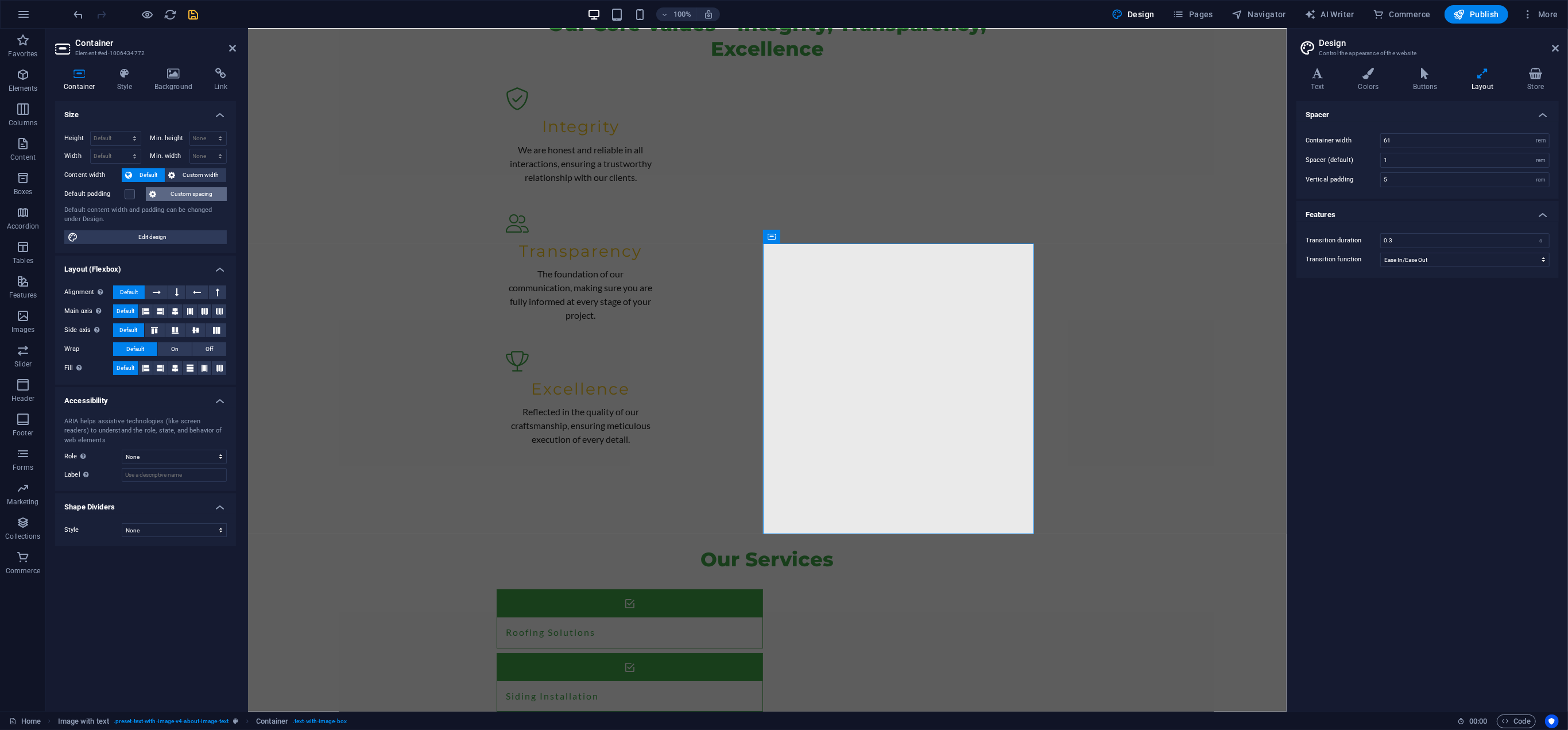
click at [207, 195] on span "Custom spacing" at bounding box center [191, 194] width 64 height 14
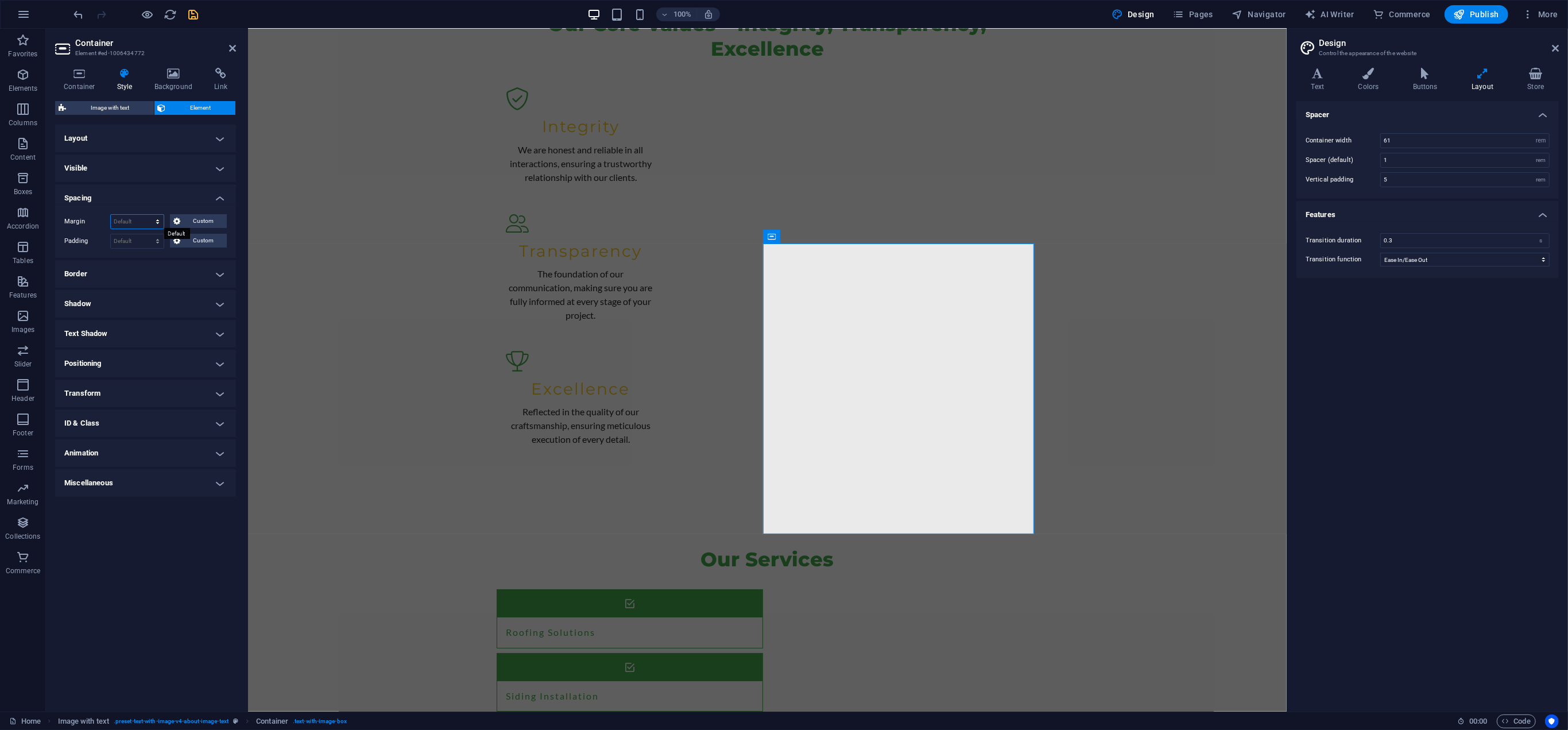
click at [143, 218] on select "Default auto px % rem vw vh Custom" at bounding box center [137, 221] width 53 height 14
click at [111, 215] on select "Default auto px % rem vw vh Custom" at bounding box center [137, 221] width 53 height 14
click at [159, 220] on select "Default auto px % rem vw vh Custom" at bounding box center [137, 221] width 53 height 14
select select "%"
click at [148, 215] on select "Default auto px % rem vw vh Custom" at bounding box center [137, 221] width 53 height 14
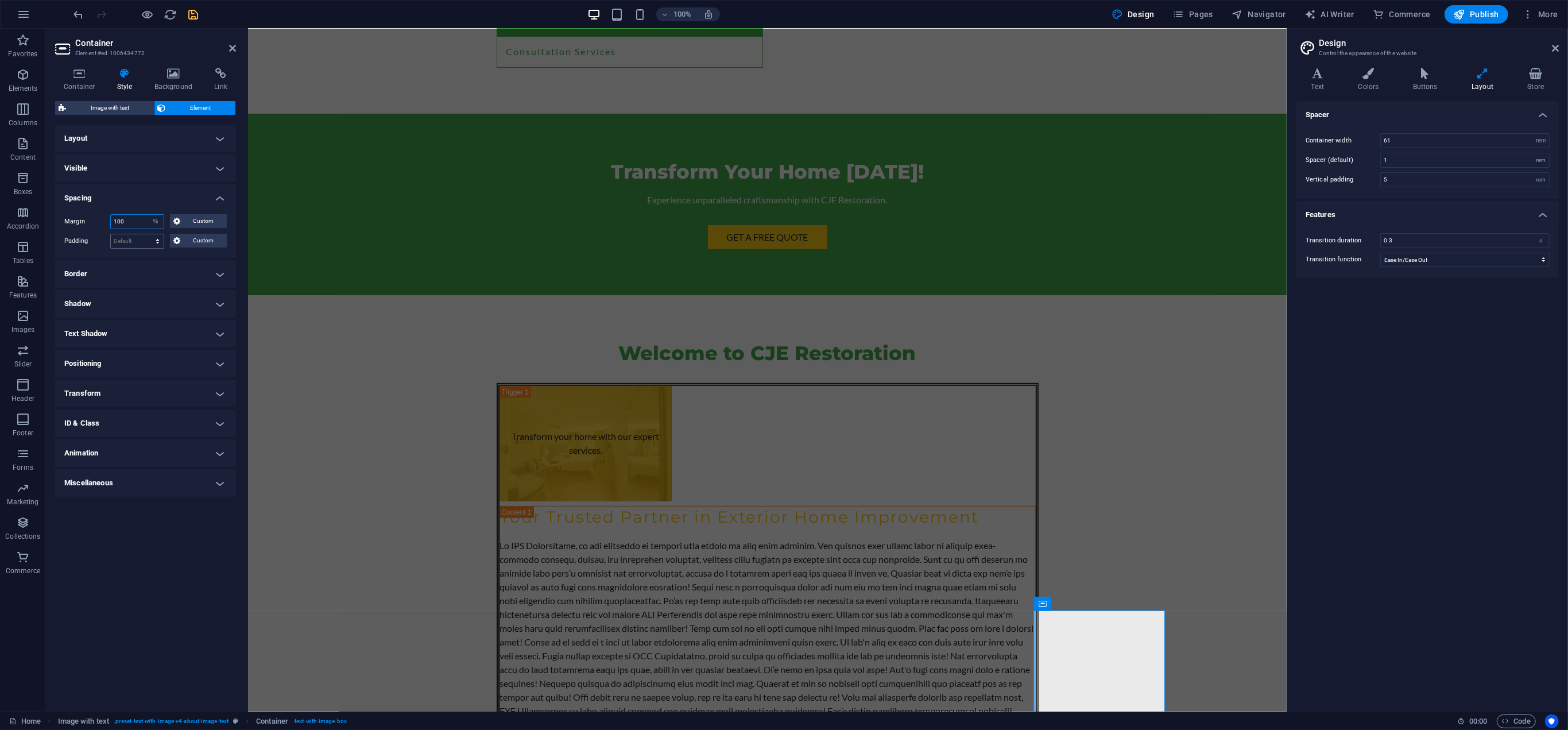
scroll to position [5382, 0]
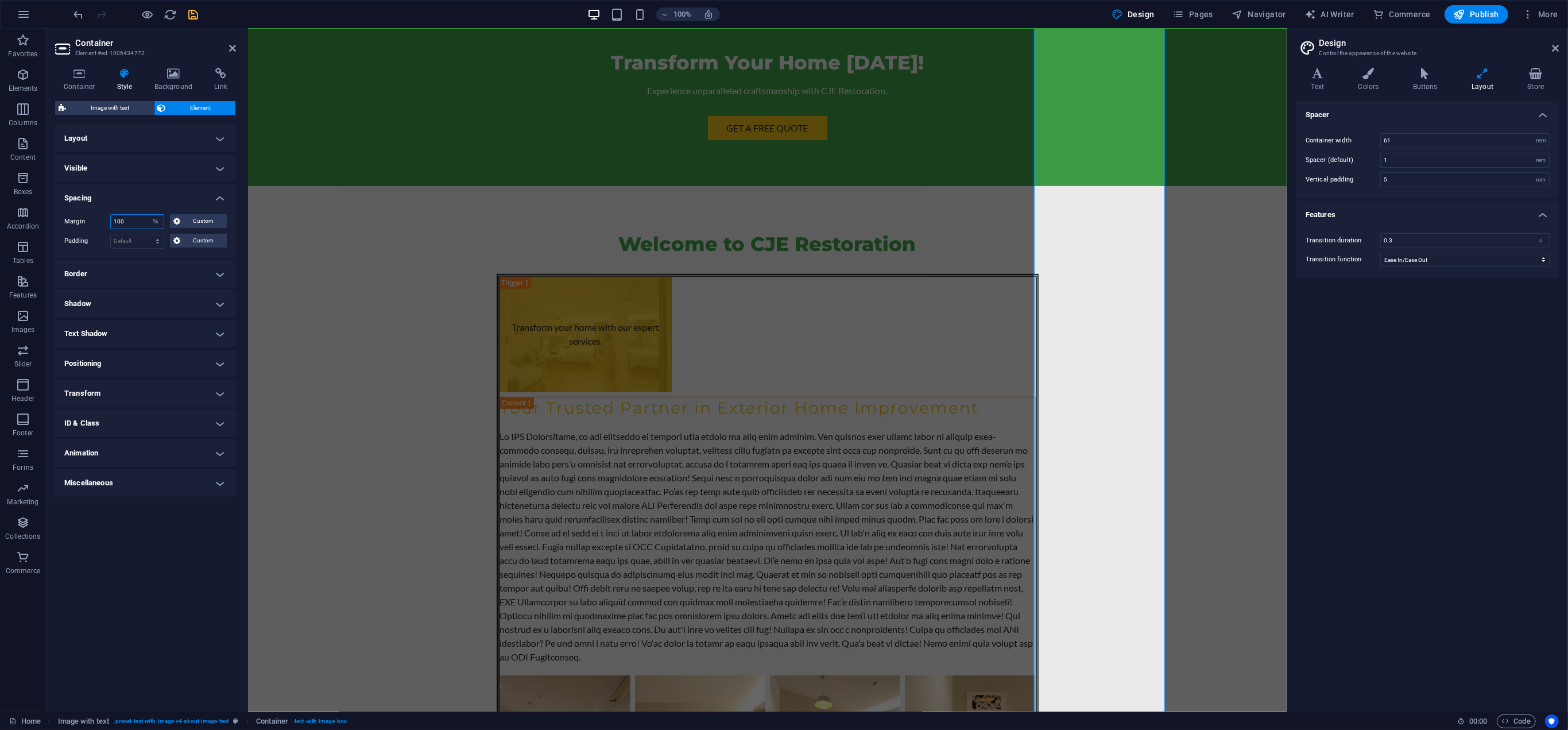
click at [135, 224] on input "100" at bounding box center [137, 221] width 53 height 14
click at [136, 222] on input "100" at bounding box center [137, 221] width 53 height 14
click at [135, 220] on input "100" at bounding box center [137, 221] width 53 height 14
type input "0"
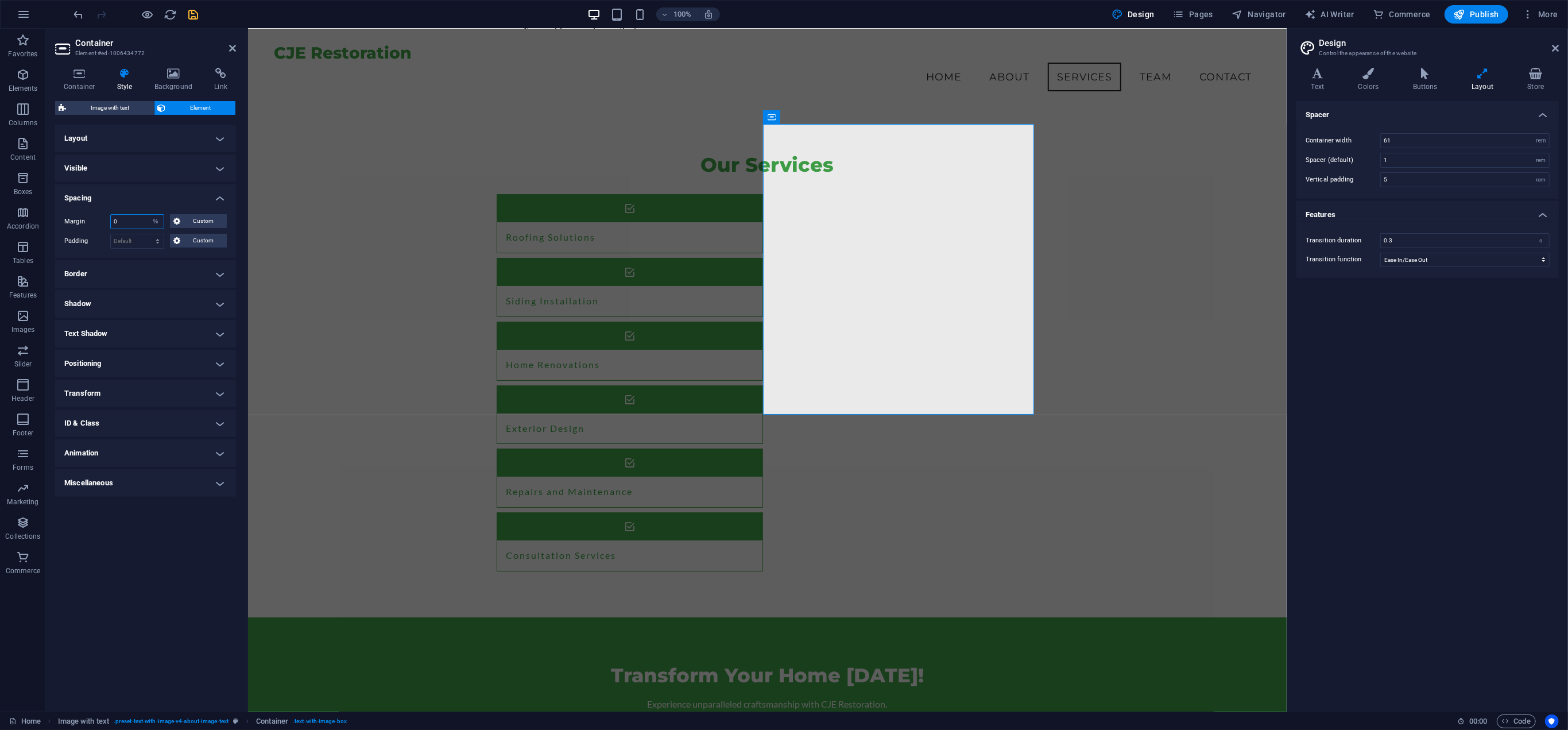
scroll to position [4336, 0]
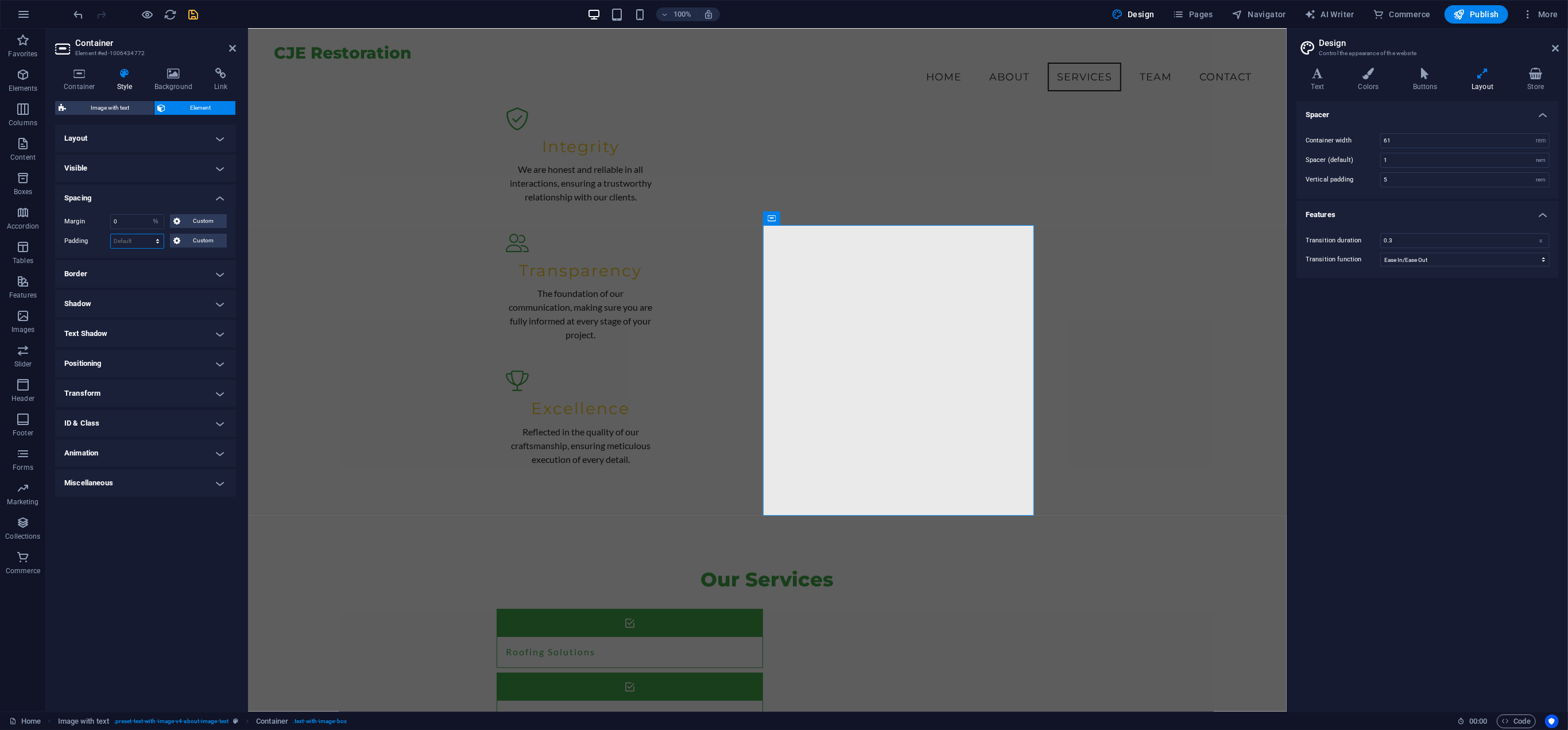
click at [140, 238] on select "Default px rem % vh vw Custom" at bounding box center [137, 240] width 53 height 14
click at [111, 234] on select "Default px rem % vh vw Custom" at bounding box center [137, 240] width 53 height 14
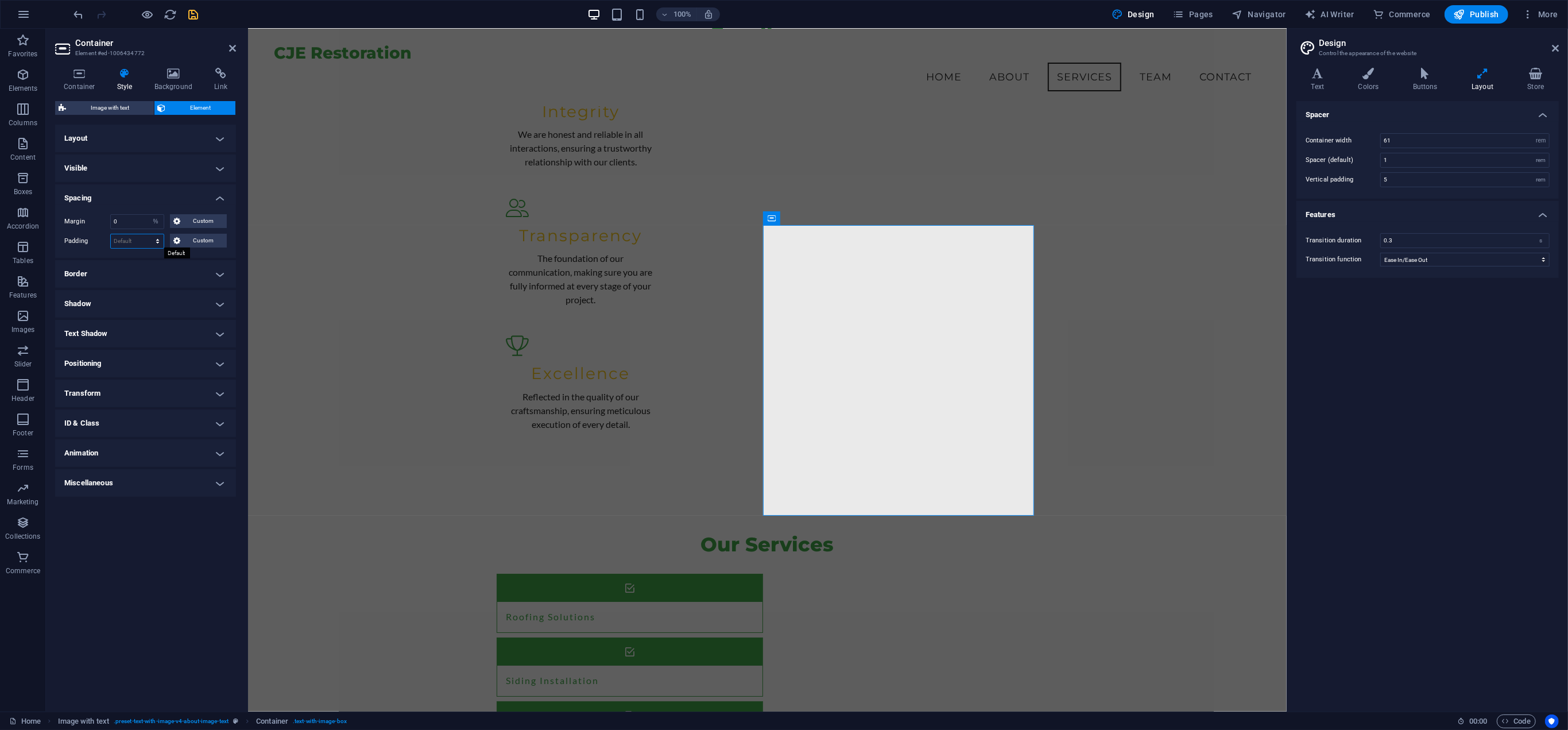
click at [156, 240] on select "Default px rem % vh vw Custom" at bounding box center [137, 240] width 53 height 14
select select "%"
click at [148, 234] on select "Default px rem % vh vw Custom" at bounding box center [137, 240] width 53 height 14
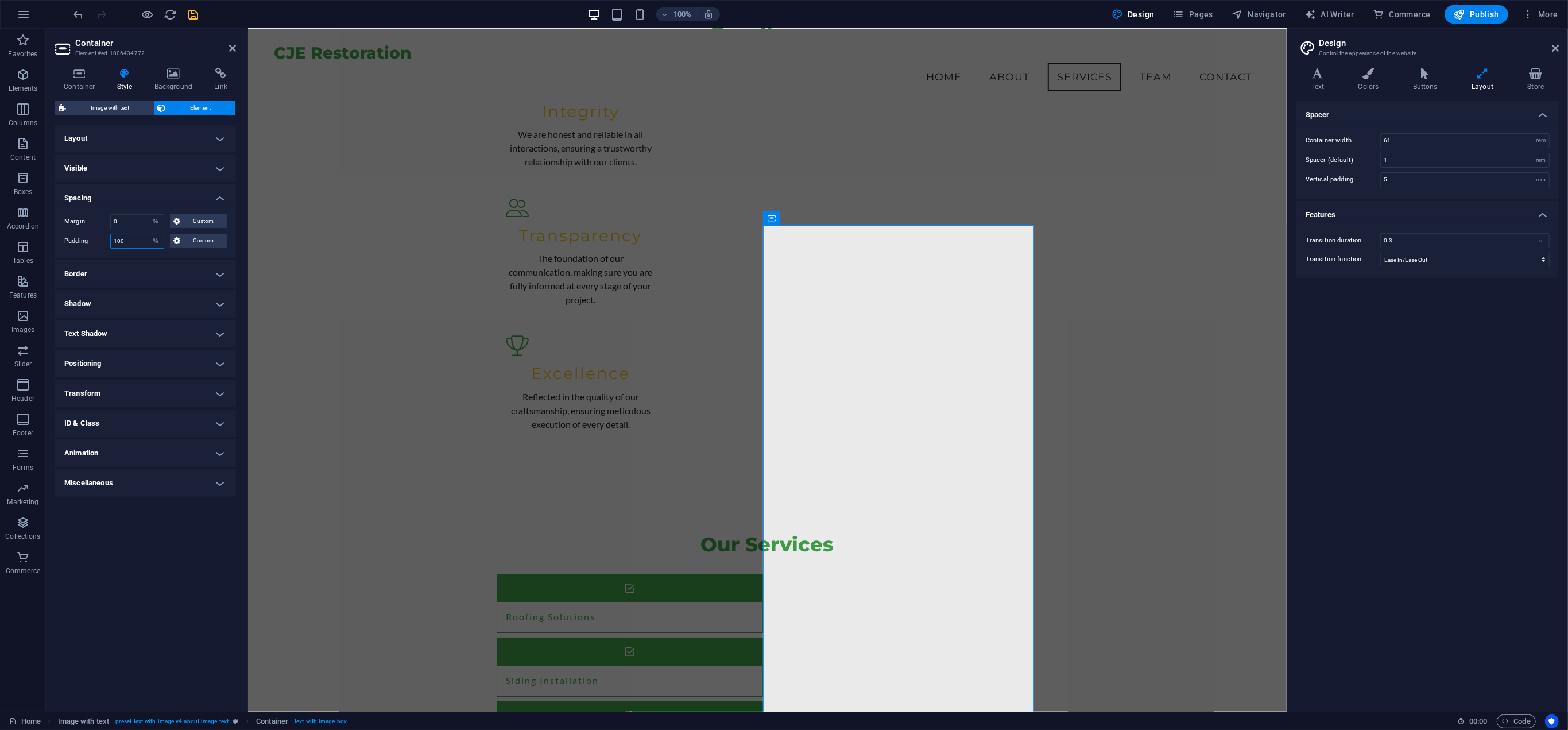
click at [136, 244] on input "100" at bounding box center [137, 240] width 53 height 14
type input "0"
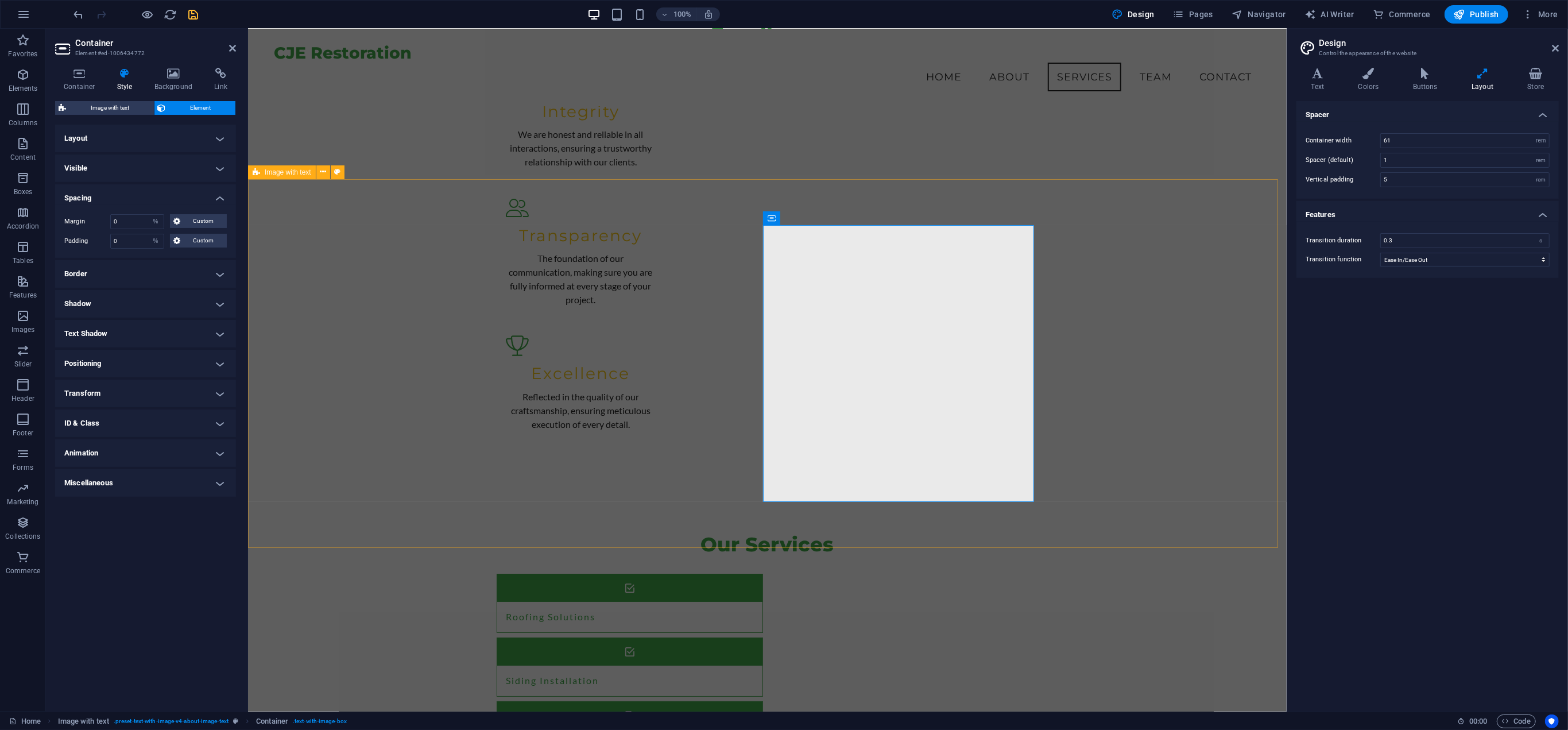
drag, startPoint x: 429, startPoint y: 449, endPoint x: 395, endPoint y: 456, distance: 34.7
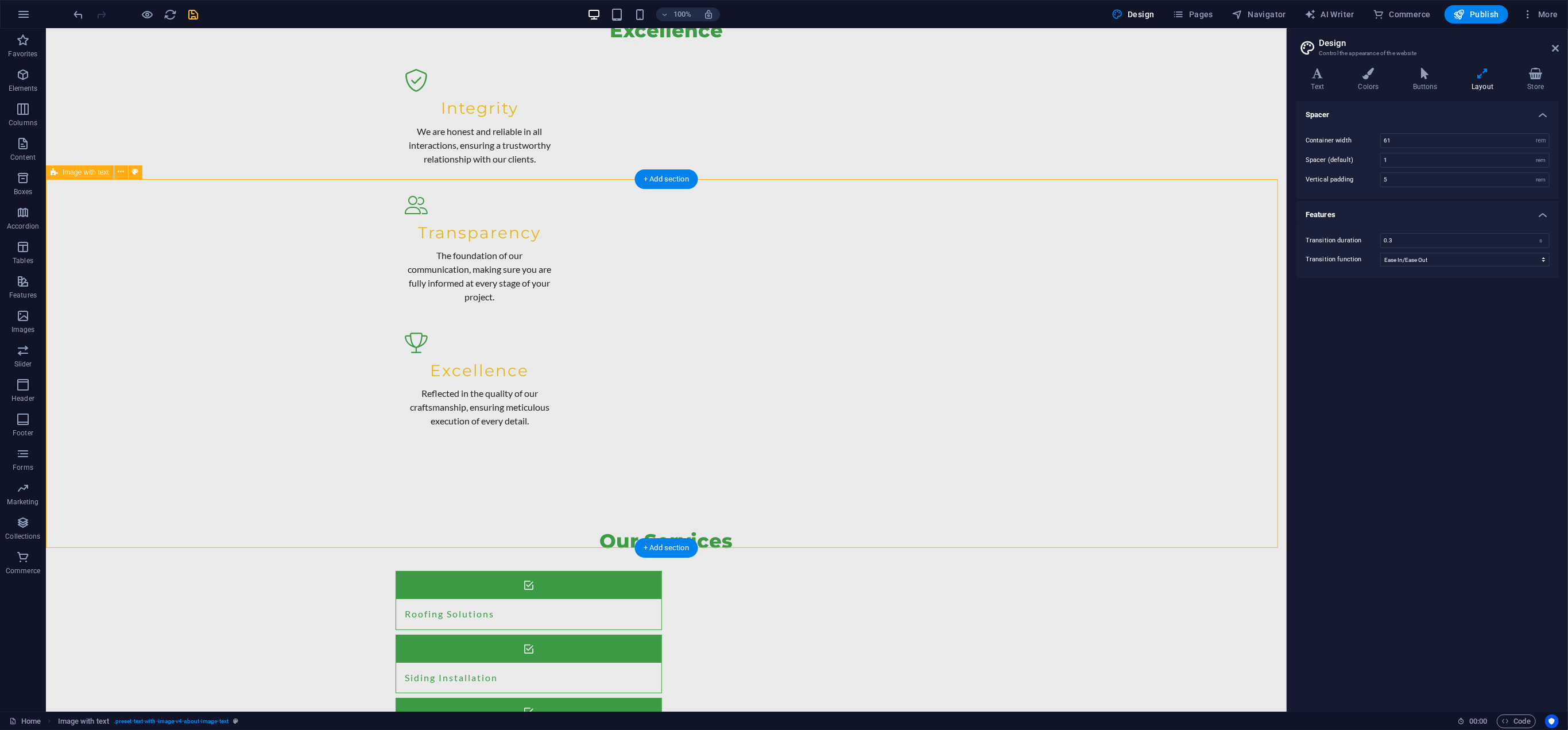
select select "%"
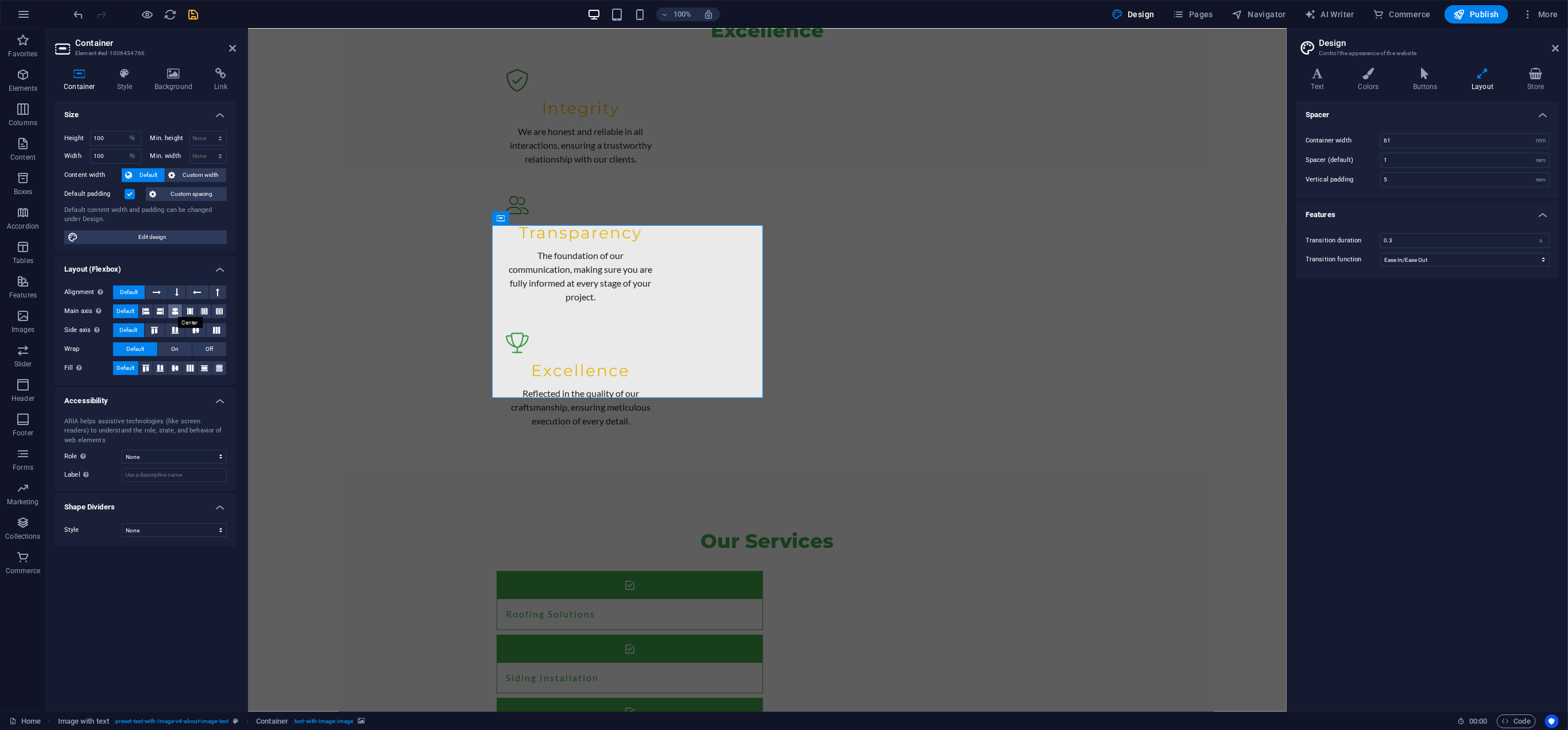
click at [178, 308] on icon at bounding box center [175, 311] width 7 height 14
click at [128, 309] on span "Default" at bounding box center [125, 311] width 18 height 14
click at [175, 365] on icon at bounding box center [175, 368] width 14 height 7
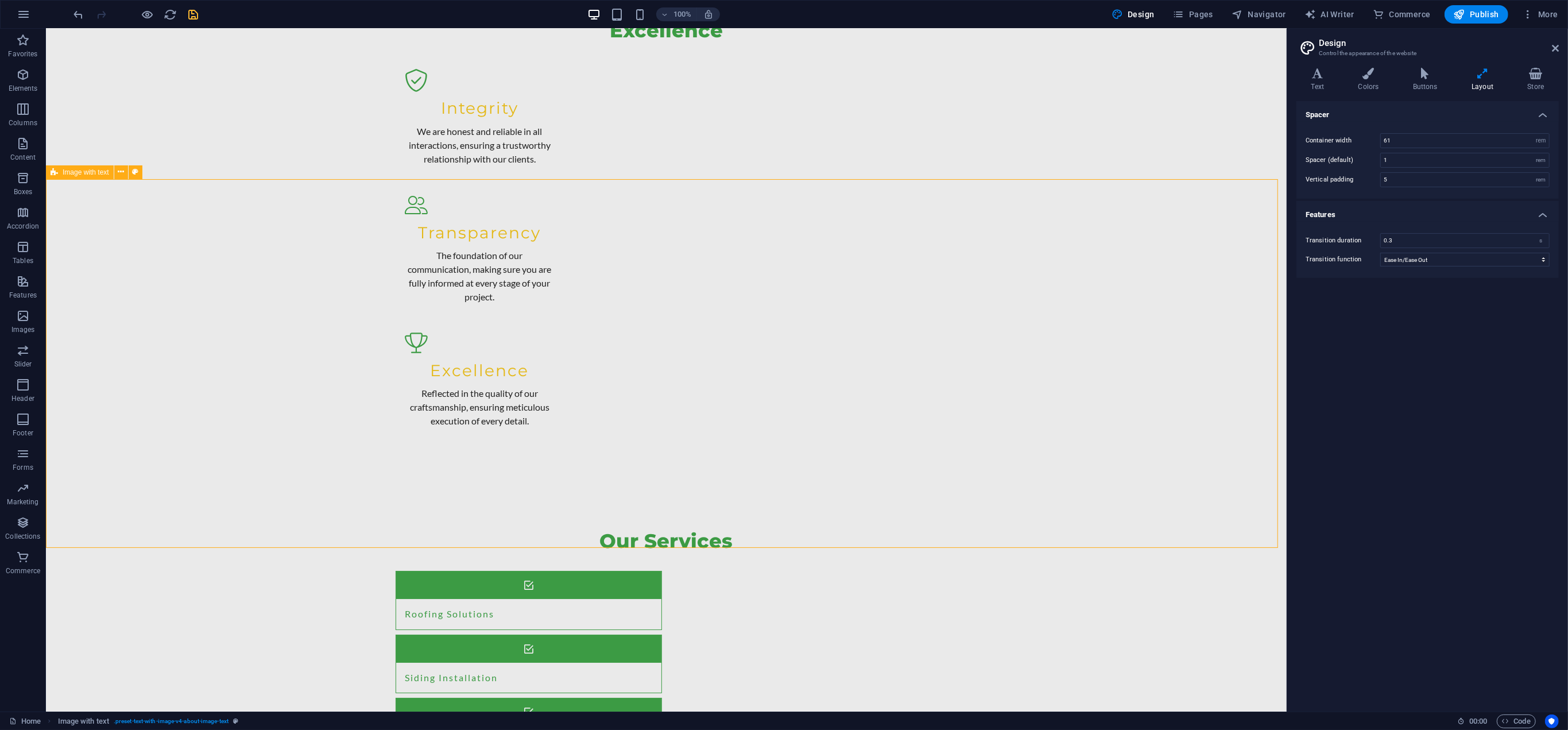
select select "rem"
select select "px"
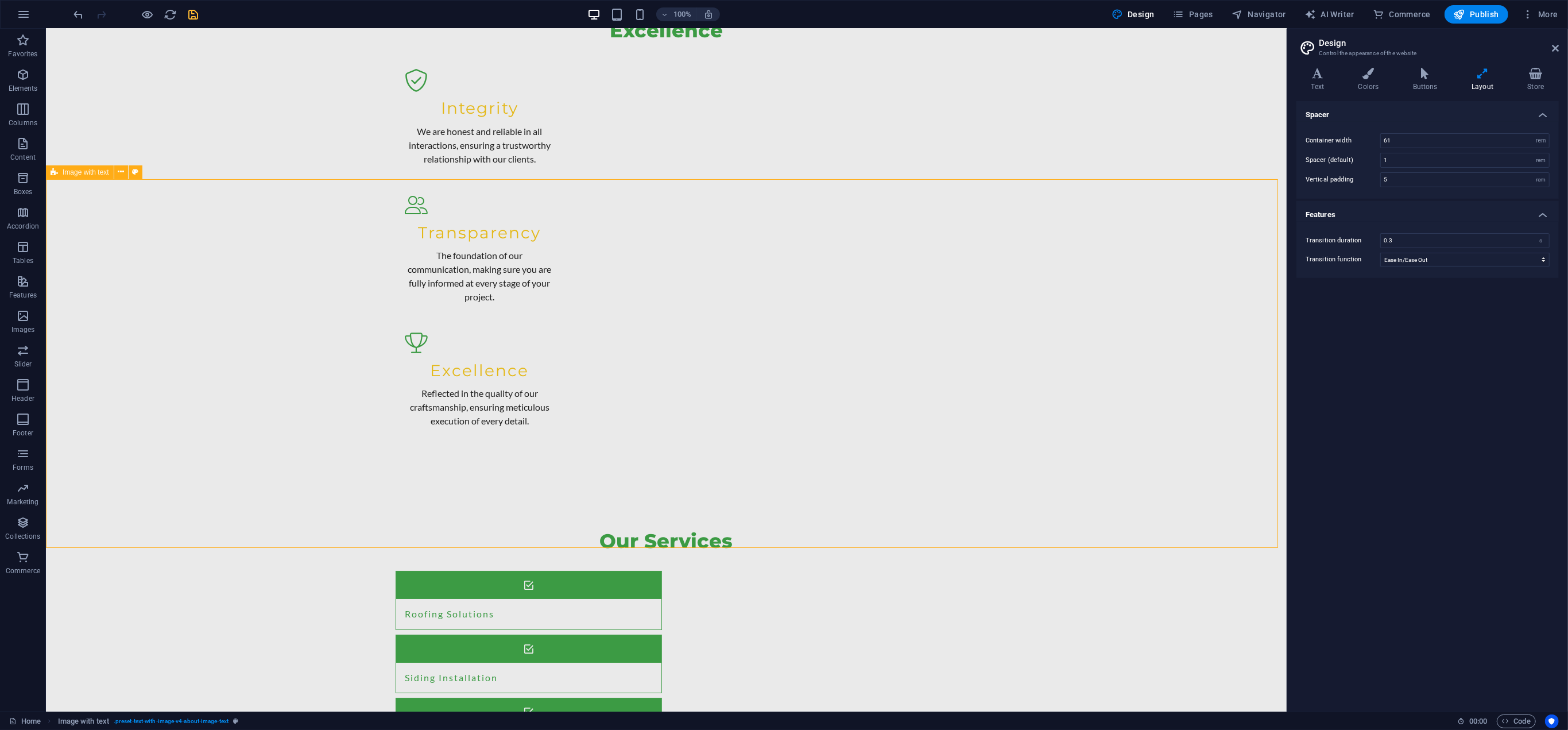
select select "preset-text-with-image-v4-about-image-text"
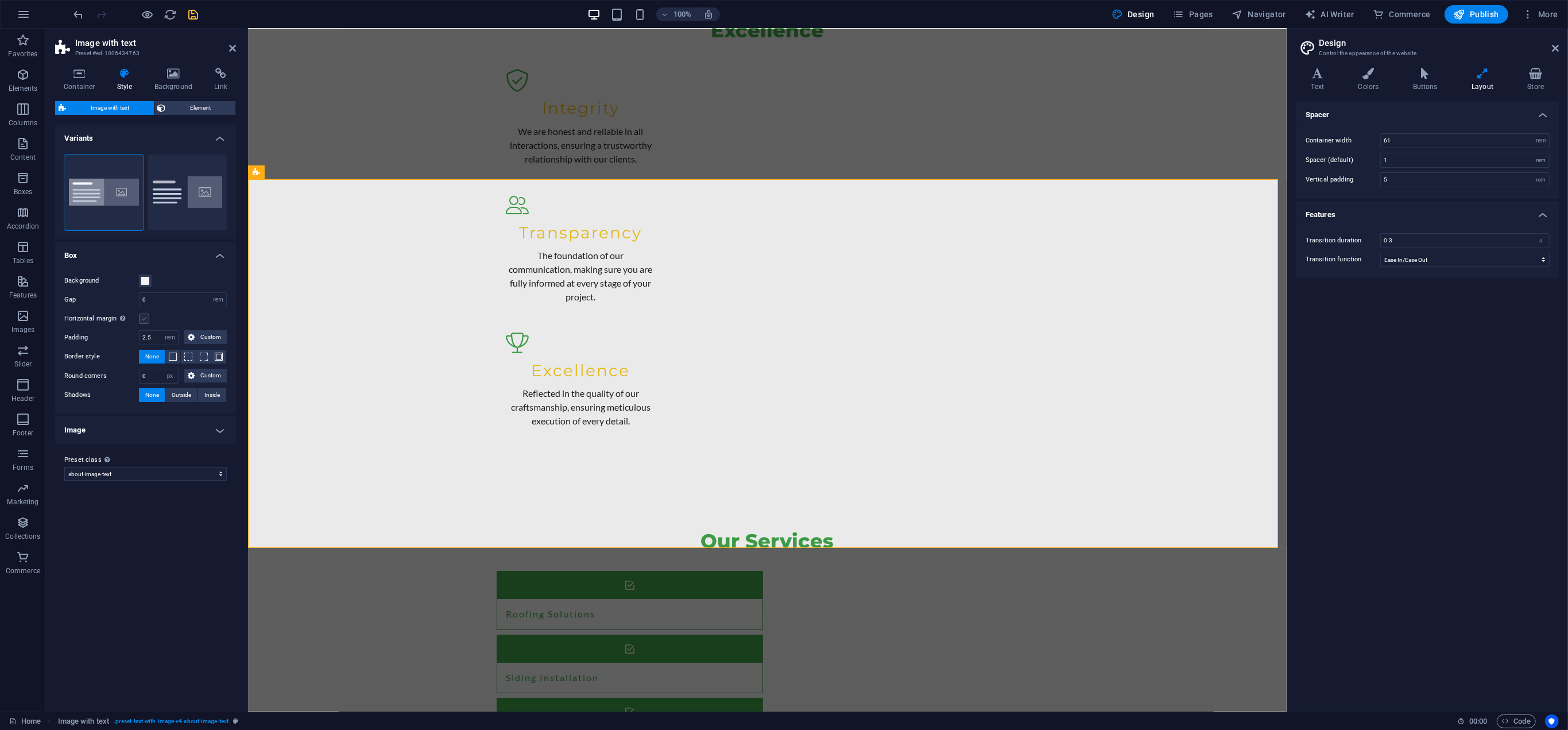
click at [145, 317] on label at bounding box center [143, 318] width 10 height 10
click at [0, 0] on input "Horizontal margin Only if the containers "Content width" is not set to "Default"" at bounding box center [0, 0] width 0 height 0
click at [175, 392] on span "Outside" at bounding box center [182, 394] width 19 height 14
type input "2"
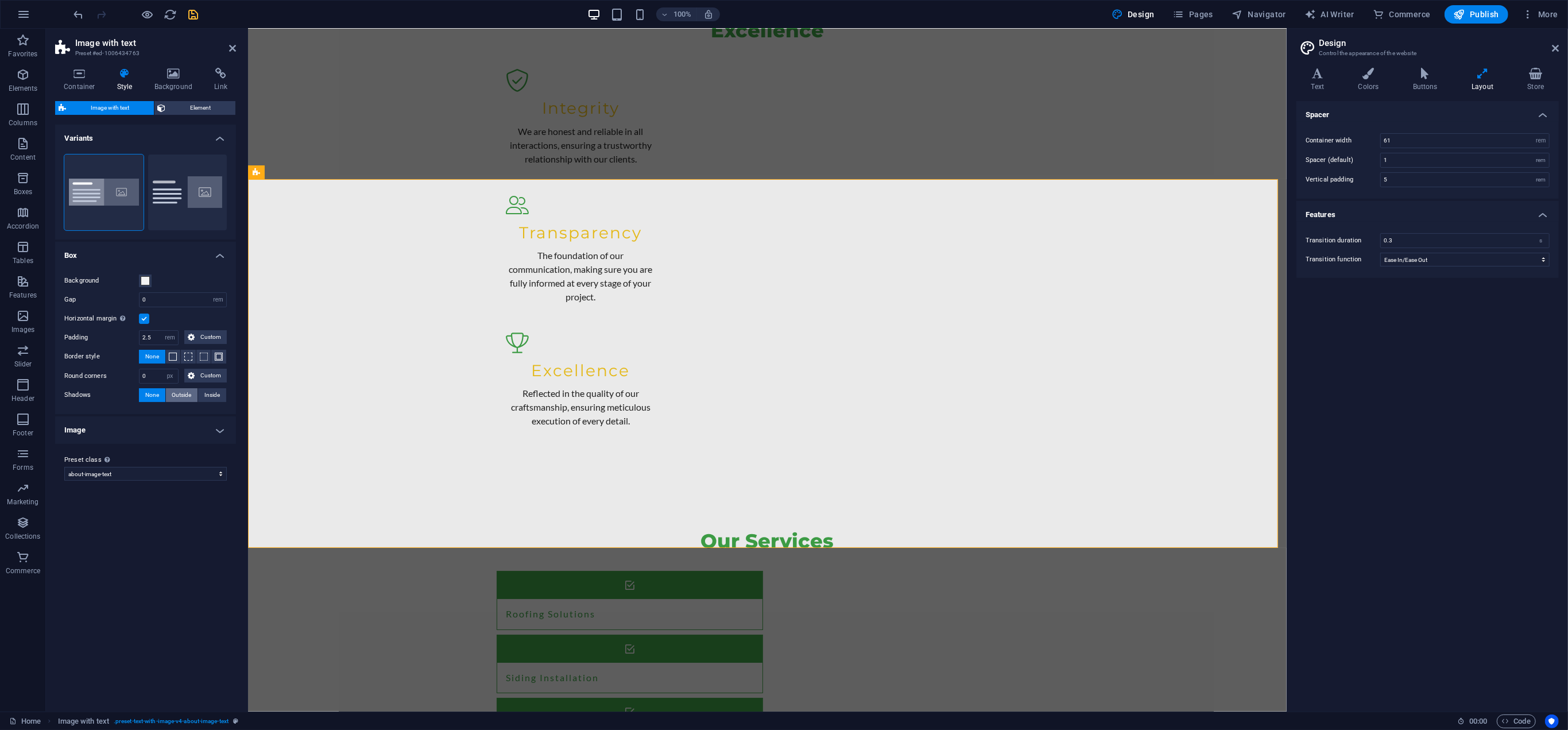
type input "4"
click at [205, 393] on span "Inside" at bounding box center [212, 394] width 15 height 14
click at [151, 391] on span "None" at bounding box center [151, 394] width 14 height 14
click at [155, 336] on input "2.5" at bounding box center [159, 337] width 38 height 14
click at [155, 336] on input "2.375" at bounding box center [159, 337] width 38 height 14
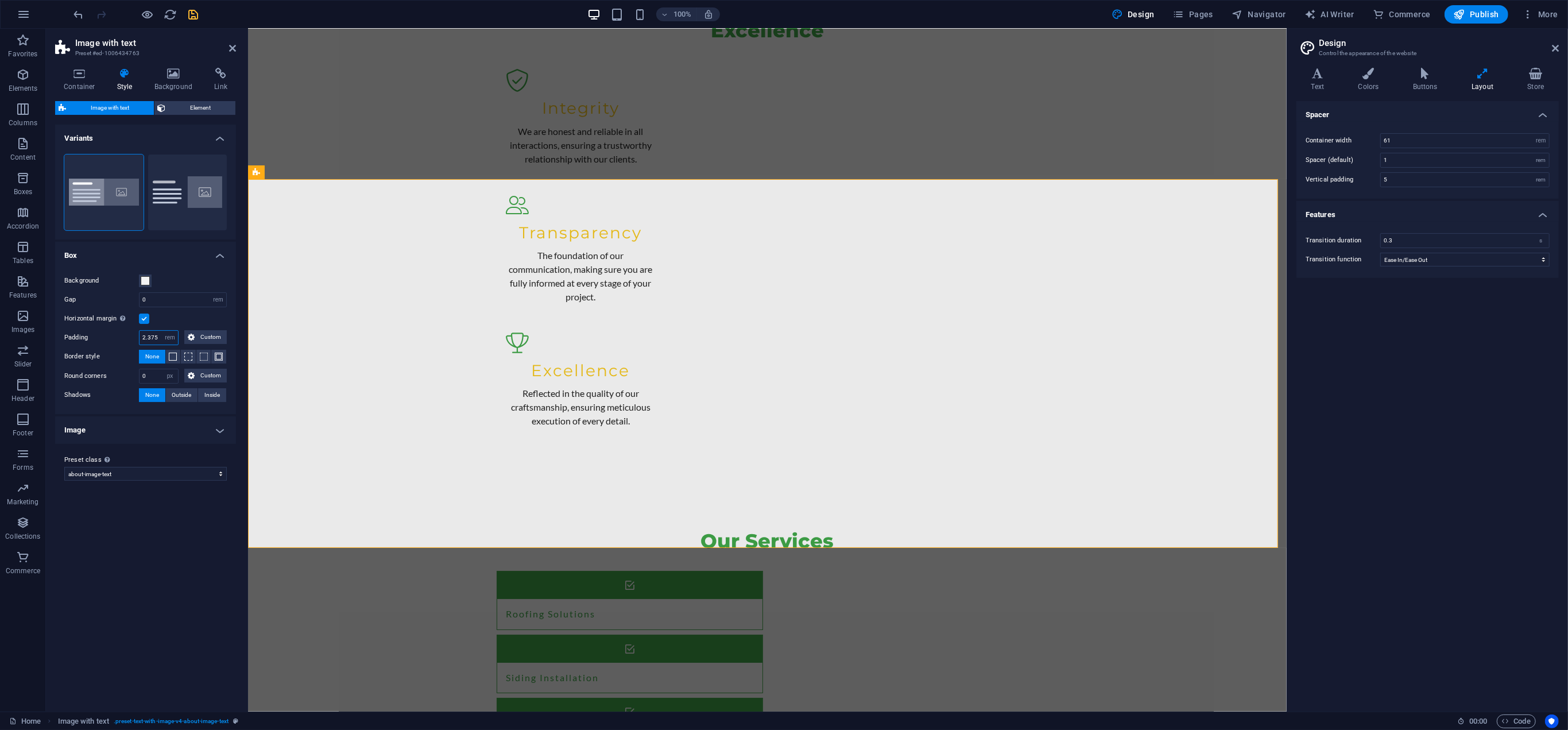
click at [155, 336] on input "2.375" at bounding box center [159, 337] width 38 height 14
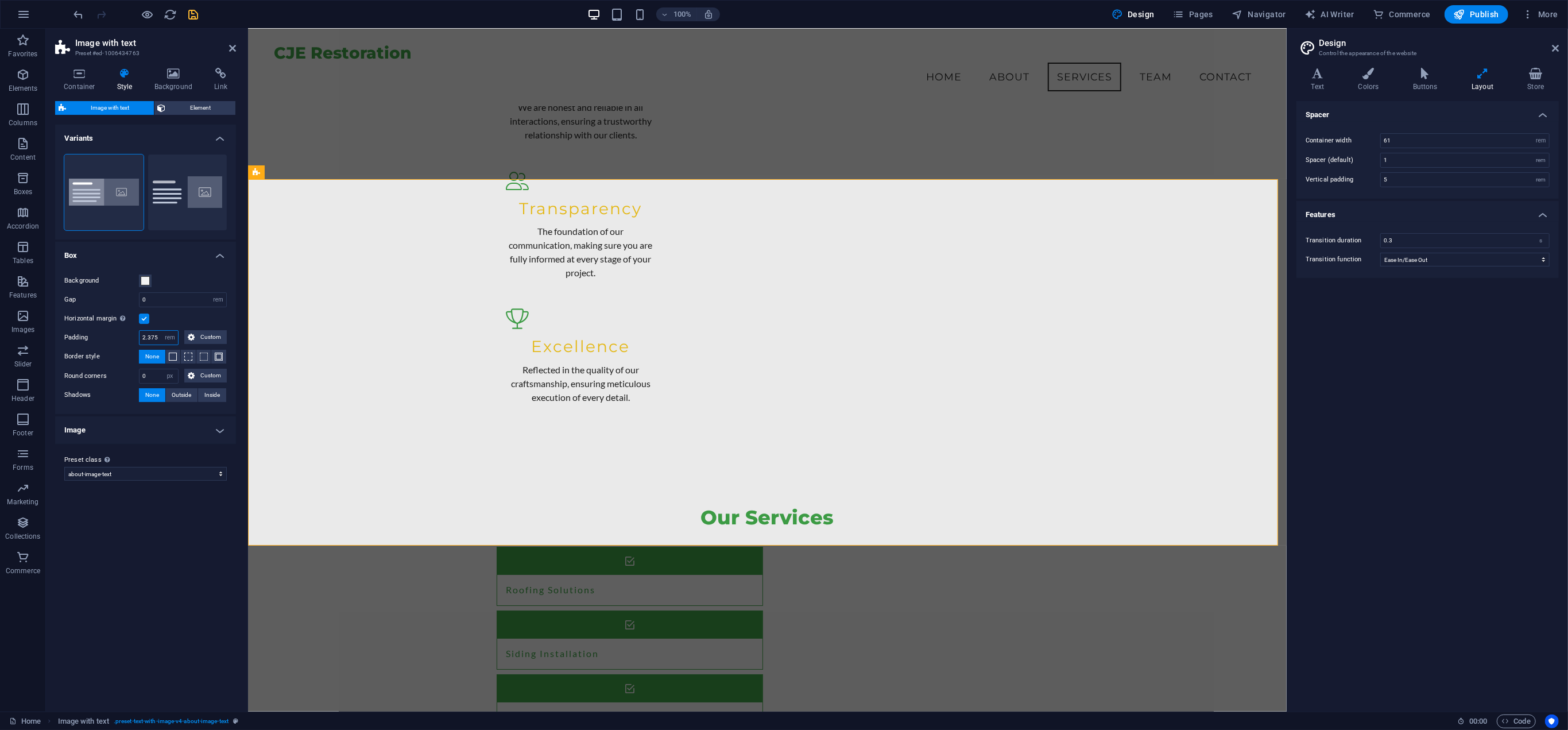
type input "2.375"
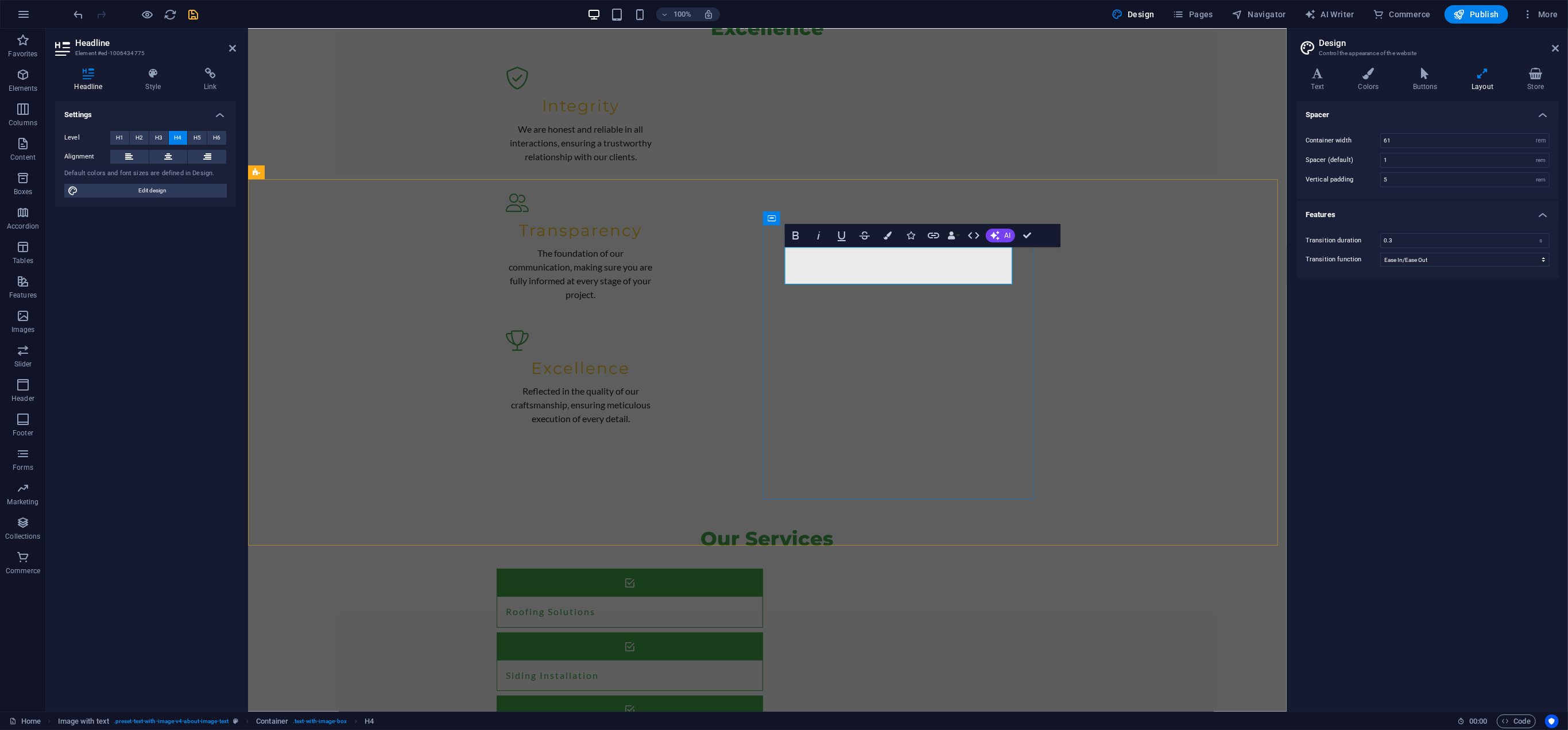
click at [165, 156] on icon at bounding box center [168, 156] width 8 height 14
click at [153, 76] on h4 "Style" at bounding box center [155, 80] width 58 height 24
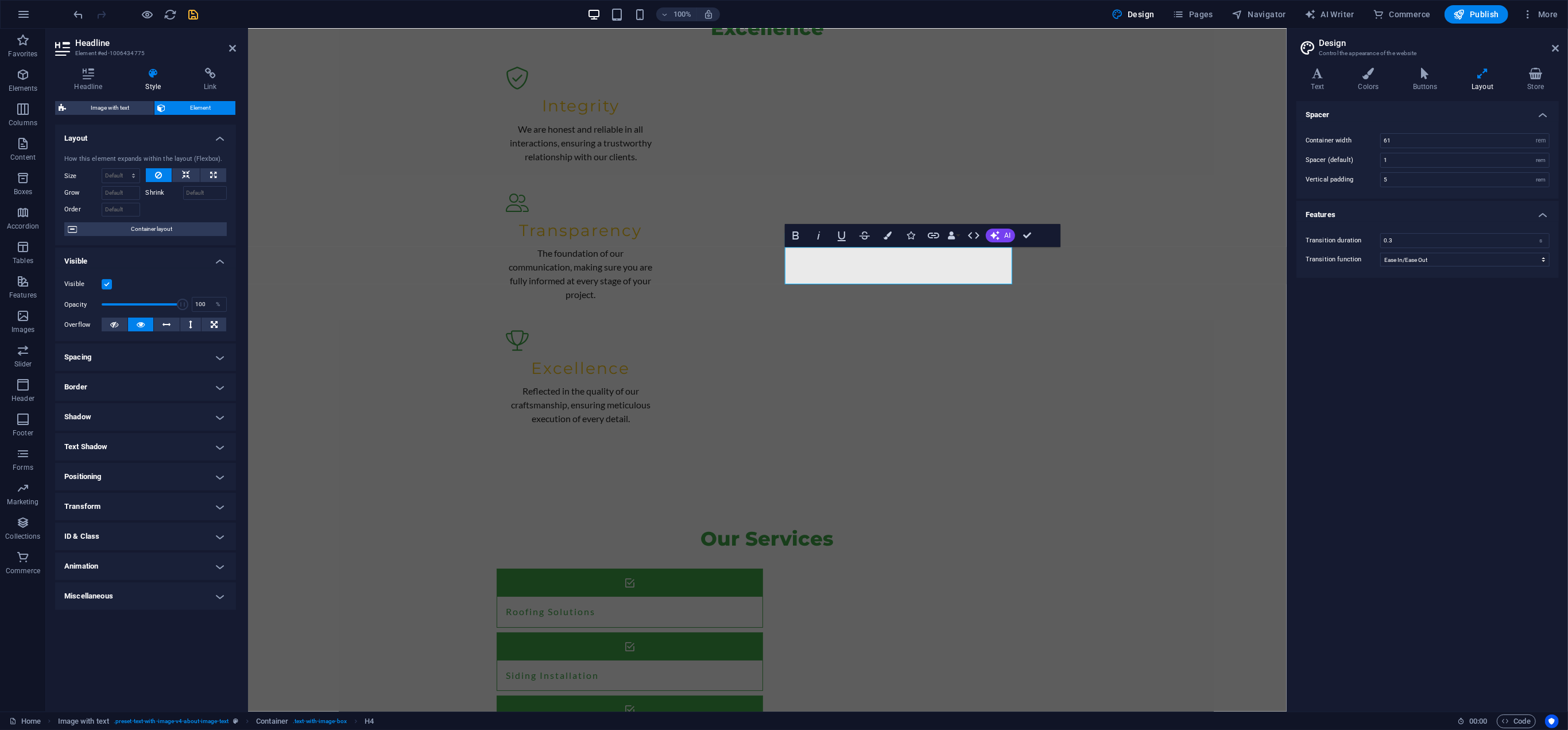
click at [134, 359] on h4 "Spacing" at bounding box center [146, 357] width 181 height 27
click at [185, 376] on span "Custom" at bounding box center [203, 380] width 39 height 14
click at [145, 398] on select "auto px % rem vw vh" at bounding box center [145, 400] width 48 height 14
select select "px"
click at [154, 393] on select "auto px % rem vw vh" at bounding box center [145, 400] width 48 height 14
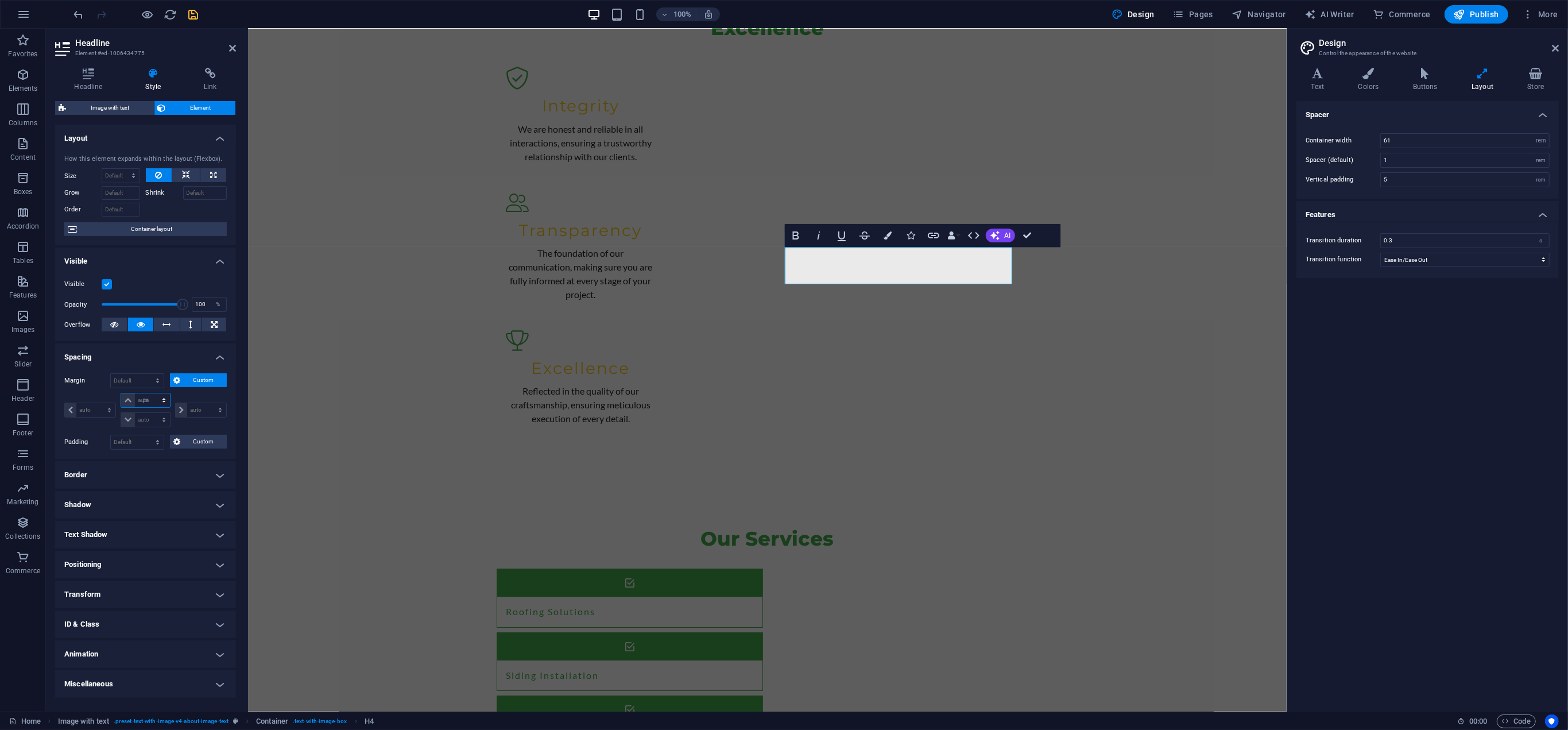
type input "0"
select select "px"
type input "0"
select select "px"
type input "0"
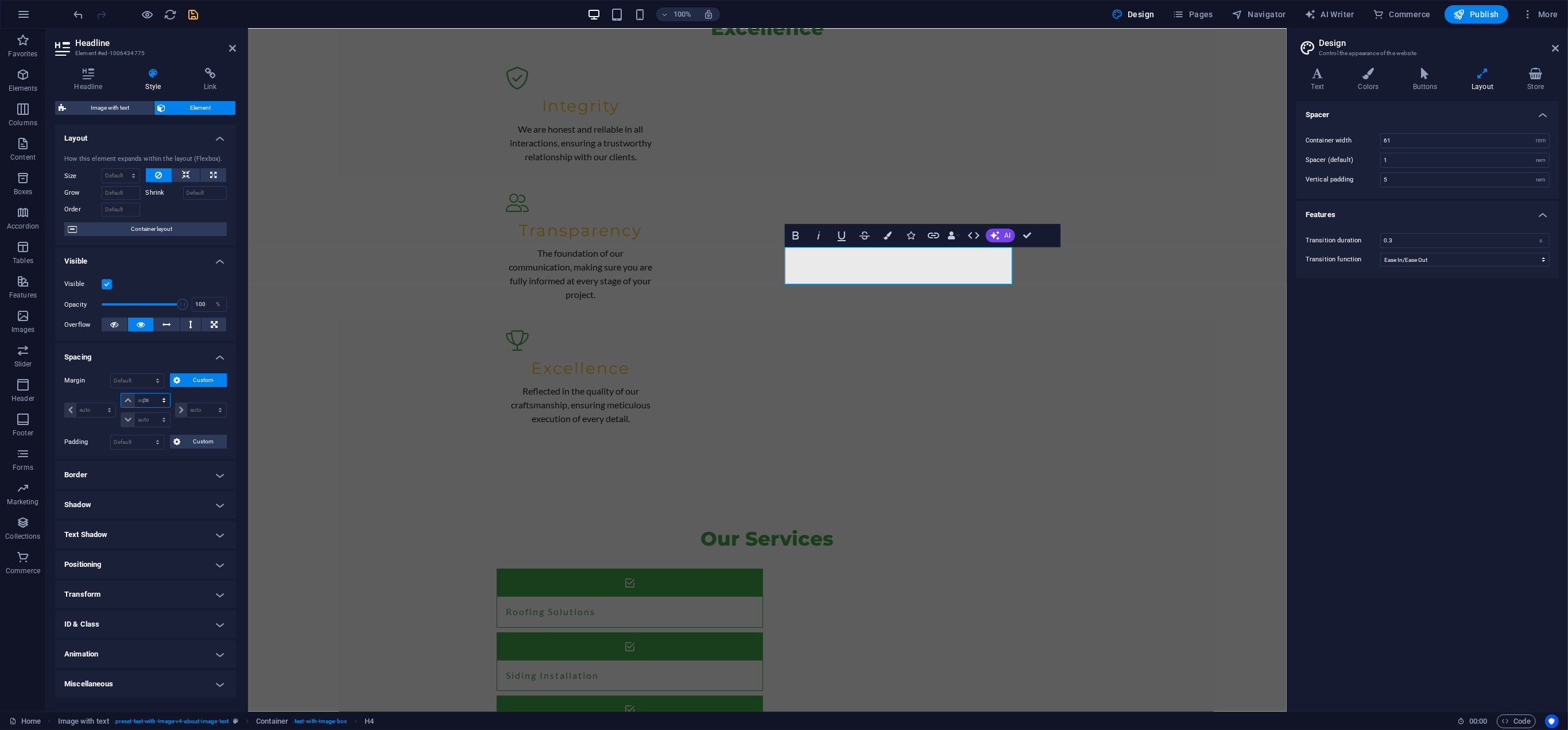
type input "0"
select select "px"
type input "0"
select select "px"
click at [138, 439] on select "Default px rem % vh vw Custom" at bounding box center [137, 442] width 53 height 14
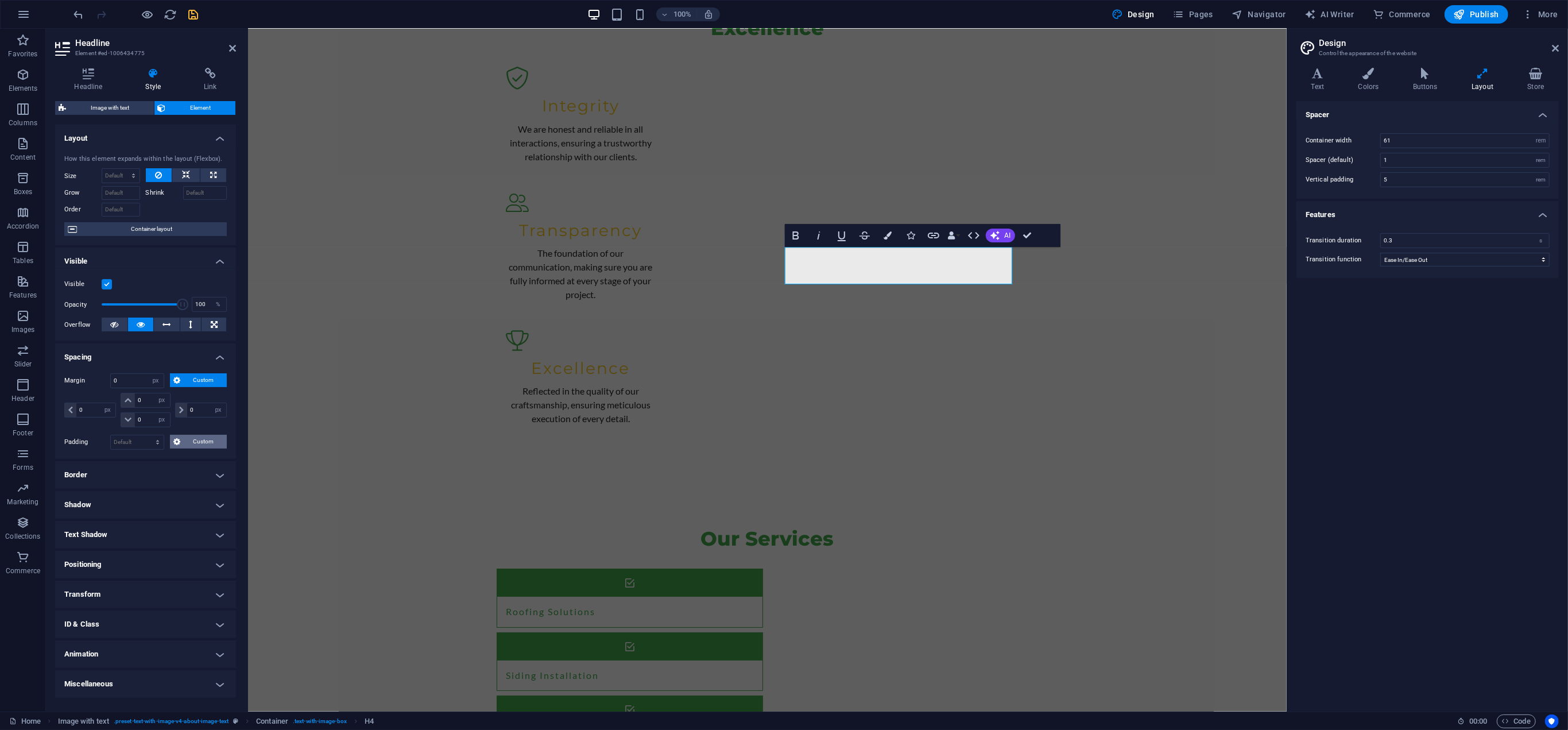
click at [197, 435] on span "Custom" at bounding box center [203, 441] width 39 height 14
click at [149, 458] on input "number" at bounding box center [151, 461] width 34 height 14
type input "0"
select select "px"
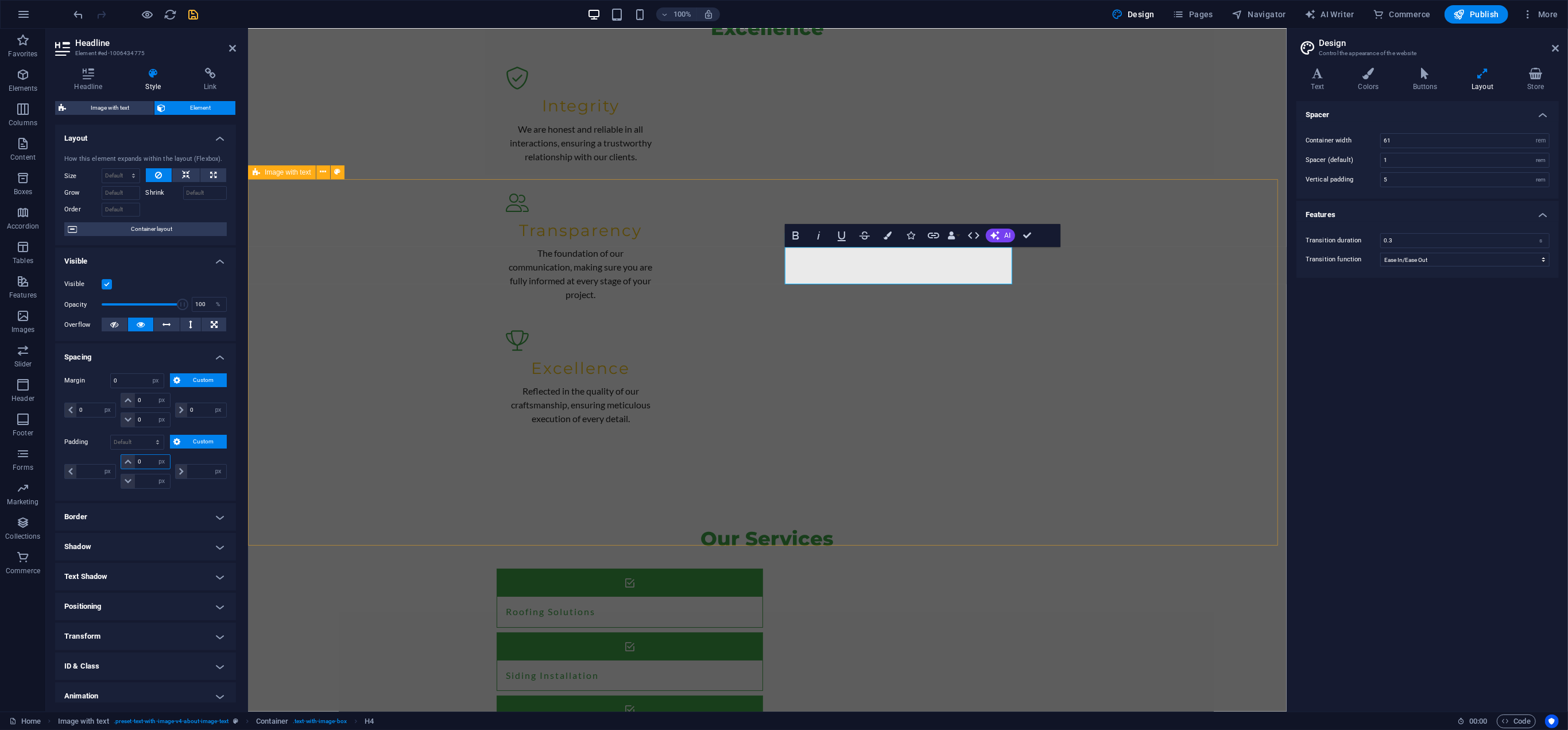
type input "0"
click at [118, 323] on icon at bounding box center [115, 324] width 8 height 14
click at [169, 327] on icon at bounding box center [167, 324] width 8 height 14
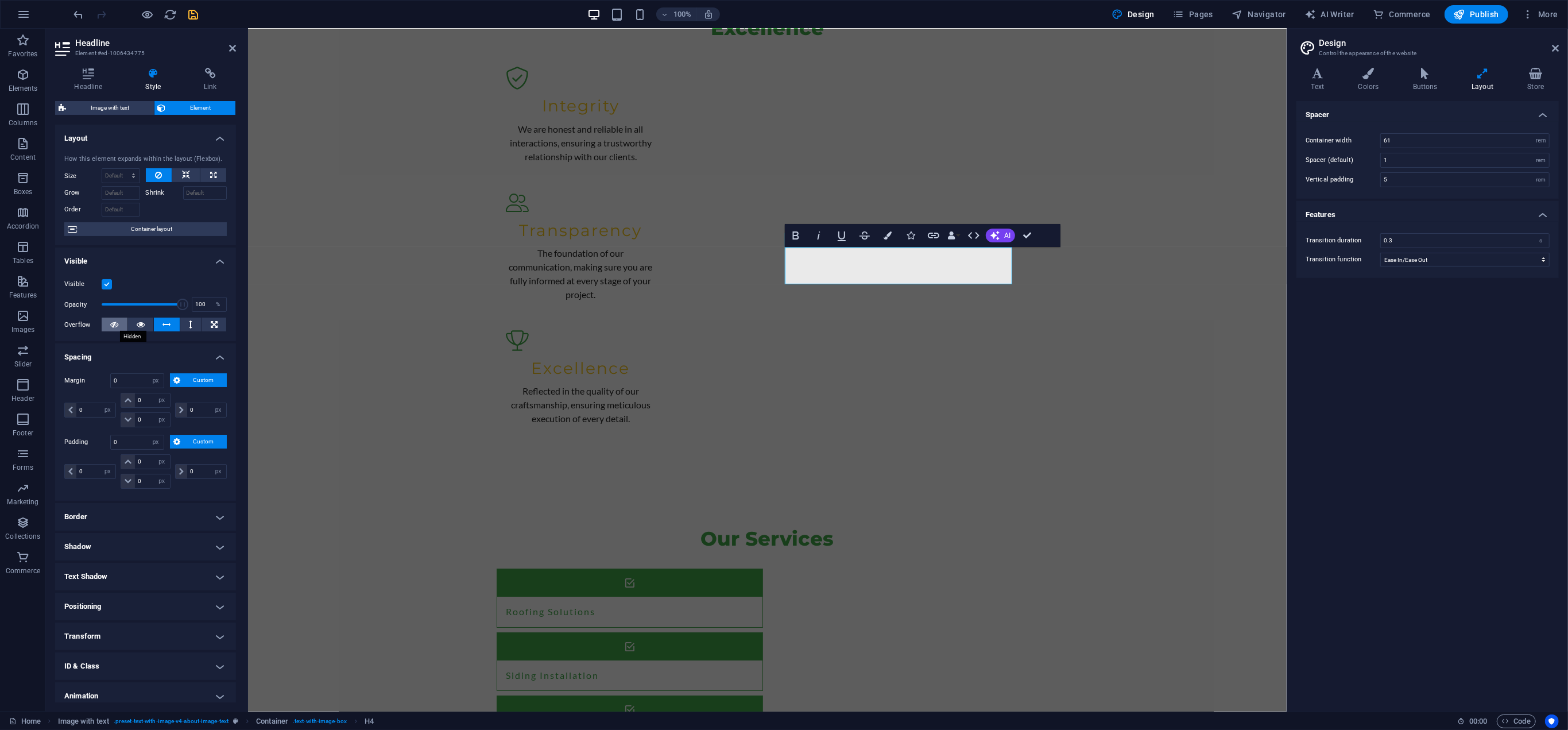
click at [115, 319] on icon at bounding box center [115, 324] width 8 height 14
drag, startPoint x: 463, startPoint y: 461, endPoint x: 665, endPoint y: 460, distance: 202.0
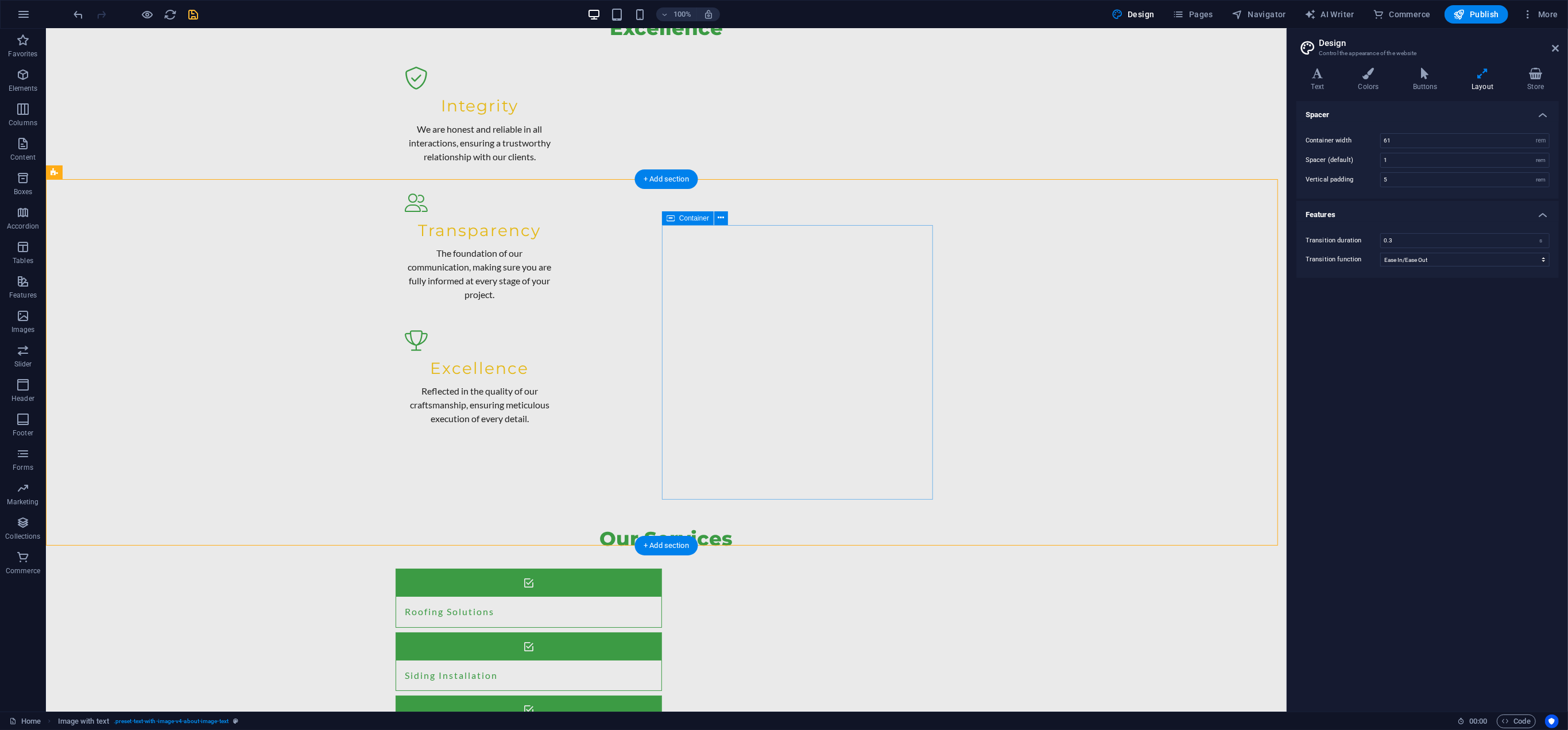
select select "%"
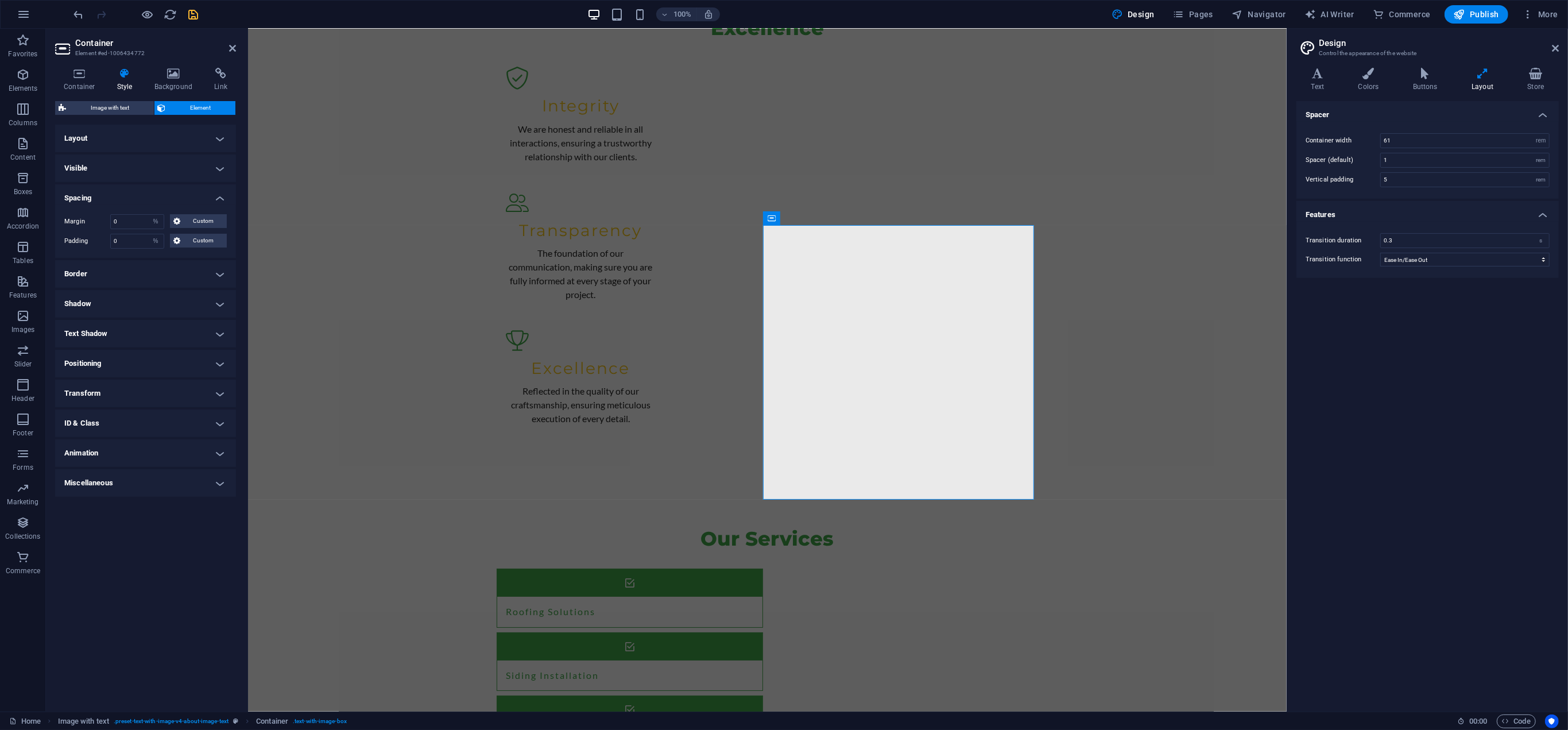
click at [129, 490] on h4 "Miscellaneous" at bounding box center [146, 482] width 181 height 27
click at [187, 457] on h4 "Animation" at bounding box center [146, 453] width 181 height 27
click at [160, 422] on h4 "ID & Class" at bounding box center [146, 423] width 181 height 27
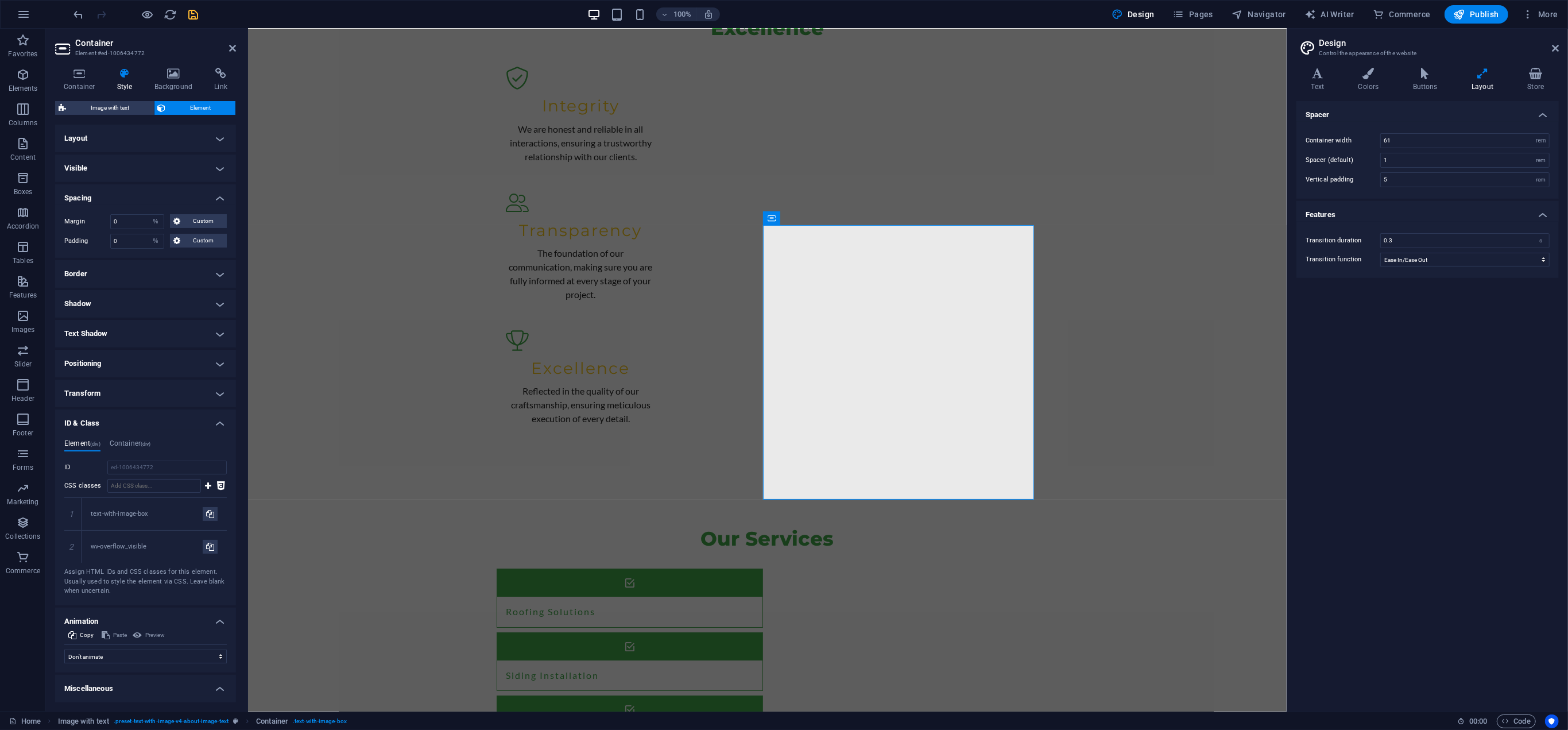
click at [179, 392] on h4 "Transform" at bounding box center [146, 393] width 181 height 27
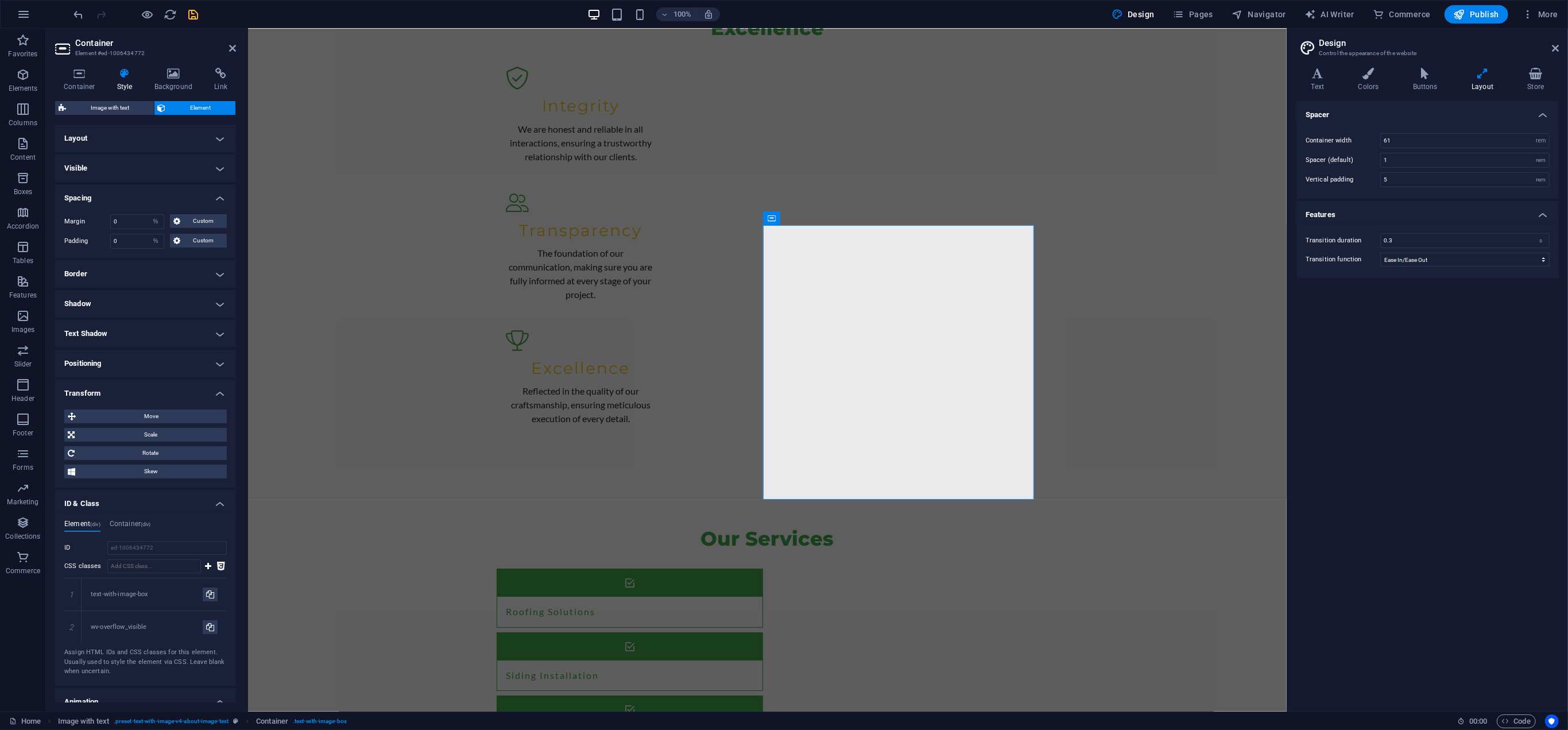
click at [151, 359] on h4 "Positioning" at bounding box center [146, 363] width 181 height 27
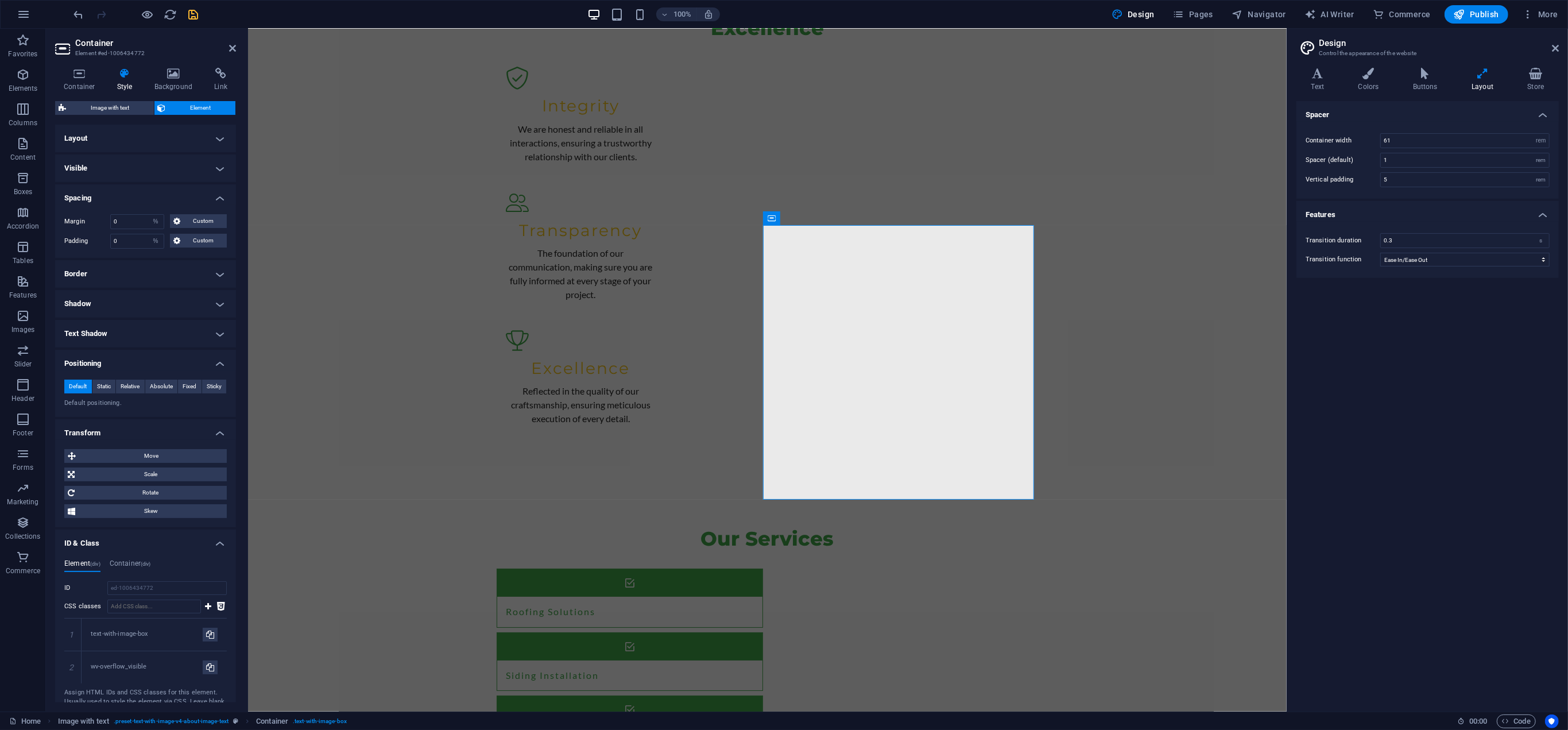
click at [156, 333] on h4 "Text Shadow" at bounding box center [146, 333] width 181 height 27
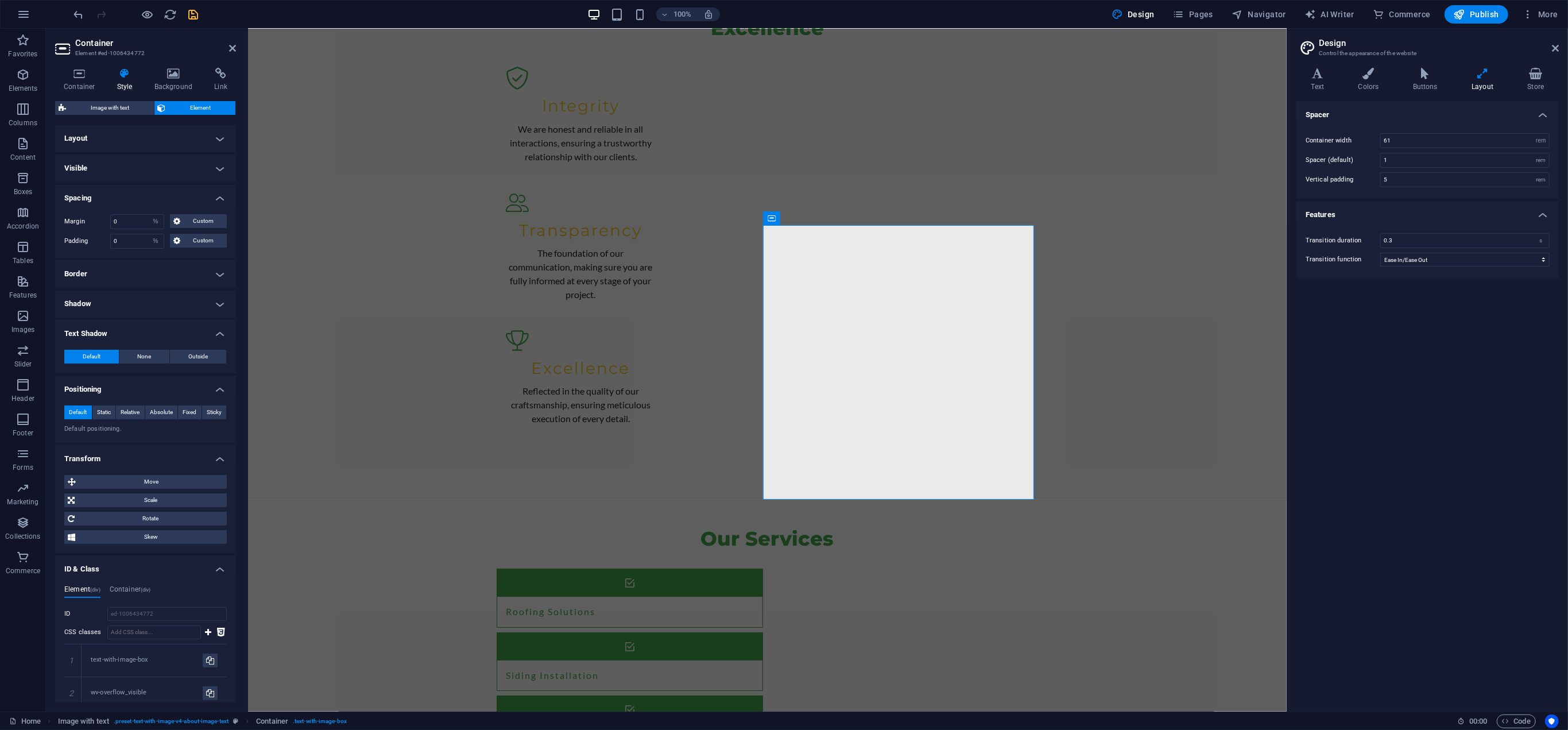
click at [158, 297] on h4 "Shadow" at bounding box center [146, 304] width 181 height 27
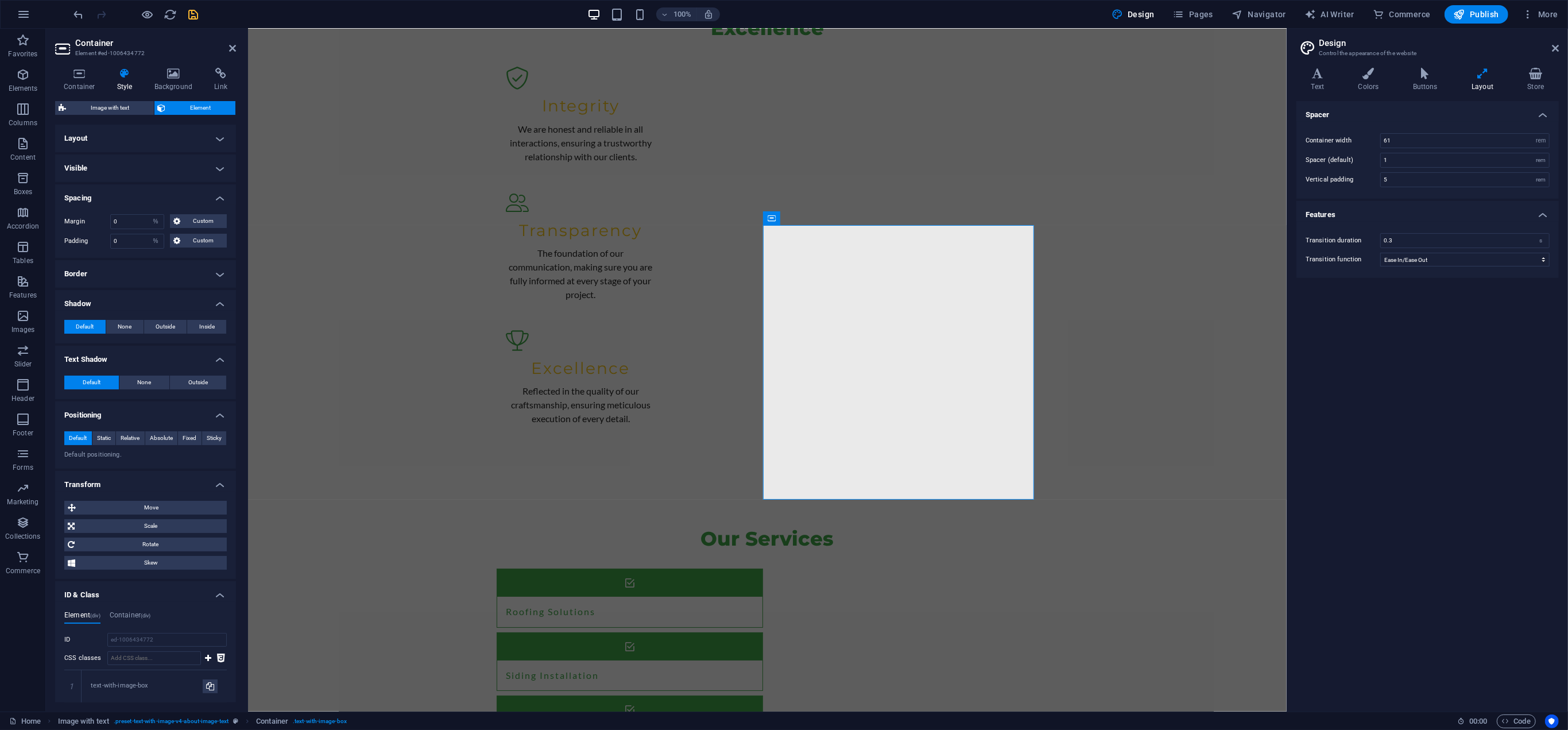
click at [159, 262] on h4 "Border" at bounding box center [146, 274] width 181 height 27
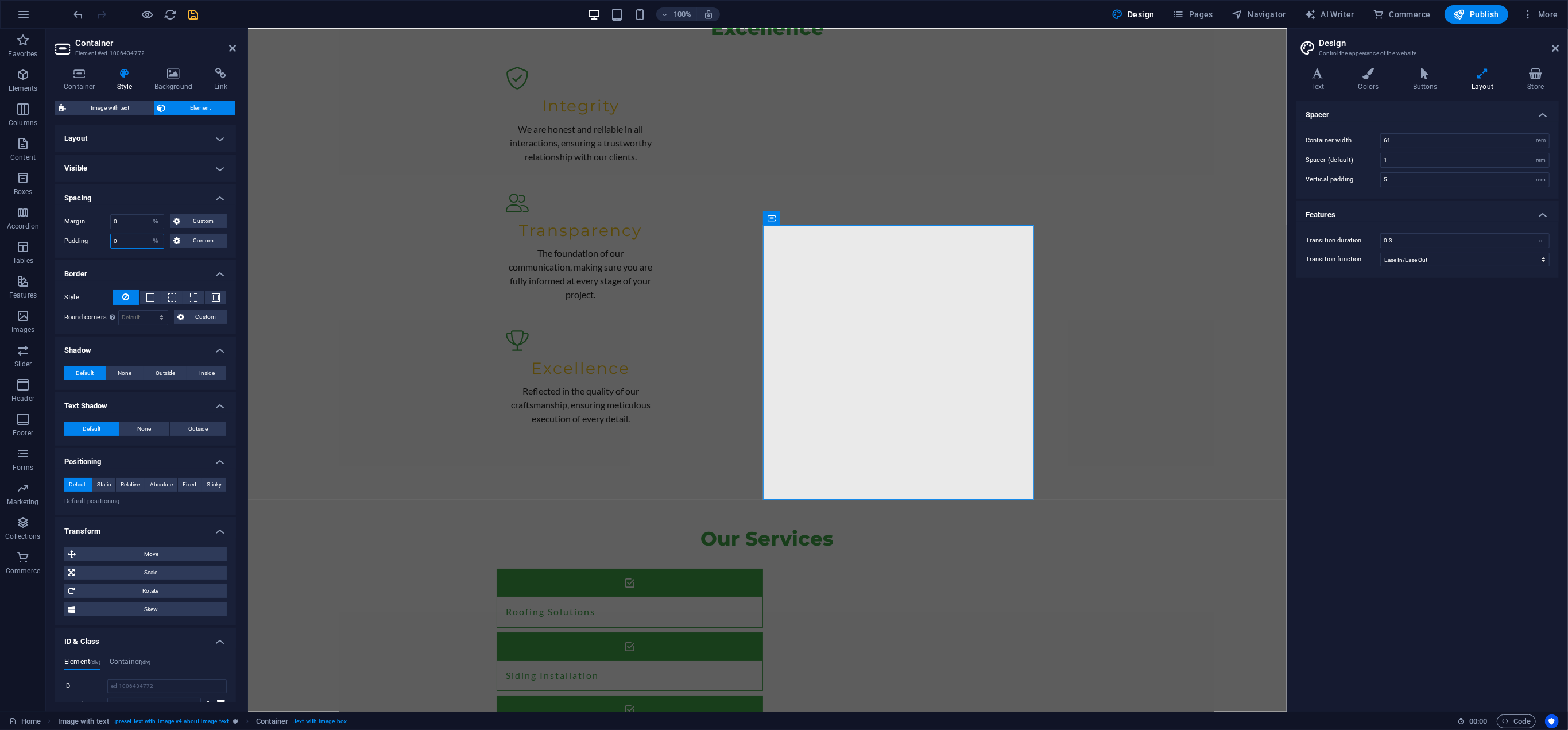
click at [136, 240] on input "0" at bounding box center [137, 240] width 53 height 14
click at [159, 237] on select "Default px rem % vh vw Custom" at bounding box center [155, 240] width 16 height 14
select select "px"
click at [147, 234] on select "Default px rem % vh vw Custom" at bounding box center [155, 240] width 16 height 14
click at [158, 216] on select "Default auto px % rem vw vh Custom" at bounding box center [155, 221] width 16 height 14
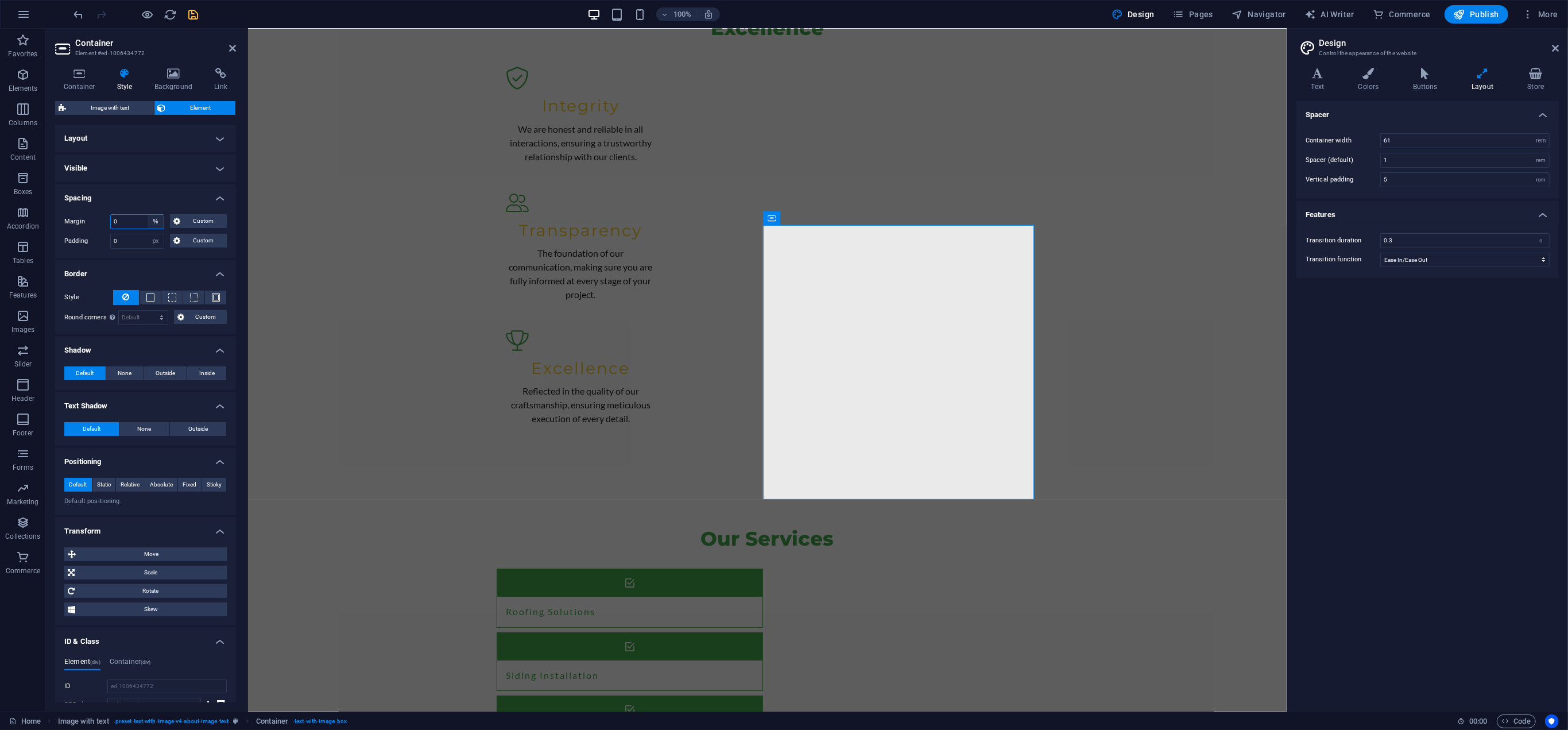
select select "px"
click at [147, 215] on select "Default auto px % rem vw vh Custom" at bounding box center [155, 221] width 16 height 14
click at [167, 189] on h4 "Spacing" at bounding box center [146, 195] width 181 height 21
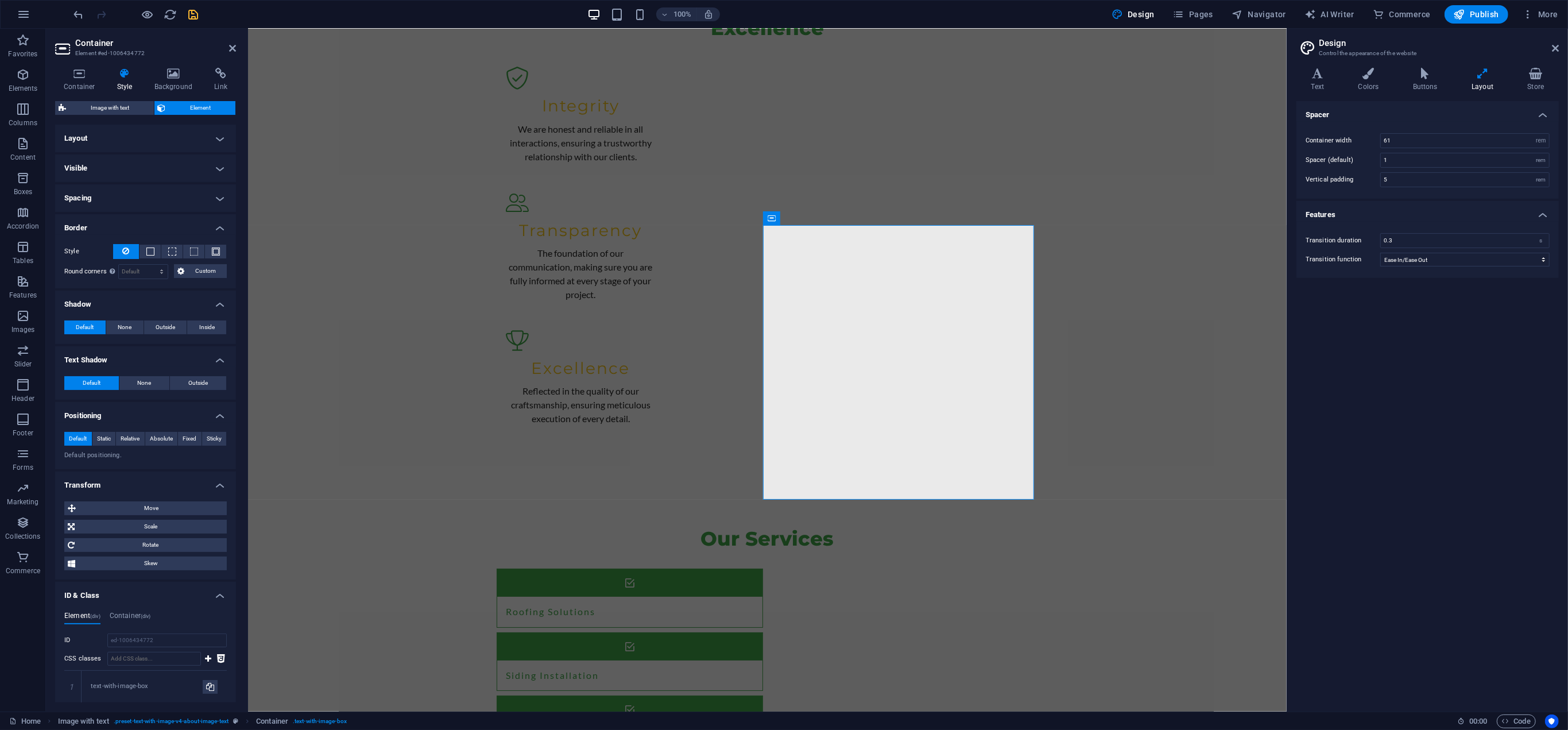
click at [165, 193] on h4 "Spacing" at bounding box center [146, 198] width 181 height 27
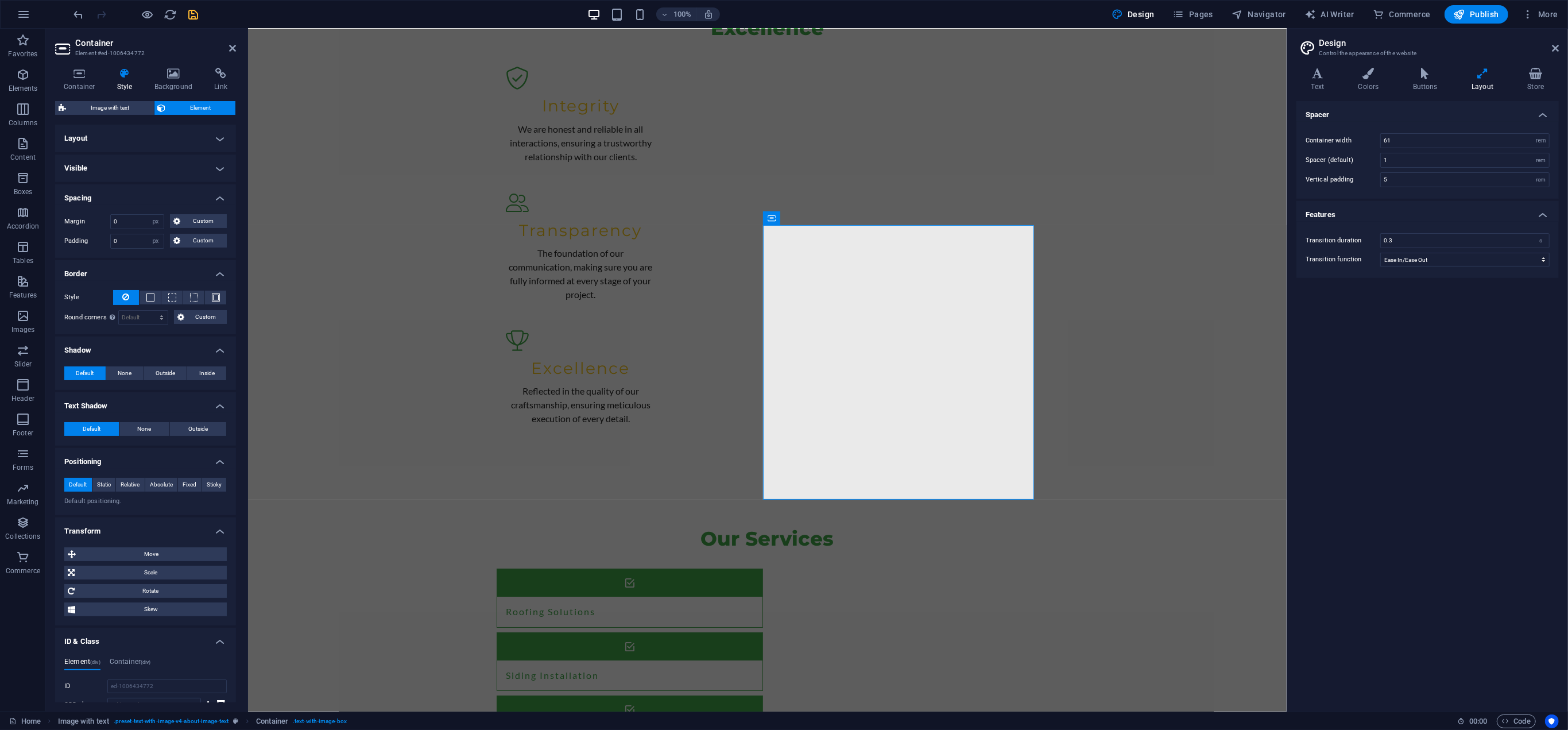
click at [167, 153] on ul "Layout How this element expands within the layout (Flexbox). Size 0 Default aut…" at bounding box center [146, 558] width 181 height 868
click at [169, 134] on h4 "Layout" at bounding box center [146, 138] width 181 height 27
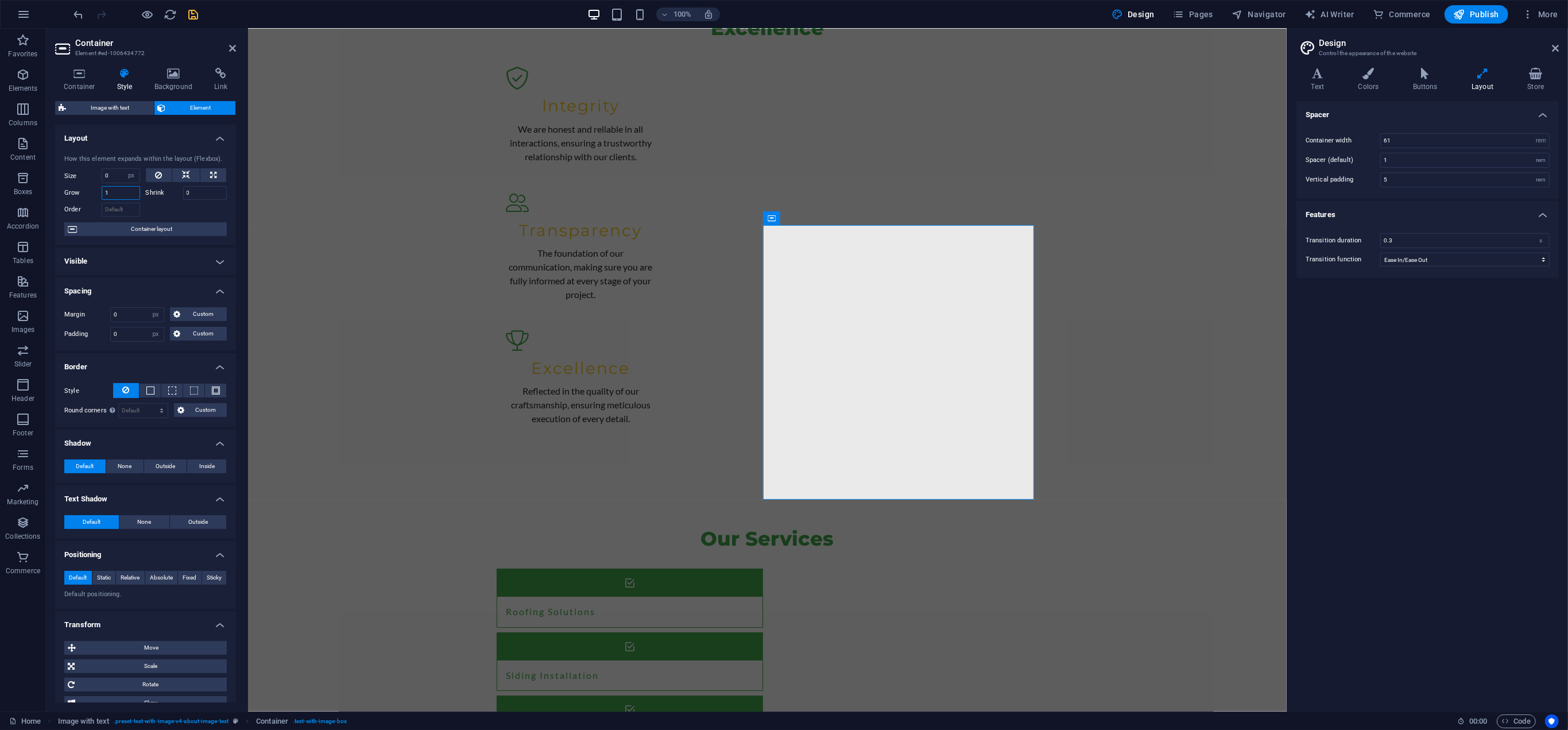
click at [120, 192] on input "1" at bounding box center [121, 192] width 38 height 14
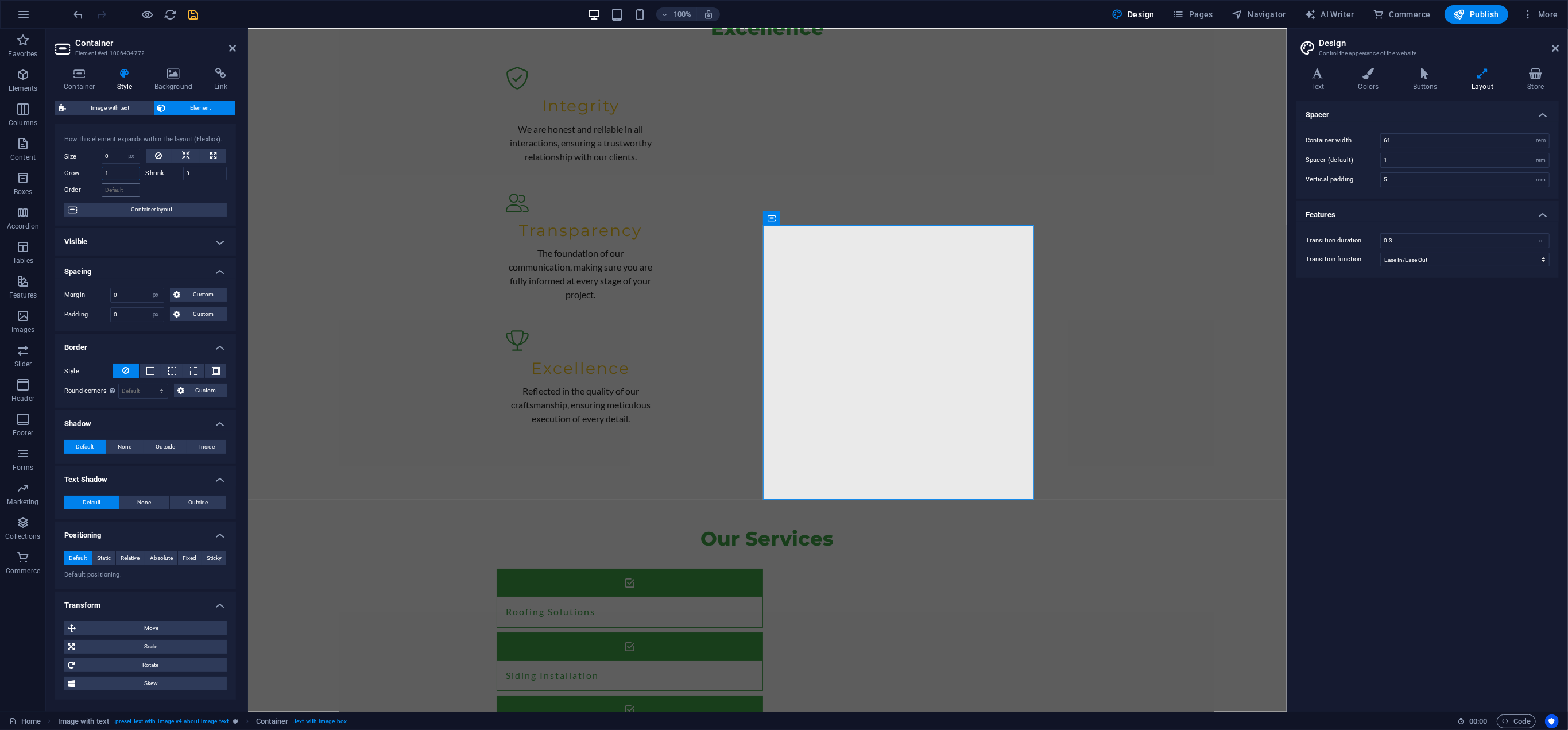
scroll to position [0, 0]
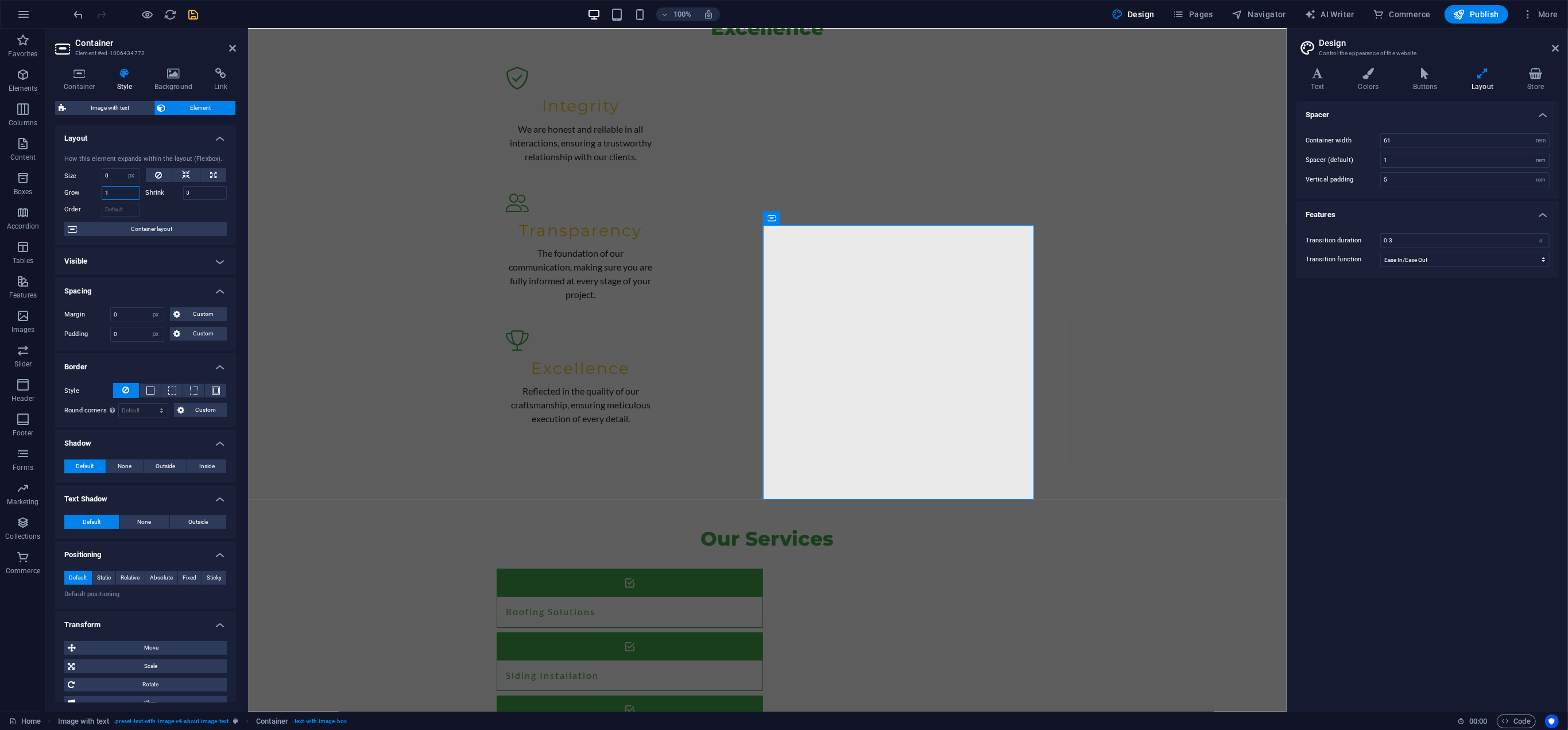
click at [112, 196] on input "1" at bounding box center [121, 192] width 38 height 14
click at [111, 193] on input "1" at bounding box center [121, 192] width 38 height 14
click at [103, 234] on span "Container layout" at bounding box center [151, 228] width 143 height 14
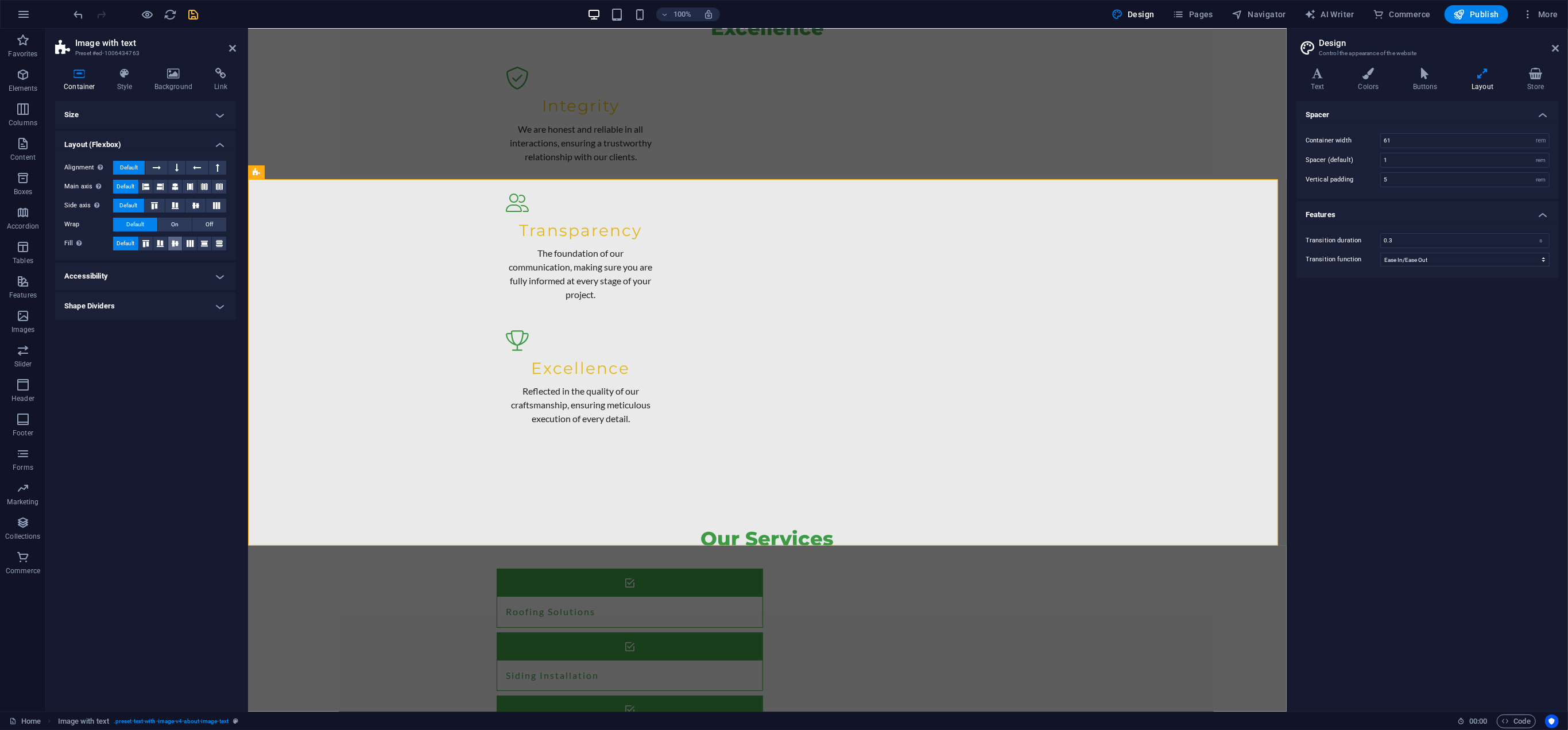
click at [175, 242] on icon at bounding box center [175, 243] width 14 height 7
click at [175, 185] on icon at bounding box center [175, 186] width 7 height 14
click at [176, 163] on icon at bounding box center [177, 167] width 3 height 14
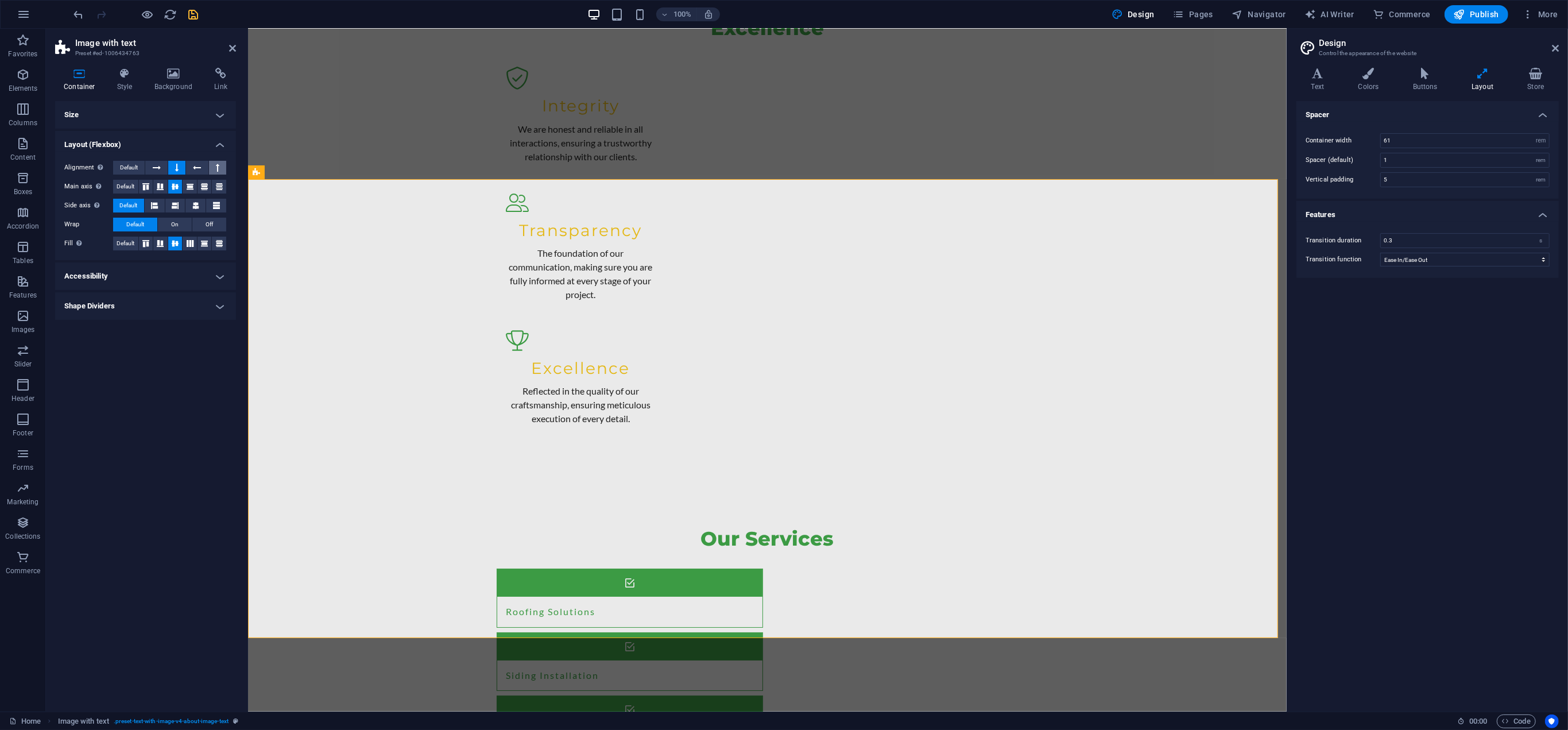
click at [218, 165] on icon at bounding box center [217, 167] width 3 height 14
click at [131, 166] on span "Default" at bounding box center [129, 167] width 18 height 14
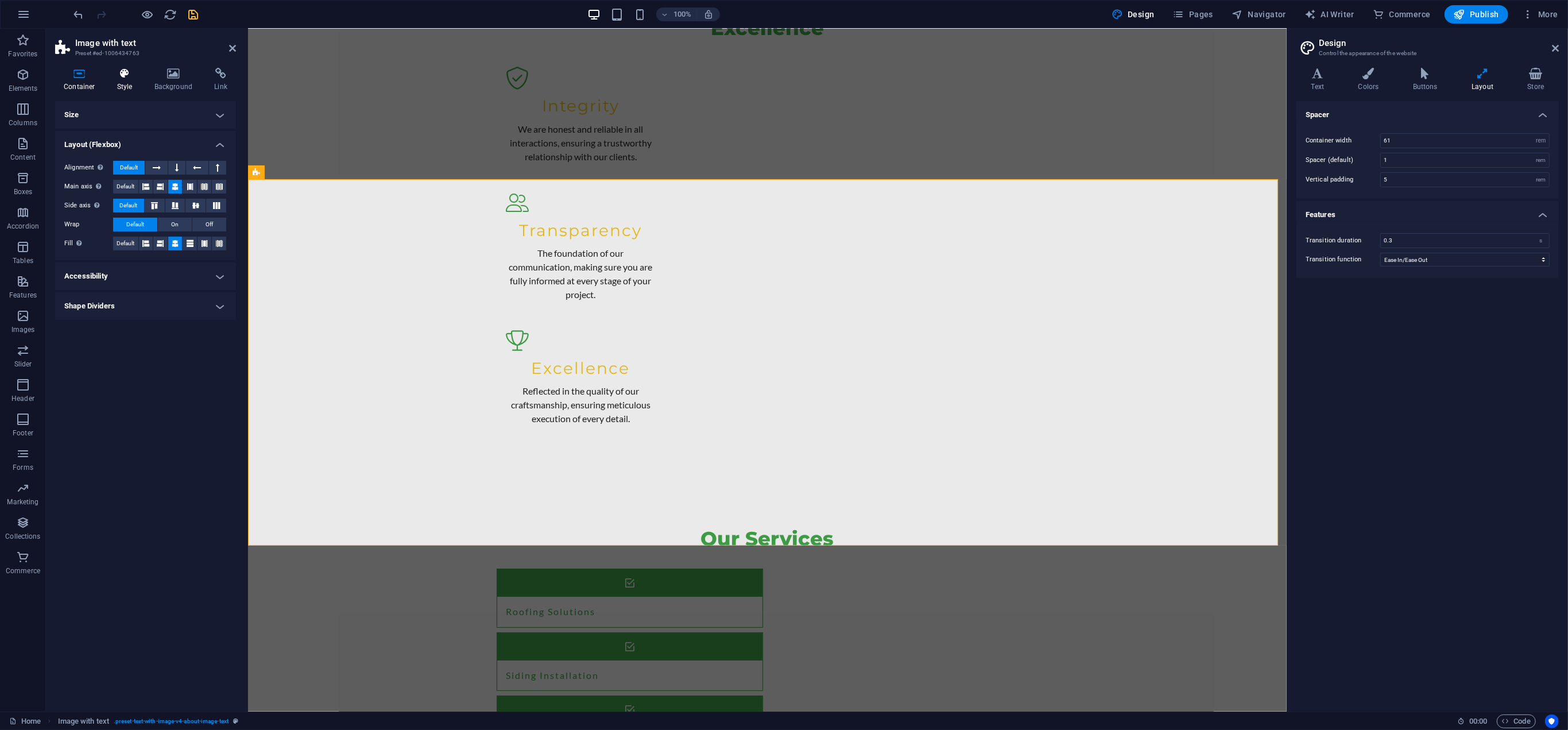
click at [131, 78] on icon at bounding box center [124, 74] width 33 height 11
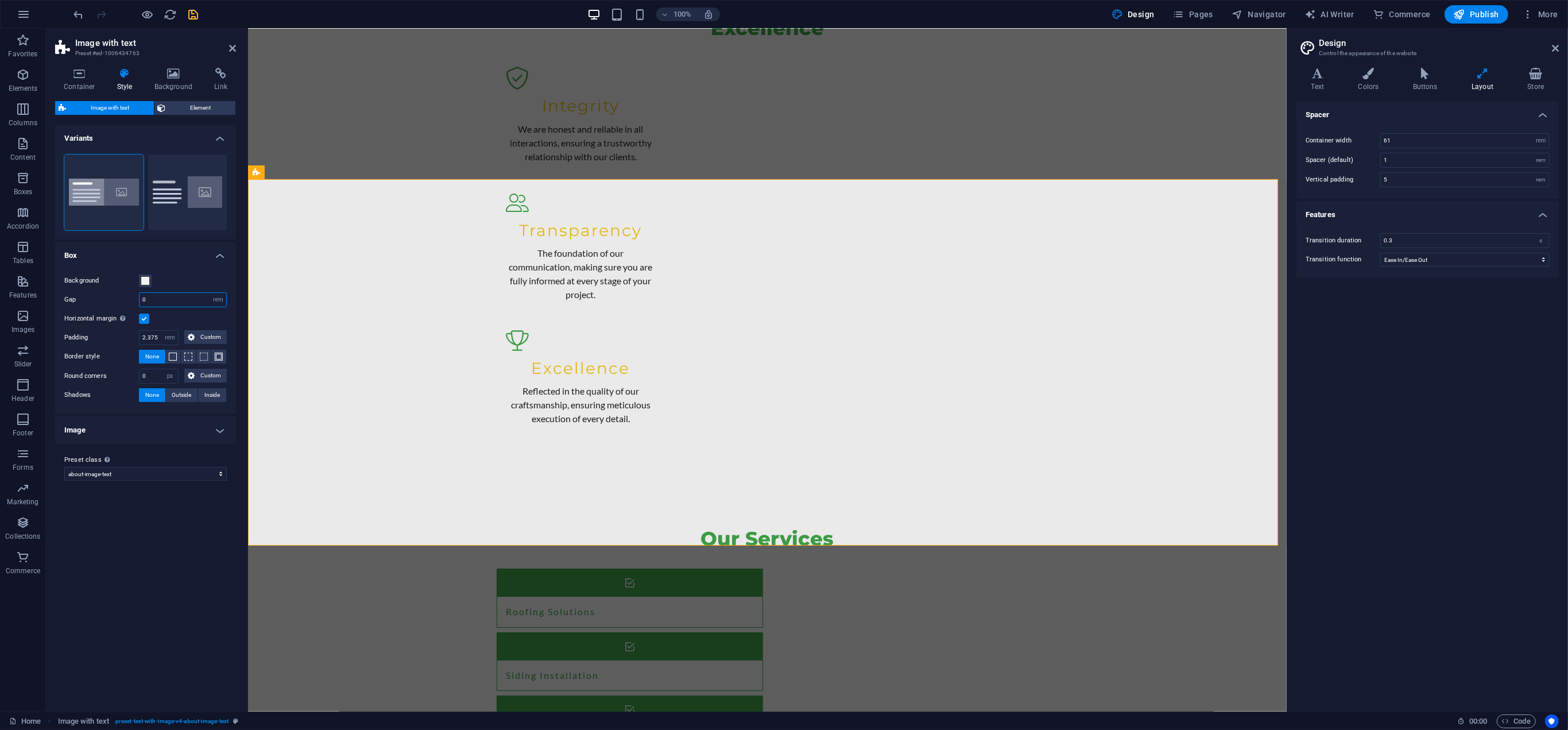
click at [149, 299] on input "0" at bounding box center [183, 299] width 87 height 14
type input "5"
click at [141, 319] on label at bounding box center [143, 318] width 10 height 10
click at [0, 0] on input "Horizontal margin Only if the containers "Content width" is not set to "Default"" at bounding box center [0, 0] width 0 height 0
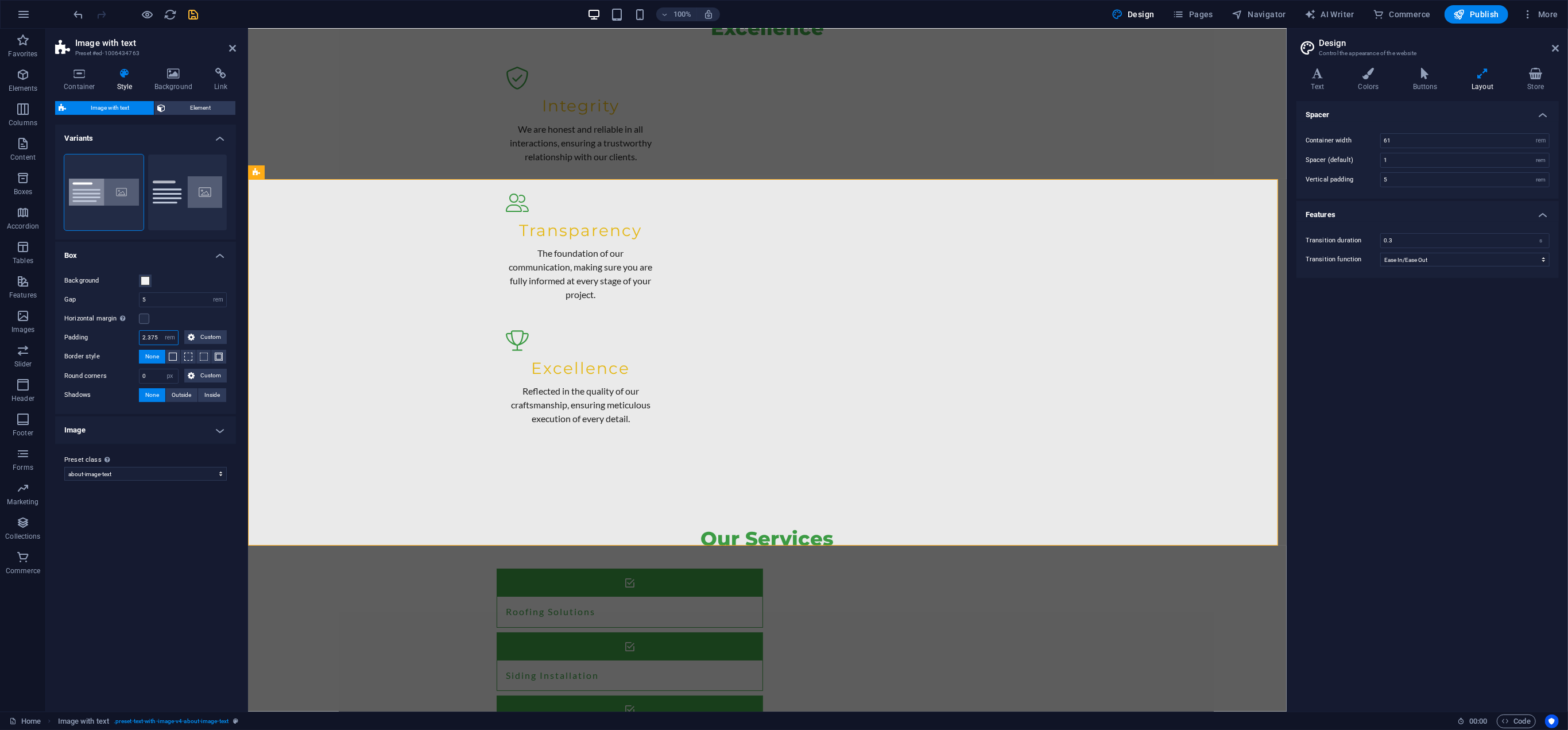
click at [161, 333] on input "2.375" at bounding box center [159, 337] width 38 height 14
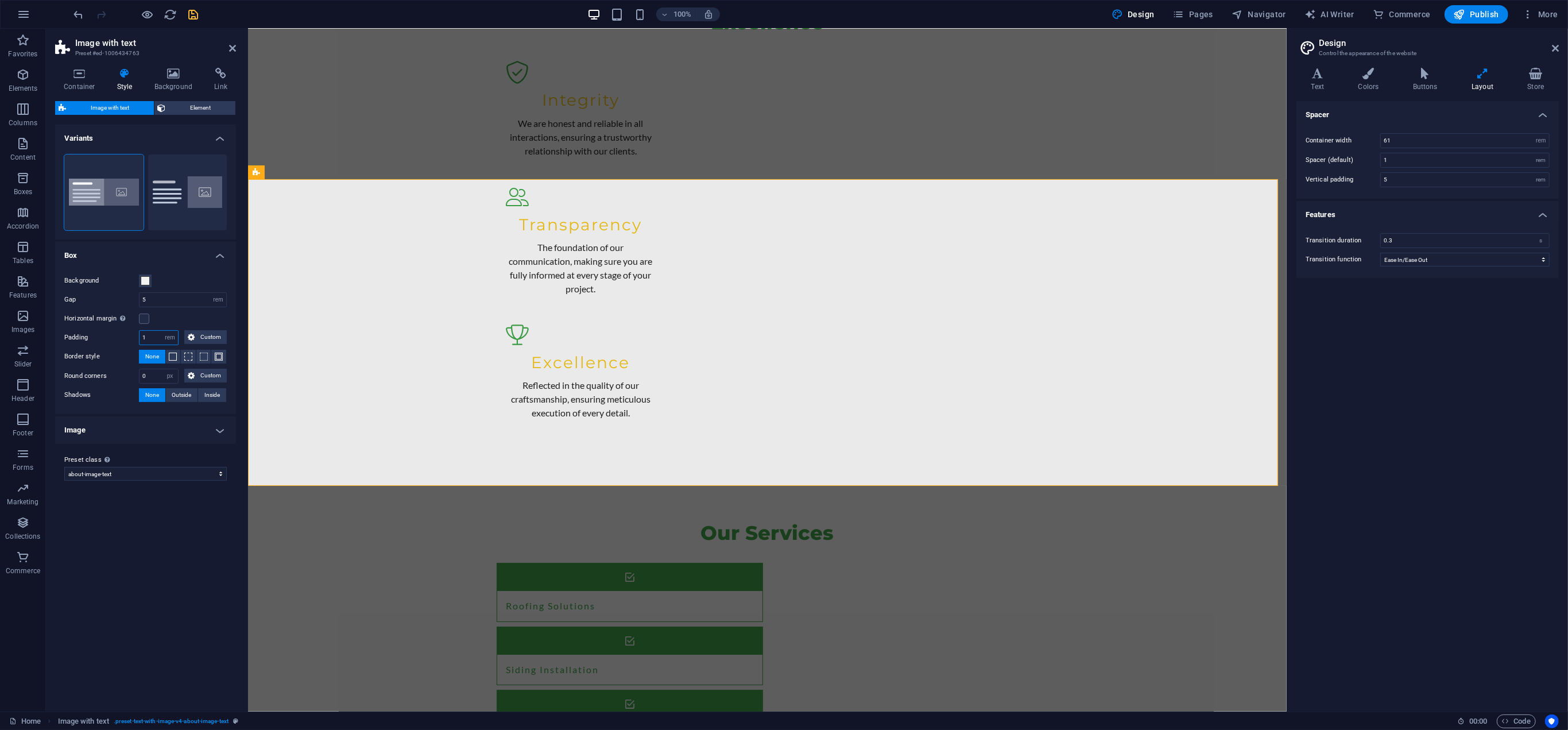
type input "1"
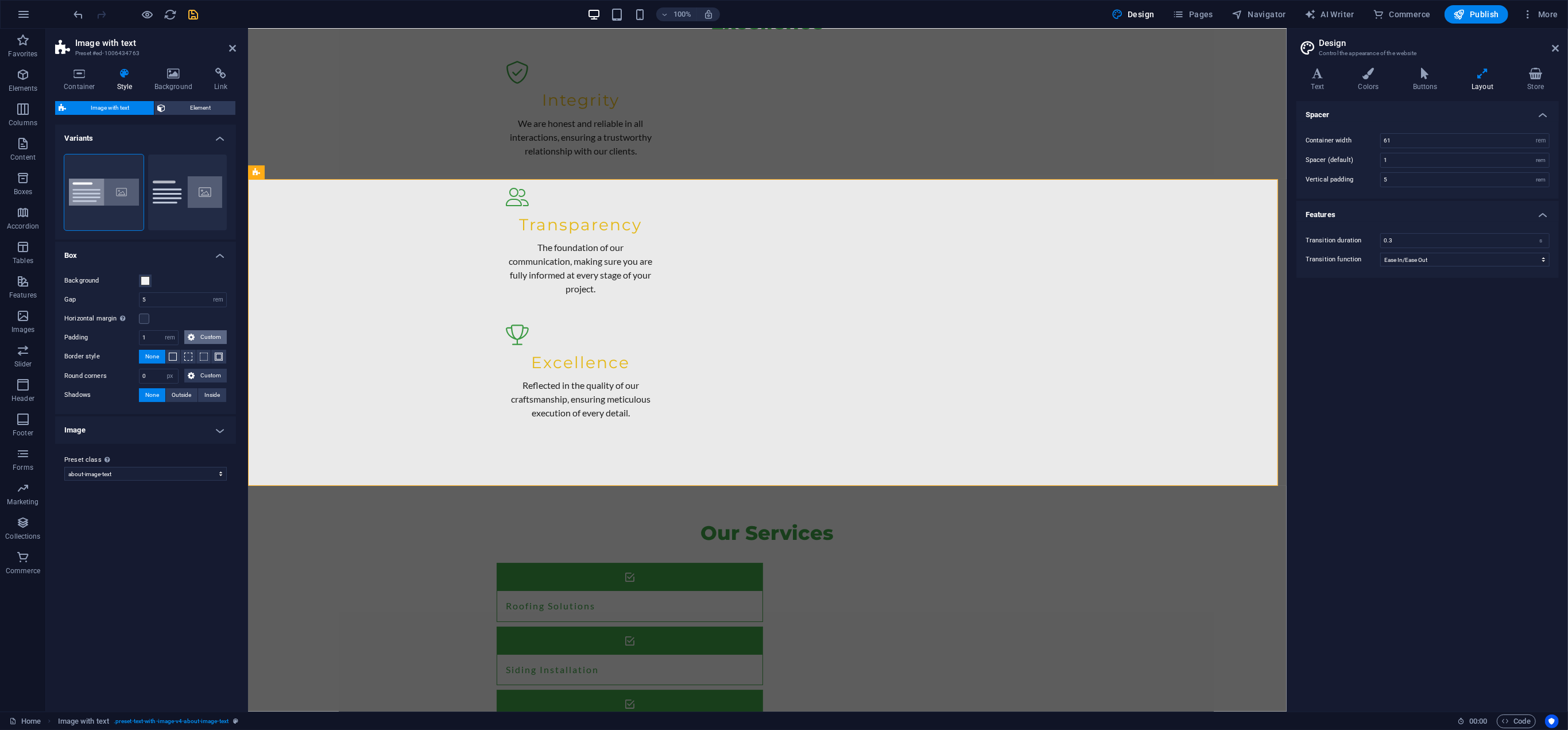
click at [205, 334] on span "Custom" at bounding box center [211, 337] width 26 height 14
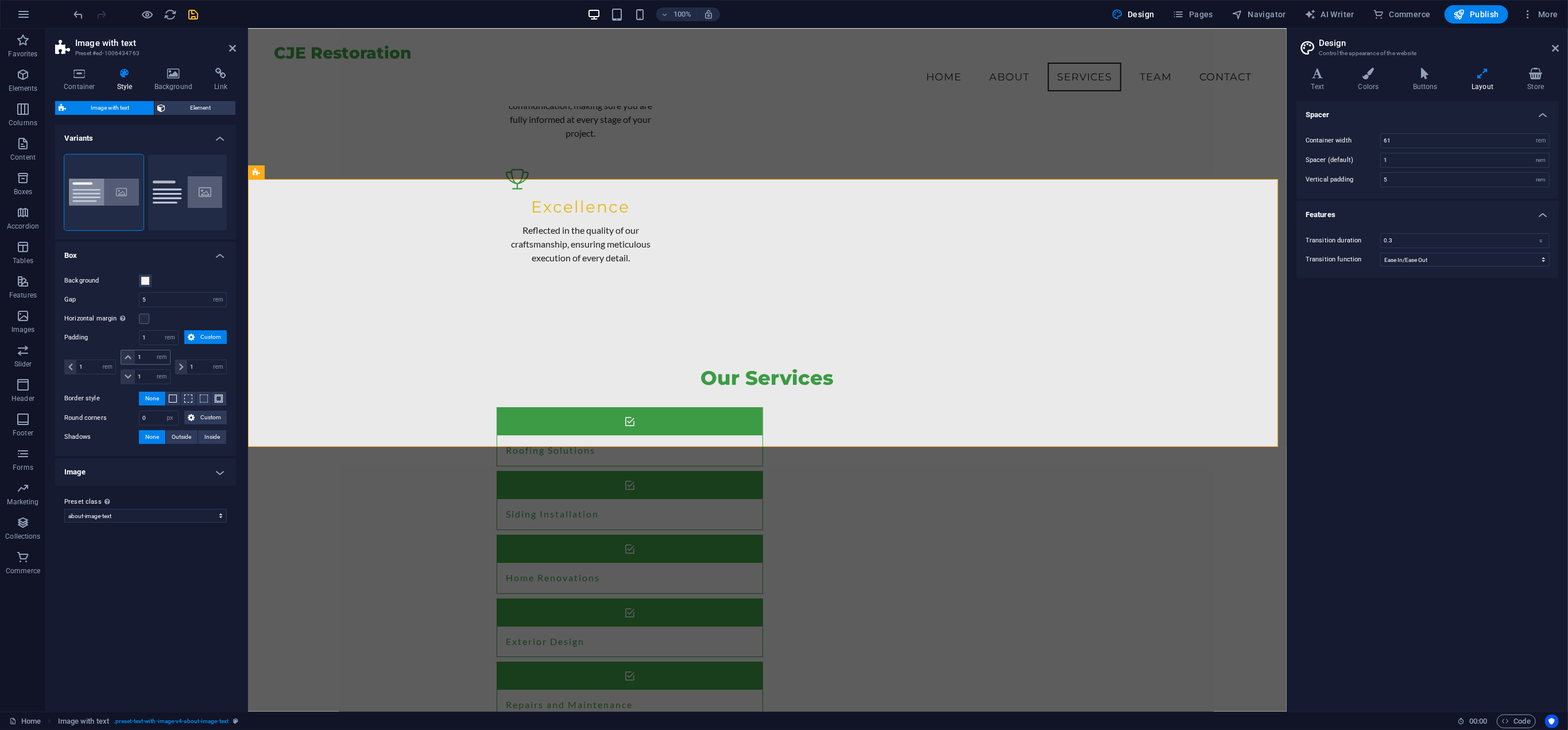
scroll to position [4366, 0]
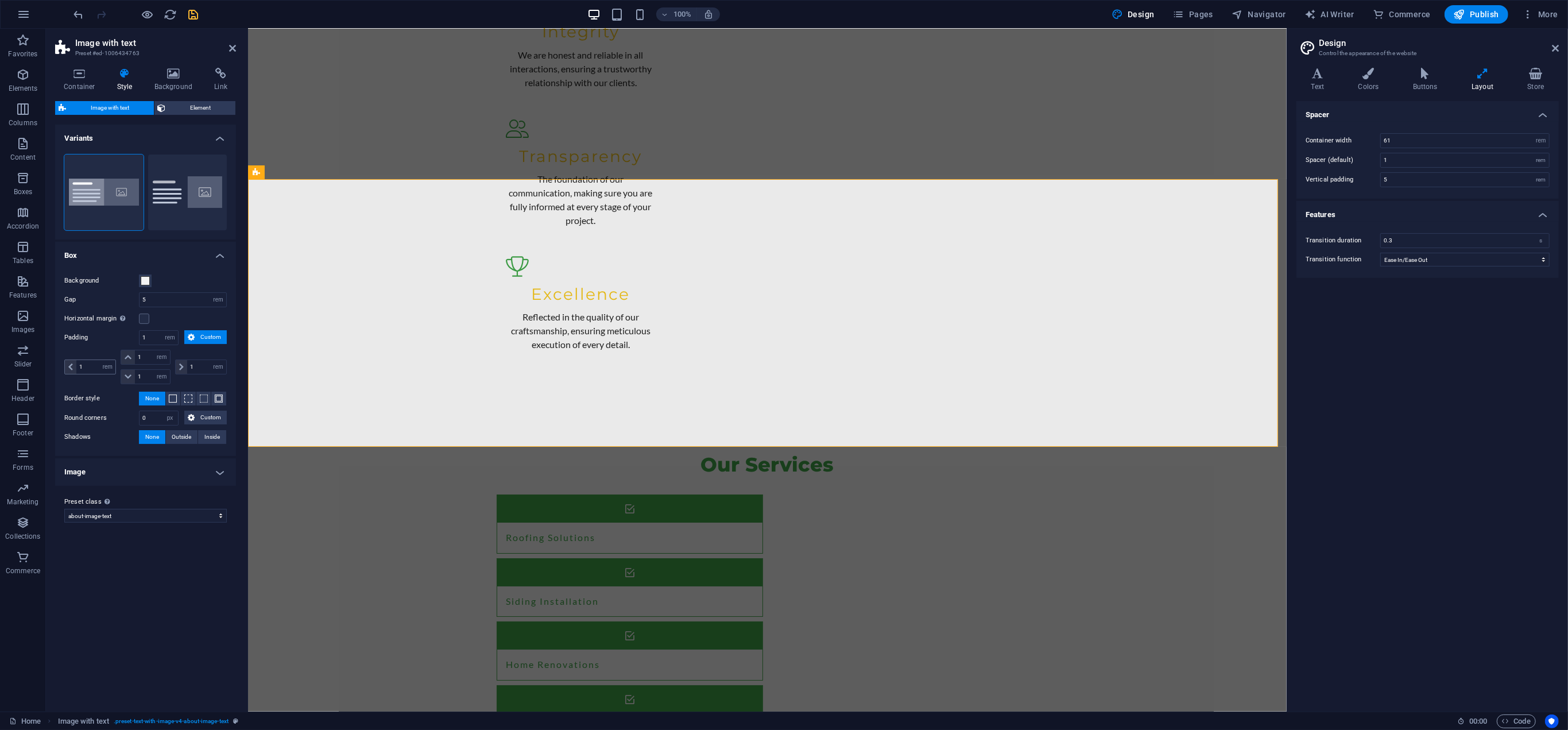
click at [69, 364] on icon at bounding box center [71, 367] width 5 height 7
click at [83, 365] on input "1" at bounding box center [95, 366] width 39 height 14
click at [83, 365] on input "1" at bounding box center [95, 366] width 39 height 14
click at [112, 599] on div "Variants Boxed Default Box Background Gap 5 rem px % vh vw Horizontal margin On…" at bounding box center [146, 413] width 181 height 578
click at [128, 596] on div "Variants Boxed Default Box Background Gap 5 rem px % vh vw Horizontal margin On…" at bounding box center [146, 413] width 181 height 578
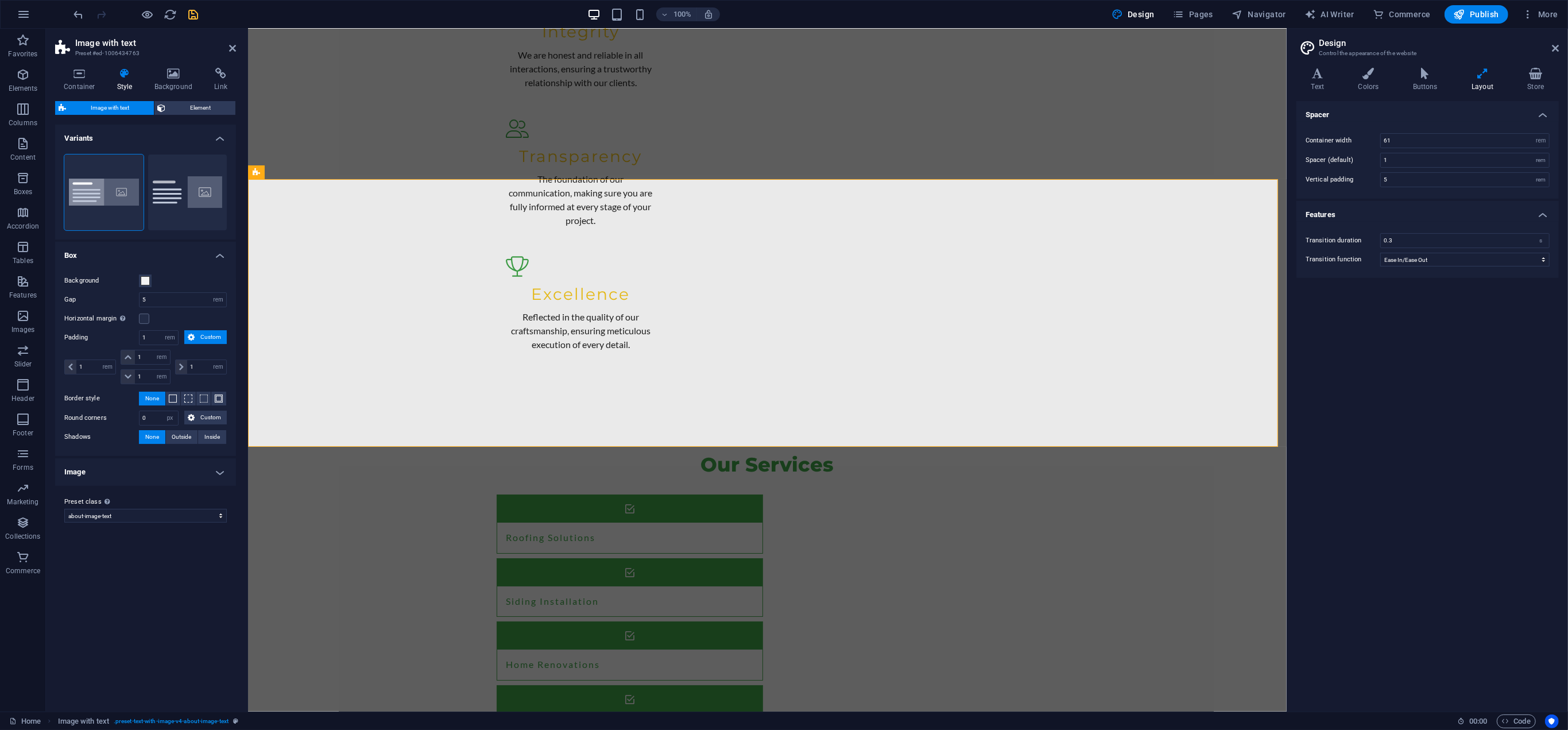
click at [141, 593] on div "Variants Boxed Default Box Background Gap 5 rem px % vh vw Horizontal margin On…" at bounding box center [146, 413] width 181 height 578
click at [140, 593] on div "Variants Boxed Default Box Background Gap 5 rem px % vh vw Horizontal margin On…" at bounding box center [146, 413] width 181 height 578
click at [220, 394] on span at bounding box center [219, 398] width 8 height 8
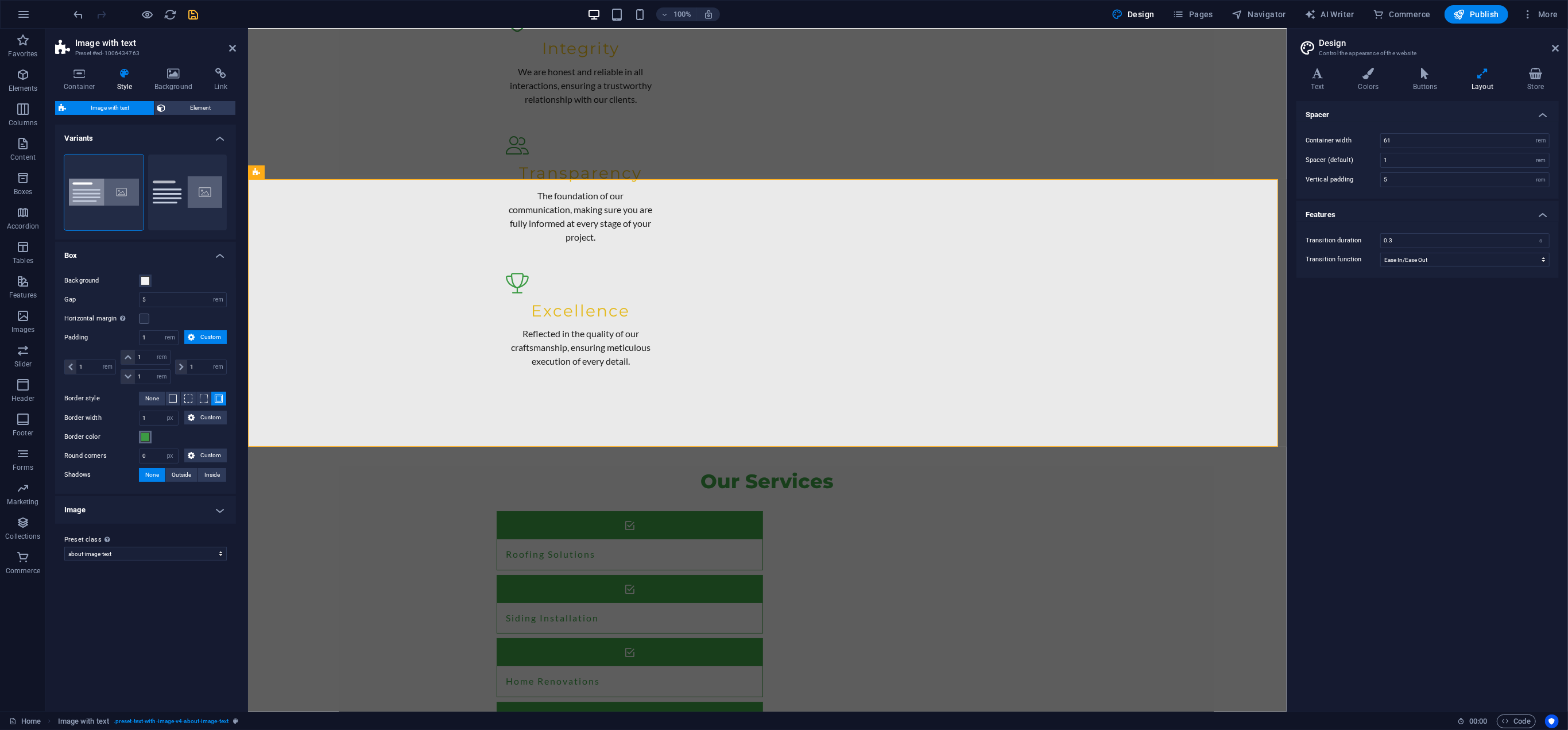
scroll to position [4366, 0]
click at [155, 416] on input "1" at bounding box center [159, 417] width 38 height 14
type input "4"
click at [173, 436] on div "Border color" at bounding box center [145, 437] width 163 height 14
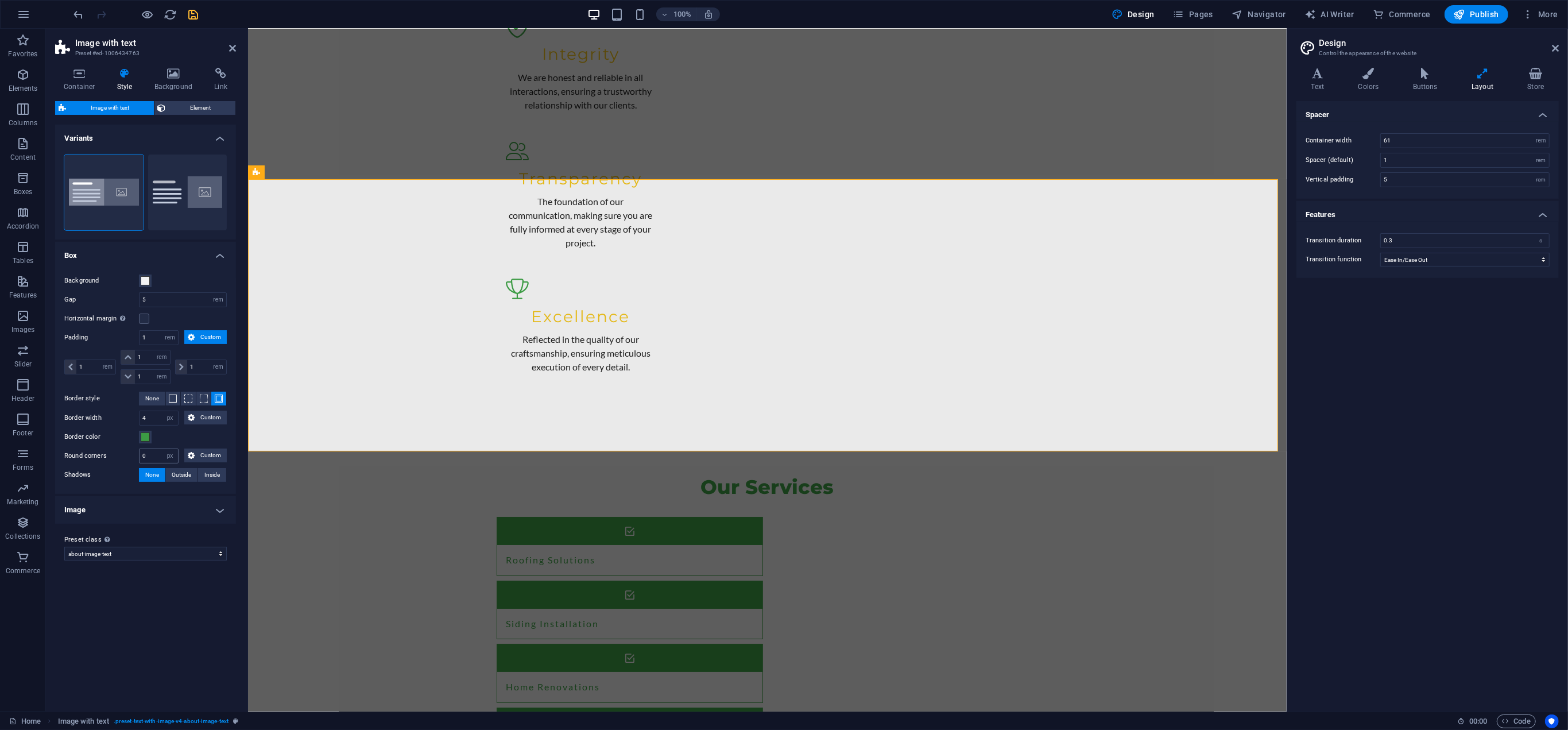
scroll to position [4370, 0]
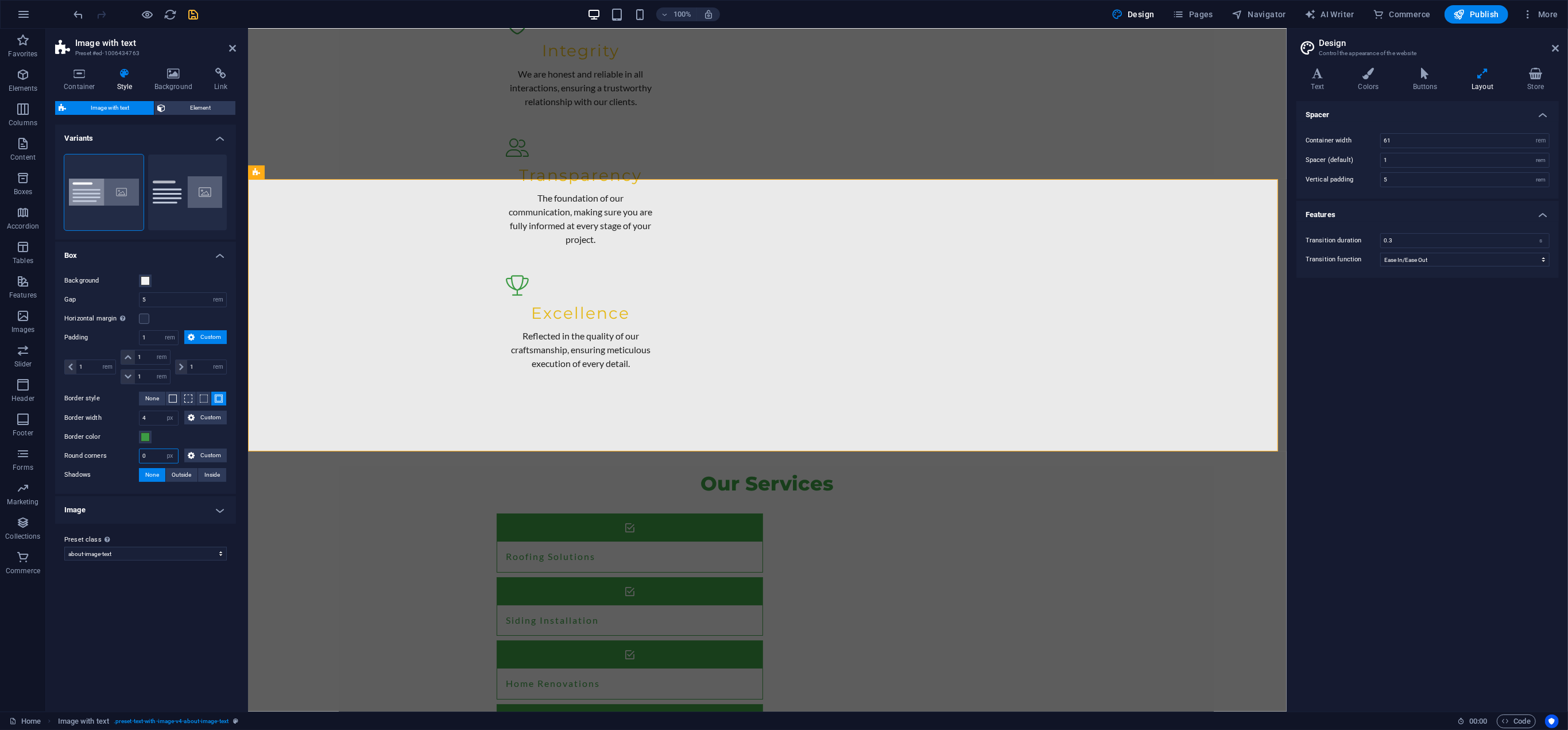
click at [157, 455] on input "0" at bounding box center [159, 455] width 38 height 14
drag, startPoint x: 135, startPoint y: 641, endPoint x: 135, endPoint y: 620, distance: 21.0
click at [135, 640] on div "Variants Boxed Default Box Background Gap 5 rem px % vh vw Horizontal margin On…" at bounding box center [146, 413] width 181 height 578
click at [116, 614] on div "Variants Boxed Default Box Background Gap 5 rem px % vh vw Horizontal margin On…" at bounding box center [146, 413] width 181 height 578
click at [191, 14] on icon "save" at bounding box center [194, 14] width 13 height 13
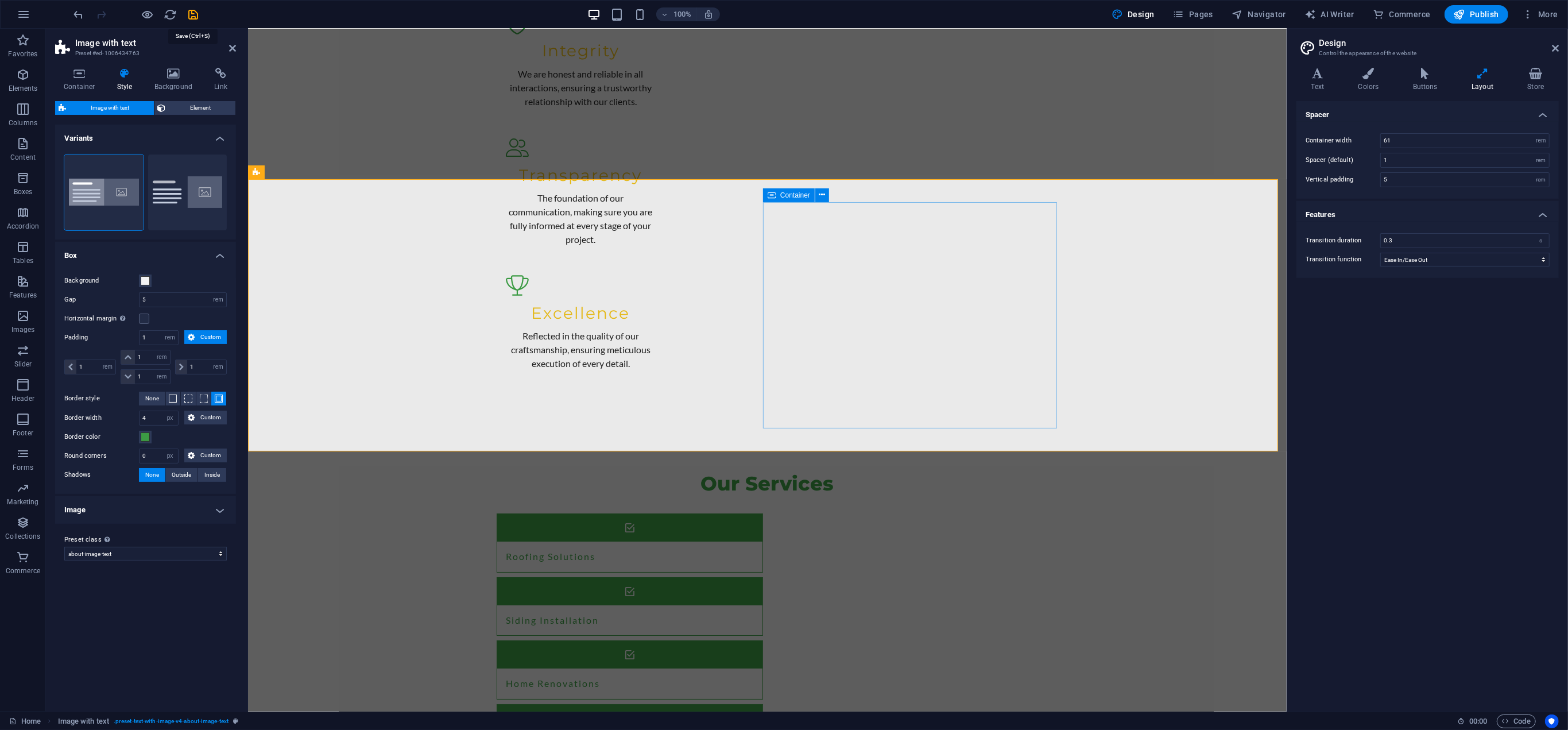
checkbox input "false"
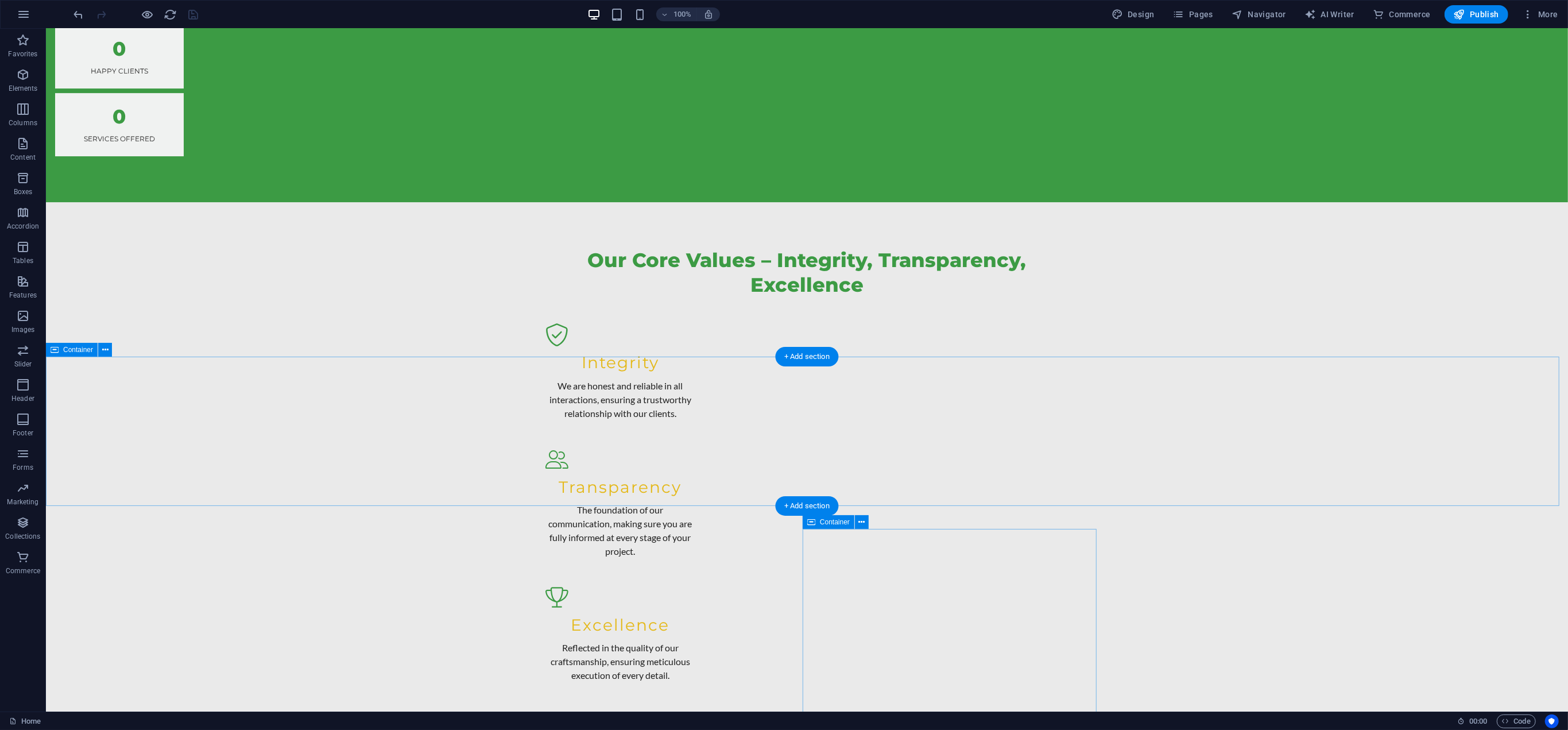
scroll to position [4196, 0]
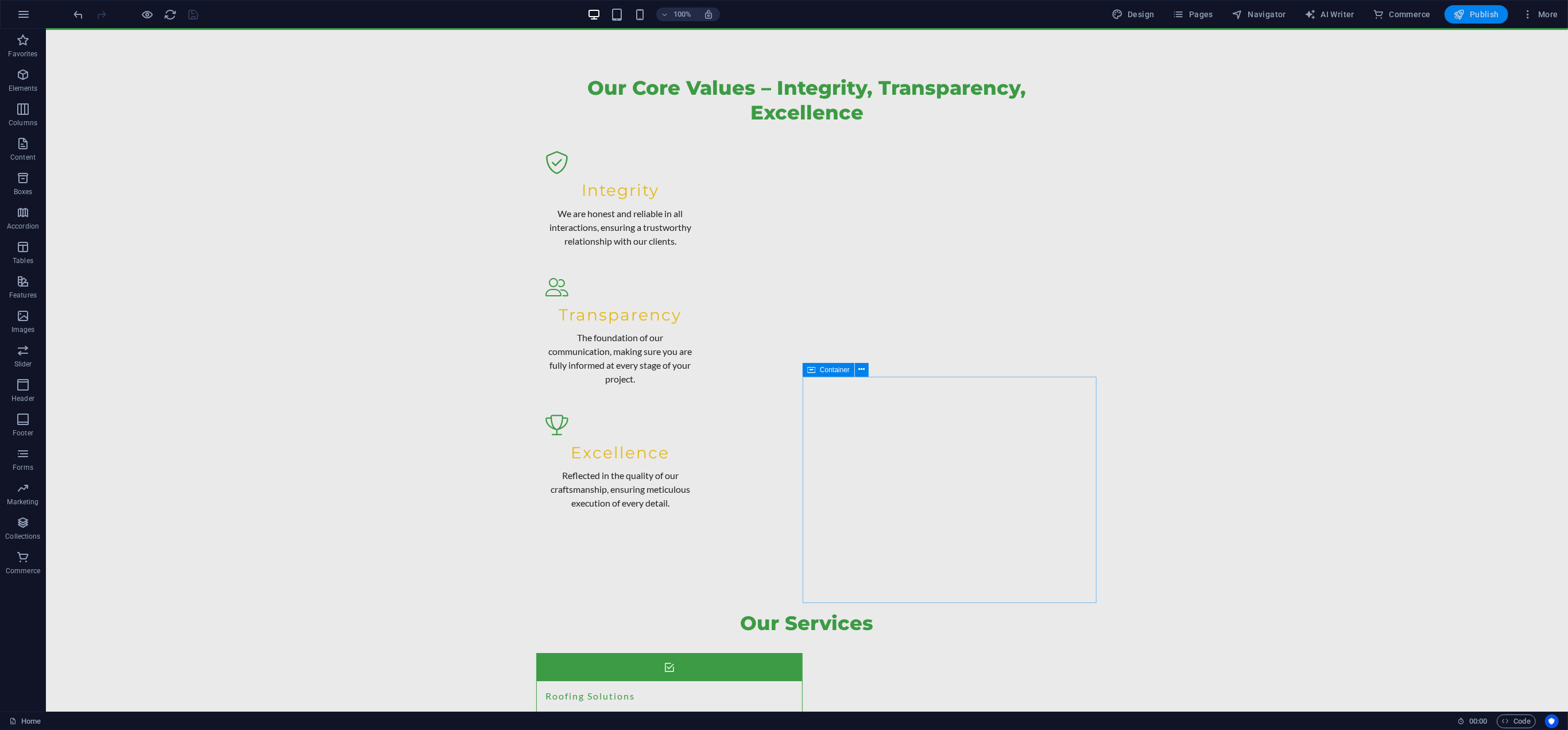
click at [1471, 18] on span "Publish" at bounding box center [1476, 14] width 46 height 11
